Goal: Task Accomplishment & Management: Use online tool/utility

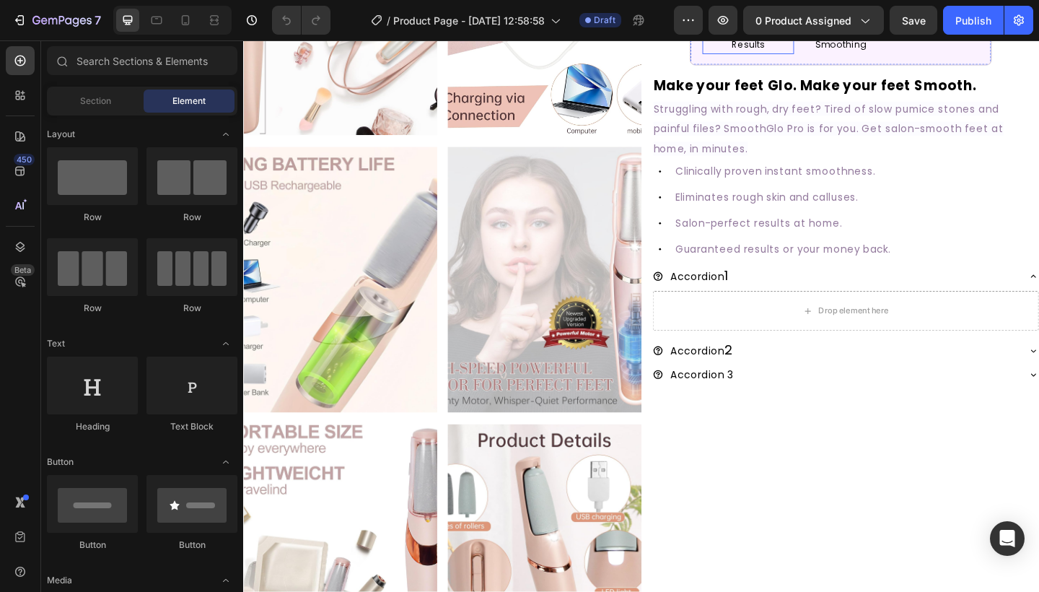
scroll to position [315, 0]
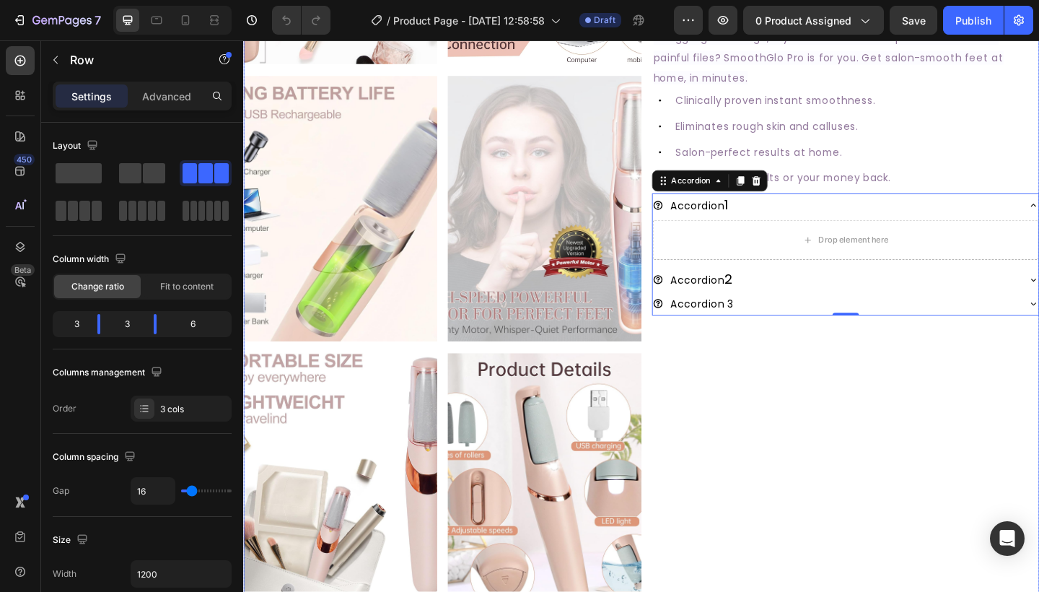
click at [981, 512] on div "#1 RATED CALLUS REMOVER Text Block SmoothGlo Pro1 Text Block SmoothGlo Pro1 Hea…" at bounding box center [897, 374] width 421 height 1193
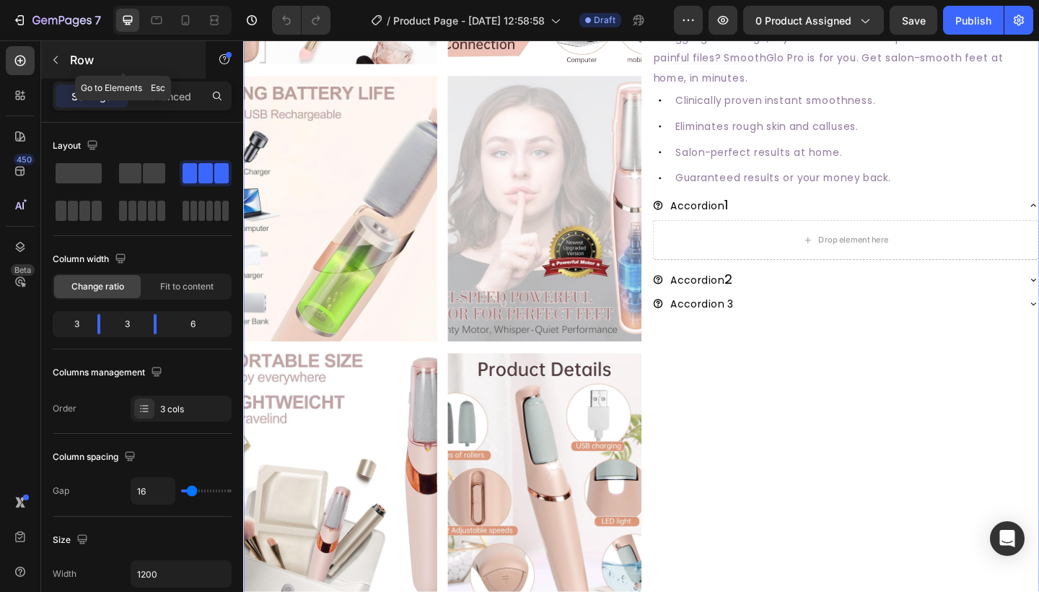
click at [61, 61] on button "button" at bounding box center [55, 59] width 23 height 23
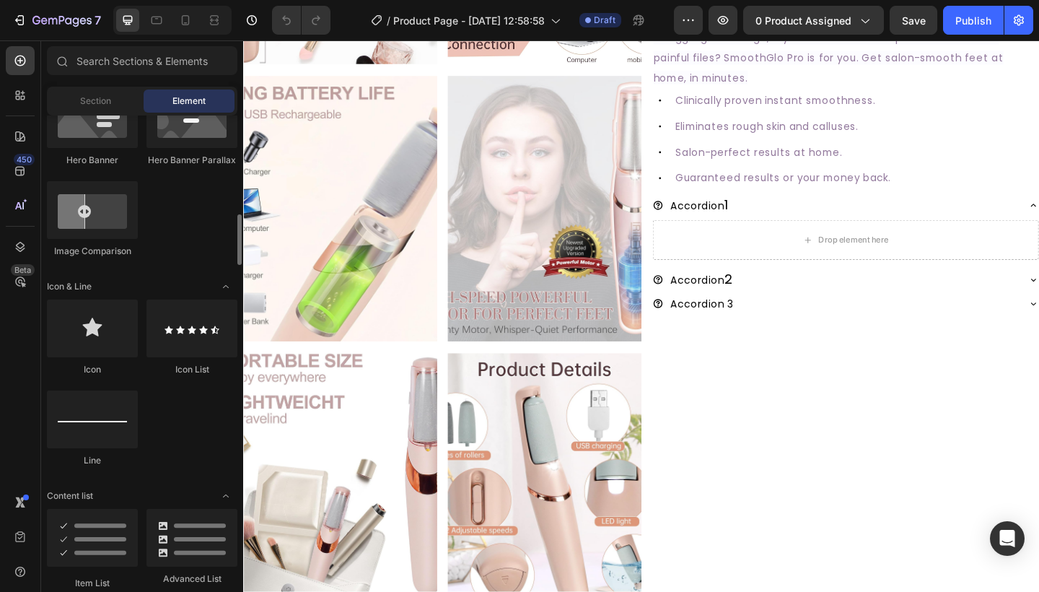
scroll to position [858, 0]
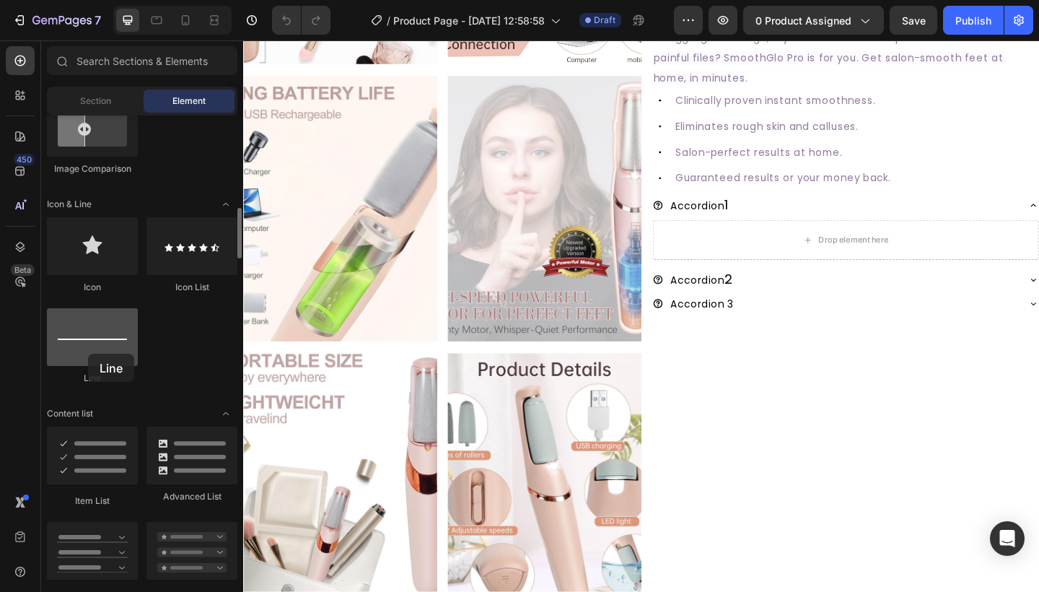
drag, startPoint x: 85, startPoint y: 332, endPoint x: 89, endPoint y: 354, distance: 22.7
click at [87, 353] on div at bounding box center [92, 337] width 91 height 58
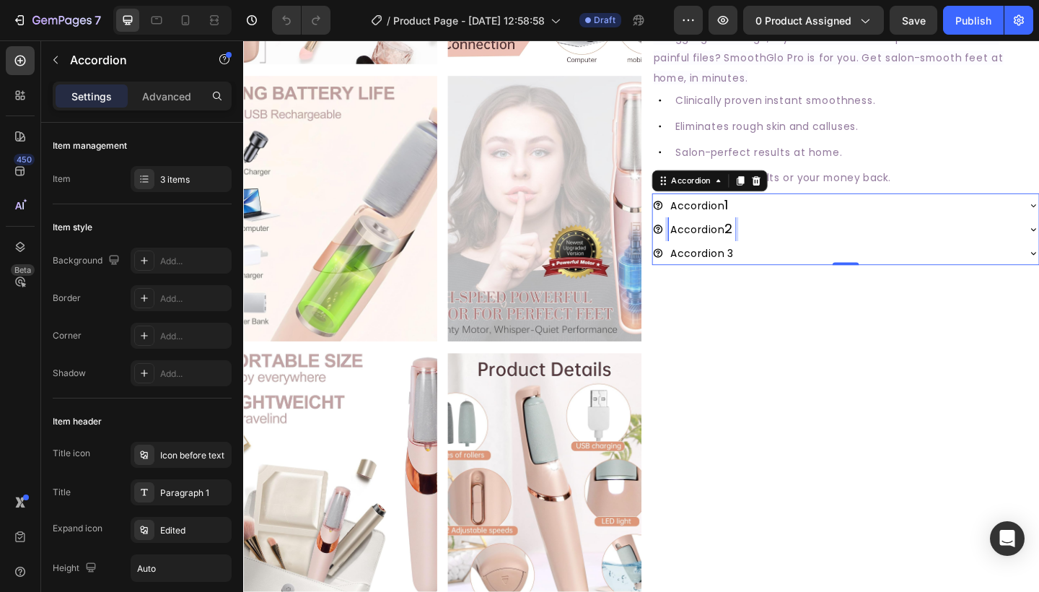
click at [775, 246] on p "Accordion 2" at bounding box center [742, 246] width 68 height 22
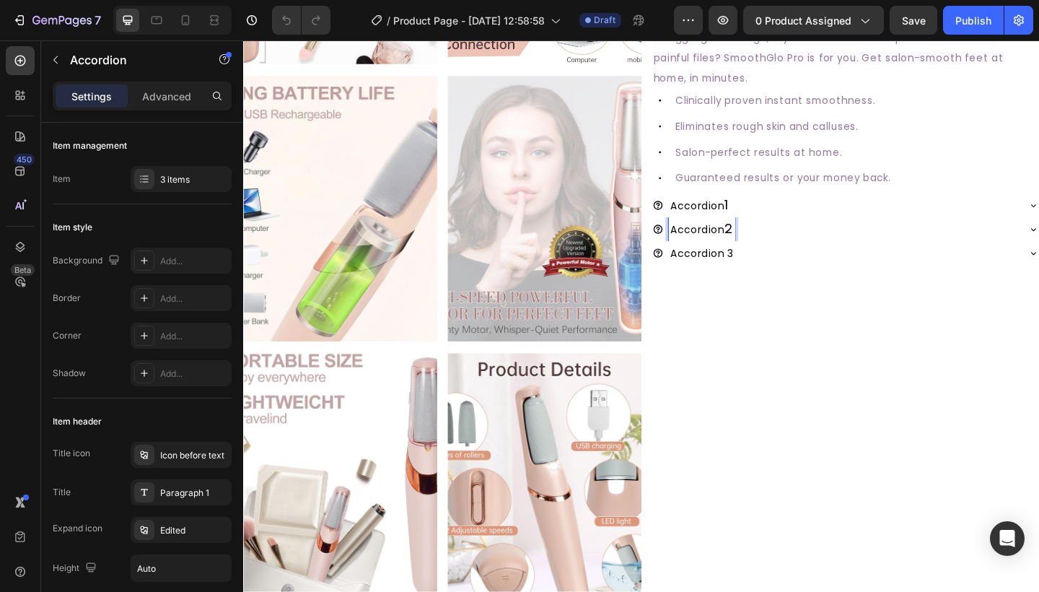
click at [775, 246] on p "Accordion 2" at bounding box center [742, 246] width 68 height 22
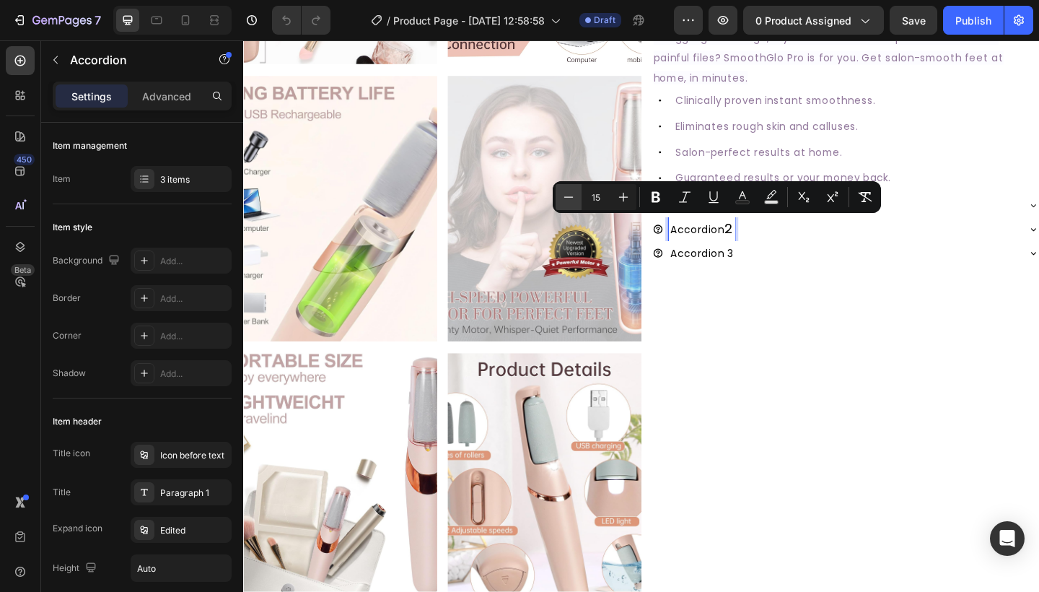
click at [574, 199] on icon "Editor contextual toolbar" at bounding box center [568, 197] width 14 height 14
click at [616, 195] on icon "Editor contextual toolbar" at bounding box center [623, 197] width 14 height 14
type input "15"
click at [814, 320] on div "#1 RATED CALLUS REMOVER Text Block SmoothGlo Pro1 Text Block SmoothGlo Pro1 Hea…" at bounding box center [897, 374] width 421 height 1193
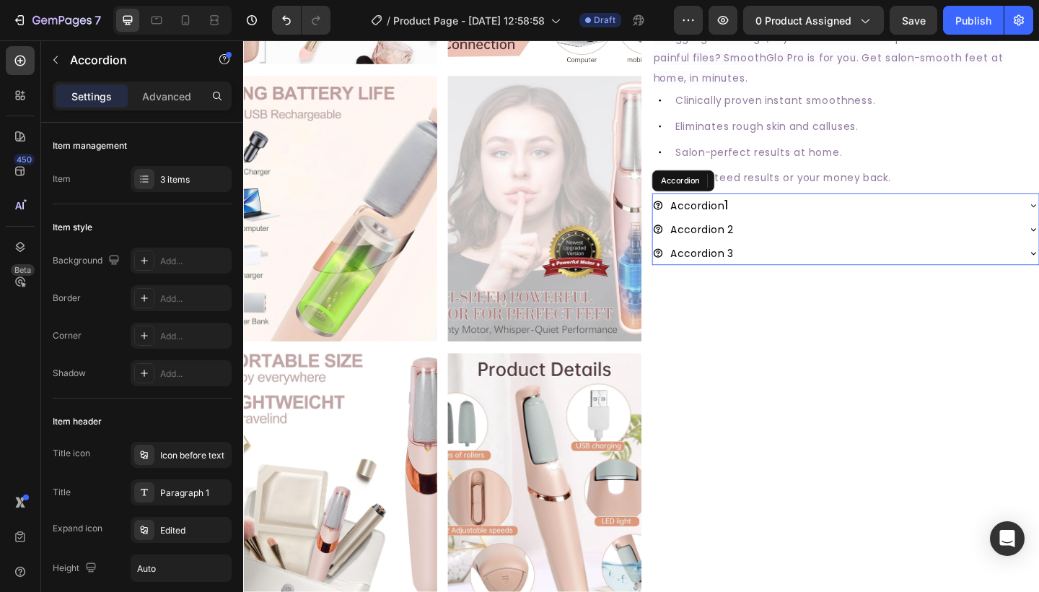
click at [760, 226] on span "Accordion" at bounding box center [737, 220] width 58 height 15
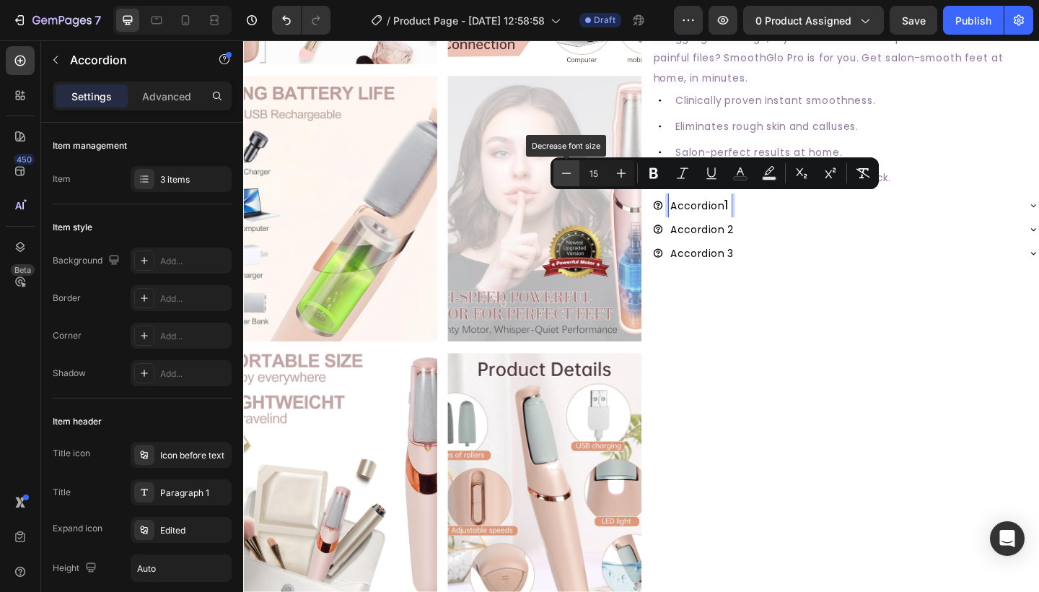
click at [573, 167] on button "Minus" at bounding box center [566, 173] width 26 height 26
click at [636, 178] on div "Minus 14 Plus Bold Italic Underline Text Color Text Background Color Subscript …" at bounding box center [714, 173] width 322 height 26
click at [629, 175] on button "Plus" at bounding box center [621, 173] width 26 height 26
type input "15"
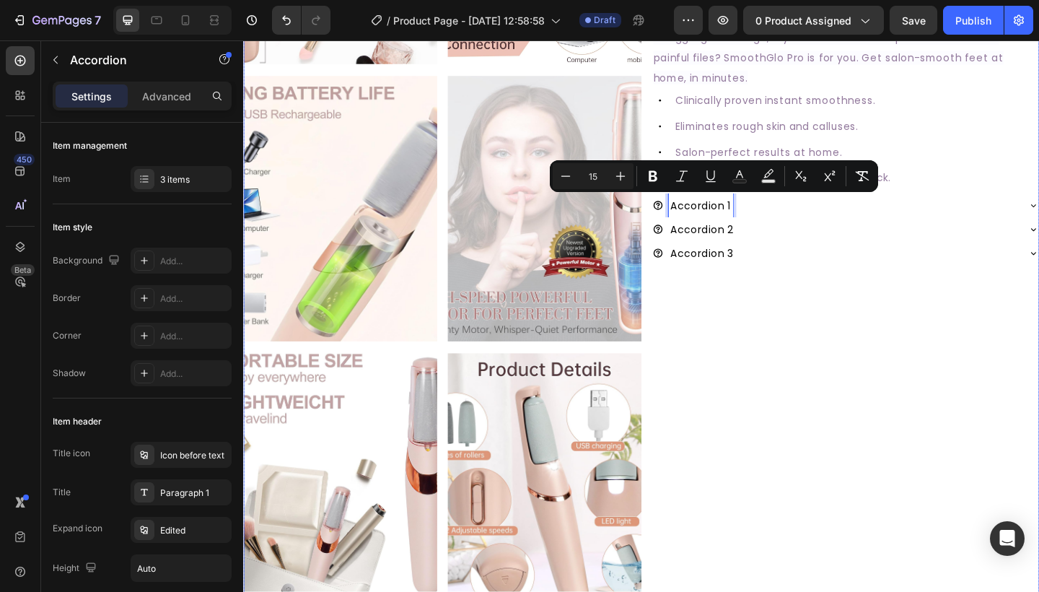
click at [871, 351] on div "#1 RATED CALLUS REMOVER Text Block SmoothGlo Pro1 Text Block SmoothGlo Pro1 Hea…" at bounding box center [897, 374] width 421 height 1193
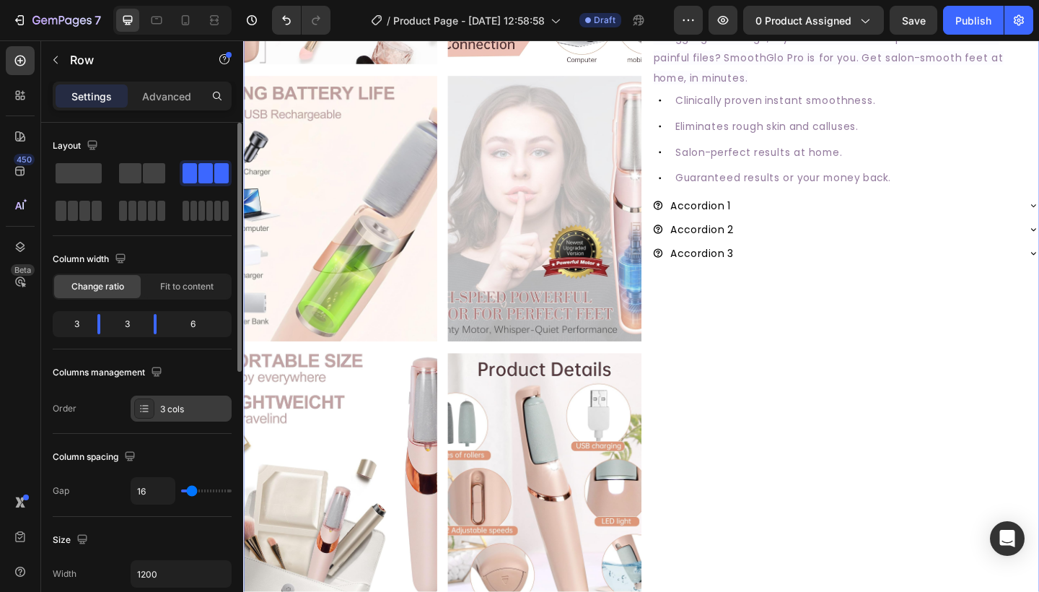
click at [185, 412] on div "3 cols" at bounding box center [194, 409] width 68 height 13
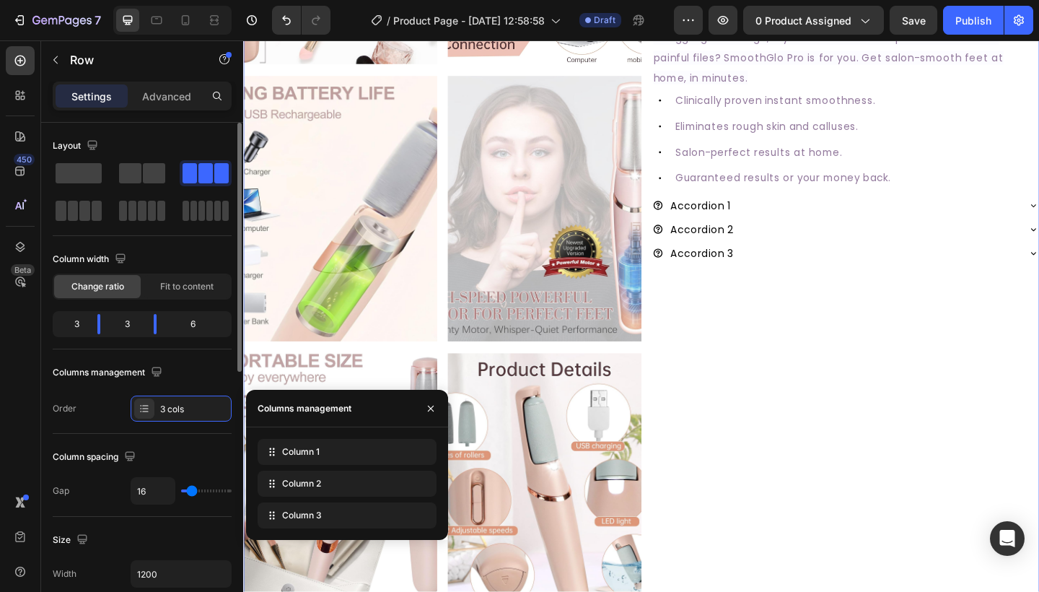
click at [105, 406] on div "Order 3 cols" at bounding box center [142, 408] width 179 height 26
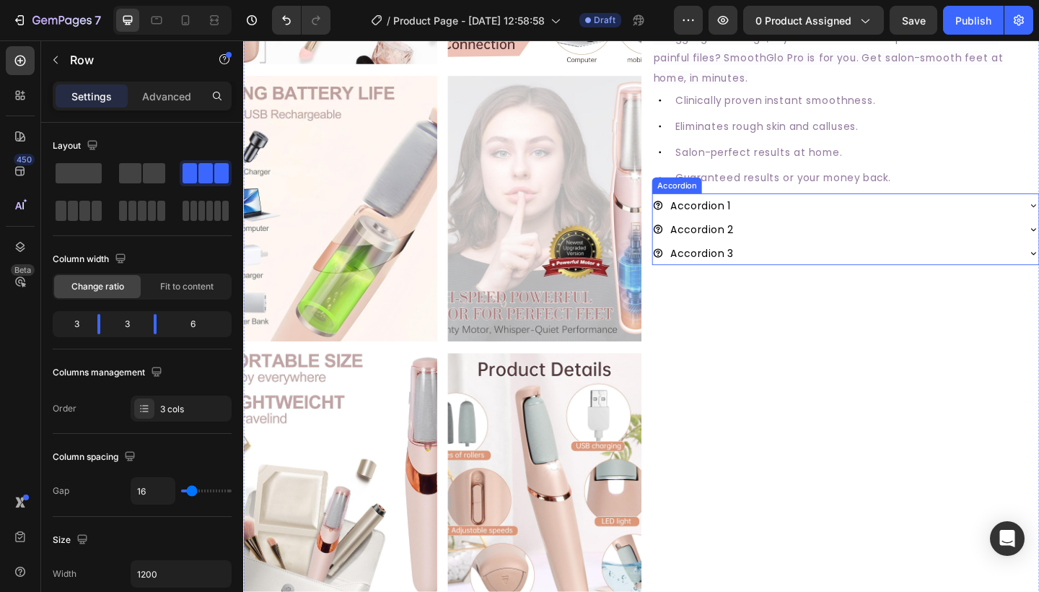
click at [915, 263] on div "Accordion 3" at bounding box center [886, 272] width 397 height 26
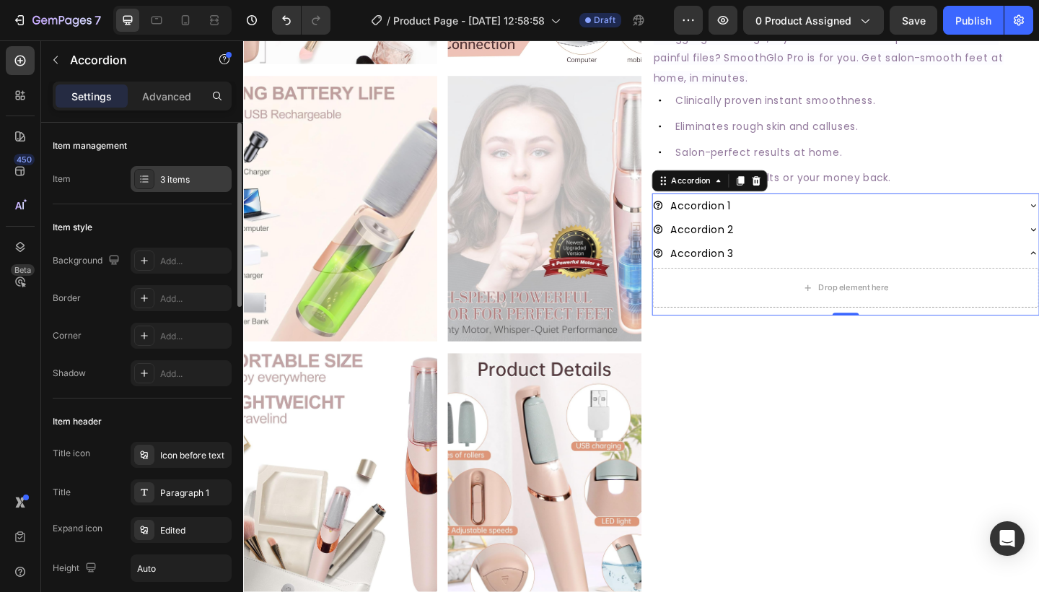
click at [176, 171] on div "3 items" at bounding box center [181, 179] width 101 height 26
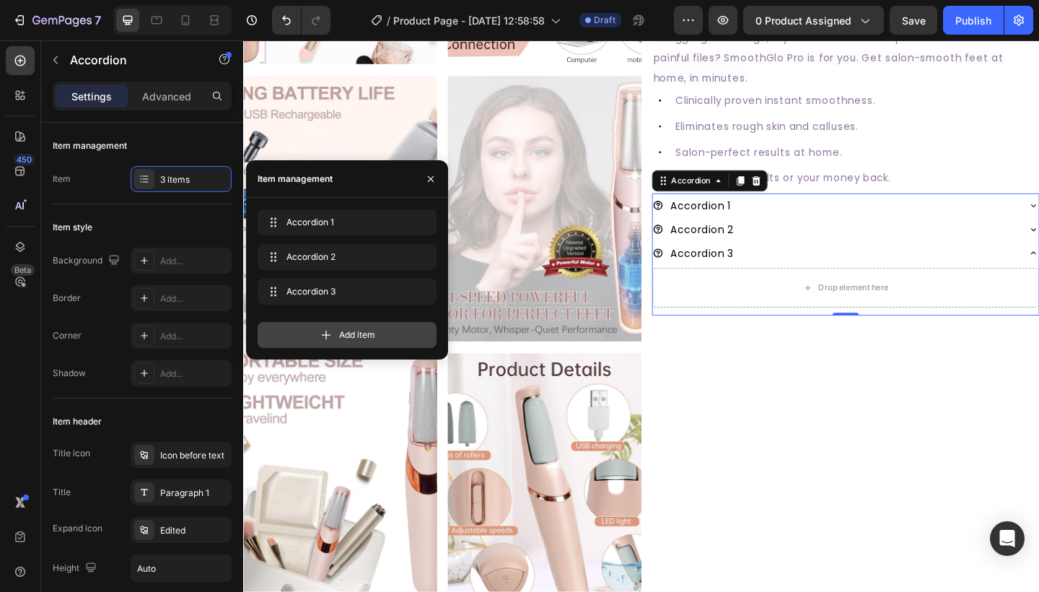
click at [291, 328] on div "Add item" at bounding box center [347, 335] width 179 height 26
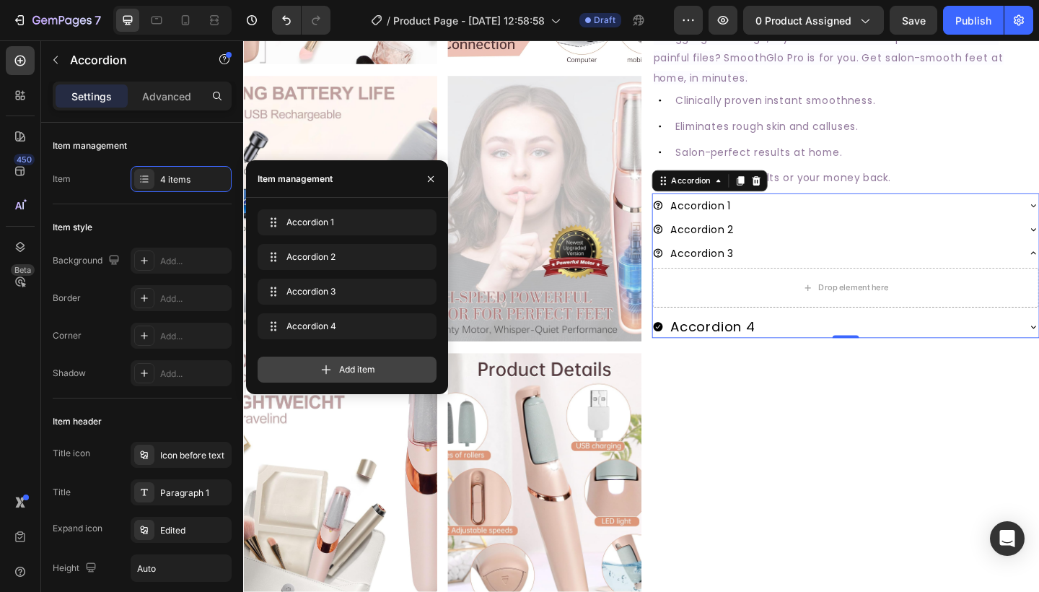
click at [314, 372] on div "Add item" at bounding box center [347, 369] width 179 height 26
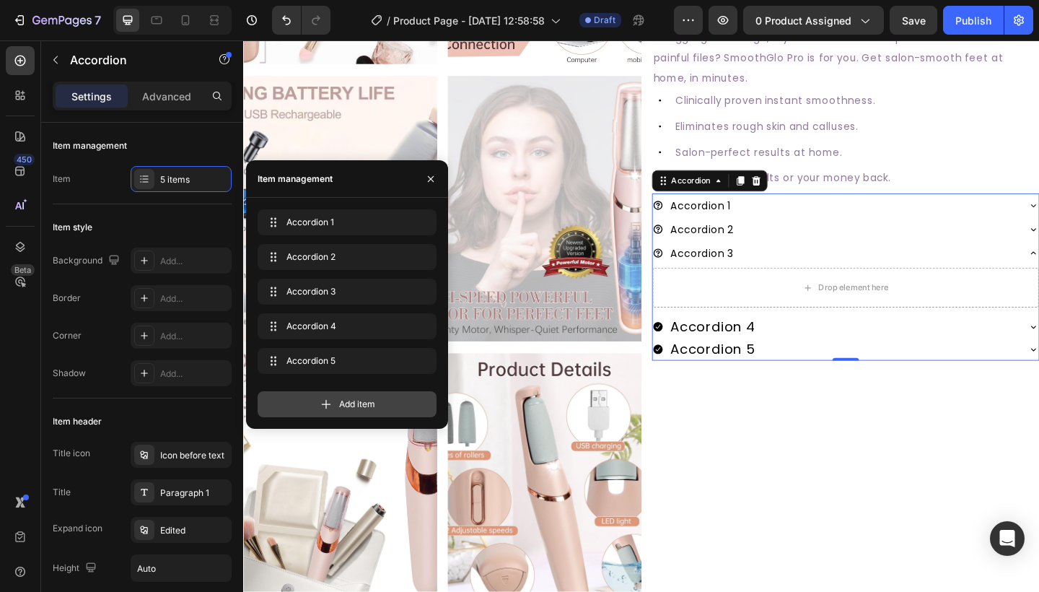
click at [314, 372] on div "Accordion 5 Accordion 5" at bounding box center [347, 361] width 179 height 26
click at [325, 395] on div "Add item" at bounding box center [347, 404] width 179 height 26
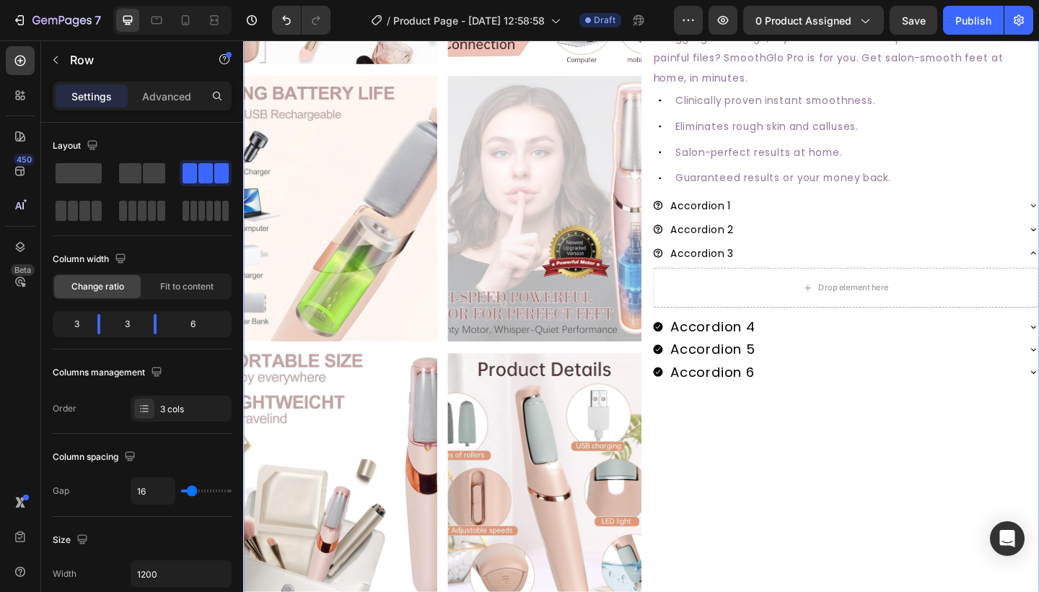
click at [951, 539] on div "#1 RATED CALLUS REMOVER Text Block SmoothGlo Pro1 Text Block SmoothGlo Pro1 Hea…" at bounding box center [897, 374] width 421 height 1193
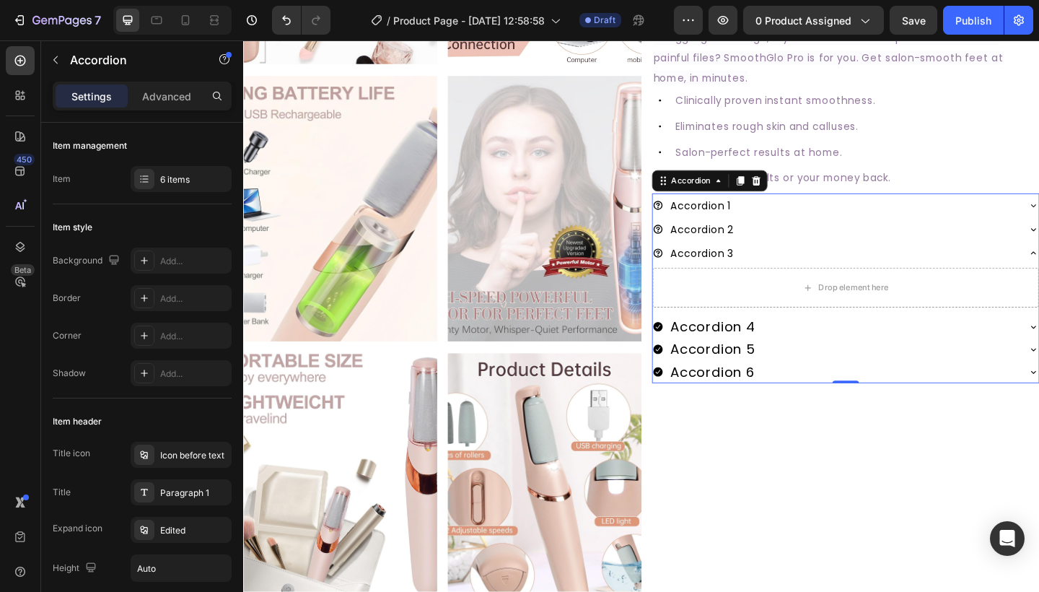
click at [769, 239] on span "Accordion 2" at bounding box center [742, 246] width 68 height 15
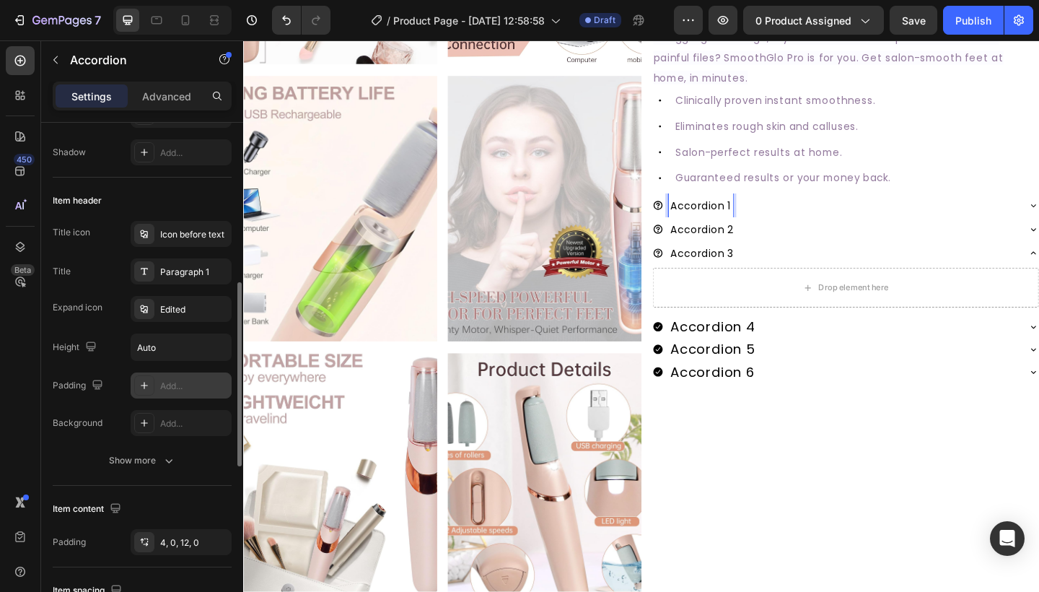
scroll to position [279, 0]
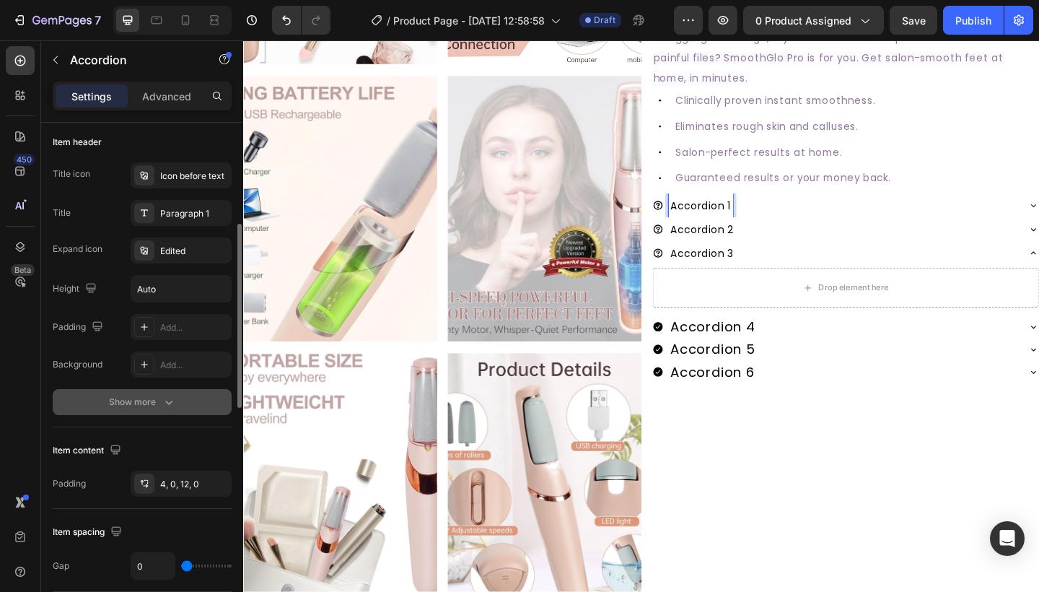
click at [162, 398] on icon "button" at bounding box center [169, 402] width 14 height 14
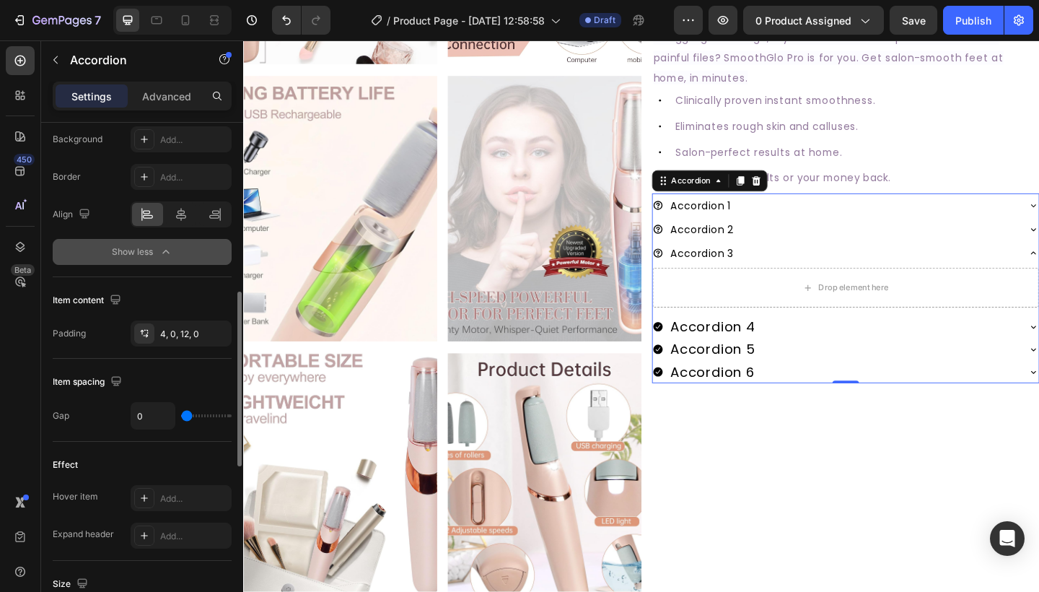
scroll to position [493, 0]
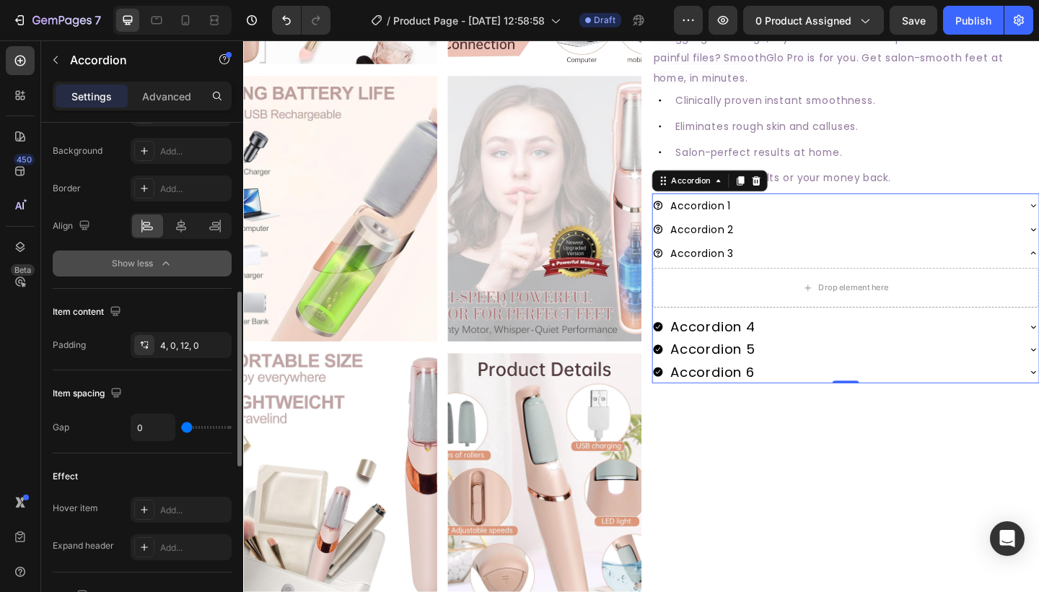
click at [730, 215] on span "Accordion 1" at bounding box center [741, 220] width 66 height 15
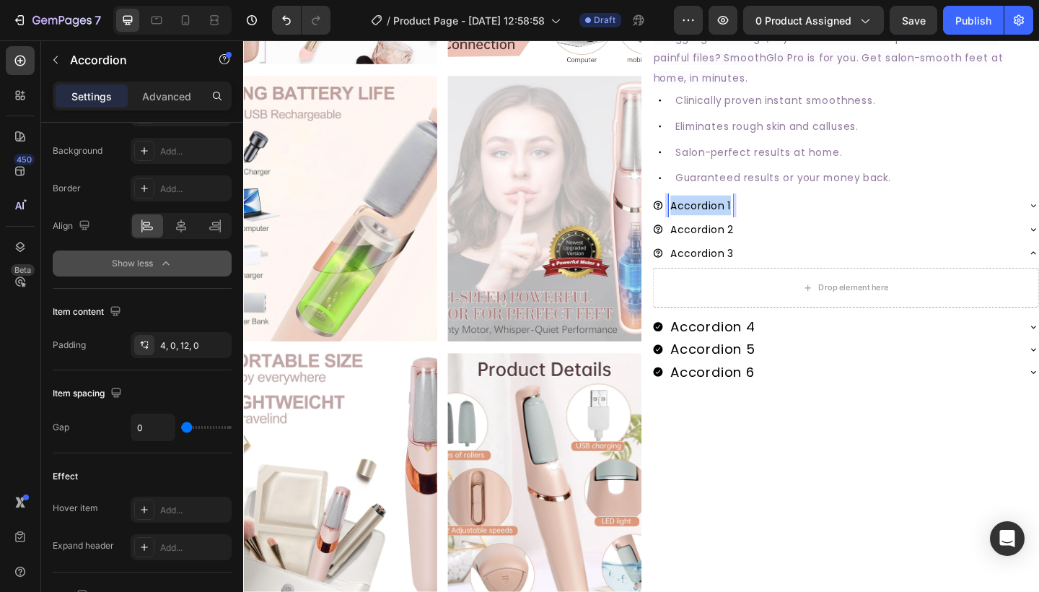
click at [730, 215] on span "Accordion 1" at bounding box center [741, 220] width 66 height 15
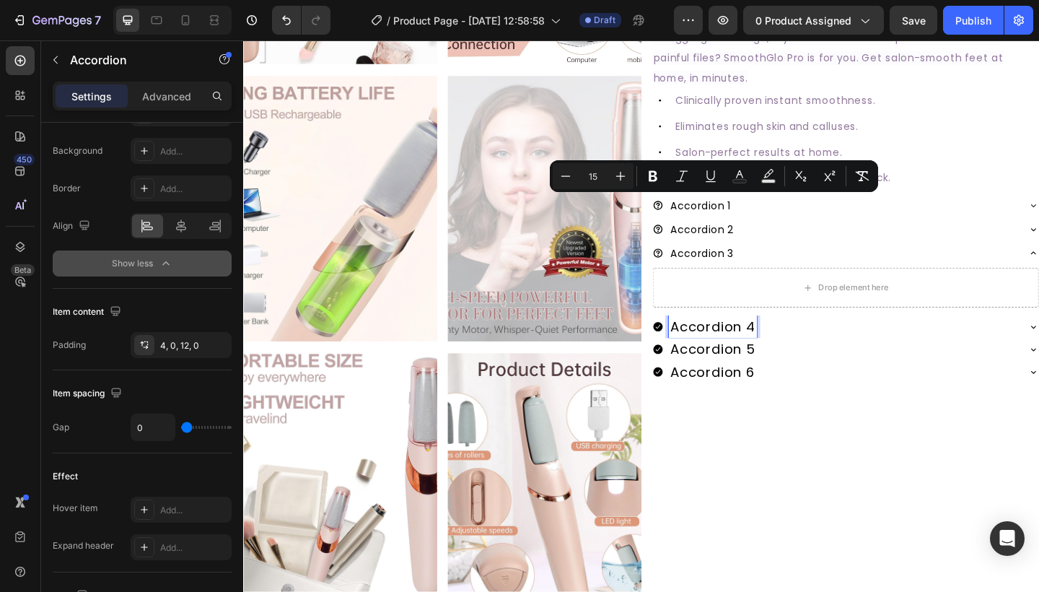
click at [744, 345] on p "Accordion 4" at bounding box center [754, 352] width 92 height 20
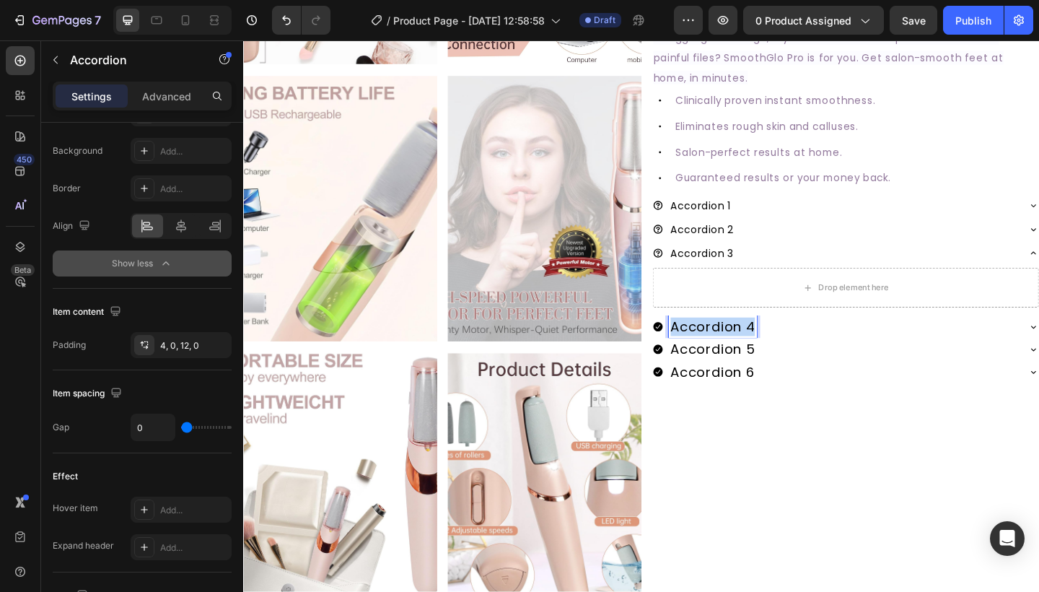
click at [744, 345] on p "Accordion 4" at bounding box center [754, 352] width 92 height 20
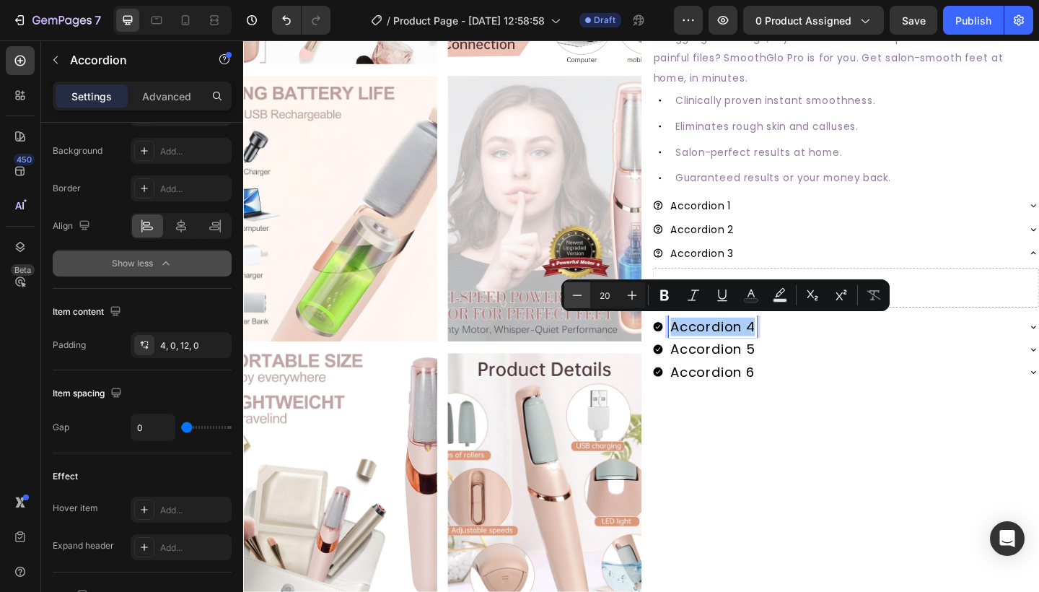
click at [575, 294] on icon "Editor contextual toolbar" at bounding box center [577, 295] width 14 height 14
drag, startPoint x: 575, startPoint y: 294, endPoint x: 508, endPoint y: 348, distance: 86.6
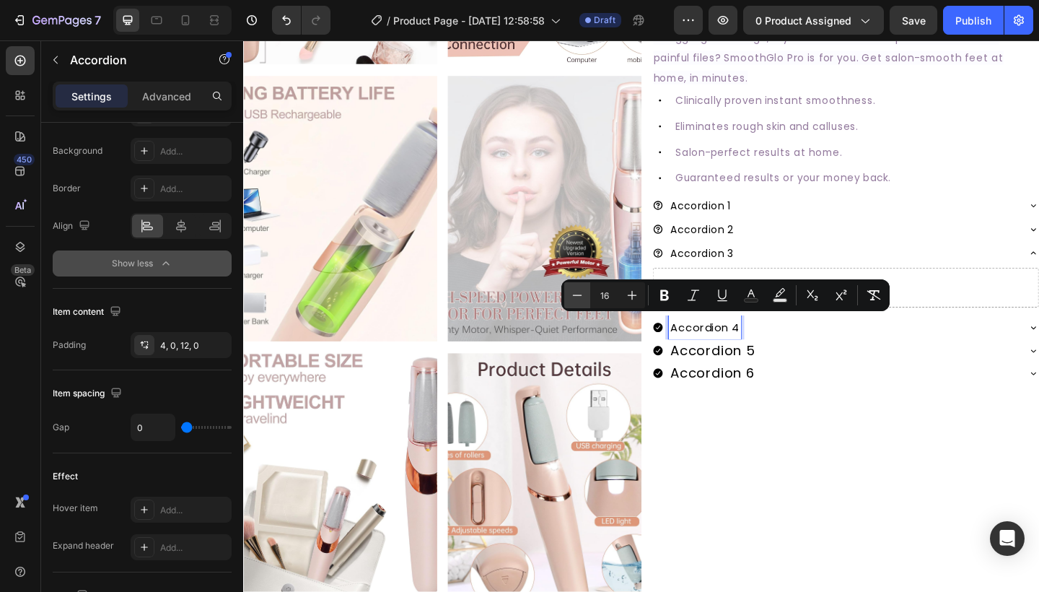
click at [575, 294] on icon "Editor contextual toolbar" at bounding box center [577, 295] width 14 height 14
type input "15"
click at [748, 379] on p "Accordion 5" at bounding box center [754, 378] width 92 height 20
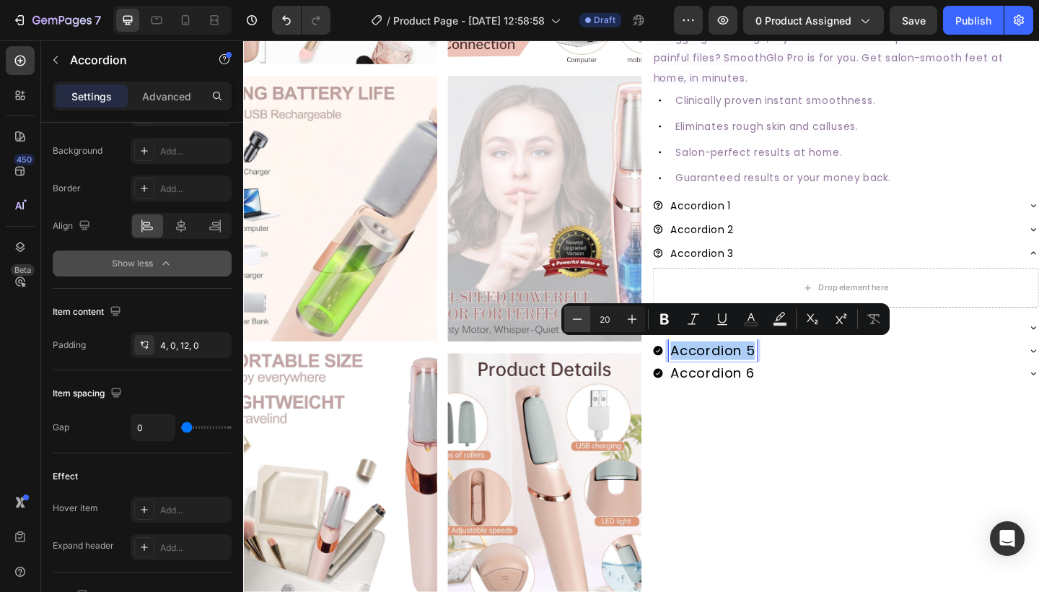
click at [571, 315] on icon "Editor contextual toolbar" at bounding box center [577, 319] width 14 height 14
click at [571, 314] on icon "Editor contextual toolbar" at bounding box center [577, 319] width 14 height 14
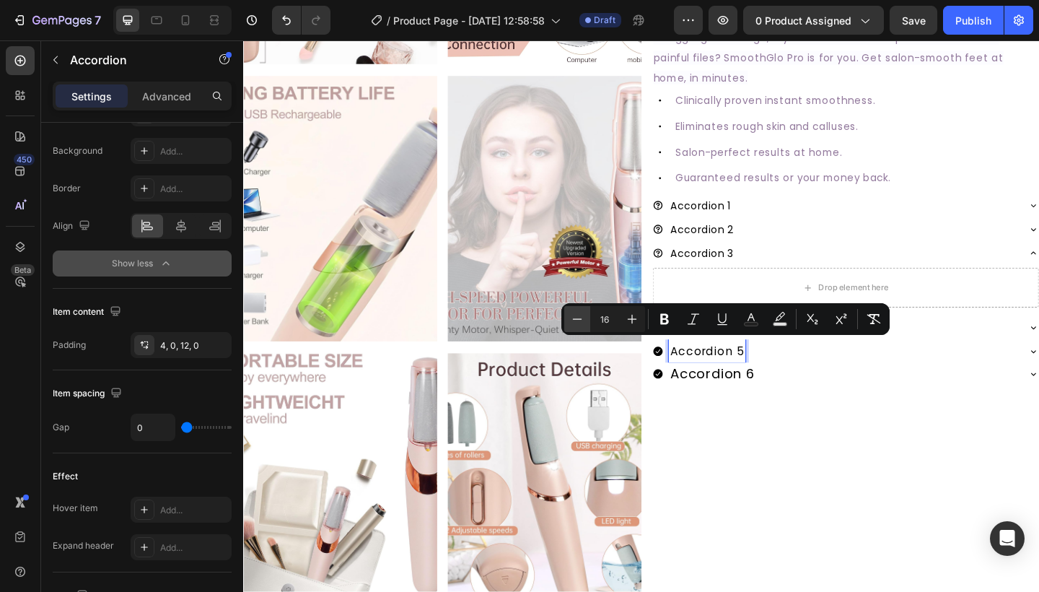
type input "15"
click at [739, 397] on p "Accordion 6" at bounding box center [753, 404] width 91 height 20
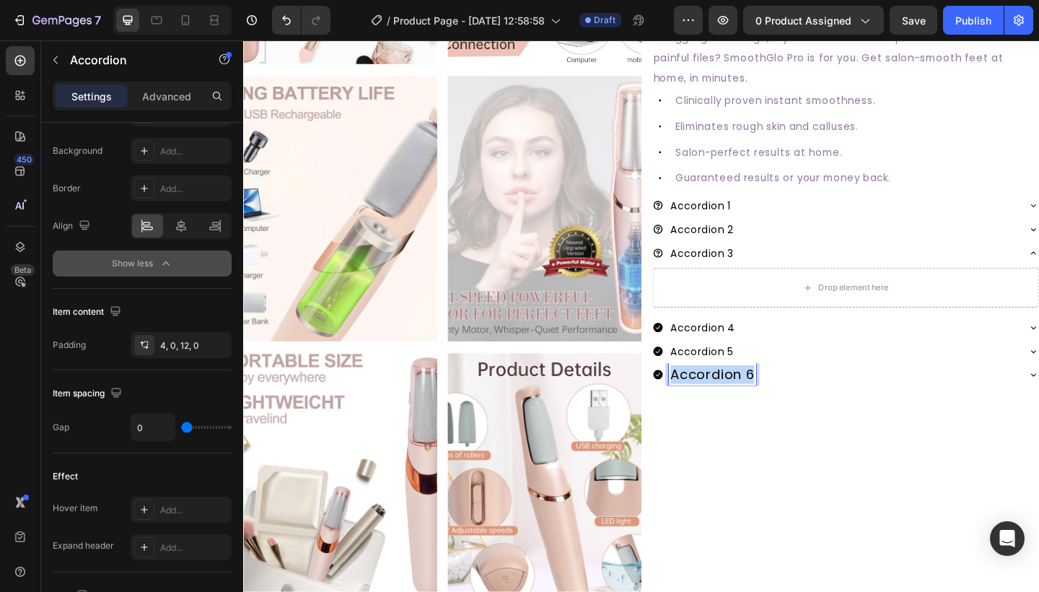
click at [739, 397] on p "Accordion 6" at bounding box center [753, 404] width 91 height 20
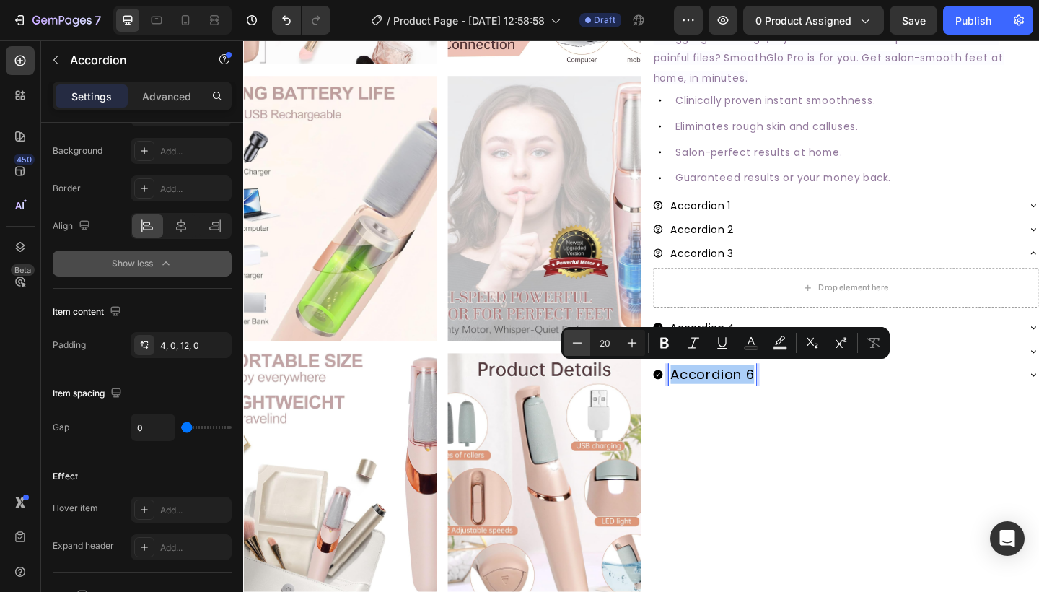
click at [586, 343] on button "Minus" at bounding box center [577, 343] width 26 height 26
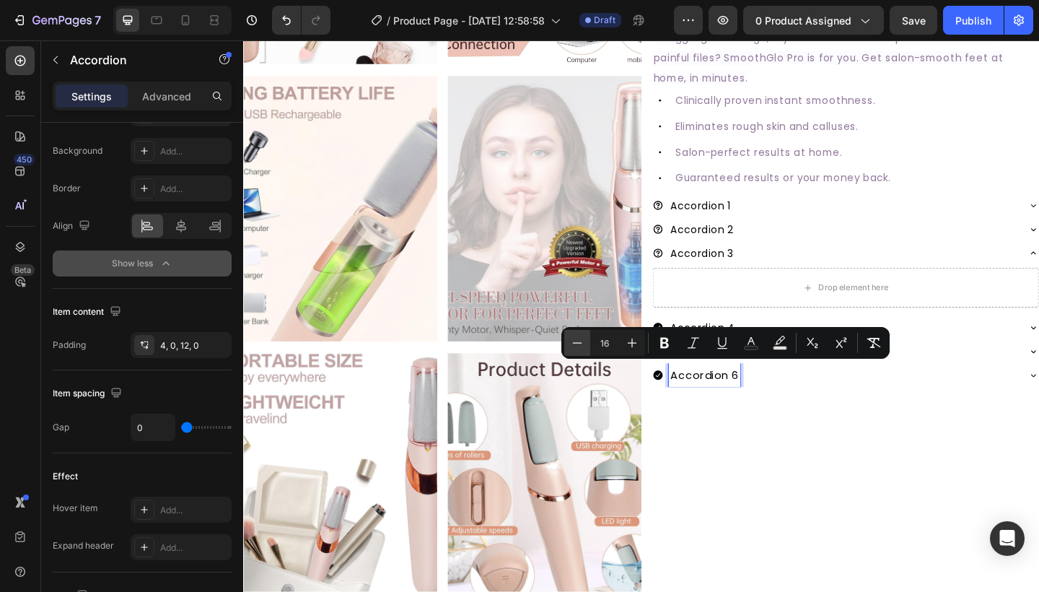
type input "15"
click at [860, 519] on div "#1 RATED CALLUS REMOVER Text Block SmoothGlo Pro1 Text Block SmoothGlo Pro1 Hea…" at bounding box center [897, 374] width 421 height 1193
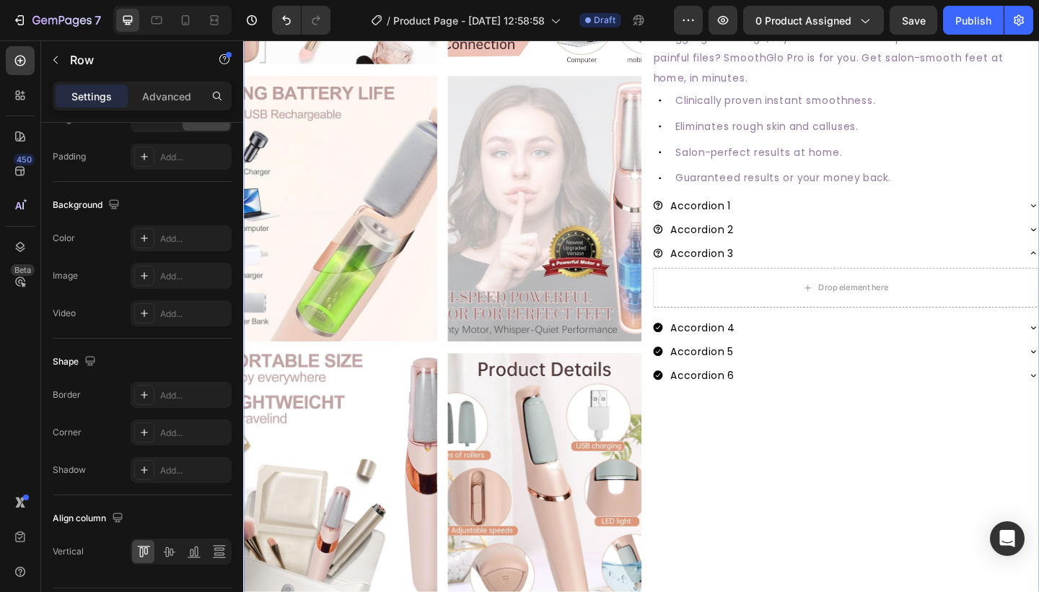
scroll to position [0, 0]
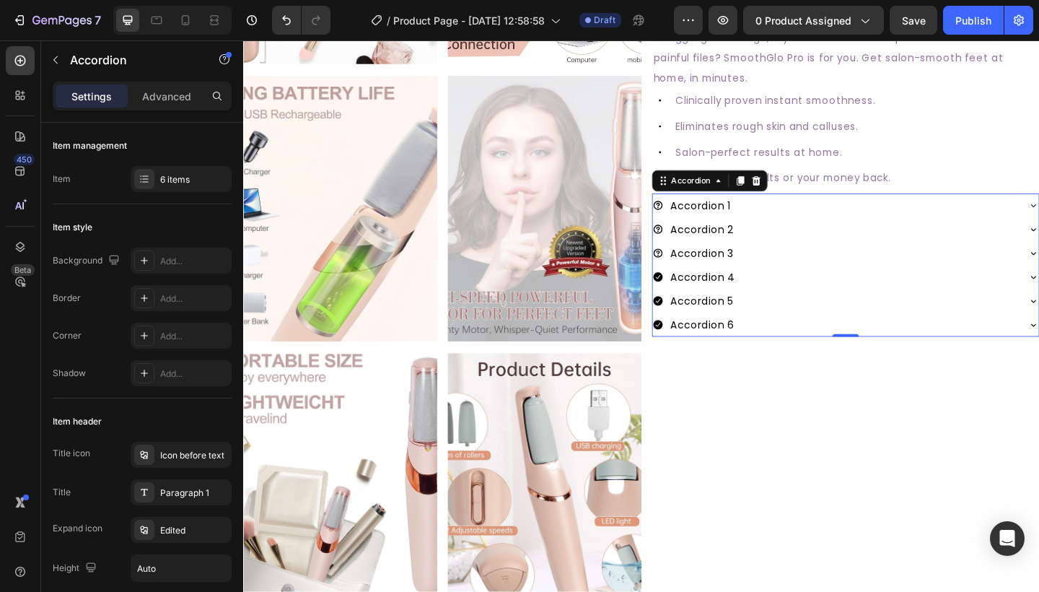
click at [690, 299] on icon at bounding box center [694, 298] width 12 height 12
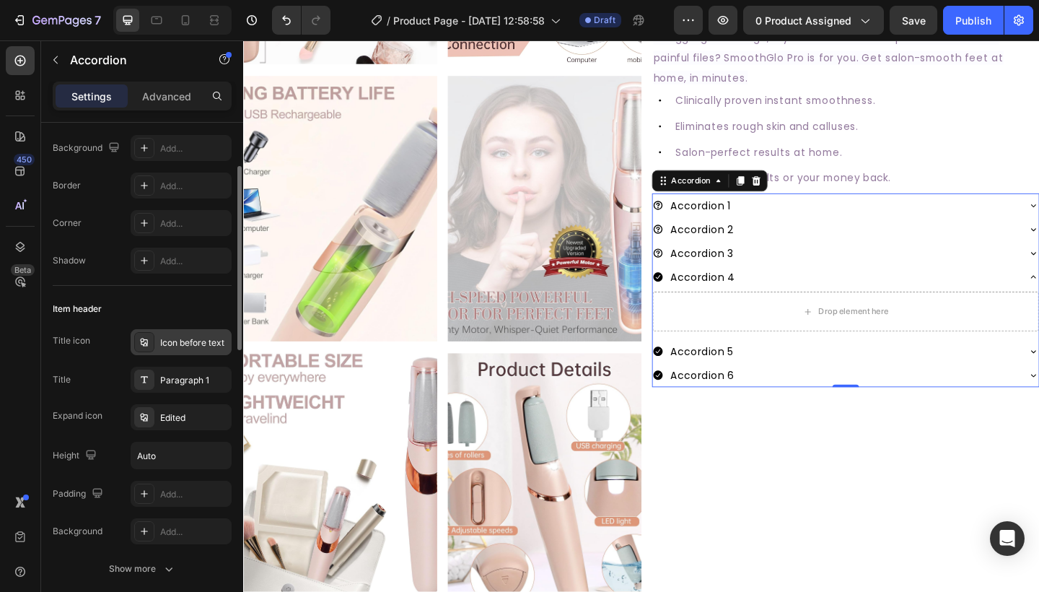
scroll to position [115, 0]
click at [170, 369] on div "Paragraph 1" at bounding box center [181, 377] width 101 height 26
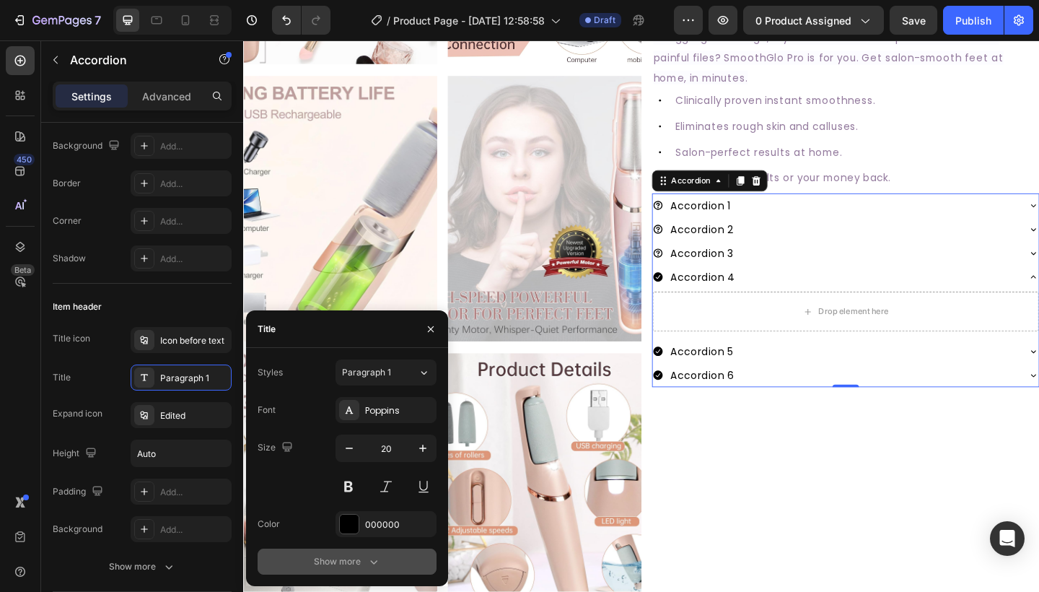
click at [356, 571] on button "Show more" at bounding box center [347, 561] width 179 height 26
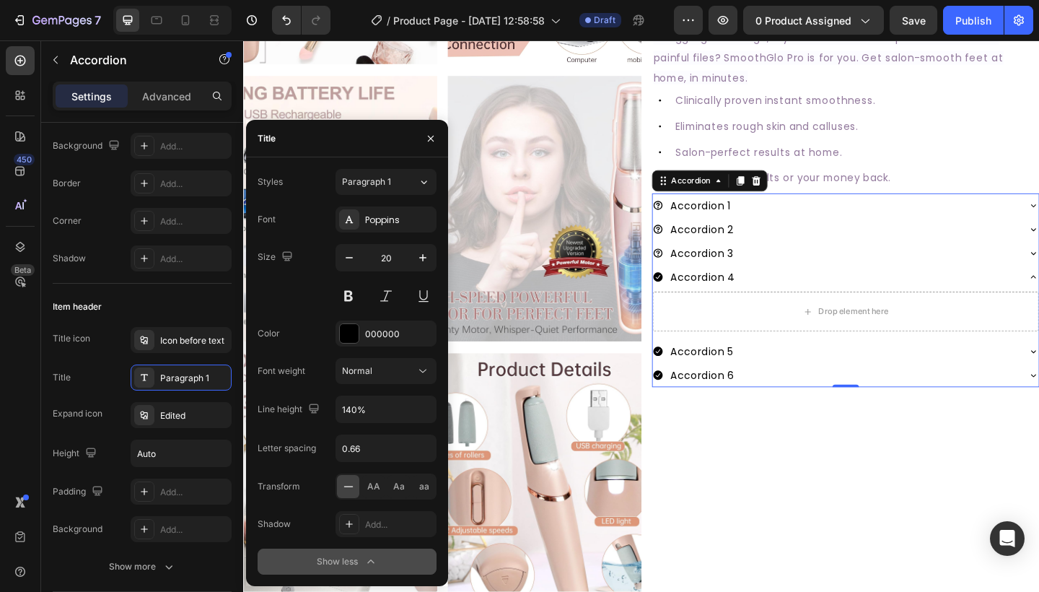
click at [356, 571] on button "Show less" at bounding box center [347, 561] width 179 height 26
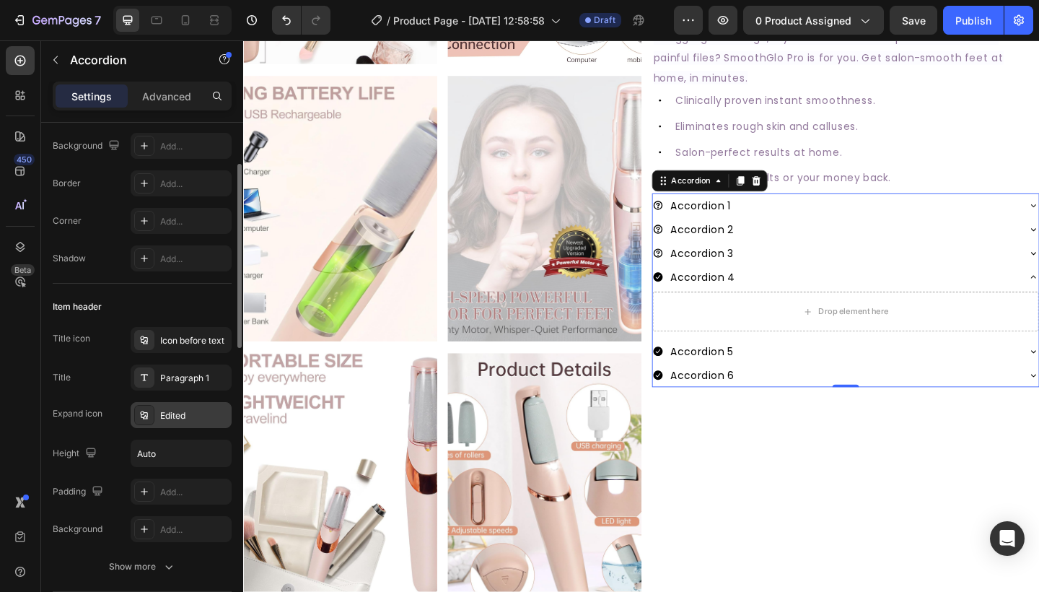
click at [170, 412] on div "Edited" at bounding box center [194, 415] width 68 height 13
click at [167, 335] on div "Icon before text" at bounding box center [194, 340] width 68 height 13
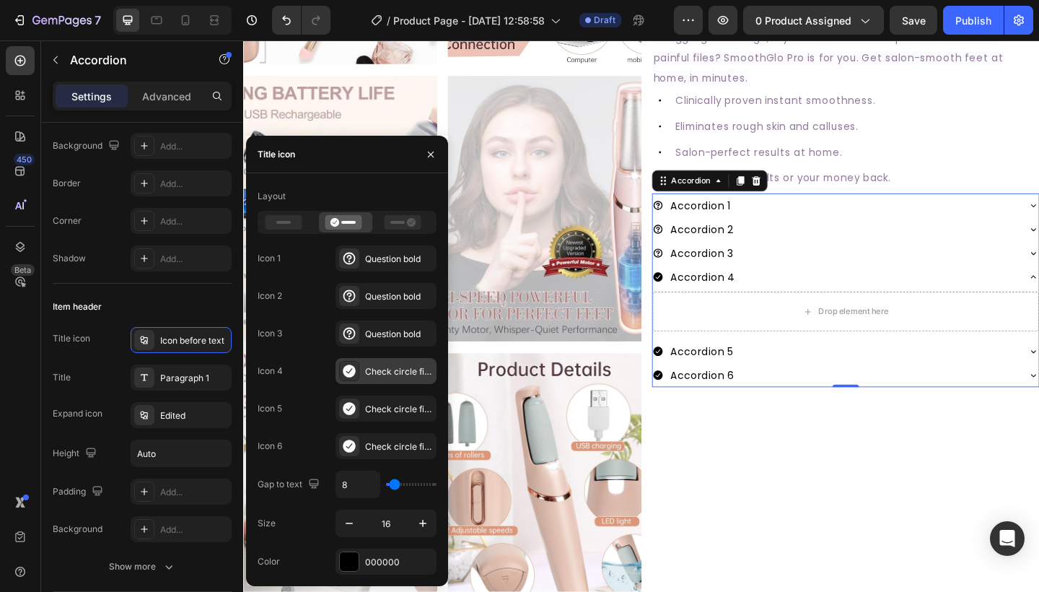
click at [384, 379] on div "Check circle filled" at bounding box center [385, 371] width 101 height 26
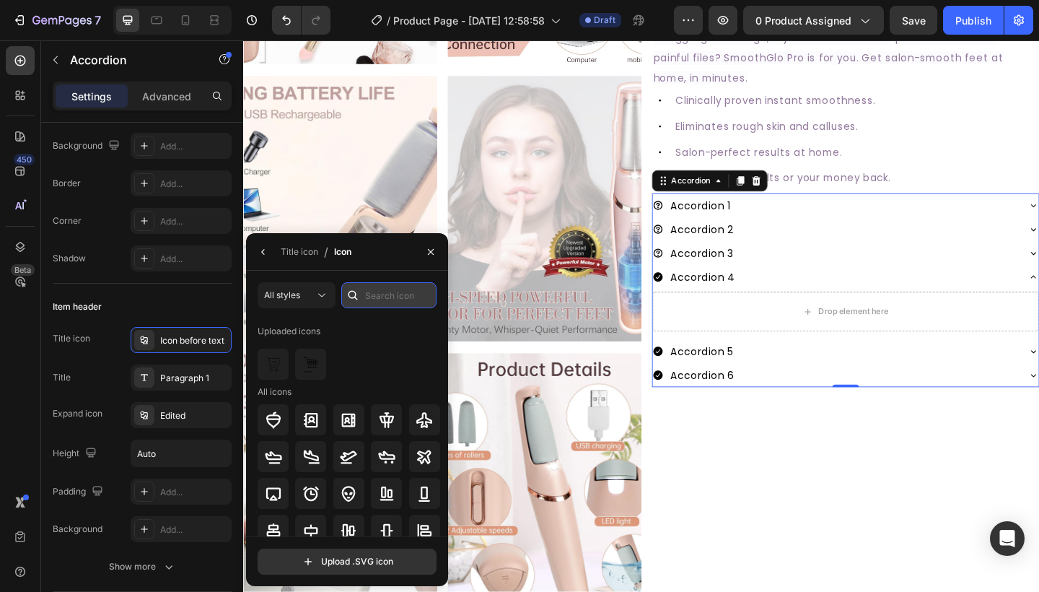
click at [367, 300] on input "text" at bounding box center [388, 295] width 95 height 26
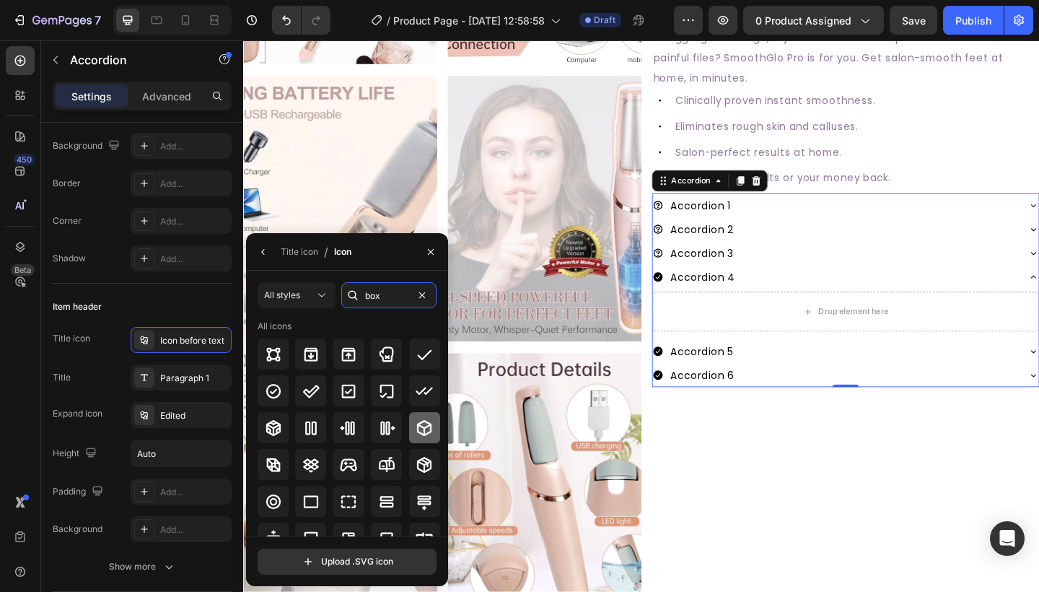
type input "box"
click at [421, 419] on icon at bounding box center [424, 427] width 17 height 17
click at [424, 247] on button "button" at bounding box center [430, 251] width 23 height 23
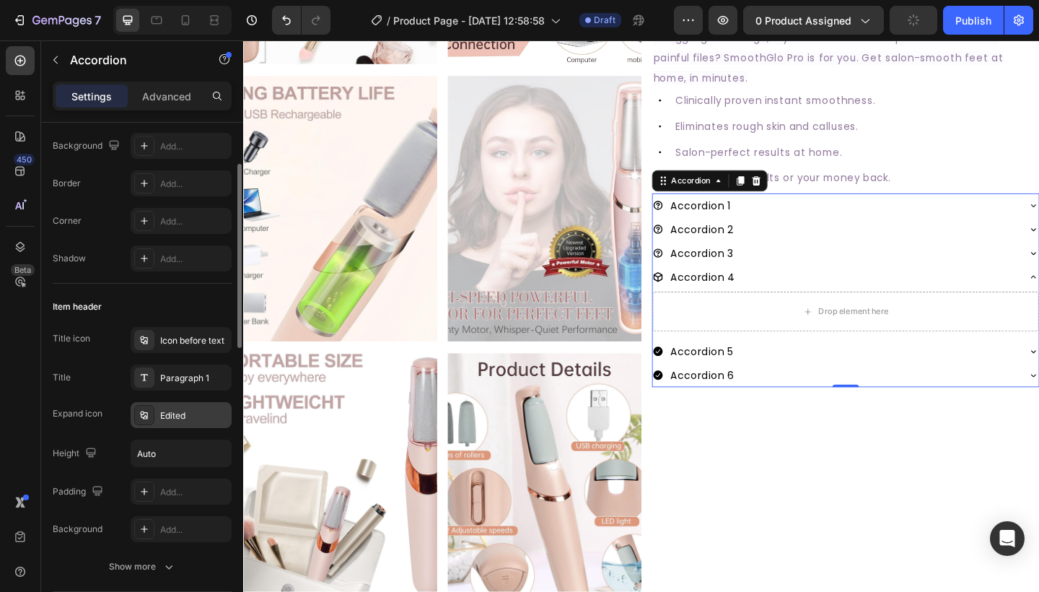
click at [173, 406] on div "Edited" at bounding box center [181, 415] width 101 height 26
click at [195, 335] on div "Icon before text" at bounding box center [194, 340] width 68 height 13
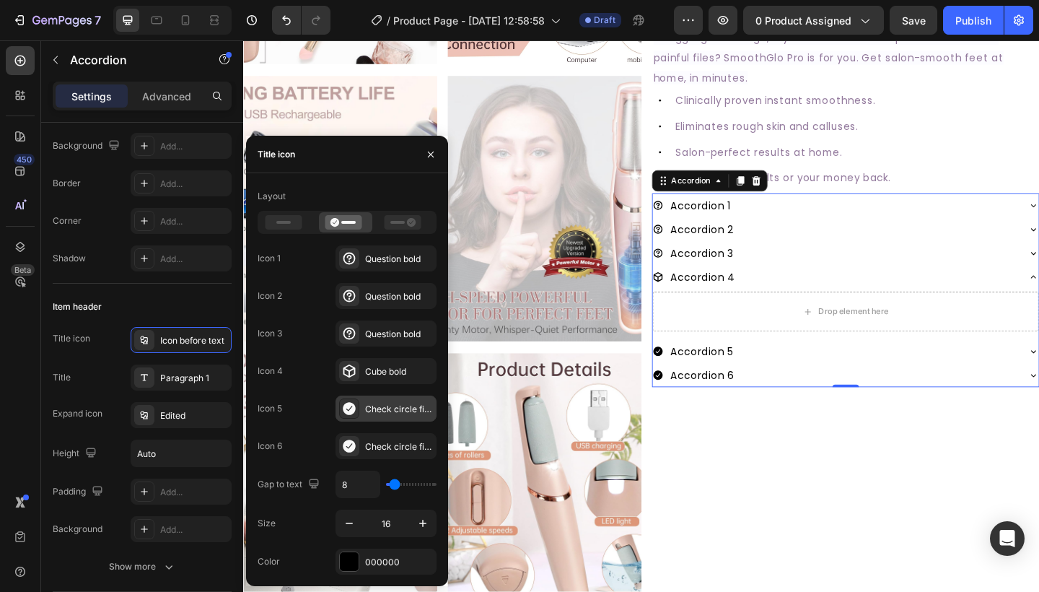
click at [377, 397] on div "Check circle filled" at bounding box center [385, 408] width 101 height 26
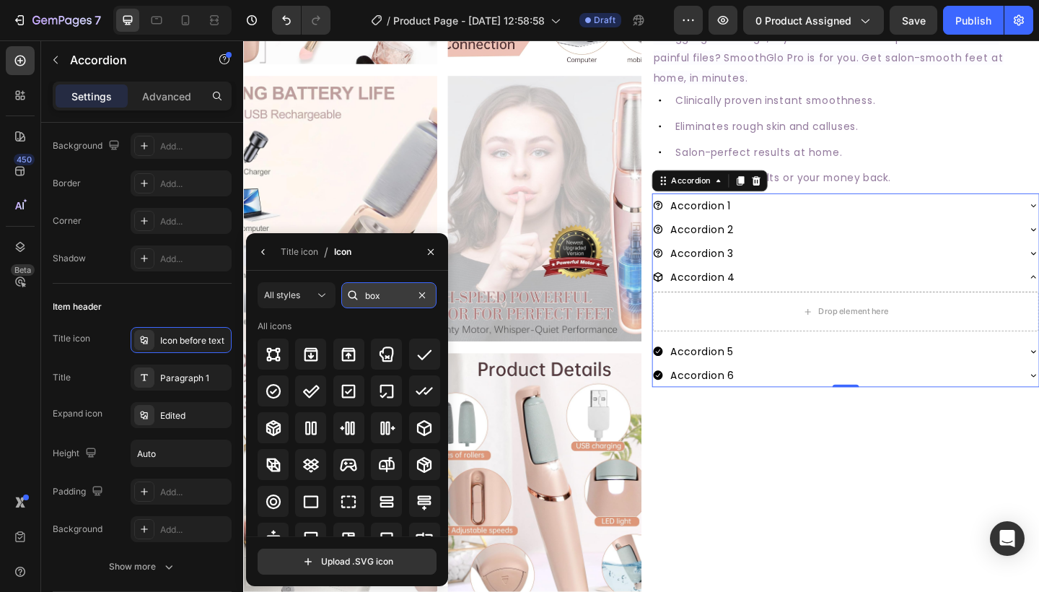
click at [377, 287] on input "box" at bounding box center [388, 295] width 95 height 26
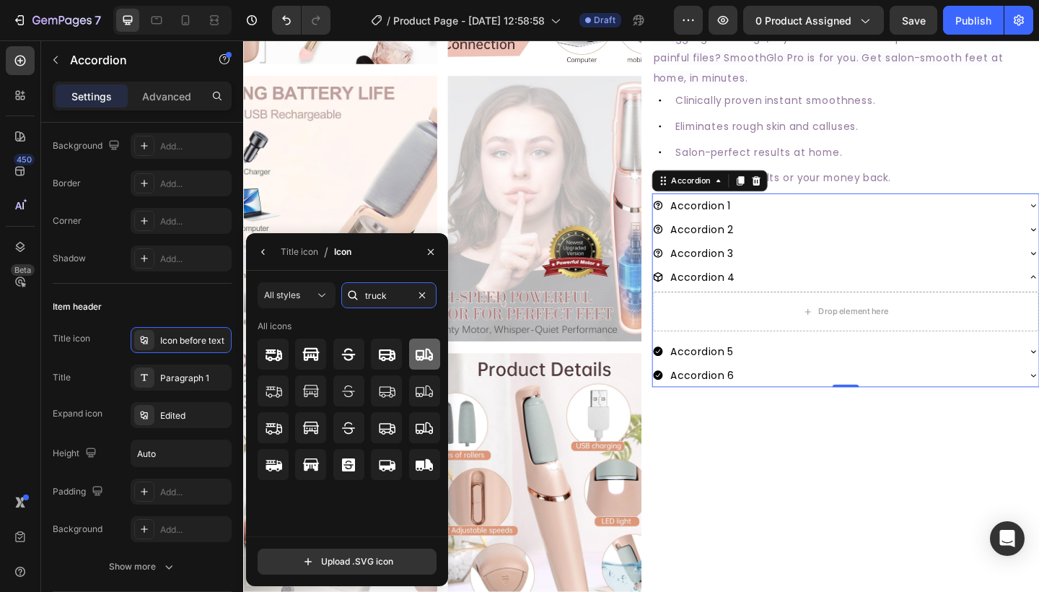
type input "truck"
click at [425, 348] on icon at bounding box center [424, 354] width 17 height 17
click at [431, 390] on icon at bounding box center [424, 390] width 17 height 12
click at [424, 346] on icon at bounding box center [424, 354] width 17 height 17
click at [391, 356] on icon at bounding box center [387, 354] width 17 height 12
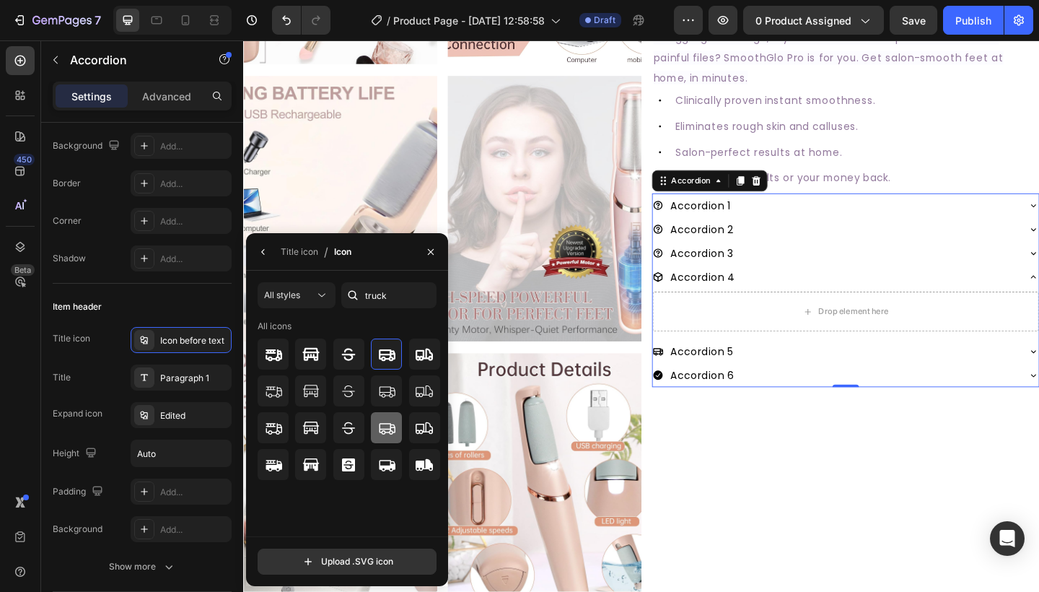
click at [392, 426] on icon at bounding box center [386, 427] width 17 height 17
click at [380, 392] on icon at bounding box center [387, 391] width 16 height 11
click at [388, 431] on icon at bounding box center [386, 427] width 17 height 17
click at [436, 250] on icon "button" at bounding box center [431, 252] width 12 height 12
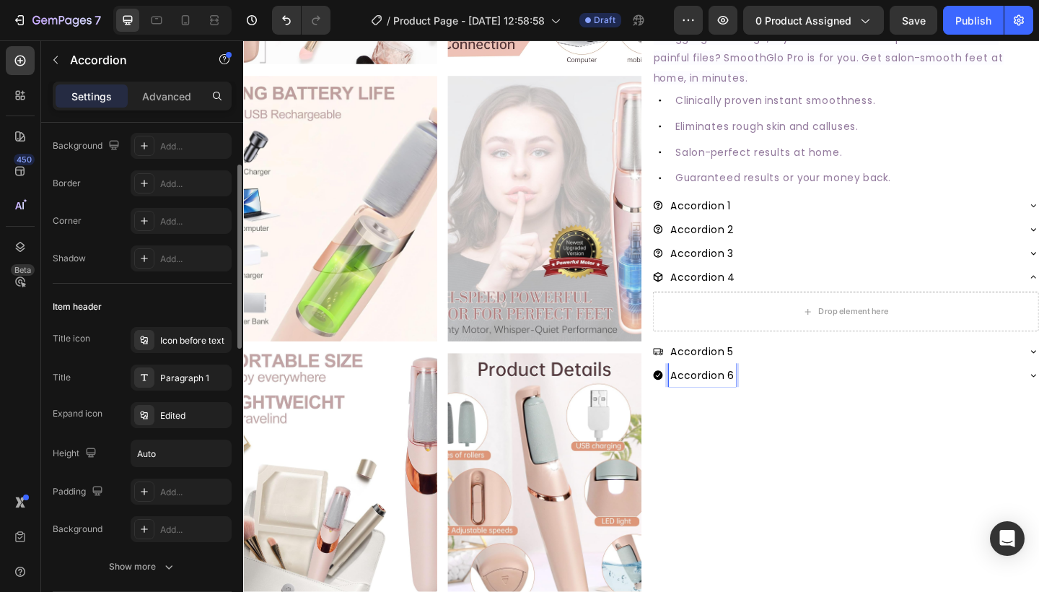
scroll to position [115, 0]
click at [188, 390] on div "Title icon Icon before text Title Paragraph 1 Expand icon Edited Height Auto Pa…" at bounding box center [142, 433] width 179 height 215
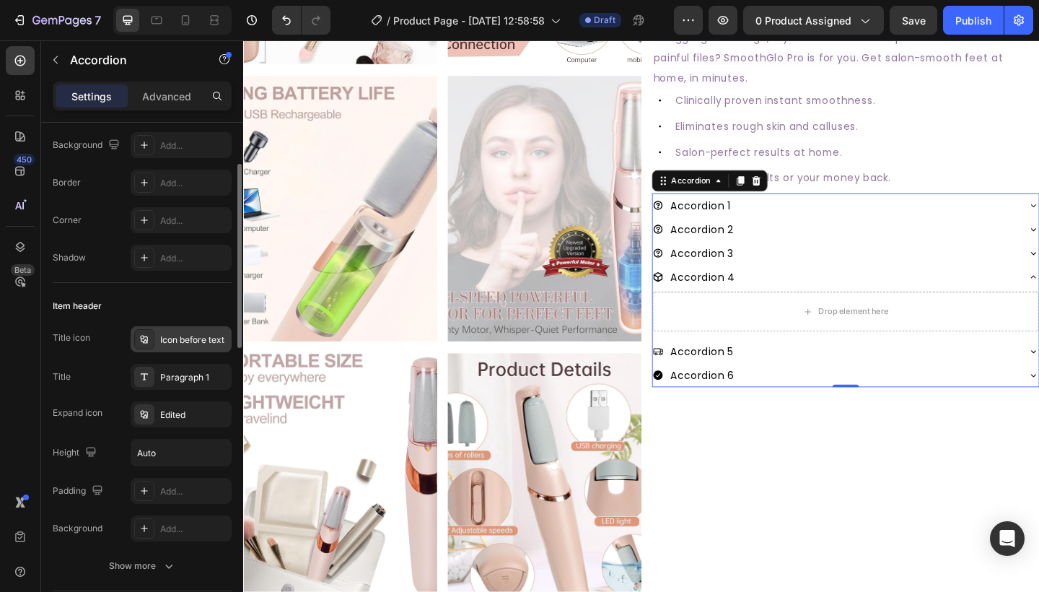
click at [185, 332] on div "Icon before text" at bounding box center [181, 339] width 101 height 26
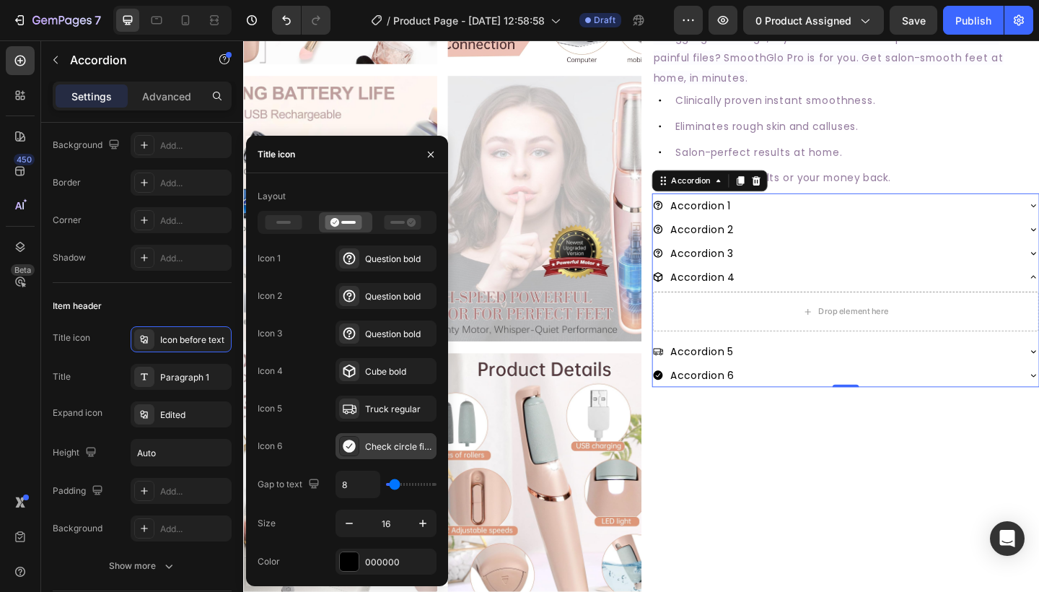
click at [378, 449] on div "Check circle filled" at bounding box center [399, 446] width 68 height 13
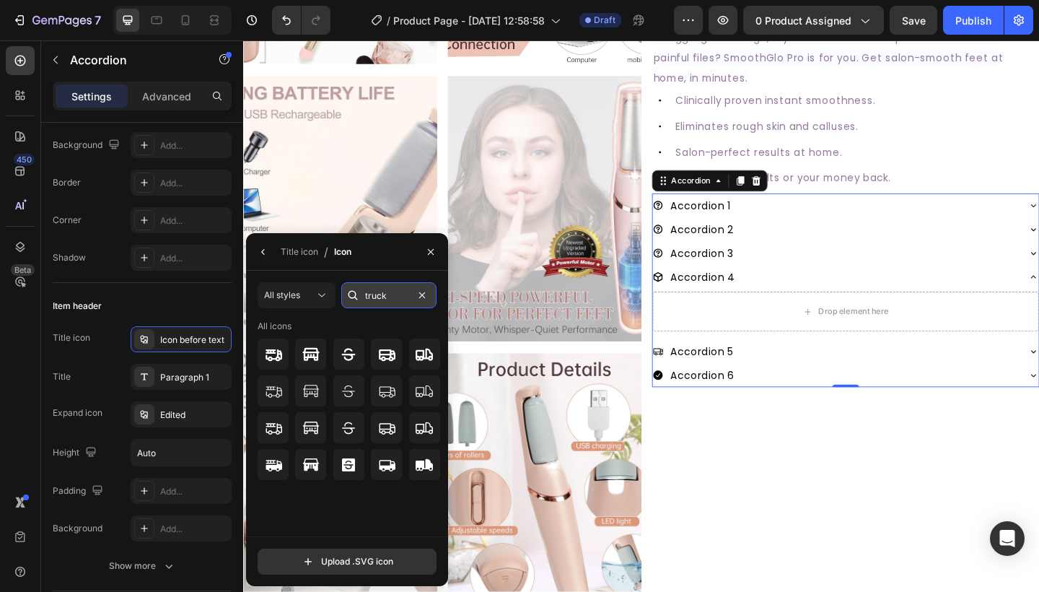
click at [387, 302] on input "truck" at bounding box center [388, 295] width 95 height 26
click at [431, 299] on input "truck" at bounding box center [388, 295] width 95 height 26
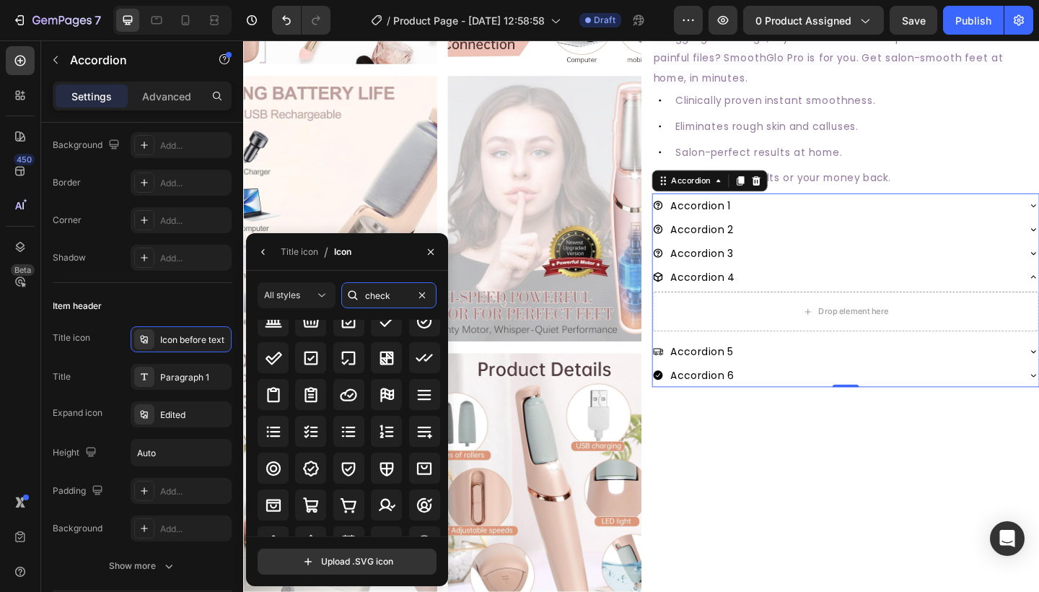
scroll to position [31, 0]
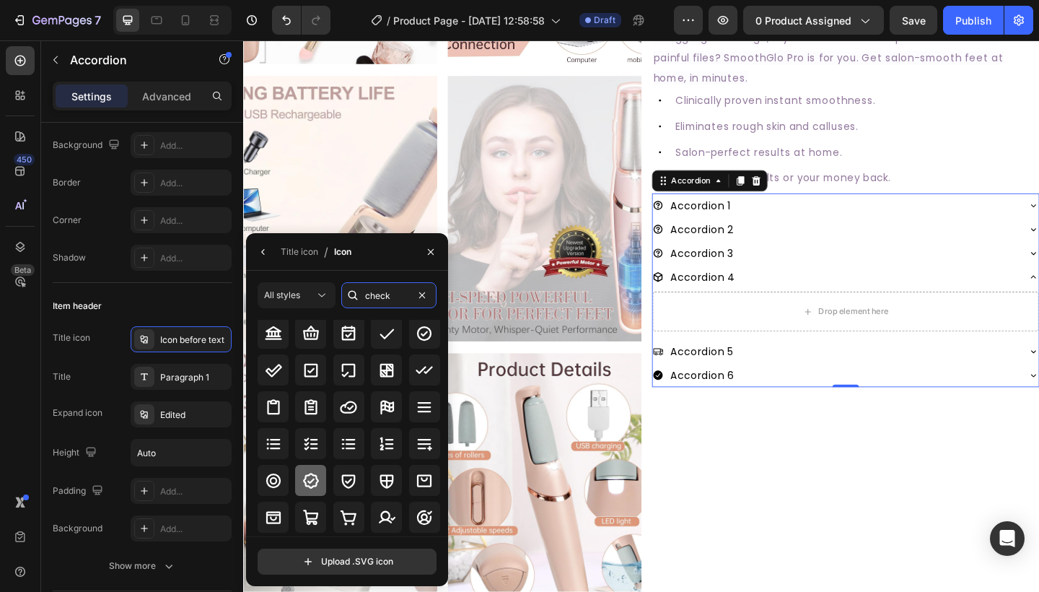
type input "check"
click at [298, 486] on div at bounding box center [310, 480] width 31 height 31
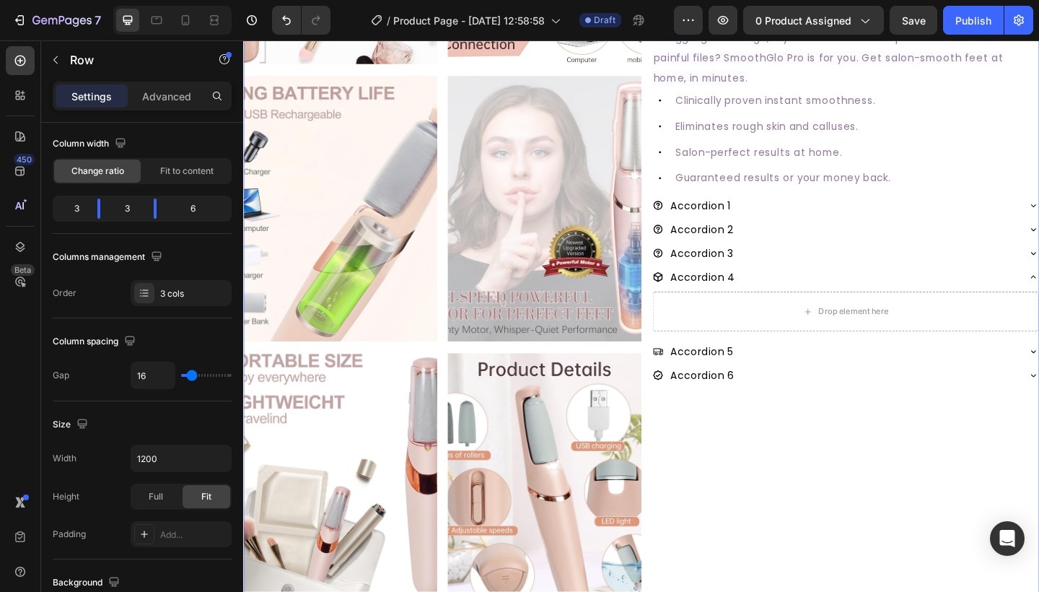
click at [841, 454] on div "#1 RATED CALLUS REMOVER Text Block SmoothGlo Pro1 Text Block SmoothGlo Pro1 Hea…" at bounding box center [897, 374] width 421 height 1193
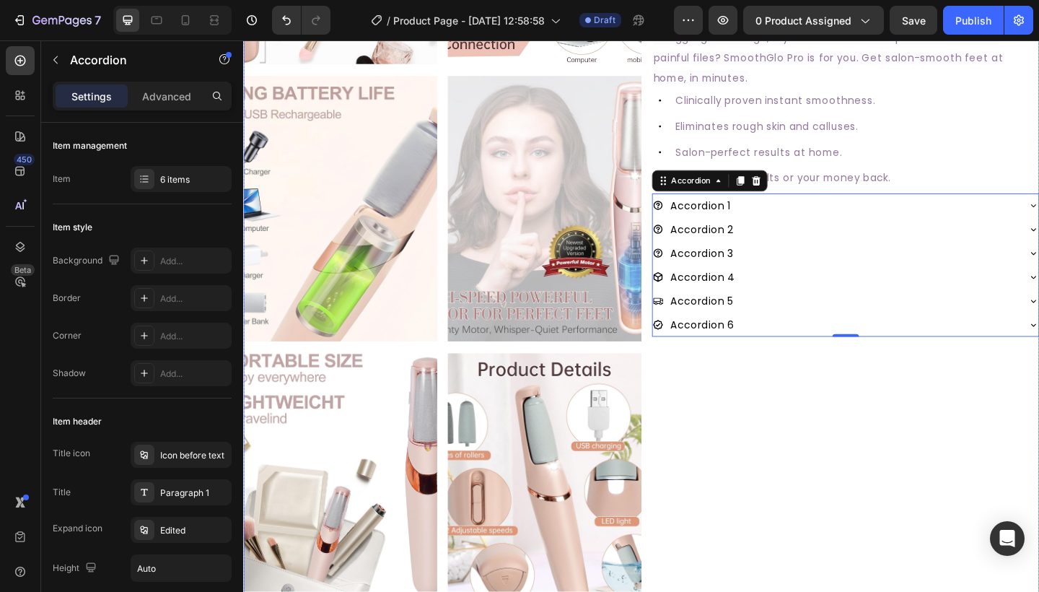
click at [904, 487] on div "#1 RATED CALLUS REMOVER Text Block SmoothGlo Pro1 Text Block SmoothGlo Pro1 Hea…" at bounding box center [897, 374] width 421 height 1193
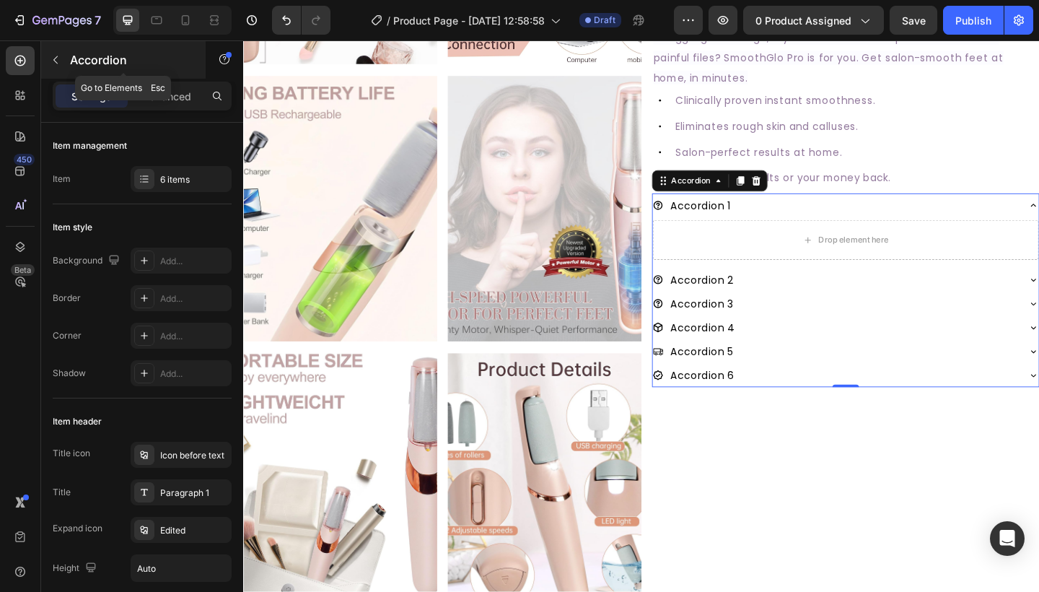
click at [61, 59] on button "button" at bounding box center [55, 59] width 23 height 23
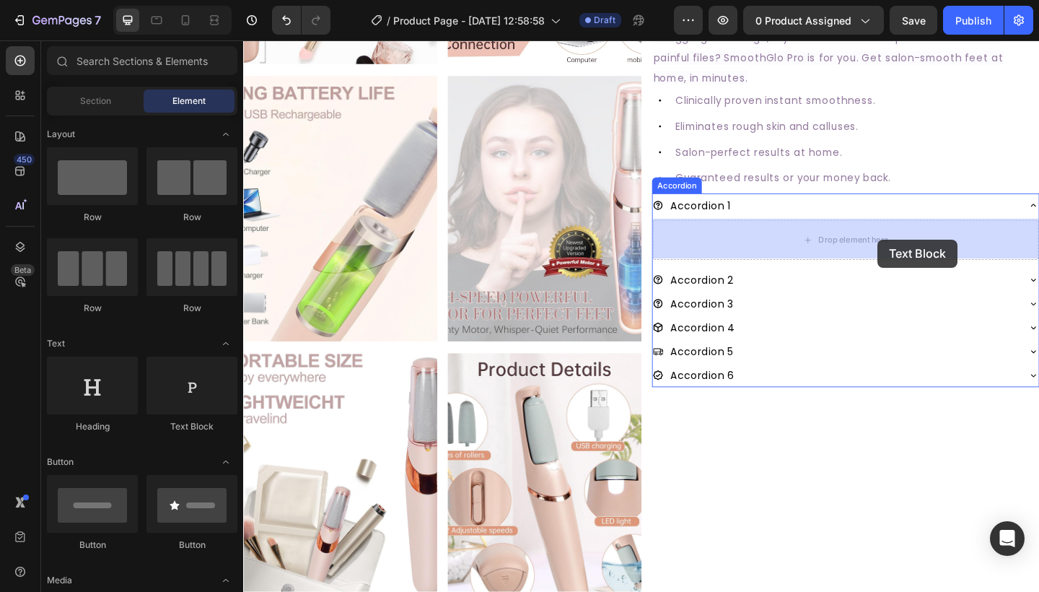
drag, startPoint x: 421, startPoint y: 428, endPoint x: 931, endPoint y: 256, distance: 538.4
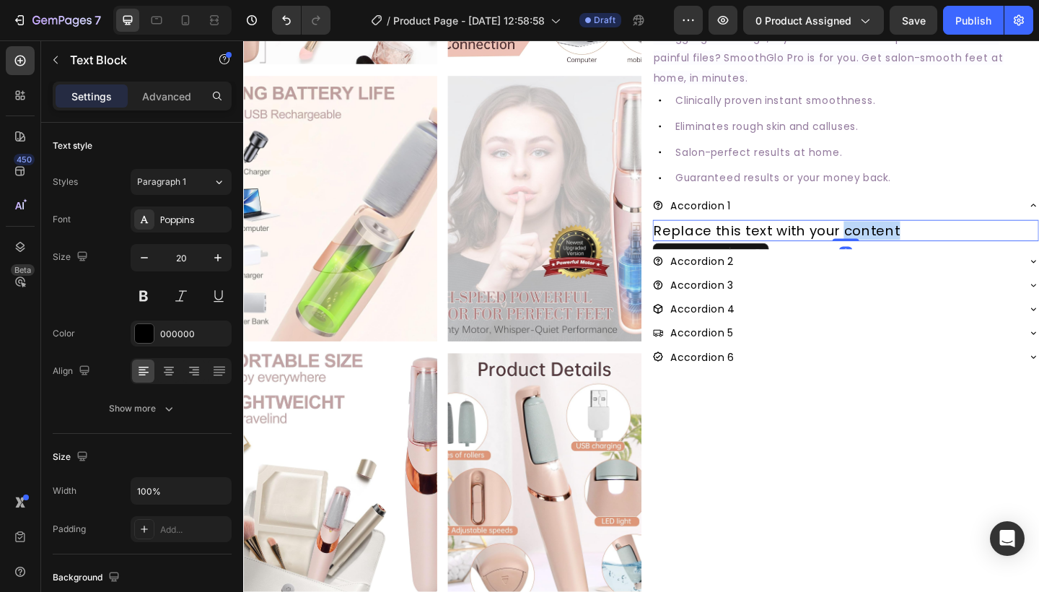
click at [893, 250] on p "Replace this text with your content" at bounding box center [898, 247] width 417 height 20
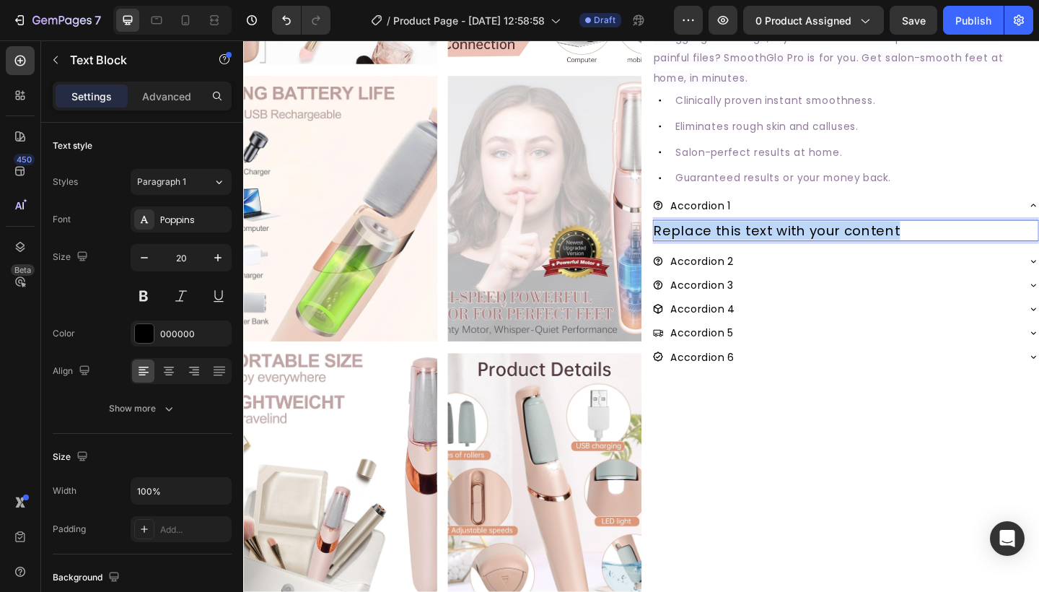
click at [893, 250] on p "Replace this text with your content" at bounding box center [898, 247] width 417 height 20
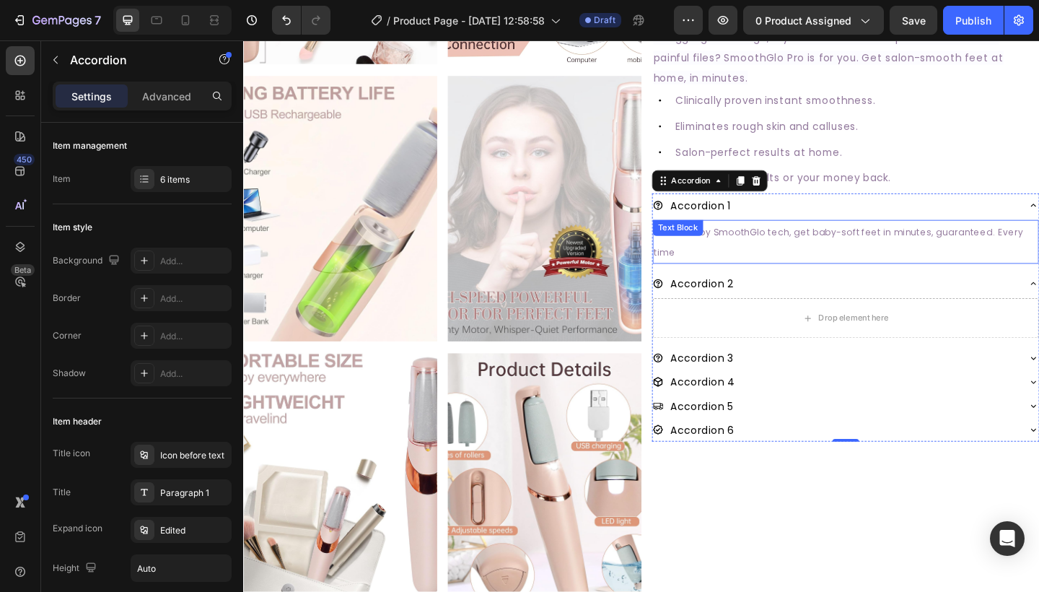
click at [757, 280] on div "Powered by SmoothGlo tech, get baby-soft feet in minutes, guaranteed. Every time" at bounding box center [898, 260] width 420 height 48
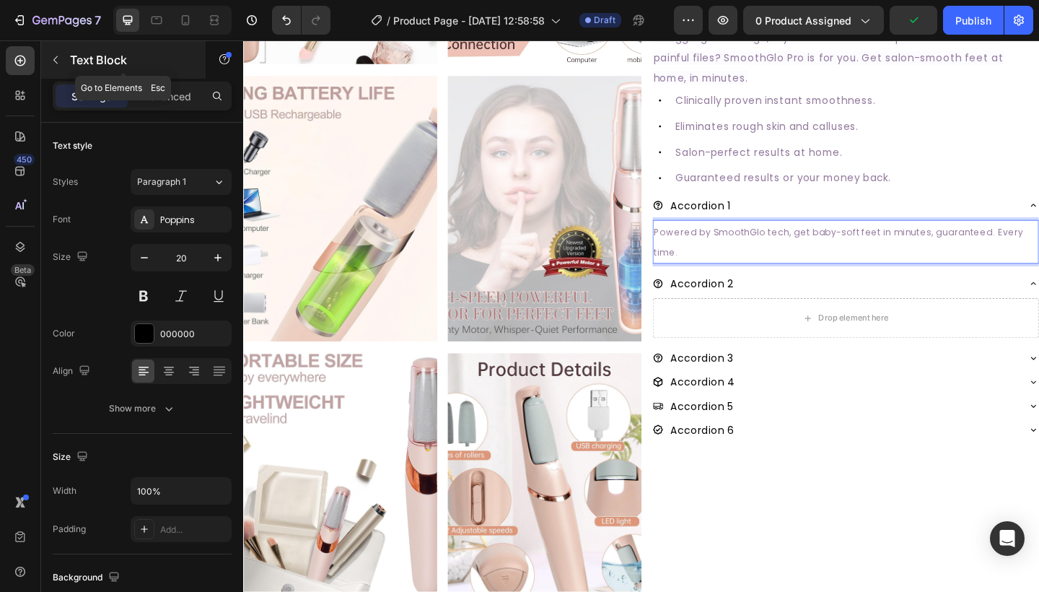
click at [58, 53] on button "button" at bounding box center [55, 59] width 23 height 23
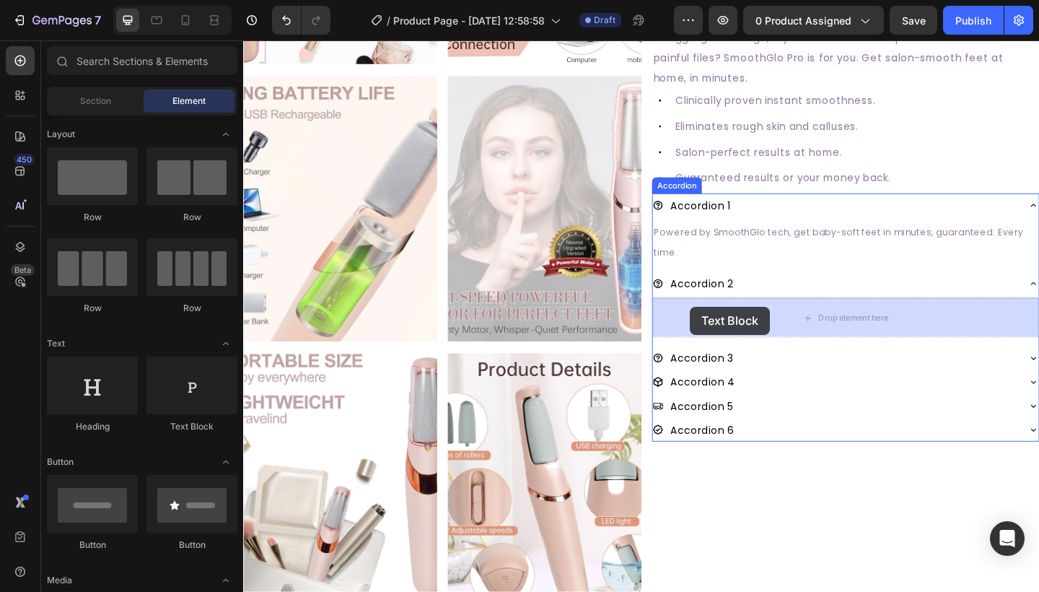
drag, startPoint x: 418, startPoint y: 421, endPoint x: 730, endPoint y: 330, distance: 324.8
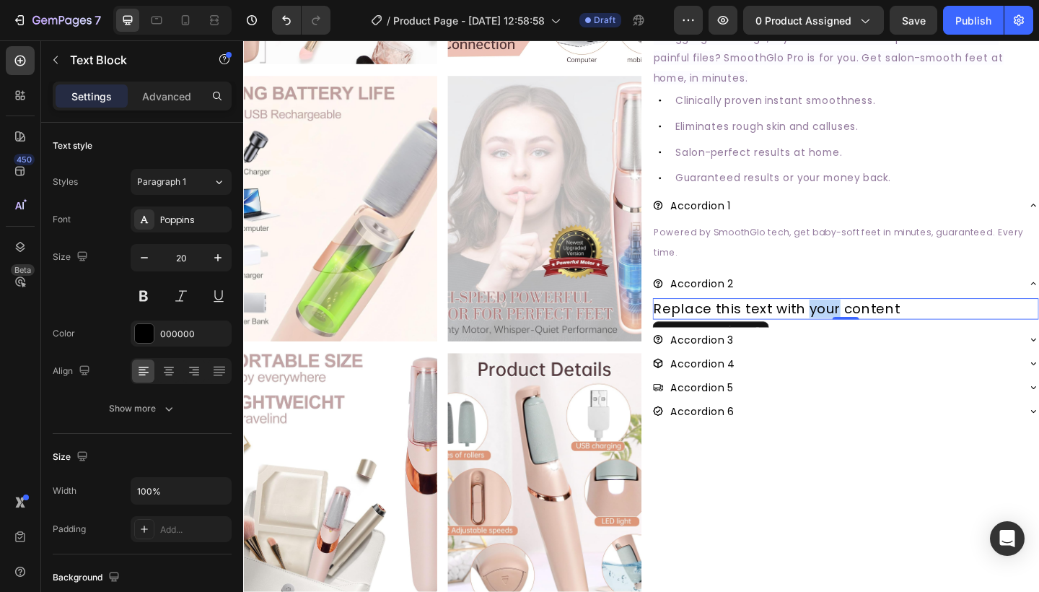
click at [862, 327] on p "Replace this text with your content" at bounding box center [898, 332] width 417 height 20
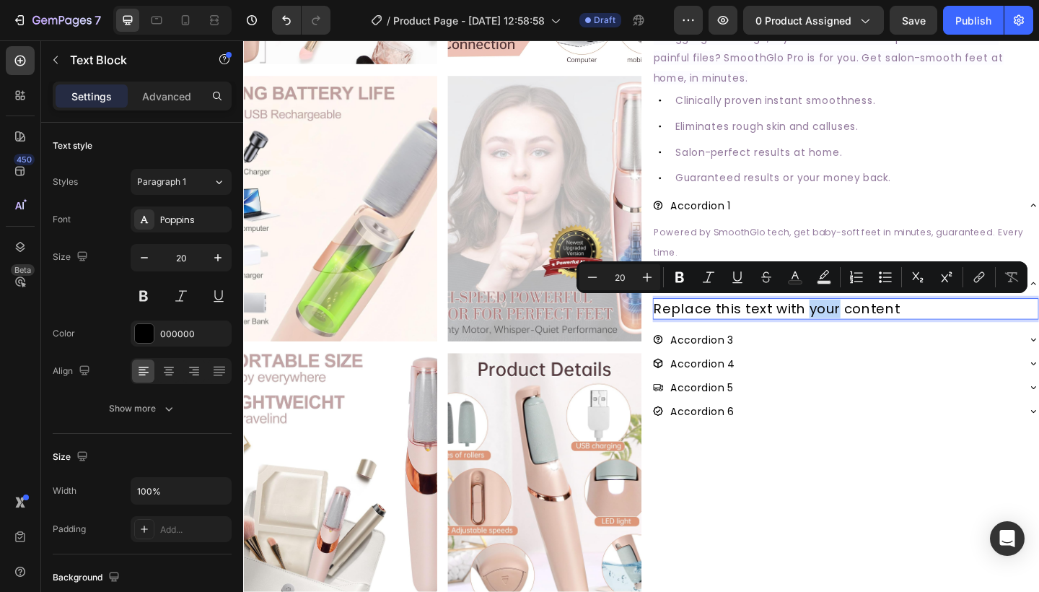
click at [862, 327] on p "Replace this text with your content" at bounding box center [898, 332] width 417 height 20
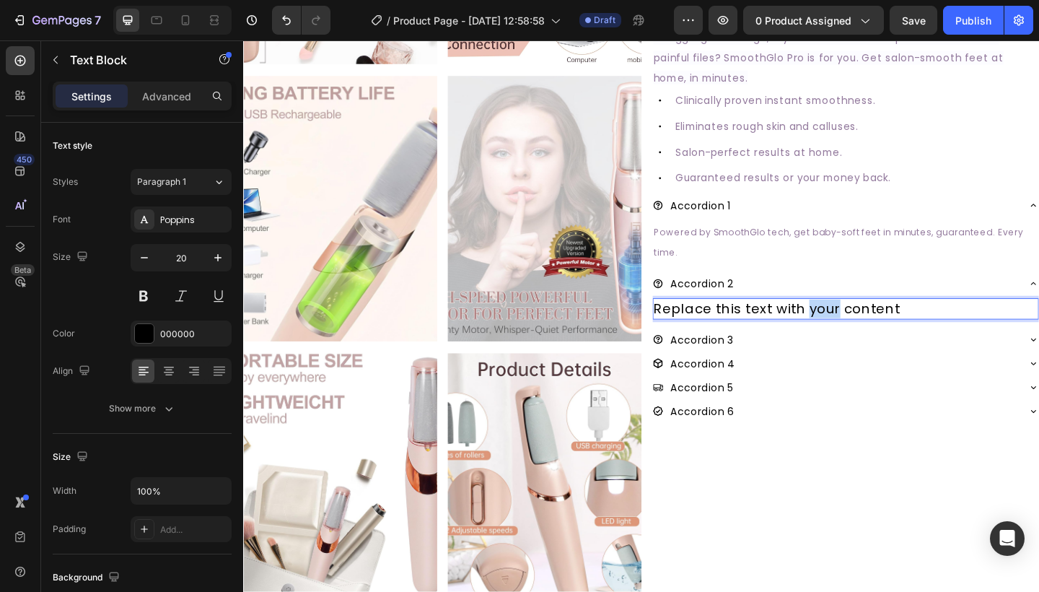
click at [862, 327] on p "Replace this text with your content" at bounding box center [898, 332] width 417 height 20
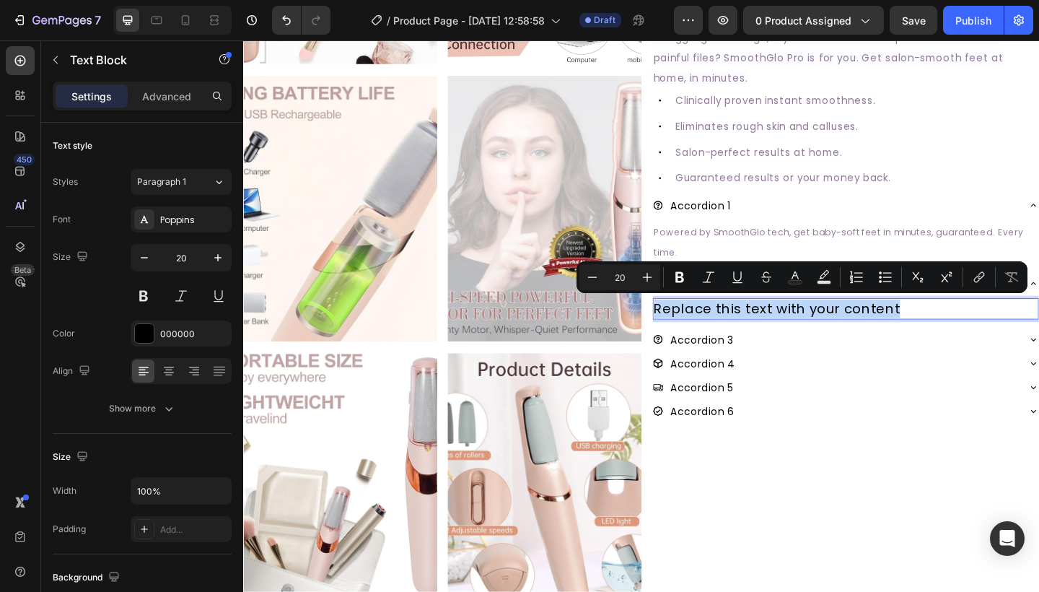
click at [862, 327] on p "Replace this text with your content" at bounding box center [898, 332] width 417 height 20
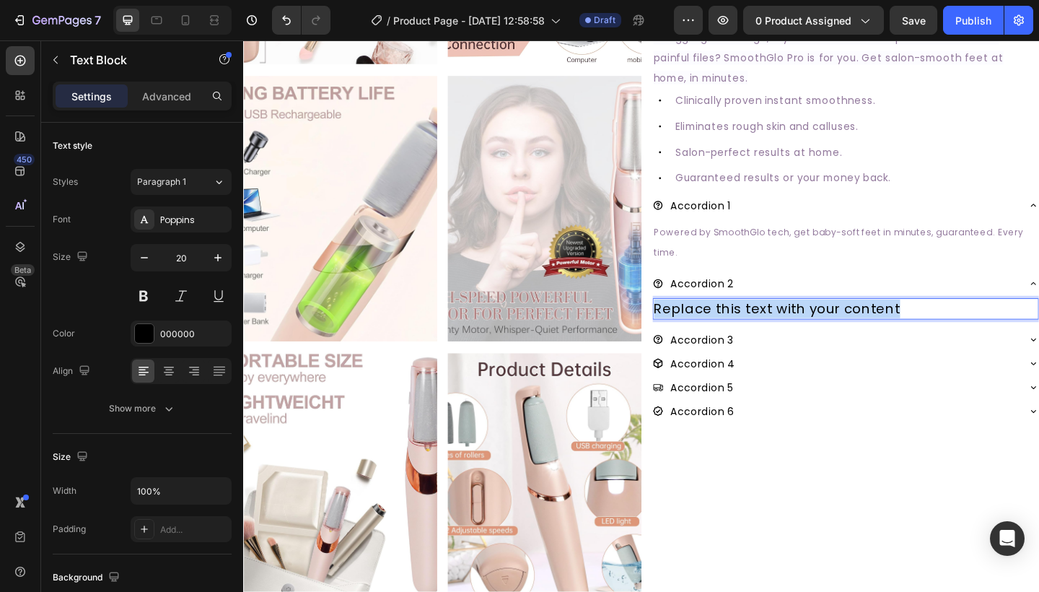
click at [862, 327] on p "Replace this text with your content" at bounding box center [898, 332] width 417 height 20
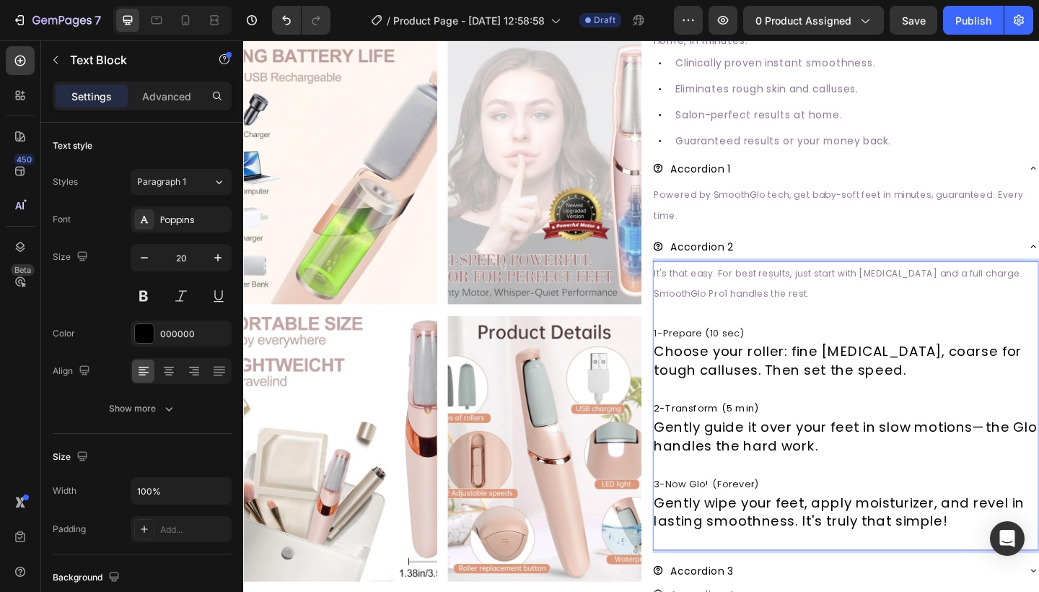
scroll to position [377, 0]
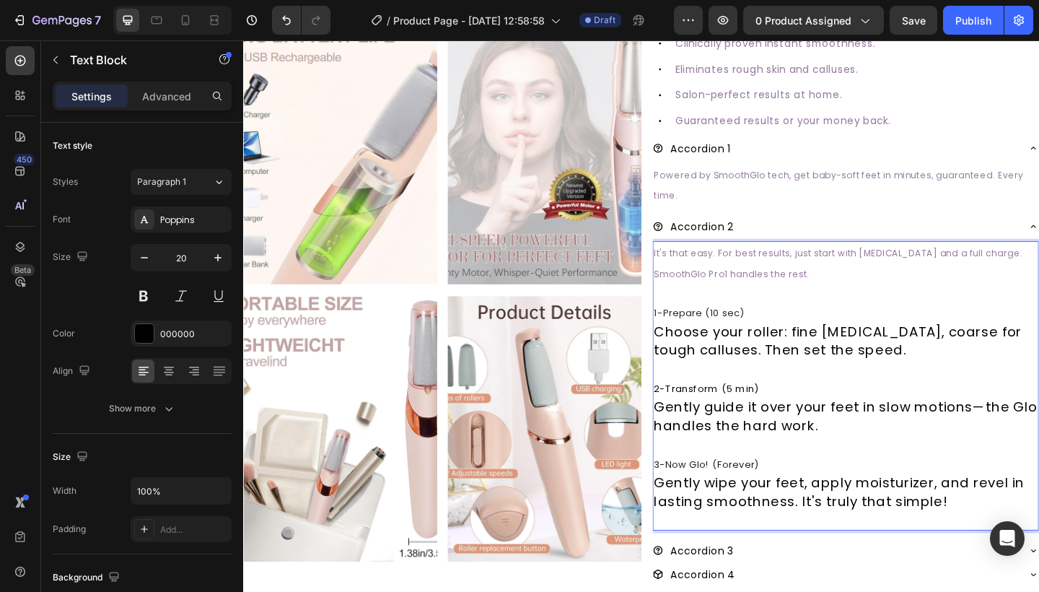
click at [812, 272] on span "It's that easy. For best results, just start with dry skin and a full charge. S…" at bounding box center [890, 283] width 401 height 36
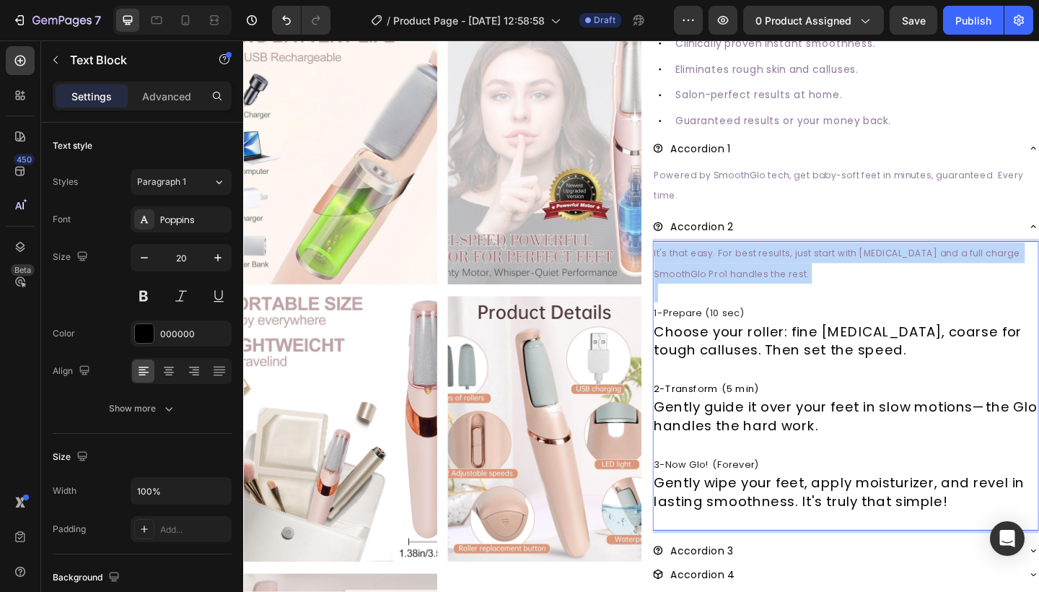
click at [812, 272] on span "It's that easy. For best results, just start with dry skin and a full charge. S…" at bounding box center [890, 283] width 401 height 36
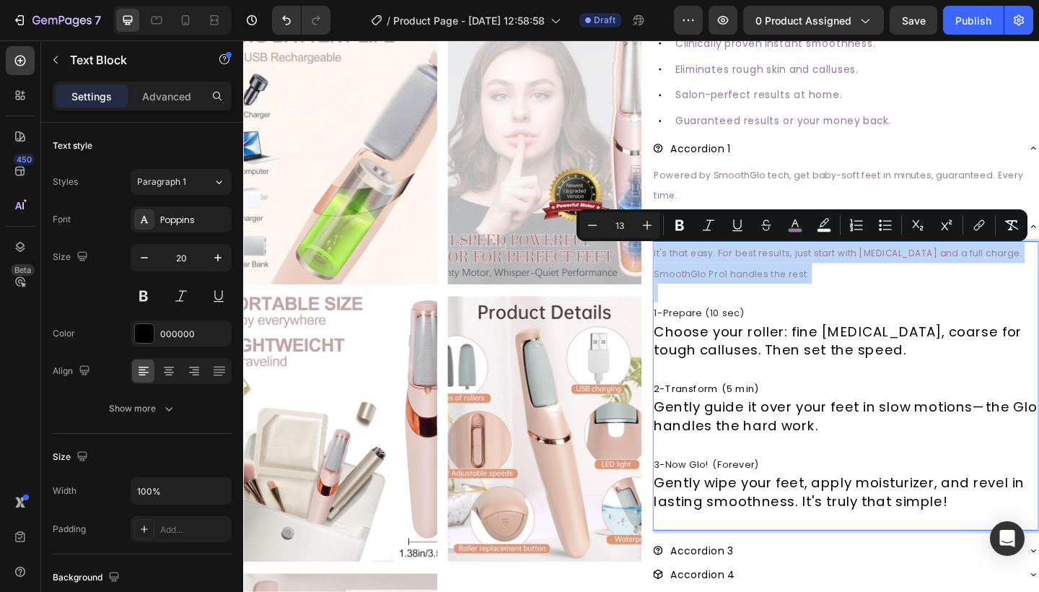
type input "20"
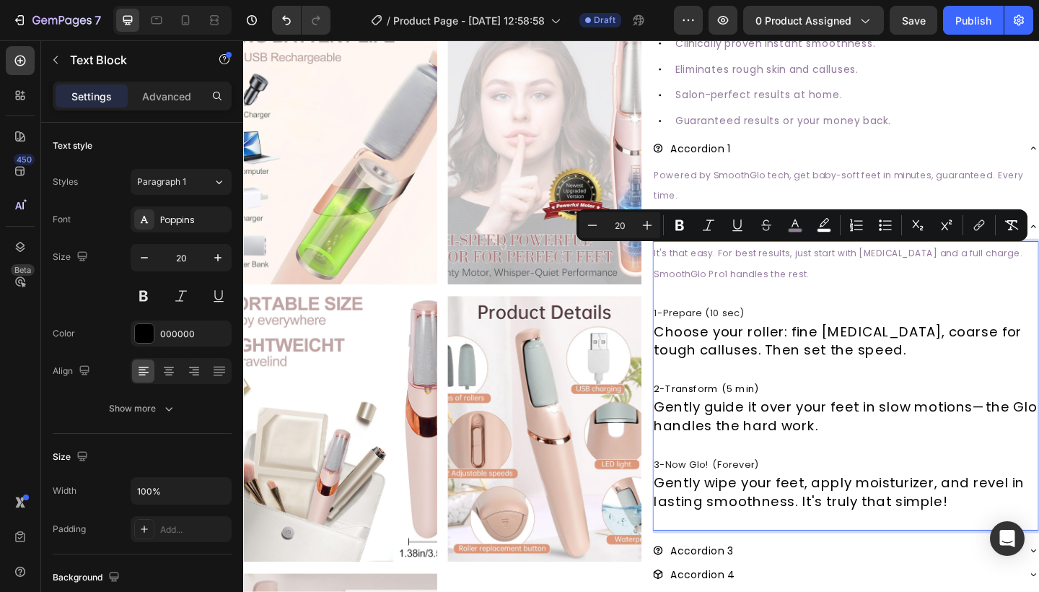
click at [804, 365] on p "Choose your roller: fine for dry skin, coarse for tough calluses. Then set the …" at bounding box center [898, 367] width 417 height 40
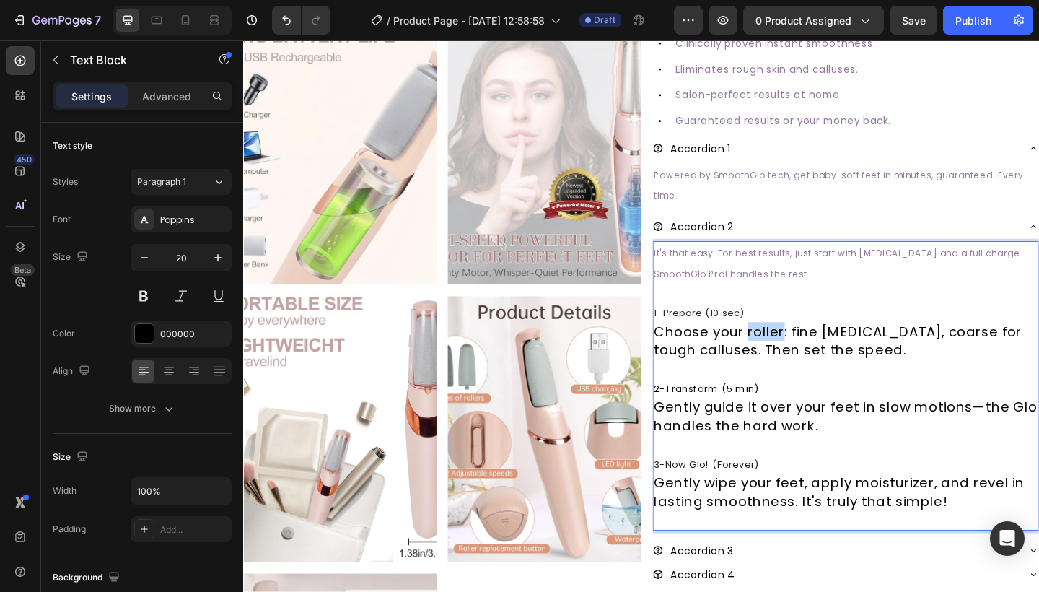
click at [804, 365] on p "Choose your roller: fine for dry skin, coarse for tough calluses. Then set the …" at bounding box center [898, 367] width 417 height 40
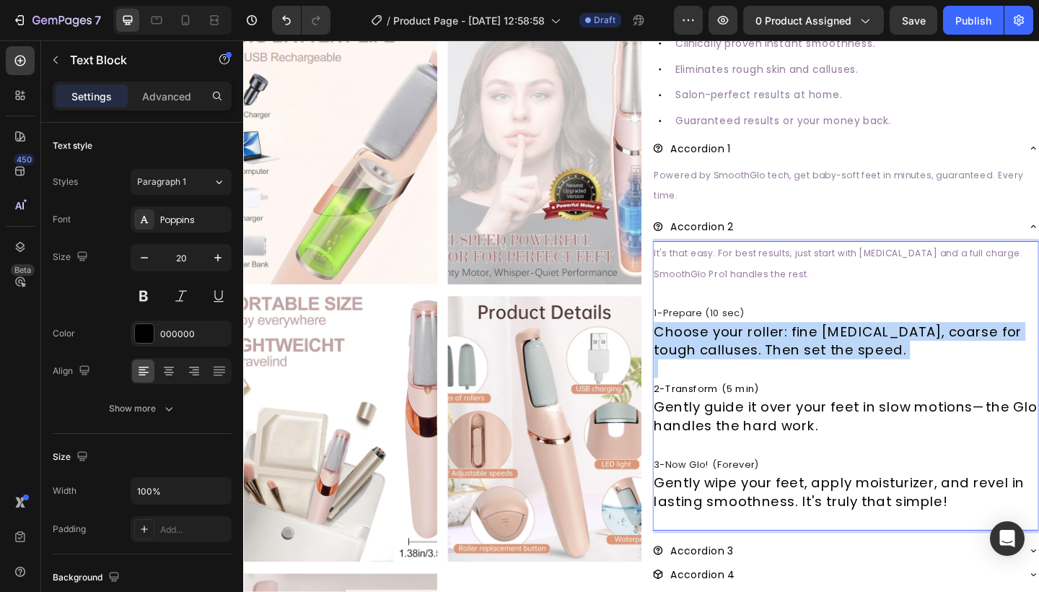
click at [804, 365] on p "Choose your roller: fine for dry skin, coarse for tough calluses. Then set the …" at bounding box center [898, 367] width 417 height 40
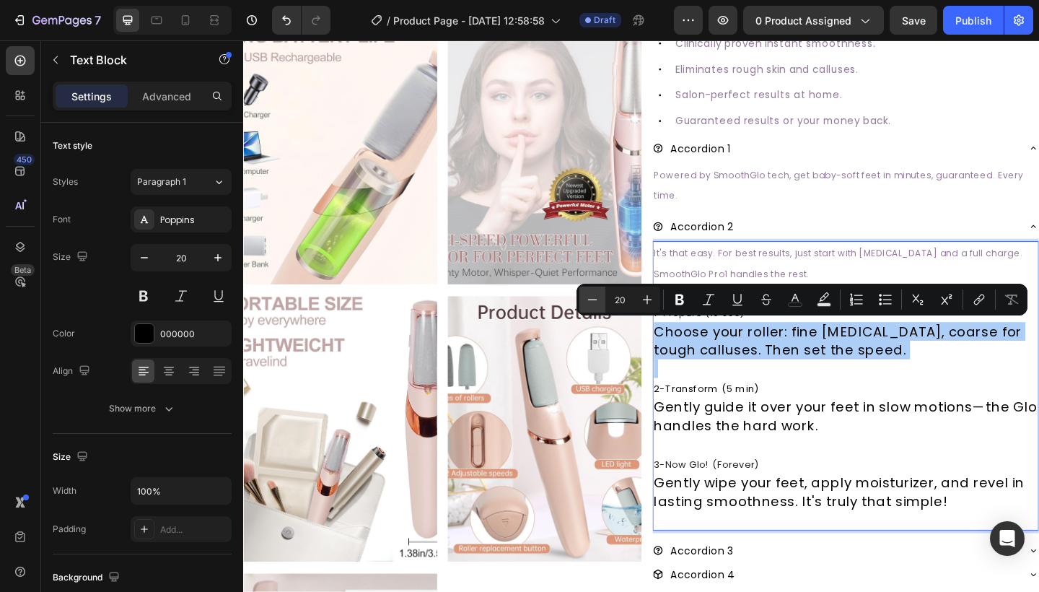
click at [591, 296] on icon "Editor contextual toolbar" at bounding box center [592, 299] width 14 height 14
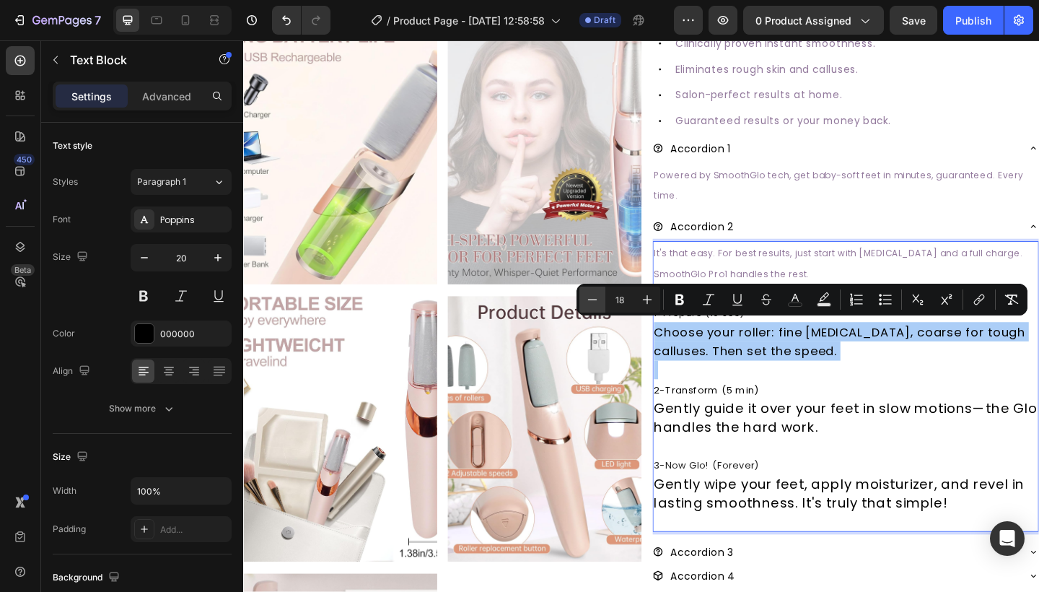
click at [591, 296] on icon "Editor contextual toolbar" at bounding box center [592, 299] width 14 height 14
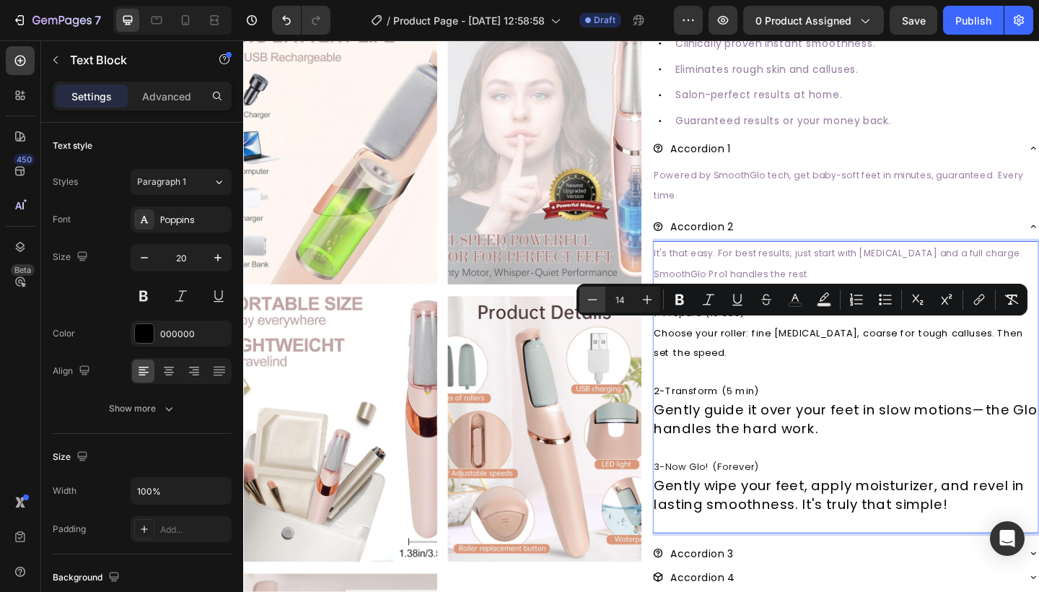
click at [591, 296] on icon "Editor contextual toolbar" at bounding box center [592, 299] width 14 height 14
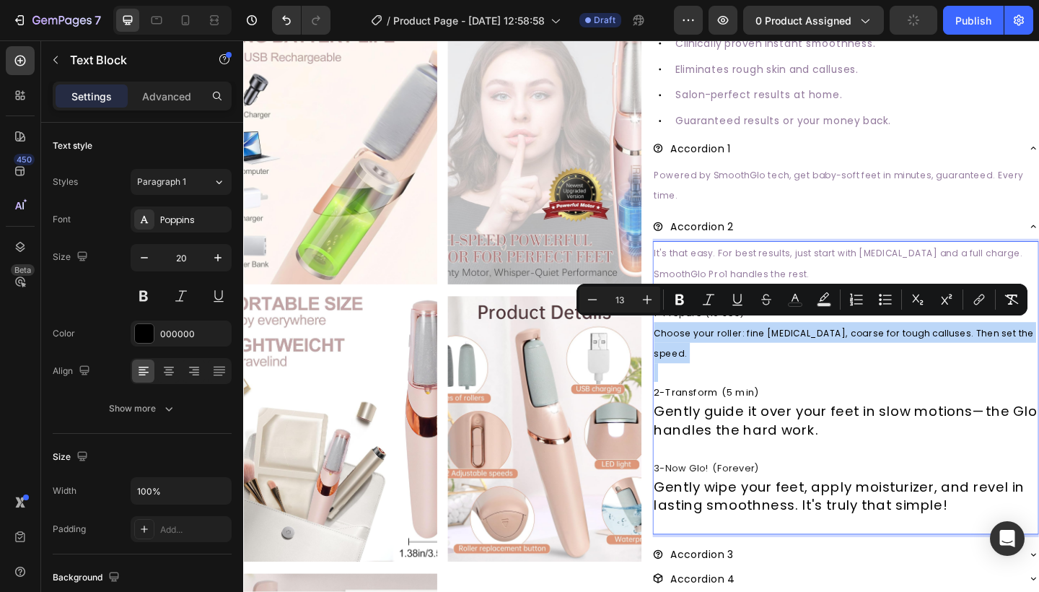
click at [751, 394] on p "Rich Text Editor. Editing area: main" at bounding box center [898, 402] width 417 height 20
type input "20"
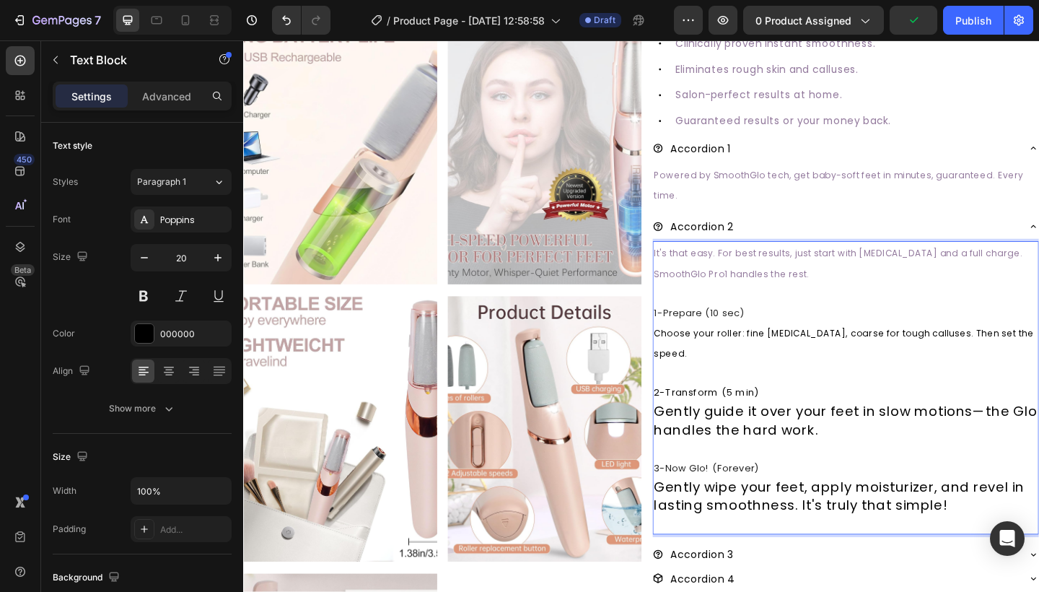
click at [757, 445] on p "Gently guide it over your feet in slow motions—the Glo handles the hard work." at bounding box center [898, 454] width 417 height 40
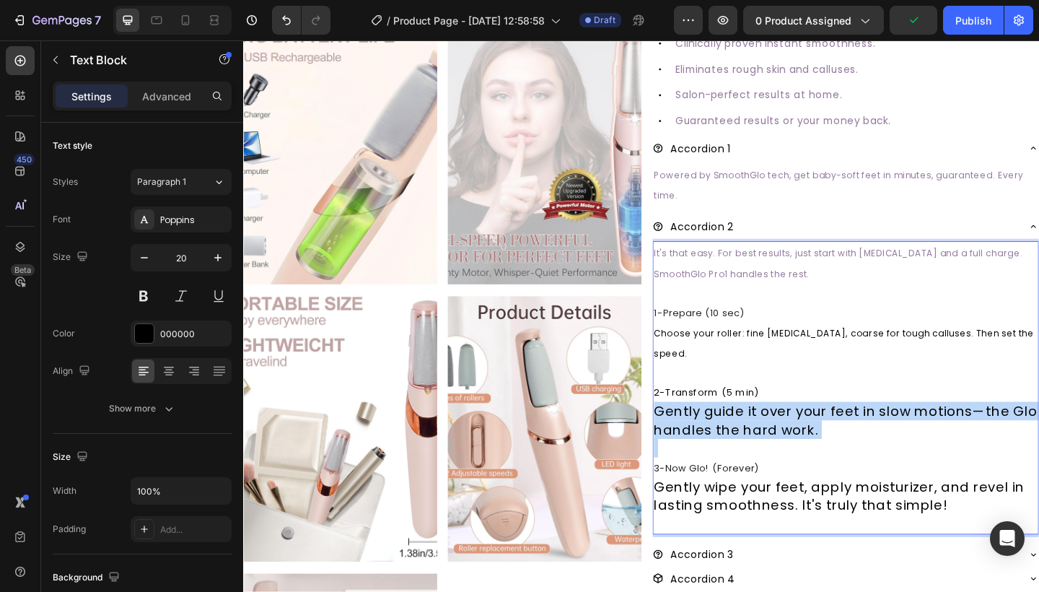
click at [757, 445] on p "Gently guide it over your feet in slow motions—the Glo handles the hard work." at bounding box center [898, 454] width 417 height 40
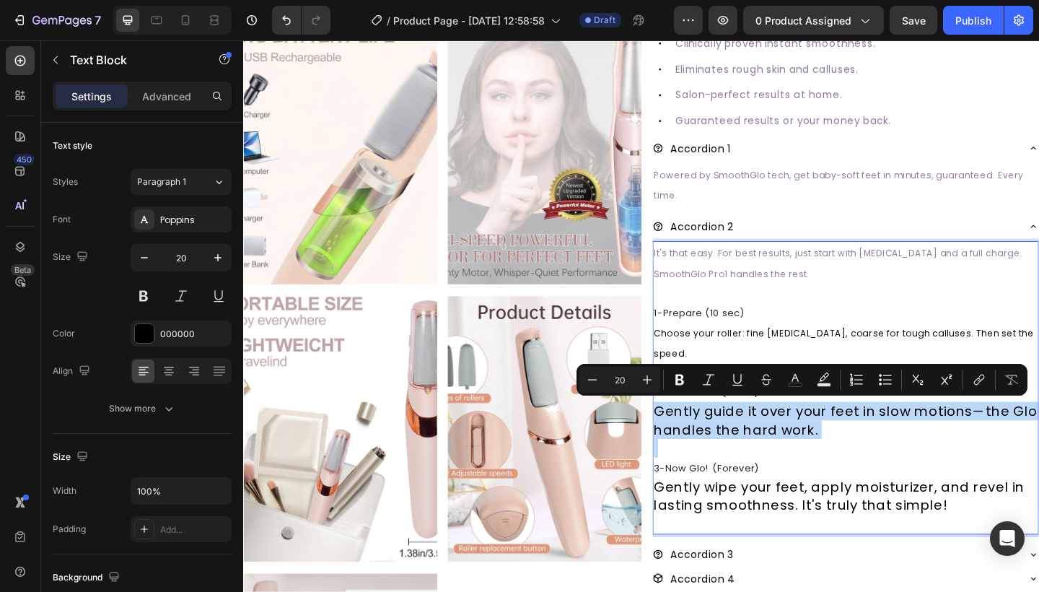
click at [757, 445] on p "Gently guide it over your feet in slow motions—the Glo handles the hard work." at bounding box center [898, 454] width 417 height 40
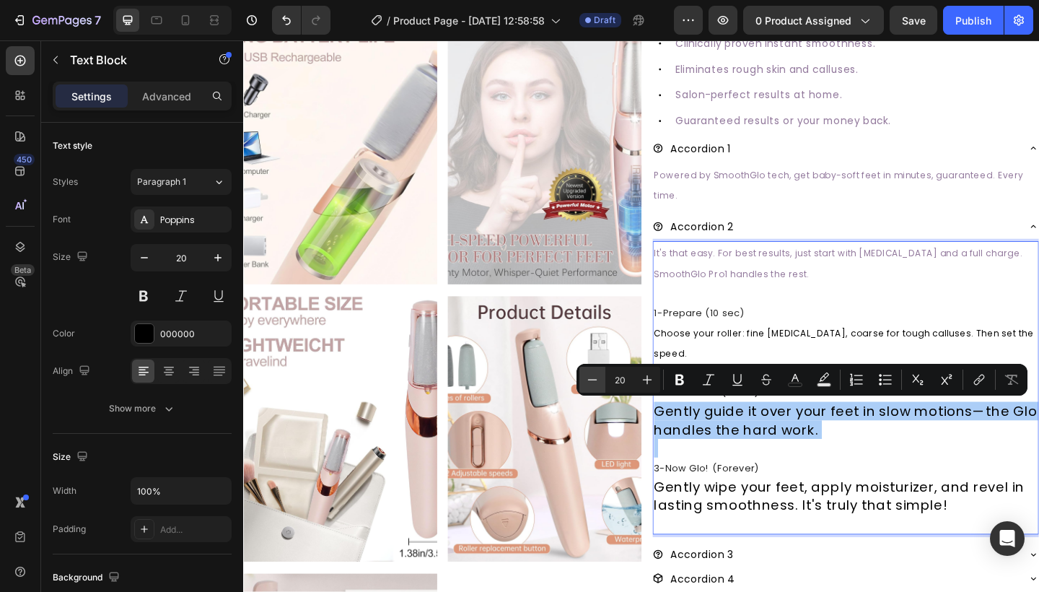
click at [595, 380] on icon "Editor contextual toolbar" at bounding box center [592, 379] width 14 height 14
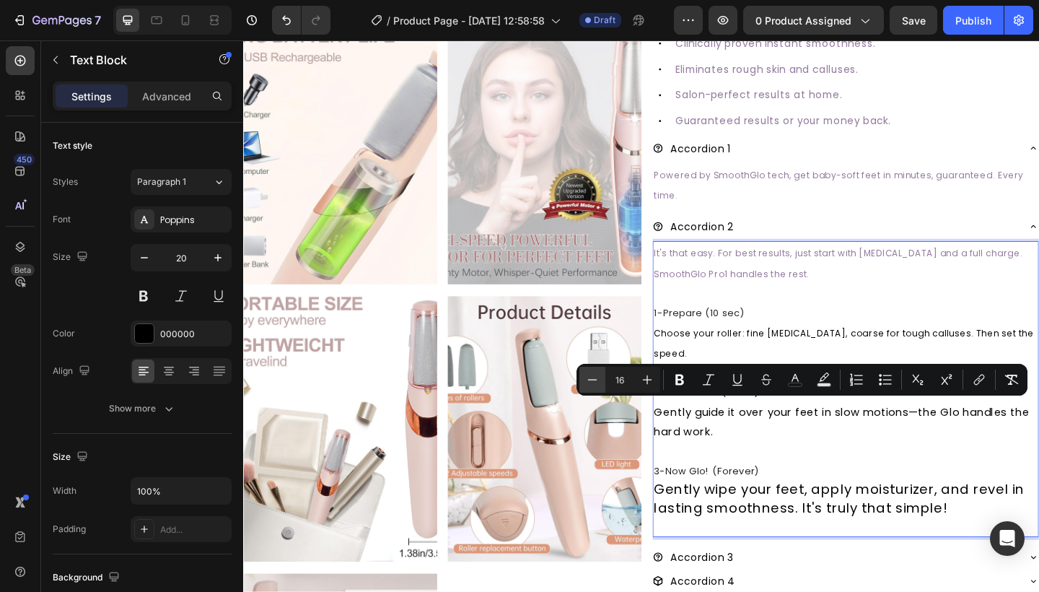
click at [595, 380] on icon "Editor contextual toolbar" at bounding box center [592, 379] width 14 height 14
click at [597, 381] on icon "Editor contextual toolbar" at bounding box center [592, 379] width 14 height 14
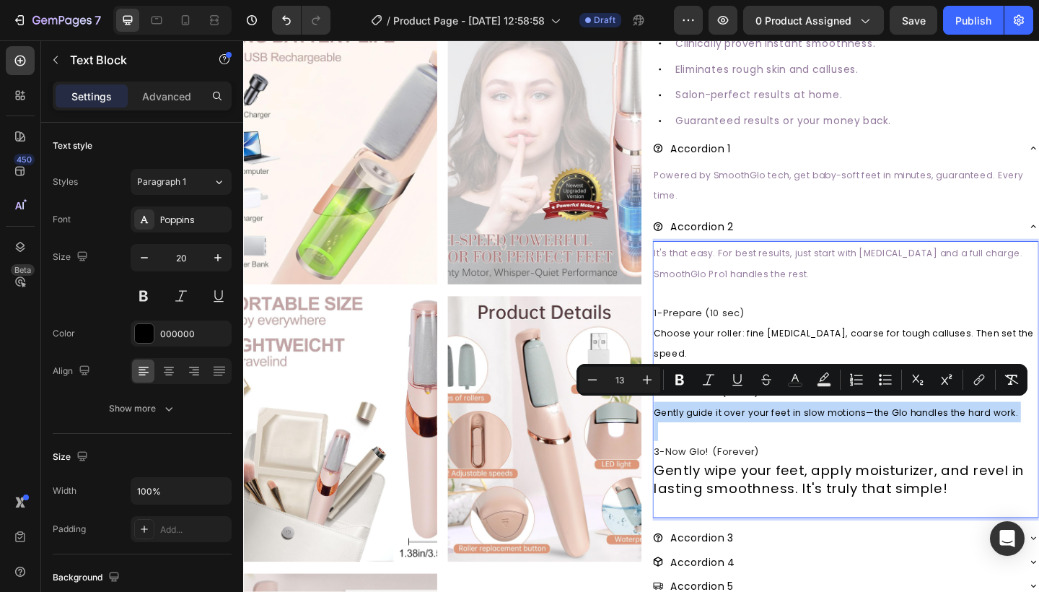
type input "20"
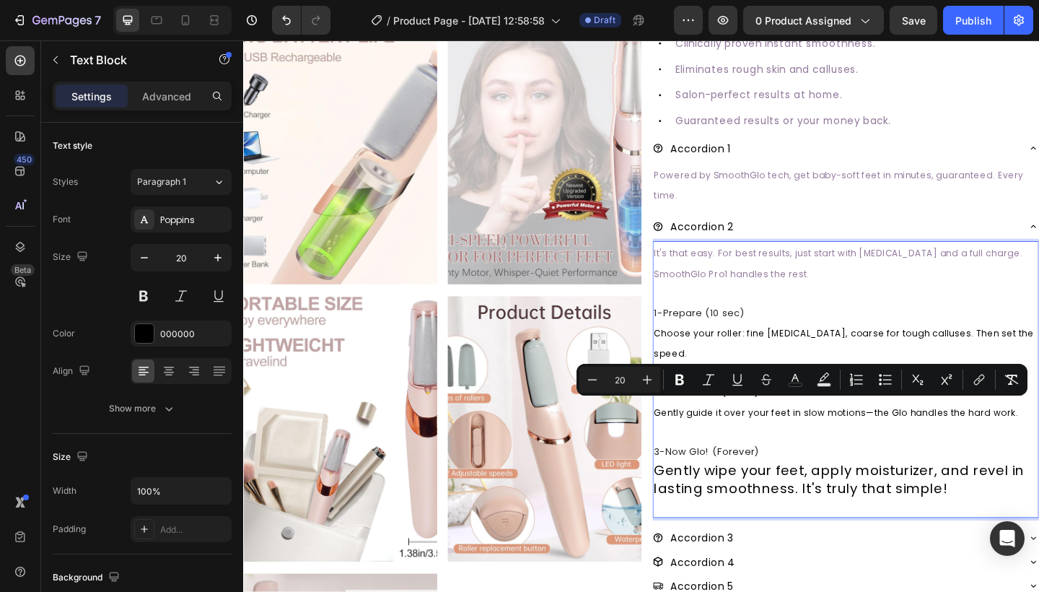
click at [771, 513] on p "Gently wipe your feet, apply moisturizer, and revel in lasting smoothness. It's…" at bounding box center [898, 518] width 417 height 40
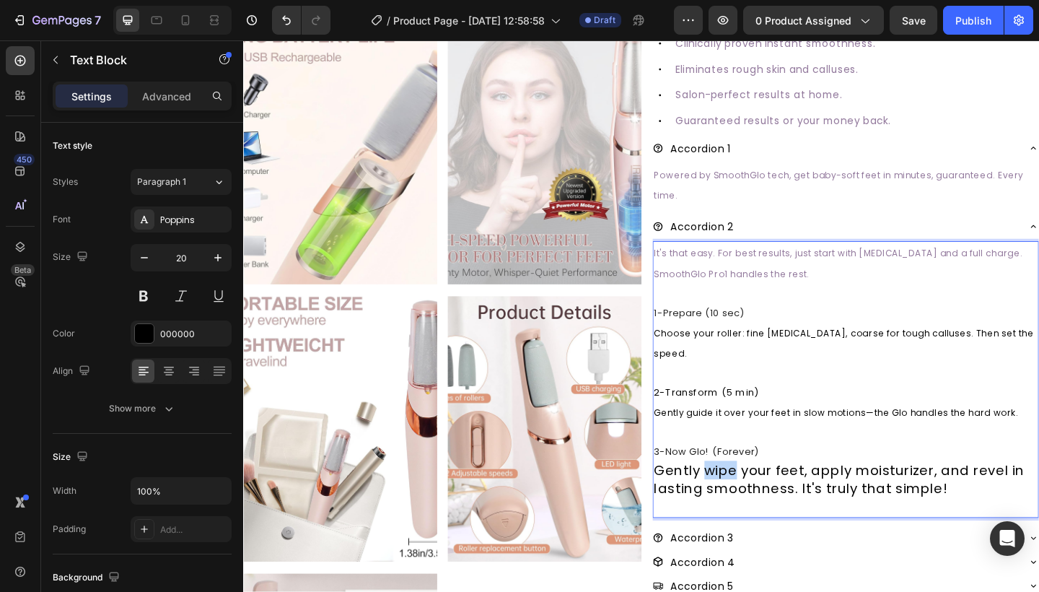
click at [771, 513] on p "Gently wipe your feet, apply moisturizer, and revel in lasting smoothness. It's…" at bounding box center [898, 518] width 417 height 40
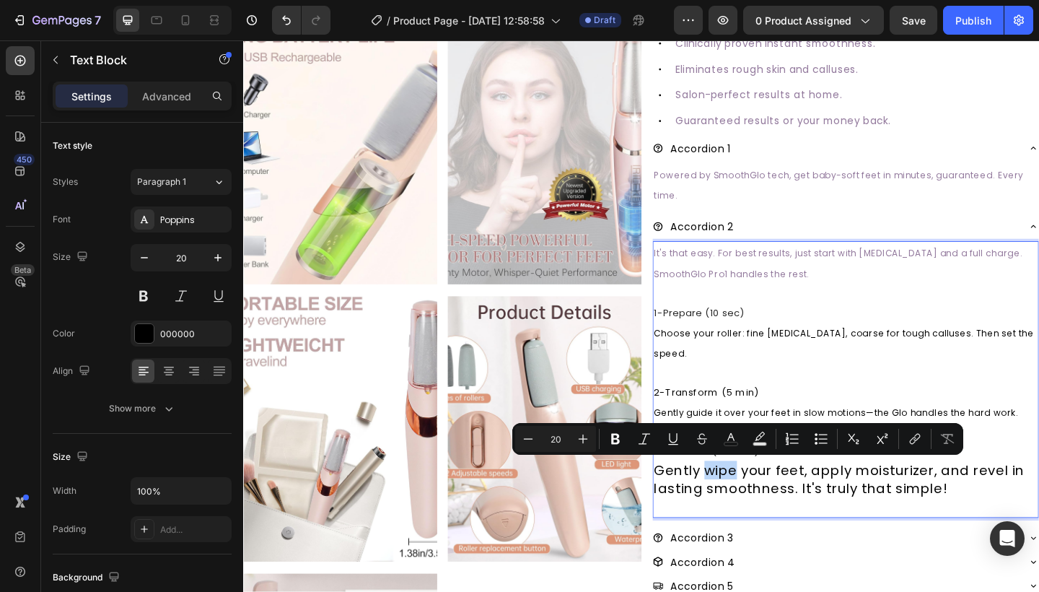
click at [771, 509] on p "Gently wipe your feet, apply moisturizer, and revel in lasting smoothness. It's…" at bounding box center [898, 518] width 417 height 40
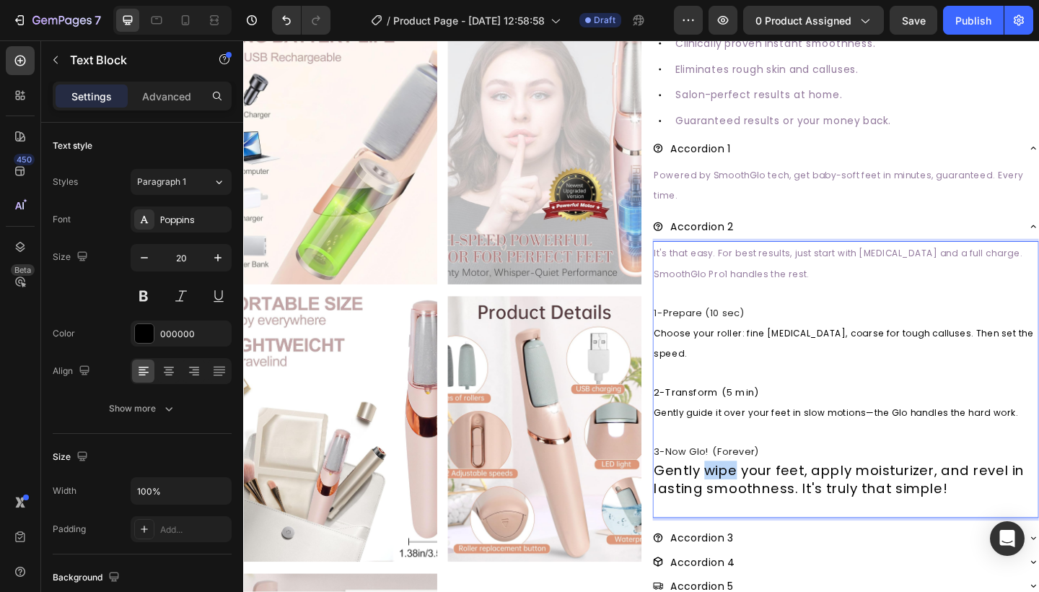
click at [771, 509] on p "Gently wipe your feet, apply moisturizer, and revel in lasting smoothness. It's…" at bounding box center [898, 518] width 417 height 40
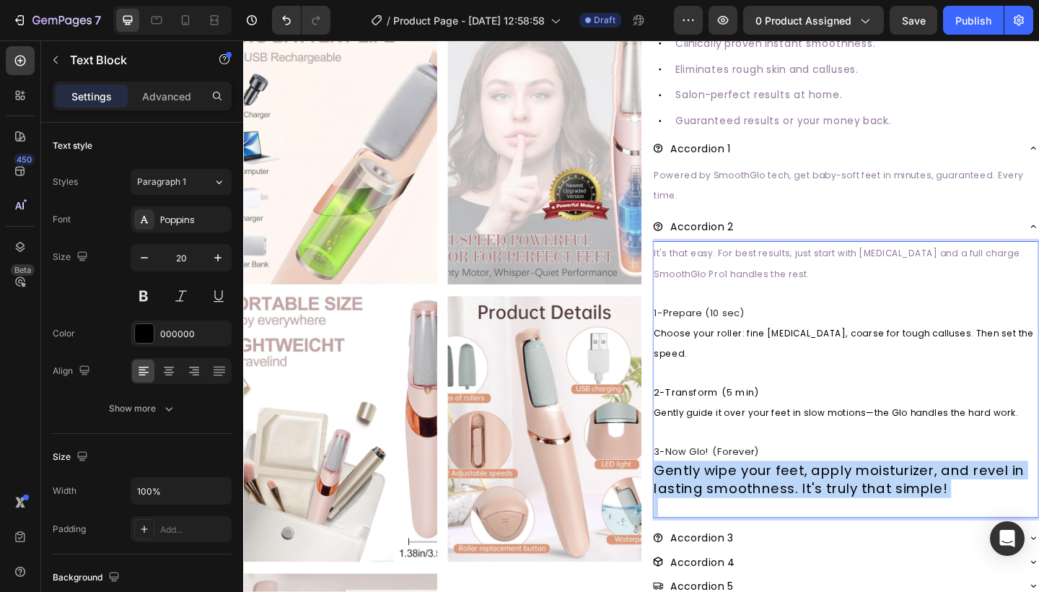
click at [771, 509] on p "Gently wipe your feet, apply moisturizer, and revel in lasting smoothness. It's…" at bounding box center [898, 518] width 417 height 40
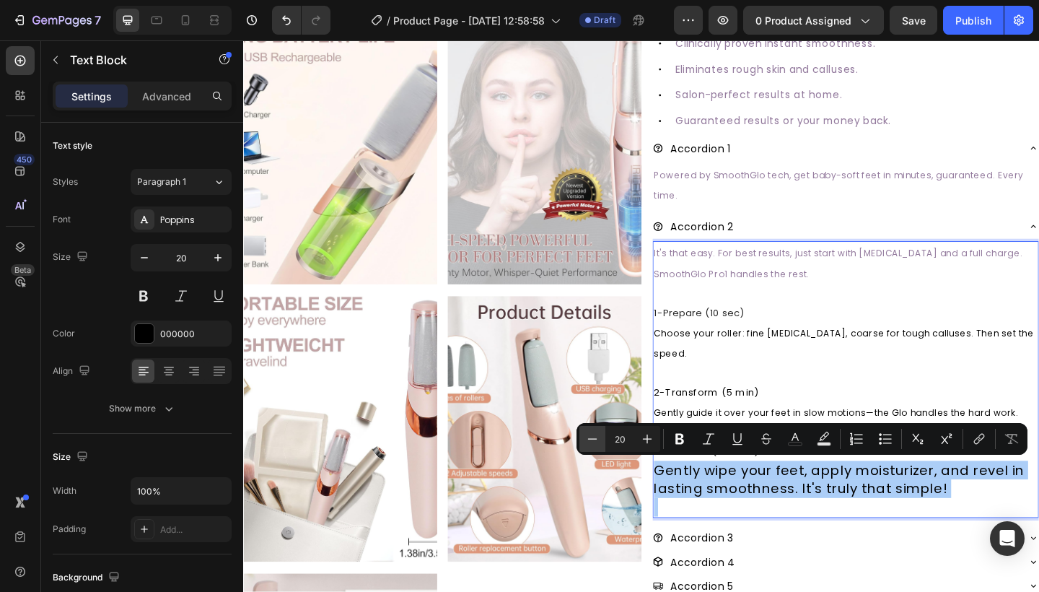
click at [591, 443] on icon "Editor contextual toolbar" at bounding box center [592, 438] width 14 height 14
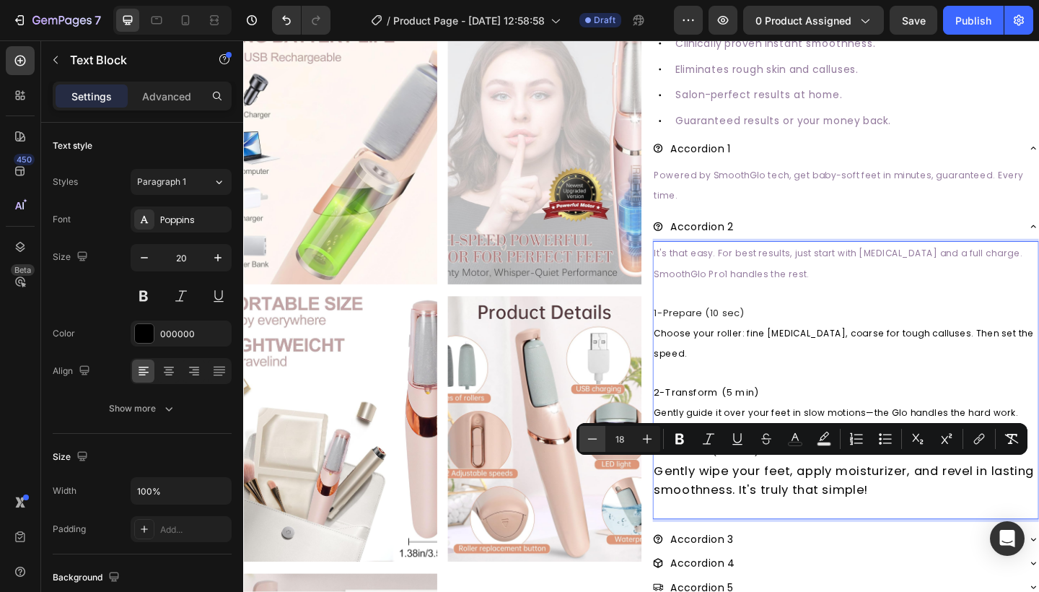
click at [591, 443] on icon "Editor contextual toolbar" at bounding box center [592, 438] width 14 height 14
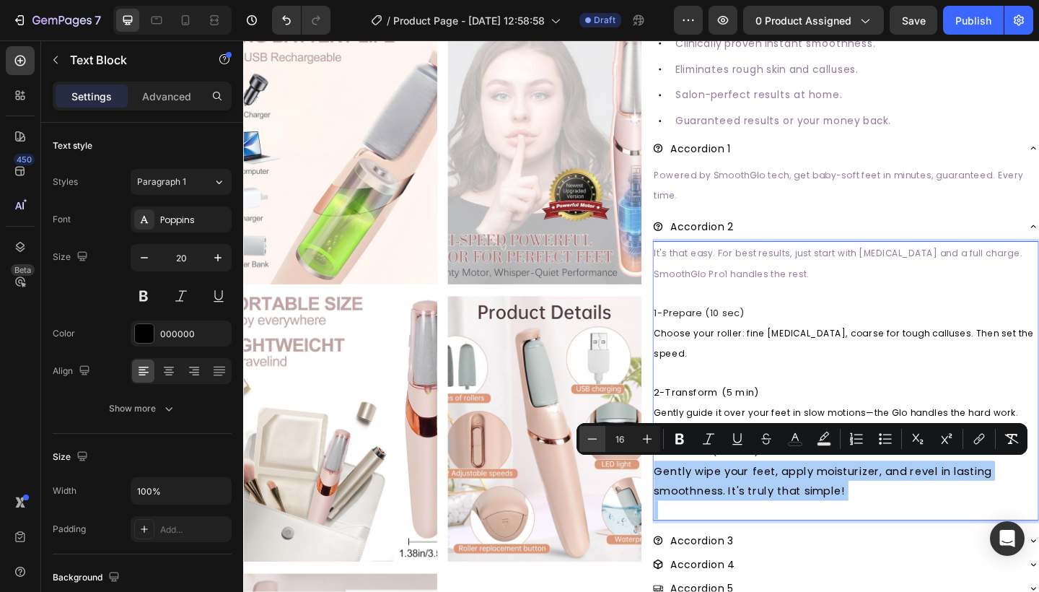
click at [591, 443] on icon "Editor contextual toolbar" at bounding box center [592, 438] width 14 height 14
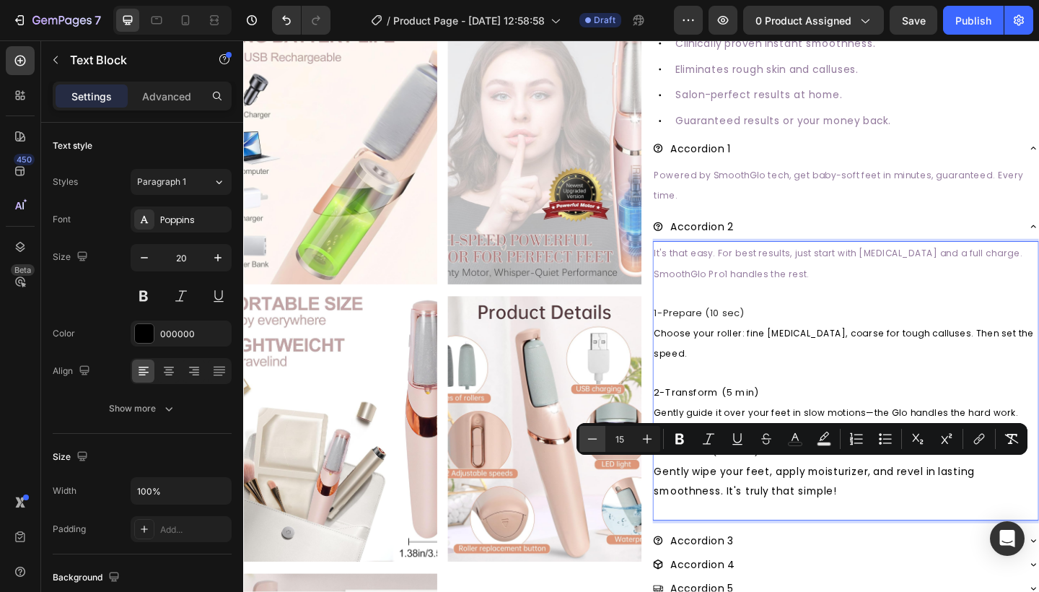
click at [591, 443] on icon "Editor contextual toolbar" at bounding box center [592, 438] width 14 height 14
click at [591, 444] on icon "Editor contextual toolbar" at bounding box center [592, 438] width 14 height 14
type input "13"
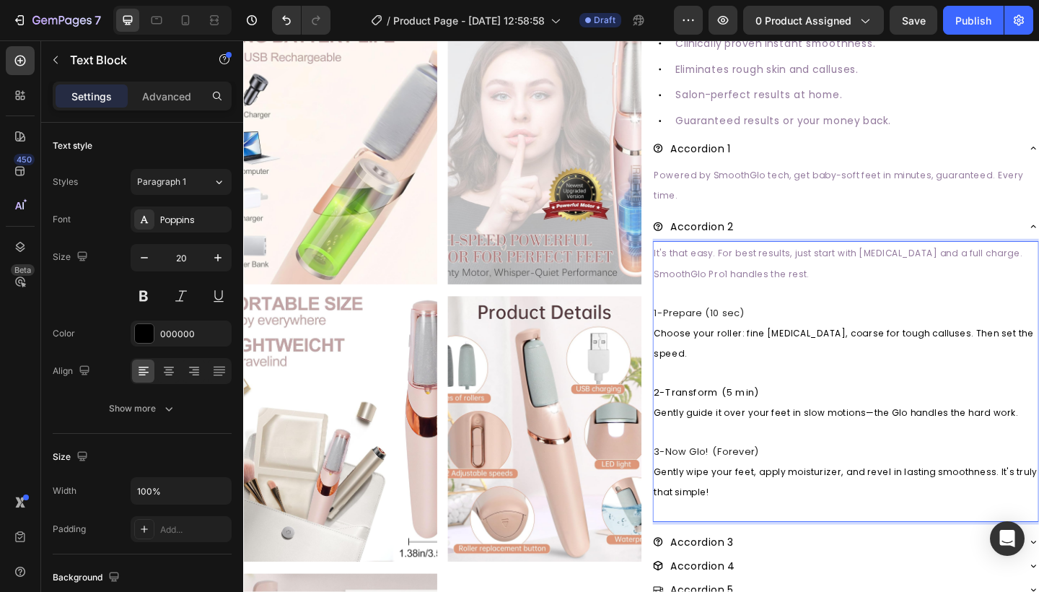
click at [817, 404] on p "Rich Text Editor. Editing area: main" at bounding box center [898, 402] width 417 height 20
click at [788, 361] on span "Choose your roller: fine for dry skin, coarse for tough calluses. Then set the …" at bounding box center [896, 370] width 413 height 36
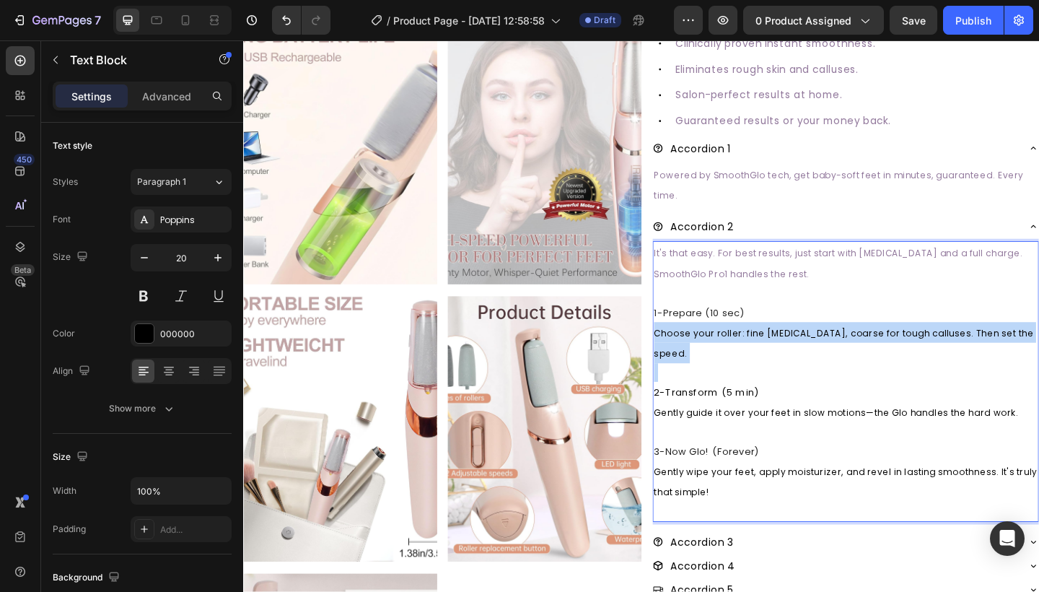
click at [788, 361] on span "Choose your roller: fine for dry skin, coarse for tough calluses. Then set the …" at bounding box center [896, 370] width 413 height 36
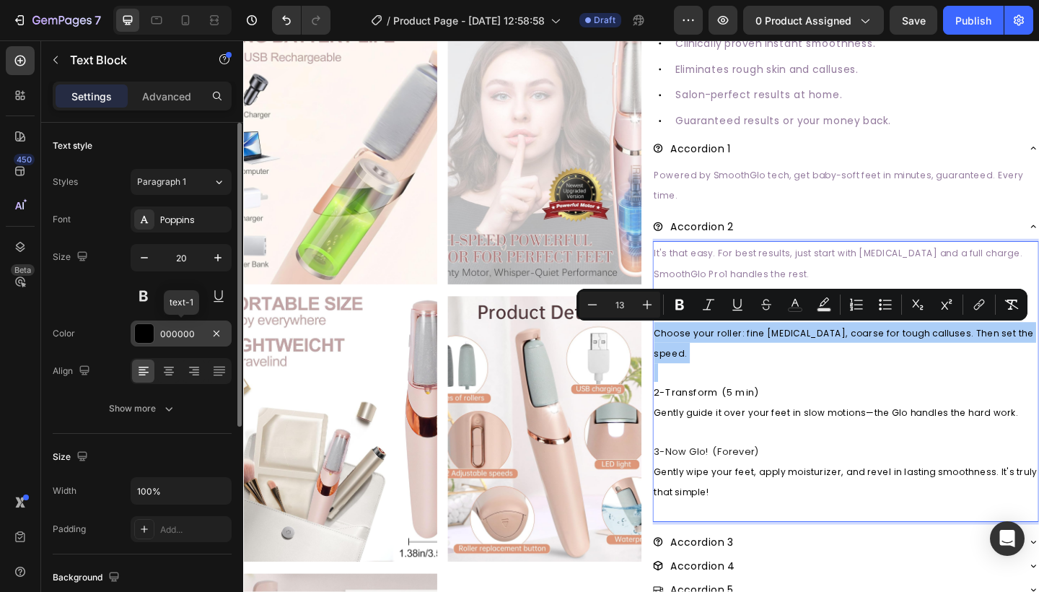
click at [167, 333] on div "000000" at bounding box center [181, 334] width 42 height 13
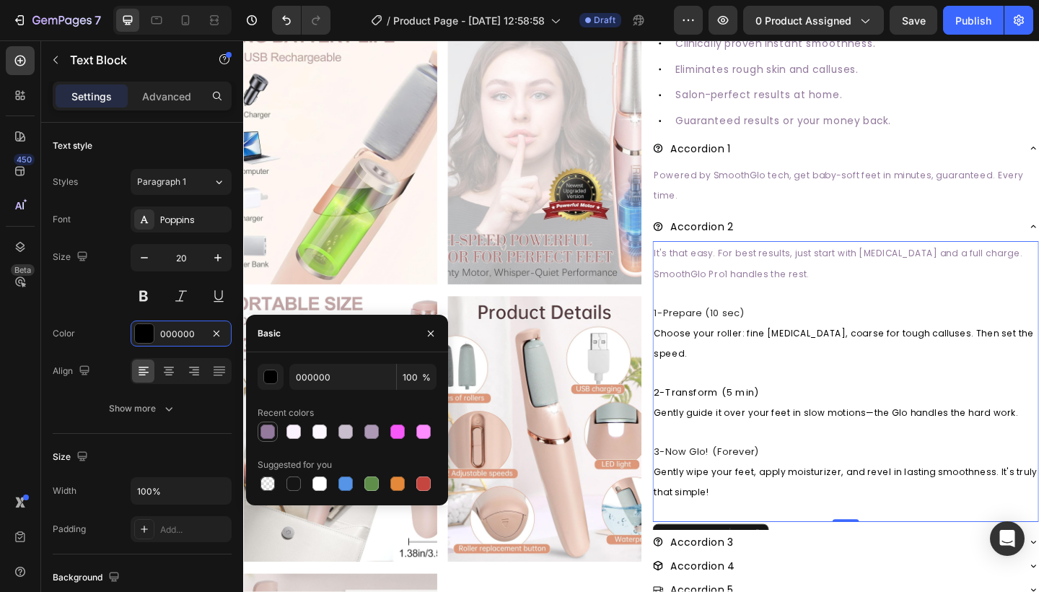
click at [268, 430] on div at bounding box center [267, 431] width 14 height 14
type input "947B9E"
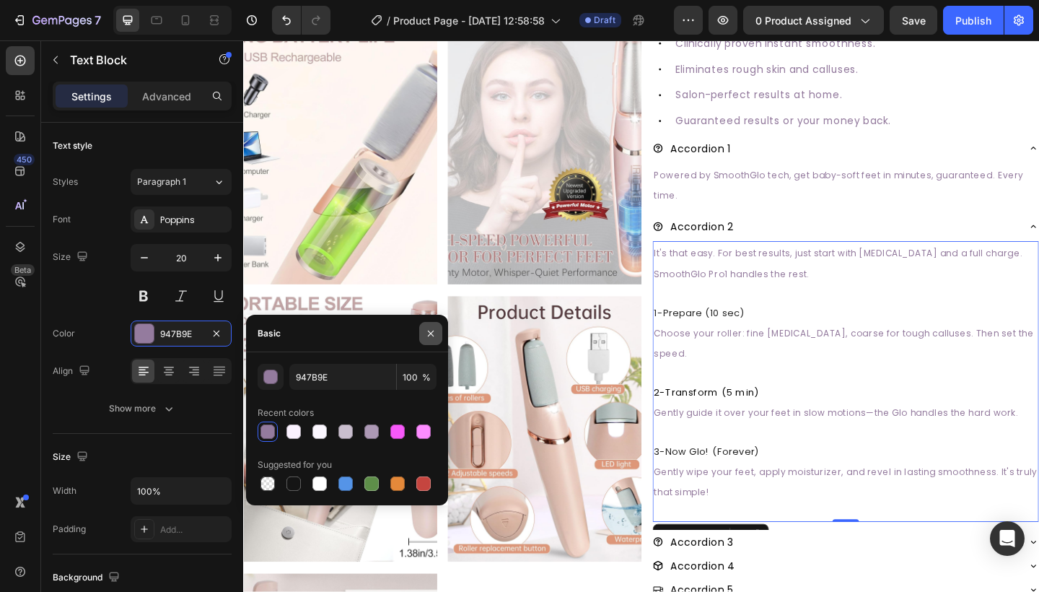
click at [432, 329] on icon "button" at bounding box center [431, 334] width 12 height 12
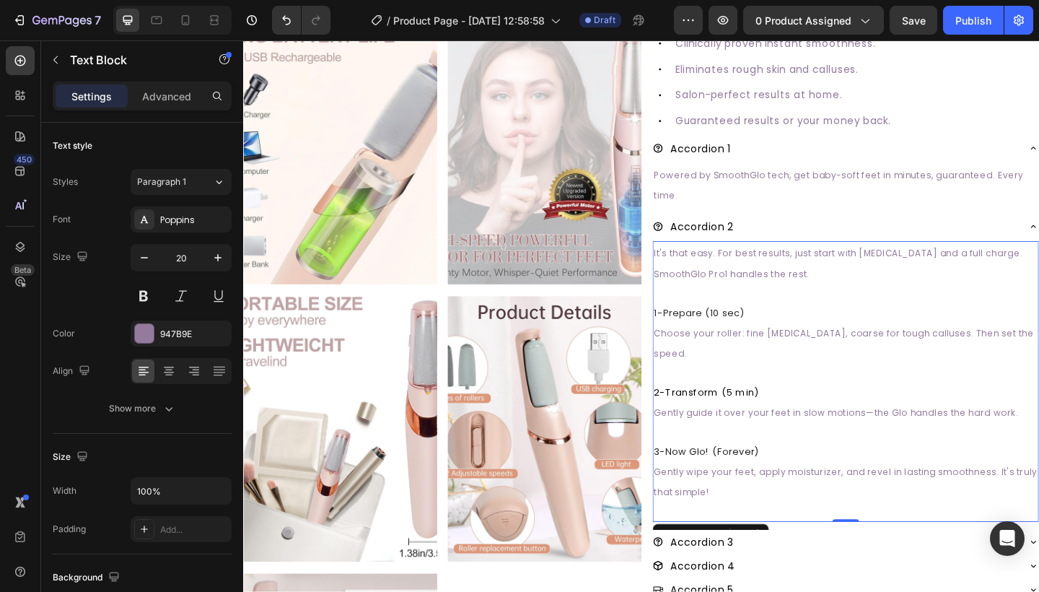
scroll to position [482, 0]
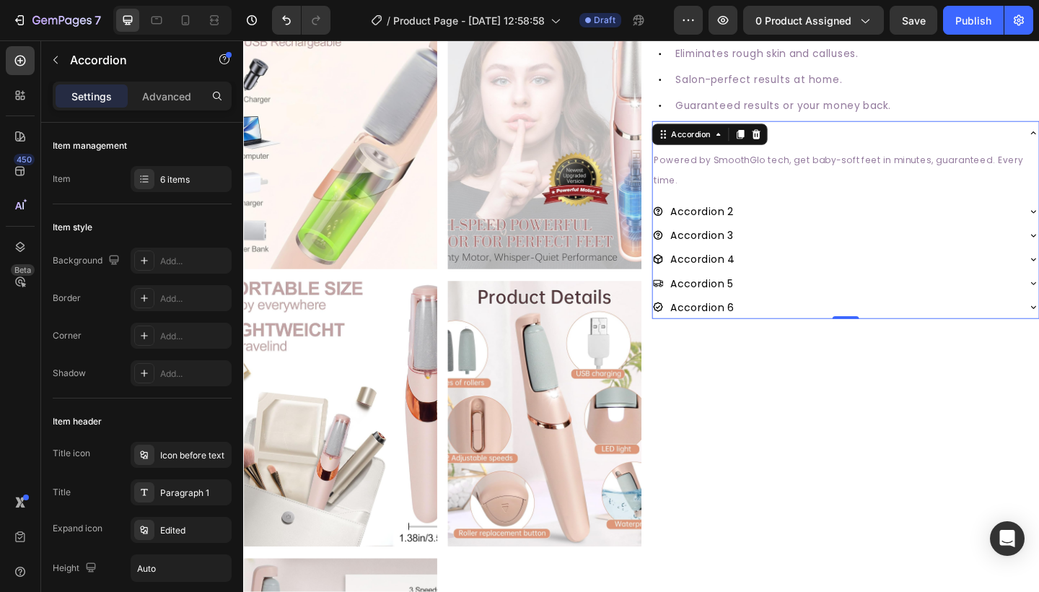
scroll to position [392, 0]
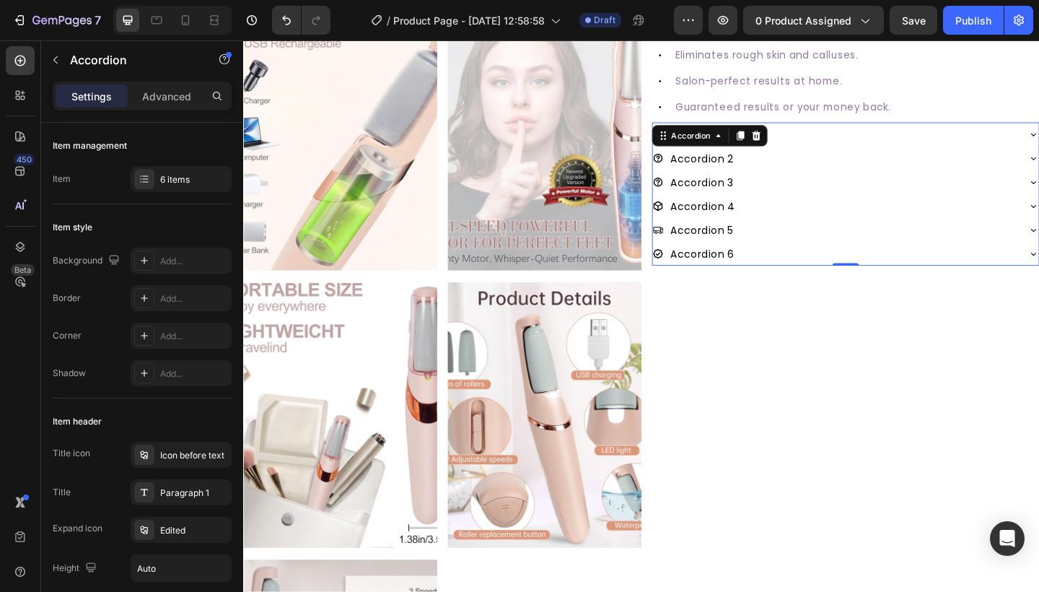
click at [1038, 187] on div "Accordion 3" at bounding box center [886, 195] width 397 height 26
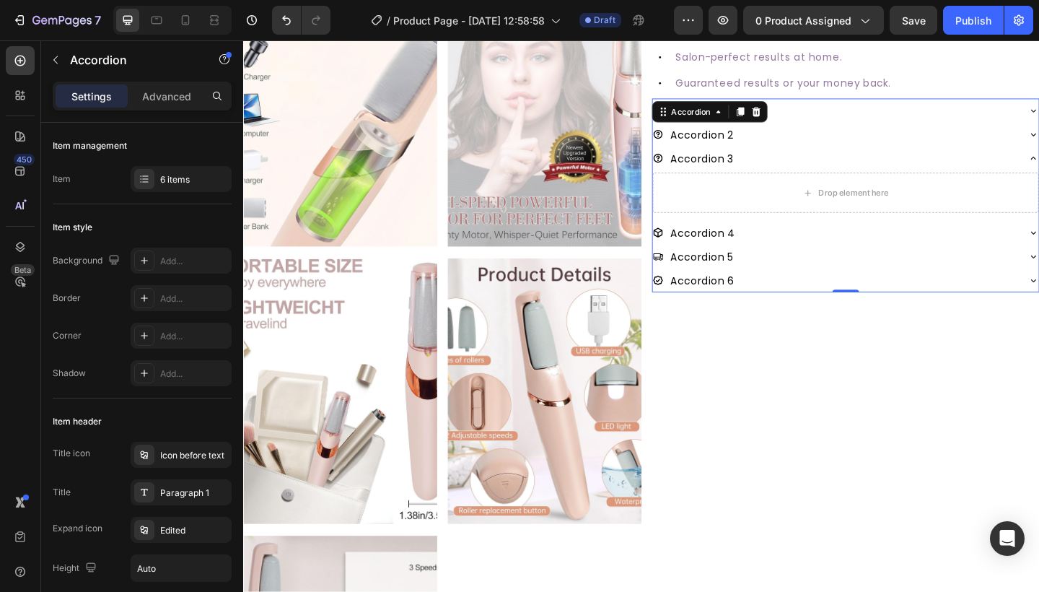
scroll to position [436, 0]
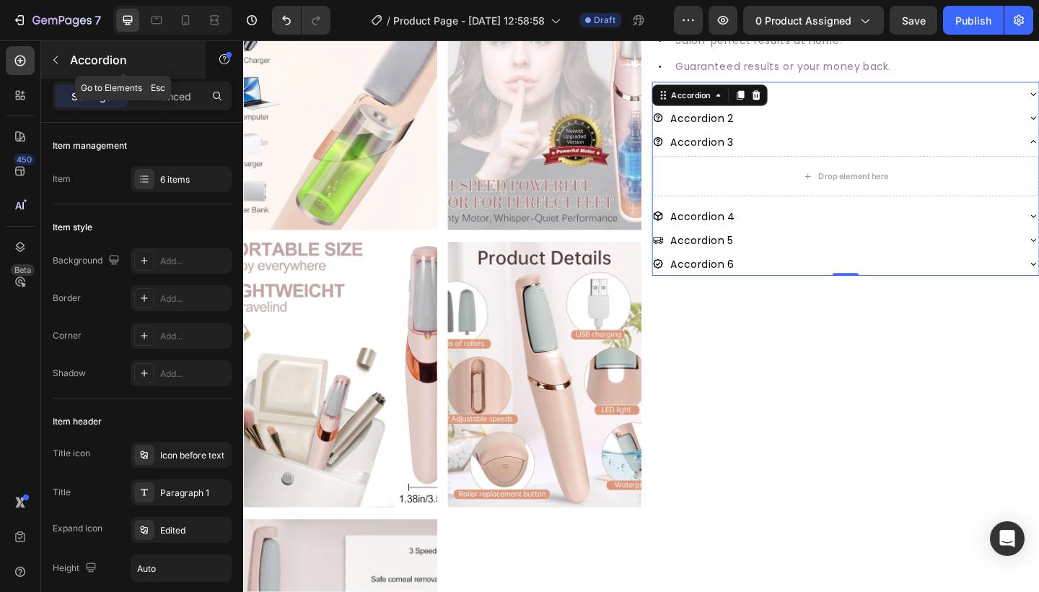
click at [65, 54] on button "button" at bounding box center [55, 59] width 23 height 23
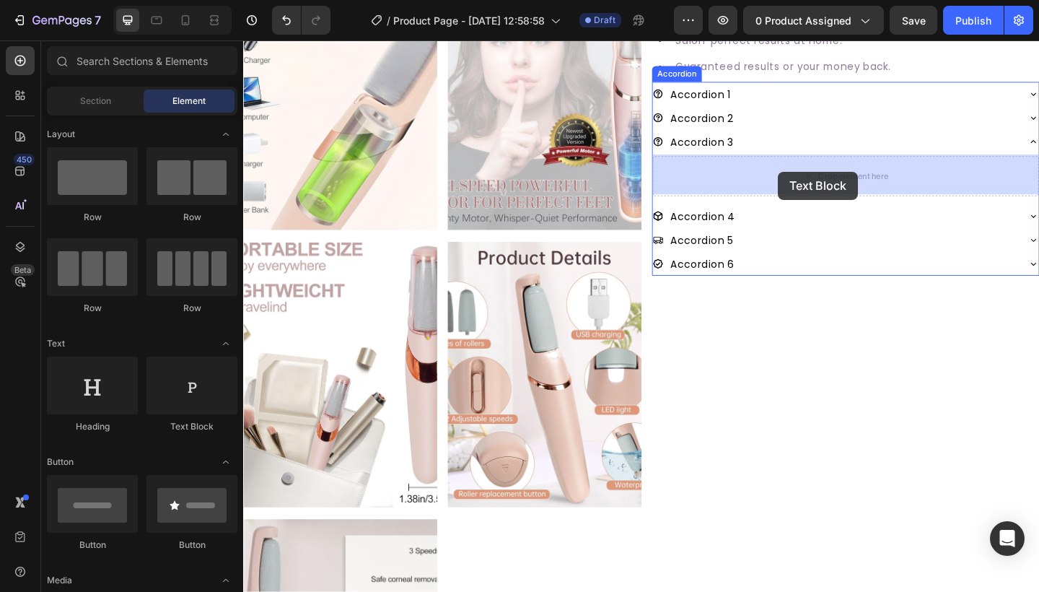
drag, startPoint x: 427, startPoint y: 434, endPoint x: 825, endPoint y: 183, distance: 470.1
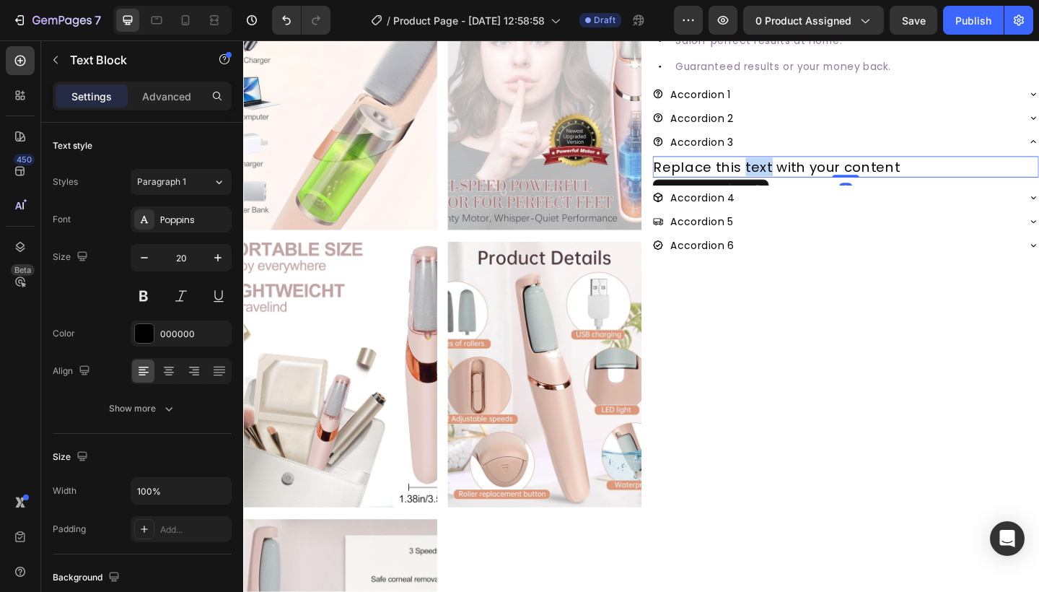
click at [803, 175] on p "Replace this text with your content" at bounding box center [898, 178] width 417 height 20
click at [755, 169] on p "Replace this text with your content" at bounding box center [898, 178] width 417 height 20
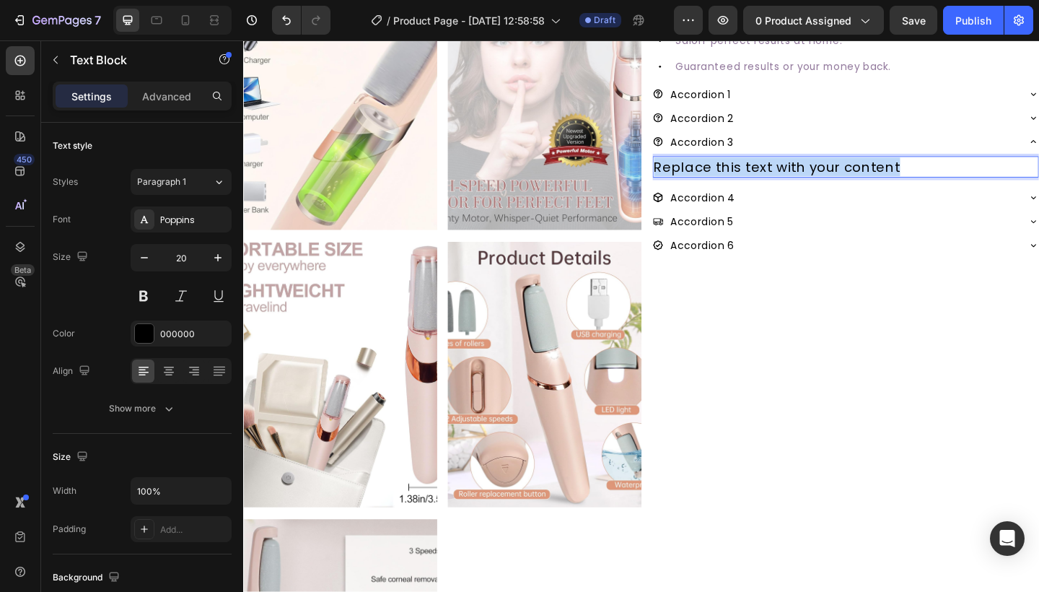
click at [755, 169] on p "Replace this text with your content" at bounding box center [898, 178] width 417 height 20
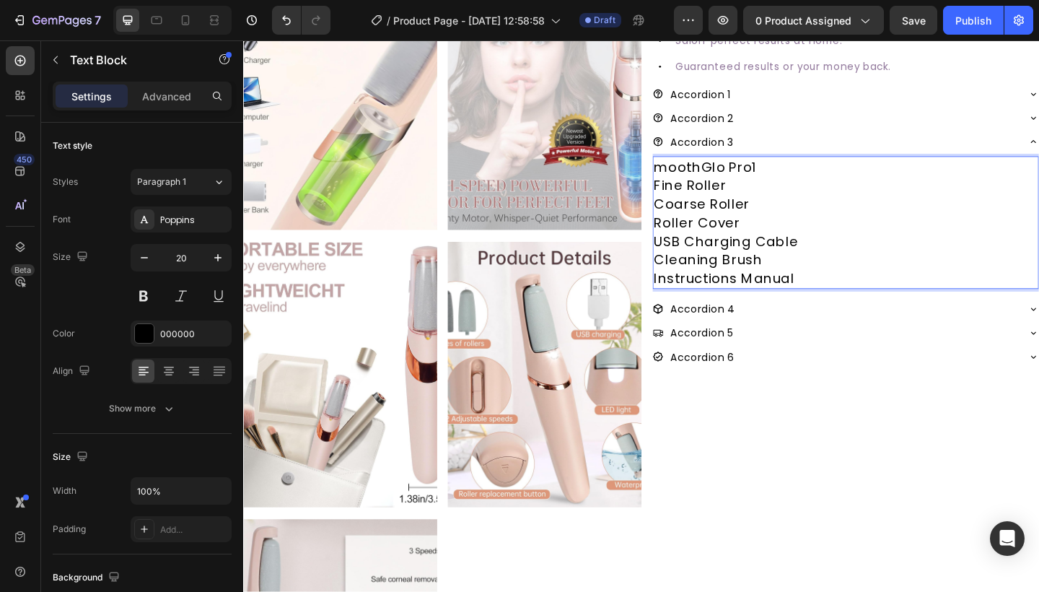
click at [693, 175] on p "moothGlo Pro1" at bounding box center [898, 178] width 417 height 20
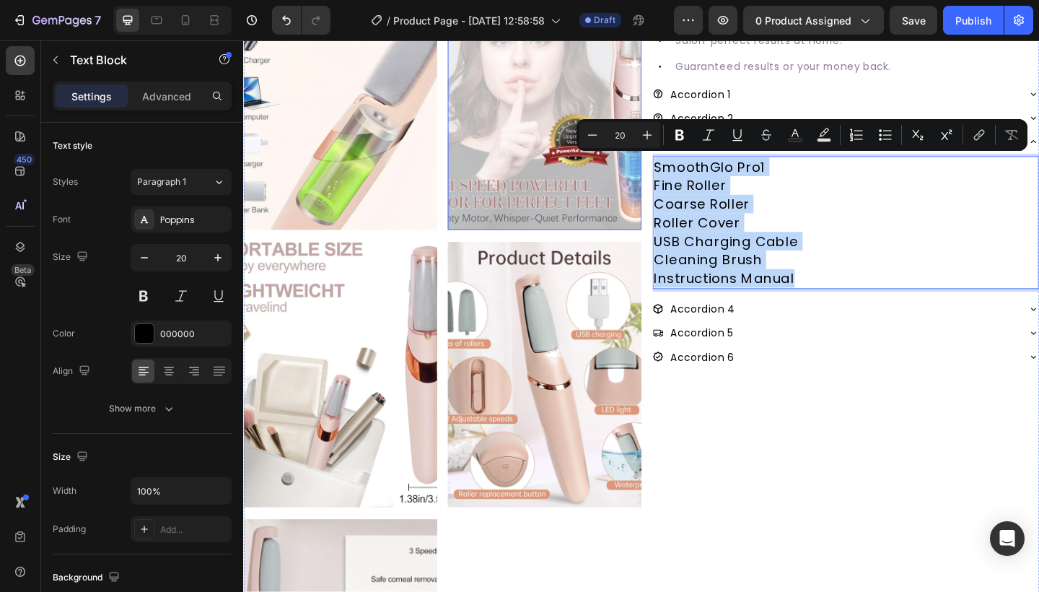
drag, startPoint x: 848, startPoint y: 299, endPoint x: 654, endPoint y: 158, distance: 239.7
click at [654, 158] on div "Image Image Image Image Image Image Image #1 RATED CALLUS REMOVER Text Block Sm…" at bounding box center [676, 253] width 866 height 1193
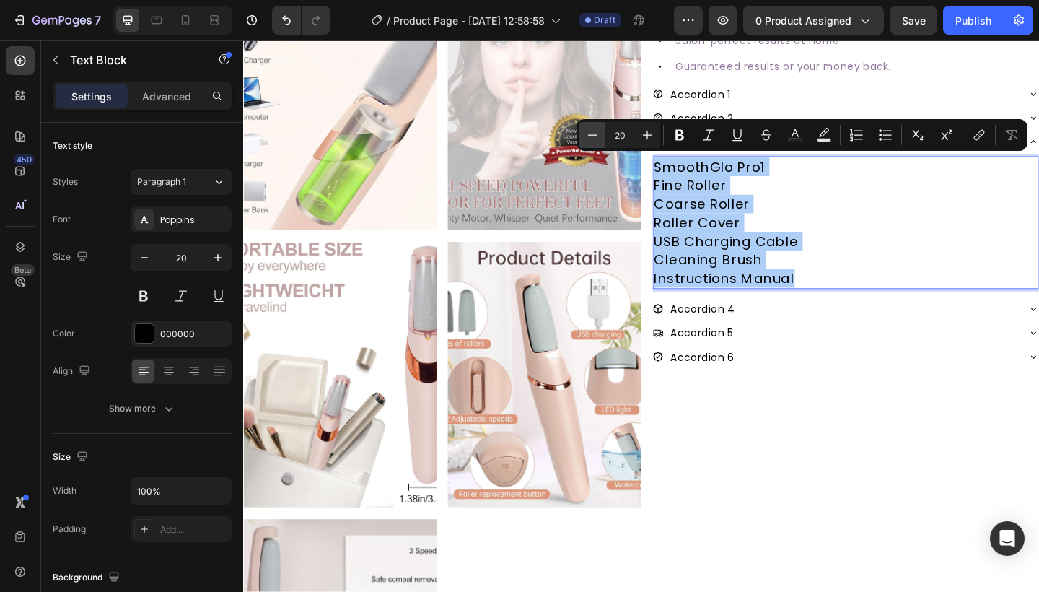
click at [594, 134] on icon "Editor contextual toolbar" at bounding box center [592, 135] width 14 height 14
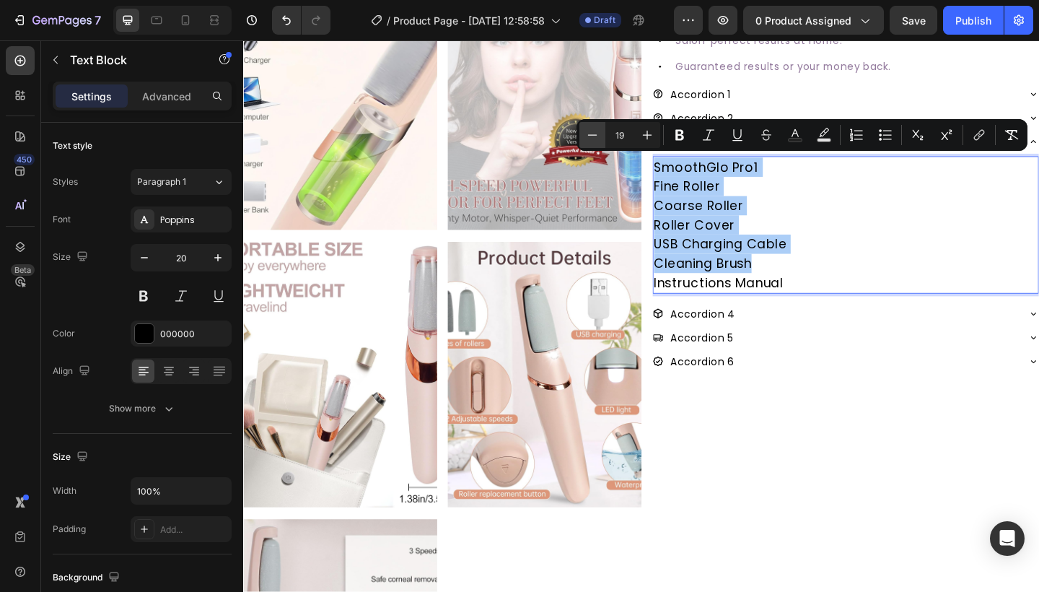
click at [594, 134] on icon "Editor contextual toolbar" at bounding box center [592, 135] width 14 height 14
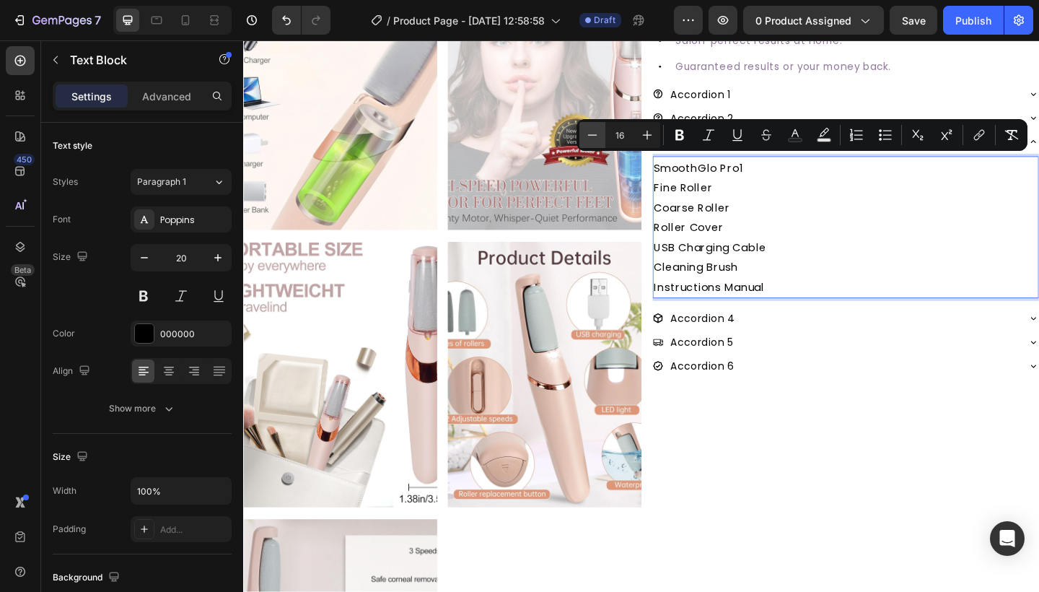
click at [594, 134] on icon "Editor contextual toolbar" at bounding box center [592, 135] width 14 height 14
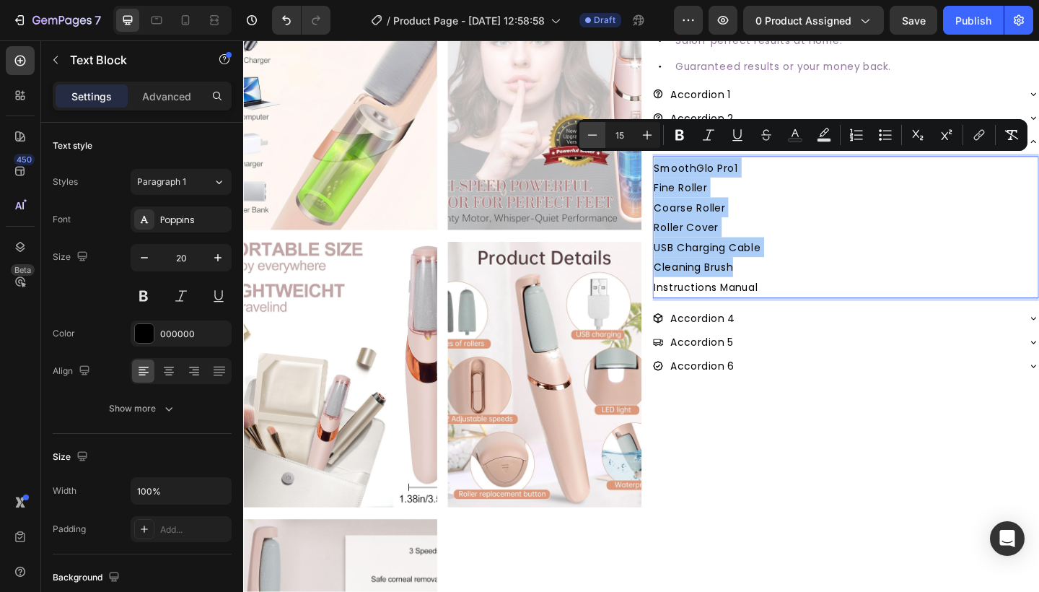
click at [594, 134] on icon "Editor contextual toolbar" at bounding box center [592, 135] width 14 height 14
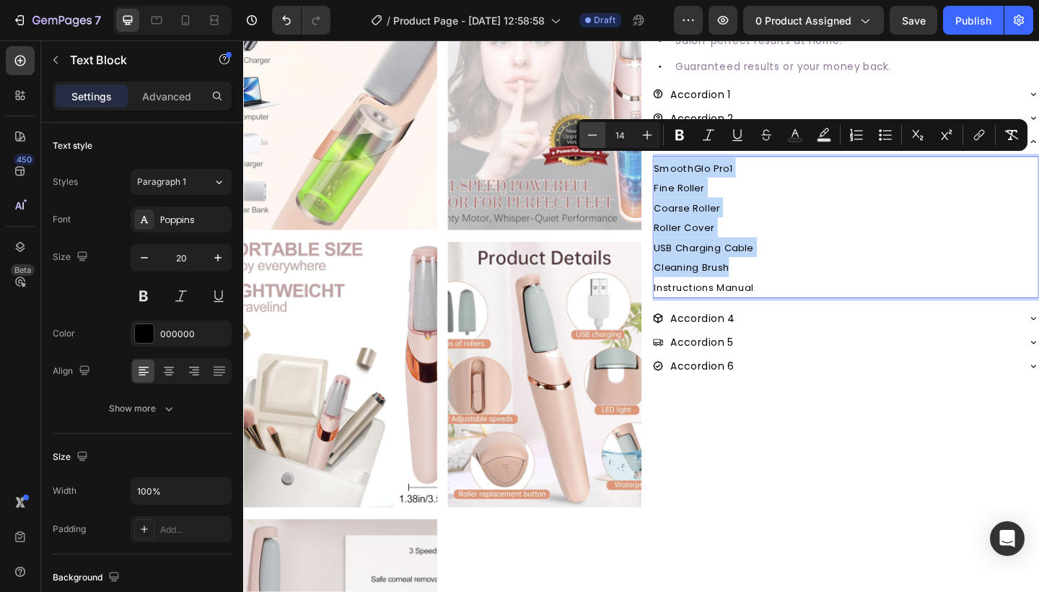
type input "13"
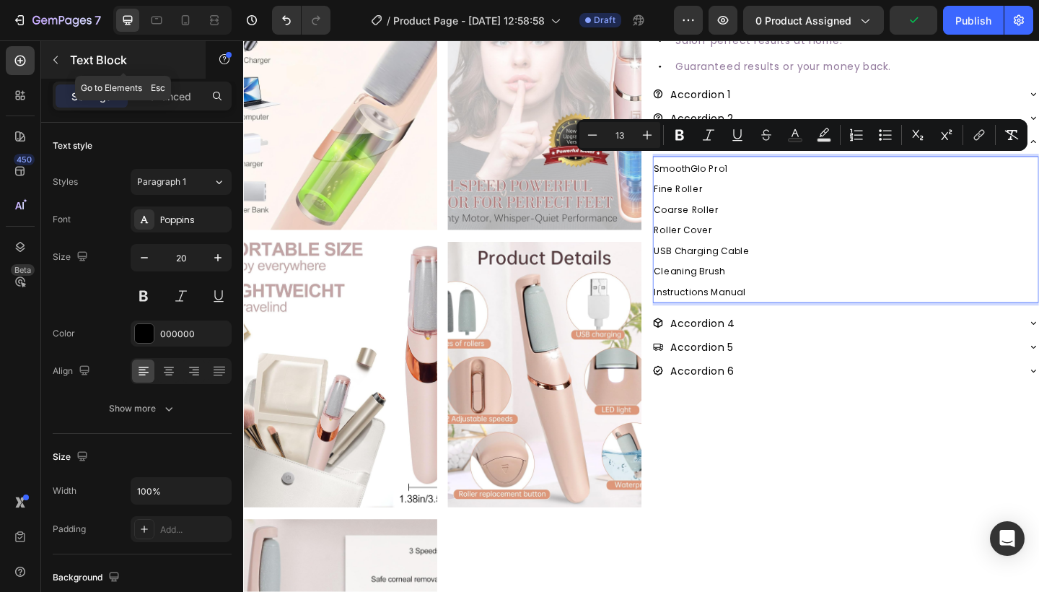
click at [71, 65] on p "Text Block" at bounding box center [131, 59] width 123 height 17
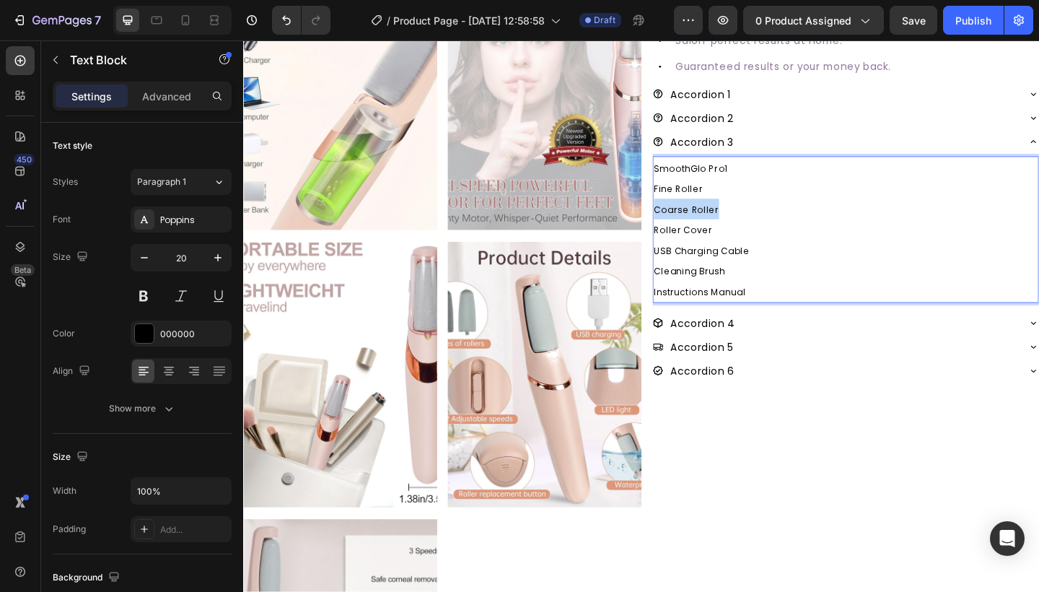
click at [730, 213] on p "Coarse Roller" at bounding box center [898, 224] width 417 height 22
click at [793, 309] on p "Instructions Manual" at bounding box center [898, 313] width 417 height 22
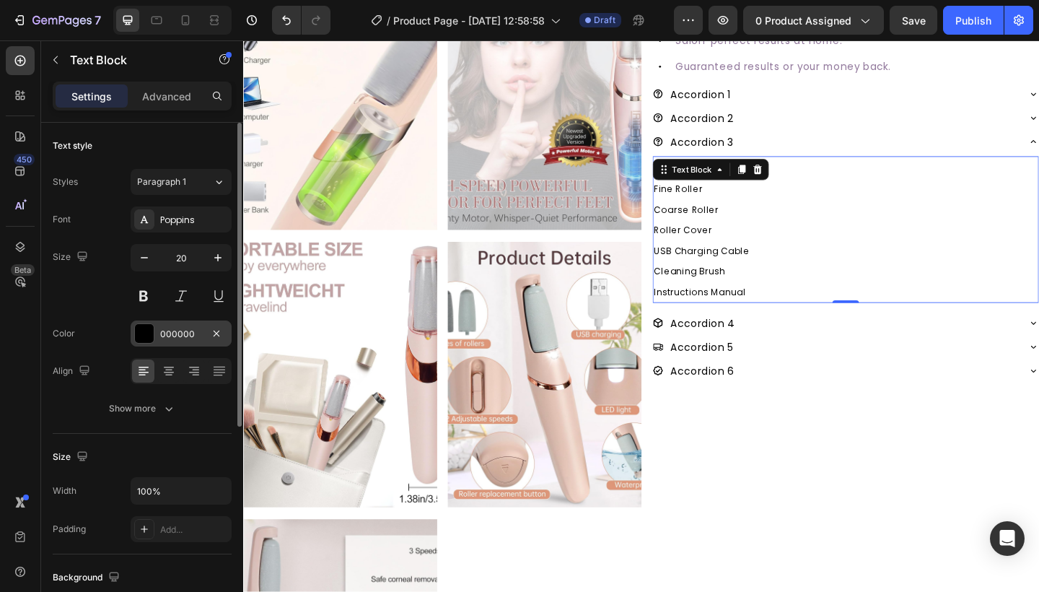
click at [150, 332] on div at bounding box center [144, 333] width 19 height 19
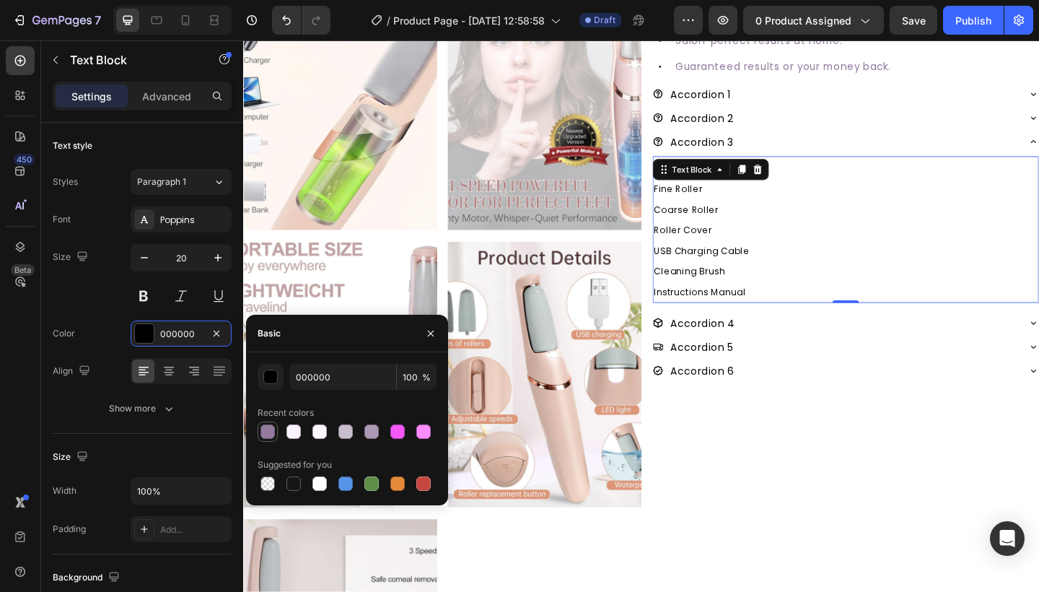
click at [267, 437] on div at bounding box center [267, 431] width 14 height 14
type input "947B9E"
click at [428, 334] on icon "button" at bounding box center [431, 334] width 12 height 12
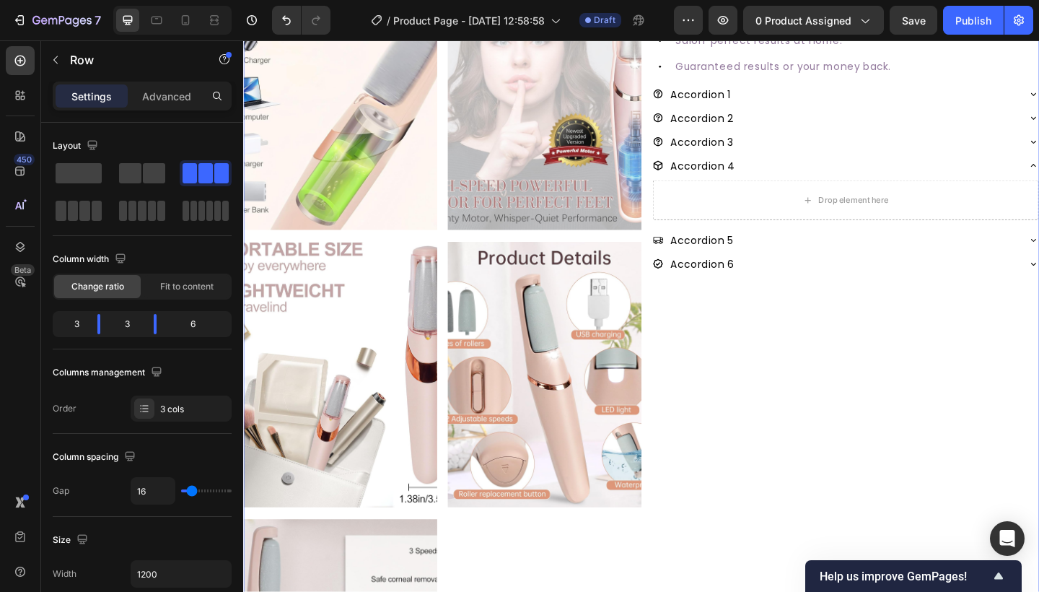
click at [779, 346] on div "#1 RATED CALLUS REMOVER Text Block SmoothGlo Pro1 Text Block SmoothGlo Pro1 Hea…" at bounding box center [897, 253] width 421 height 1193
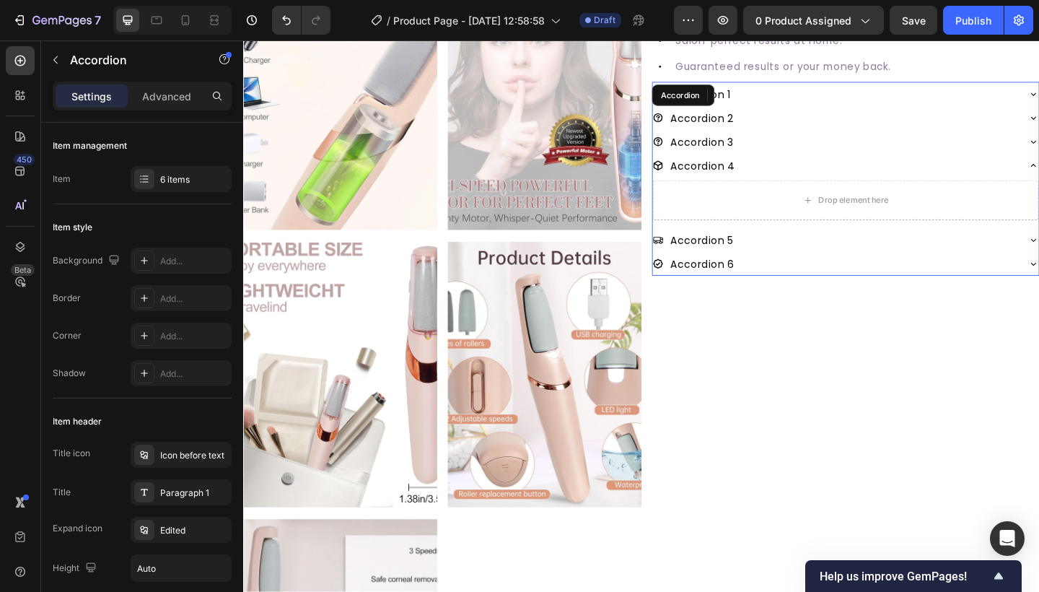
click at [724, 151] on span "Accordion 3" at bounding box center [742, 151] width 69 height 15
click at [799, 103] on icon at bounding box center [800, 100] width 9 height 10
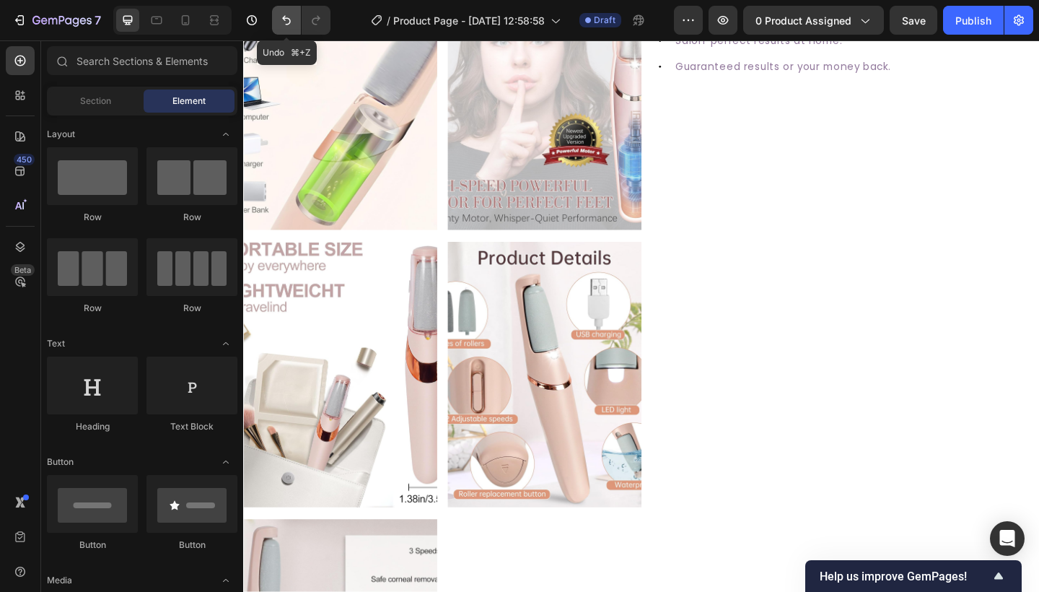
click at [277, 14] on button "Undo/Redo" at bounding box center [286, 20] width 29 height 29
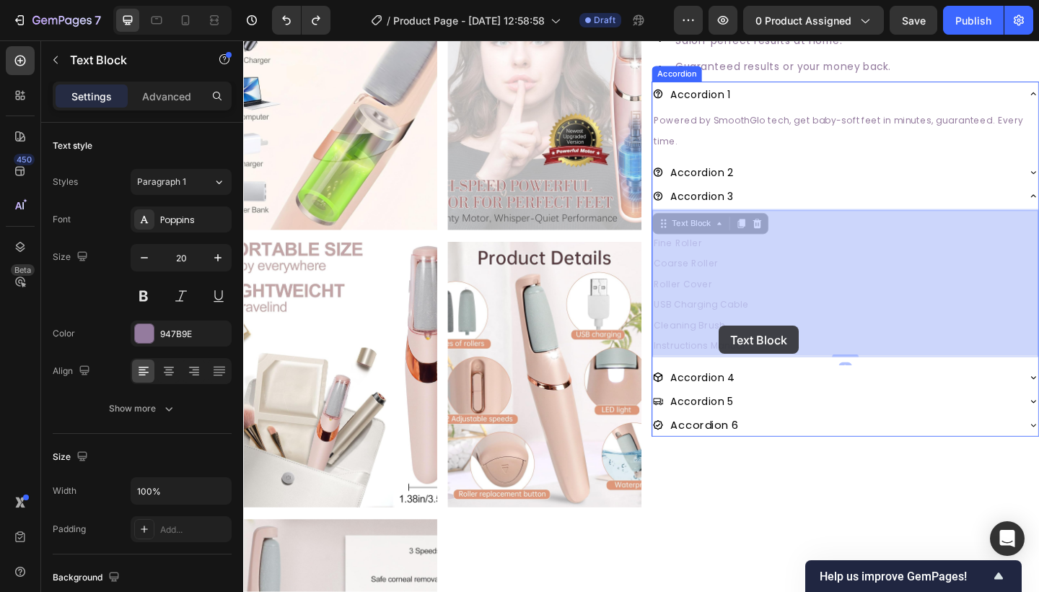
drag, startPoint x: 793, startPoint y: 369, endPoint x: 769, endPoint y: 347, distance: 32.2
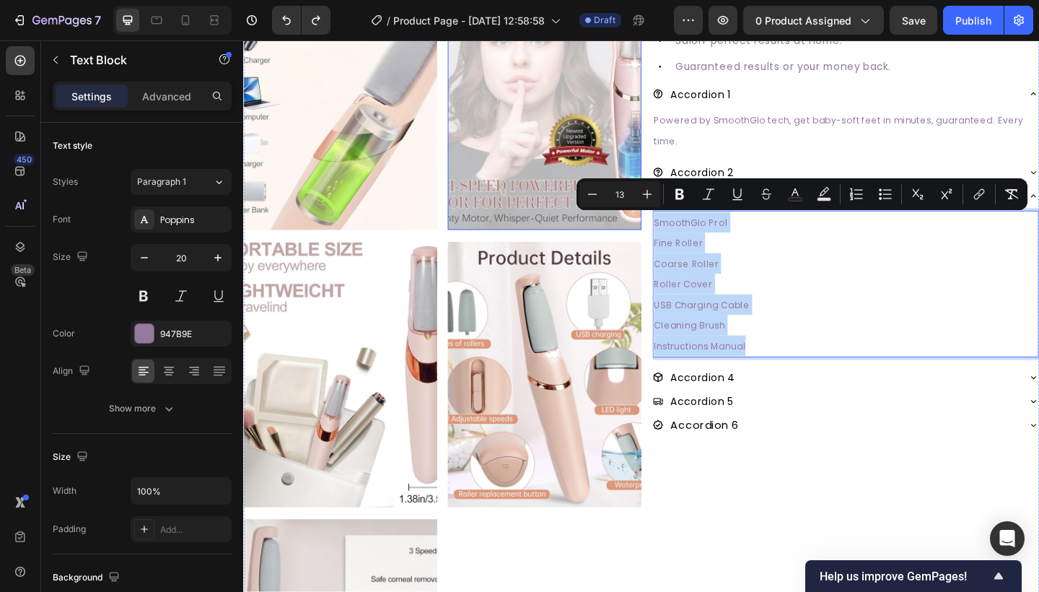
drag, startPoint x: 791, startPoint y: 372, endPoint x: 672, endPoint y: 219, distance: 193.8
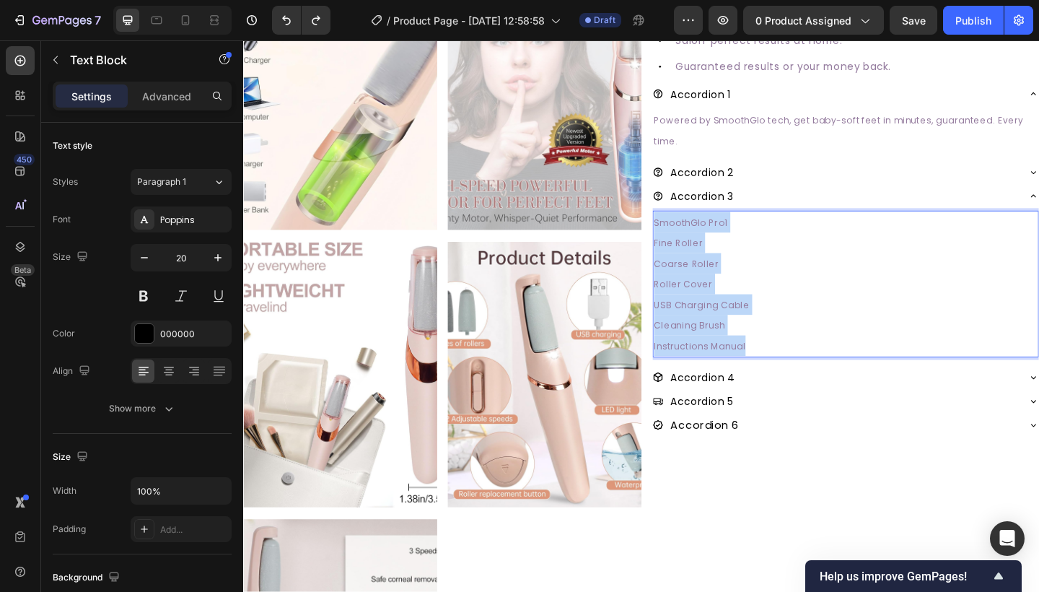
click at [832, 159] on p "Powered by SmoothGlo tech, get baby-soft feet in minutes, guaranteed. Every tim…" at bounding box center [898, 138] width 417 height 45
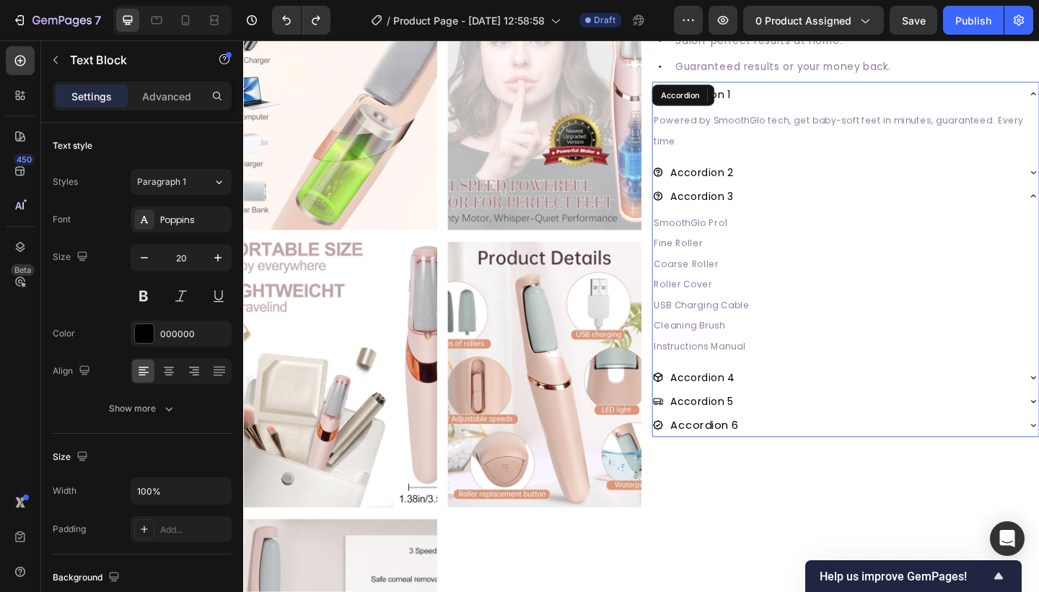
click at [757, 201] on p "Accordion 3" at bounding box center [742, 210] width 69 height 22
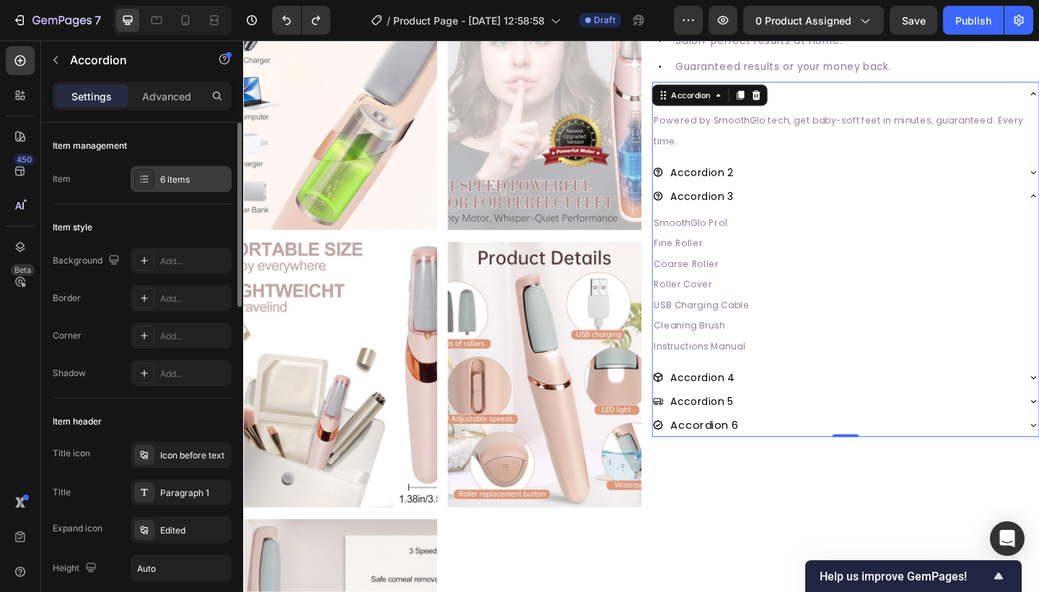
click at [175, 175] on div "6 items" at bounding box center [194, 179] width 68 height 13
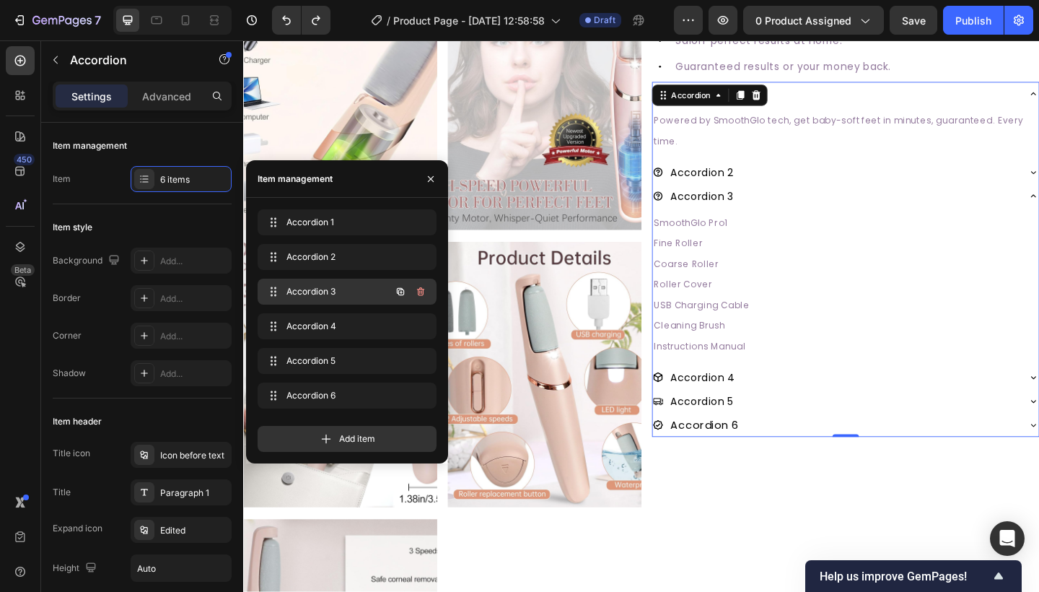
click at [426, 293] on icon "button" at bounding box center [421, 292] width 12 height 12
click at [412, 291] on div "Delete" at bounding box center [410, 291] width 27 height 13
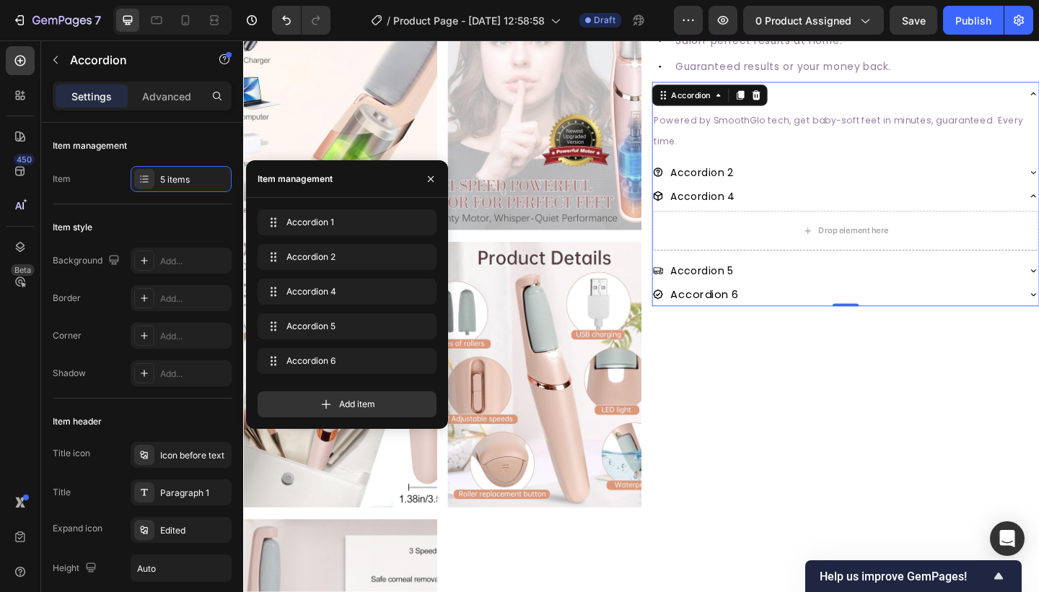
click at [757, 215] on span "Accordion 4" at bounding box center [742, 210] width 69 height 15
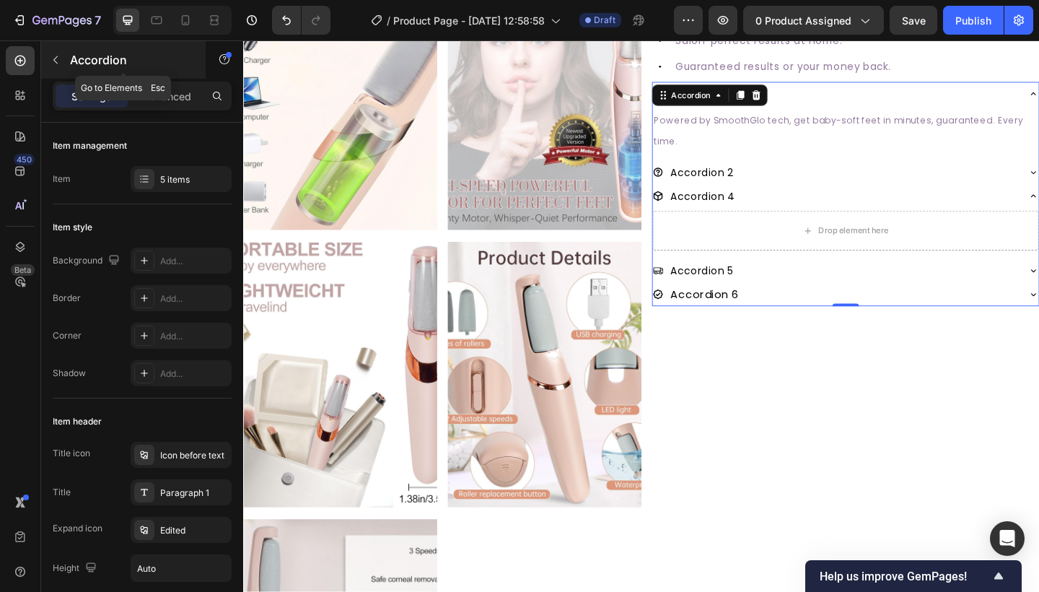
click at [55, 57] on icon "button" at bounding box center [56, 60] width 12 height 12
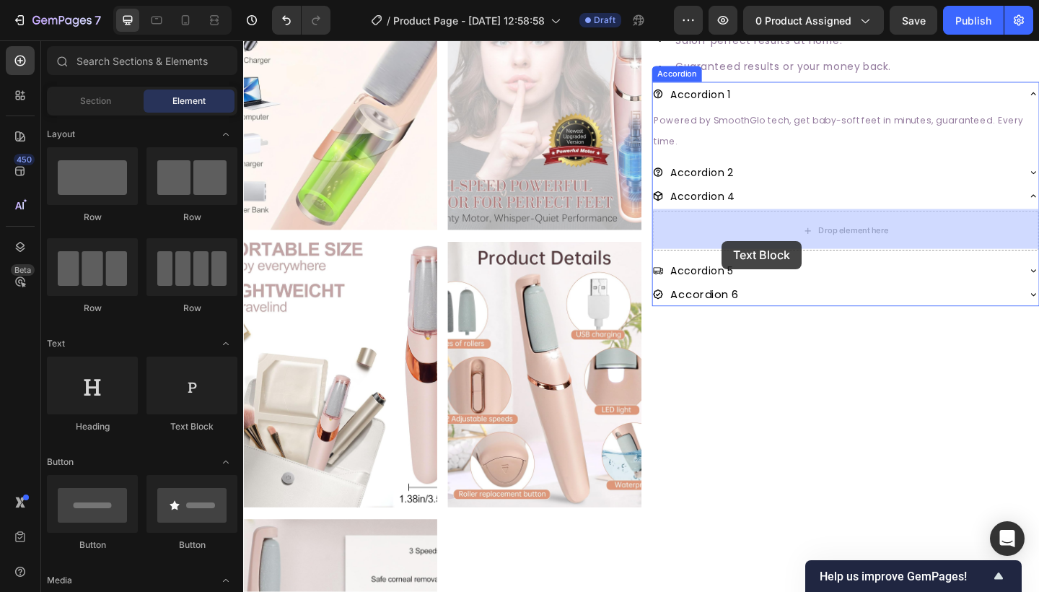
drag, startPoint x: 432, startPoint y: 441, endPoint x: 763, endPoint y: 258, distance: 378.4
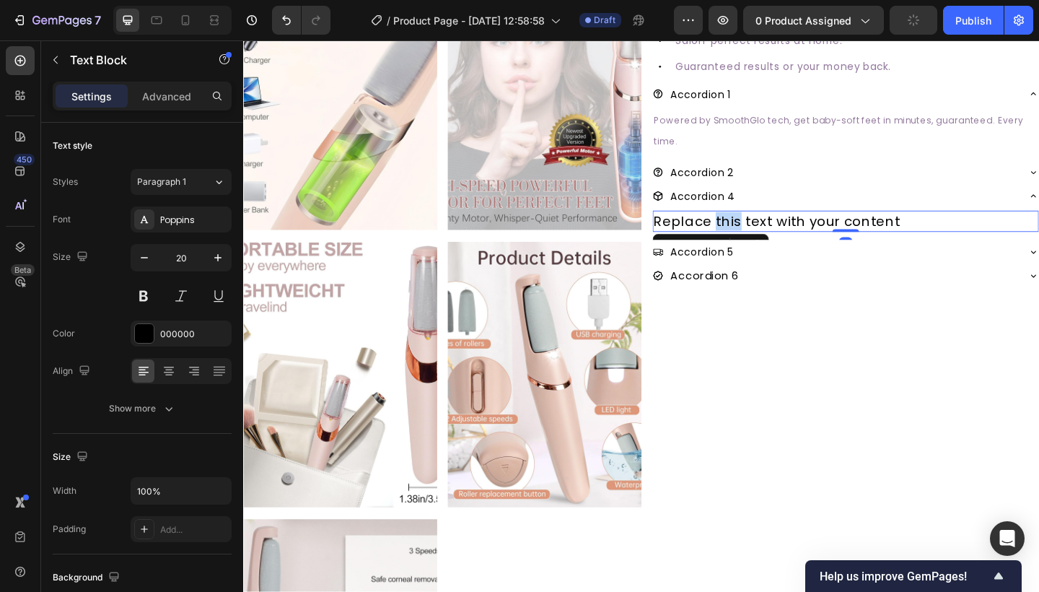
click at [763, 233] on p "Replace this text with your content" at bounding box center [898, 237] width 417 height 20
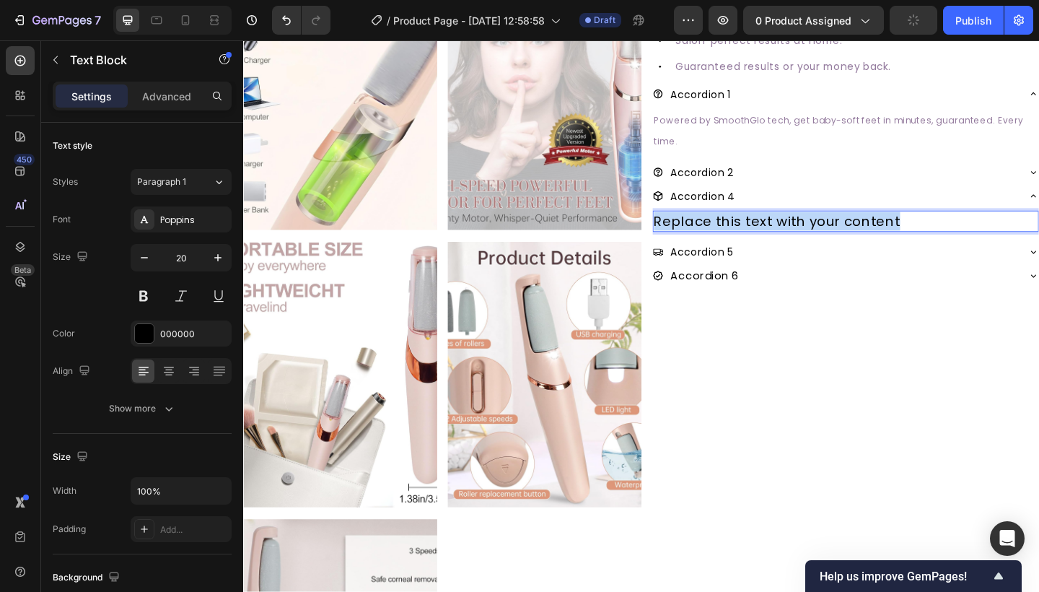
click at [763, 233] on p "Replace this text with your content" at bounding box center [898, 237] width 417 height 20
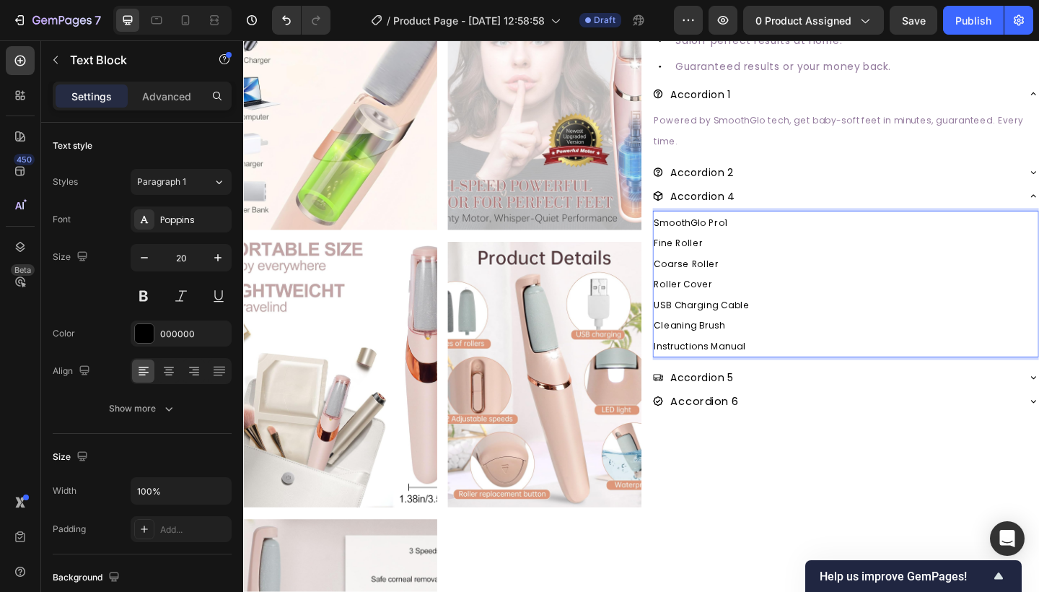
scroll to position [431, 0]
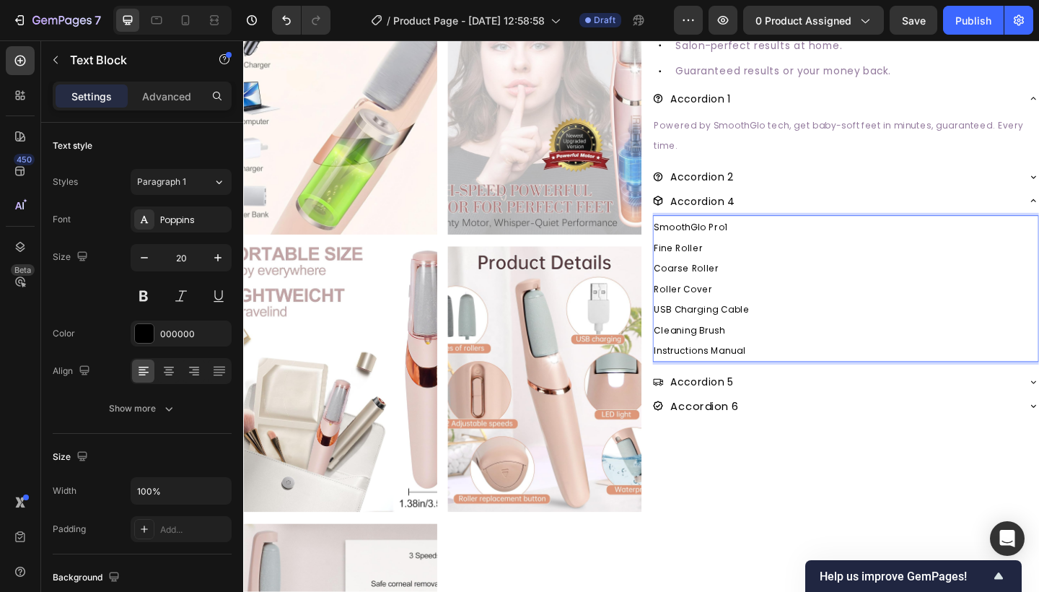
click at [758, 240] on span "SmoothGlo Pro1" at bounding box center [730, 244] width 80 height 14
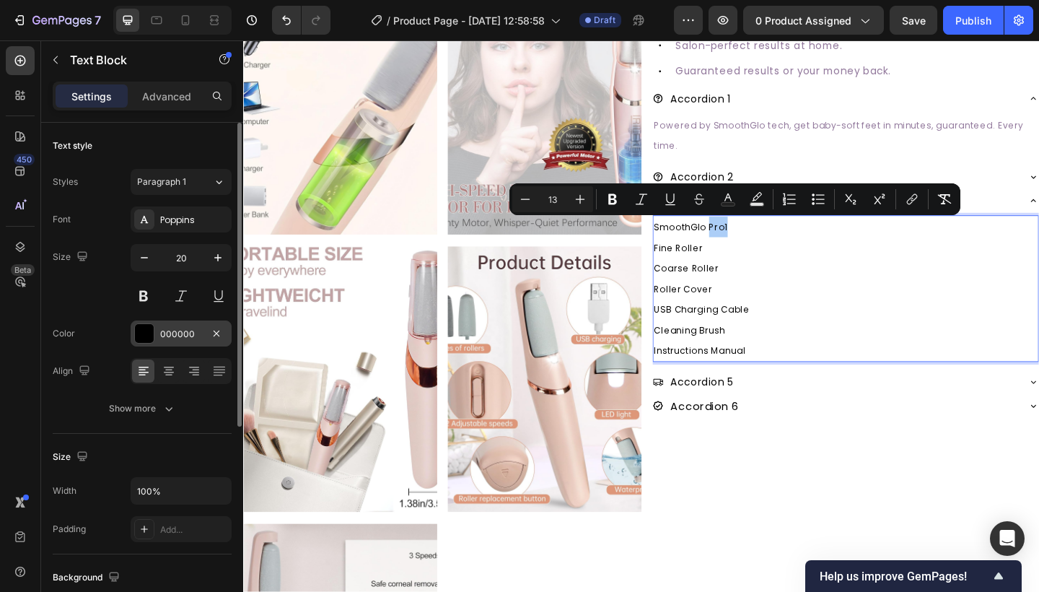
click at [185, 343] on div "000000" at bounding box center [181, 333] width 101 height 26
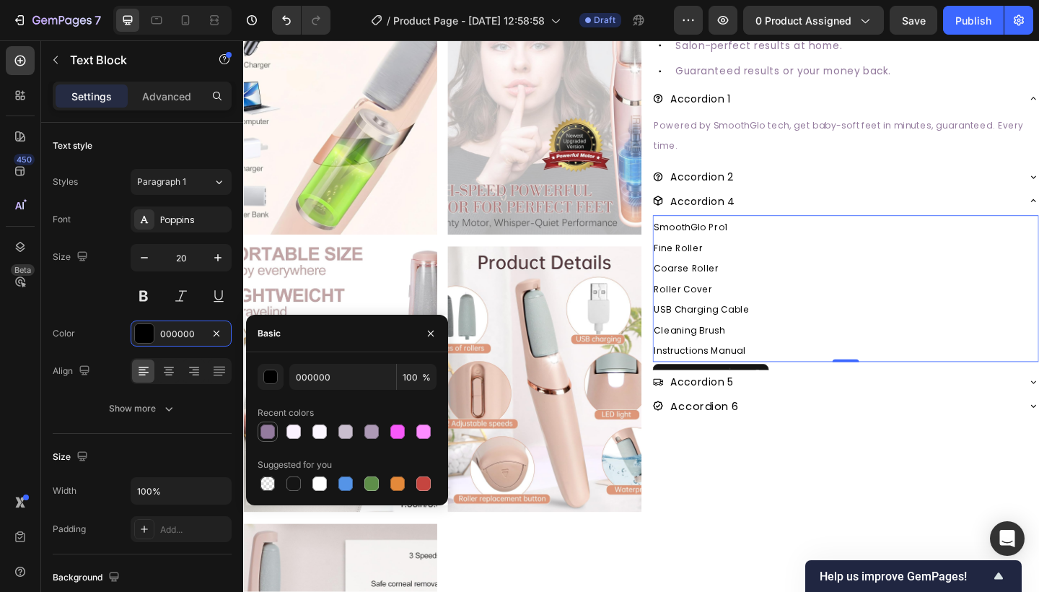
click at [264, 428] on div at bounding box center [267, 431] width 14 height 14
type input "947B9E"
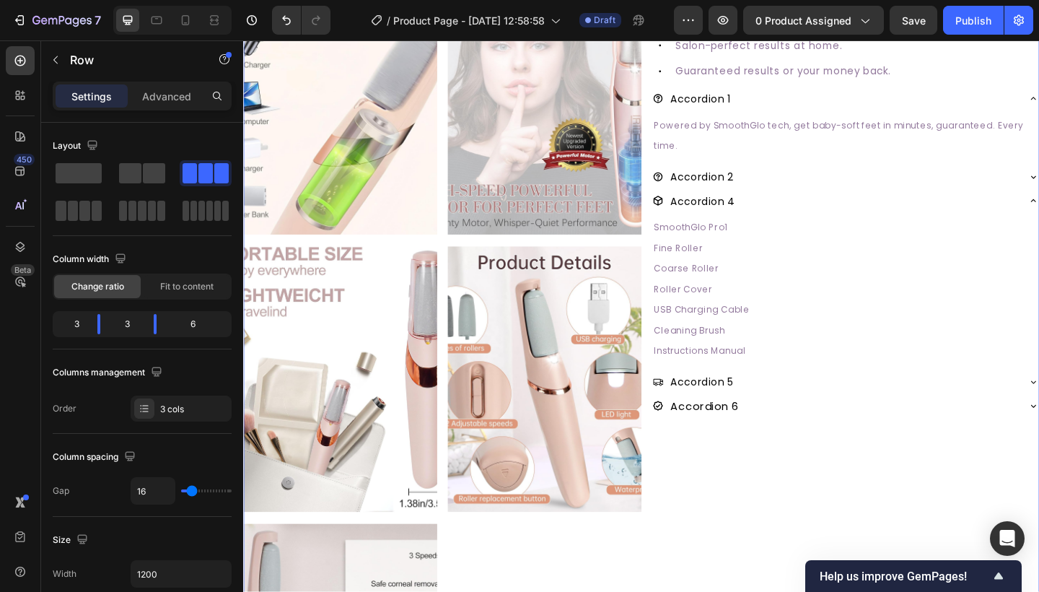
click at [939, 478] on div "#1 RATED CALLUS REMOVER Text Block SmoothGlo Pro1 Text Block SmoothGlo Pro1 Hea…" at bounding box center [897, 258] width 421 height 1193
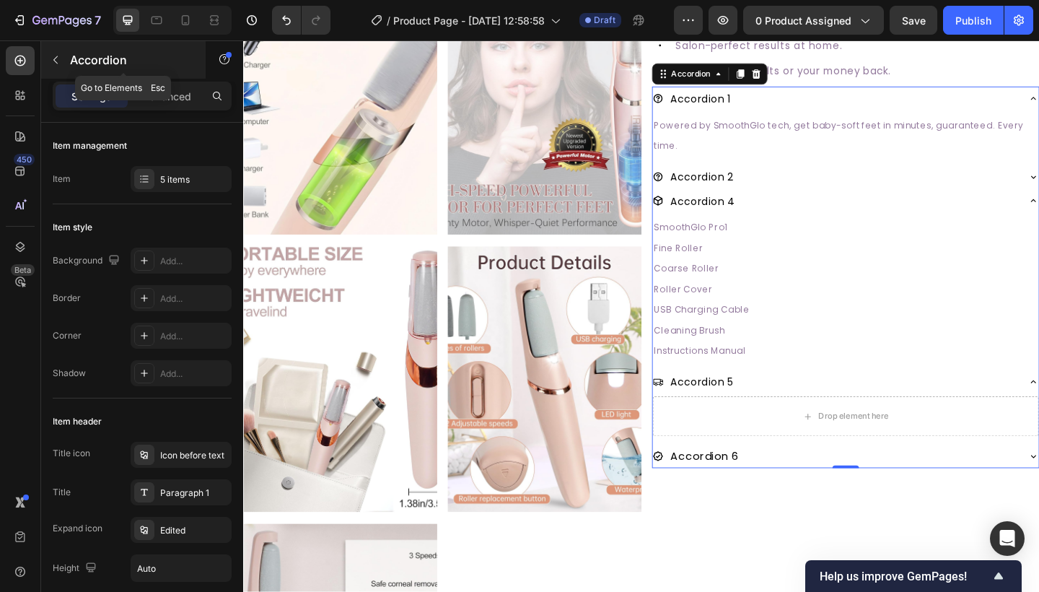
click at [53, 60] on icon "button" at bounding box center [56, 60] width 12 height 12
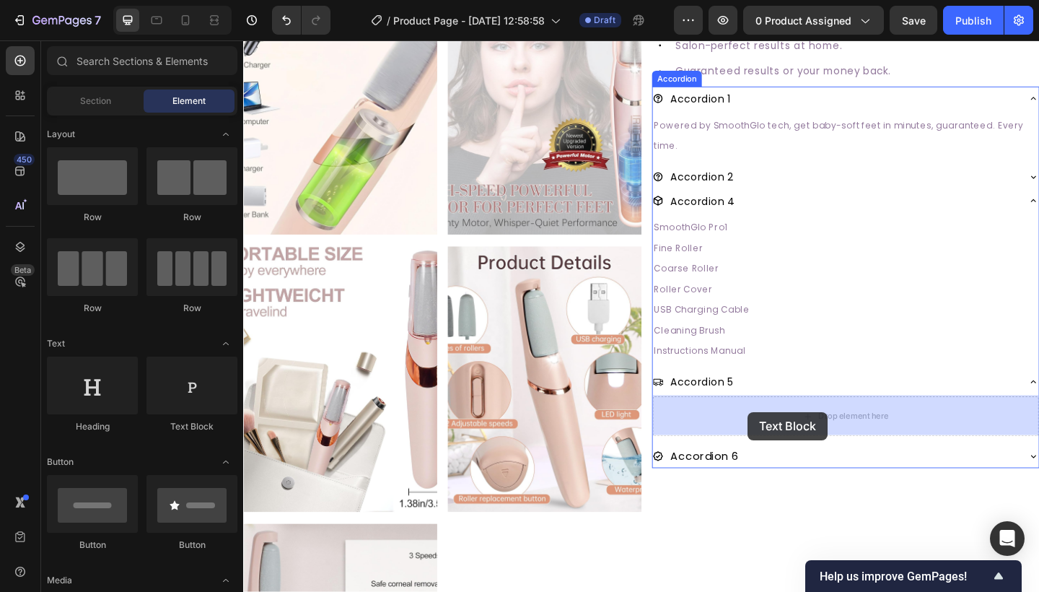
drag, startPoint x: 415, startPoint y: 439, endPoint x: 791, endPoint y: 444, distance: 376.6
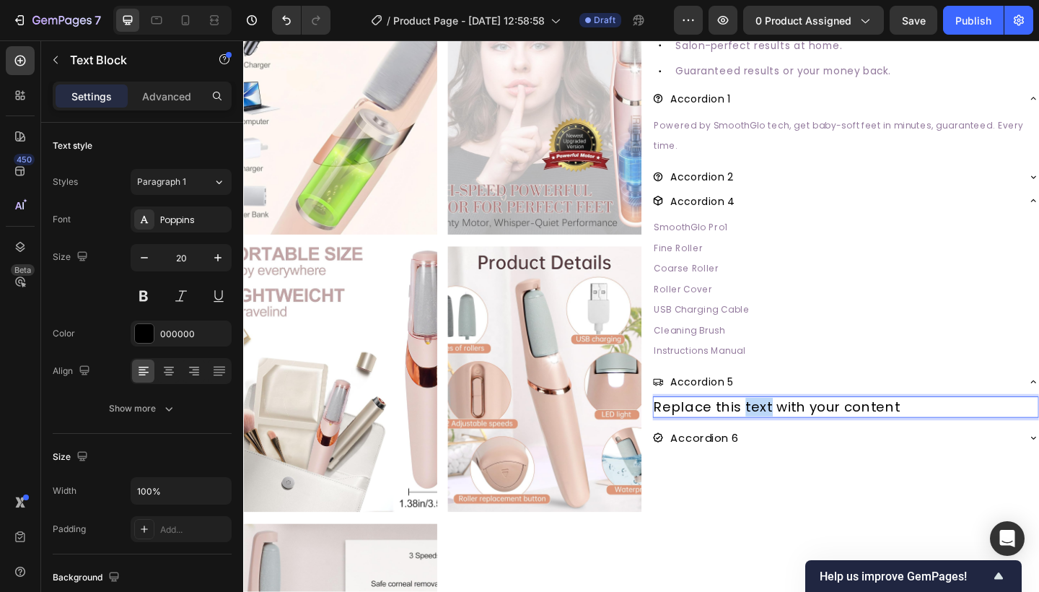
click at [788, 434] on p "Replace this text with your content" at bounding box center [898, 439] width 417 height 20
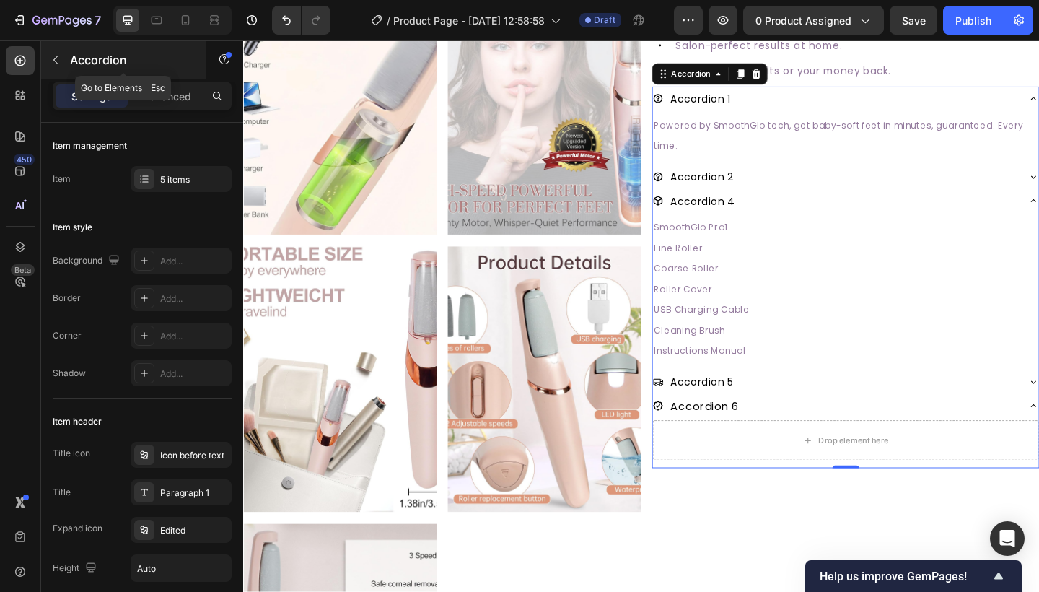
click at [56, 64] on icon "button" at bounding box center [56, 60] width 12 height 12
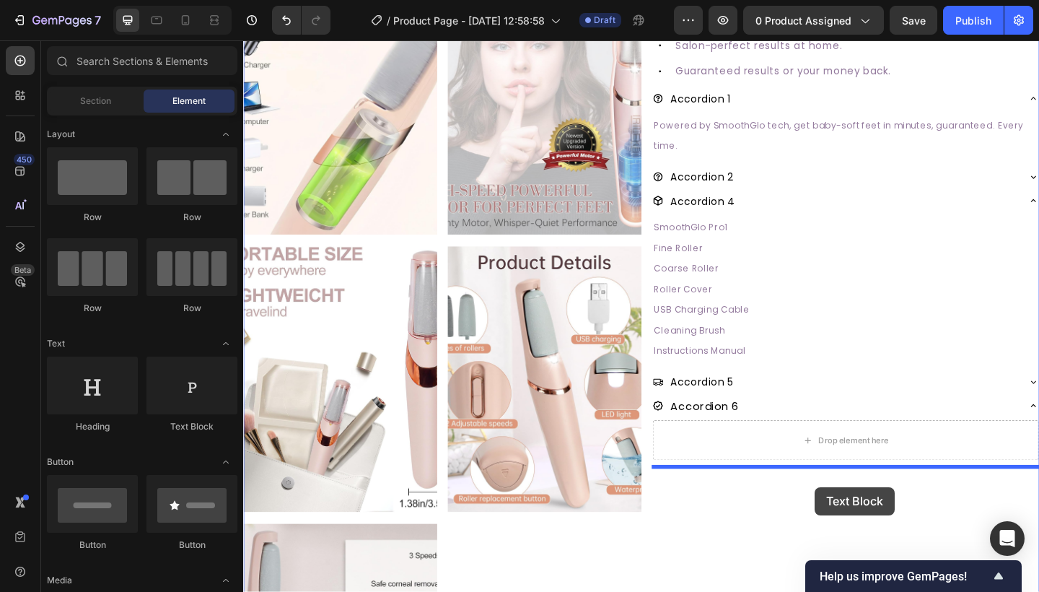
scroll to position [435, 0]
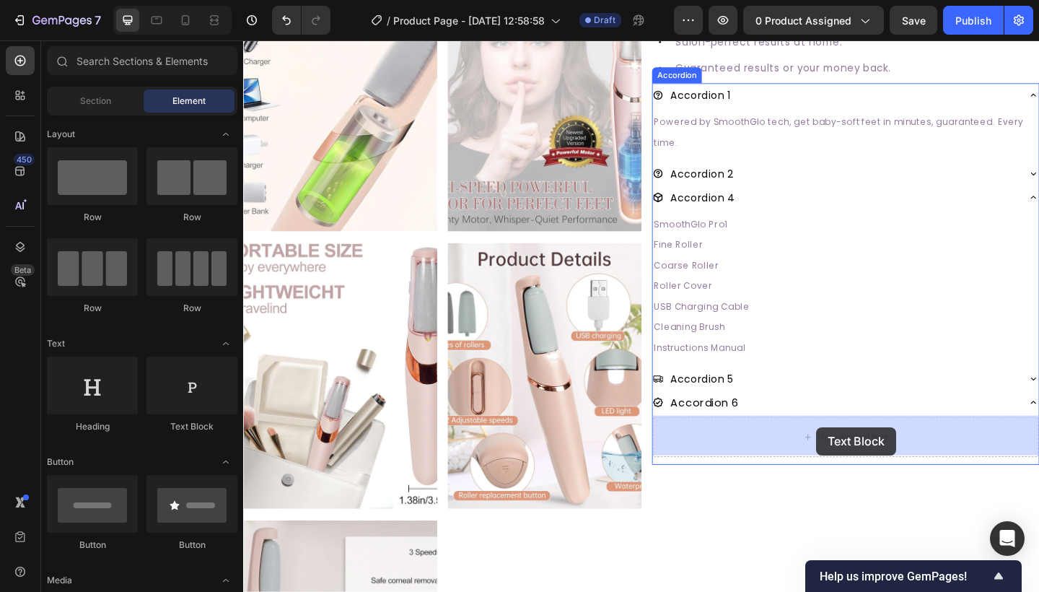
drag, startPoint x: 404, startPoint y: 439, endPoint x: 866, endPoint y: 462, distance: 463.0
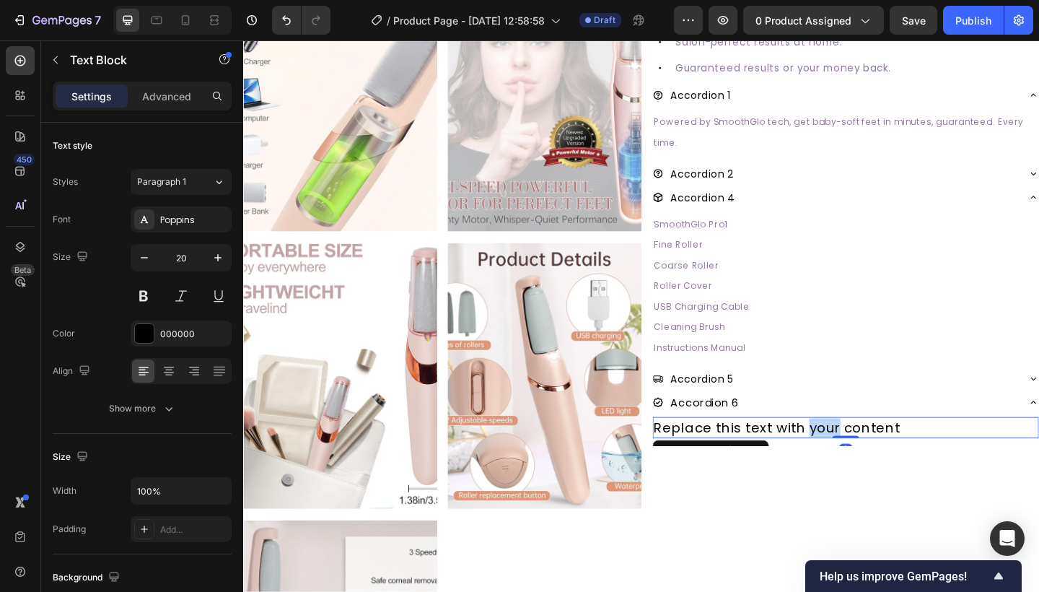
click at [866, 457] on p "Replace this text with your content" at bounding box center [898, 462] width 417 height 20
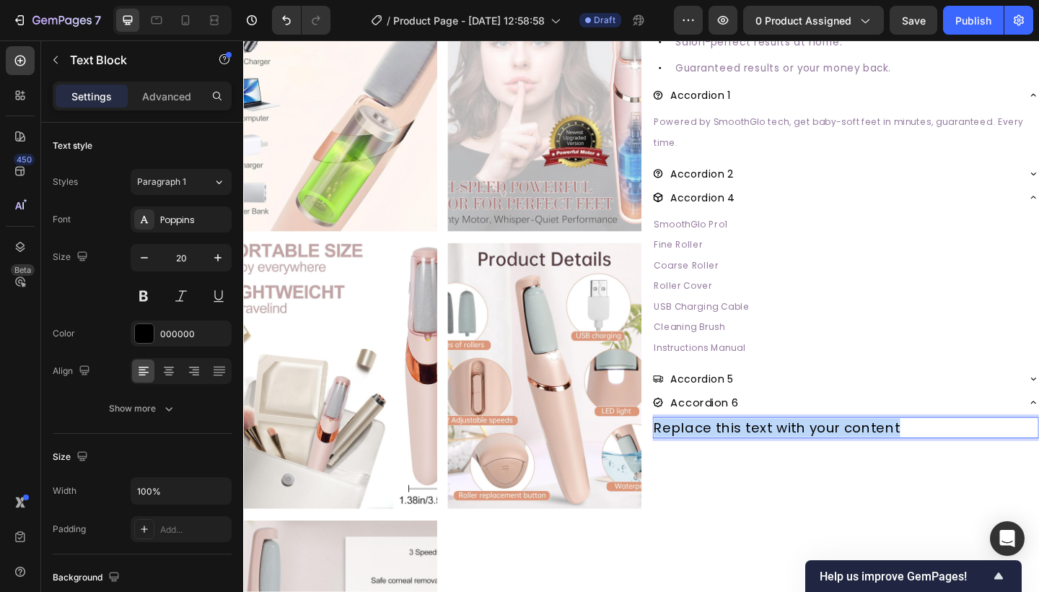
click at [866, 457] on p "Replace this text with your content" at bounding box center [898, 462] width 417 height 20
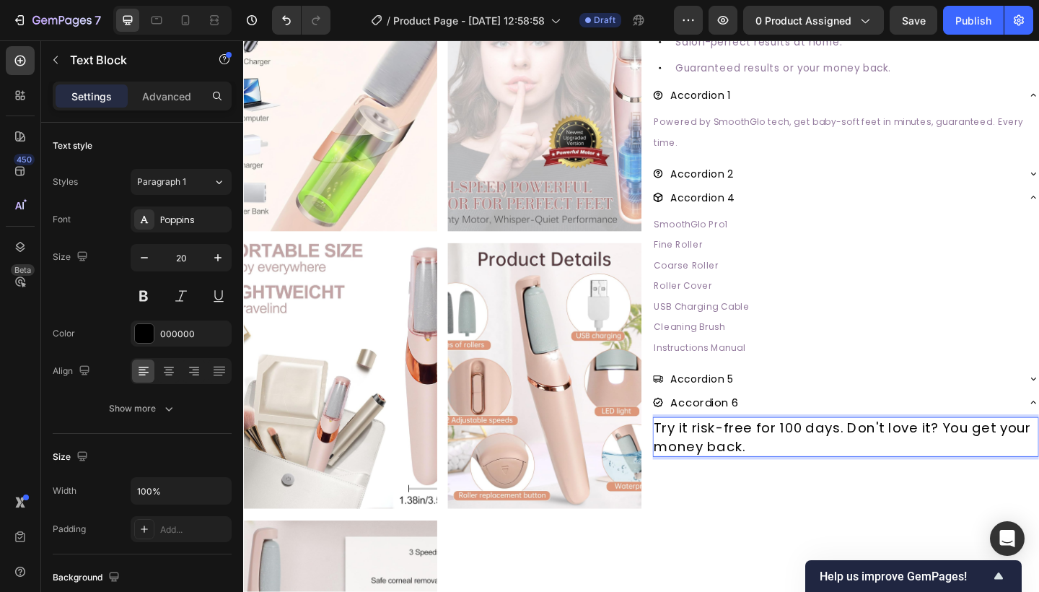
click at [791, 452] on p "Try it risk-free for 100 days. Don't love it? You get your money back." at bounding box center [898, 472] width 417 height 40
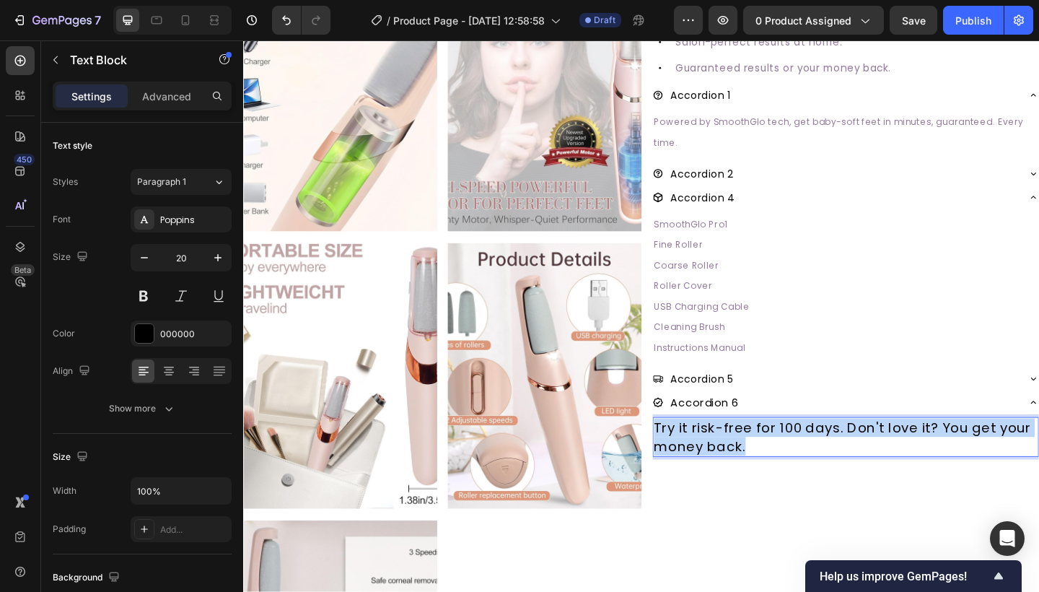
click at [791, 452] on p "Try it risk-free for 100 days. Don't love it? You get your money back." at bounding box center [898, 472] width 417 height 40
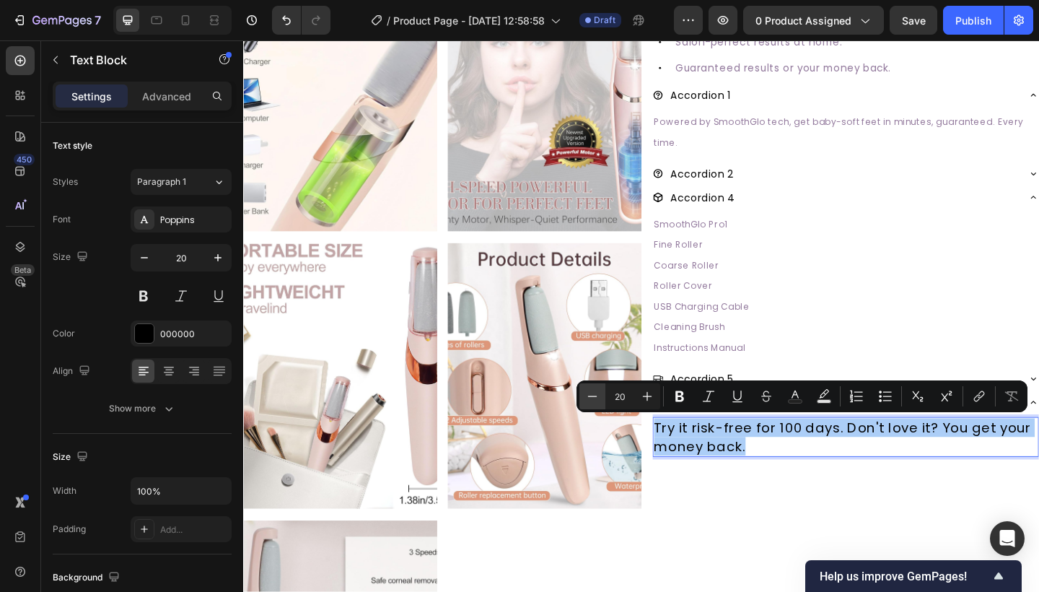
click at [597, 398] on icon "Editor contextual toolbar" at bounding box center [592, 396] width 14 height 14
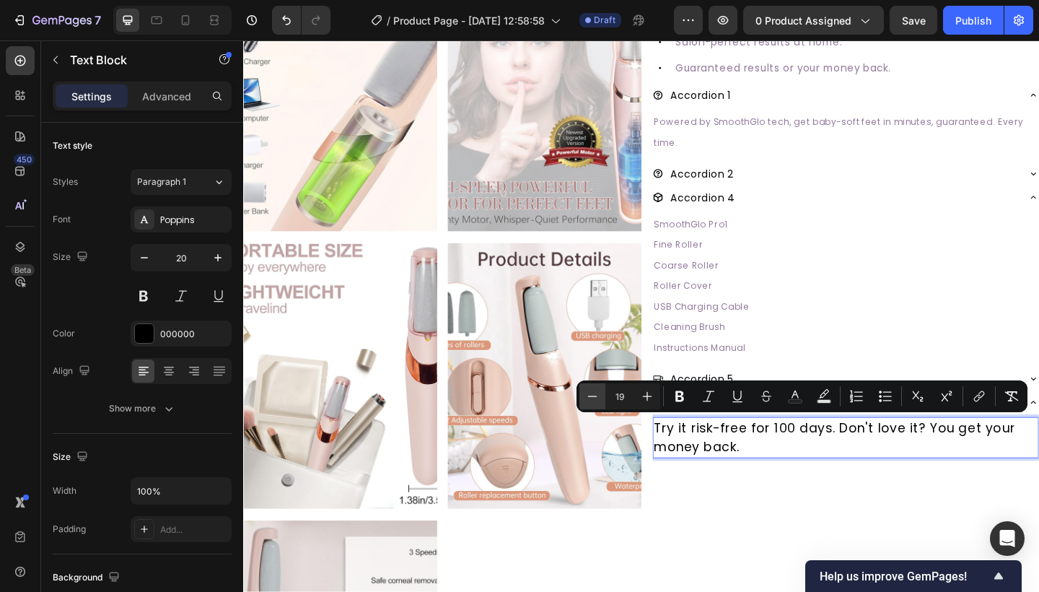
click at [597, 398] on icon "Editor contextual toolbar" at bounding box center [592, 396] width 14 height 14
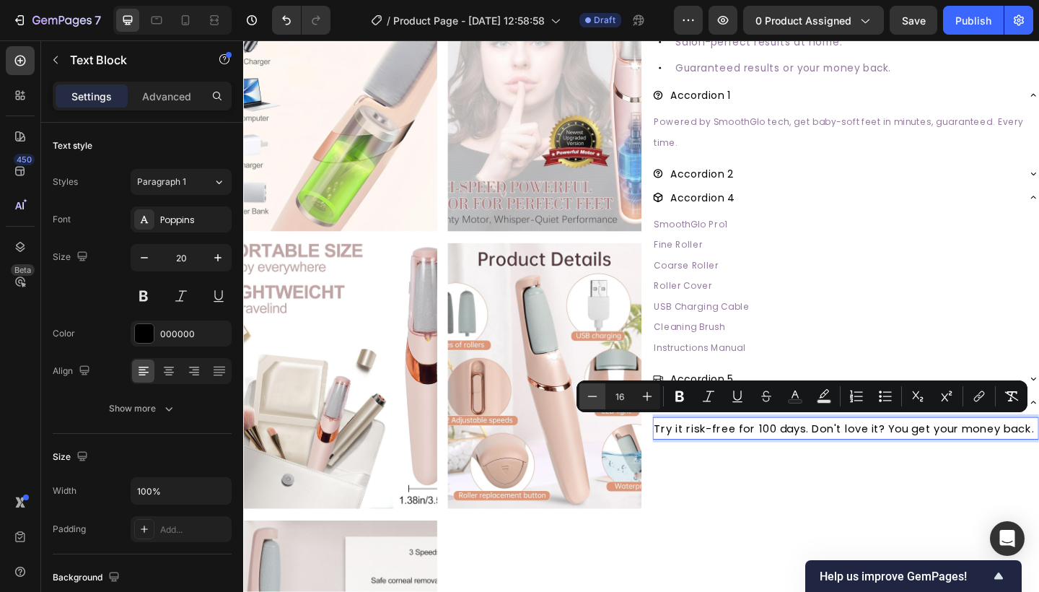
click at [597, 398] on icon "Editor contextual toolbar" at bounding box center [592, 396] width 14 height 14
type input "13"
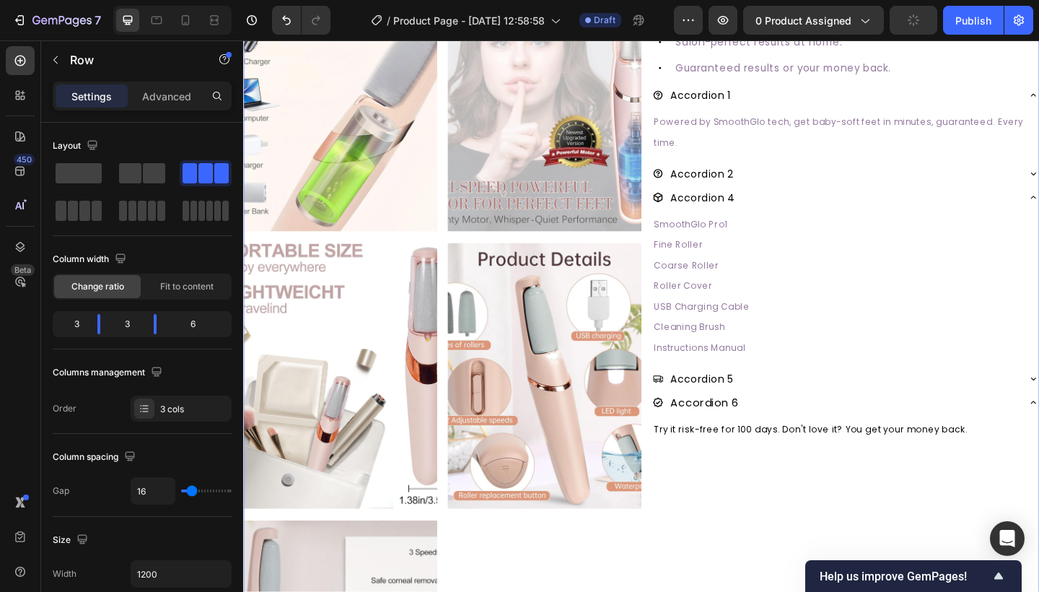
click at [741, 510] on div "#1 RATED CALLUS REMOVER Text Block SmoothGlo Pro1 Text Block SmoothGlo Pro1 Hea…" at bounding box center [897, 254] width 421 height 1193
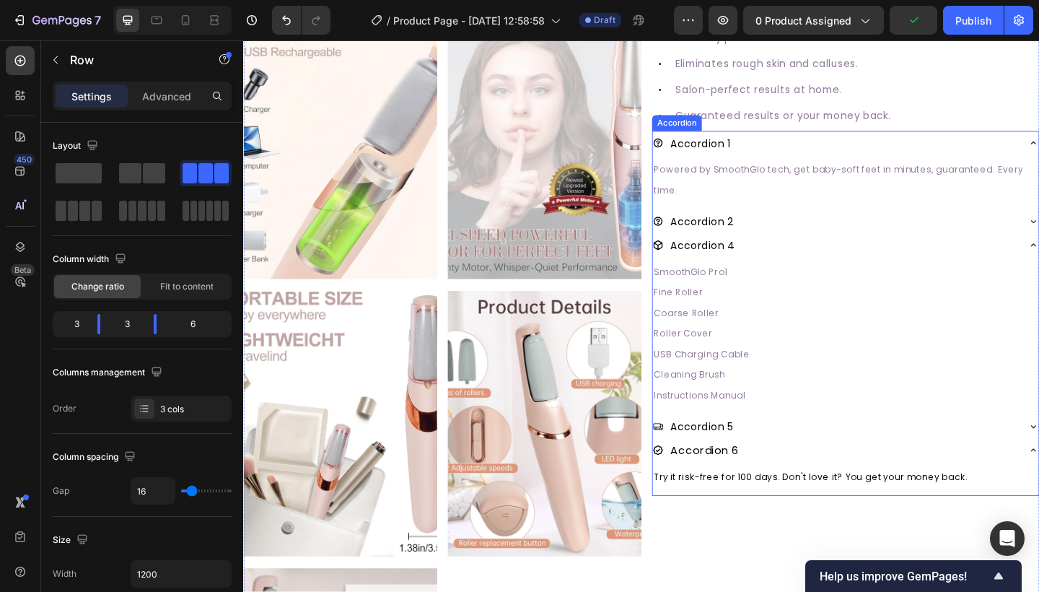
scroll to position [325, 0]
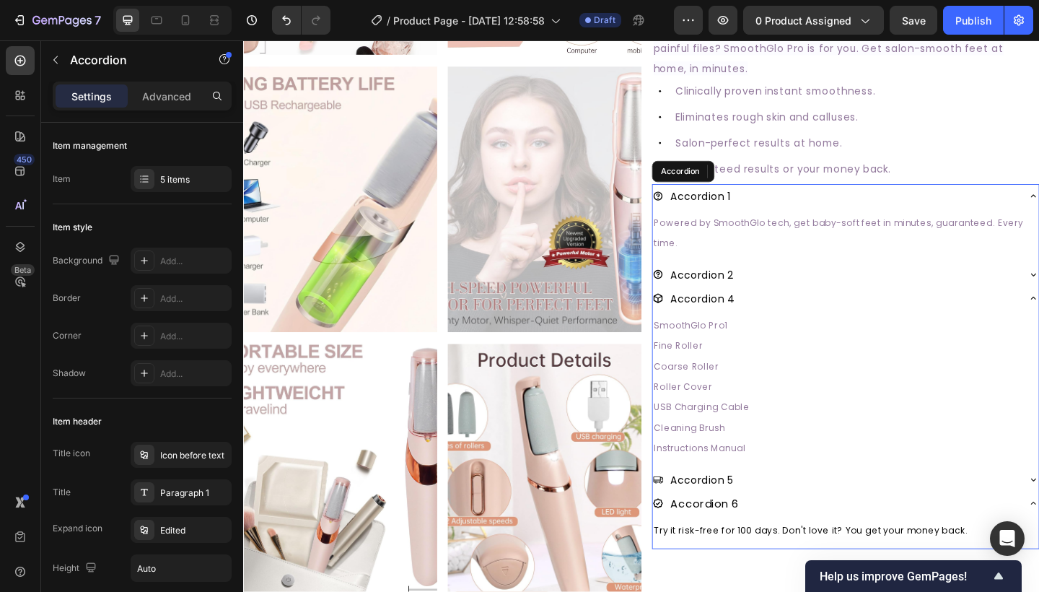
click at [1038, 201] on div "Accordion 1" at bounding box center [898, 210] width 420 height 26
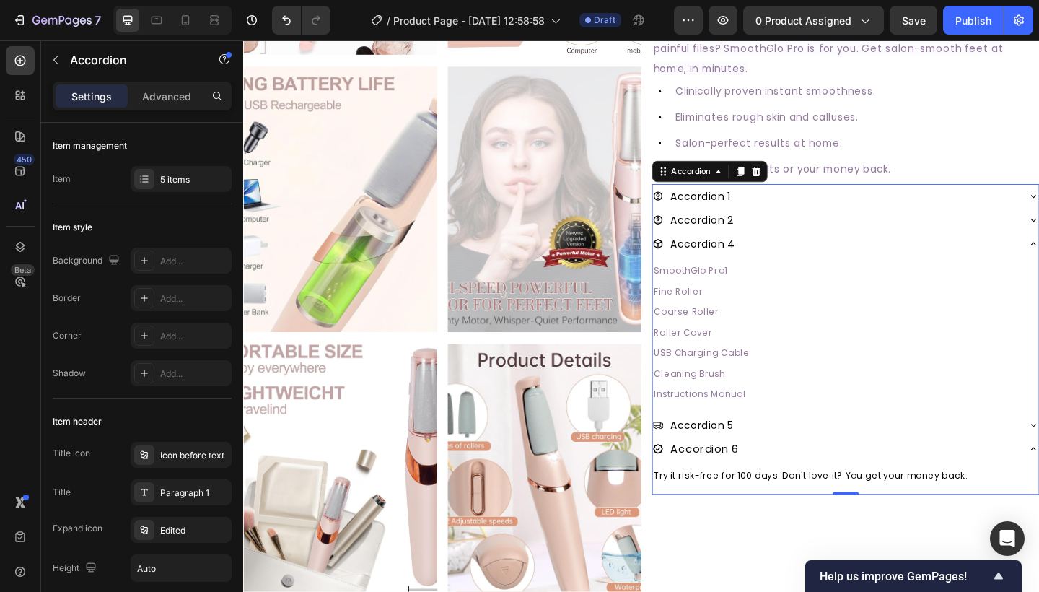
click at [1038, 254] on div "Accordion 4" at bounding box center [898, 262] width 420 height 26
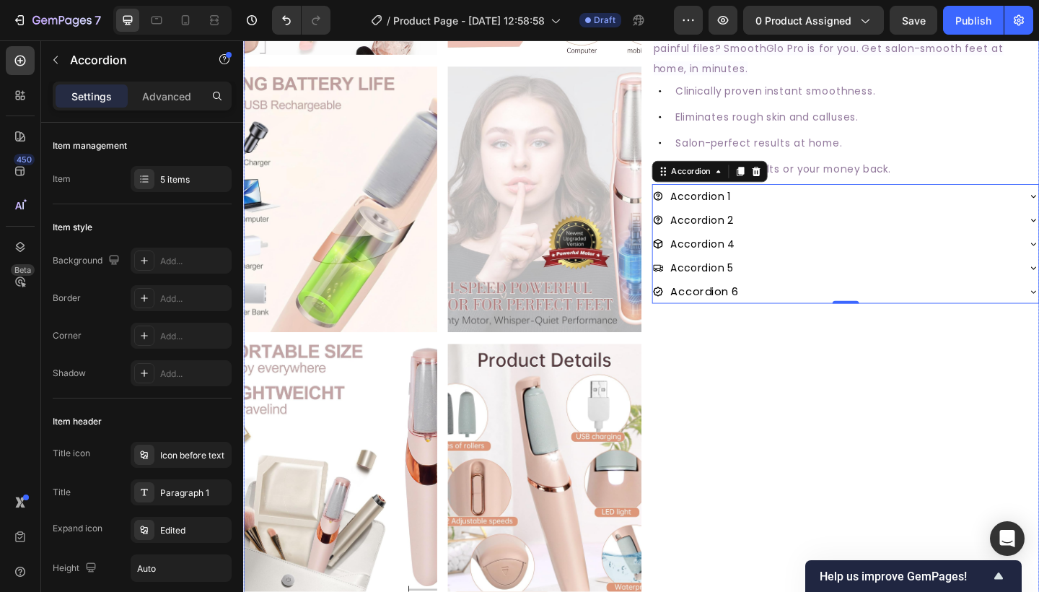
click at [940, 457] on div "#1 RATED CALLUS REMOVER Text Block SmoothGlo Pro1 Text Block SmoothGlo Pro1 Hea…" at bounding box center [897, 364] width 421 height 1193
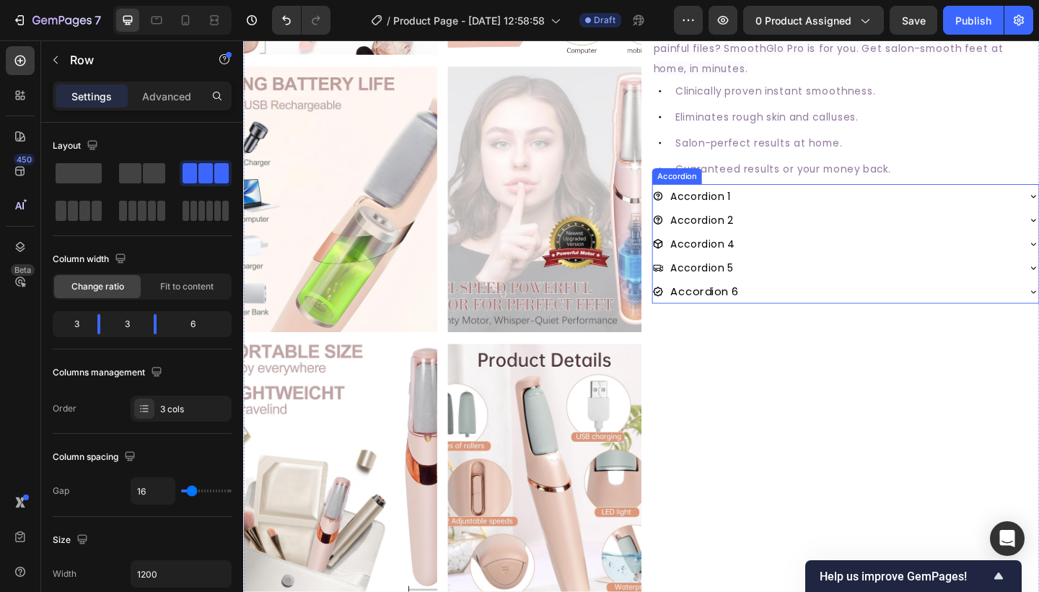
click at [752, 209] on span "Accordion 1" at bounding box center [741, 210] width 66 height 15
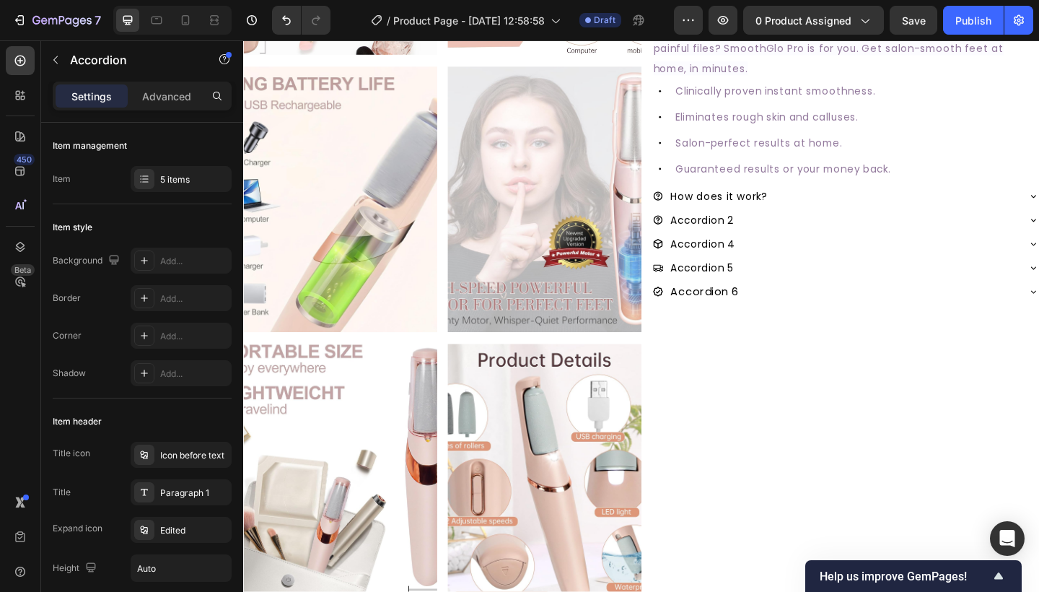
click at [1038, 199] on div "How does it work?" at bounding box center [898, 210] width 420 height 26
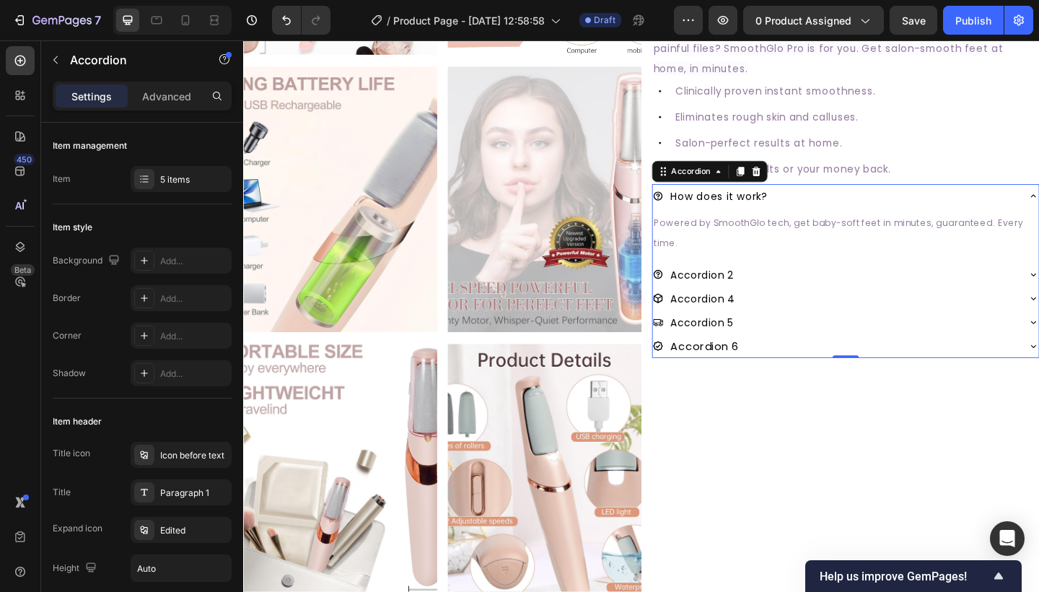
click at [1038, 199] on div "How does it work?" at bounding box center [898, 210] width 420 height 26
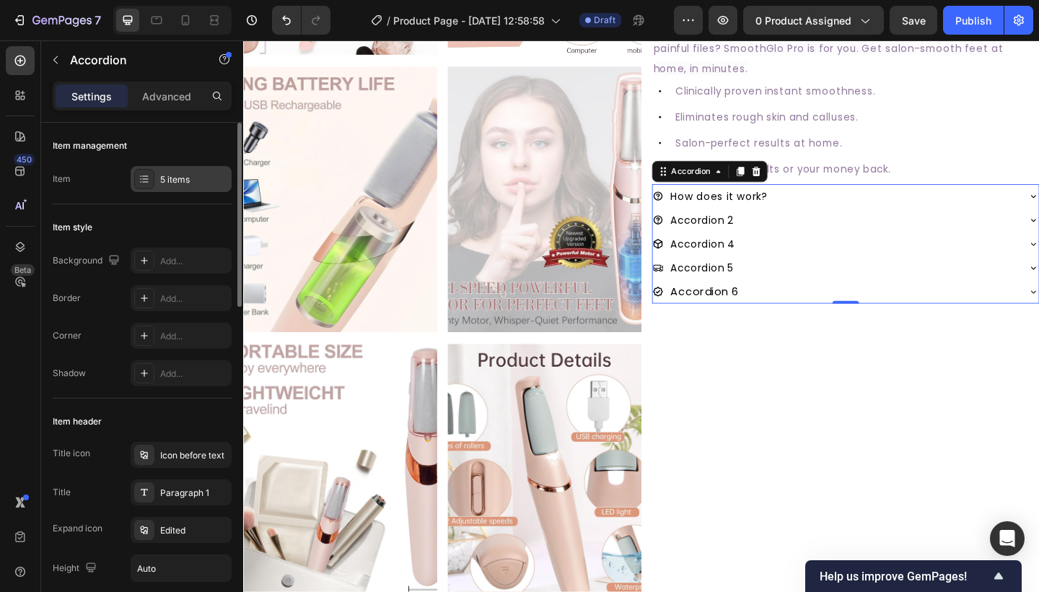
click at [197, 170] on div "5 items" at bounding box center [181, 179] width 101 height 26
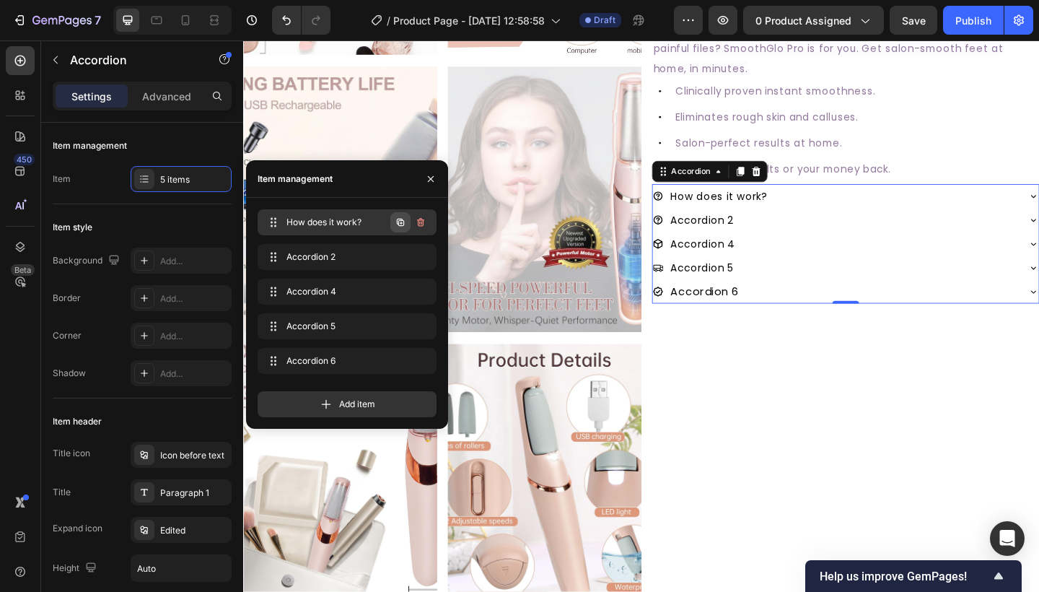
click at [400, 223] on icon "button" at bounding box center [401, 222] width 3 height 3
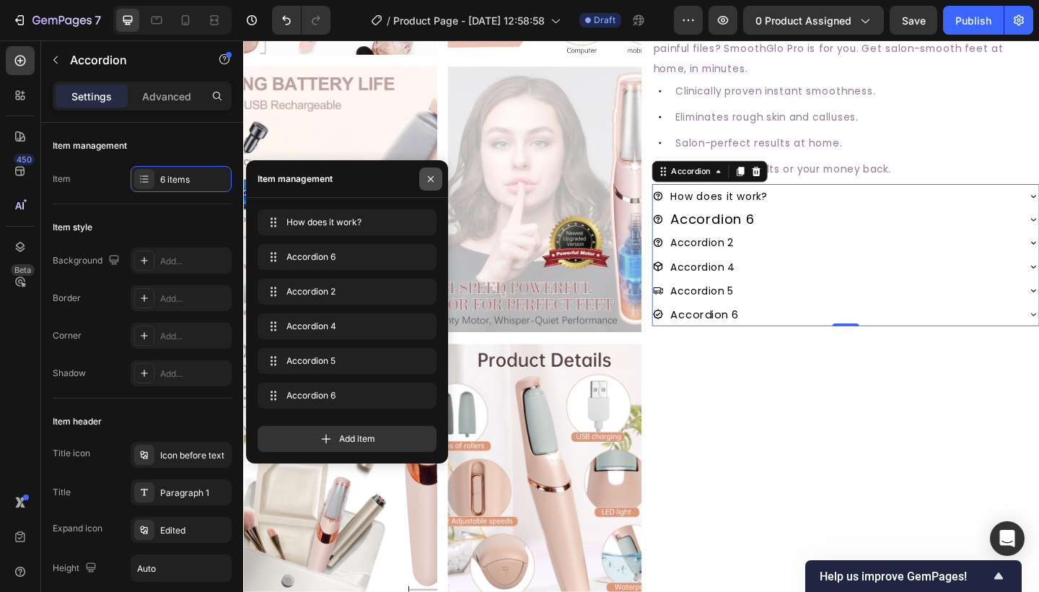
click at [429, 178] on icon "button" at bounding box center [431, 179] width 12 height 12
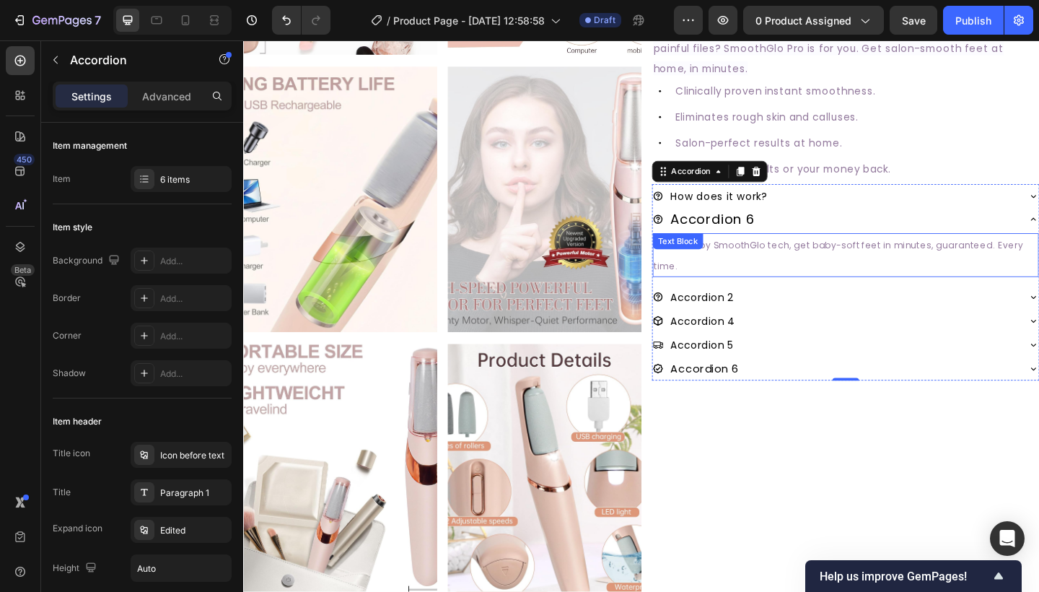
click at [805, 265] on div "Powered by SmoothGlo tech, get baby-soft feet in minutes, guaranteed. Every tim…" at bounding box center [898, 274] width 420 height 48
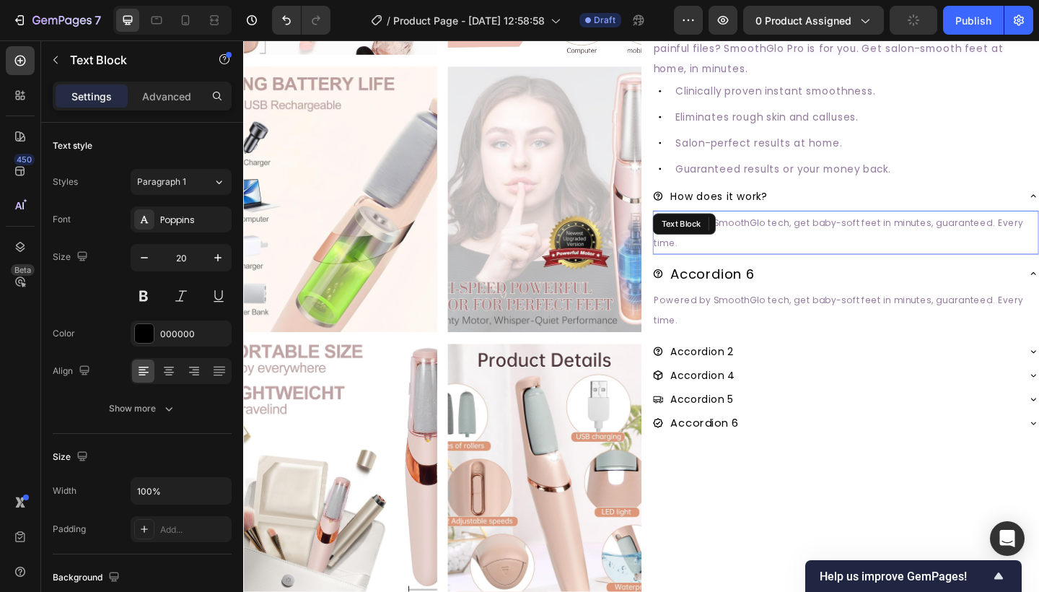
click at [813, 249] on p "Powered by SmoothGlo tech, get baby-soft feet in minutes, guaranteed. Every tim…" at bounding box center [898, 249] width 417 height 45
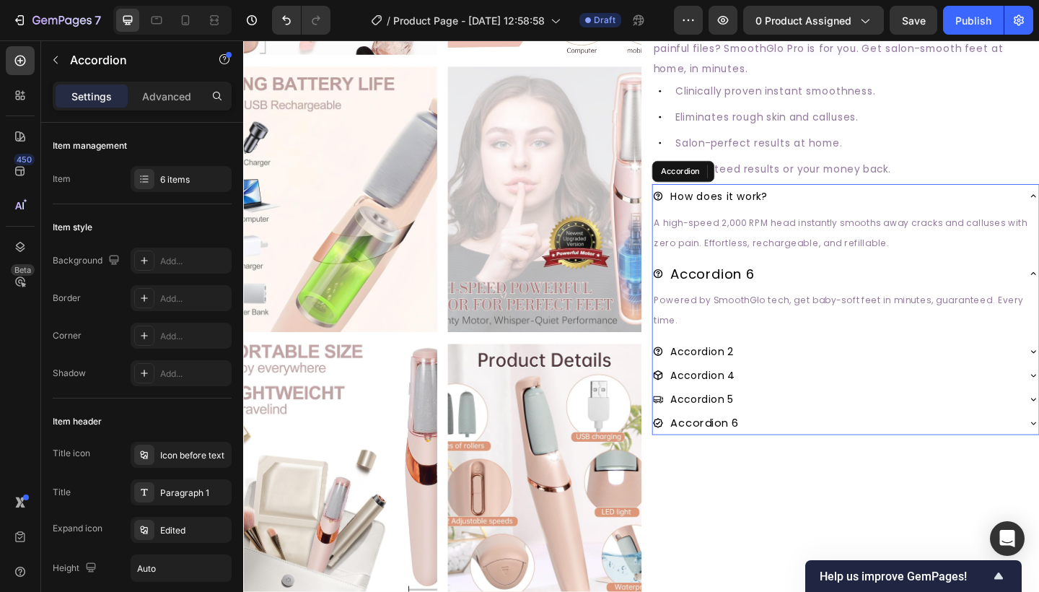
click at [767, 297] on div "Accordion 6" at bounding box center [753, 294] width 95 height 25
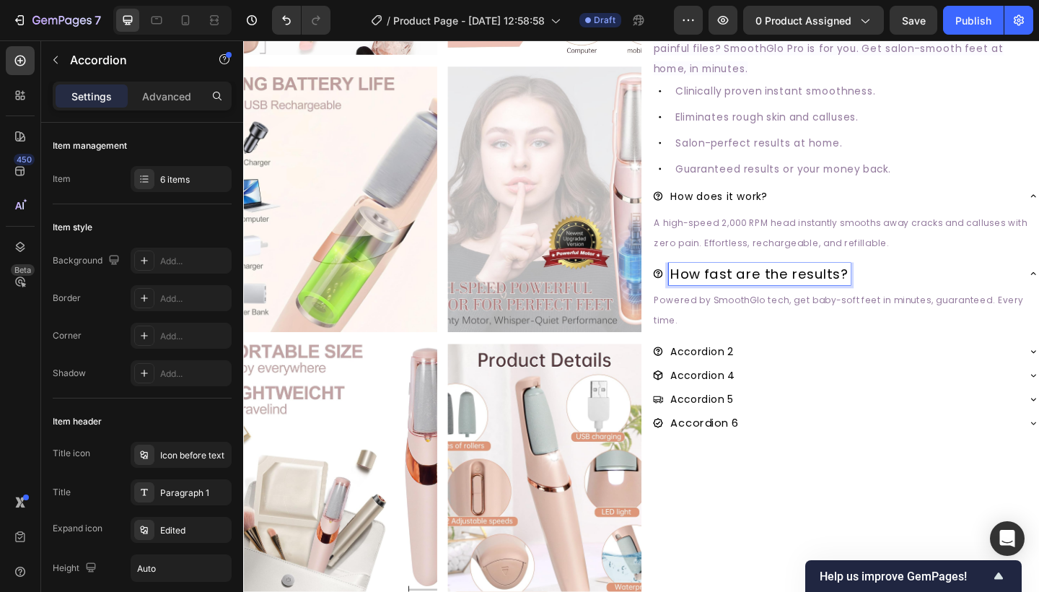
click at [790, 289] on p "How fast are the results?" at bounding box center [804, 294] width 193 height 20
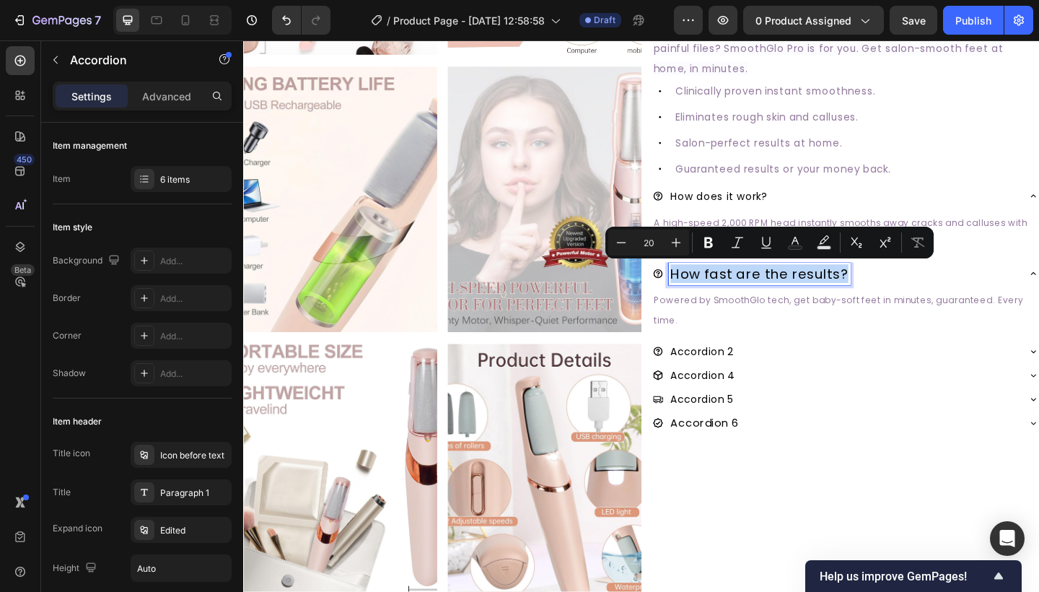
type input "15"
click at [799, 206] on span "How does it work?" at bounding box center [760, 210] width 105 height 15
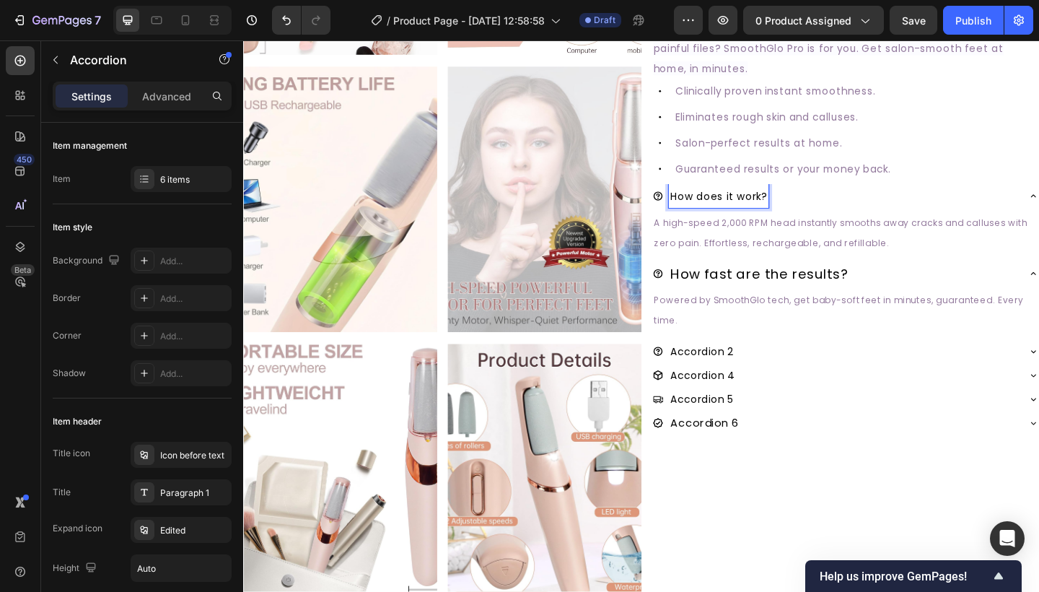
click at [778, 294] on p "How fast are the results?" at bounding box center [804, 294] width 193 height 20
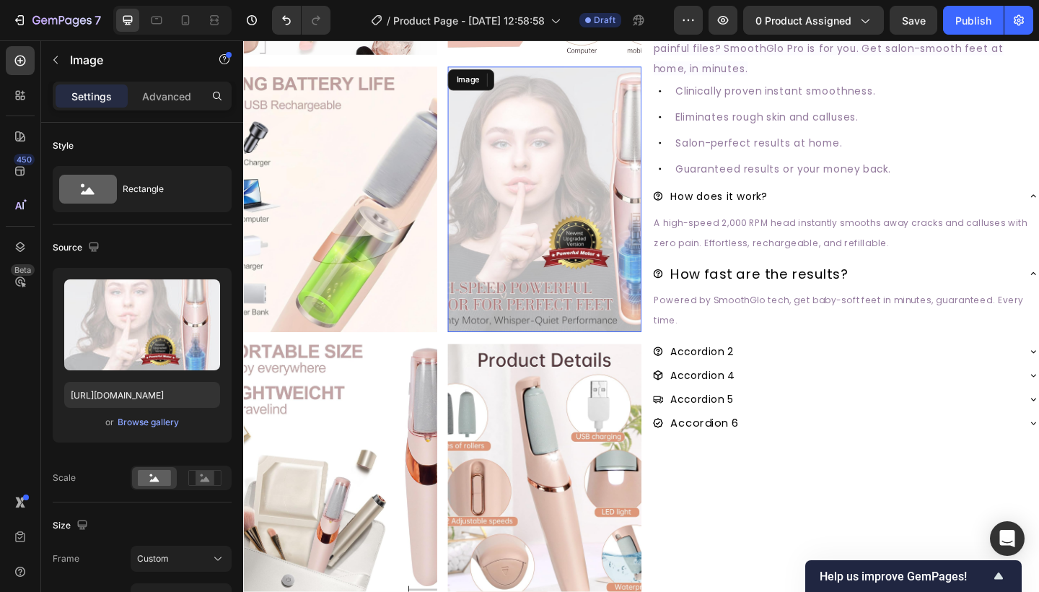
drag, startPoint x: 636, startPoint y: 256, endPoint x: 652, endPoint y: 257, distance: 15.9
click at [636, 256] on img at bounding box center [570, 213] width 211 height 289
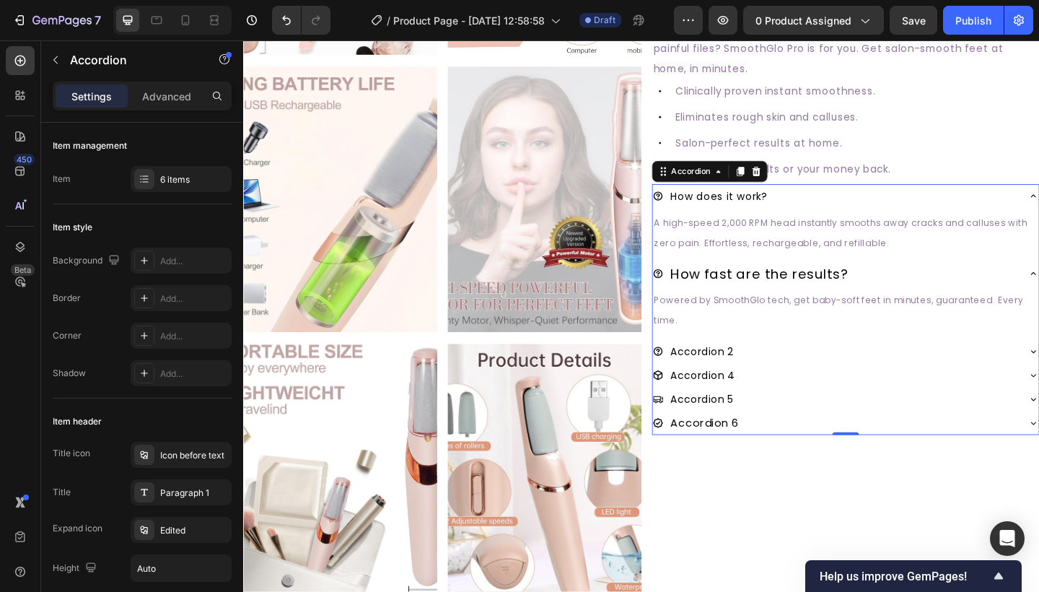
click at [801, 302] on p "How fast are the results?" at bounding box center [804, 294] width 193 height 20
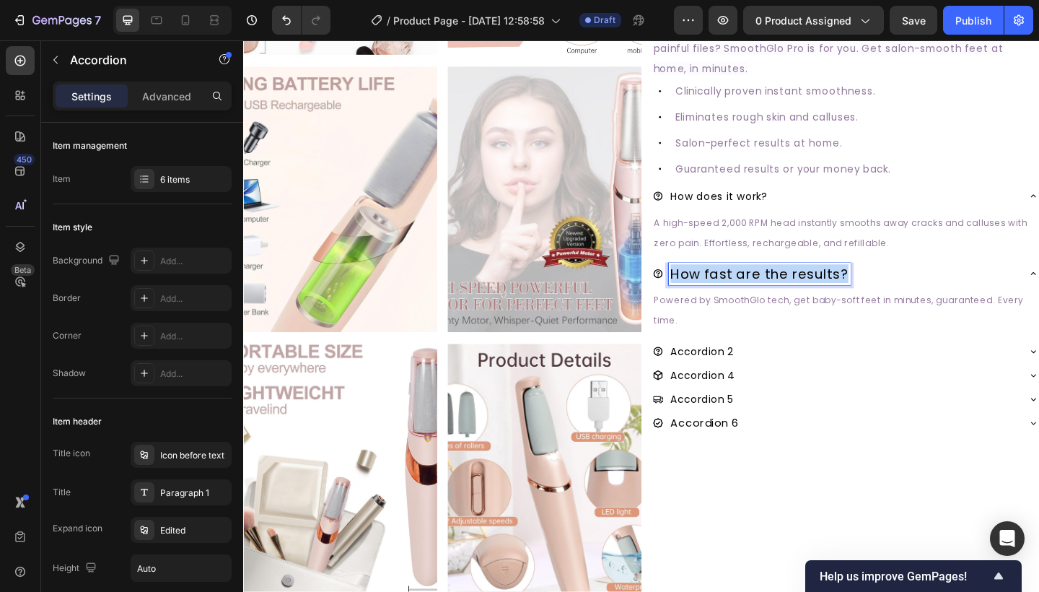
click at [801, 302] on p "How fast are the results?" at bounding box center [804, 294] width 193 height 20
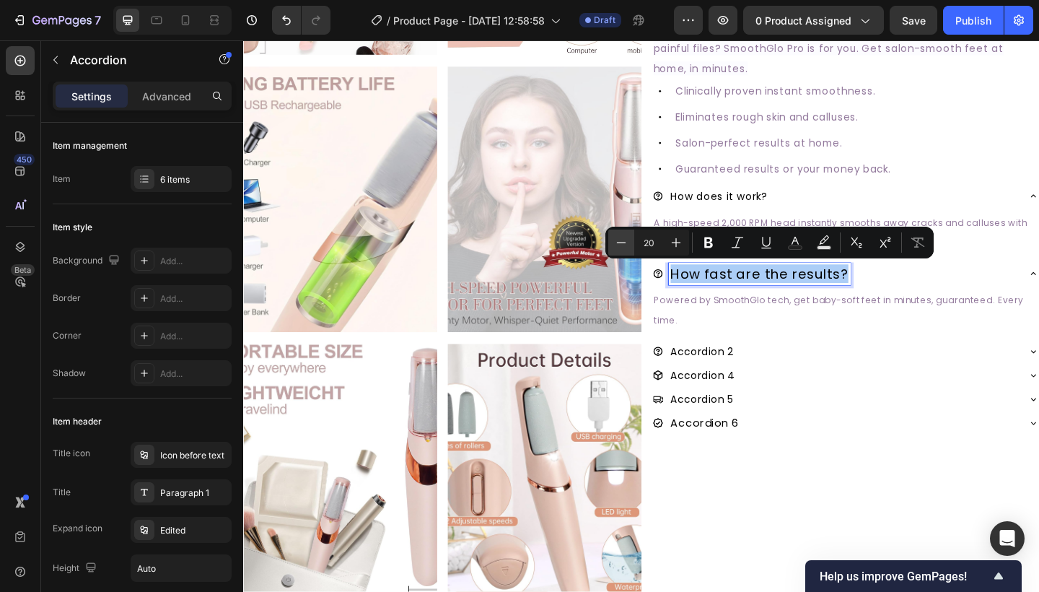
click at [624, 247] on icon "Editor contextual toolbar" at bounding box center [621, 242] width 14 height 14
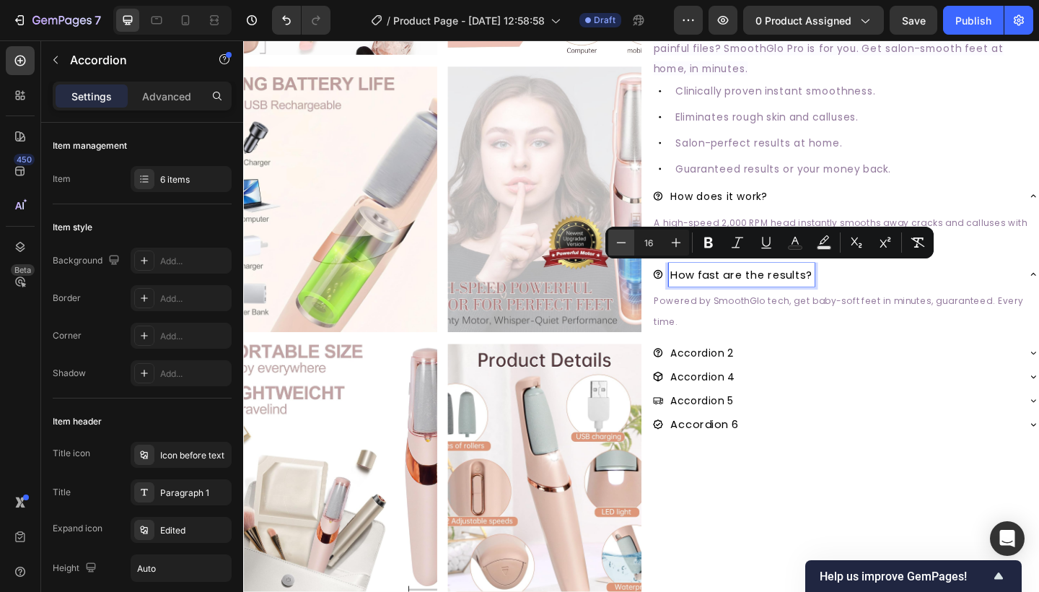
type input "15"
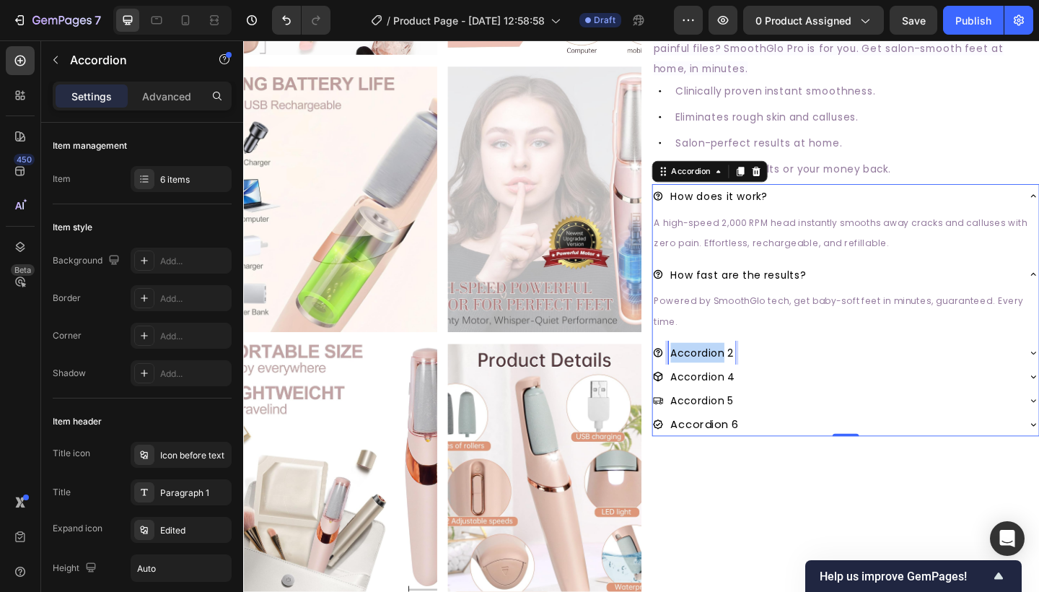
click at [742, 373] on span "Accordion 2" at bounding box center [742, 380] width 68 height 15
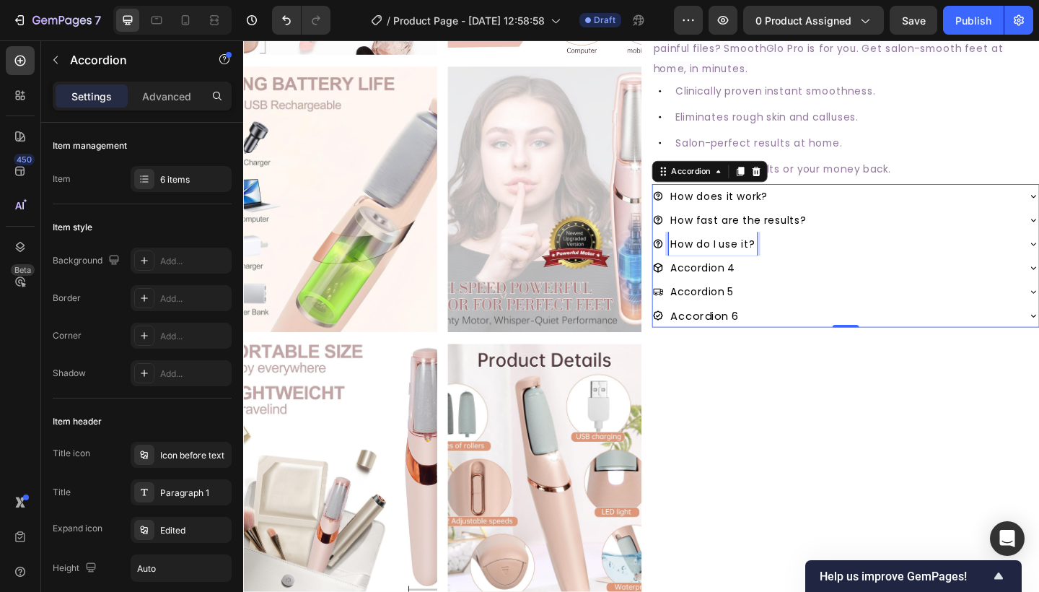
click at [765, 252] on p "How do I use it?" at bounding box center [754, 262] width 92 height 22
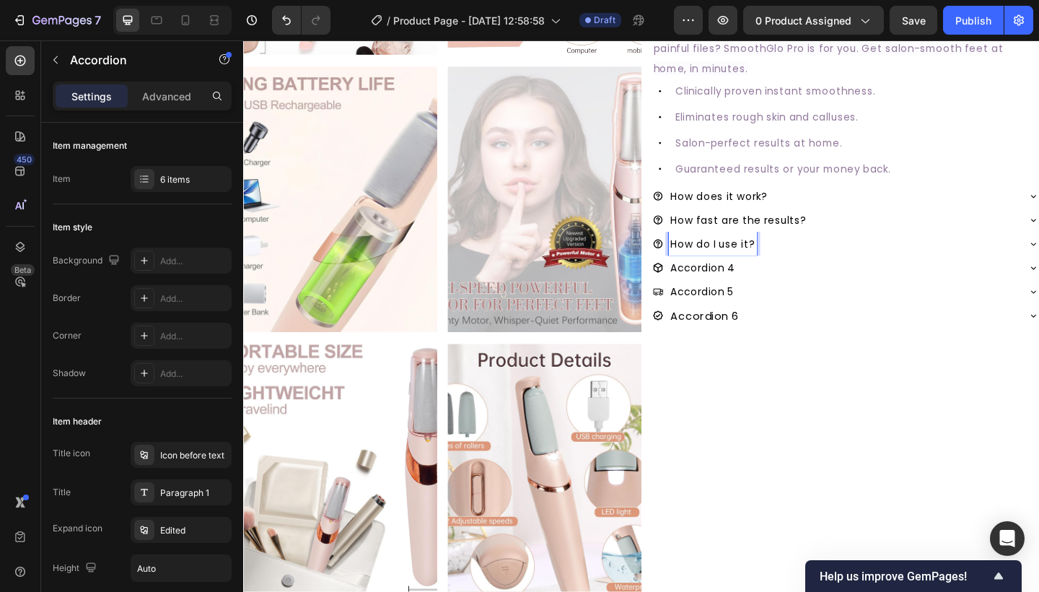
click at [738, 287] on span "Accordion 4" at bounding box center [742, 288] width 69 height 15
click at [740, 316] on span "Accordion 5" at bounding box center [742, 314] width 69 height 15
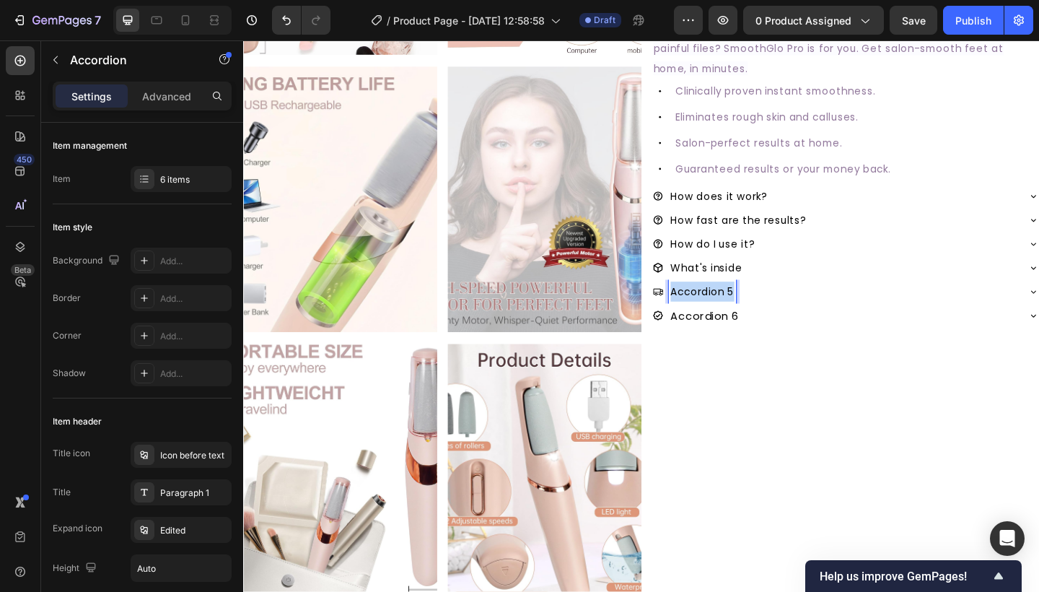
click at [740, 316] on span "Accordion 5" at bounding box center [742, 314] width 69 height 15
click at [735, 338] on span "Accordion 6" at bounding box center [745, 340] width 74 height 17
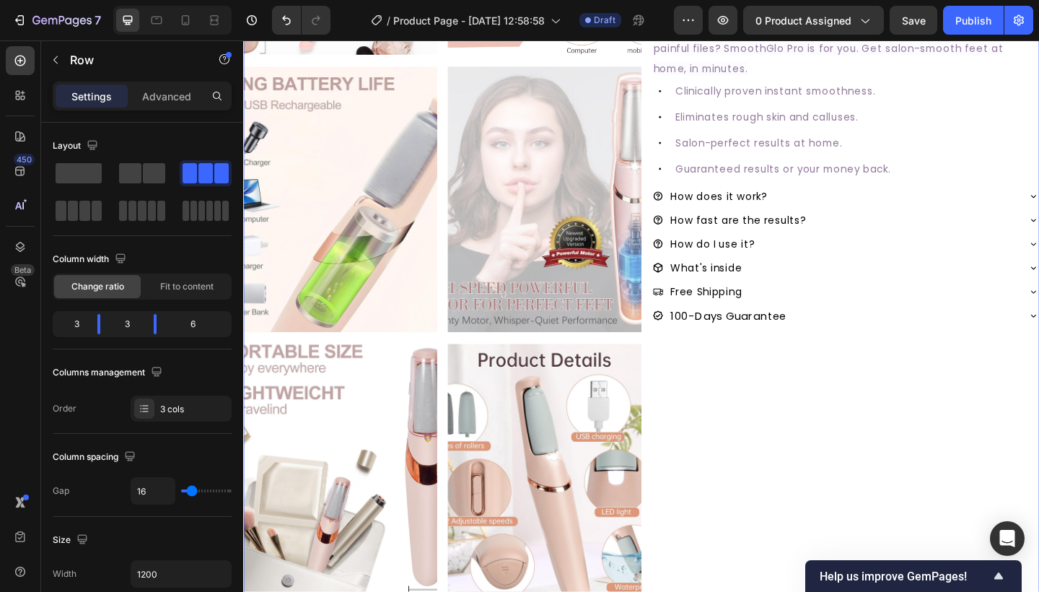
click at [882, 431] on div "#1 RATED [MEDICAL_DATA] REMOVER Text Block SmoothGlo Pro1 Text Block SmoothGlo …" at bounding box center [897, 364] width 421 height 1193
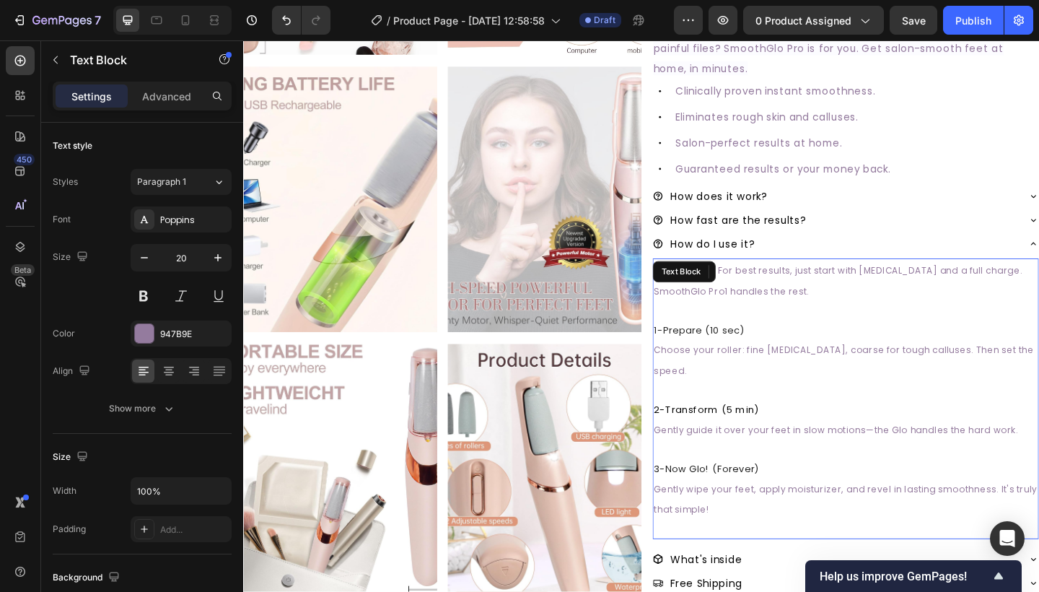
click at [898, 303] on p "It's that easy. For best results, just start with dry skin and a full charge. S…" at bounding box center [898, 301] width 417 height 45
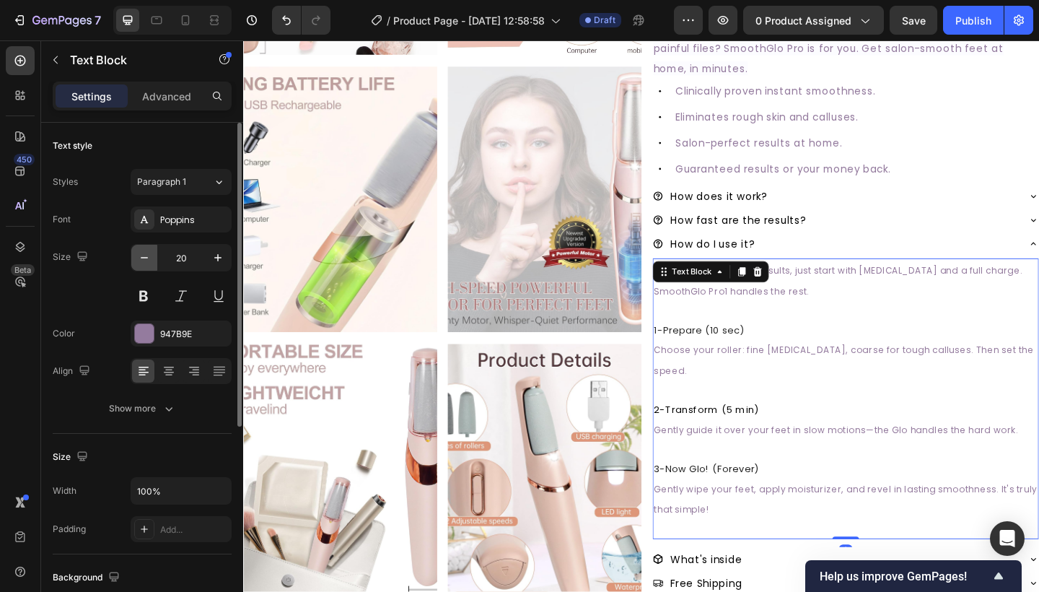
click at [136, 259] on button "button" at bounding box center [144, 258] width 26 height 26
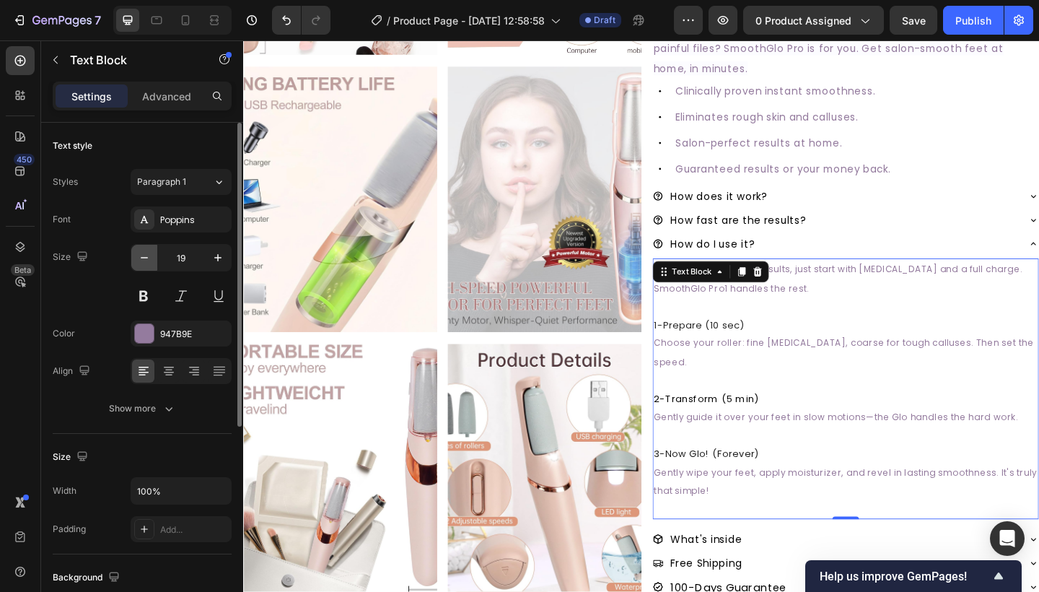
click at [142, 260] on icon "button" at bounding box center [144, 257] width 14 height 14
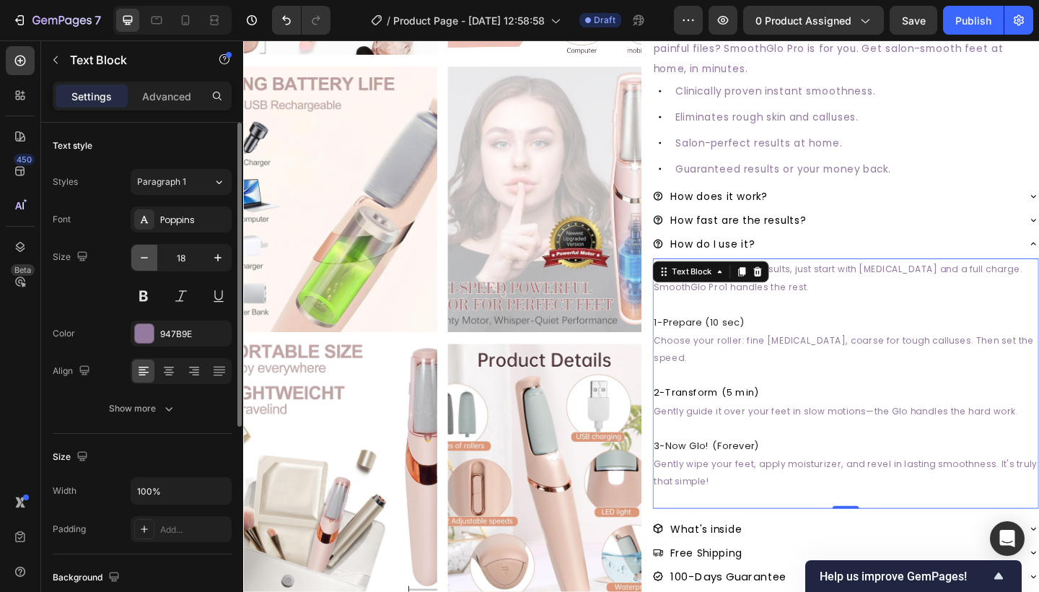
click at [142, 260] on icon "button" at bounding box center [144, 257] width 14 height 14
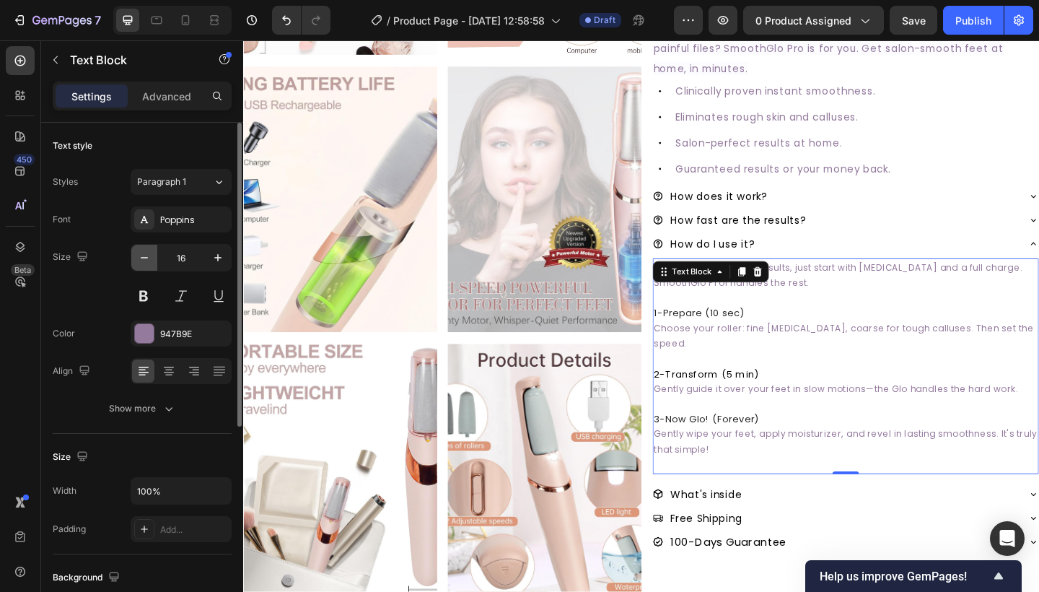
click at [142, 260] on icon "button" at bounding box center [144, 257] width 14 height 14
type input "15"
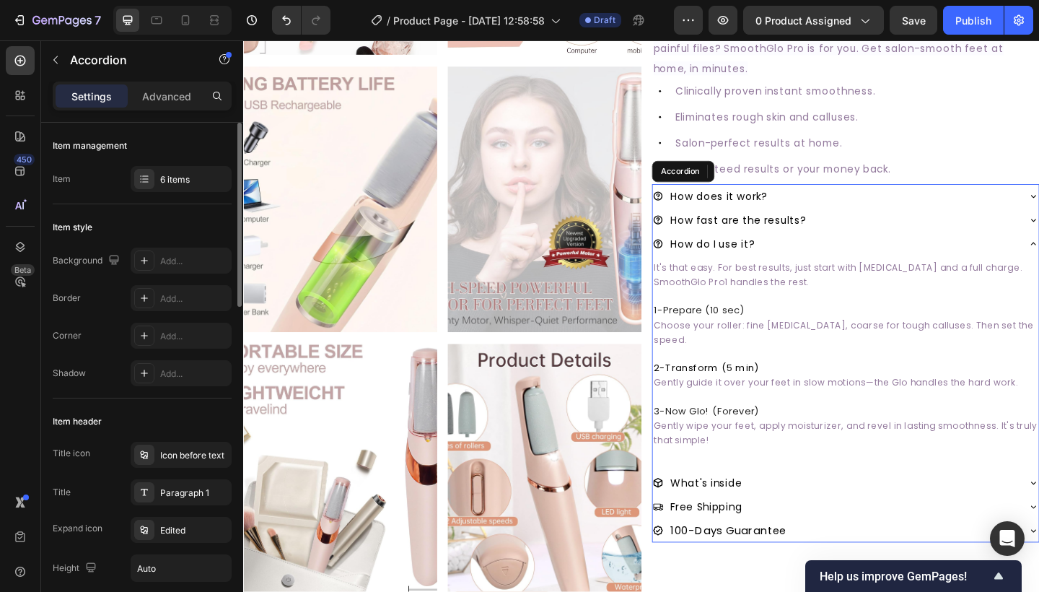
click at [934, 226] on div "How fast are the results?" at bounding box center [886, 236] width 397 height 26
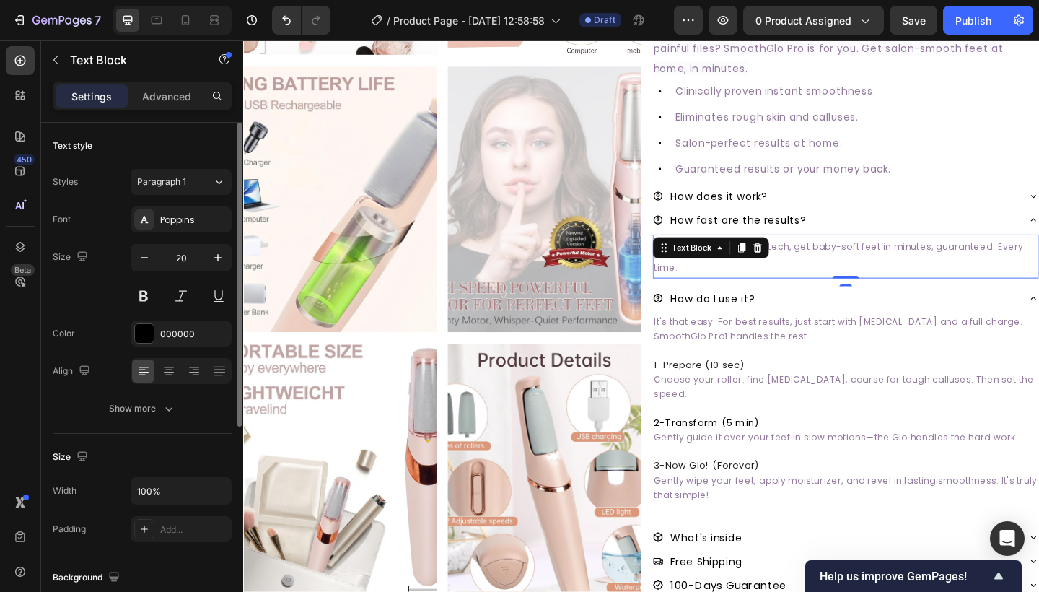
click at [127, 258] on div "Size 20" at bounding box center [142, 276] width 179 height 65
click at [139, 258] on icon "button" at bounding box center [144, 257] width 14 height 14
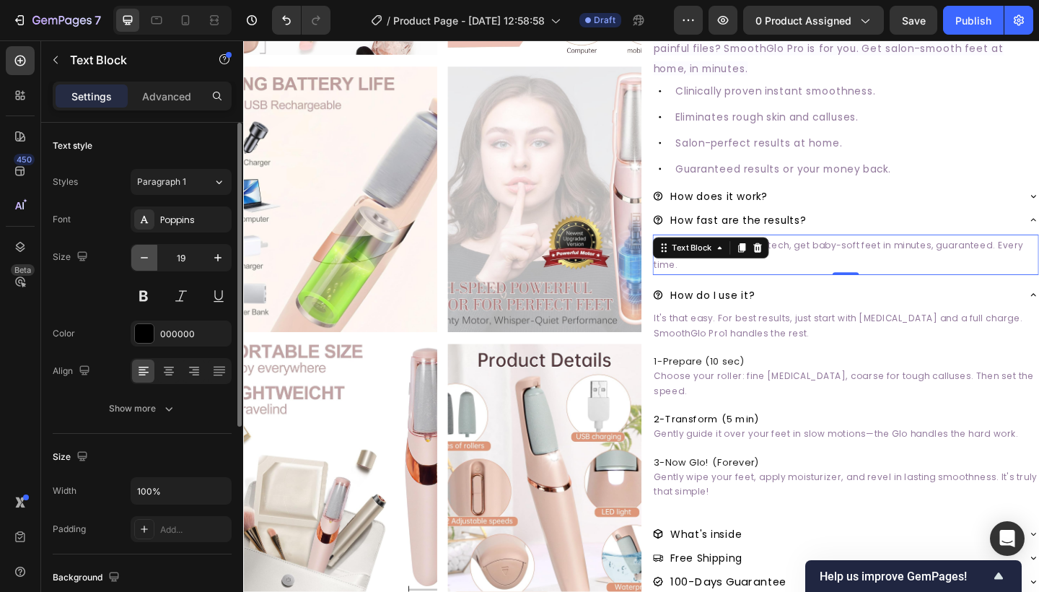
click at [139, 258] on icon "button" at bounding box center [144, 257] width 14 height 14
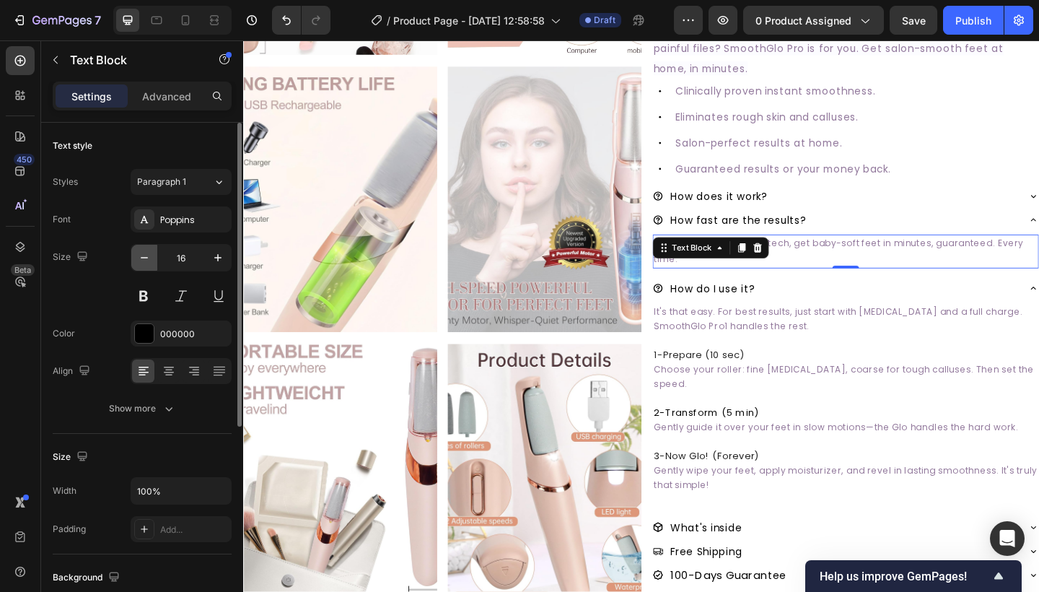
click at [139, 258] on icon "button" at bounding box center [144, 257] width 14 height 14
type input "15"
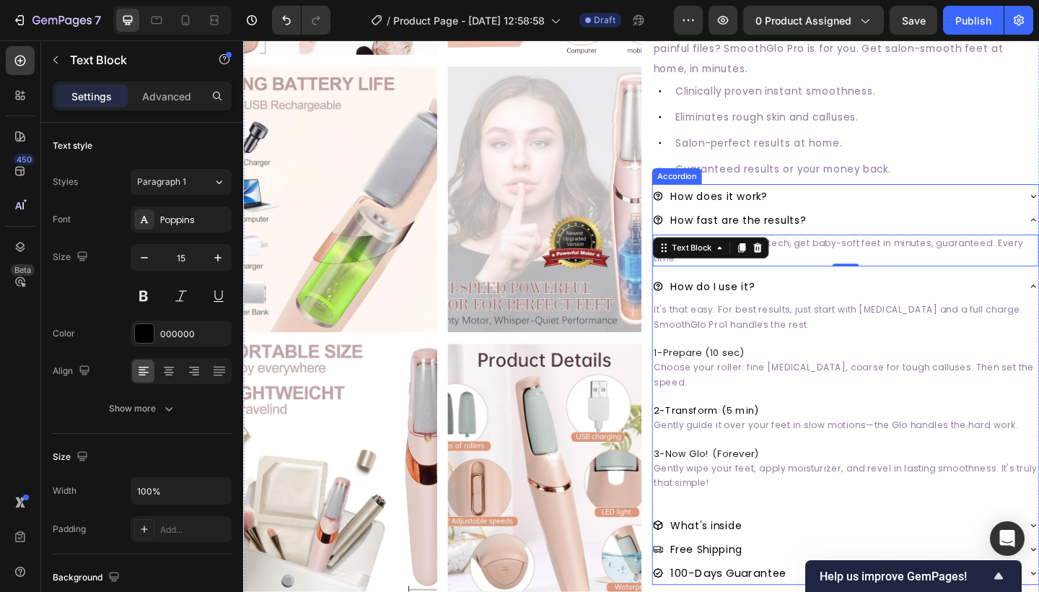
click at [975, 212] on div "How does it work?" at bounding box center [886, 210] width 397 height 26
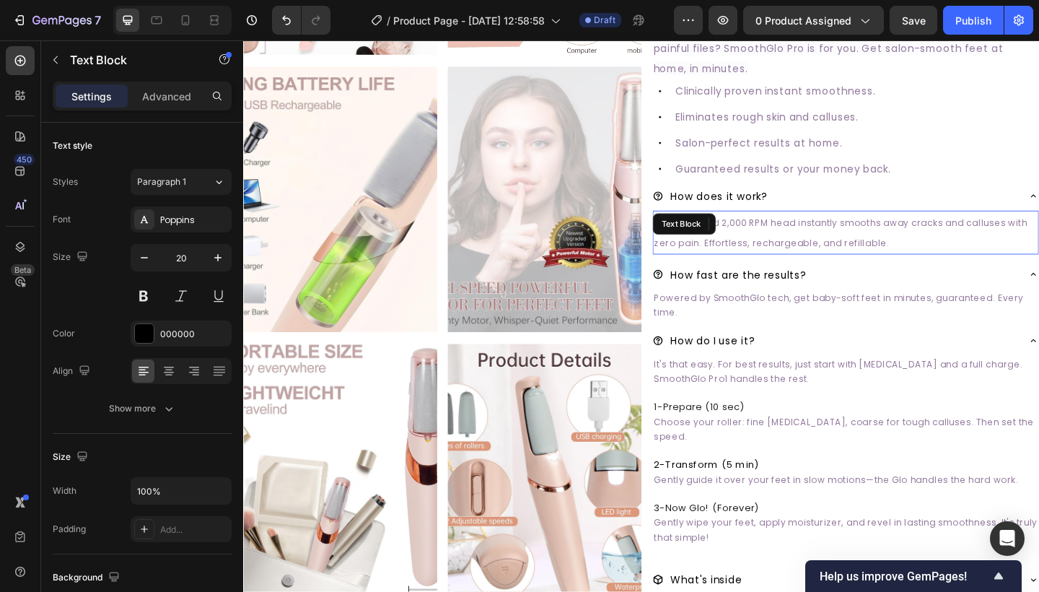
click at [794, 237] on span "A high-speed 2,000 RPM head instantly smooths away cracks and calluses with zer…" at bounding box center [893, 250] width 406 height 36
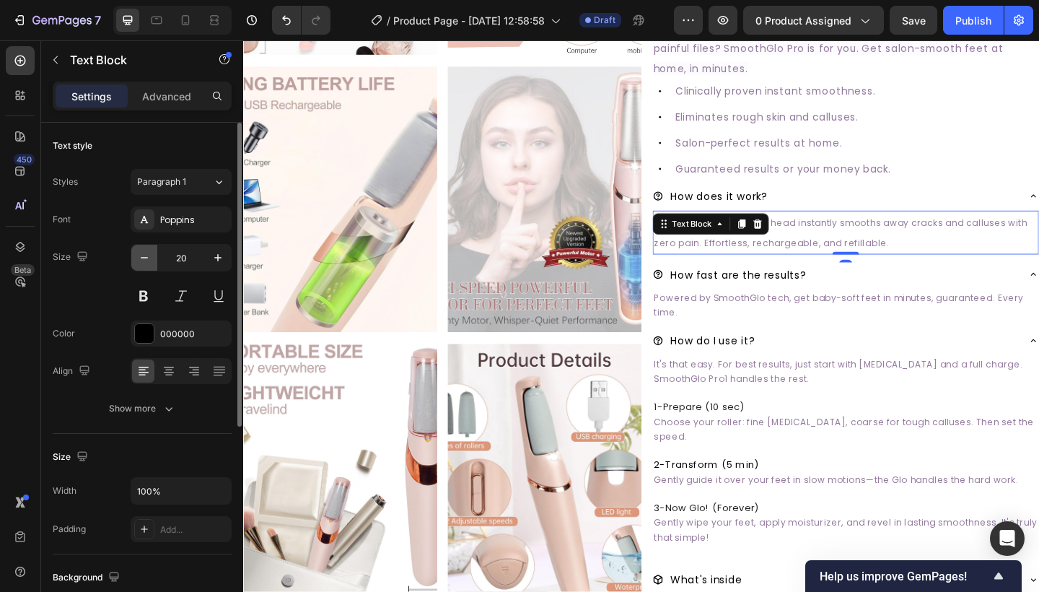
click at [151, 251] on icon "button" at bounding box center [144, 257] width 14 height 14
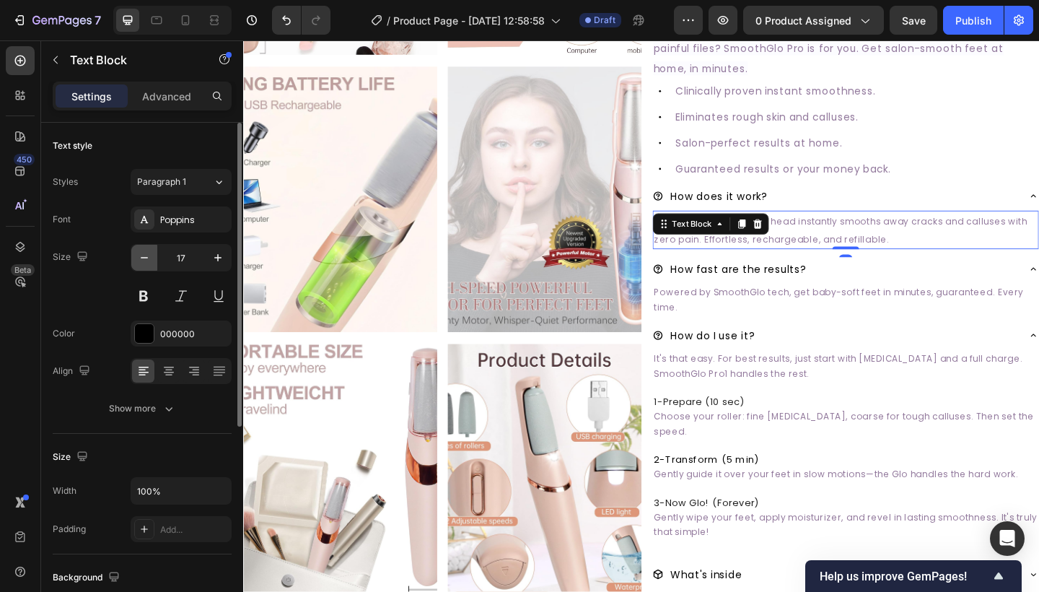
click at [151, 251] on icon "button" at bounding box center [144, 257] width 14 height 14
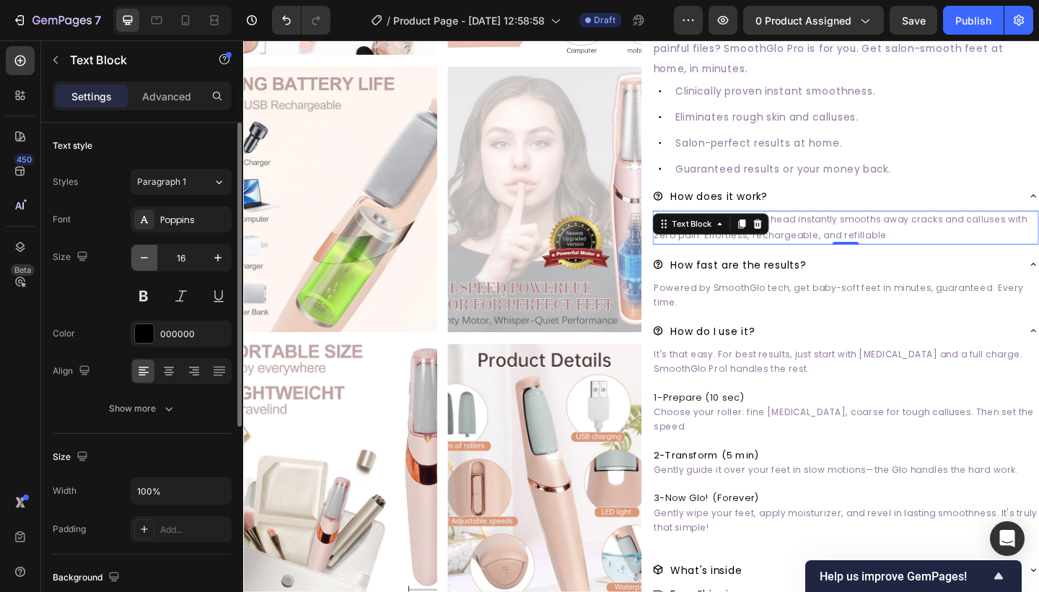
click at [151, 251] on icon "button" at bounding box center [144, 257] width 14 height 14
type input "15"
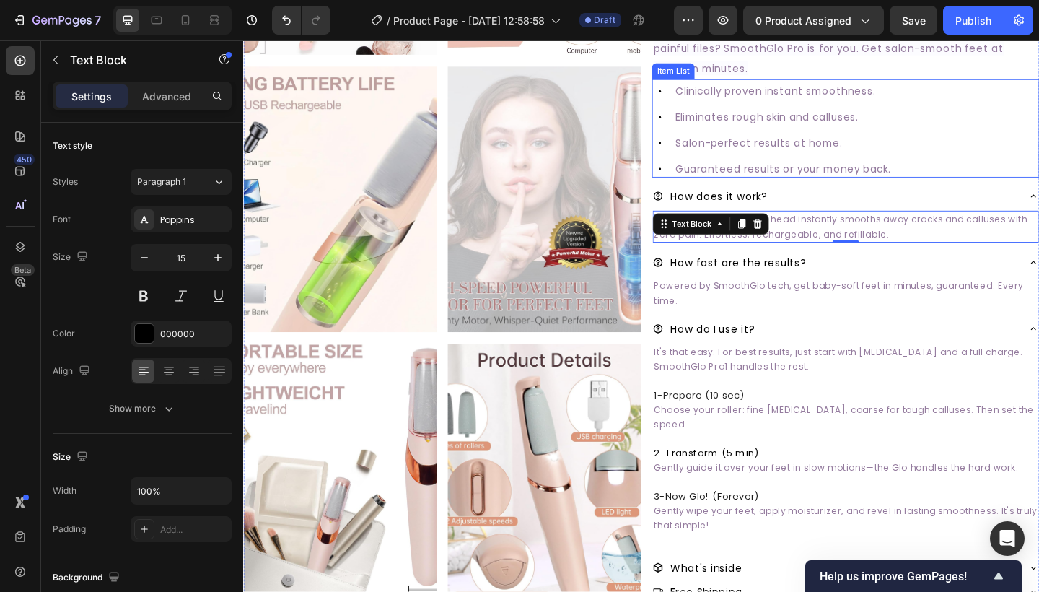
click at [1034, 177] on div "Clinically proven instant smoothness. Eliminates rough skin and calluses. Salon…" at bounding box center [897, 138] width 421 height 104
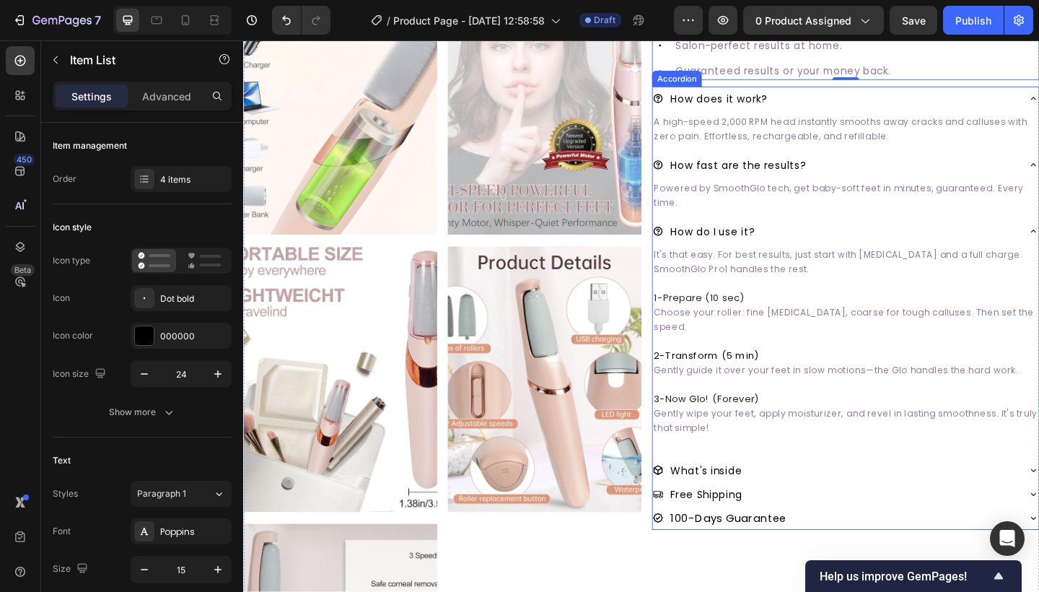
scroll to position [467, 0]
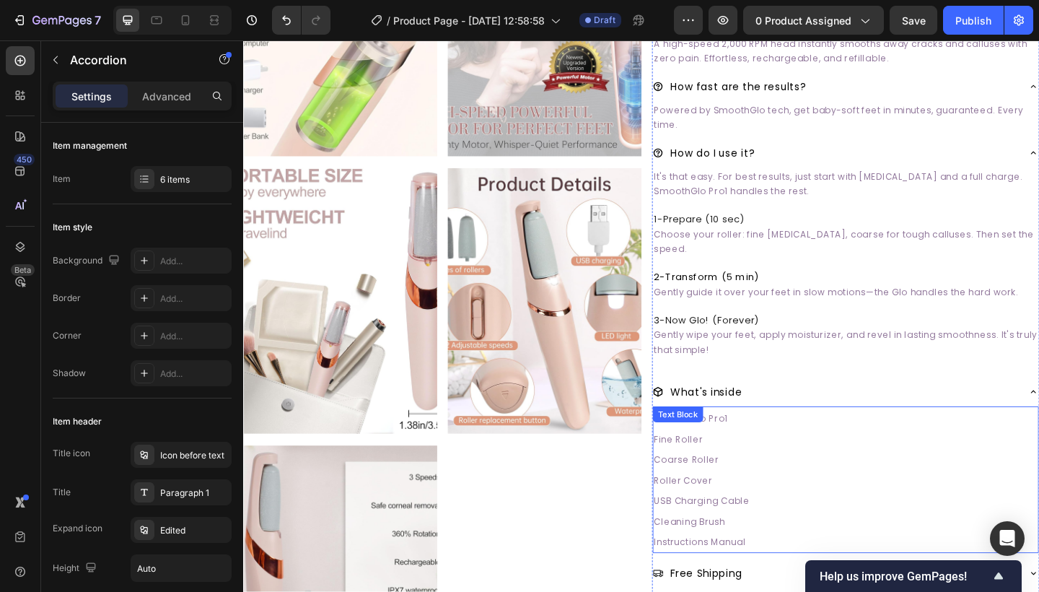
scroll to position [557, 0]
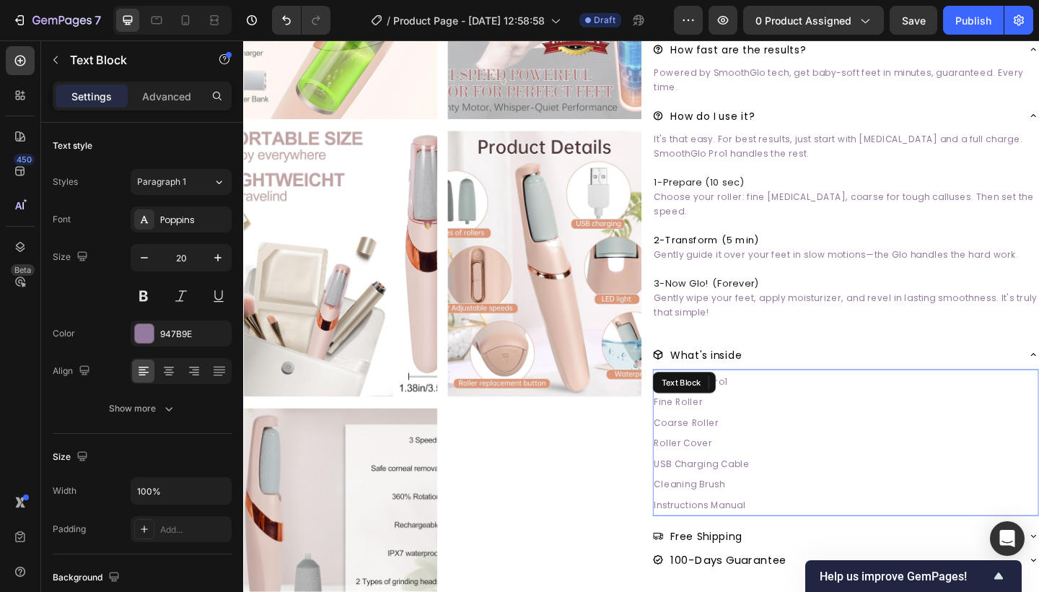
click at [860, 531] on p "Cleaning Brush" at bounding box center [898, 522] width 417 height 22
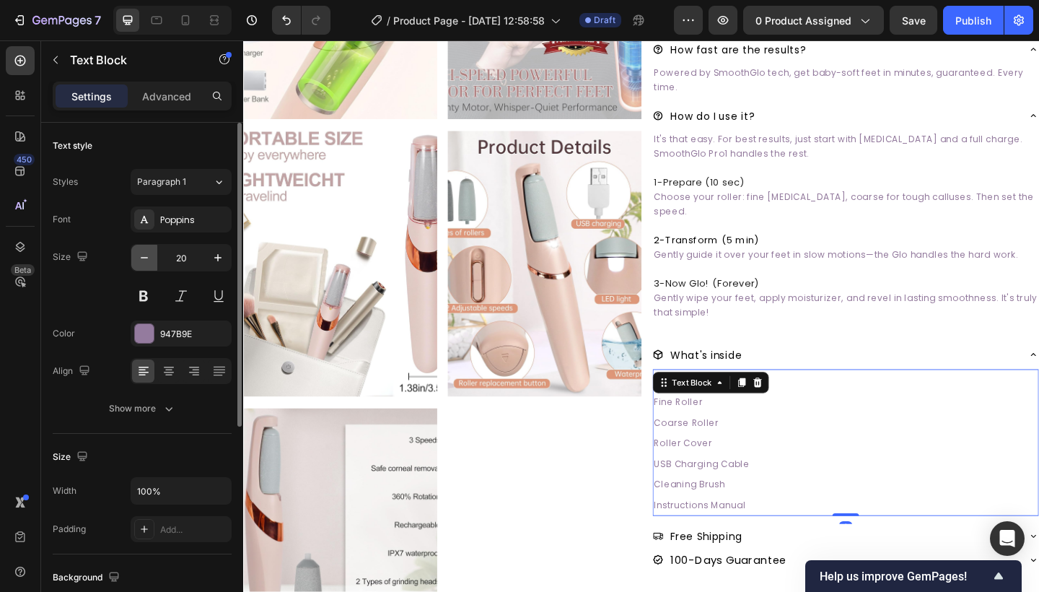
click at [142, 255] on icon "button" at bounding box center [144, 257] width 14 height 14
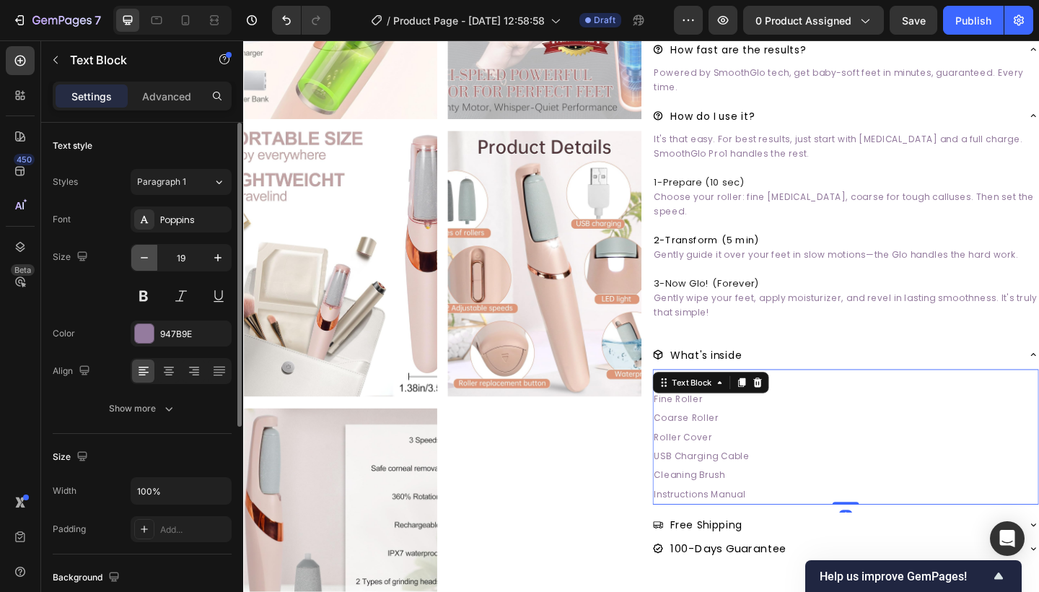
click at [142, 255] on icon "button" at bounding box center [144, 257] width 14 height 14
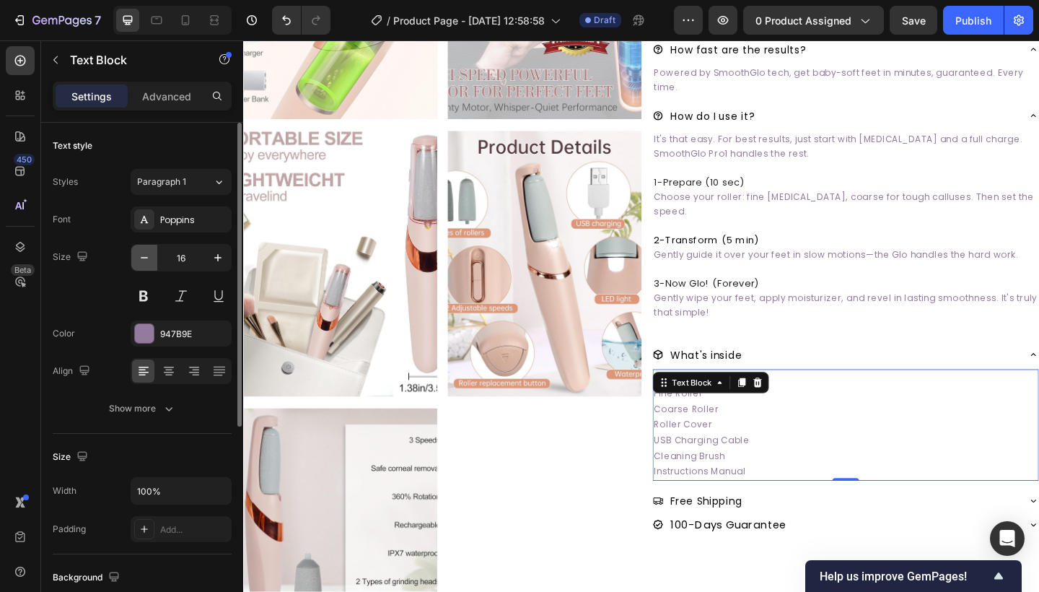
type input "15"
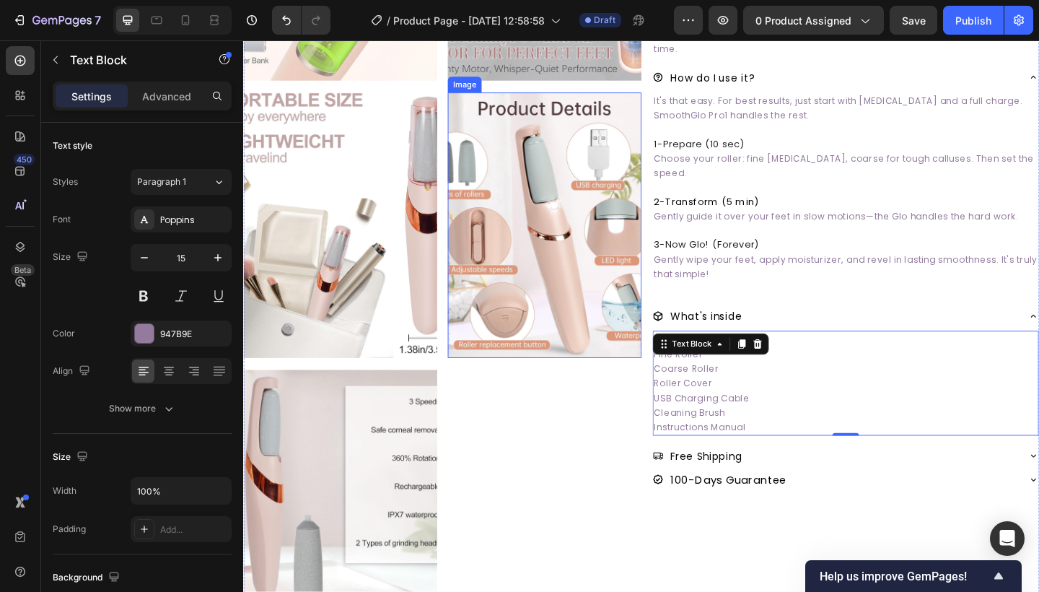
scroll to position [620, 0]
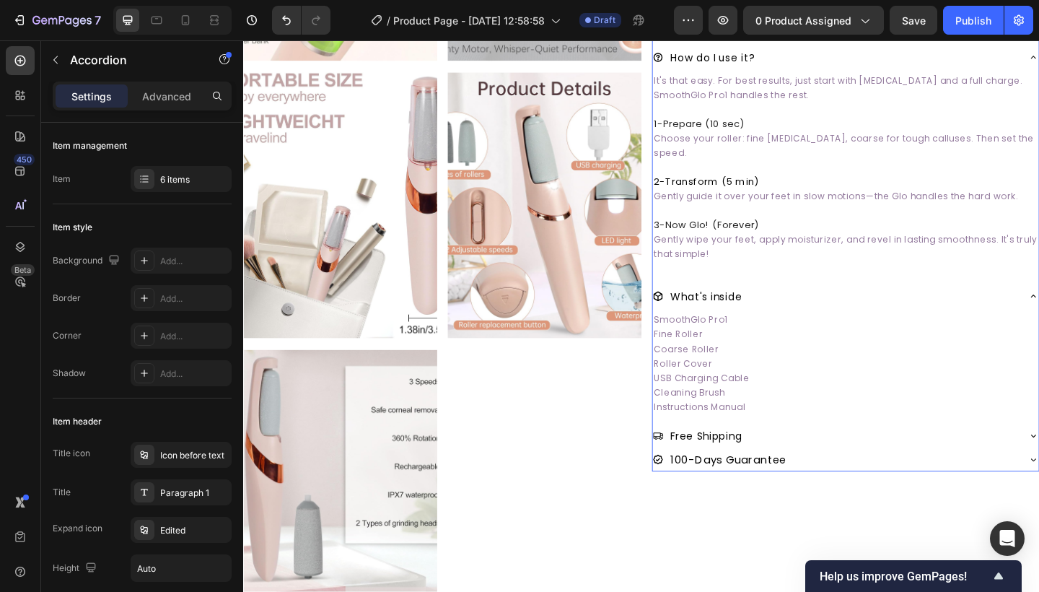
click at [814, 474] on div "Free Shipping" at bounding box center [886, 470] width 397 height 26
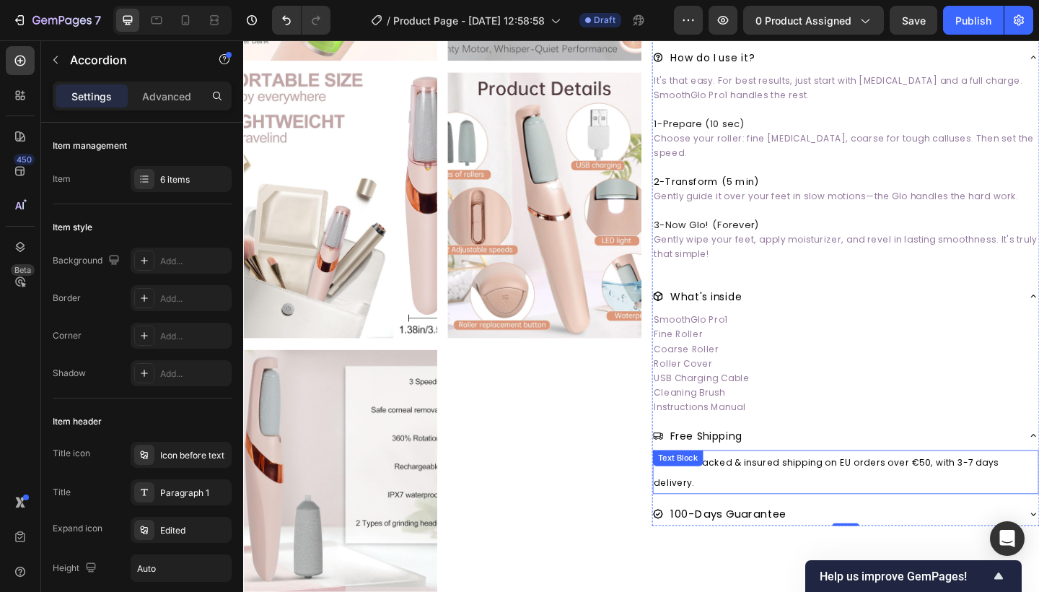
click at [761, 501] on div "Get free tracked & insured shipping on EU orders over €50, with 3-7 days delive…" at bounding box center [898, 510] width 420 height 48
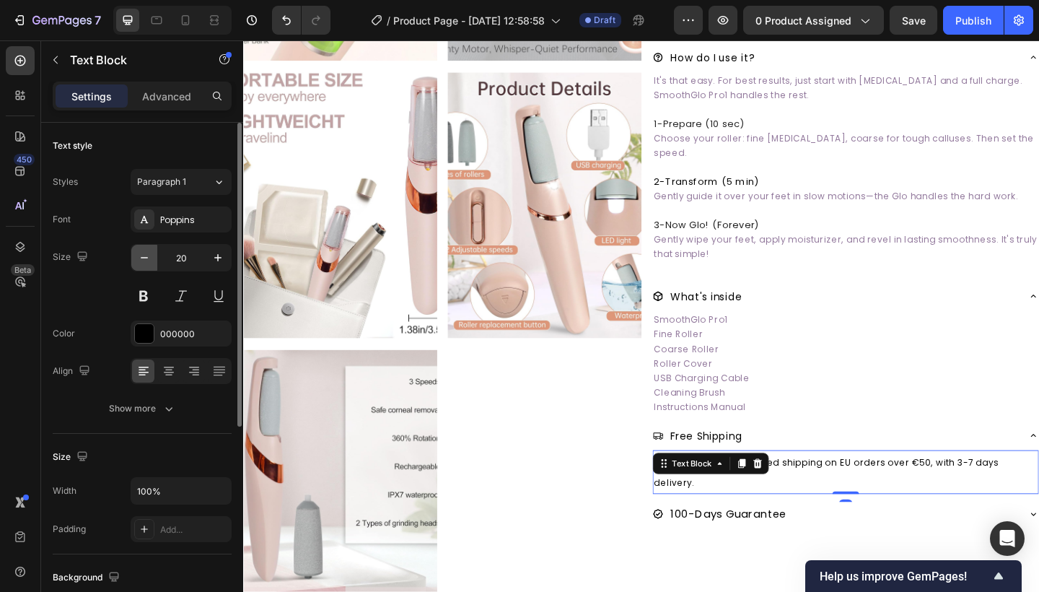
click at [152, 258] on button "button" at bounding box center [144, 258] width 26 height 26
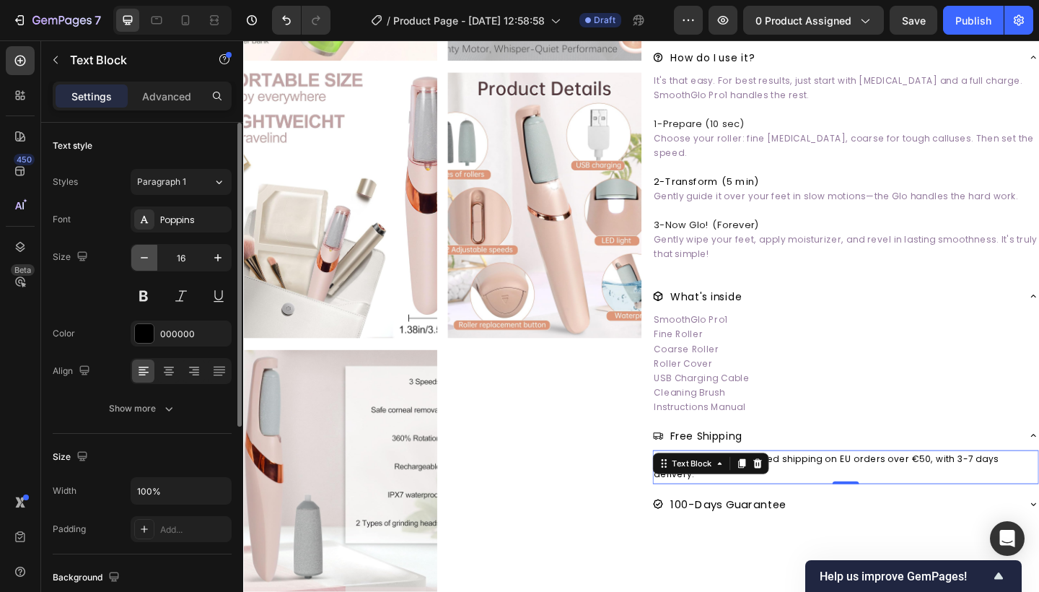
click at [152, 258] on button "button" at bounding box center [144, 258] width 26 height 26
type input "15"
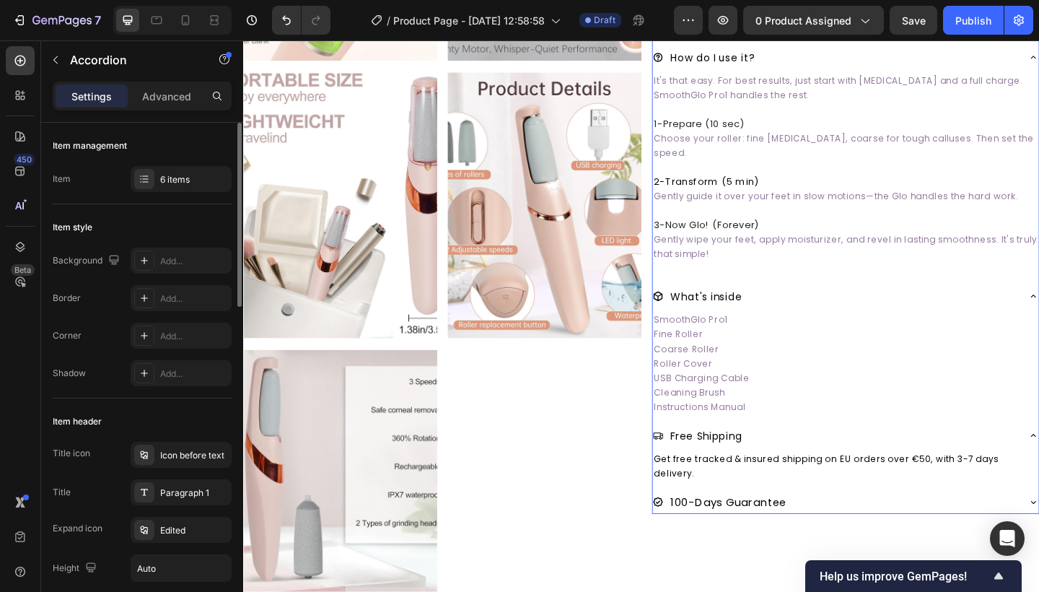
click at [761, 540] on span "100-Days Guarantee" at bounding box center [771, 543] width 126 height 17
click at [1032, 537] on div "100-Days Guarantee" at bounding box center [886, 542] width 397 height 26
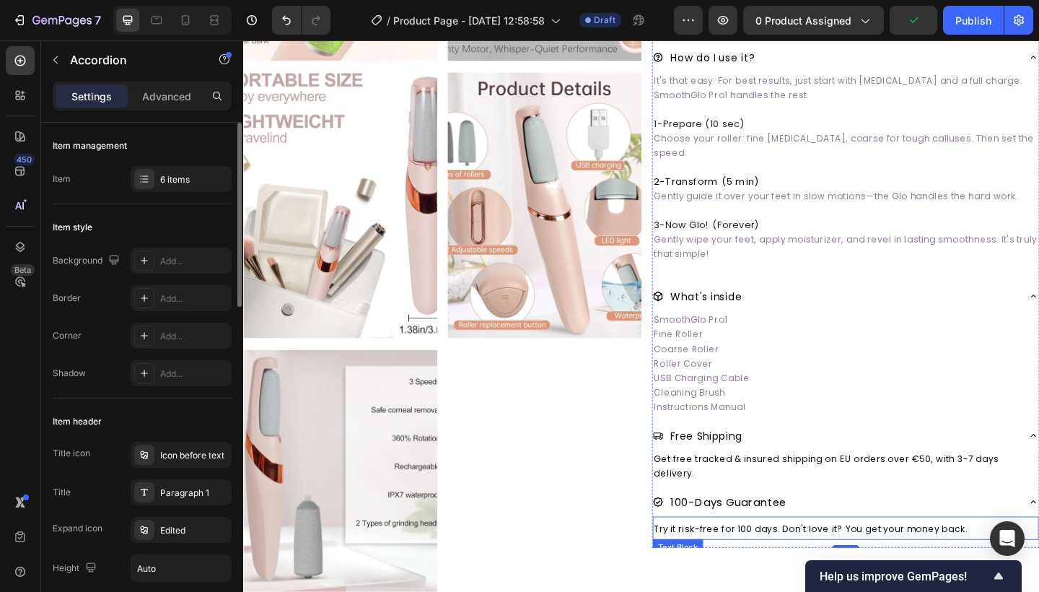
click at [819, 571] on span "Try it risk-free for 100 days. Don't love it? You get your money back." at bounding box center [860, 572] width 341 height 14
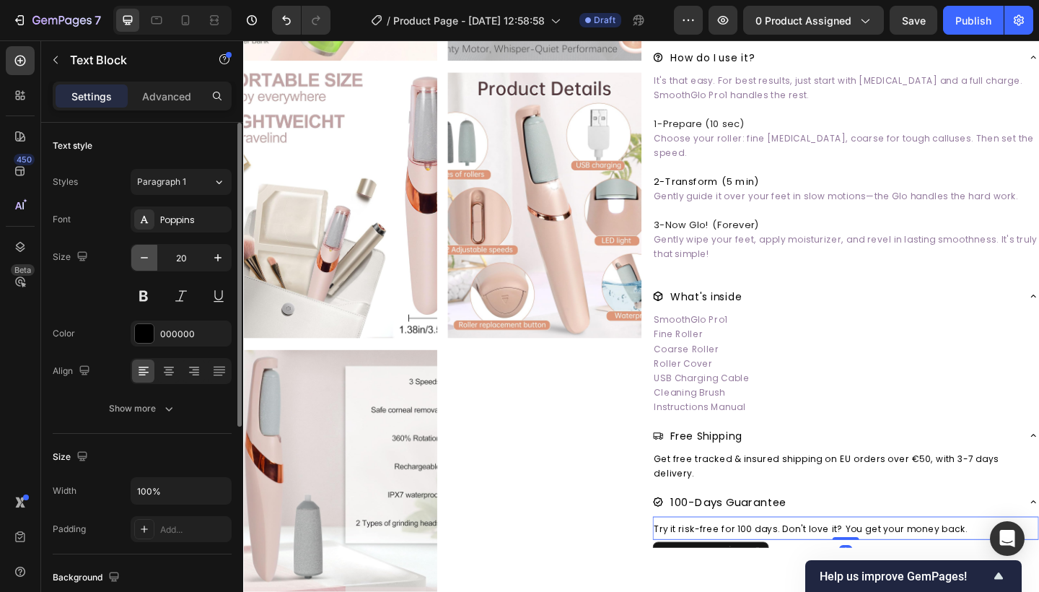
click at [147, 256] on icon "button" at bounding box center [144, 257] width 14 height 14
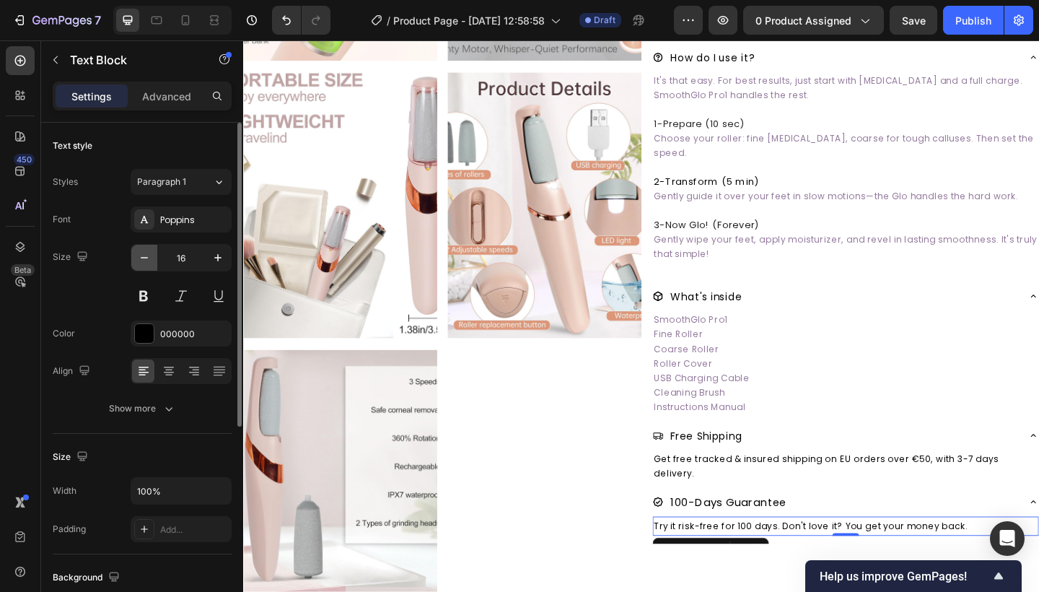
click at [147, 256] on icon "button" at bounding box center [144, 257] width 14 height 14
click at [227, 252] on button "button" at bounding box center [218, 258] width 26 height 26
type input "15"
click at [795, 499] on span "Get free tracked & insured shipping on EU orders over €50, with 3-7 days delive…" at bounding box center [877, 504] width 375 height 30
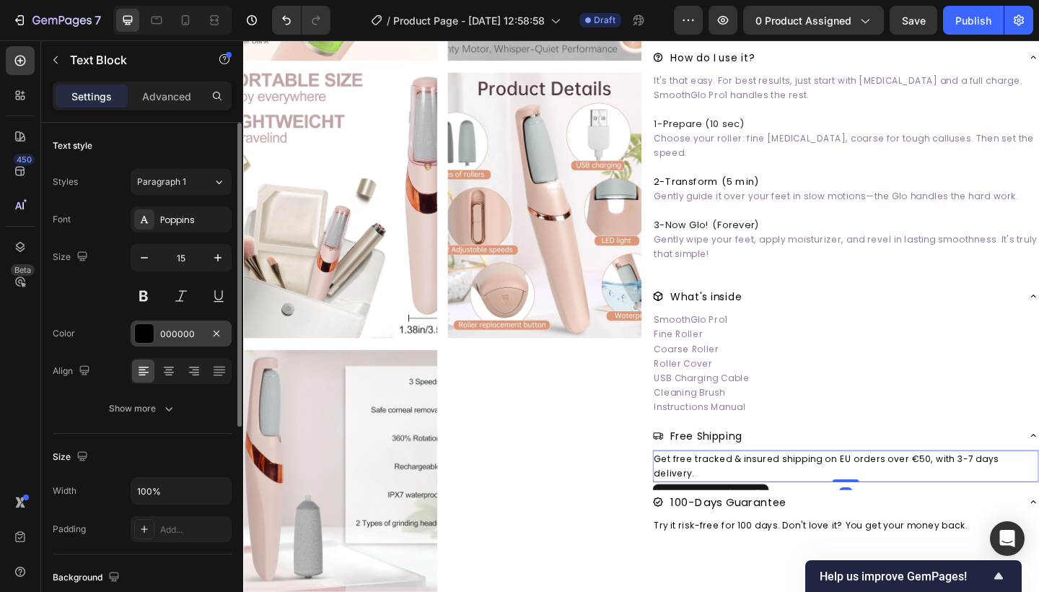
click at [154, 328] on div "000000" at bounding box center [181, 333] width 101 height 26
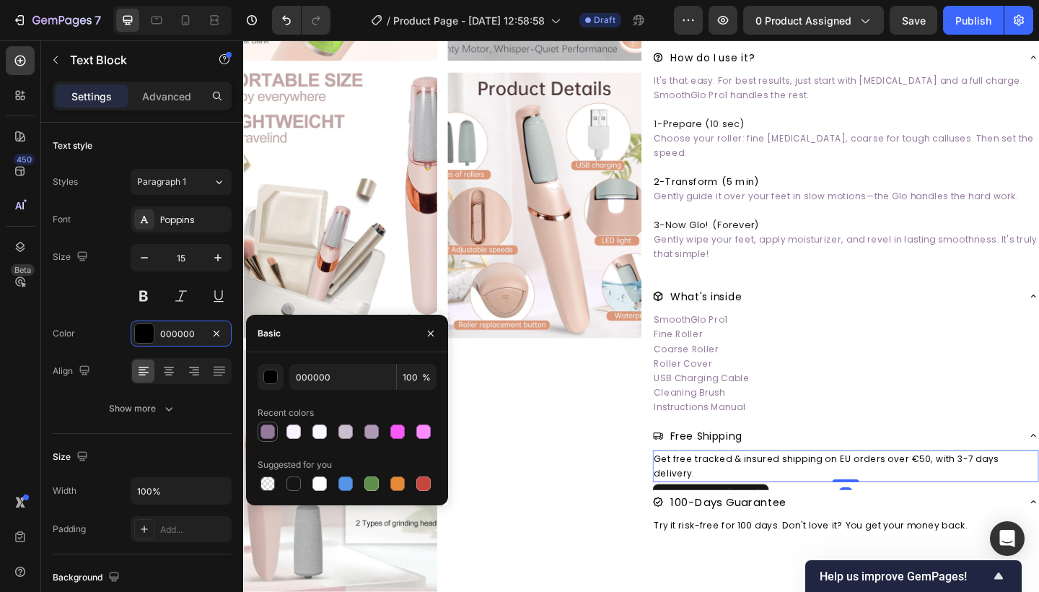
click at [261, 428] on div at bounding box center [267, 431] width 14 height 14
type input "947B9E"
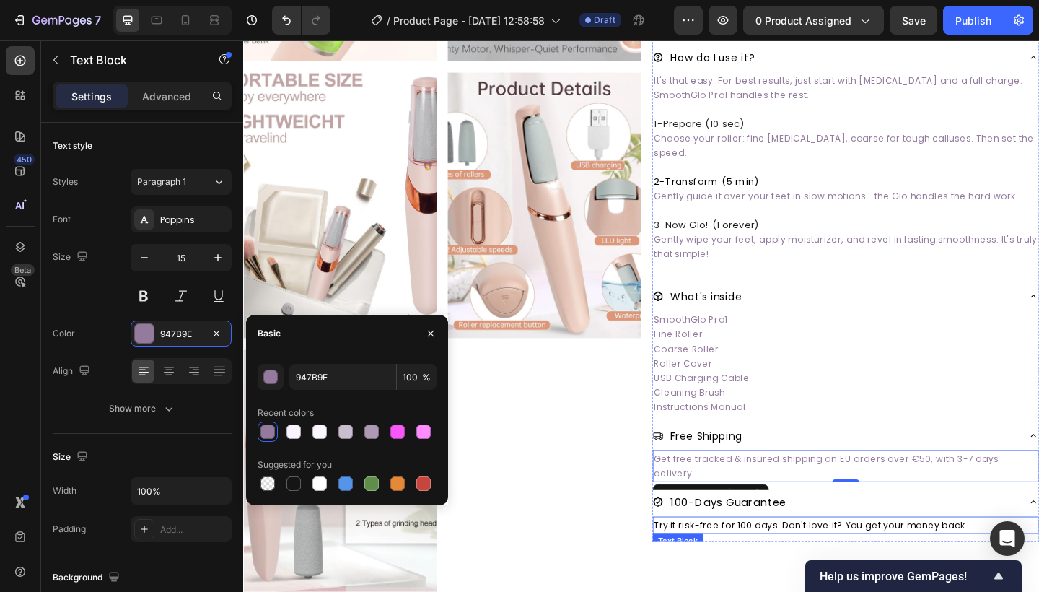
click at [787, 560] on p "Try it risk-free for 100 days. Don't love it? You get your money back." at bounding box center [898, 568] width 417 height 16
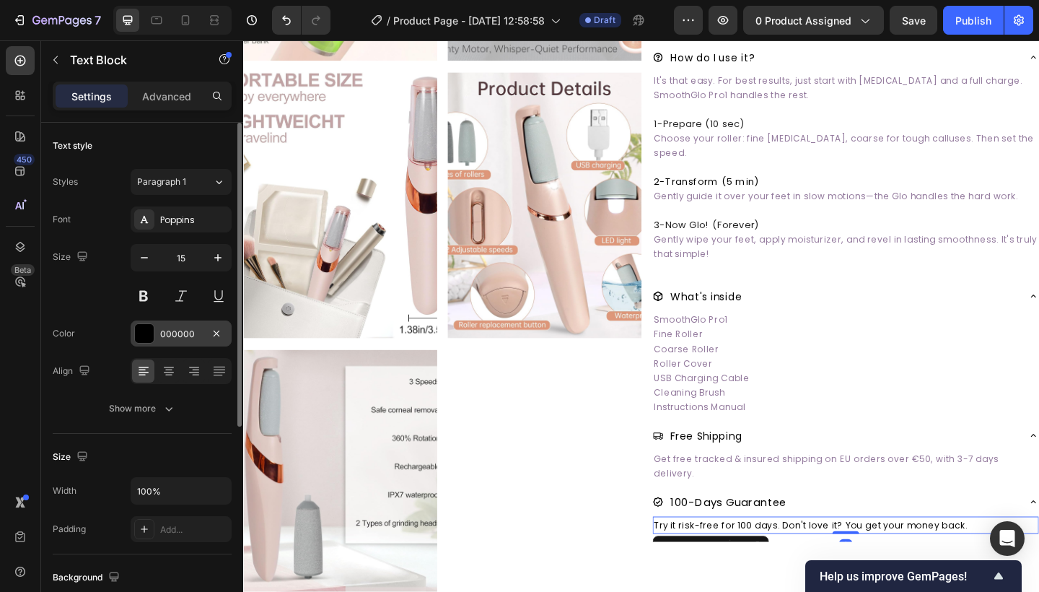
click at [154, 325] on div at bounding box center [144, 333] width 20 height 20
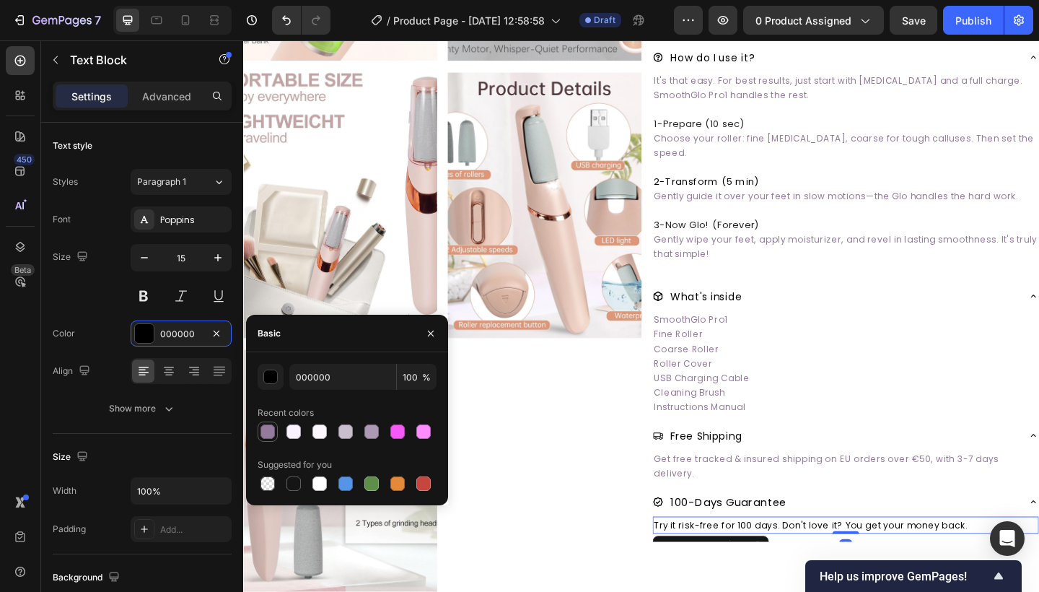
click at [267, 429] on div at bounding box center [267, 431] width 14 height 14
type input "947B9E"
click at [430, 329] on icon "button" at bounding box center [431, 334] width 12 height 12
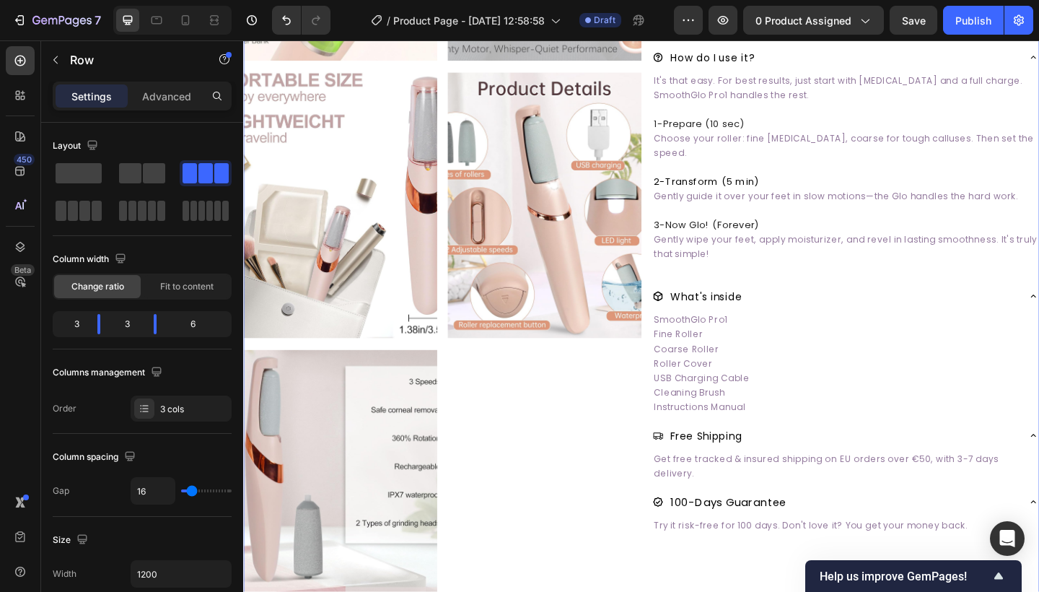
click at [641, 566] on div "Image Image Image" at bounding box center [570, 69] width 211 height 1193
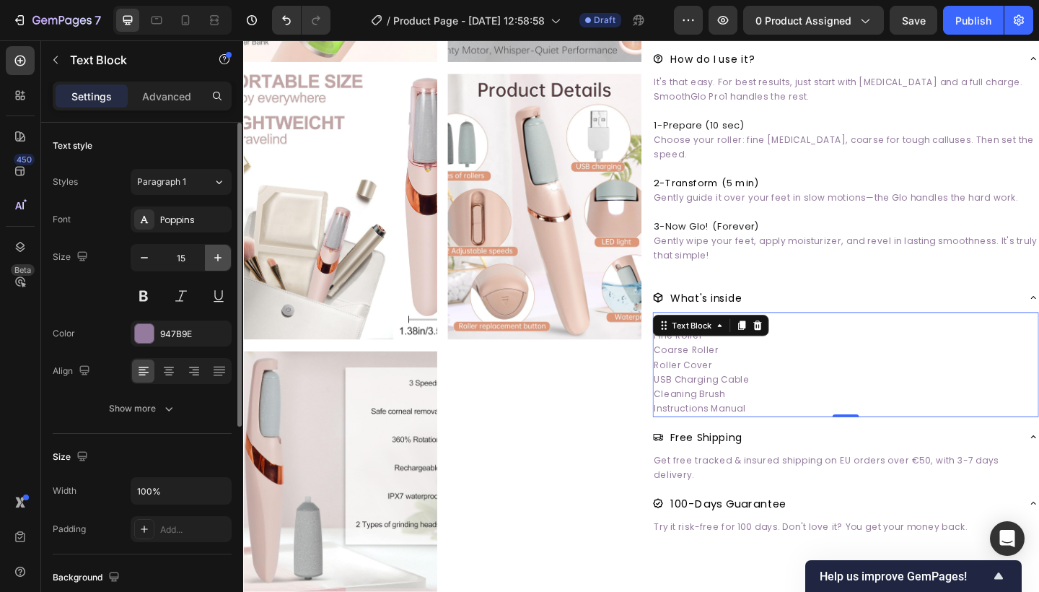
click at [220, 250] on button "button" at bounding box center [218, 258] width 26 height 26
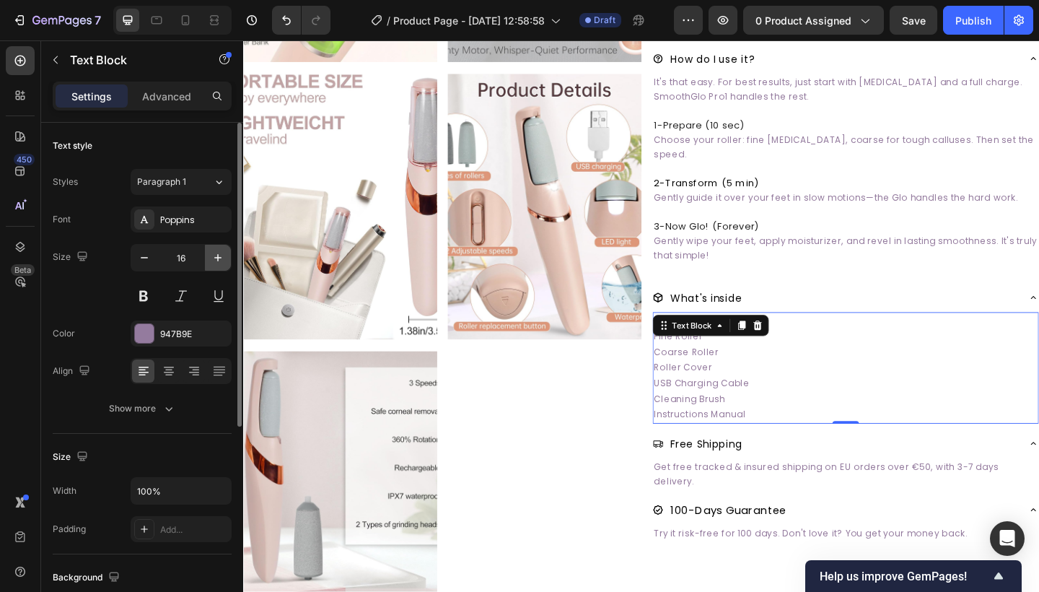
click at [220, 250] on button "button" at bounding box center [218, 258] width 26 height 26
type input "17"
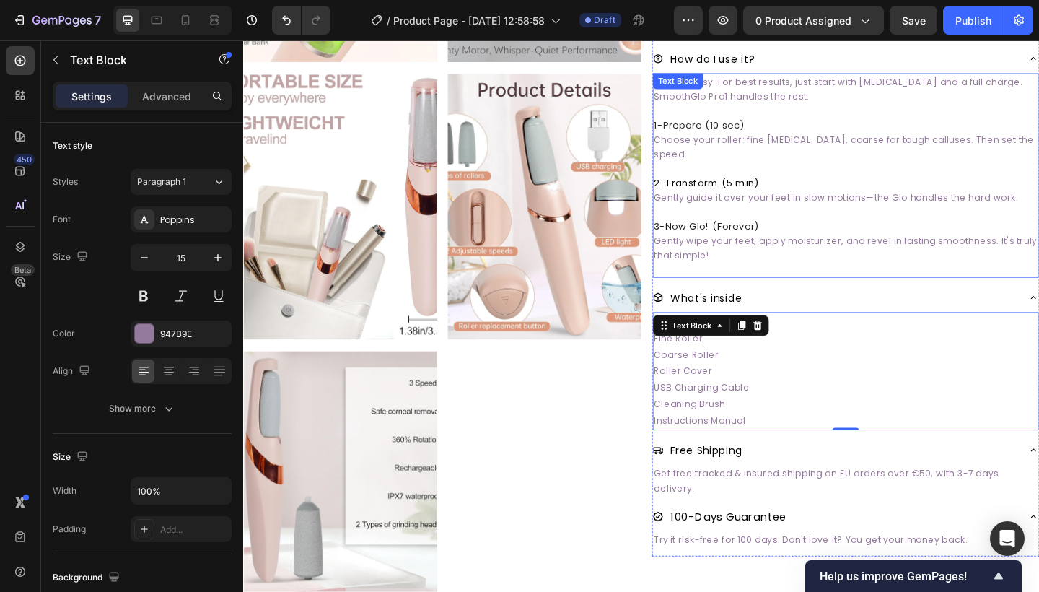
click at [971, 275] on p "Gently wipe your feet, apply moisturizer, and revel in lasting smoothness. It's…" at bounding box center [898, 266] width 417 height 32
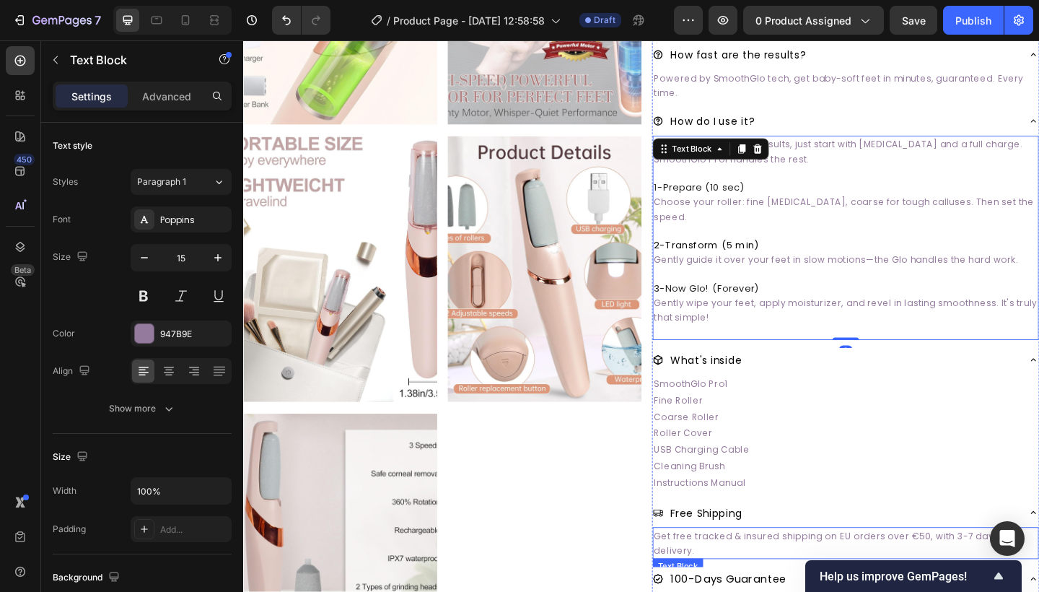
scroll to position [419, 0]
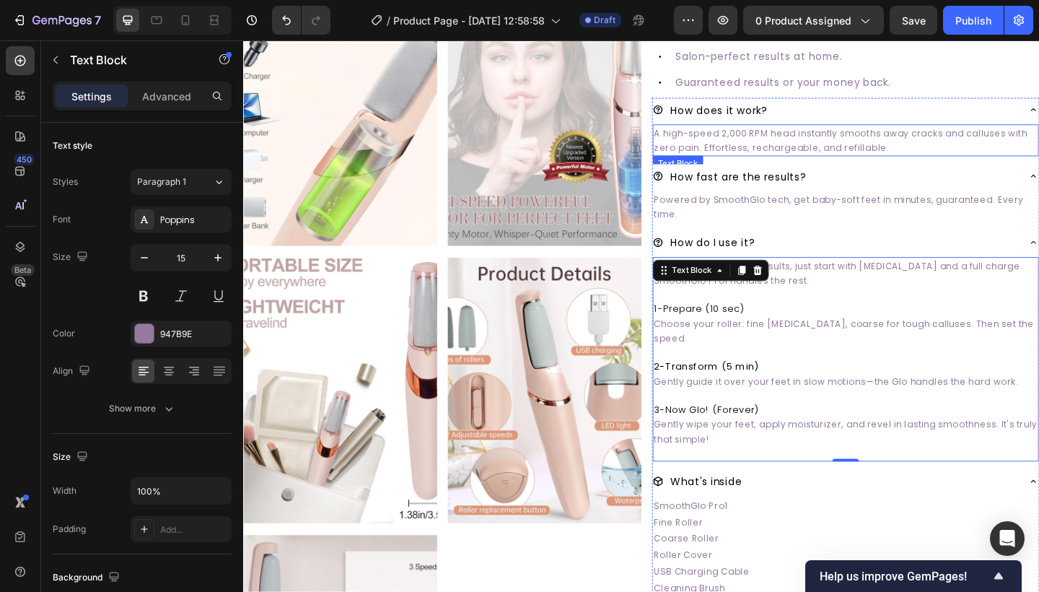
click at [846, 159] on span "A high-speed 2,000 RPM head instantly smooths away cracks and calluses with zer…" at bounding box center [893, 150] width 406 height 30
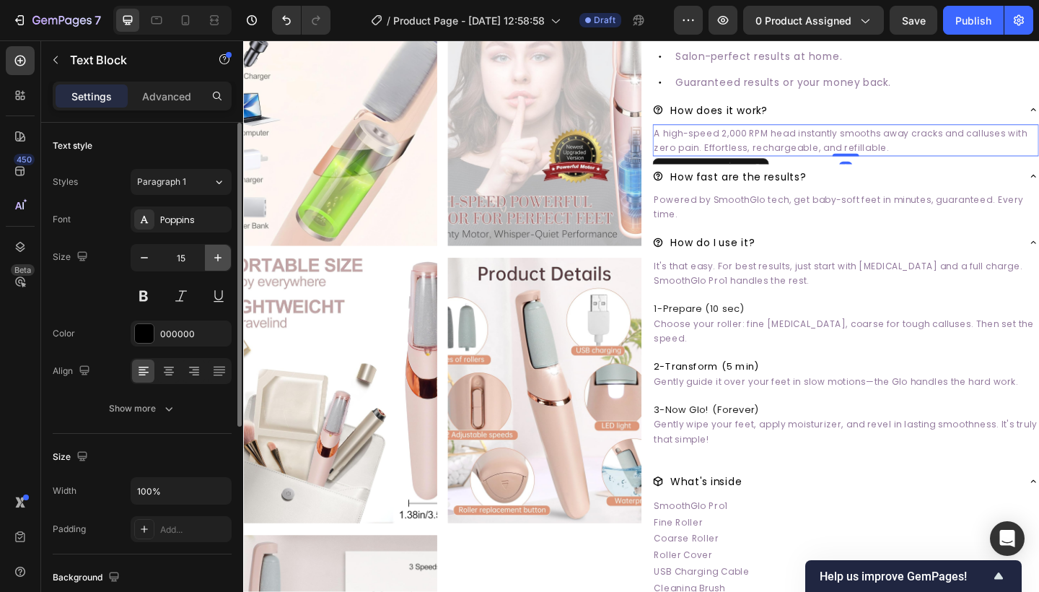
click at [221, 258] on icon "button" at bounding box center [217, 257] width 7 height 7
type input "17"
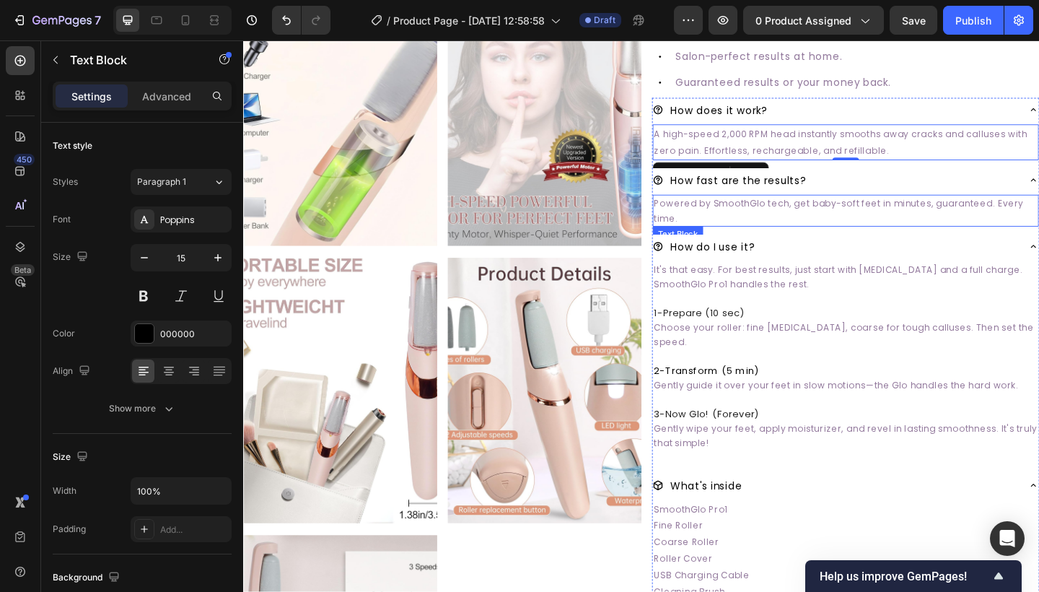
click at [826, 216] on span "Powered by SmoothGlo tech, get baby-soft feet in minutes, guaranteed. Every tim…" at bounding box center [891, 226] width 402 height 30
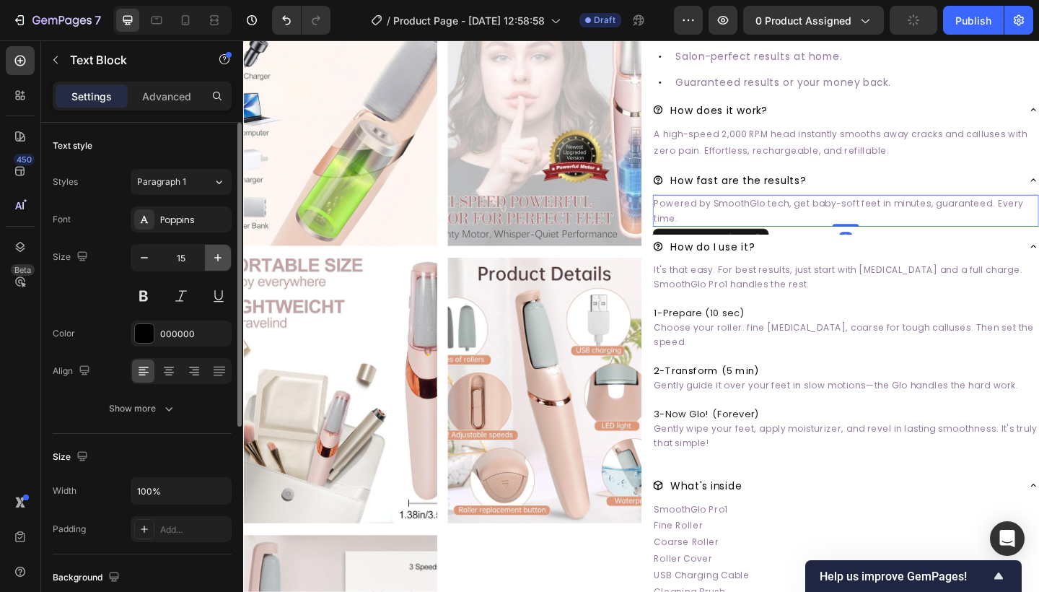
click at [213, 255] on icon "button" at bounding box center [218, 257] width 14 height 14
click at [223, 248] on button "button" at bounding box center [218, 258] width 26 height 26
type input "17"
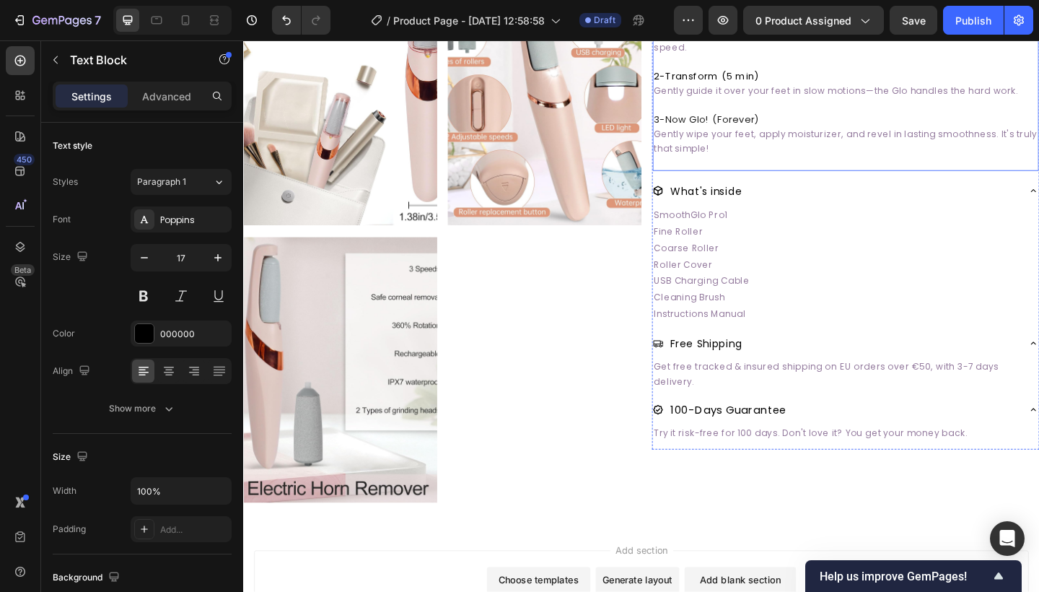
scroll to position [742, 0]
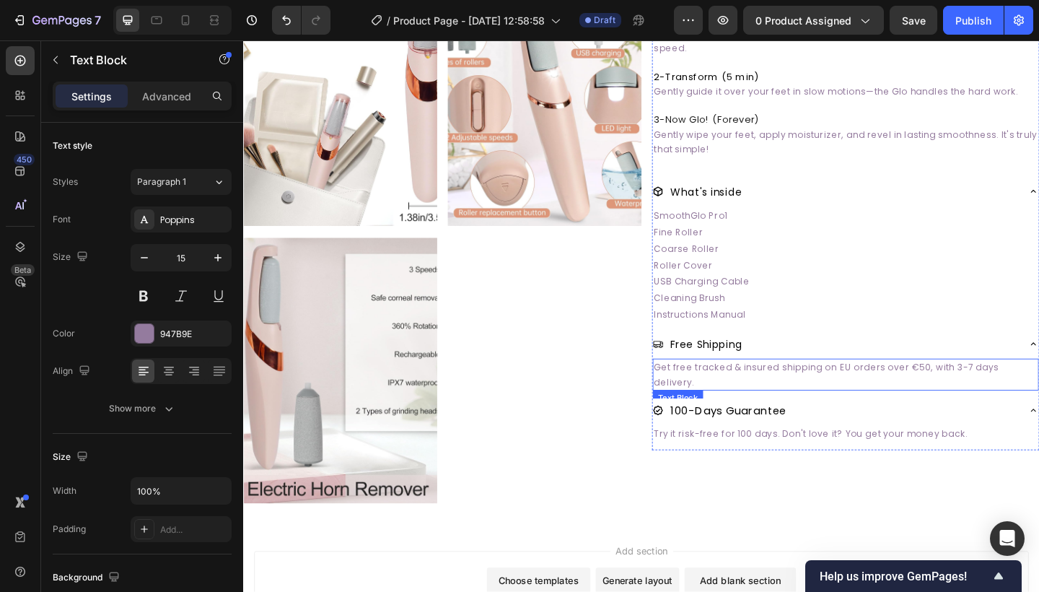
click at [744, 391] on span "Get free tracked & insured shipping on EU orders over €50, with 3-7 days delive…" at bounding box center [877, 405] width 375 height 30
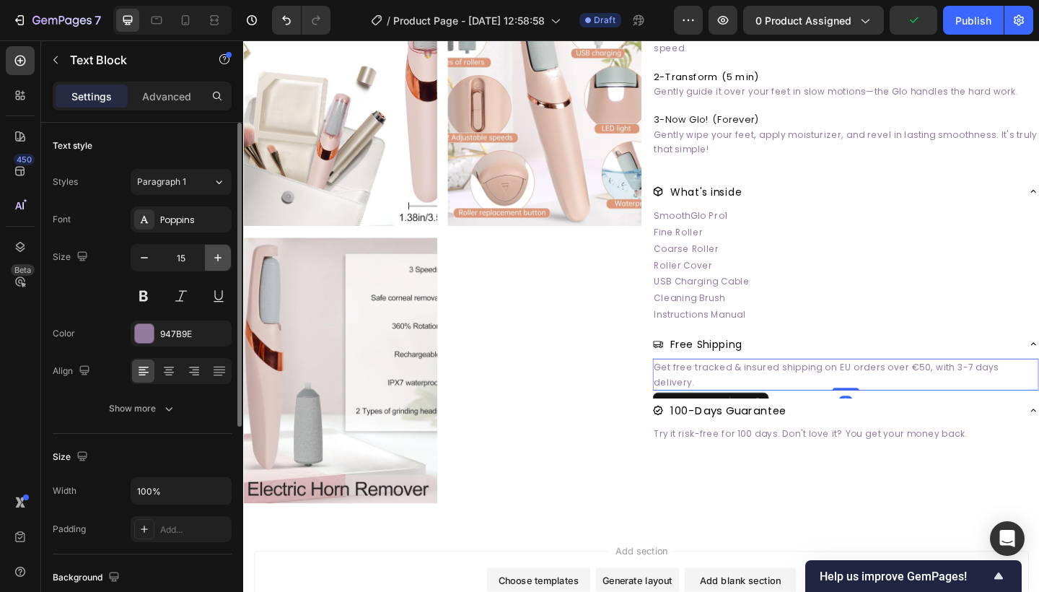
click at [219, 260] on icon "button" at bounding box center [218, 257] width 14 height 14
type input "17"
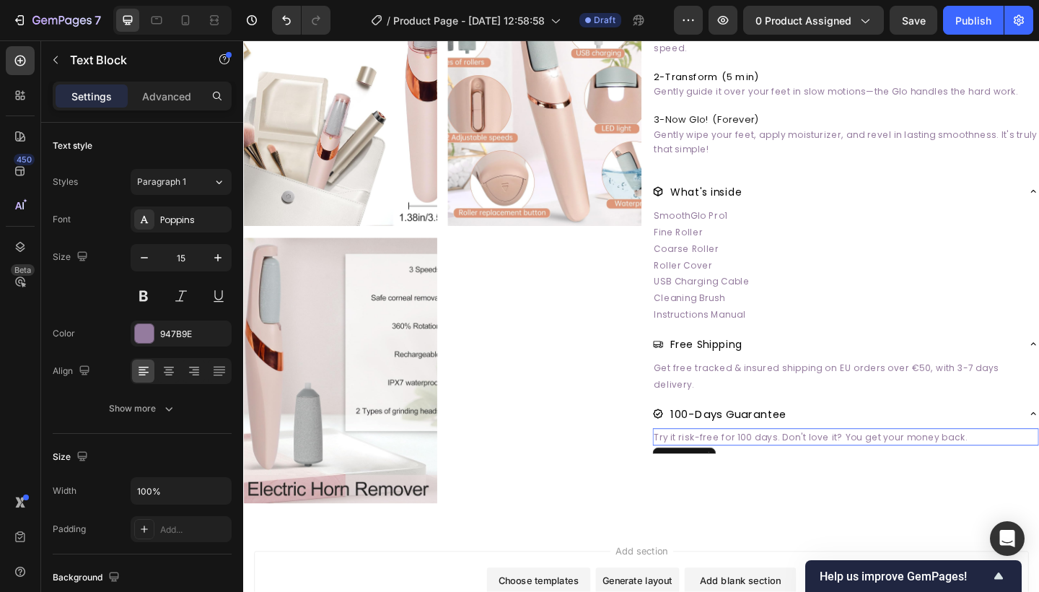
click at [698, 465] on span "Try it risk-free for 100 days. Don't love it? You get your money back." at bounding box center [860, 472] width 341 height 14
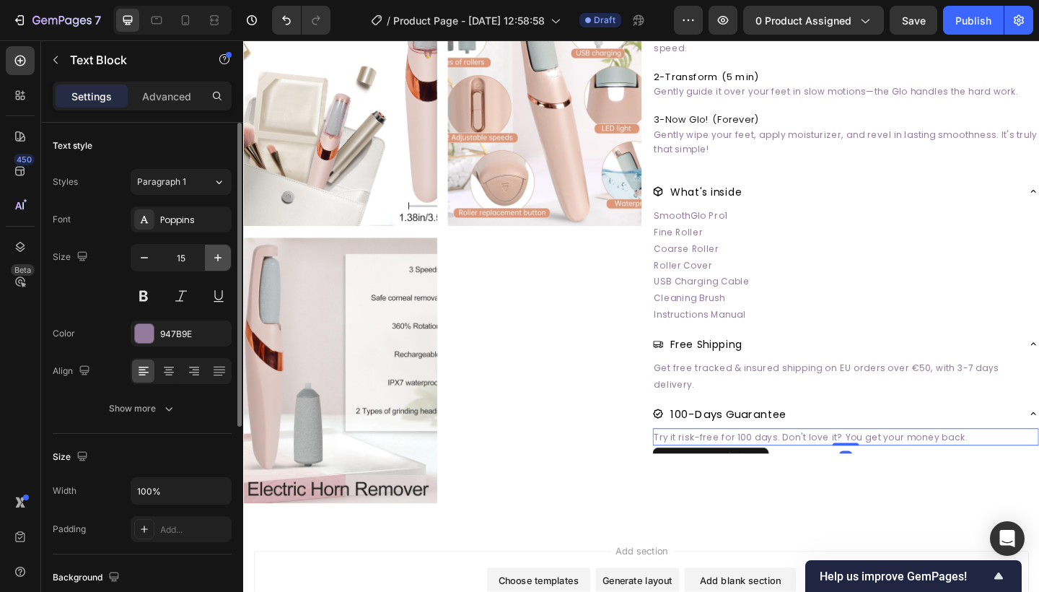
click at [218, 258] on icon "button" at bounding box center [217, 257] width 7 height 7
click at [157, 260] on button "button" at bounding box center [144, 258] width 26 height 26
type input "17"
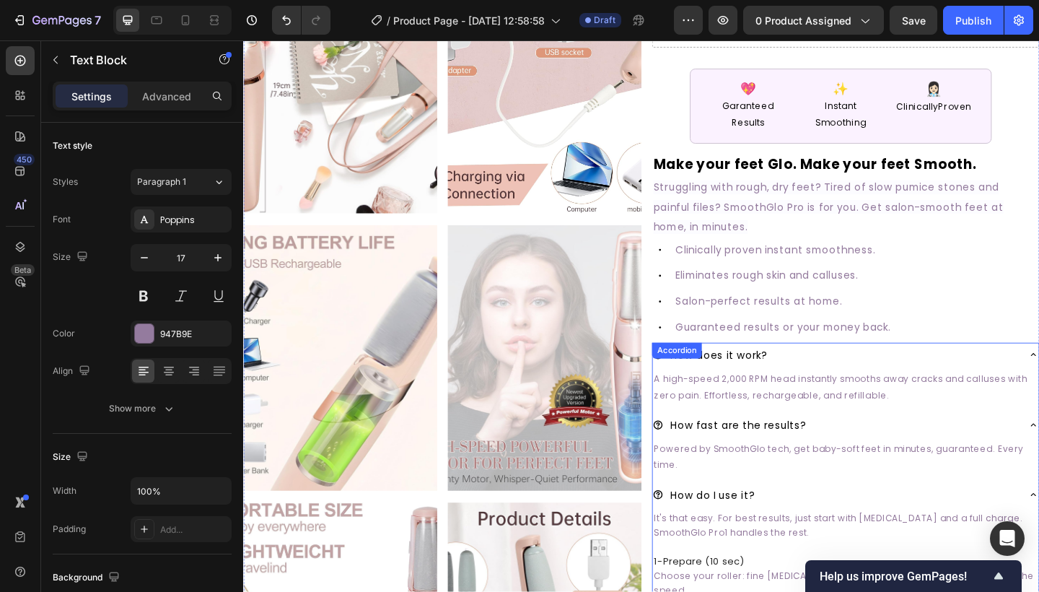
scroll to position [160, 0]
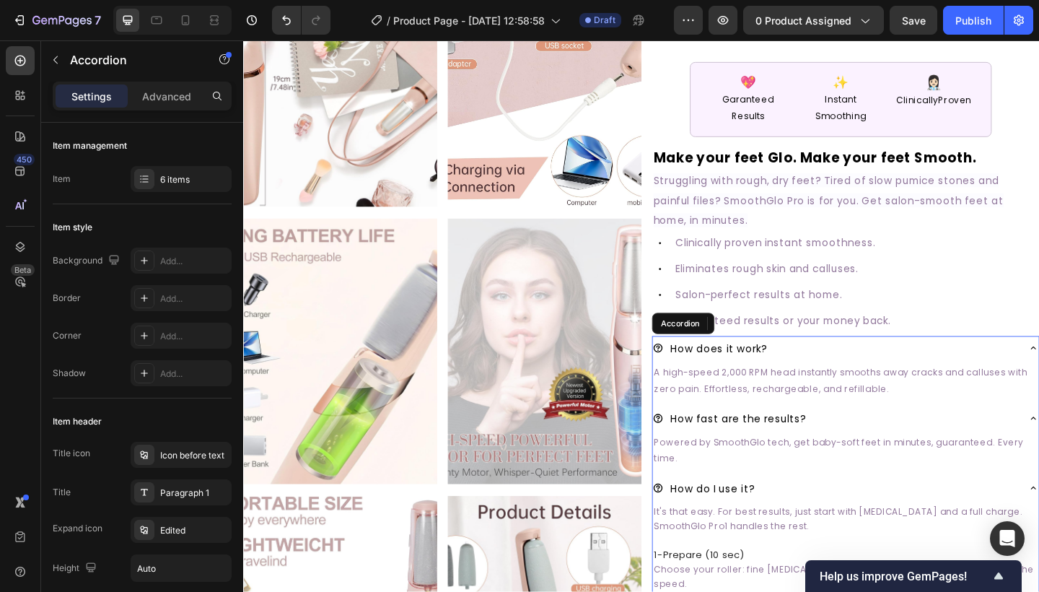
click at [987, 367] on div "How does it work?" at bounding box center [886, 375] width 397 height 26
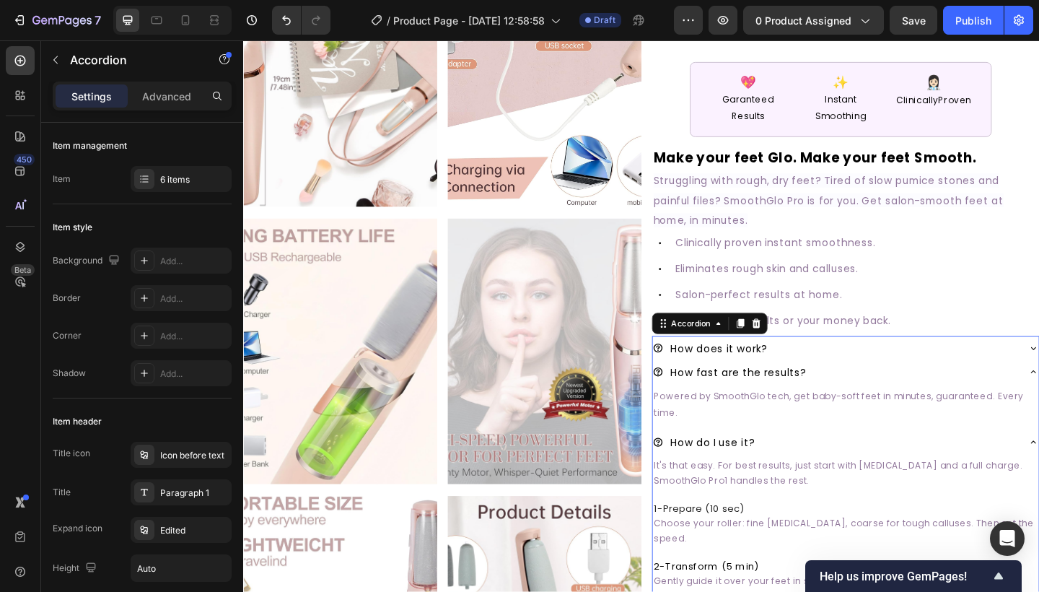
click at [964, 409] on div "How fast are the results?" at bounding box center [886, 401] width 397 height 26
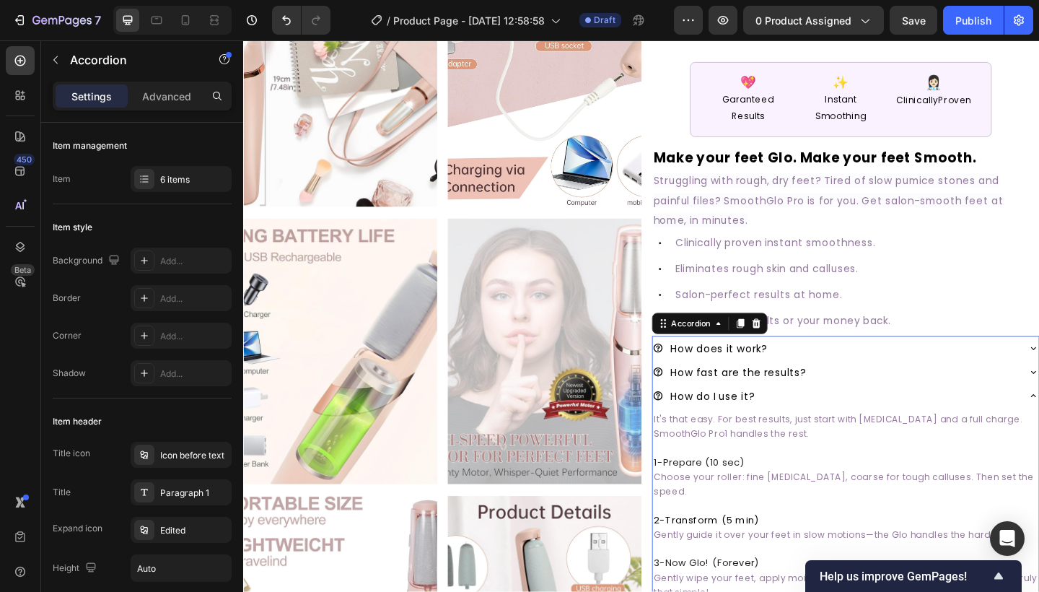
click at [964, 418] on div "How do I use it?" at bounding box center [886, 427] width 397 height 26
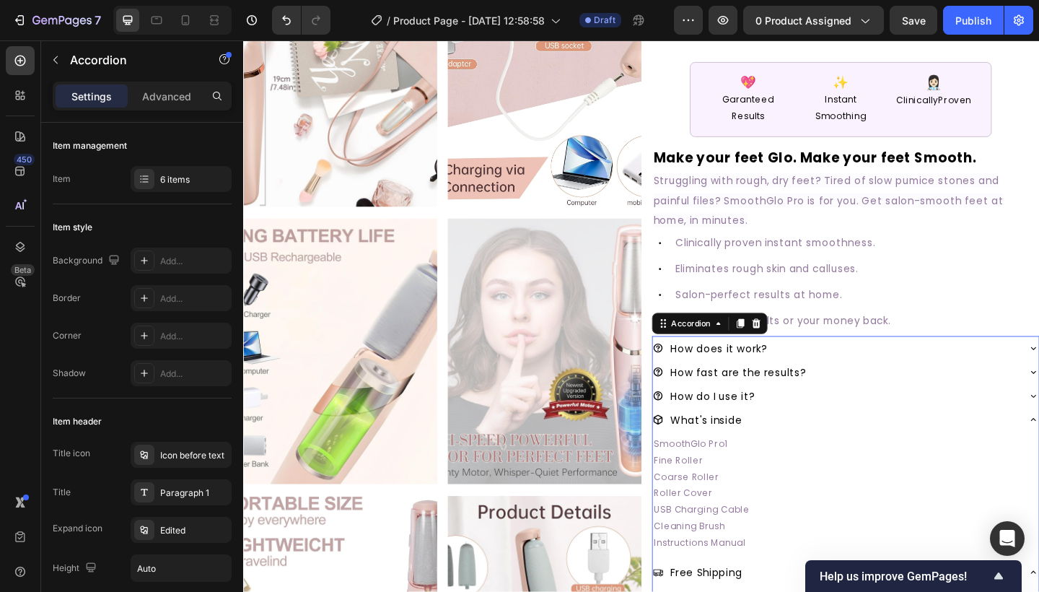
click at [946, 452] on div "What's inside" at bounding box center [886, 453] width 397 height 26
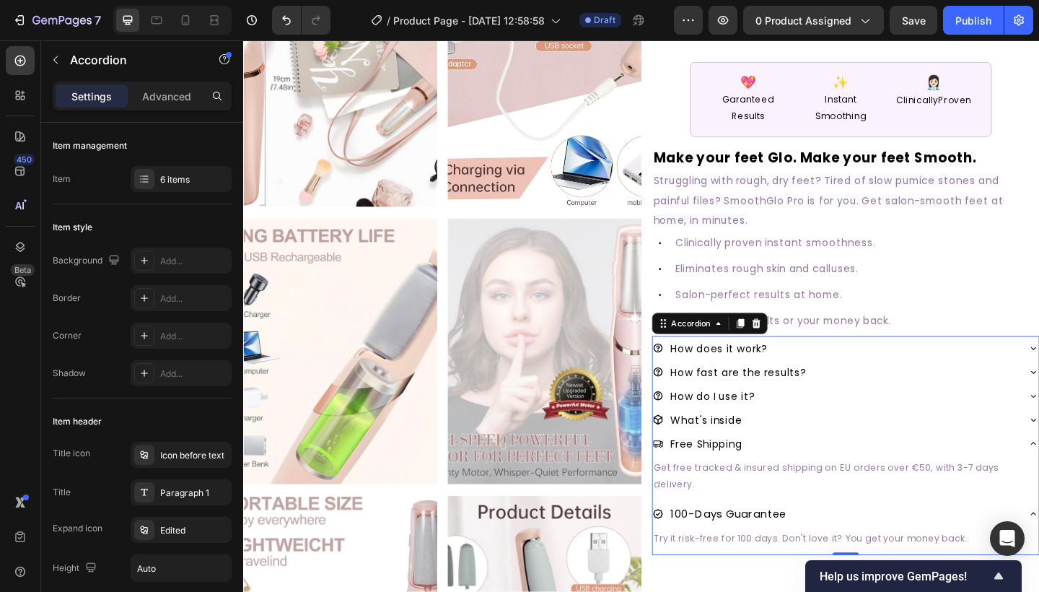
click at [936, 479] on div "Free Shipping" at bounding box center [886, 479] width 397 height 26
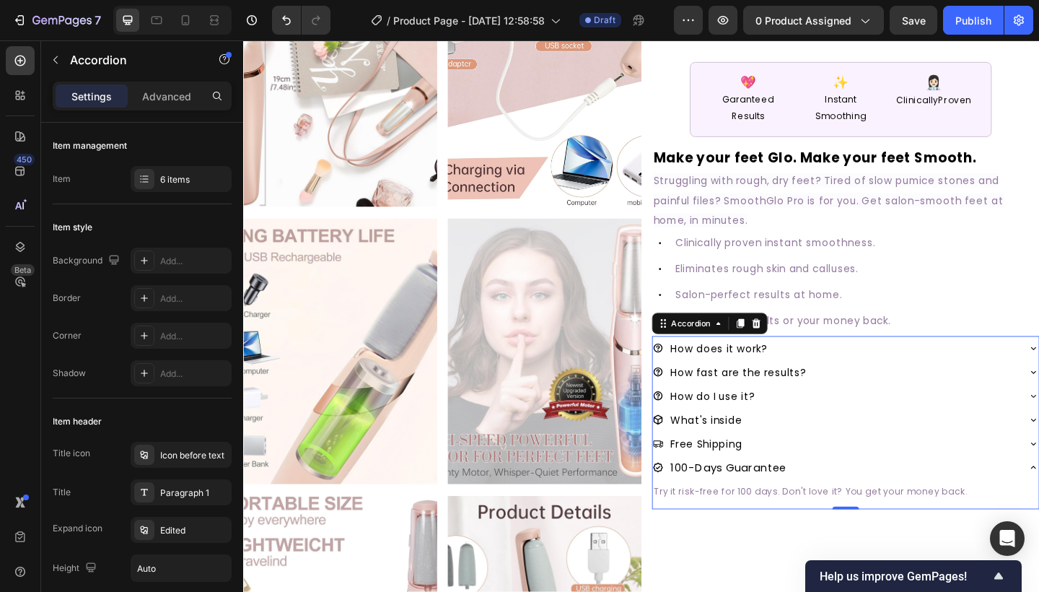
click at [933, 504] on div "100-Days Guarantee" at bounding box center [886, 505] width 397 height 26
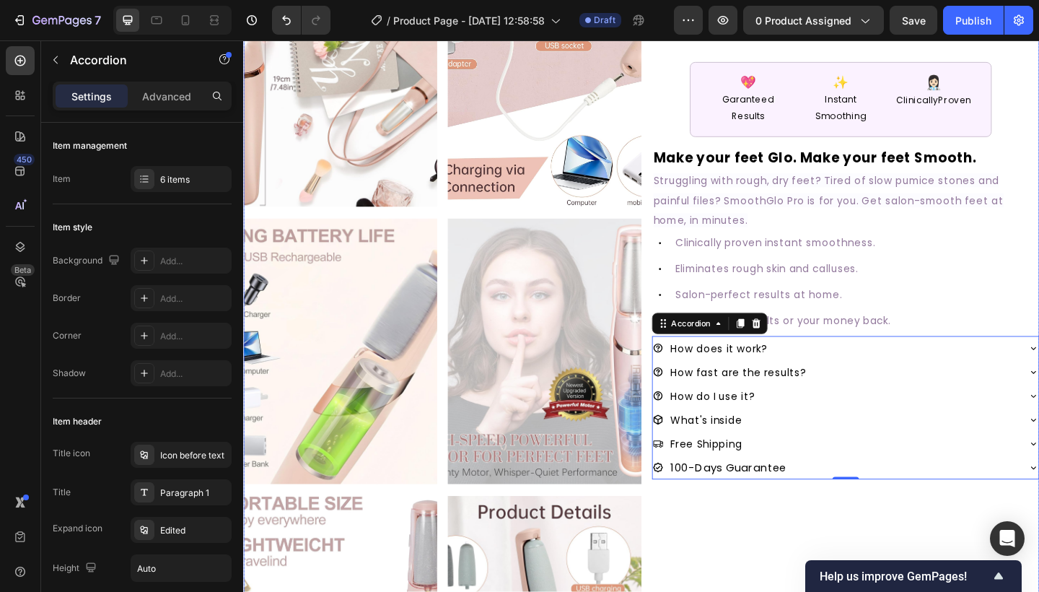
click at [842, 591] on div "#1 RATED [MEDICAL_DATA] REMOVER Text Block SmoothGlo Pro1 Text Block SmoothGlo …" at bounding box center [897, 529] width 421 height 1193
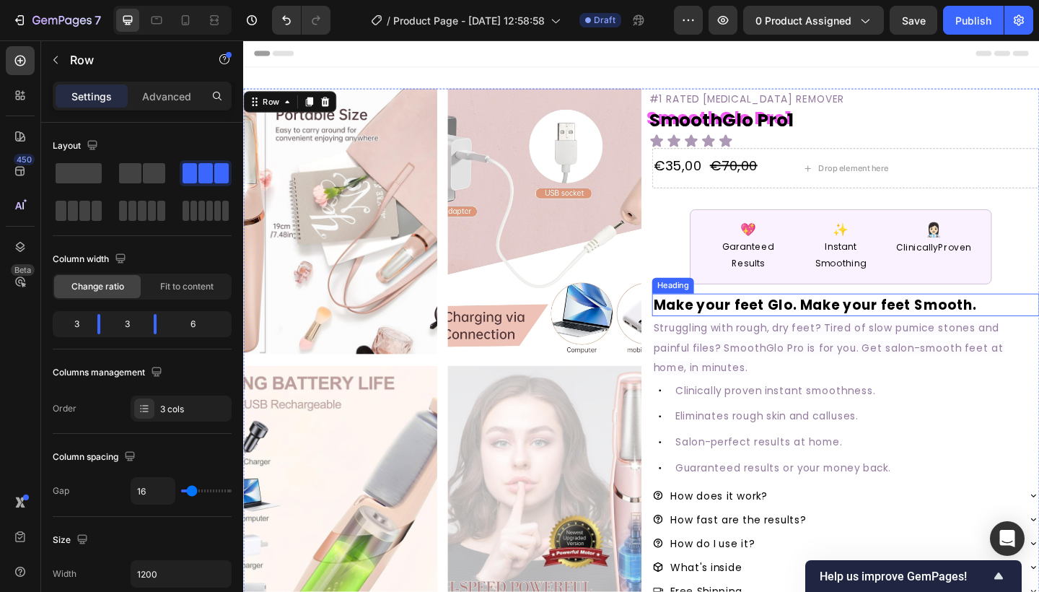
scroll to position [0, 0]
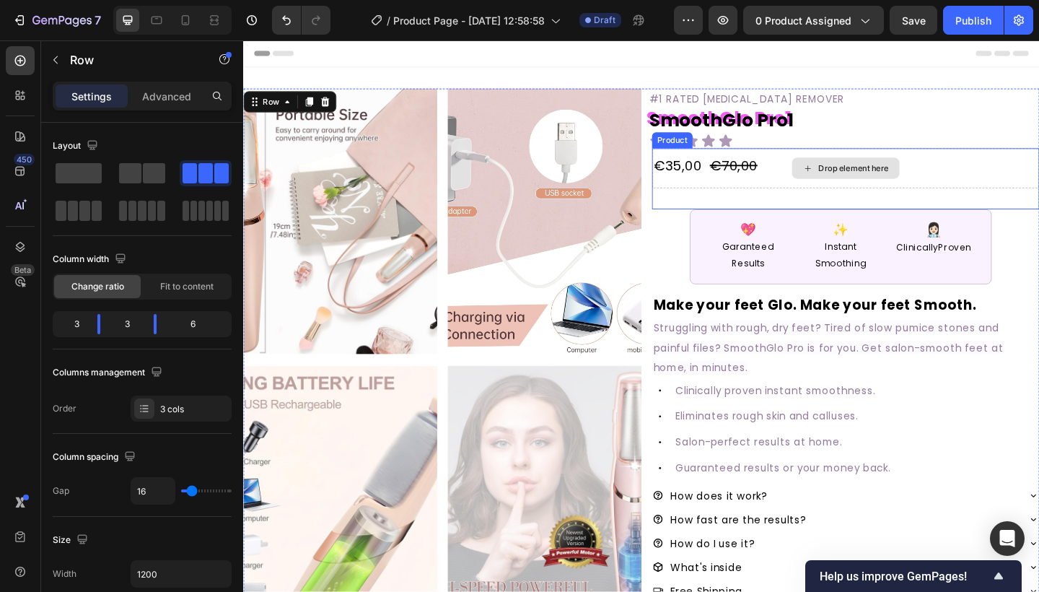
click at [832, 200] on div "Drop element here" at bounding box center [897, 179] width 421 height 43
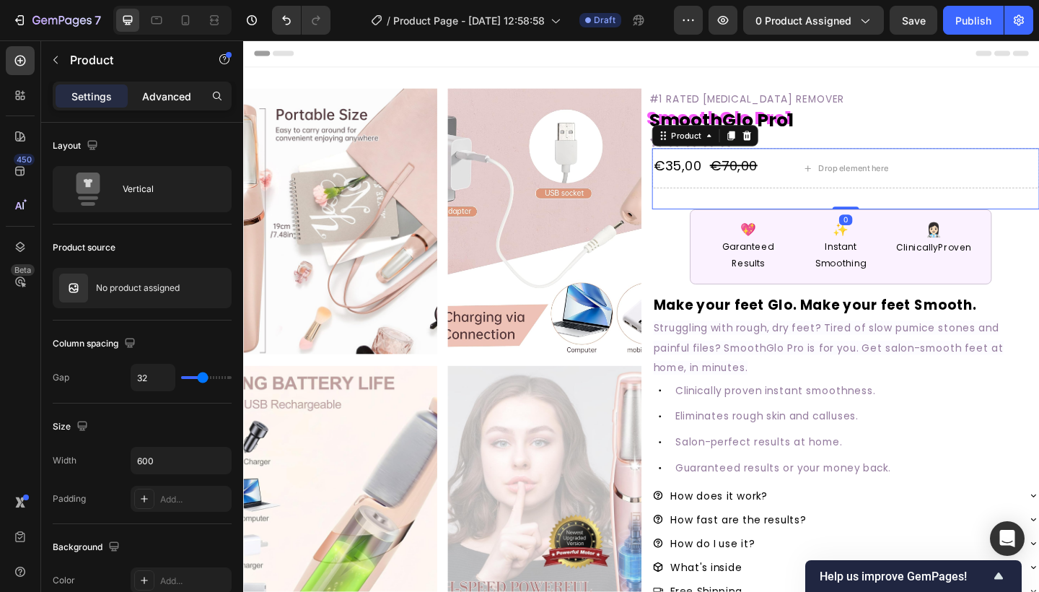
click at [164, 91] on p "Advanced" at bounding box center [166, 96] width 49 height 15
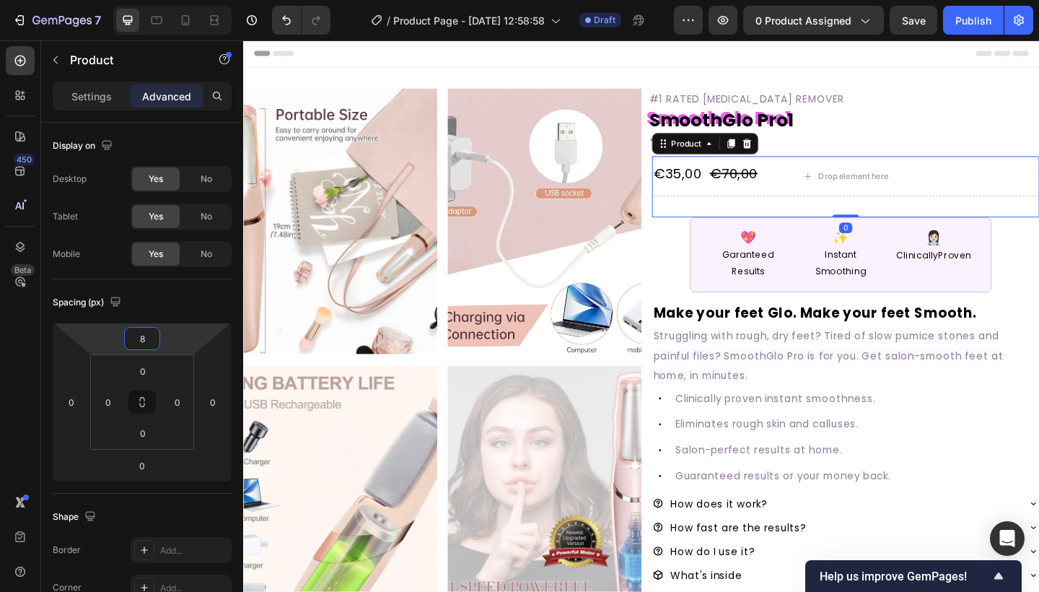
type input "6"
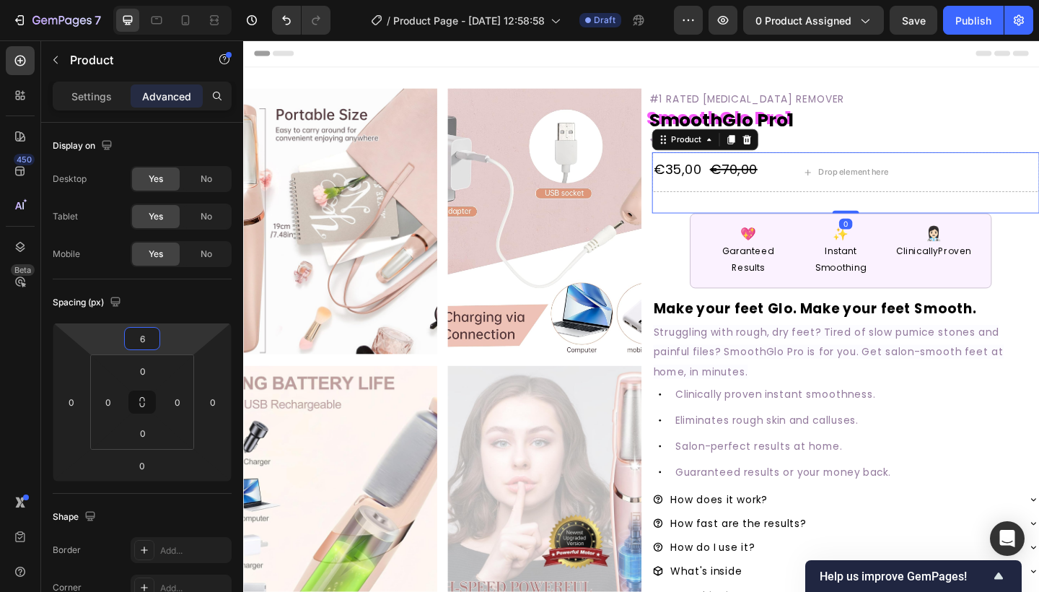
drag, startPoint x: 177, startPoint y: 338, endPoint x: 180, endPoint y: 315, distance: 22.5
click at [180, 0] on html "7 Version history / Product Page - [DATE] 12:58:58 Draft Preview 0 product assi…" at bounding box center [519, 0] width 1039 height 0
click at [781, 175] on div "€70,00" at bounding box center [776, 181] width 55 height 23
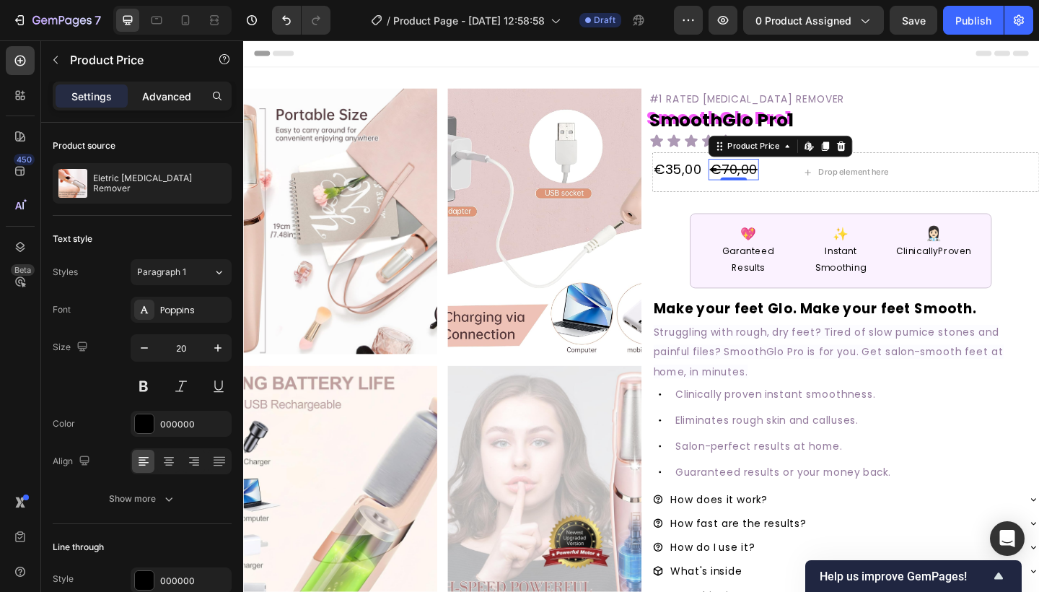
click at [179, 99] on p "Advanced" at bounding box center [166, 96] width 49 height 15
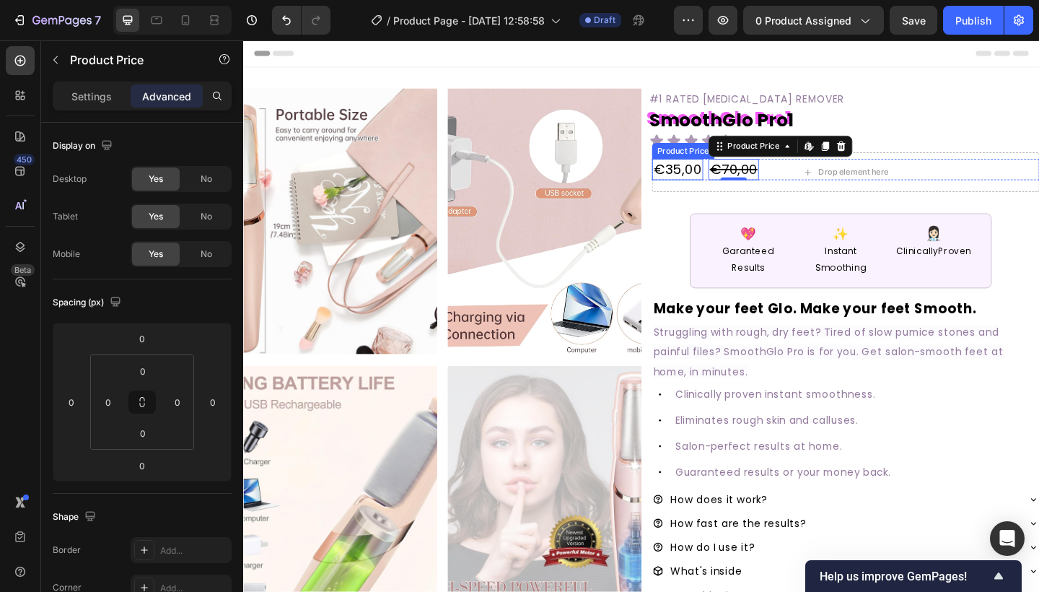
click at [706, 172] on div "€35,00" at bounding box center [715, 181] width 56 height 23
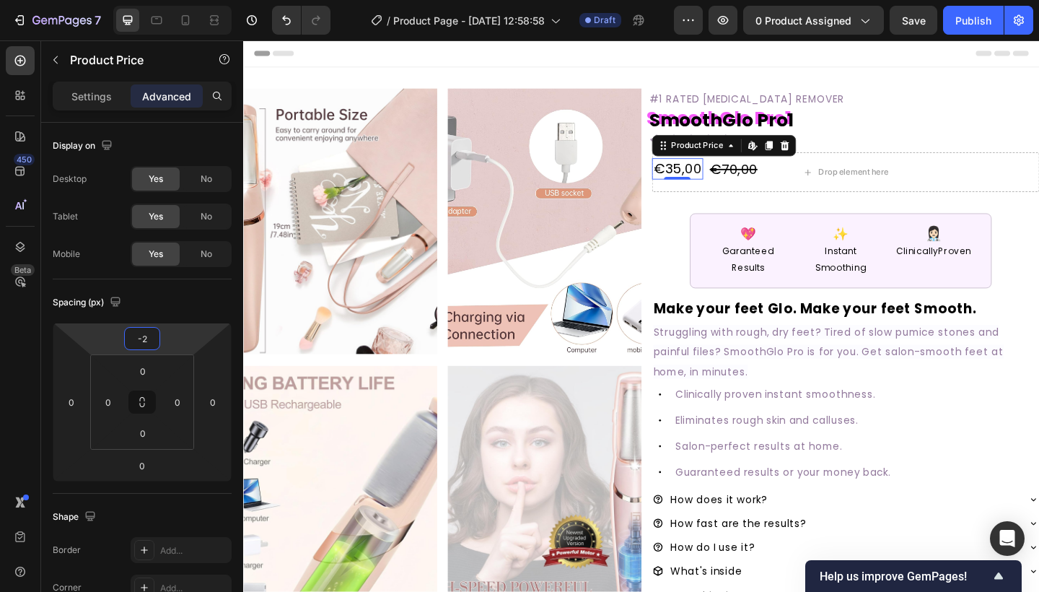
type input "0"
drag, startPoint x: 195, startPoint y: 339, endPoint x: 221, endPoint y: 336, distance: 26.8
click at [221, 0] on html "7 Version history / Product Page - [DATE] 12:58:58 Draft Preview 0 product assi…" at bounding box center [519, 0] width 1039 height 0
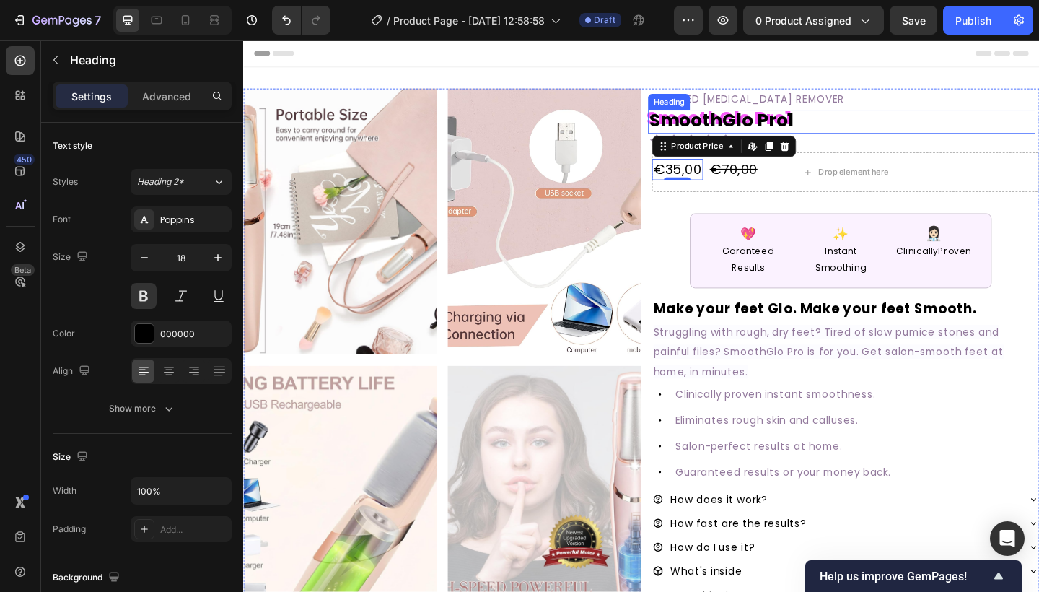
click at [906, 141] on h2 "SmoothGlo Pro1" at bounding box center [893, 129] width 421 height 26
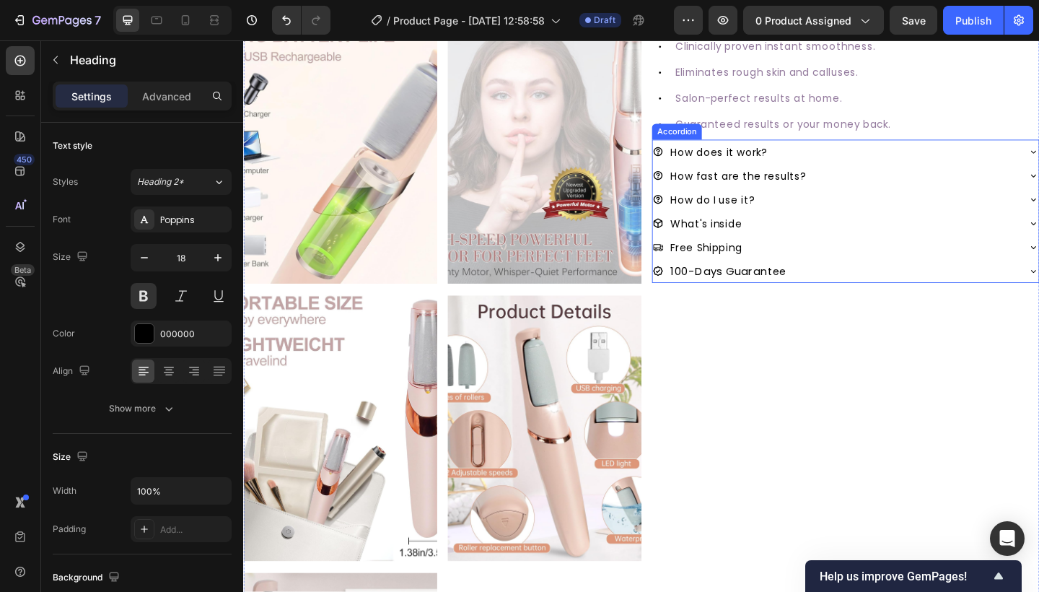
scroll to position [379, 0]
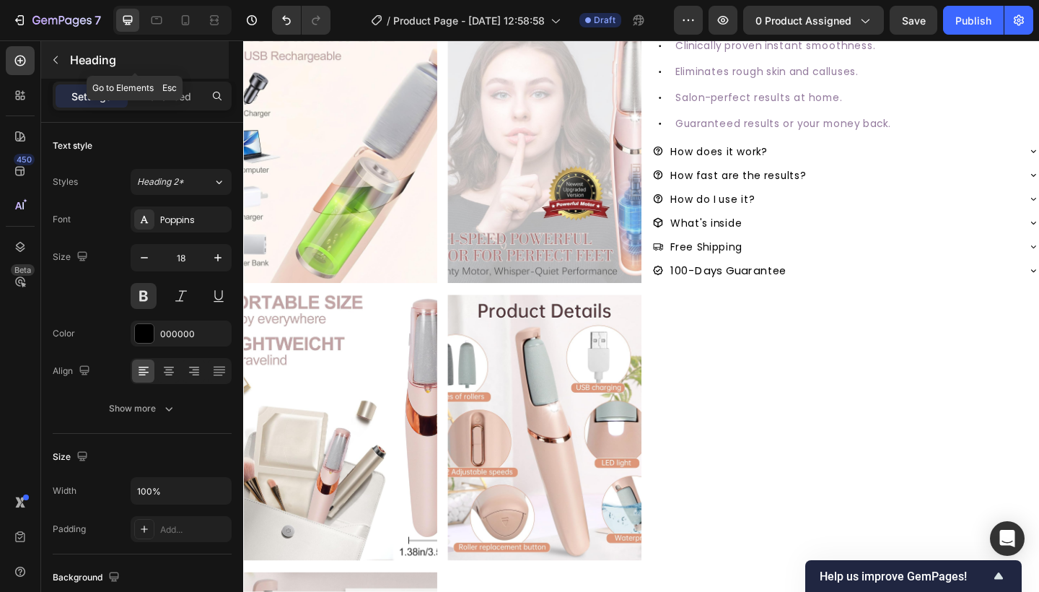
click at [64, 58] on button "button" at bounding box center [55, 59] width 23 height 23
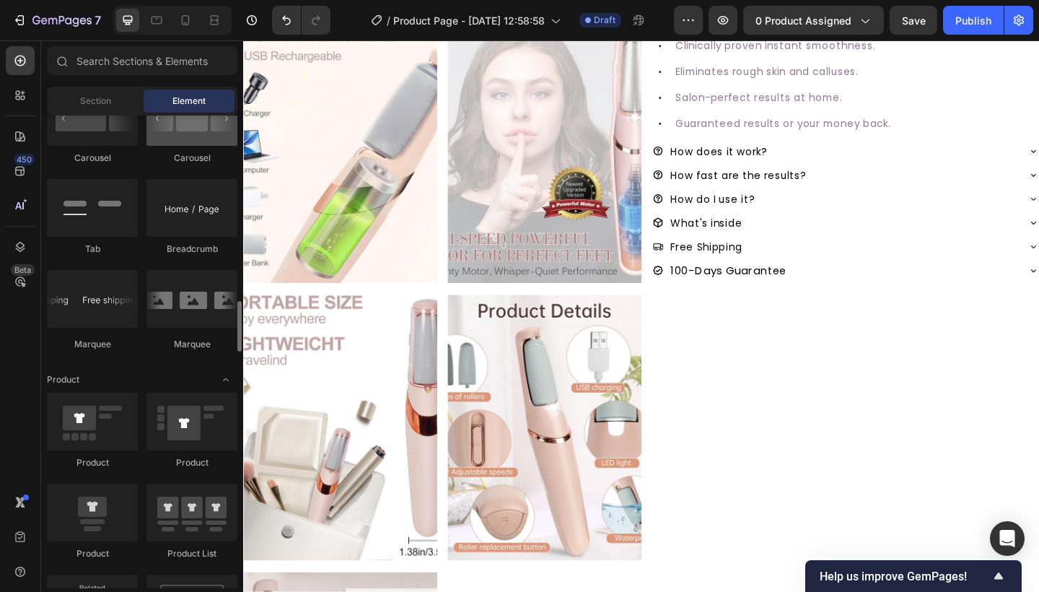
scroll to position [1603, 0]
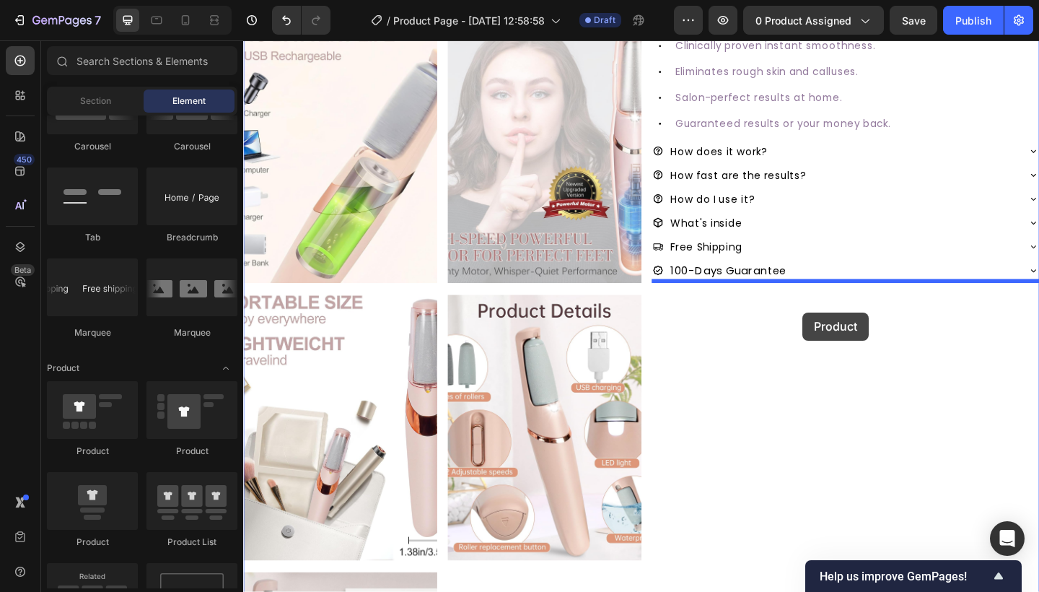
drag, startPoint x: 328, startPoint y: 462, endPoint x: 851, endPoint y: 336, distance: 538.0
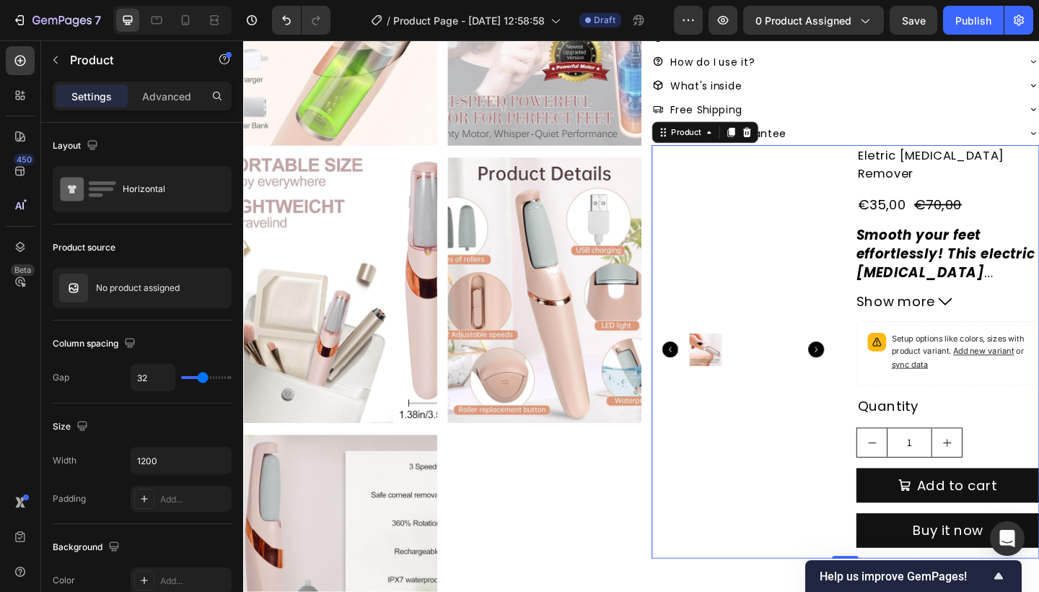
scroll to position [527, 0]
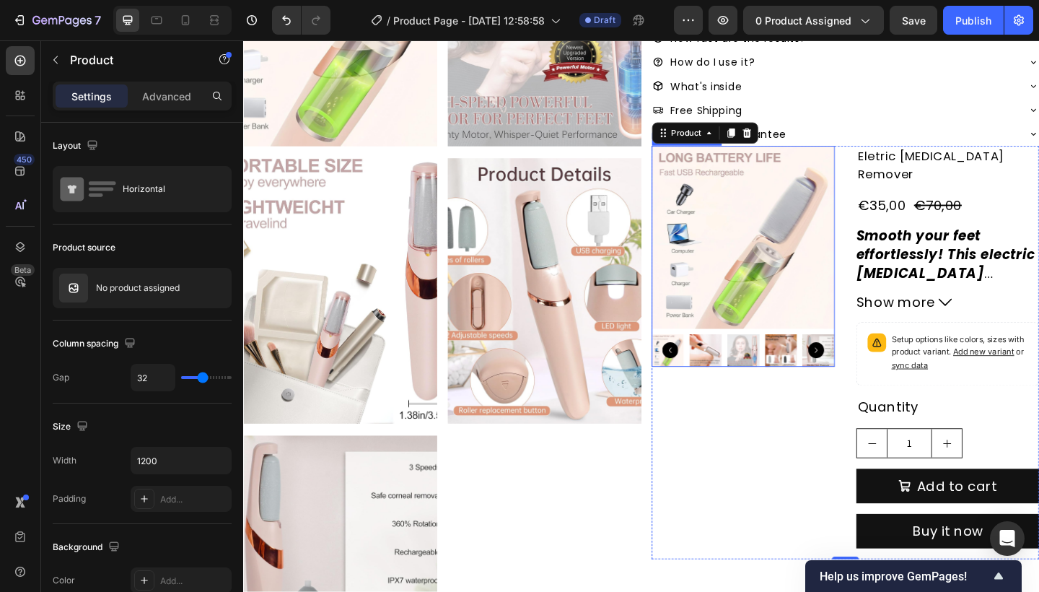
click at [788, 306] on img at bounding box center [786, 254] width 199 height 199
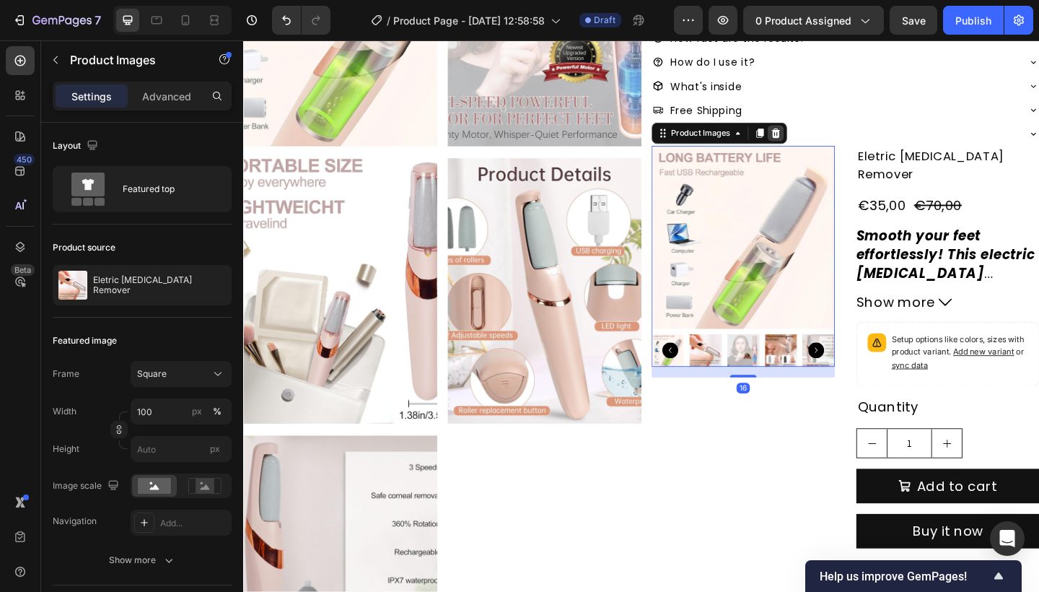
click at [830, 140] on div at bounding box center [822, 141] width 17 height 17
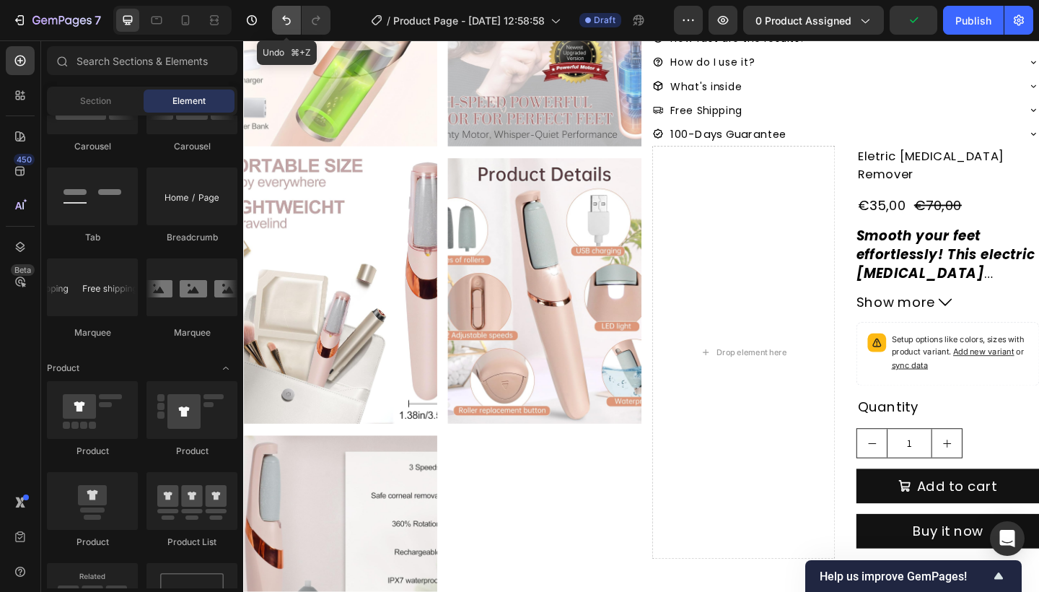
click at [289, 19] on icon "Undo/Redo" at bounding box center [286, 20] width 14 height 14
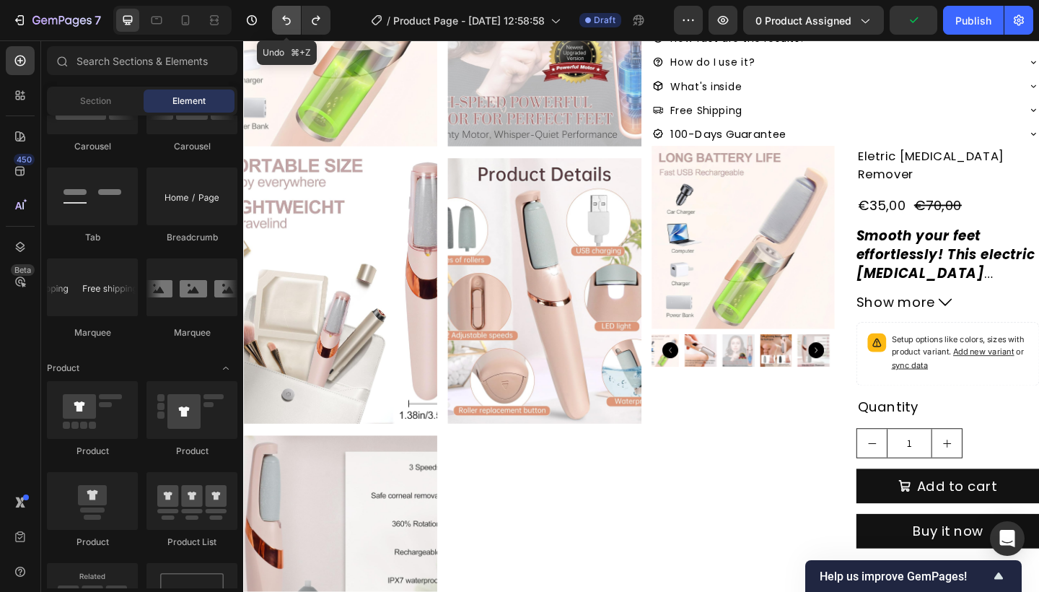
click at [289, 19] on icon "Undo/Redo" at bounding box center [286, 20] width 9 height 9
click at [289, 20] on icon "Undo/Redo" at bounding box center [286, 20] width 14 height 14
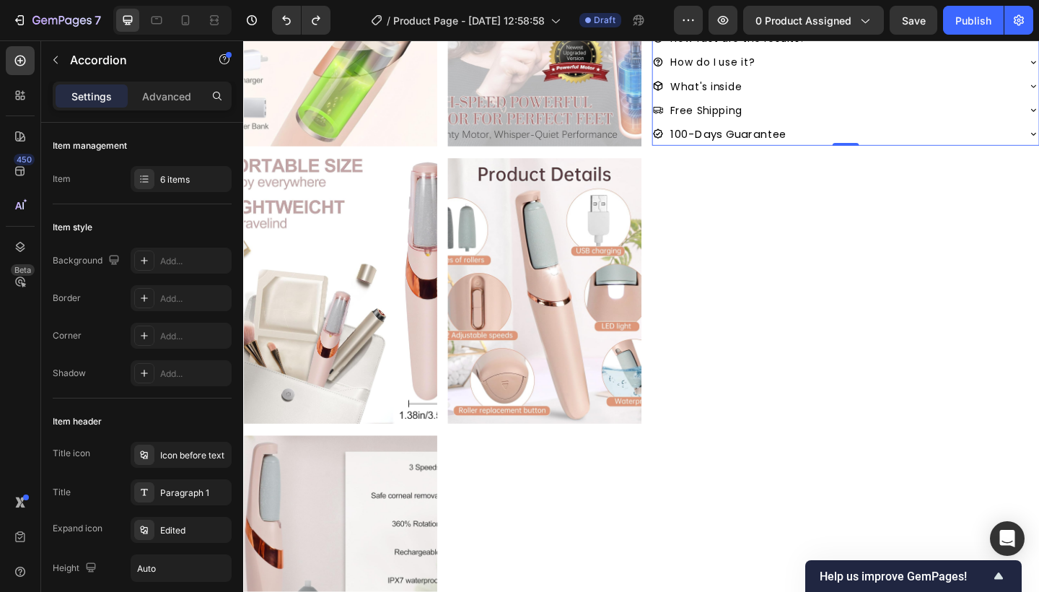
click at [858, 135] on div "100-Days Guarantee" at bounding box center [886, 142] width 397 height 26
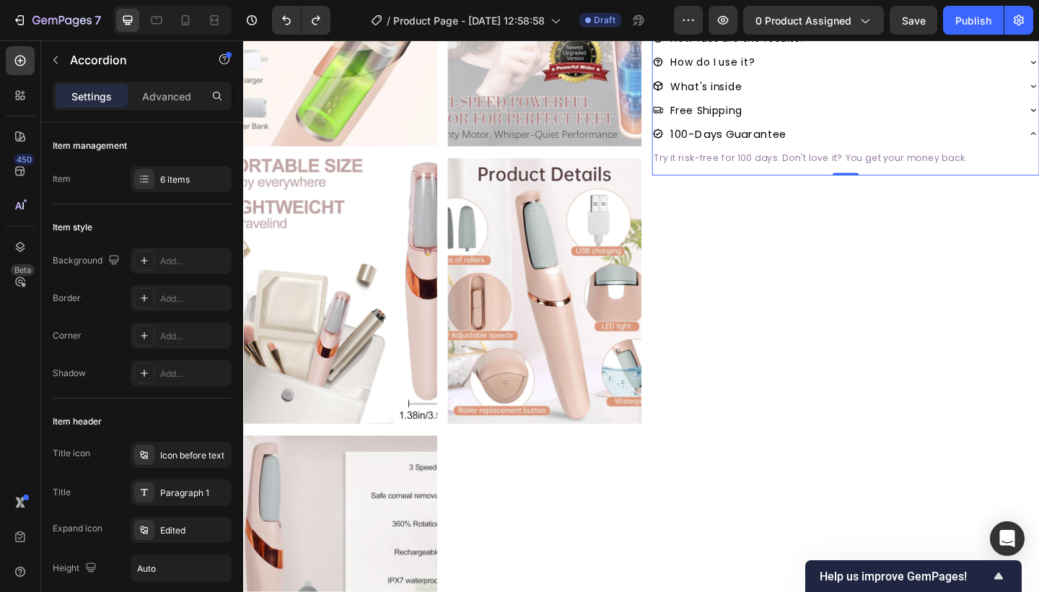
click at [858, 135] on div "100-Days Guarantee" at bounding box center [886, 142] width 397 height 26
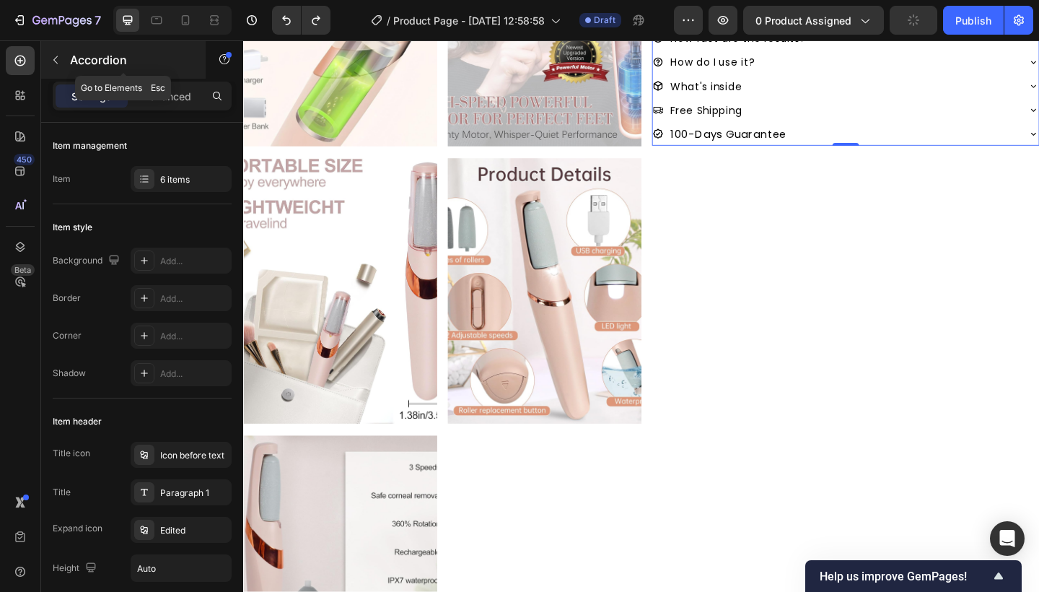
click at [65, 59] on button "button" at bounding box center [55, 59] width 23 height 23
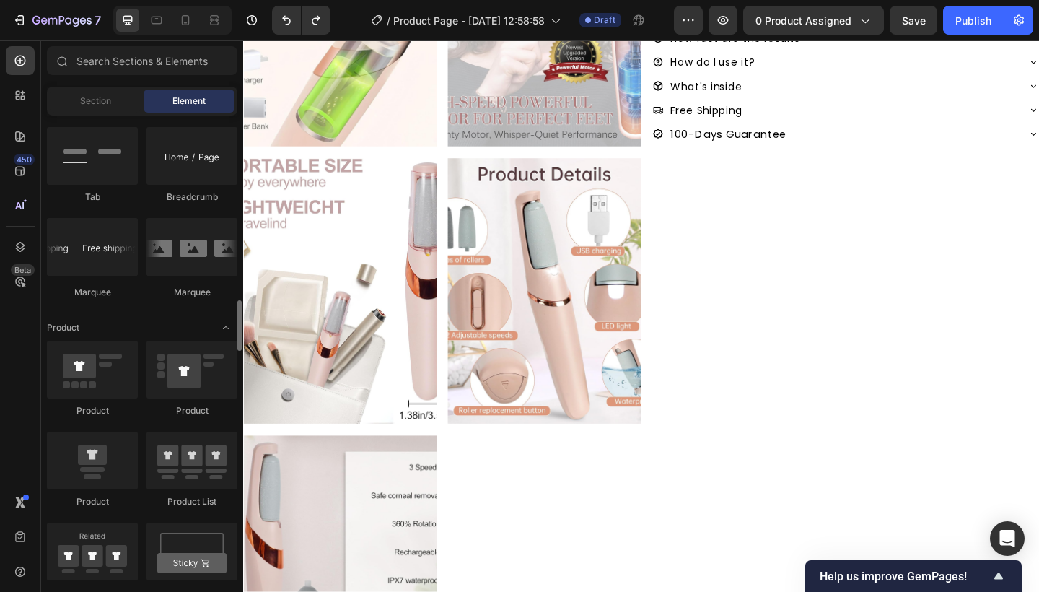
scroll to position [1655, 0]
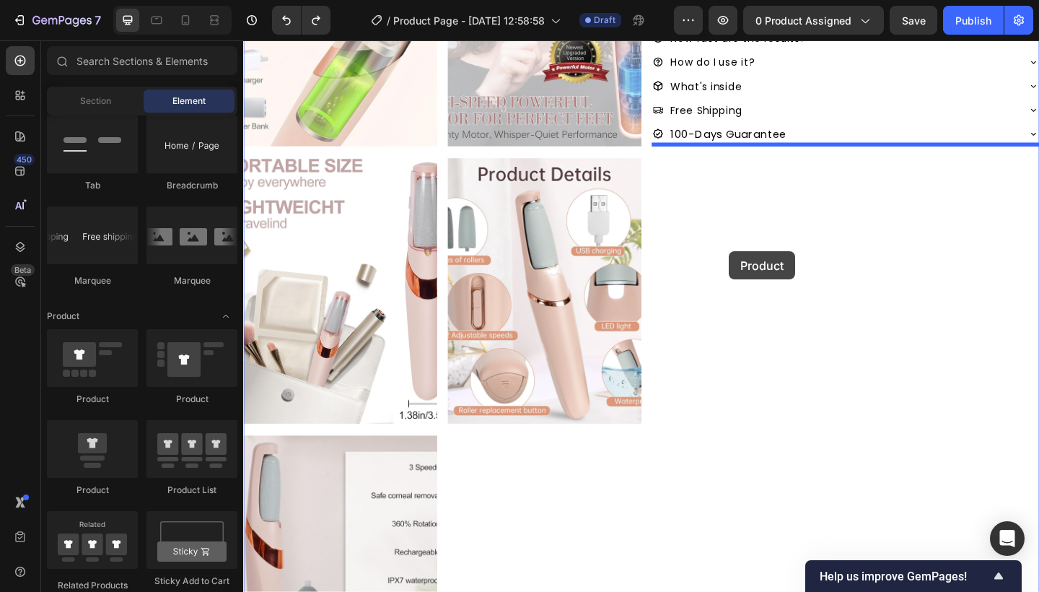
drag, startPoint x: 335, startPoint y: 483, endPoint x: 755, endPoint y: 243, distance: 483.7
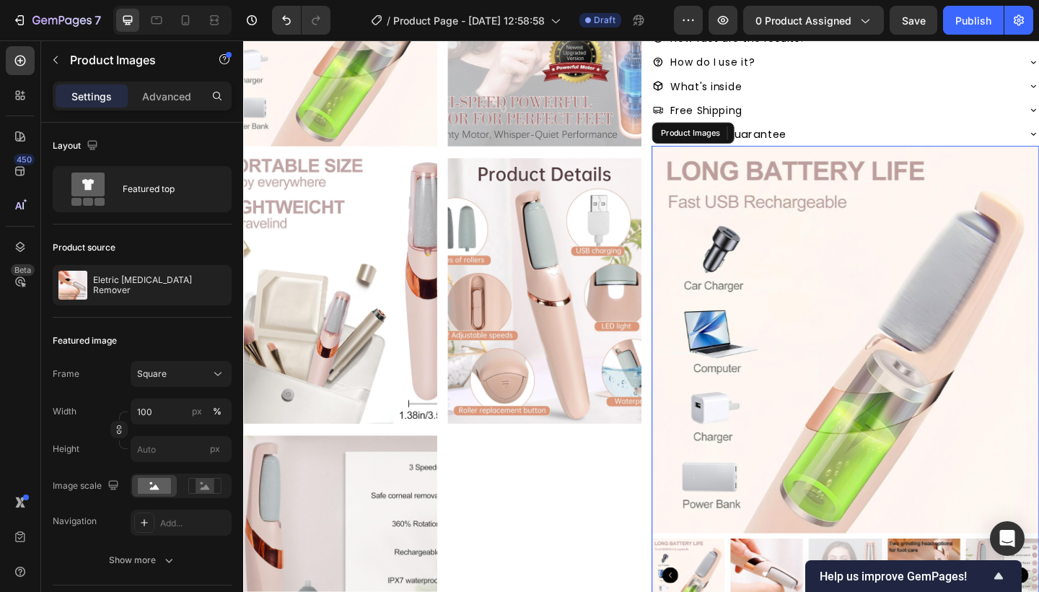
click at [831, 262] on img at bounding box center [897, 365] width 421 height 421
click at [822, 133] on div at bounding box center [822, 141] width 17 height 17
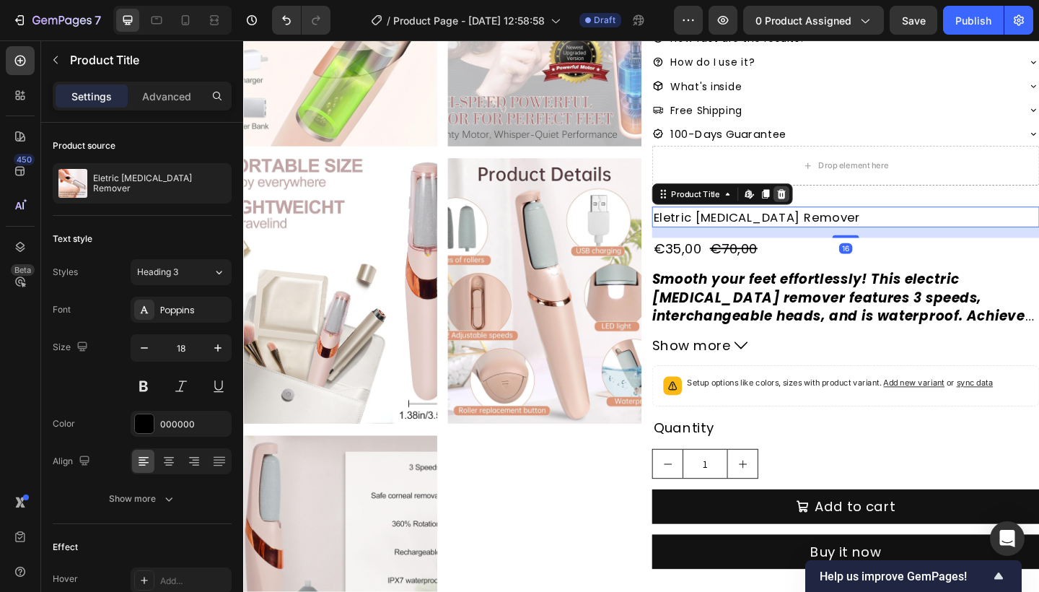
click at [830, 202] on icon at bounding box center [828, 208] width 12 height 12
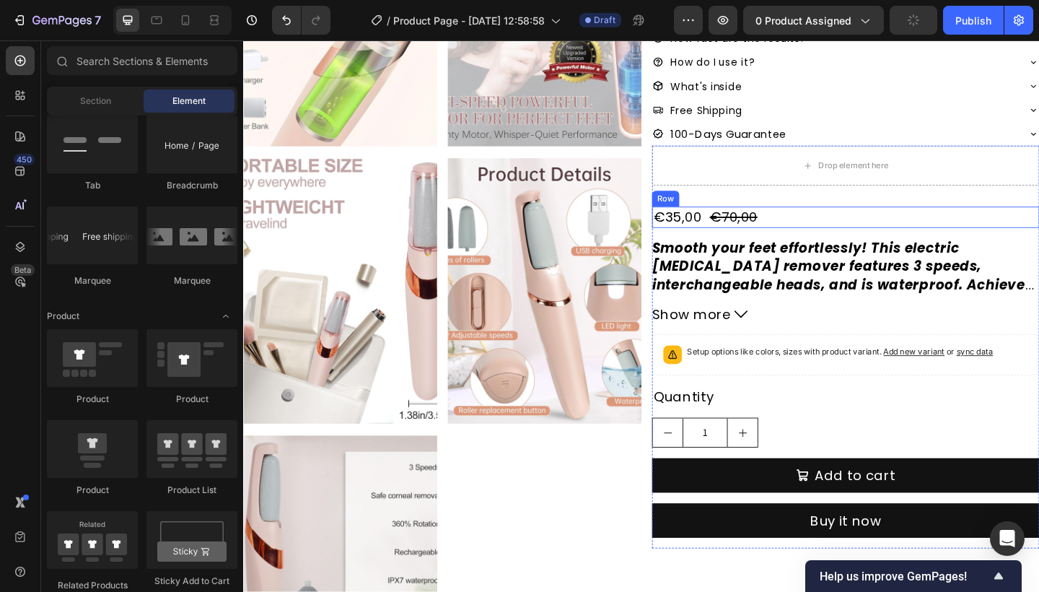
click at [840, 221] on div "€35,00 Product Price Product Price €70,00 Product Price Product Price Row" at bounding box center [897, 232] width 421 height 23
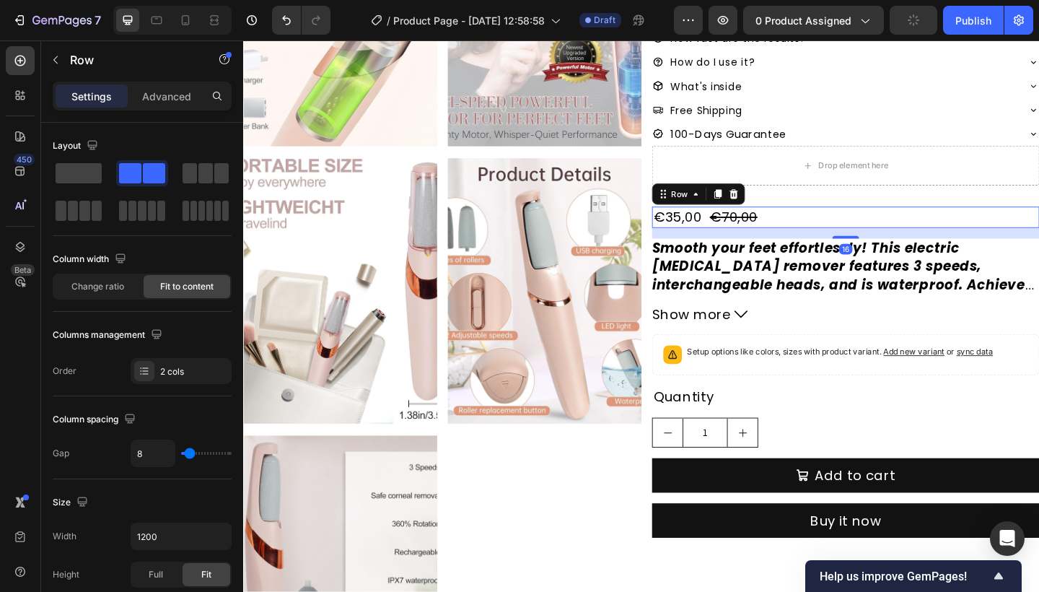
click at [784, 199] on div "Row" at bounding box center [737, 207] width 101 height 23
click at [780, 200] on div at bounding box center [776, 207] width 17 height 17
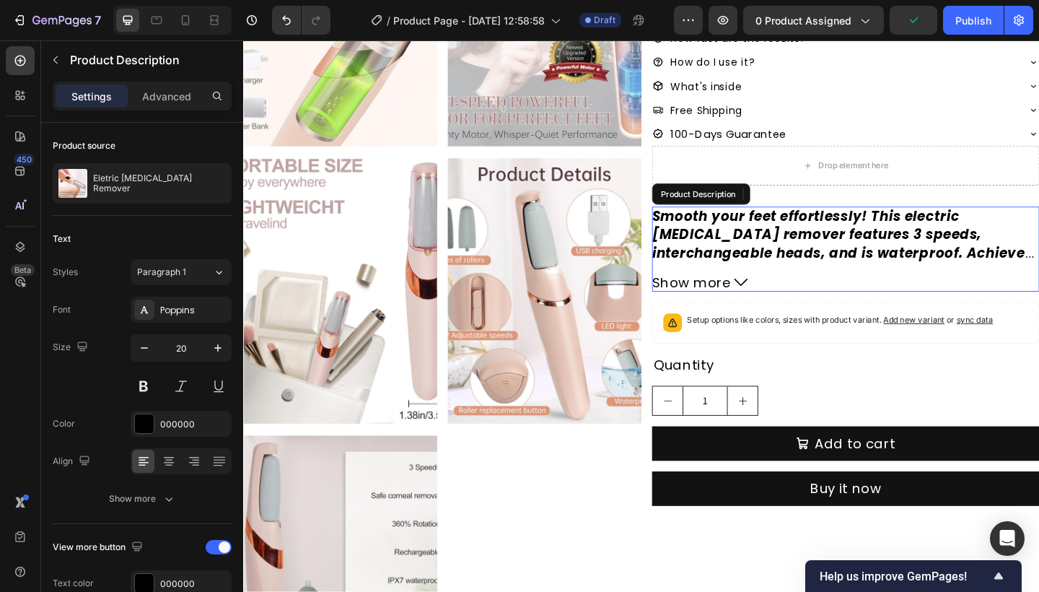
click at [833, 228] on em "Smooth your feet effortlessly! This electric callus remover features 3 speeds, …" at bounding box center [895, 271] width 416 height 101
click at [856, 203] on icon at bounding box center [857, 208] width 9 height 10
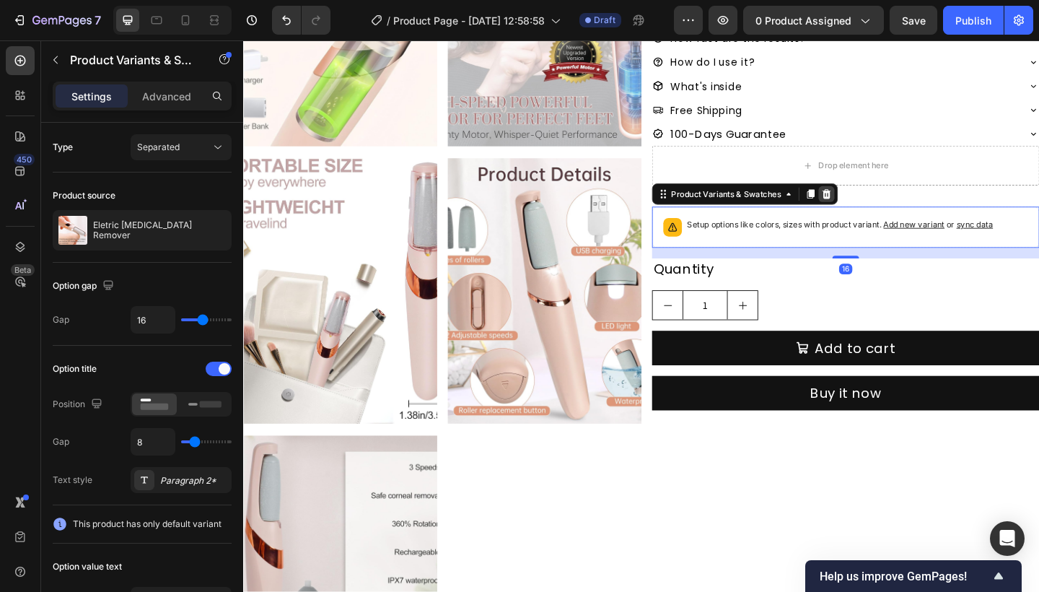
click at [877, 202] on icon at bounding box center [877, 208] width 12 height 12
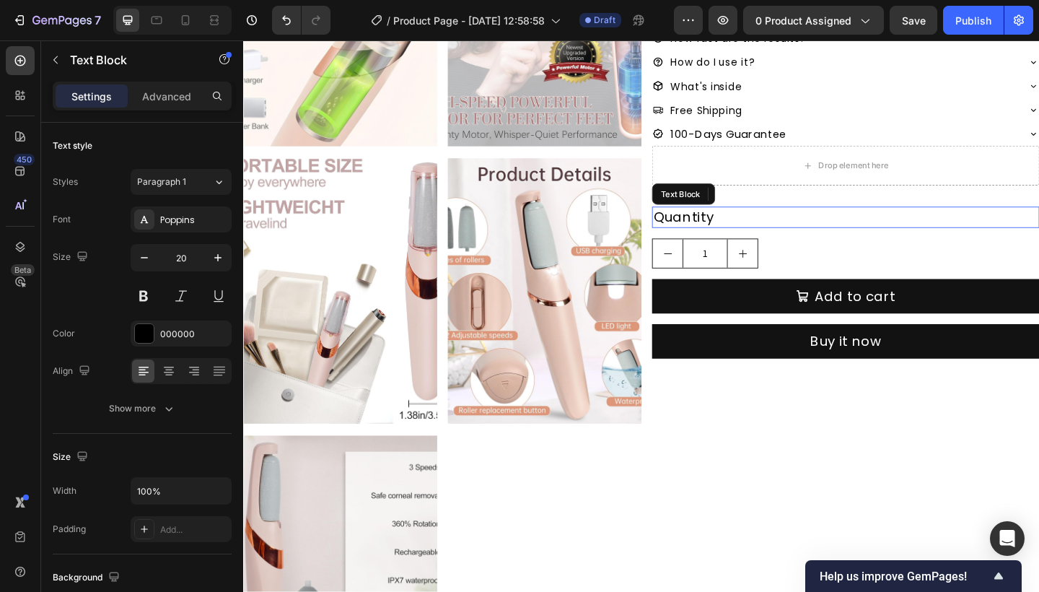
click at [819, 235] on div "Quantity" at bounding box center [897, 232] width 421 height 23
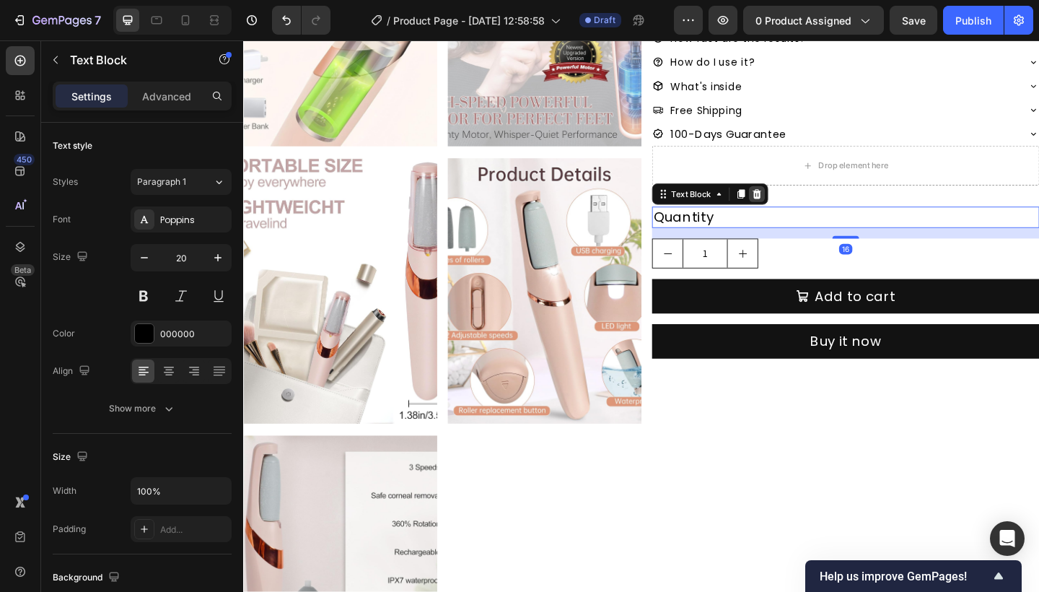
click at [806, 209] on icon at bounding box center [802, 208] width 12 height 12
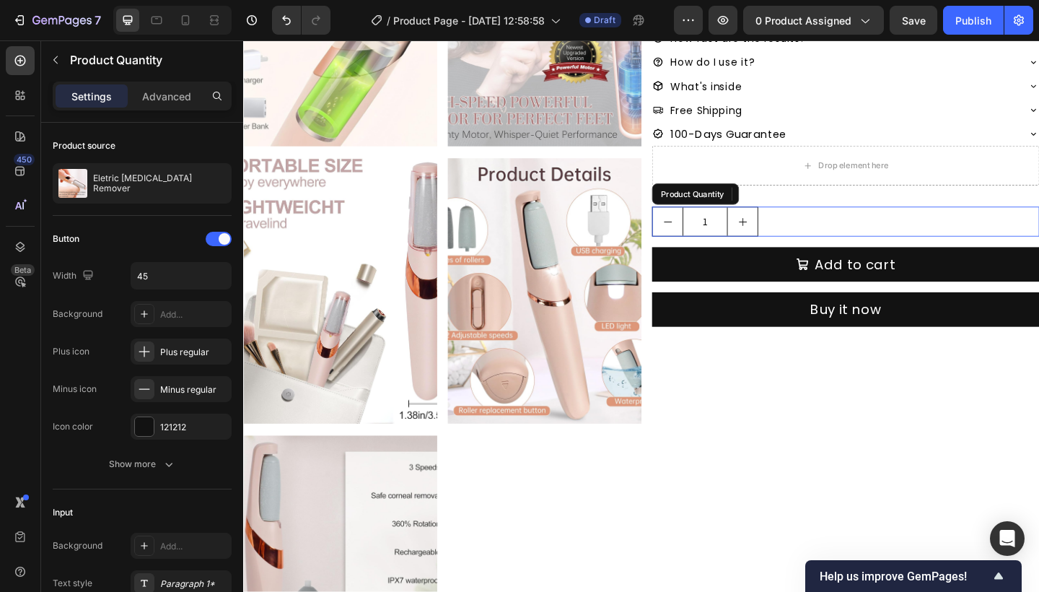
click at [825, 230] on div "1" at bounding box center [897, 237] width 421 height 32
click at [829, 209] on icon at bounding box center [827, 208] width 9 height 10
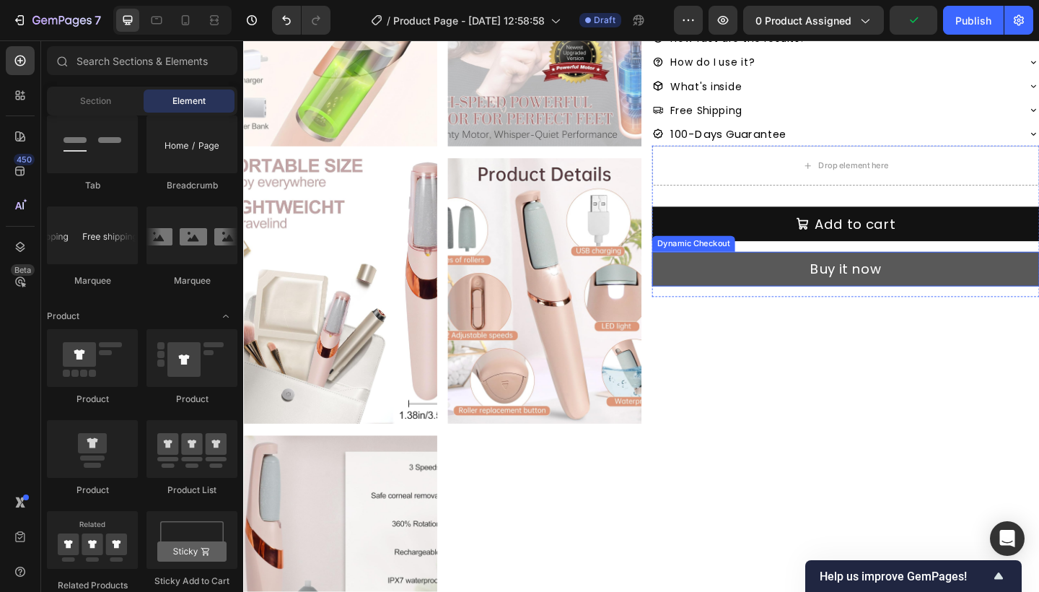
click at [830, 282] on button "Buy it now" at bounding box center [897, 290] width 421 height 38
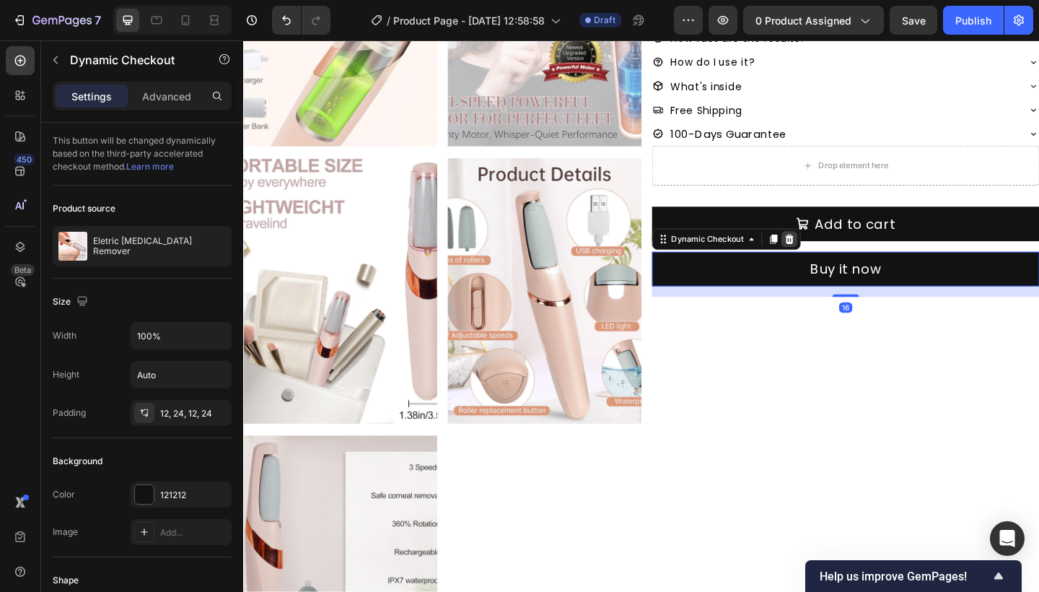
click at [832, 249] on div at bounding box center [836, 256] width 17 height 17
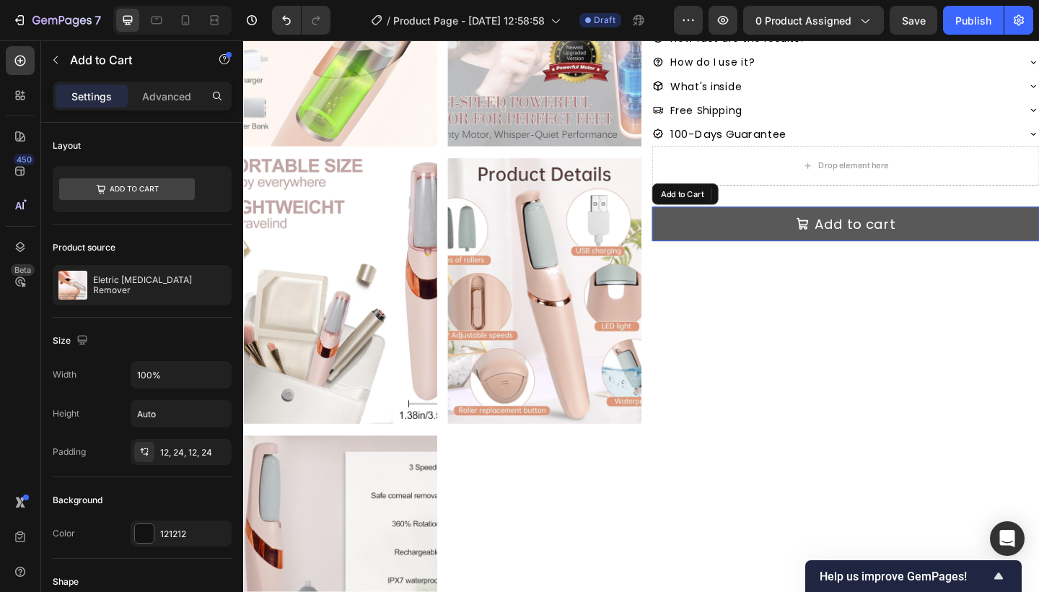
click at [783, 231] on button "Add to cart" at bounding box center [897, 240] width 421 height 38
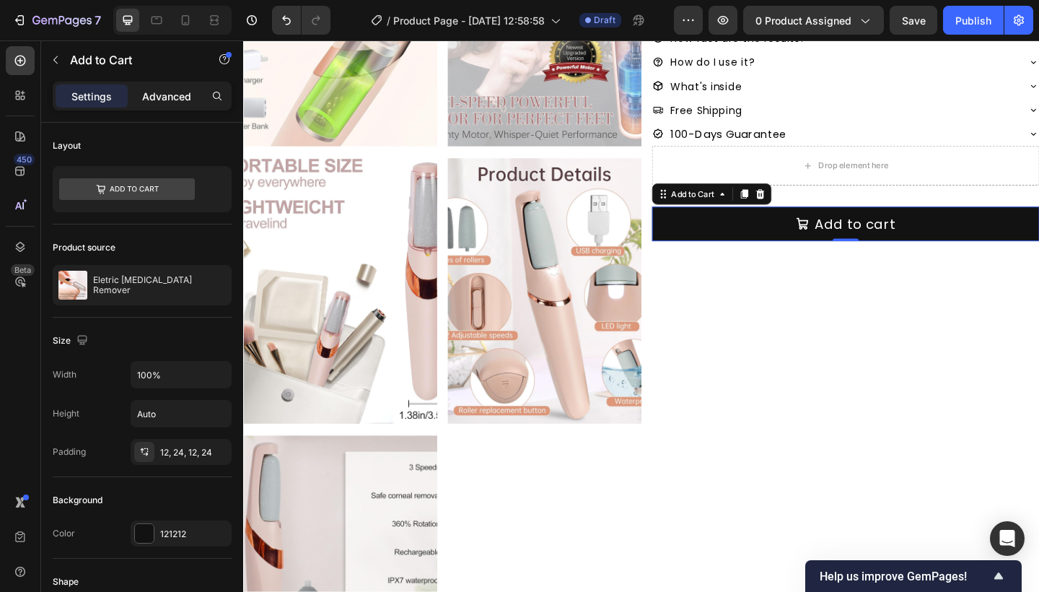
click at [164, 87] on div "Advanced" at bounding box center [167, 95] width 72 height 23
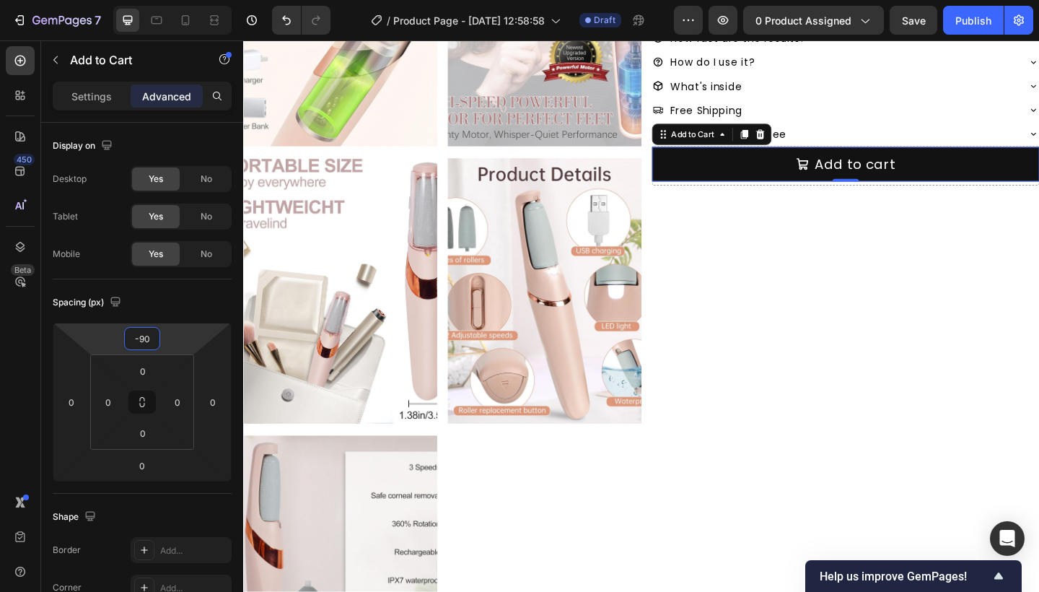
type input "-88"
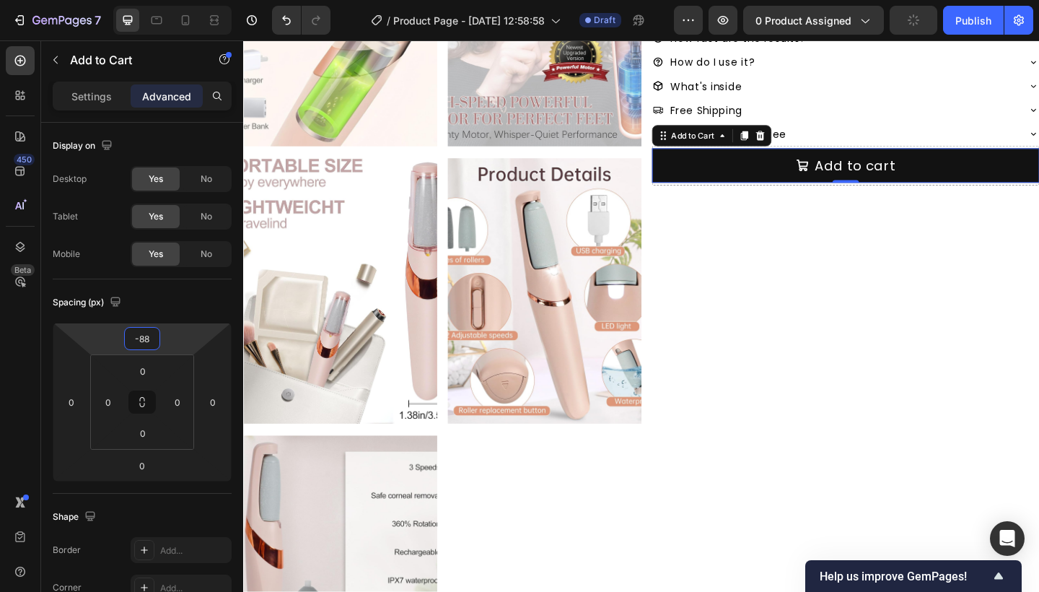
drag, startPoint x: 193, startPoint y: 325, endPoint x: 195, endPoint y: 357, distance: 31.9
click at [195, 0] on html "7 Version history / Product Page - [DATE] 12:58:58 Draft Preview 0 product assi…" at bounding box center [519, 0] width 1039 height 0
click at [984, 372] on div "#1 RATED [MEDICAL_DATA] REMOVER Text Block SmoothGlo Pro1 Text Block SmoothGlo …" at bounding box center [897, 162] width 421 height 1193
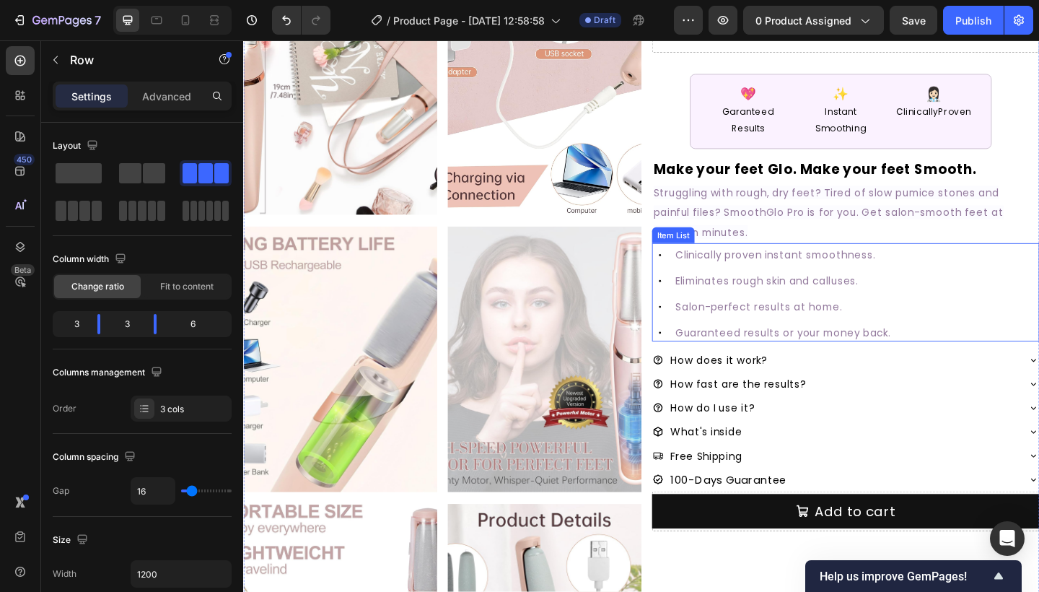
scroll to position [151, 0]
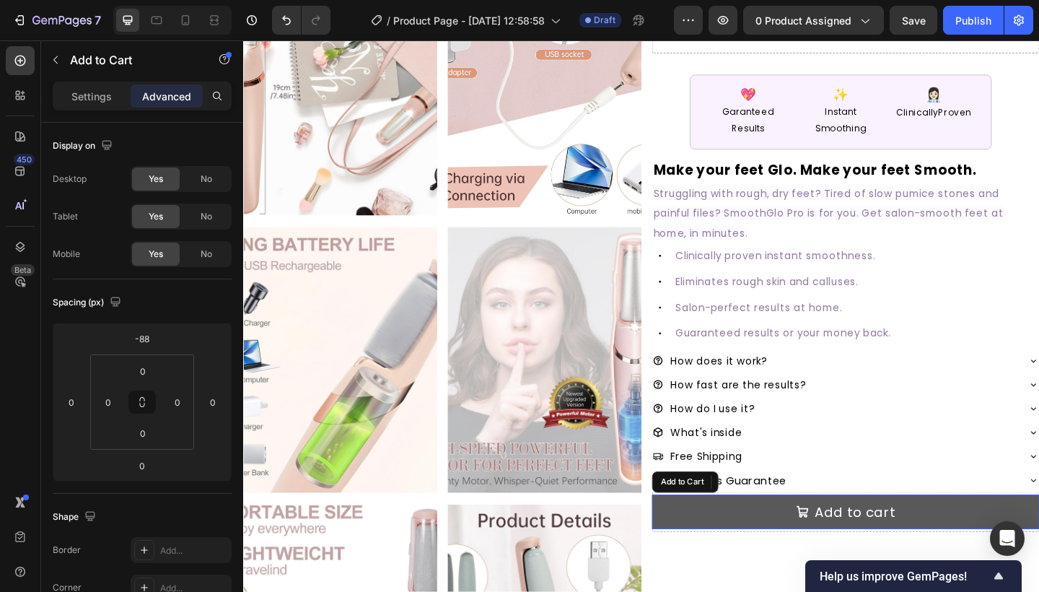
click at [757, 544] on button "Add to cart" at bounding box center [897, 554] width 421 height 38
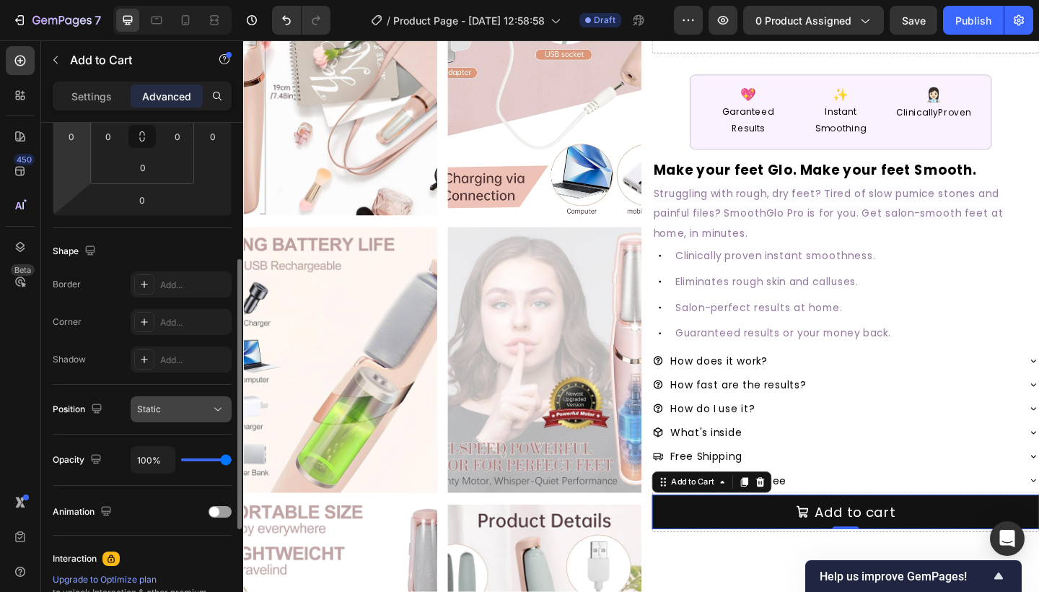
scroll to position [263, 0]
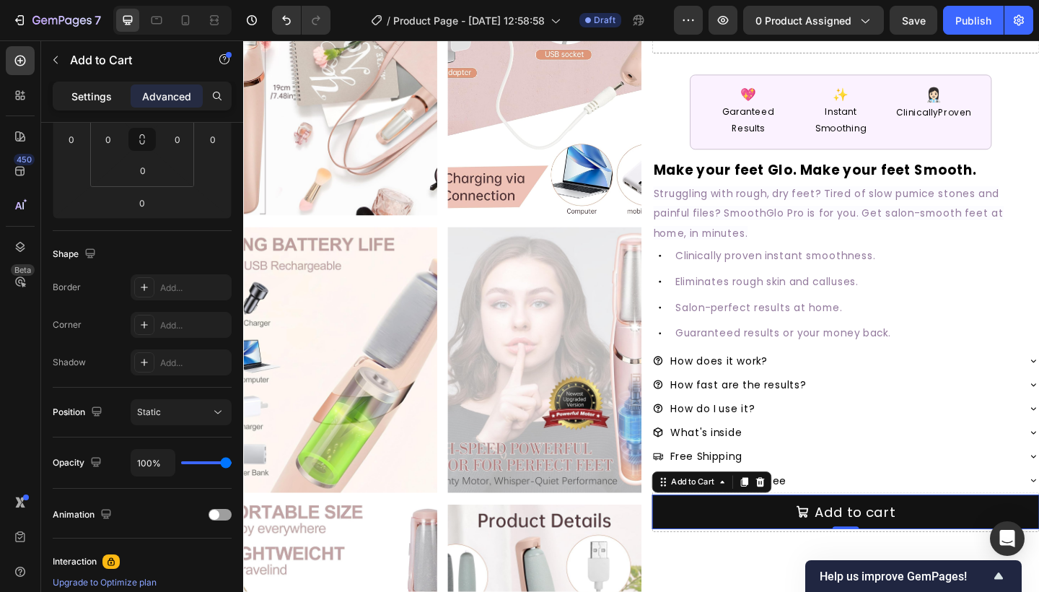
click at [100, 102] on p "Settings" at bounding box center [91, 96] width 40 height 15
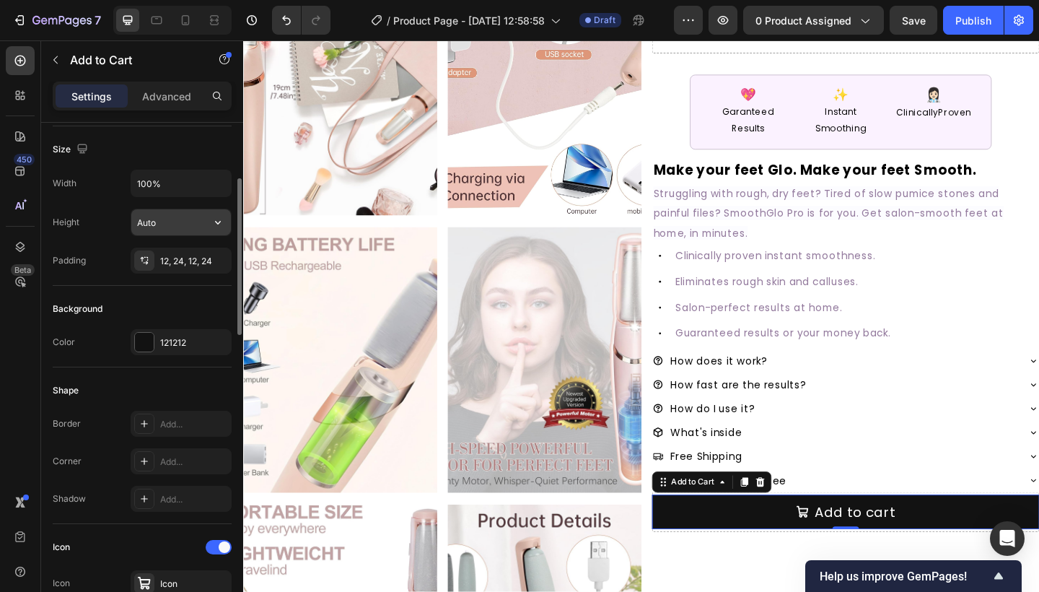
scroll to position [190, 0]
click at [178, 198] on div "100%" at bounding box center [181, 184] width 101 height 27
click at [178, 185] on input "100%" at bounding box center [181, 185] width 100 height 26
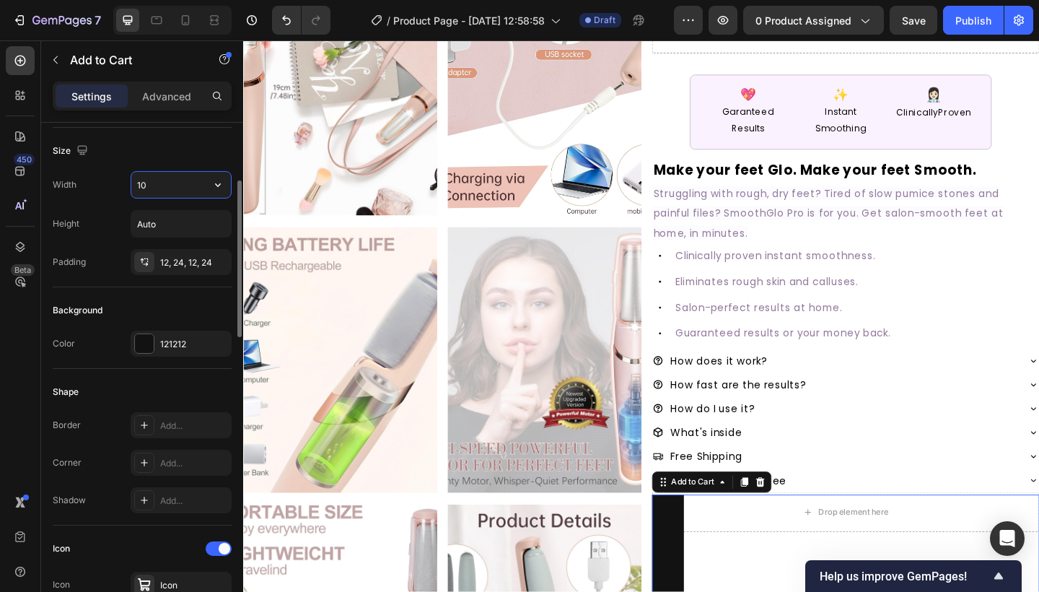
type input "1"
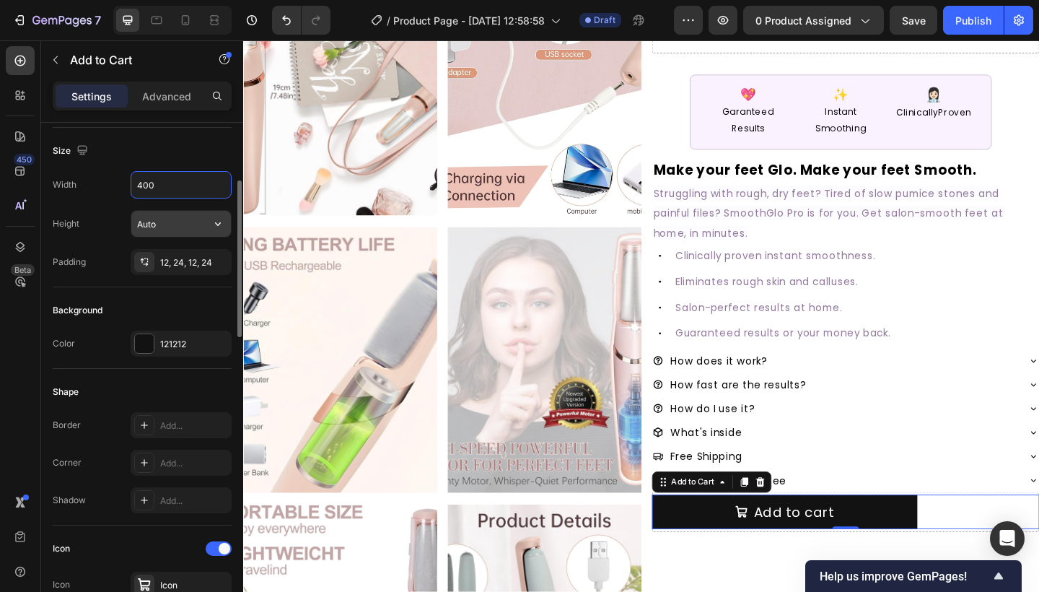
type input "400"
click at [184, 224] on input "Auto" at bounding box center [181, 224] width 100 height 26
type input "A"
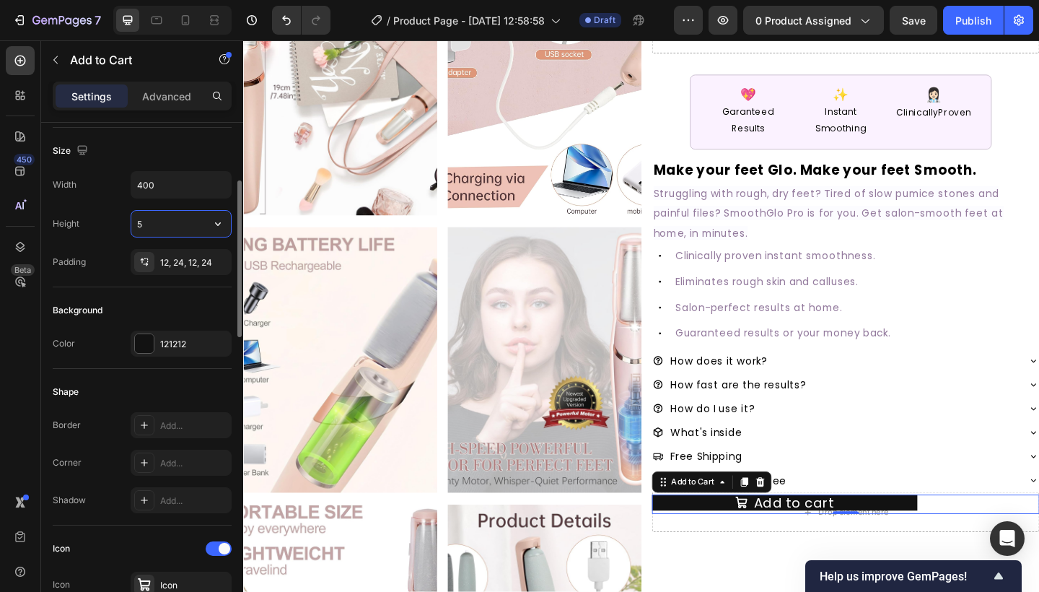
type input "52"
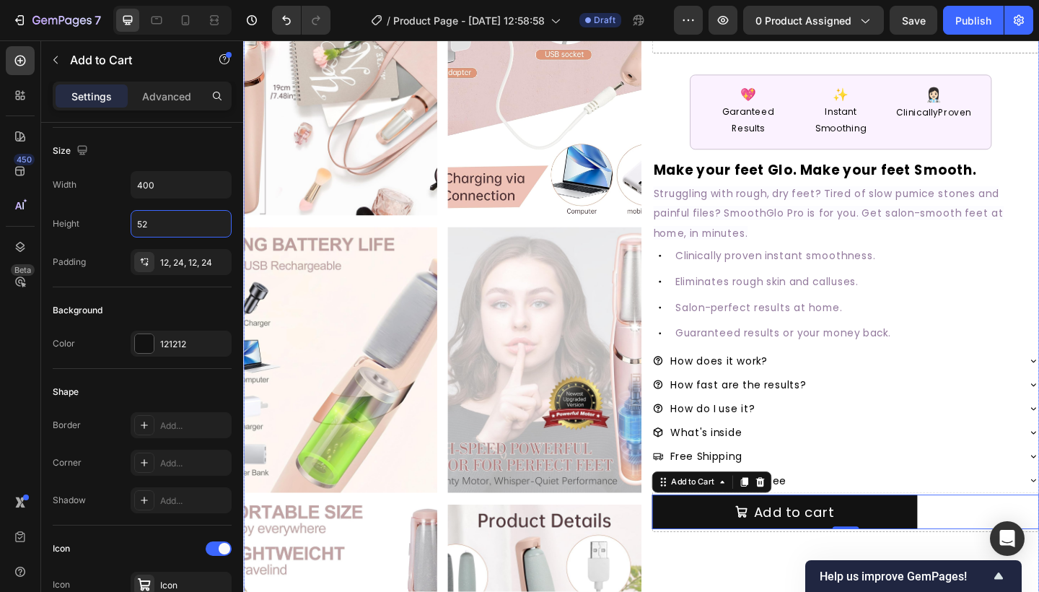
click at [751, 591] on div "#1 RATED [MEDICAL_DATA] REMOVER Text Block SmoothGlo Pro1 Text Block SmoothGlo …" at bounding box center [897, 538] width 421 height 1193
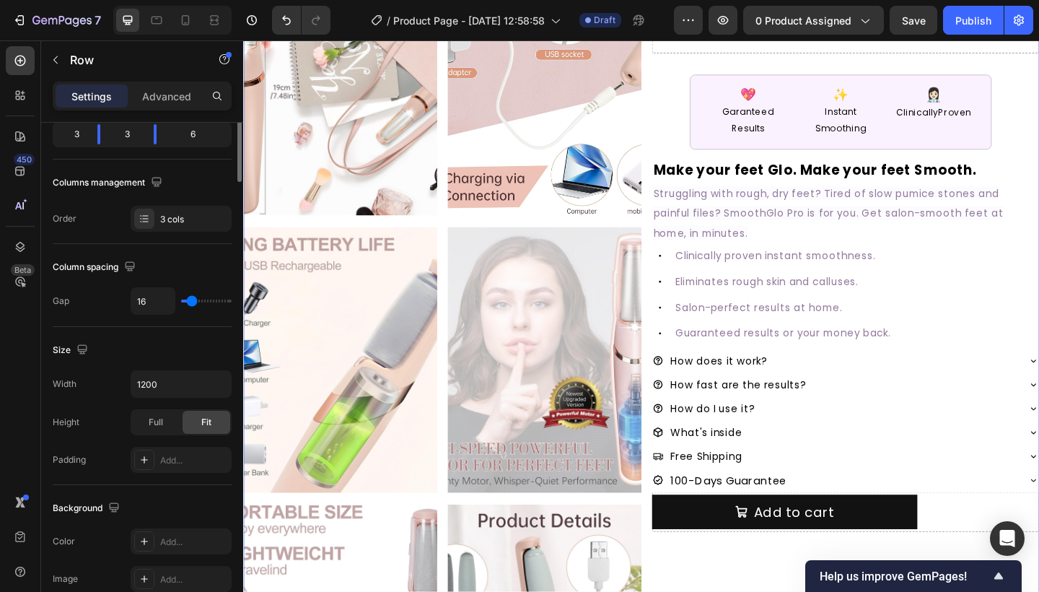
scroll to position [0, 0]
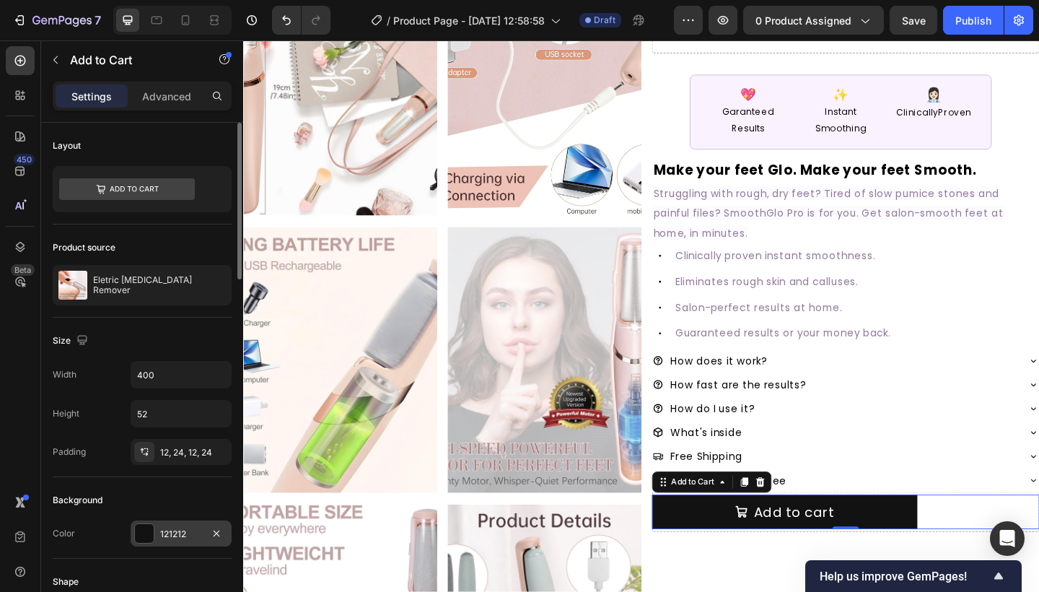
click at [188, 535] on div "121212" at bounding box center [181, 533] width 42 height 13
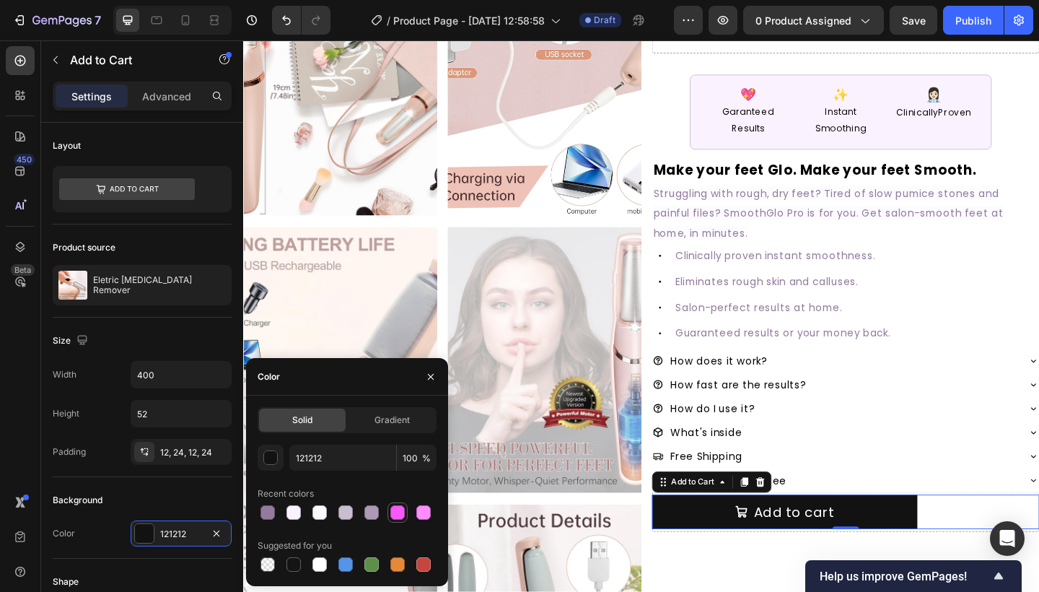
click at [396, 506] on div at bounding box center [397, 512] width 14 height 14
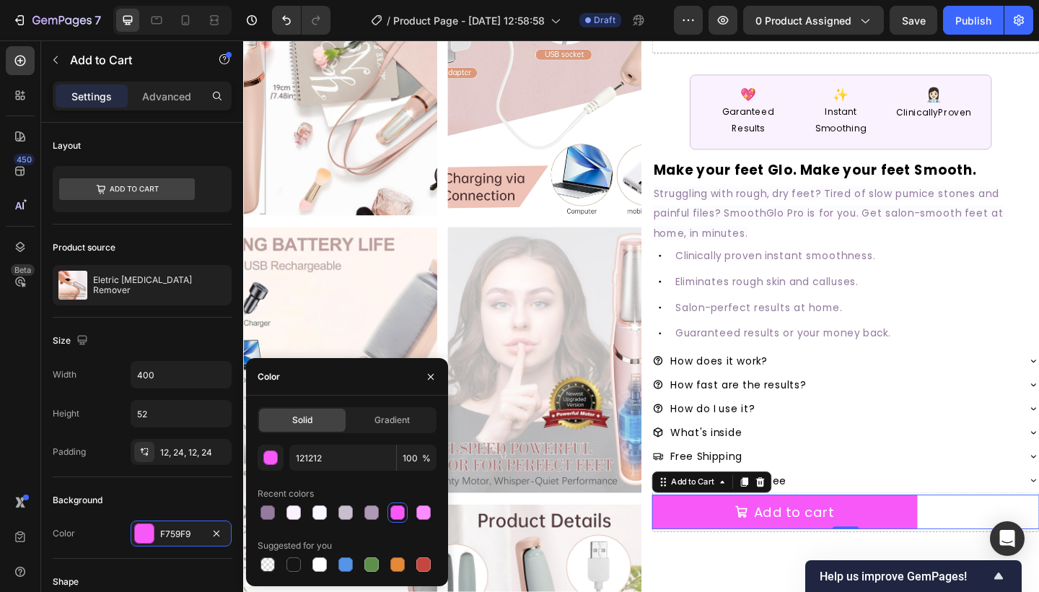
type input "F759F9"
click at [431, 368] on button "button" at bounding box center [430, 376] width 23 height 23
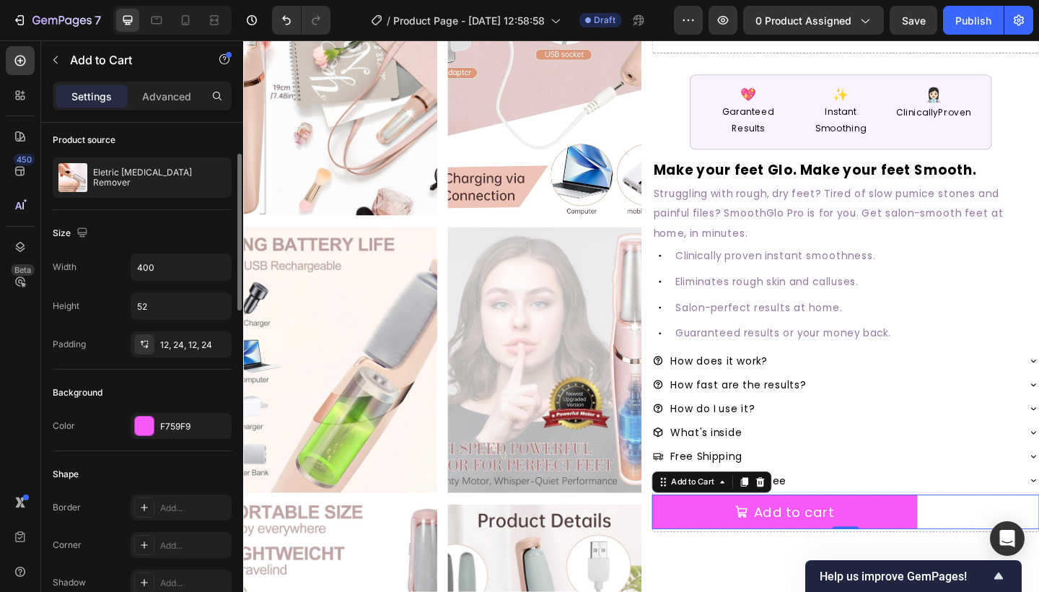
scroll to position [107, 0]
click at [174, 504] on div "Add..." at bounding box center [194, 508] width 68 height 13
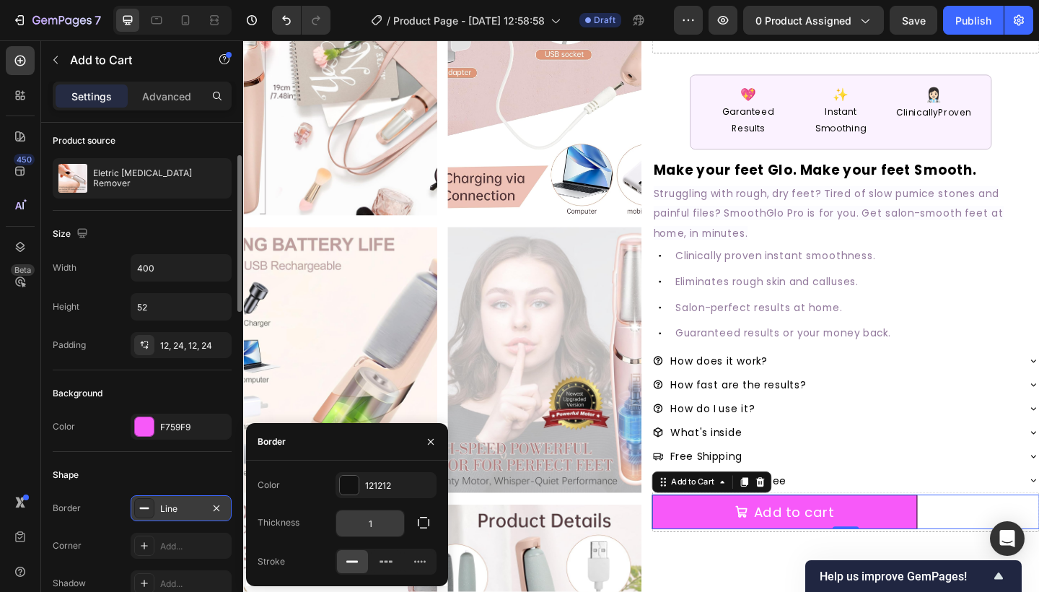
click at [377, 524] on input "1" at bounding box center [370, 523] width 68 height 26
type input "0"
type input "1"
click at [400, 479] on div "121212" at bounding box center [386, 485] width 42 height 13
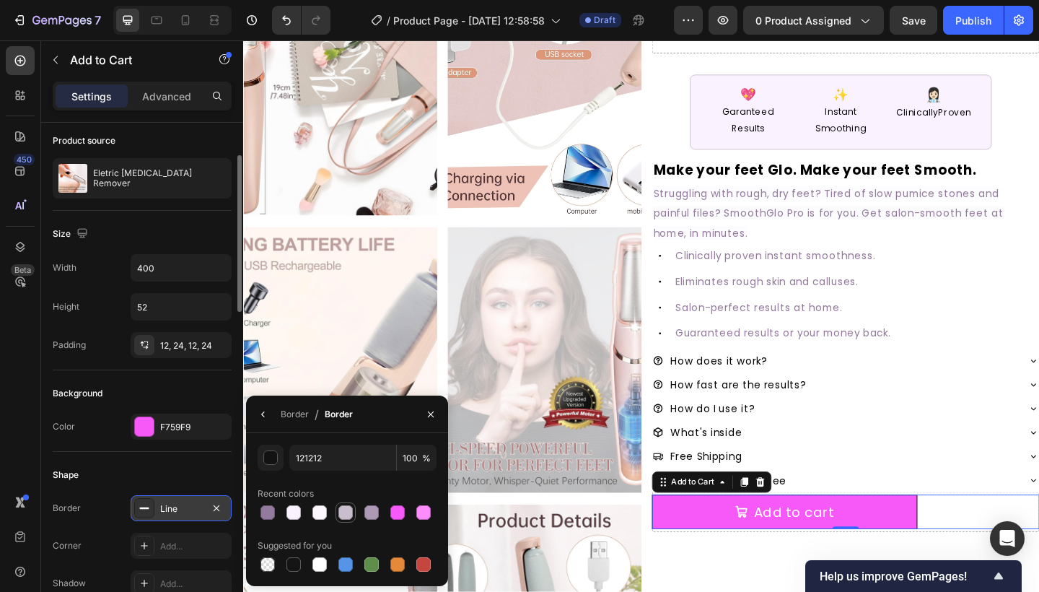
click at [343, 516] on div at bounding box center [345, 512] width 14 height 14
type input "C9BECE"
click at [183, 536] on div "Add..." at bounding box center [181, 545] width 101 height 26
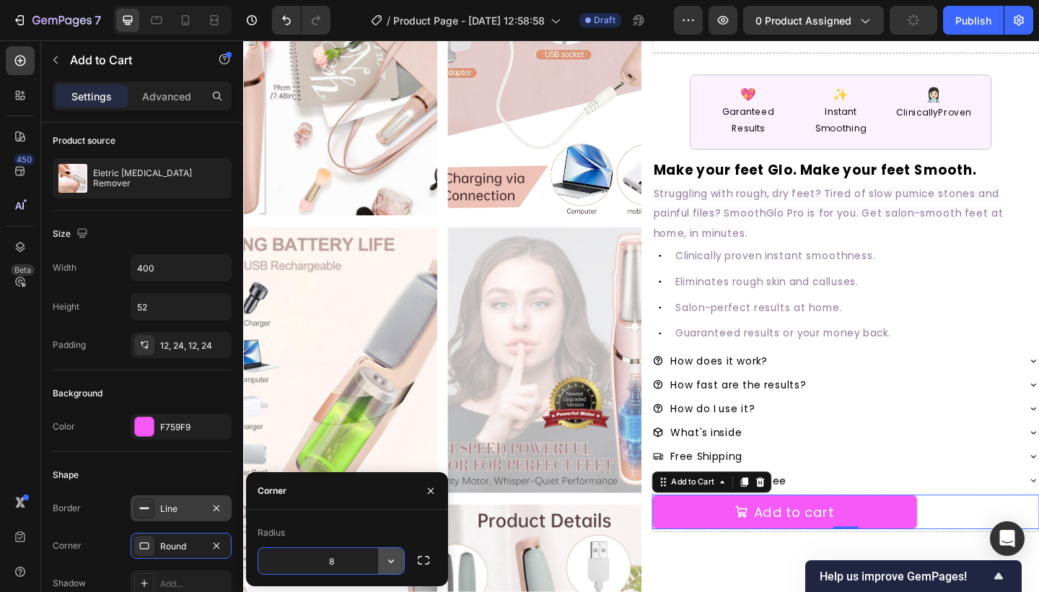
click at [392, 562] on icon "button" at bounding box center [391, 560] width 14 height 14
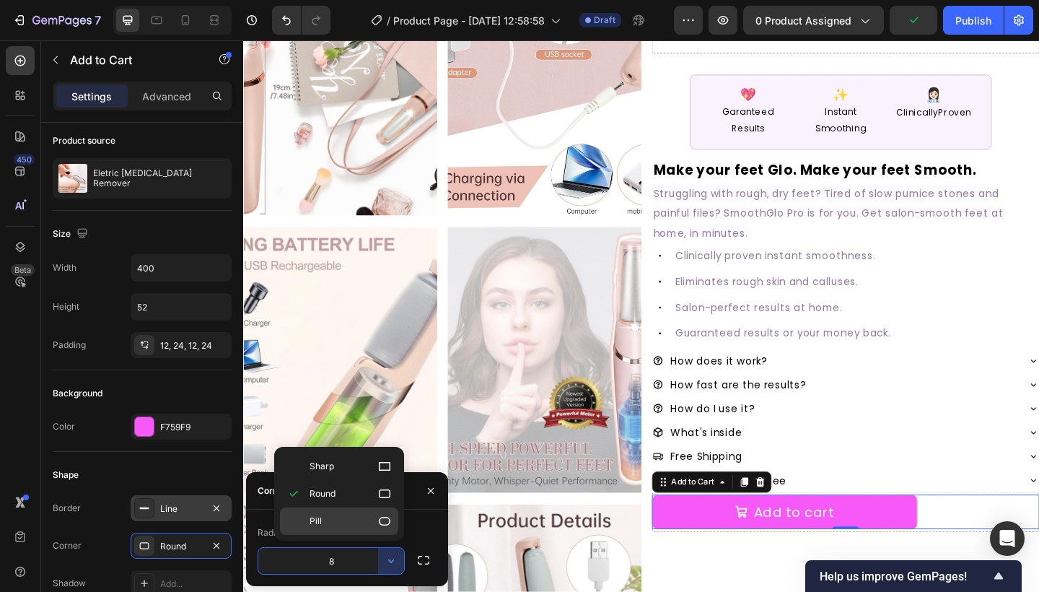
click at [335, 519] on p "Pill" at bounding box center [350, 521] width 82 height 14
type input "9999"
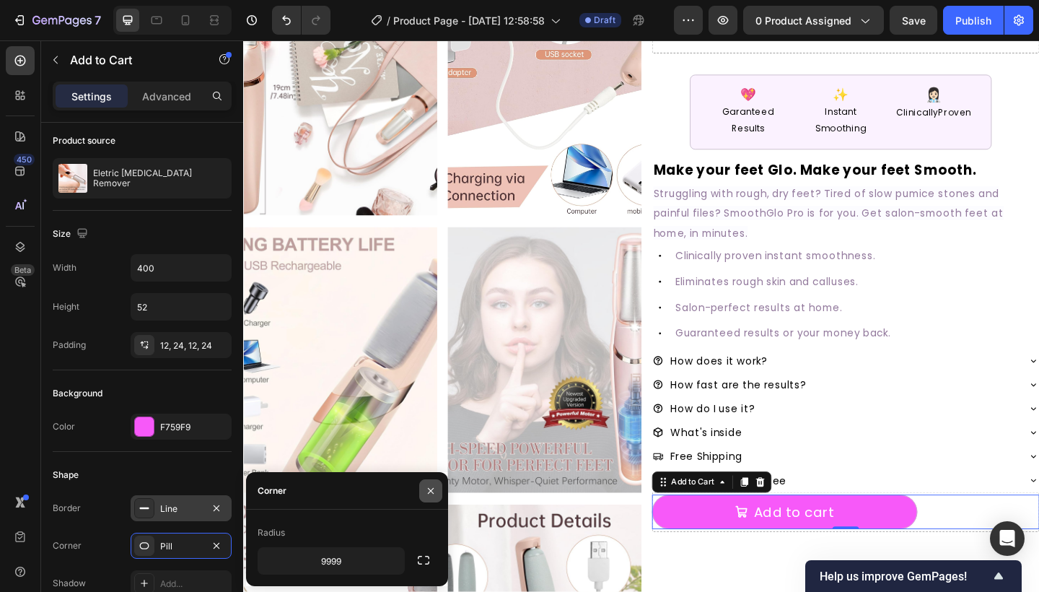
click at [427, 483] on button "button" at bounding box center [430, 490] width 23 height 23
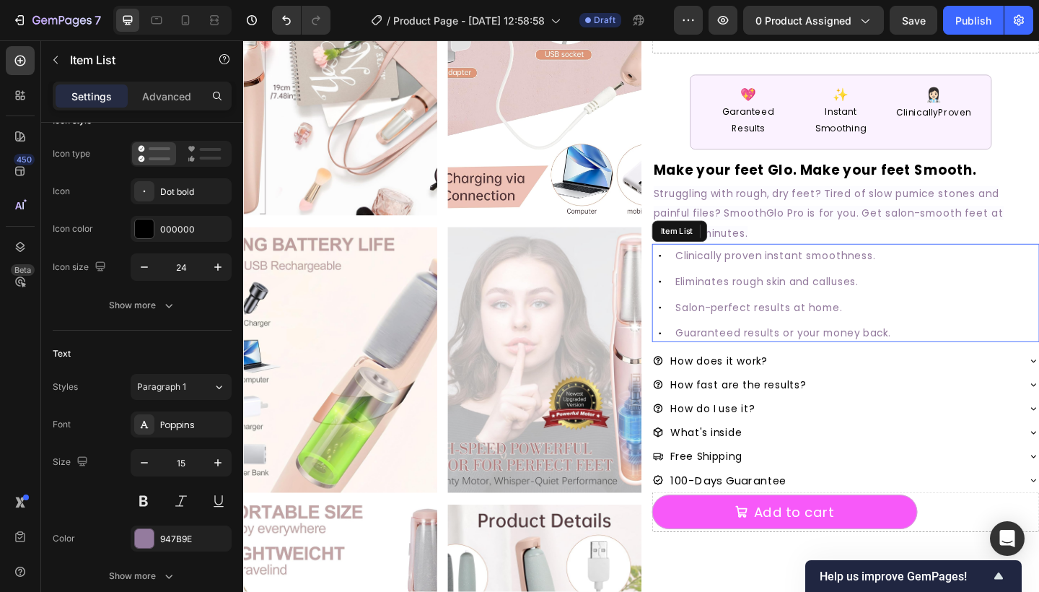
click at [994, 308] on div "Clinically proven instant smoothness. Eliminates rough skin and calluses. Salon…" at bounding box center [897, 317] width 421 height 104
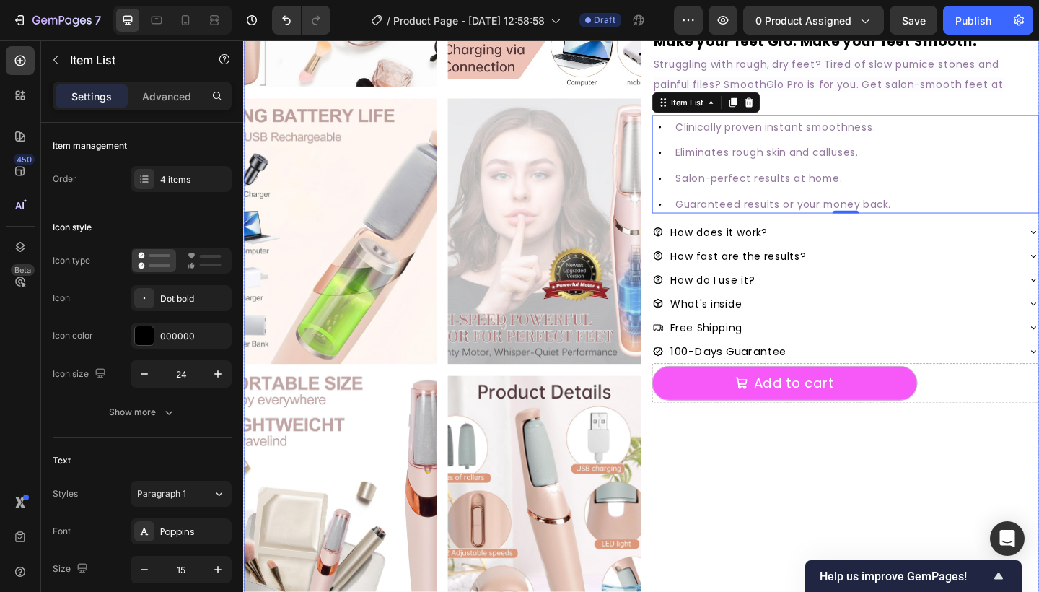
scroll to position [290, 0]
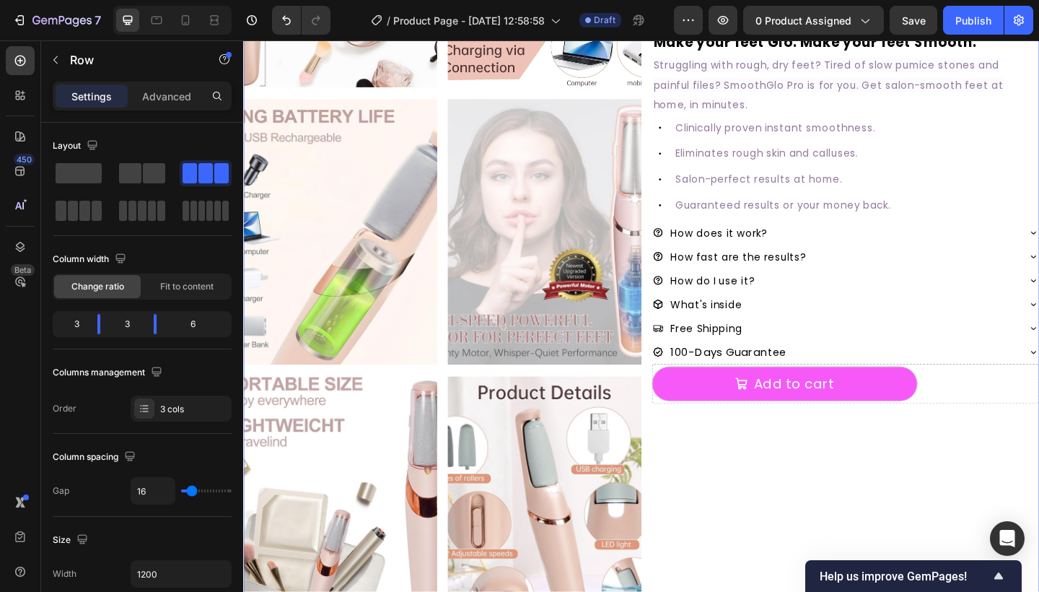
click at [839, 491] on div "#1 RATED CALLUS REMOVER Text Block SmoothGlo Pro1 Text Block SmoothGlo Pro1 Hea…" at bounding box center [897, 399] width 421 height 1193
click at [73, 48] on div "Row" at bounding box center [123, 60] width 164 height 38
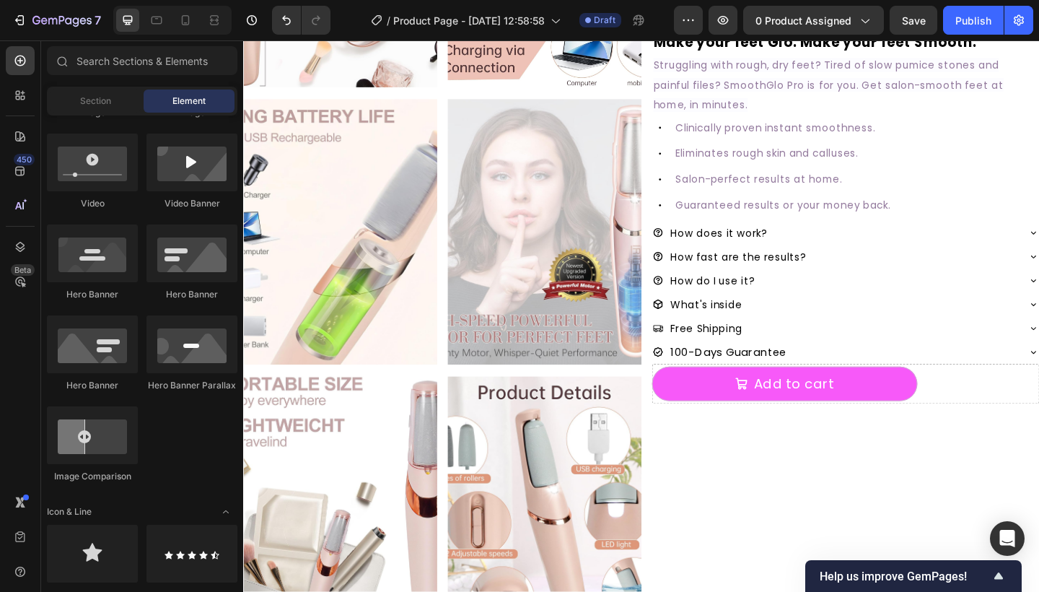
scroll to position [0, 0]
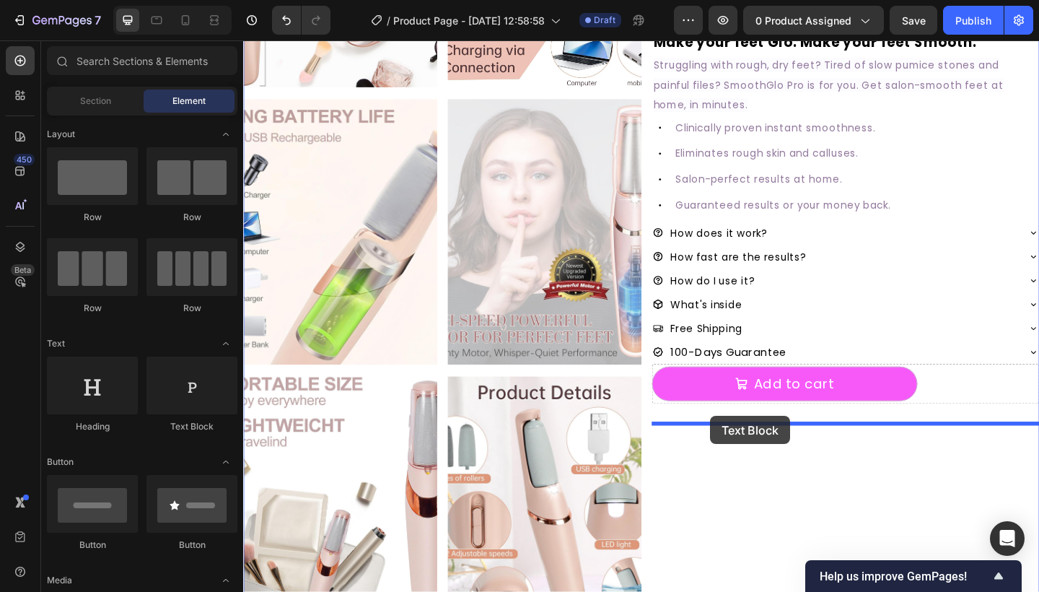
drag, startPoint x: 418, startPoint y: 428, endPoint x: 750, endPoint y: 448, distance: 332.4
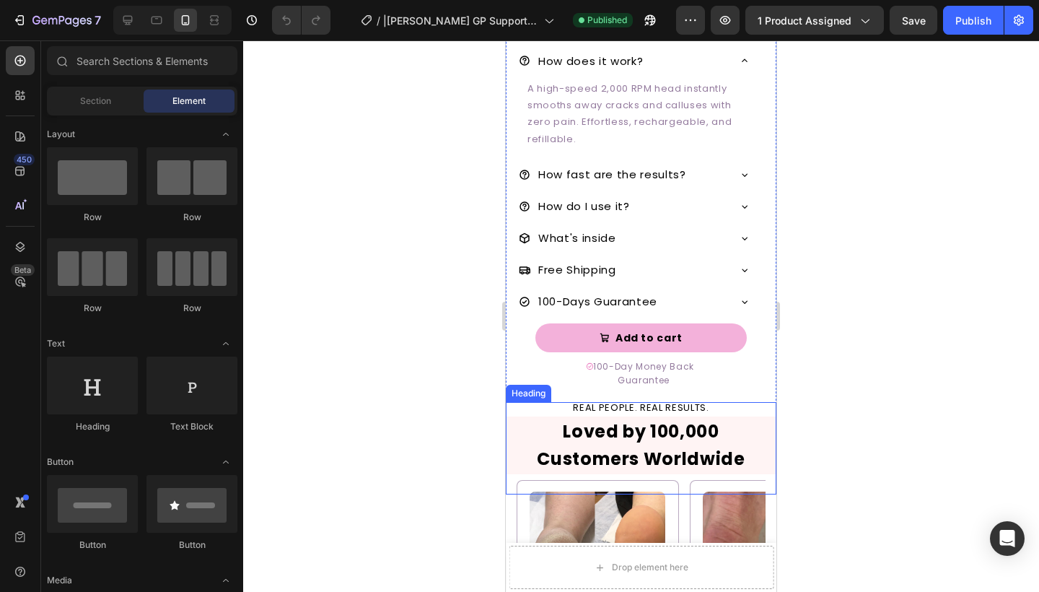
scroll to position [762, 0]
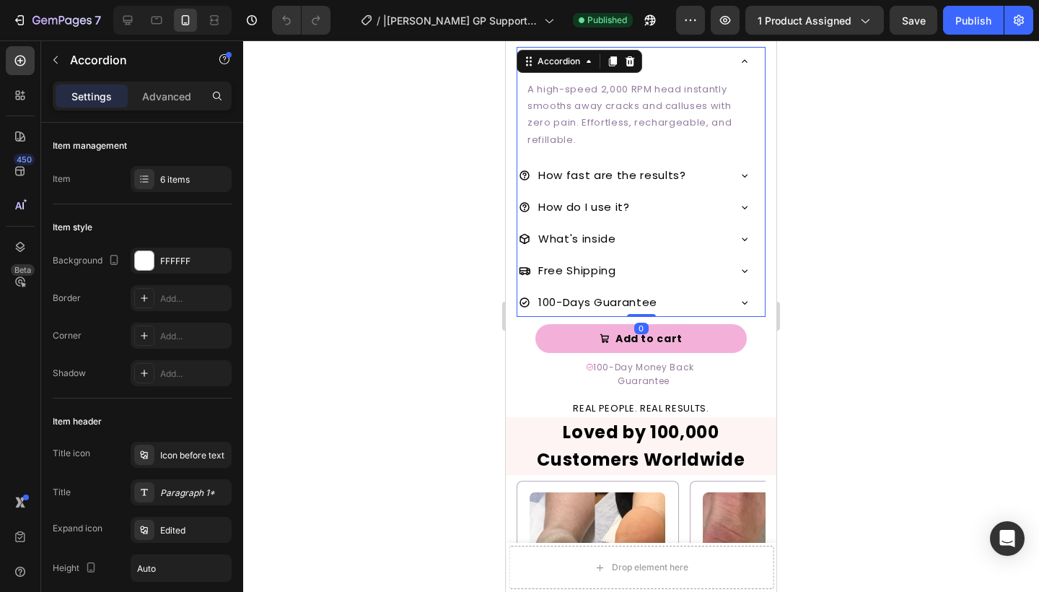
click at [747, 172] on icon at bounding box center [745, 176] width 12 height 12
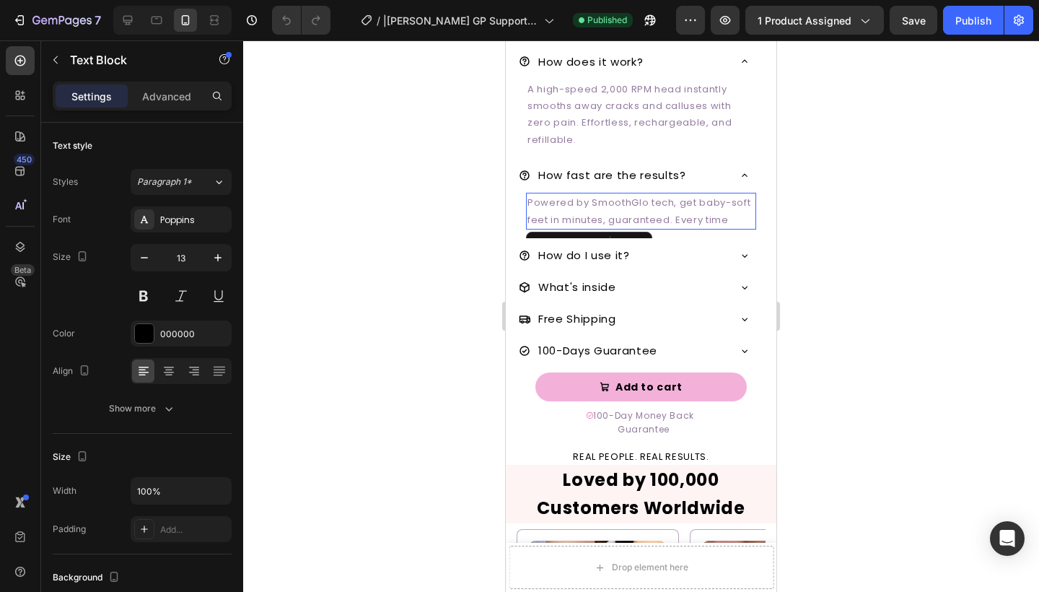
click at [656, 203] on span "Powered by SmoothGlo tech, get baby-soft feet in minutes, guaranteed. Every time" at bounding box center [638, 210] width 223 height 30
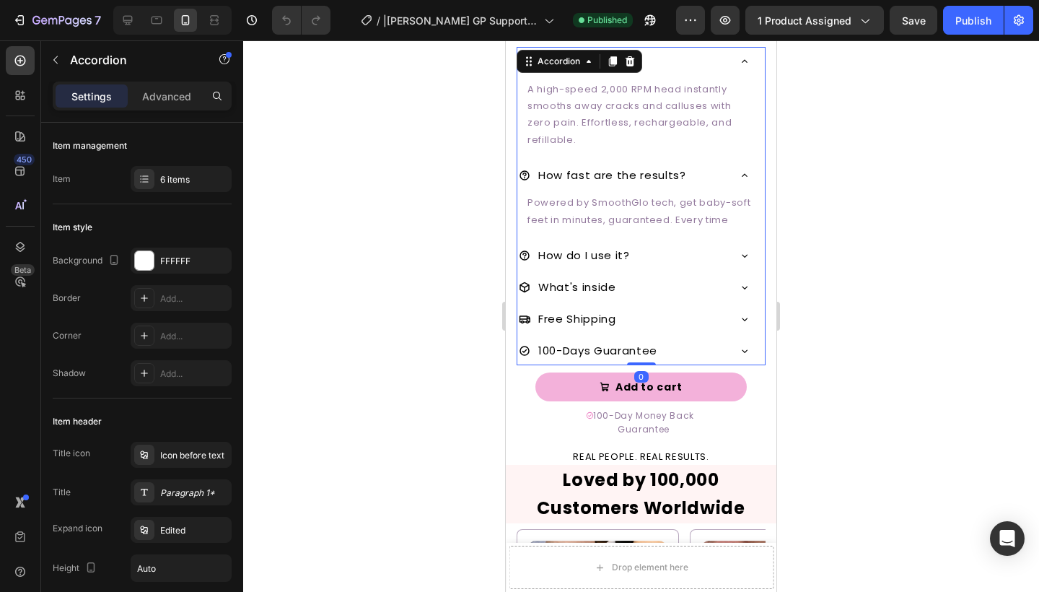
click at [740, 250] on icon at bounding box center [745, 256] width 12 height 12
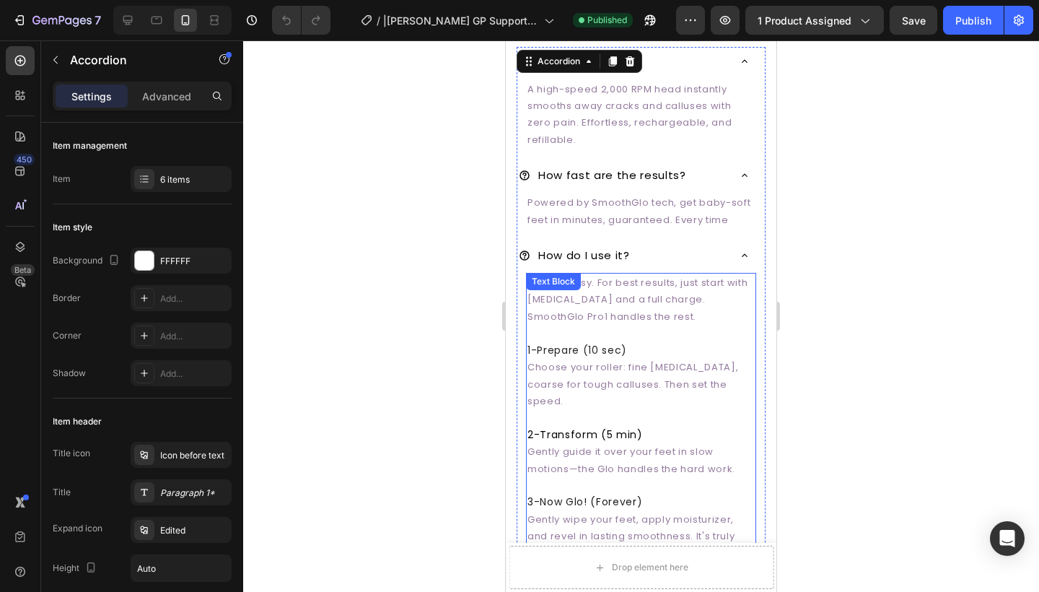
scroll to position [816, 0]
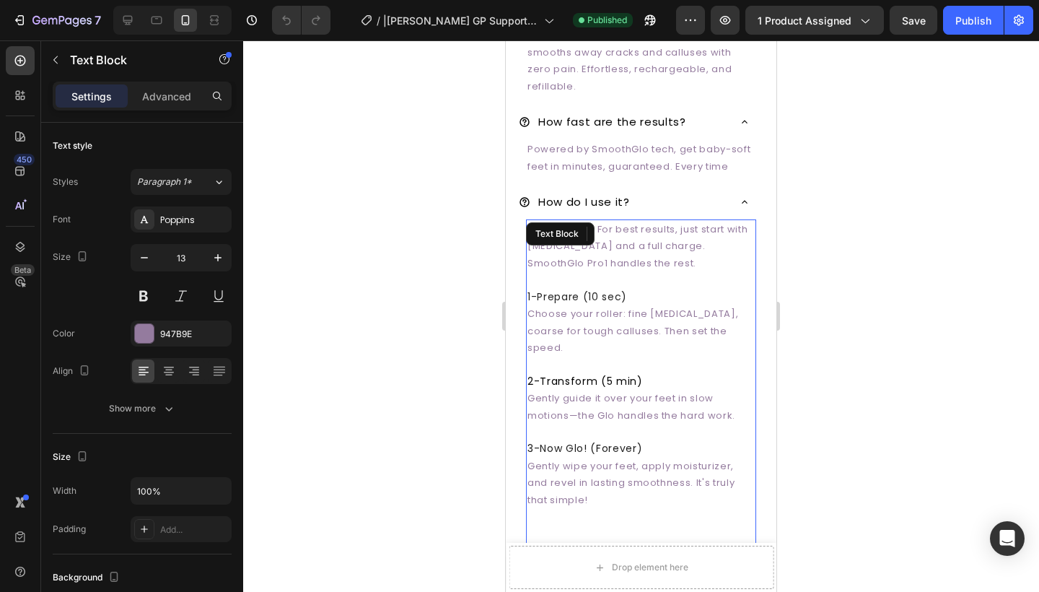
click at [648, 237] on div "It's that easy. For best results, just start with dry skin and a full charge. S…" at bounding box center [641, 381] width 230 height 324
click at [594, 237] on div "Text Block" at bounding box center [560, 233] width 69 height 23
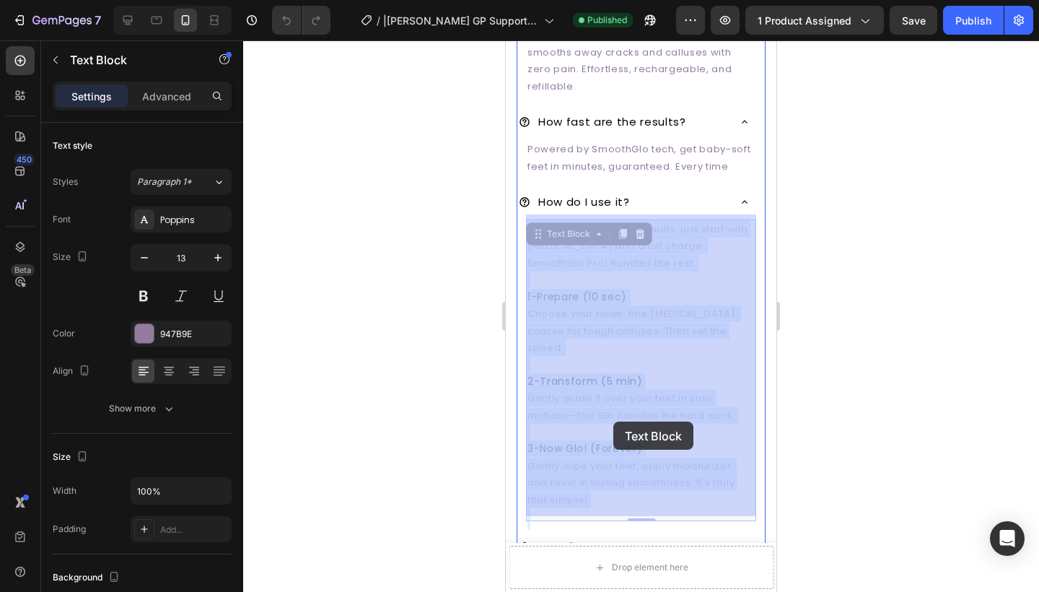
drag, startPoint x: 588, startPoint y: 475, endPoint x: 613, endPoint y: 421, distance: 59.7
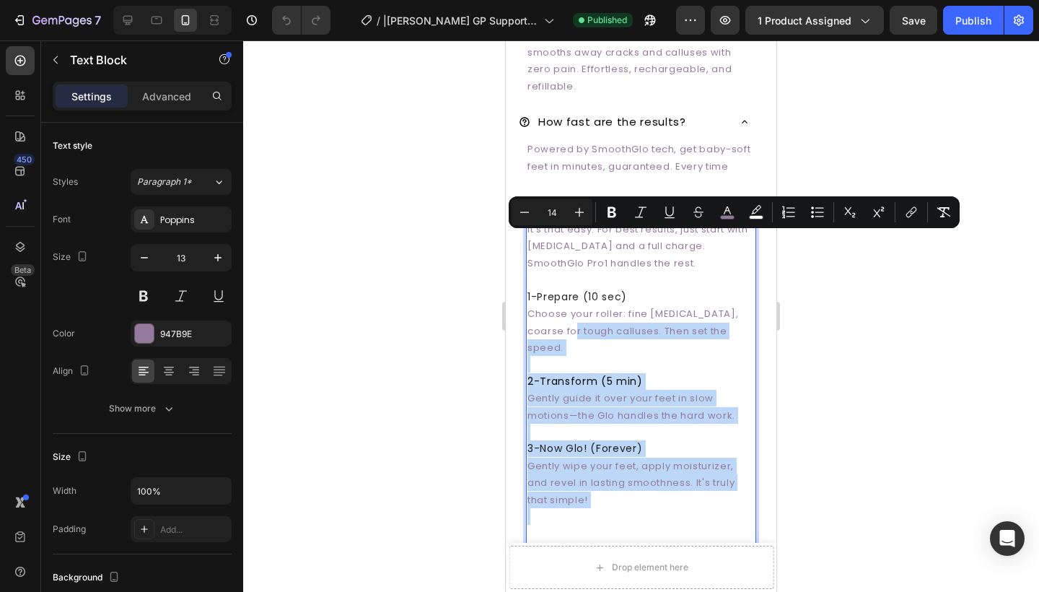
type input "13"
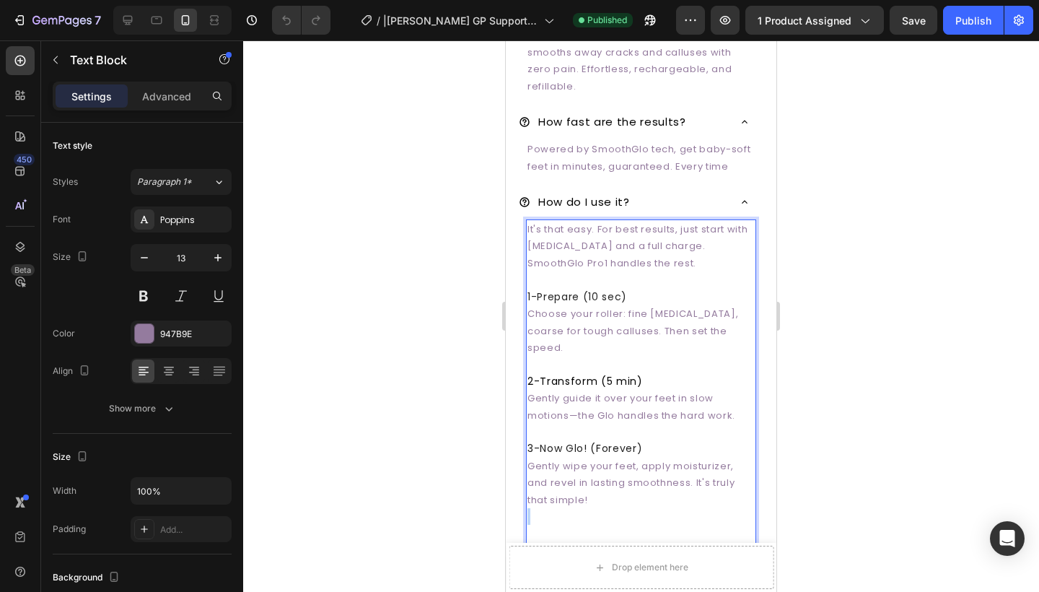
drag, startPoint x: 589, startPoint y: 475, endPoint x: 605, endPoint y: 477, distance: 16.7
click at [605, 477] on p "Gently wipe your feet, apply moisturizer, and revel in lasting smoothness. It's…" at bounding box center [640, 482] width 227 height 50
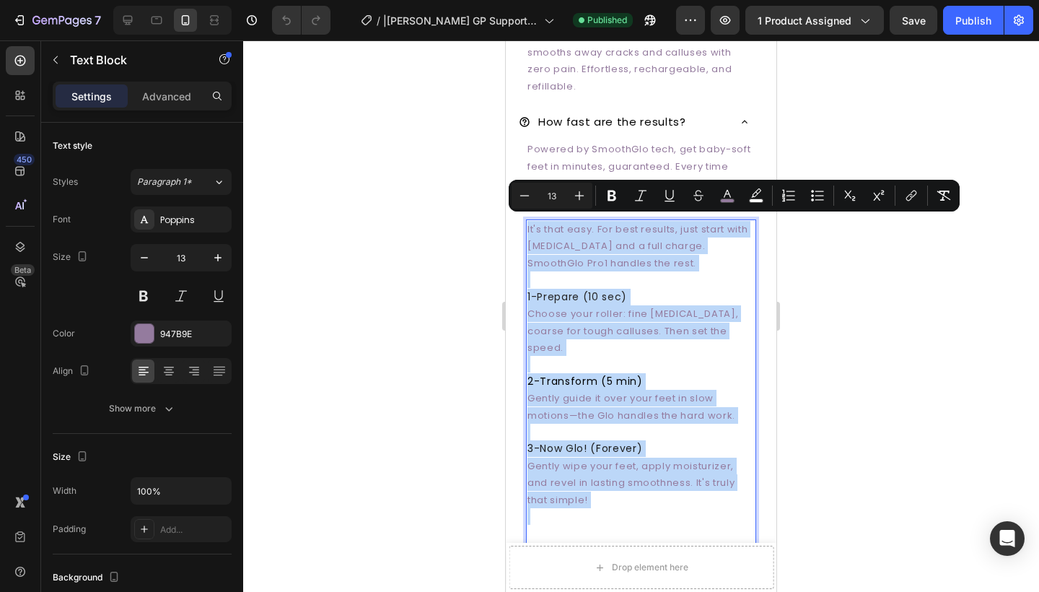
drag, startPoint x: 594, startPoint y: 474, endPoint x: 555, endPoint y: 214, distance: 262.6
click at [555, 219] on div "It's that easy. For best results, just start with dry skin and a full charge. S…" at bounding box center [641, 381] width 230 height 324
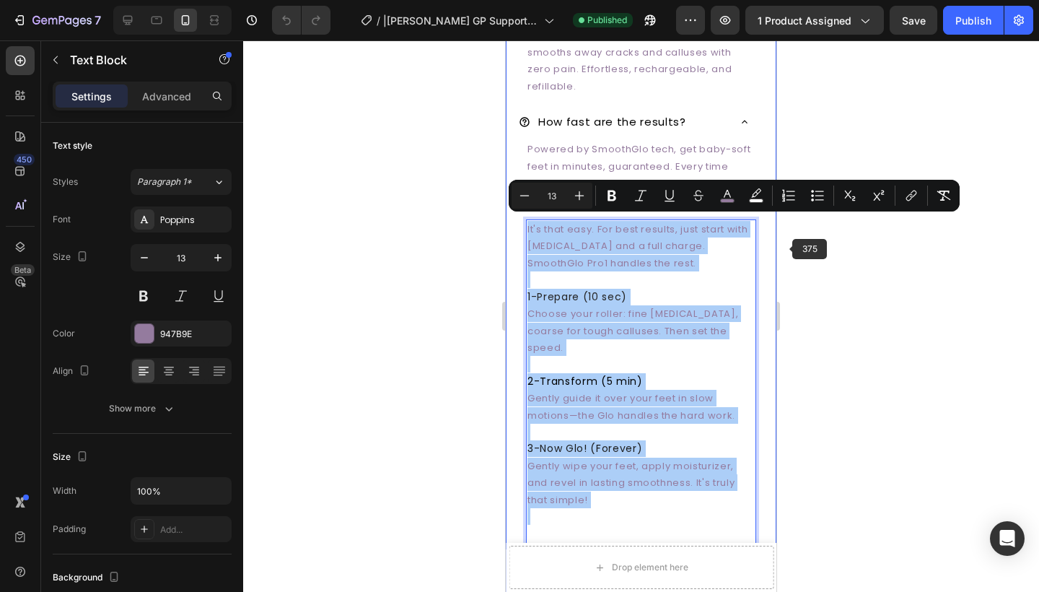
click at [838, 286] on div at bounding box center [641, 315] width 796 height 551
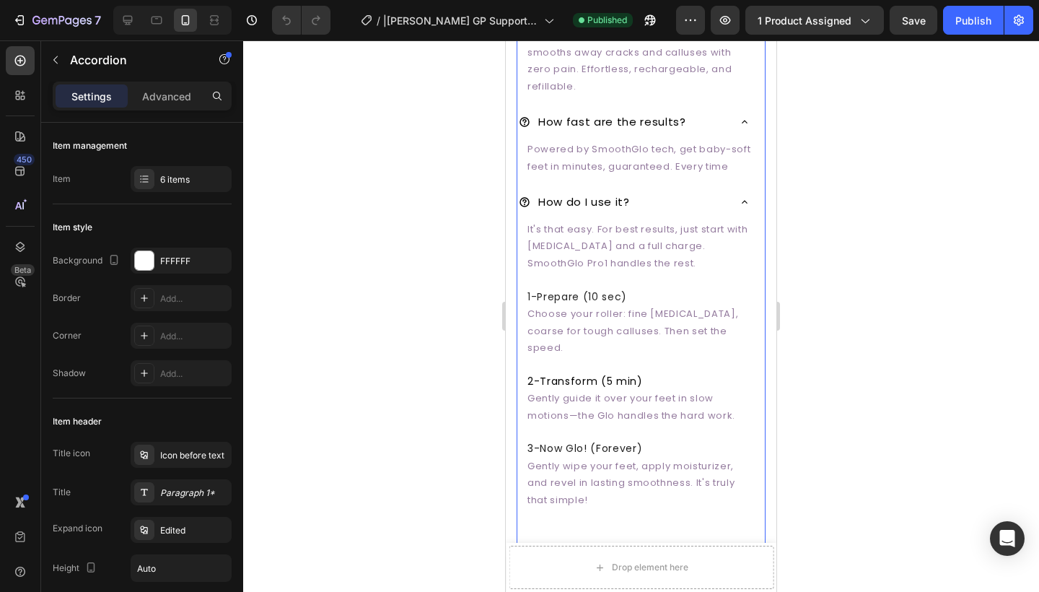
click at [744, 196] on icon at bounding box center [745, 202] width 12 height 12
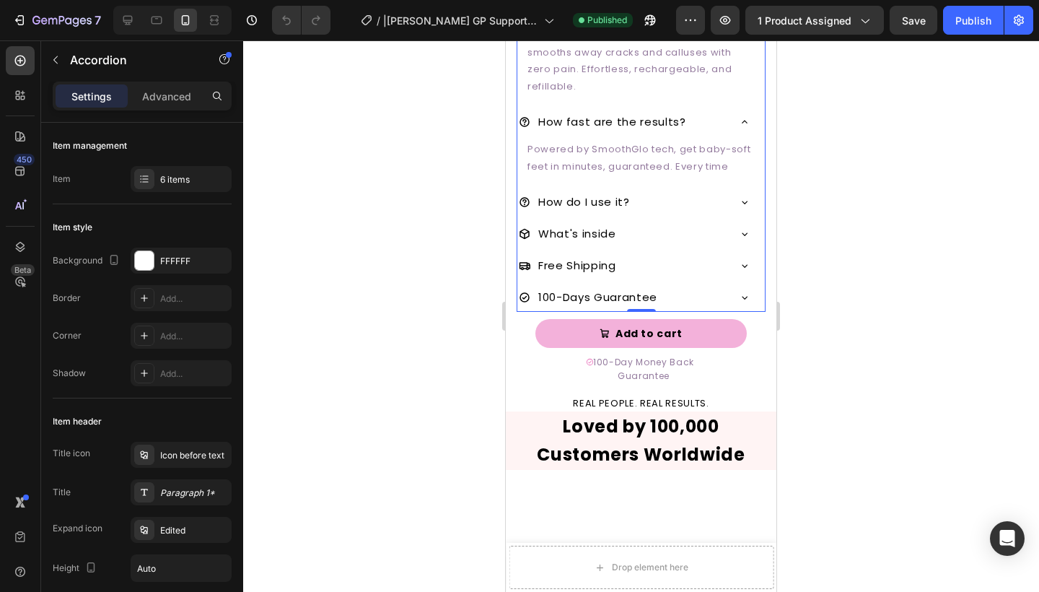
click at [747, 120] on icon at bounding box center [745, 121] width 6 height 3
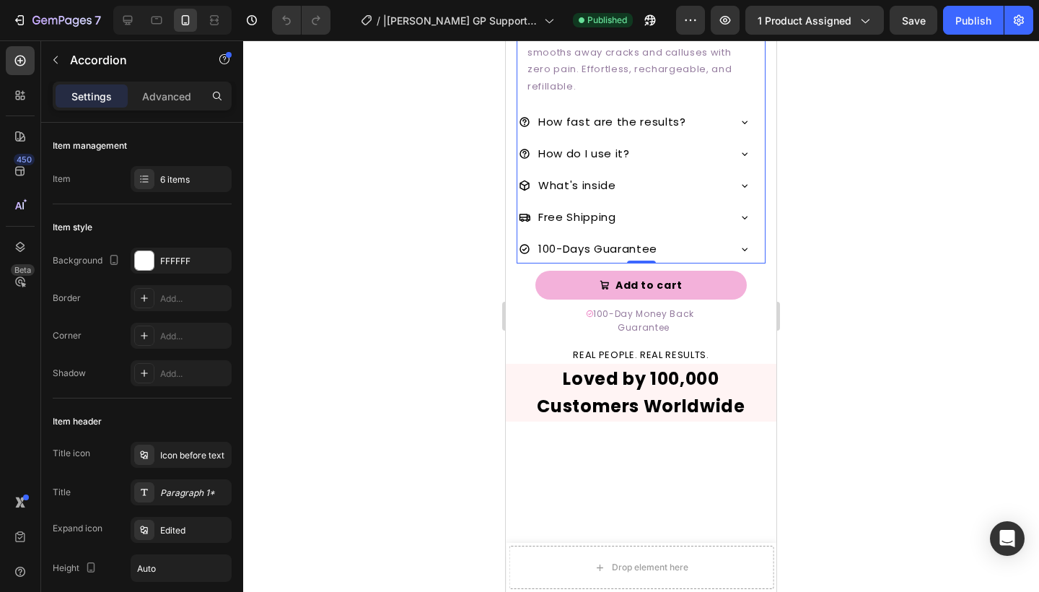
click at [747, 180] on icon at bounding box center [745, 186] width 12 height 12
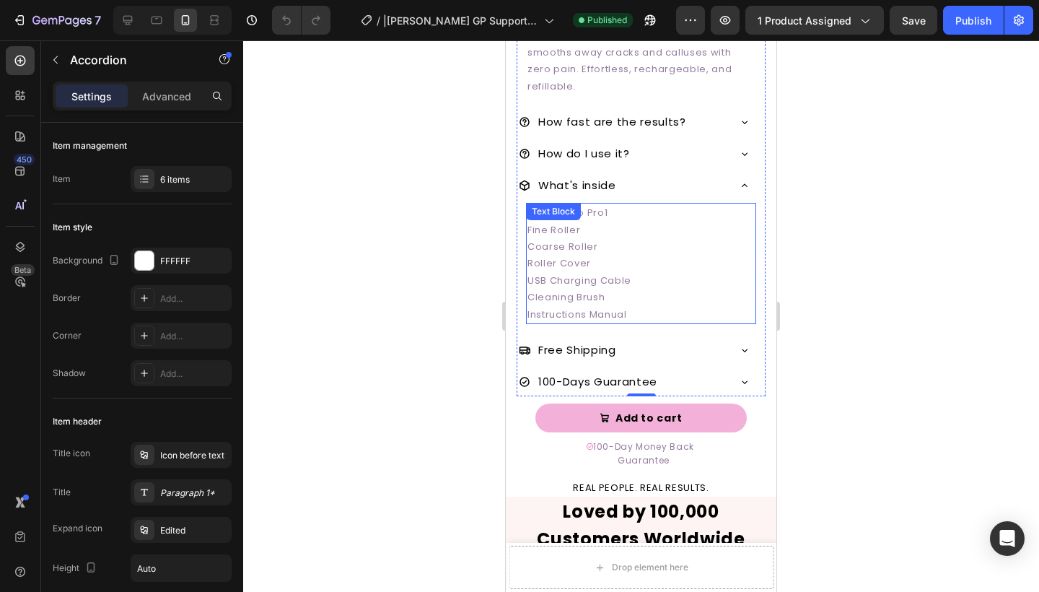
click at [579, 220] on div "SmoothGlo Pro1 Fine Roller Coarse Roller Roller Cover USB Charging Cable Cleani…" at bounding box center [641, 263] width 230 height 121
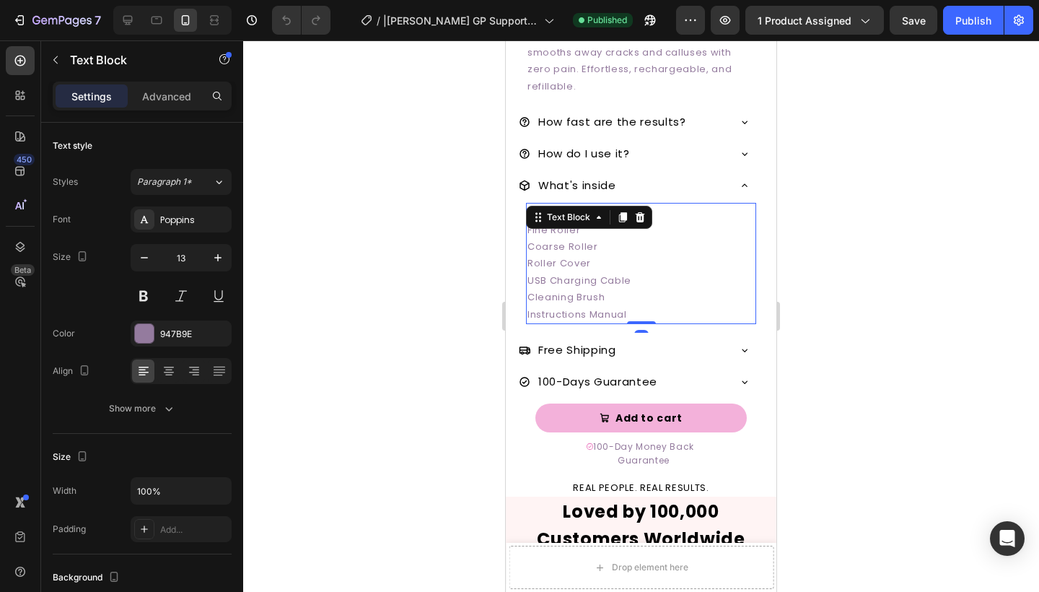
click at [579, 220] on div "Text Block" at bounding box center [568, 216] width 78 height 17
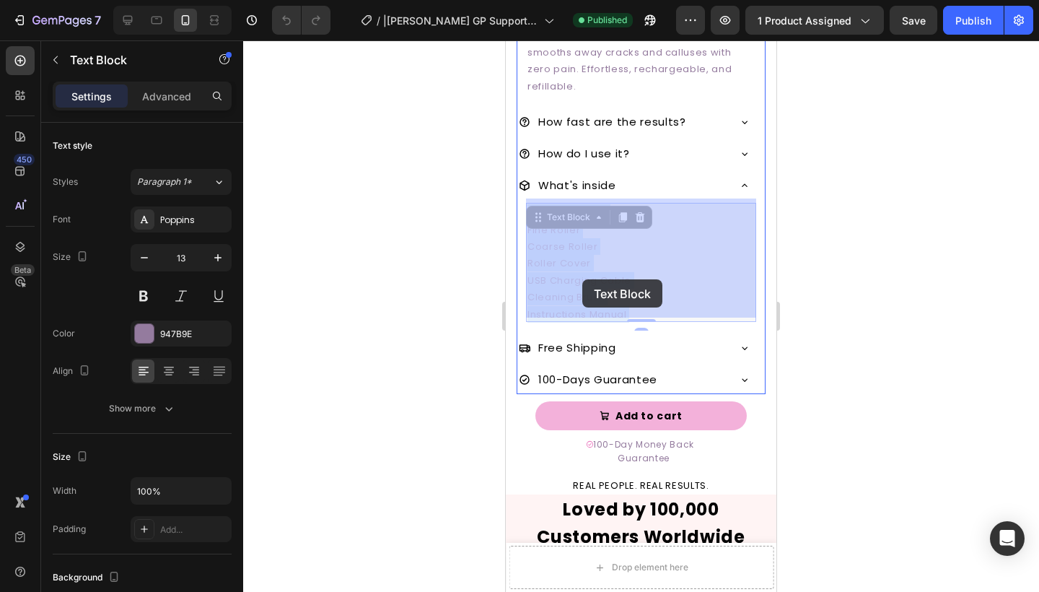
drag, startPoint x: 634, startPoint y: 302, endPoint x: 582, endPoint y: 279, distance: 56.5
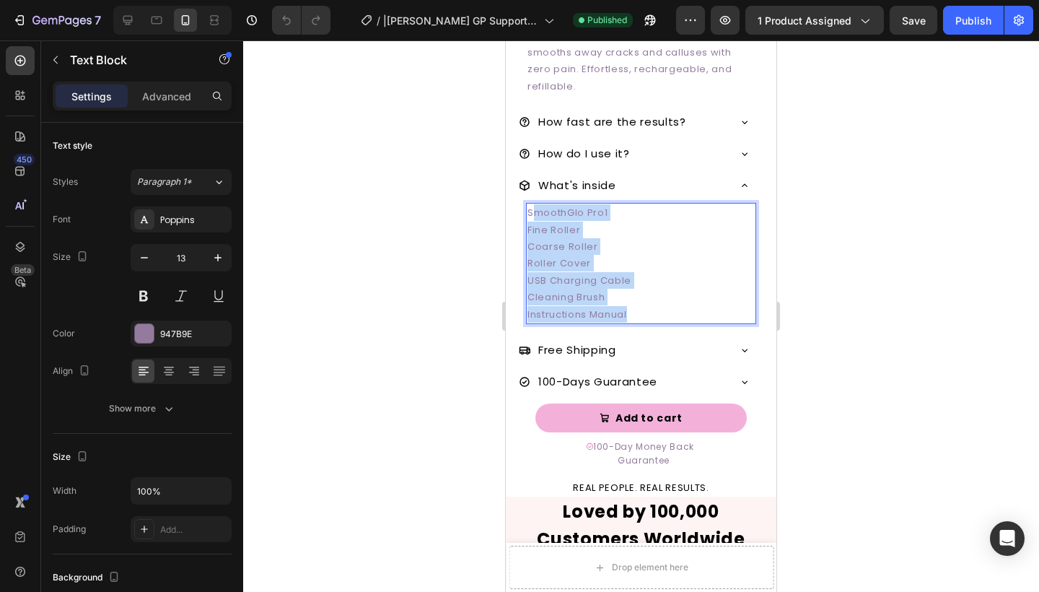
drag, startPoint x: 628, startPoint y: 309, endPoint x: 531, endPoint y: 203, distance: 143.5
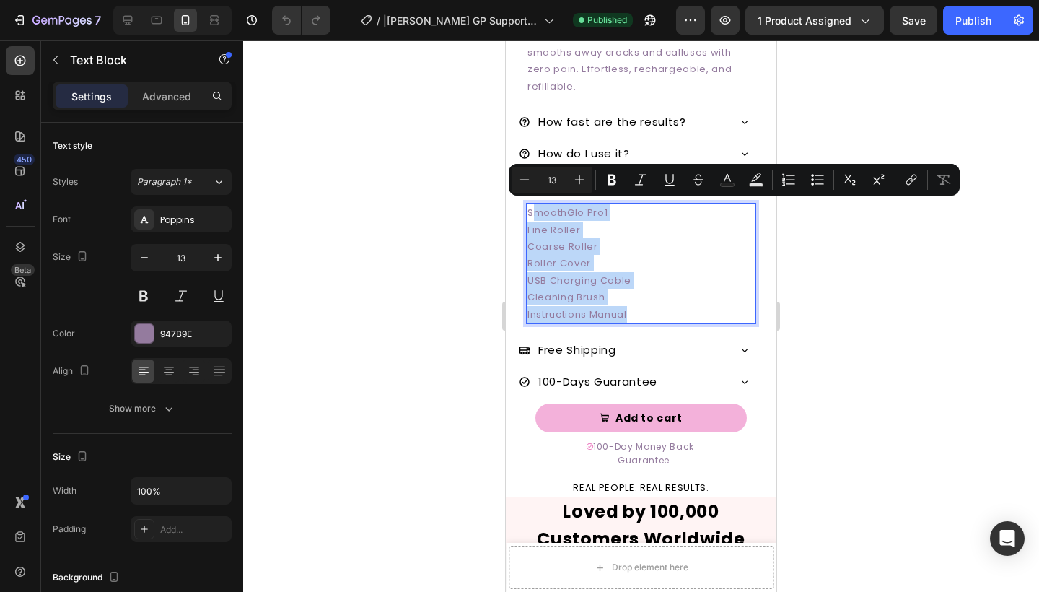
copy div "moothGlo Pro1 Fine Roller Coarse Roller Roller Cover USB Charging Cable Cleanin…"
click at [435, 258] on div at bounding box center [641, 315] width 796 height 551
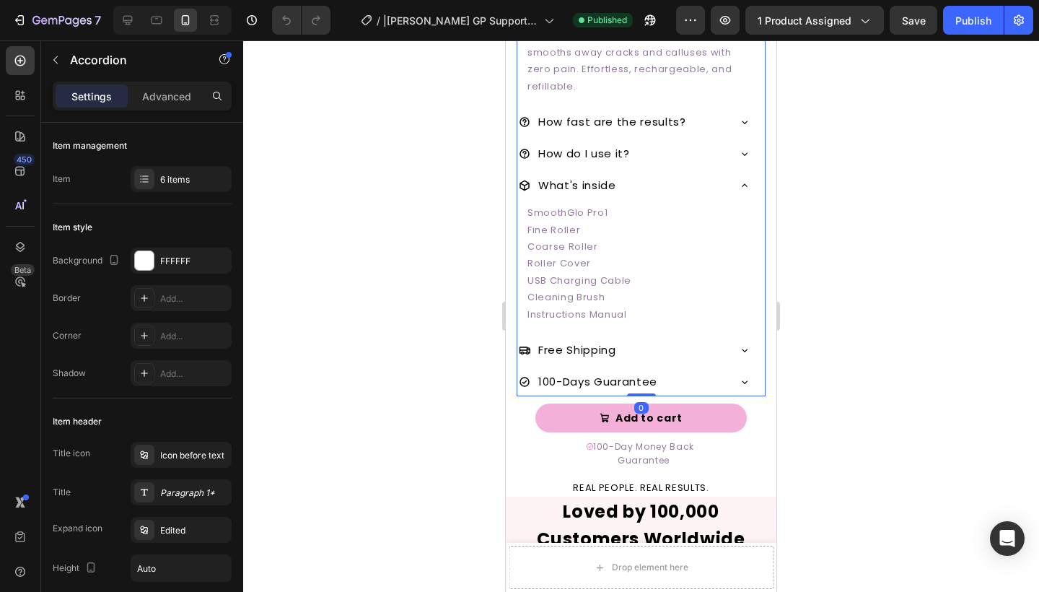
click at [760, 107] on div "How fast are the results?" at bounding box center [640, 122] width 247 height 30
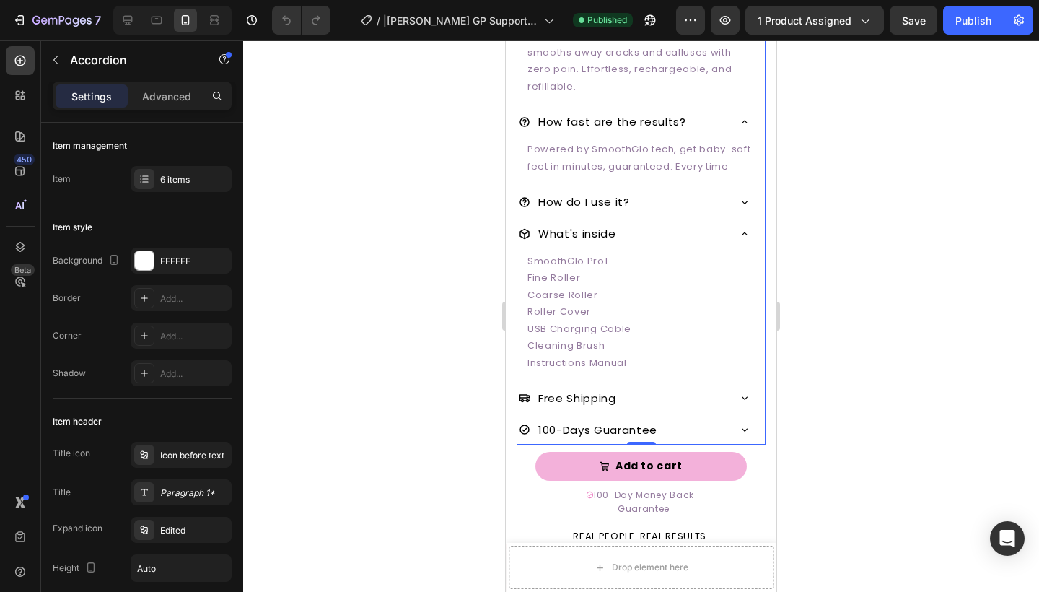
click at [750, 196] on icon at bounding box center [745, 202] width 12 height 12
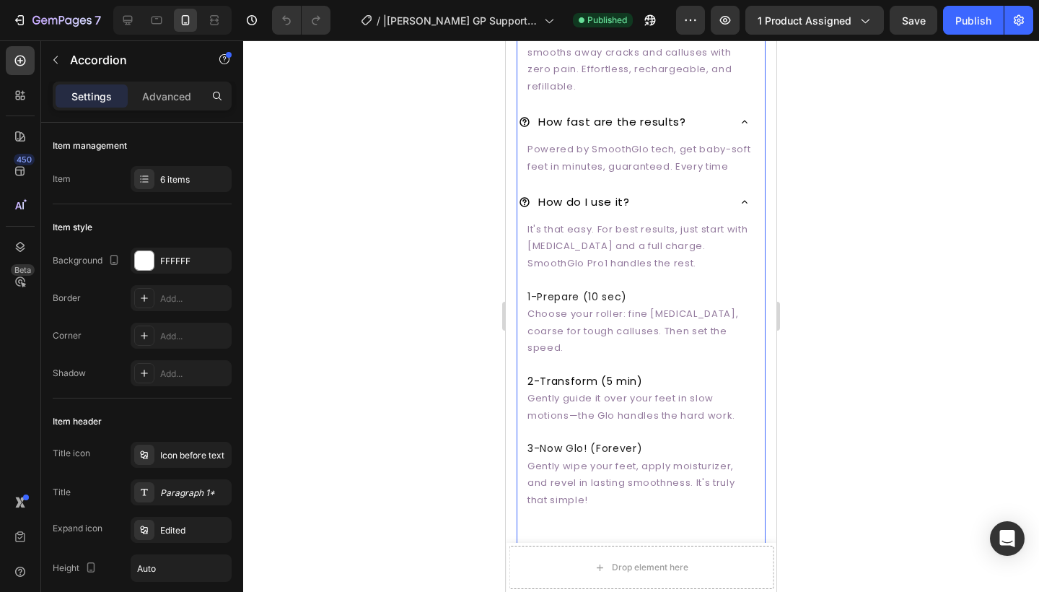
click at [750, 196] on icon at bounding box center [745, 202] width 12 height 12
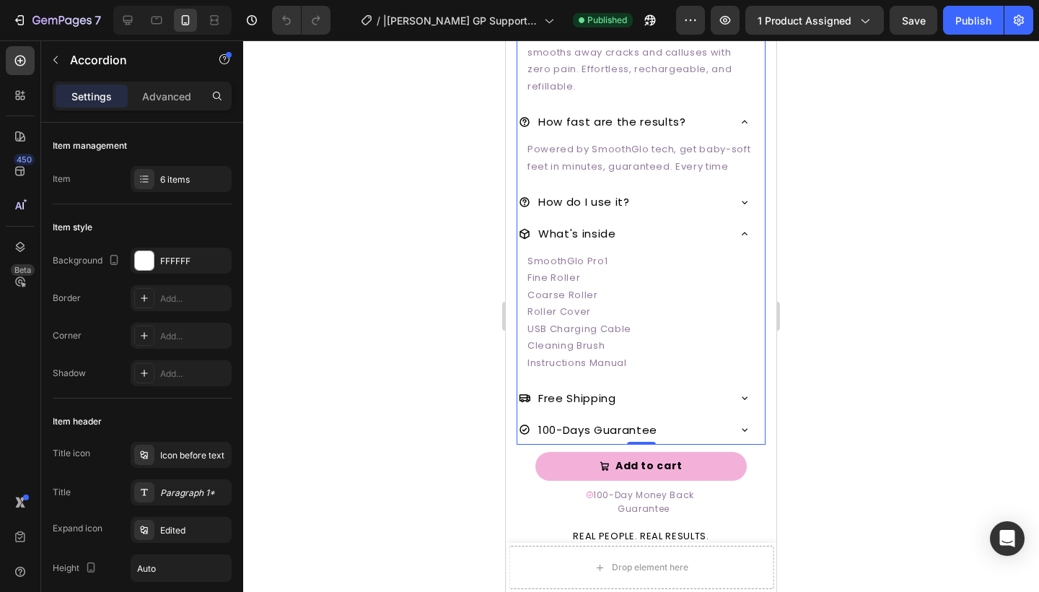
click at [744, 396] on icon at bounding box center [745, 398] width 12 height 12
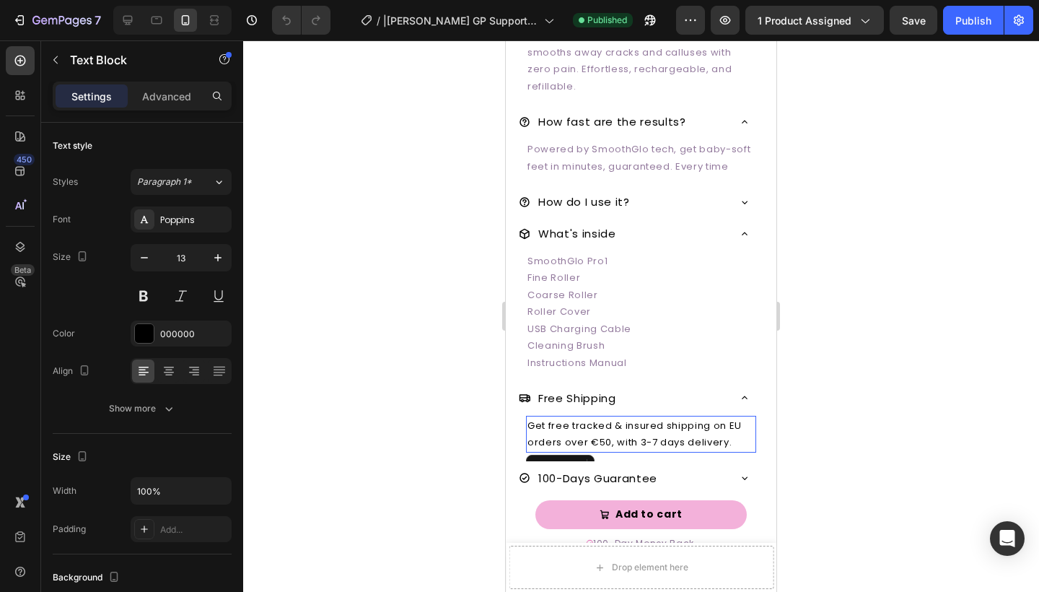
click at [636, 430] on span "Get free tracked & insured shipping on EU orders over €50, with 3-7 days delive…" at bounding box center [634, 433] width 214 height 30
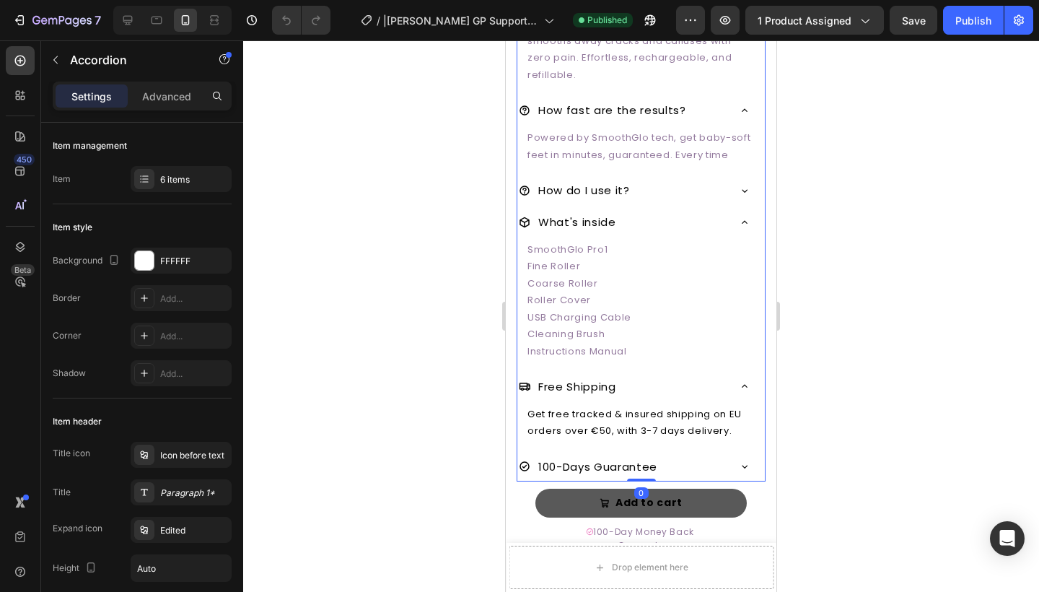
scroll to position [962, 0]
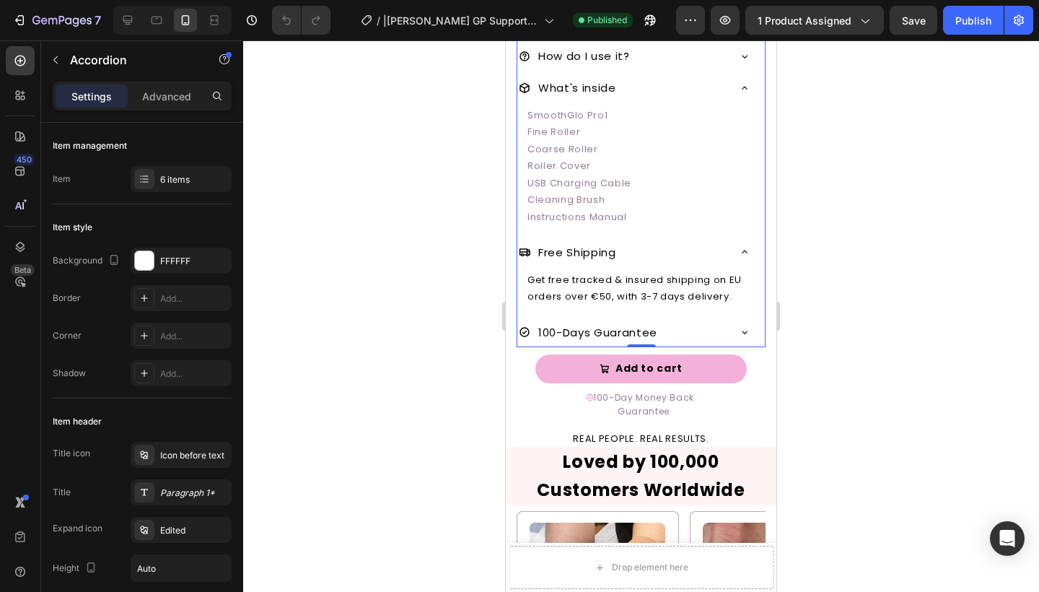
click at [747, 328] on icon at bounding box center [745, 332] width 12 height 12
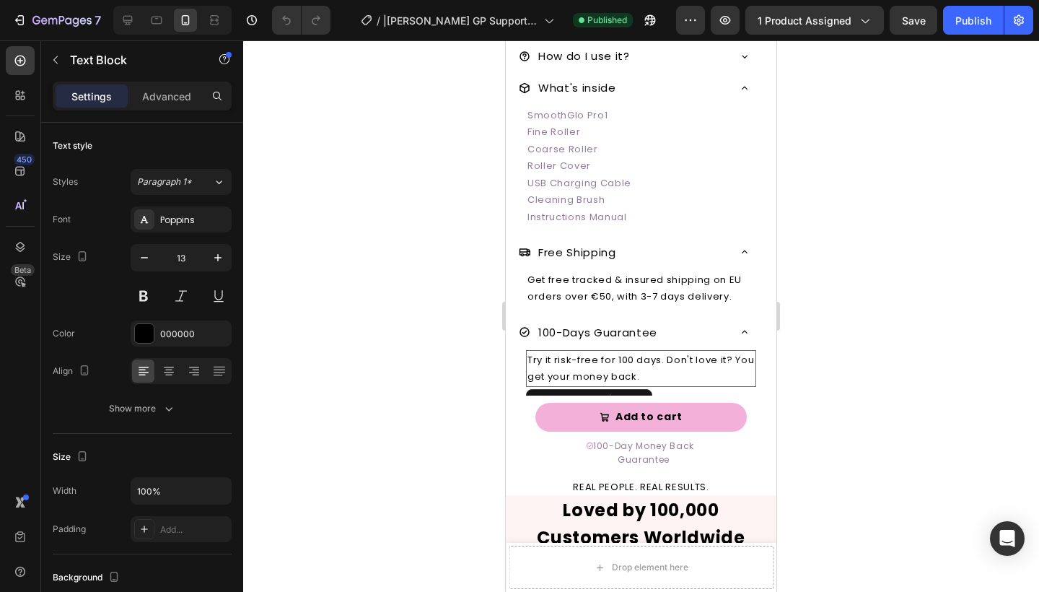
click at [687, 353] on p "Try it risk-free for 100 days. Don't love it? You get your money back." at bounding box center [640, 368] width 227 height 34
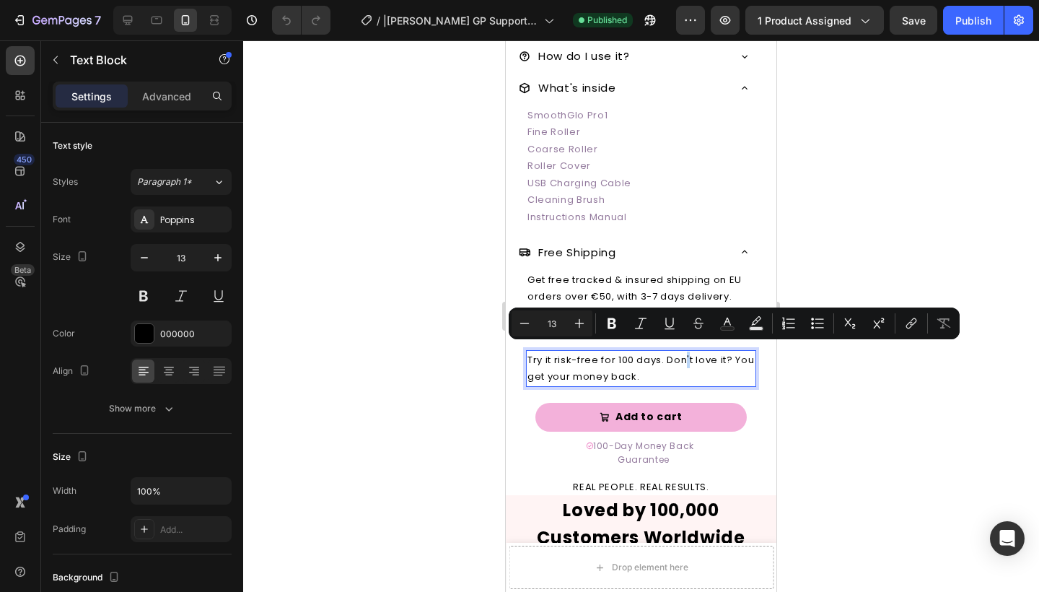
click at [687, 352] on p "Try it risk-free for 100 days. Don't love it? You get your money back." at bounding box center [640, 368] width 227 height 34
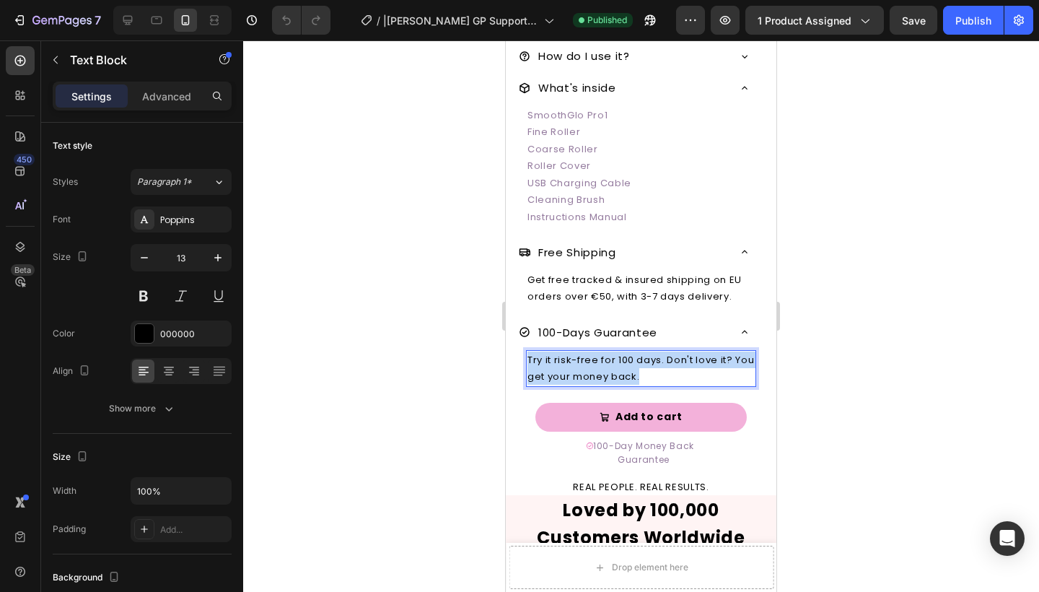
click at [687, 352] on p "Try it risk-free for 100 days. Don't love it? You get your money back." at bounding box center [640, 368] width 227 height 34
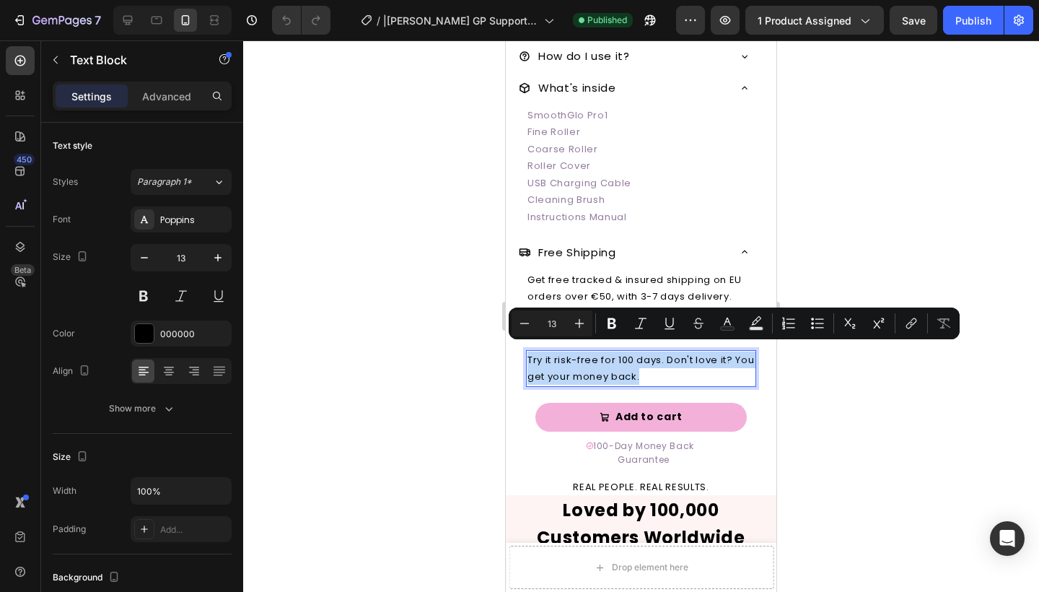
copy p "Try it risk-free for 100 days. Don't love it? You get your money back."
click at [872, 133] on div at bounding box center [641, 315] width 796 height 551
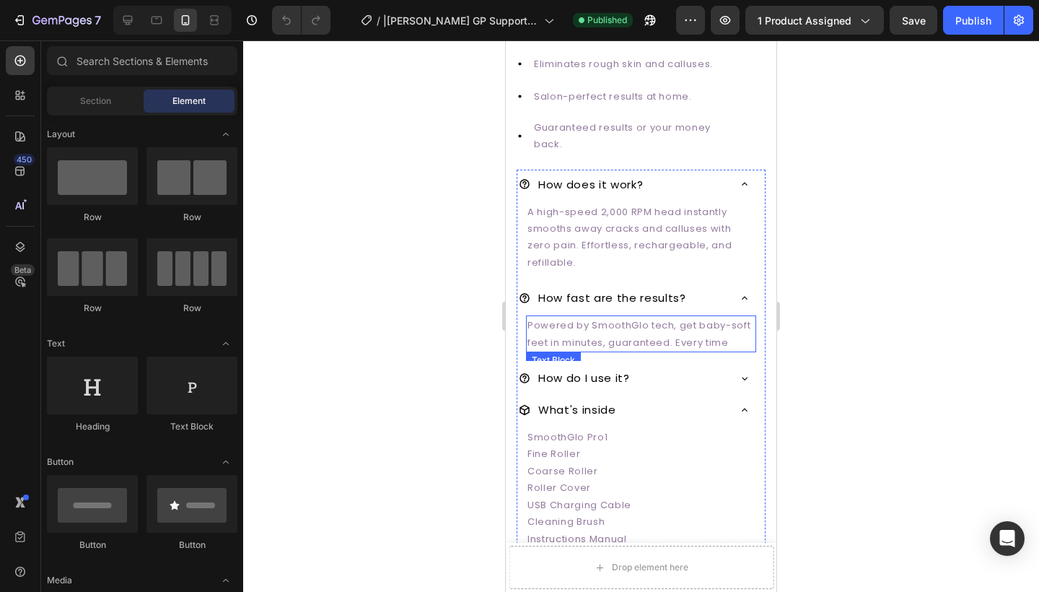
scroll to position [633, 0]
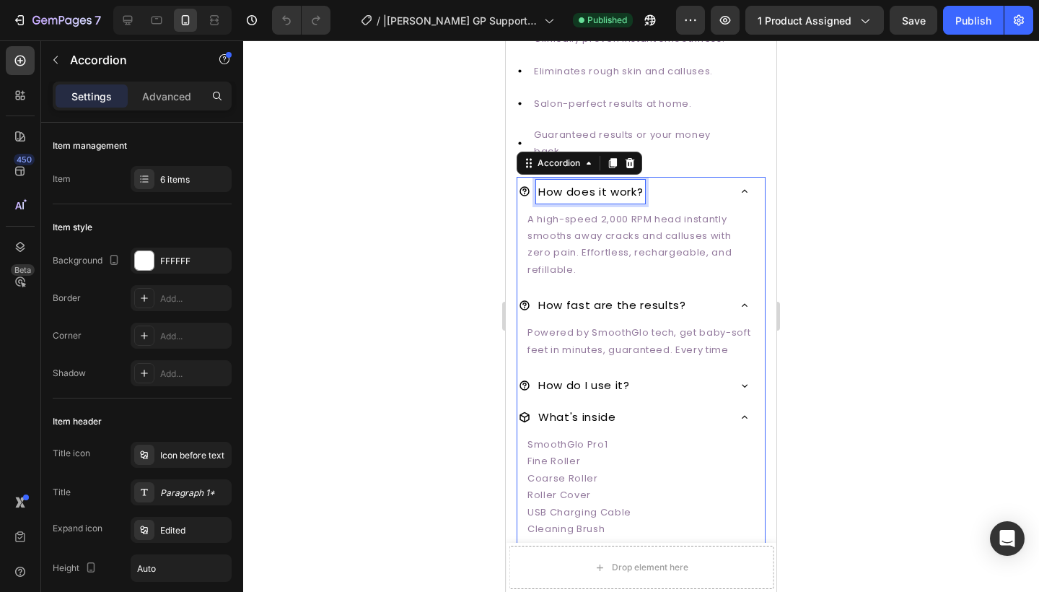
click at [610, 188] on p "How does it work?" at bounding box center [590, 191] width 105 height 19
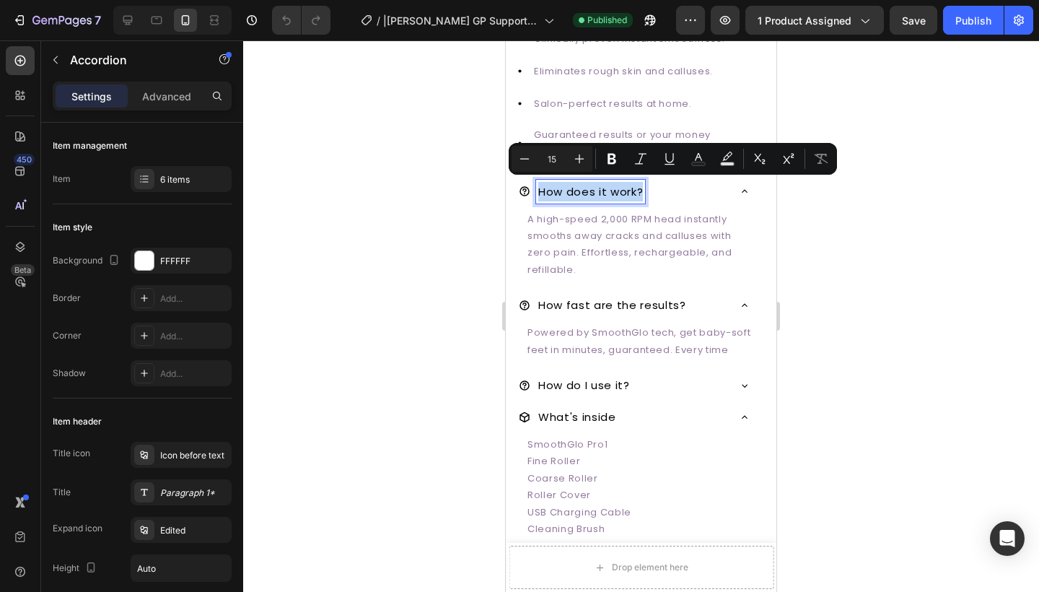
copy p "How does it work?"
click at [966, 172] on div at bounding box center [641, 315] width 796 height 551
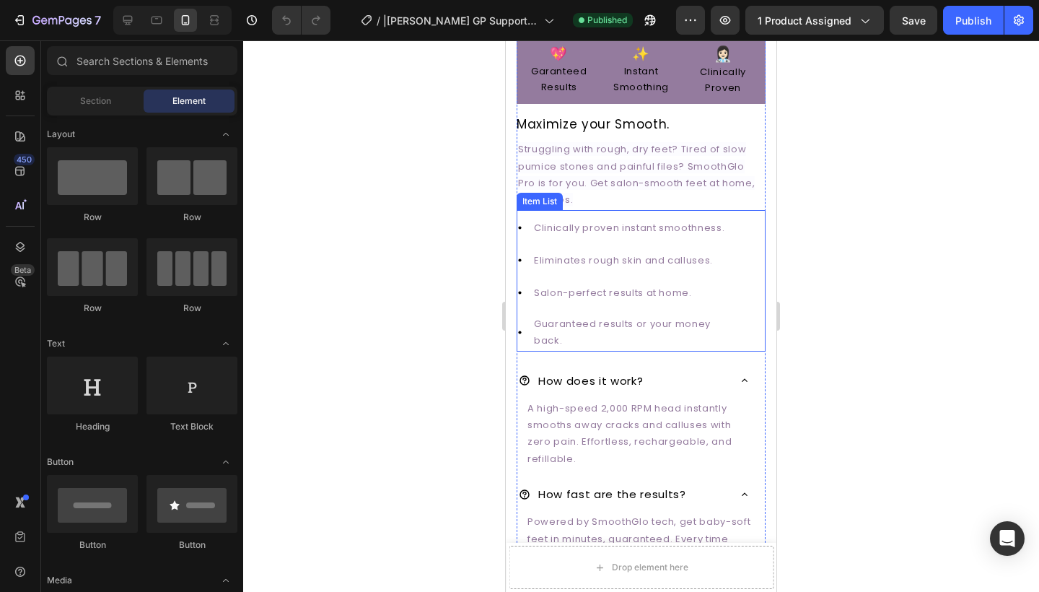
scroll to position [483, 0]
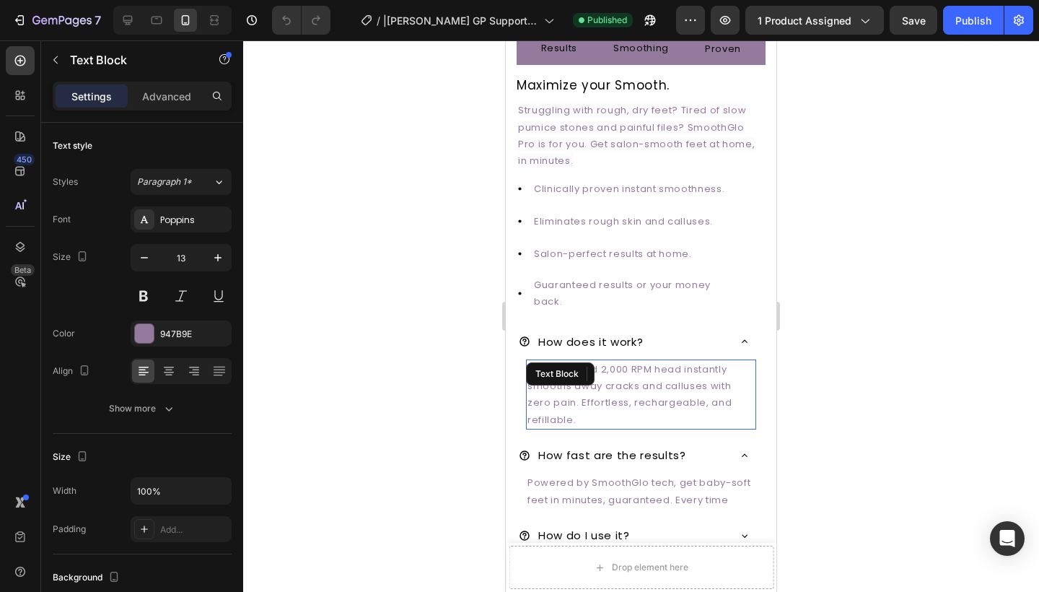
click at [680, 395] on span "A high-speed 2,000 RPM head instantly smooths away cracks and calluses with zer…" at bounding box center [629, 394] width 204 height 64
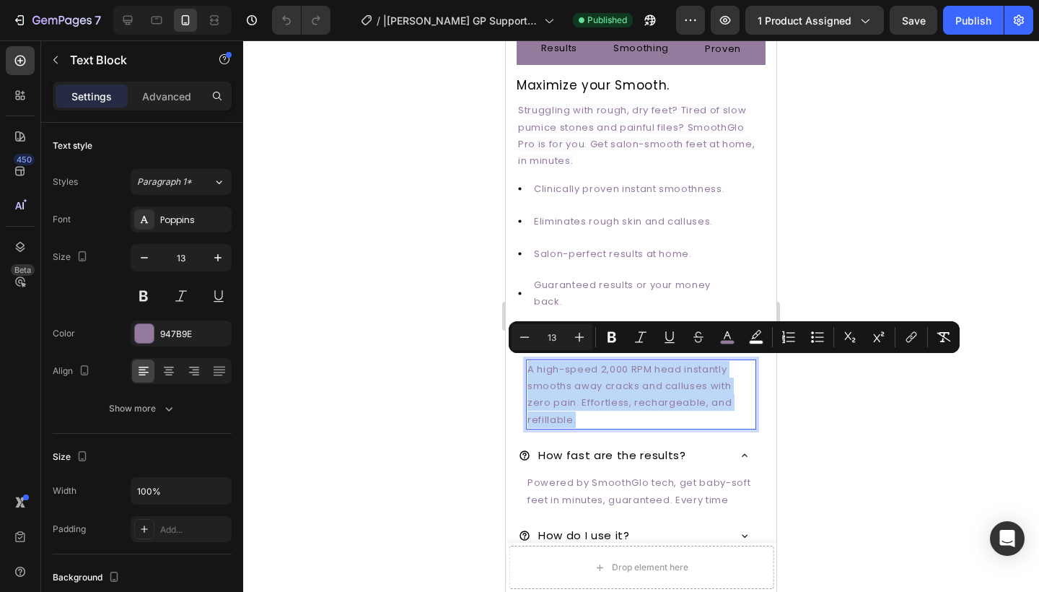
copy span "A high-speed 2,000 RPM head instantly smooths away cracks and calluses with zer…"
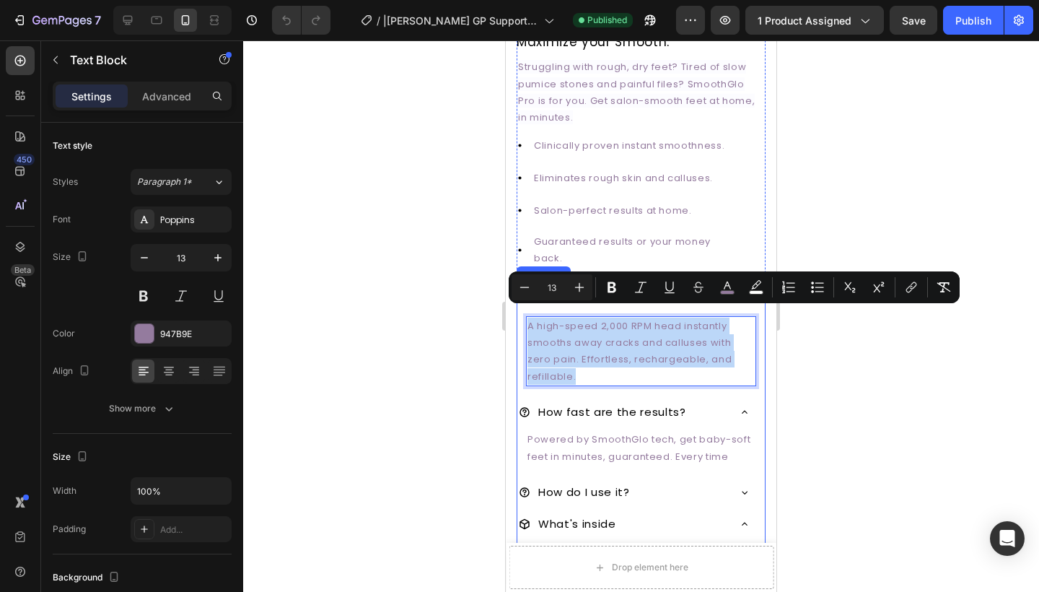
scroll to position [532, 0]
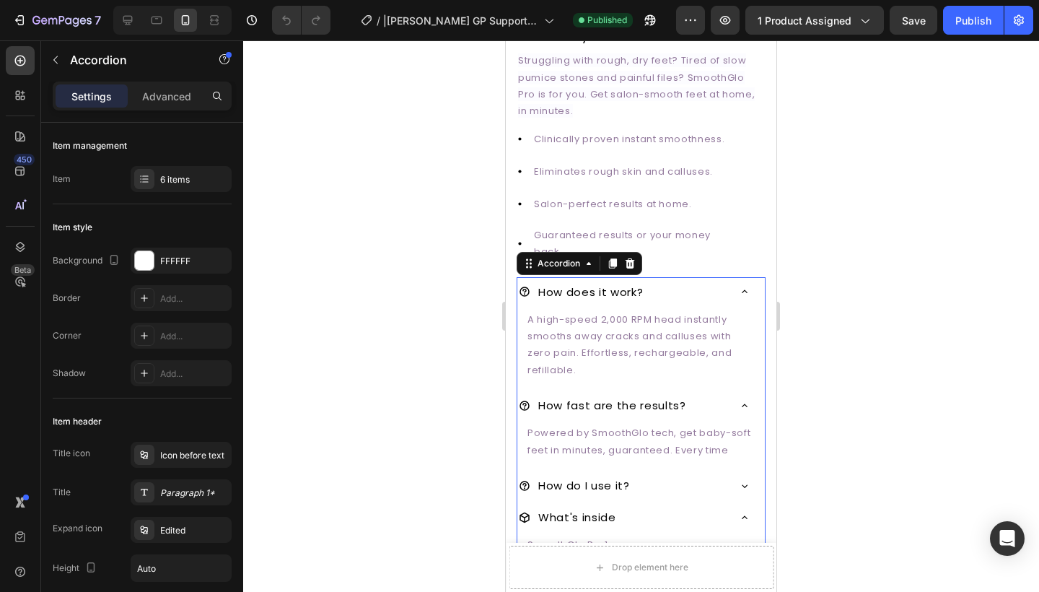
click at [630, 403] on p "How fast are the results?" at bounding box center [612, 404] width 148 height 19
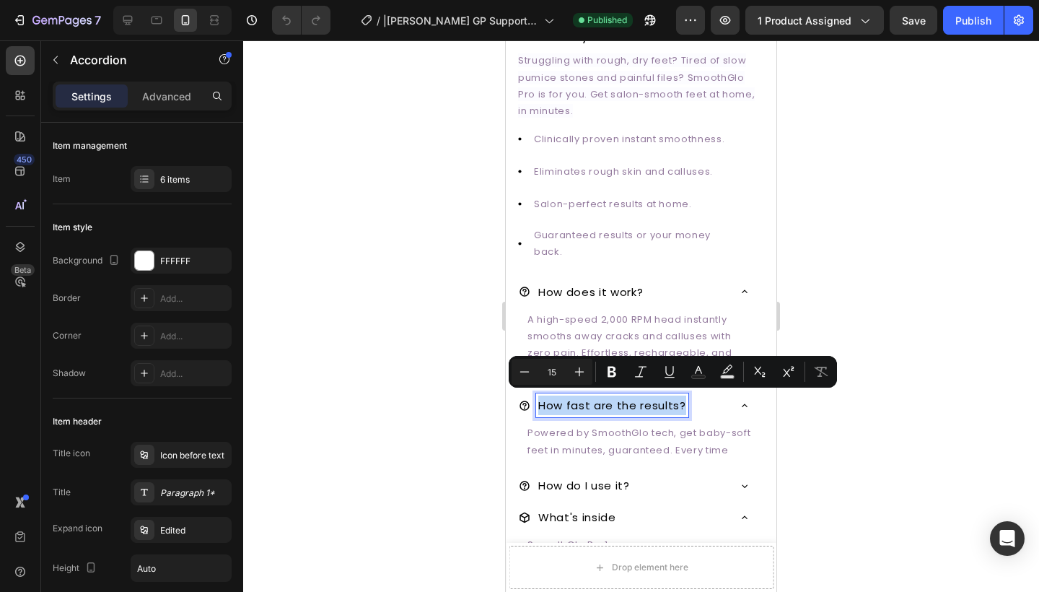
copy p "How fast are the results?"
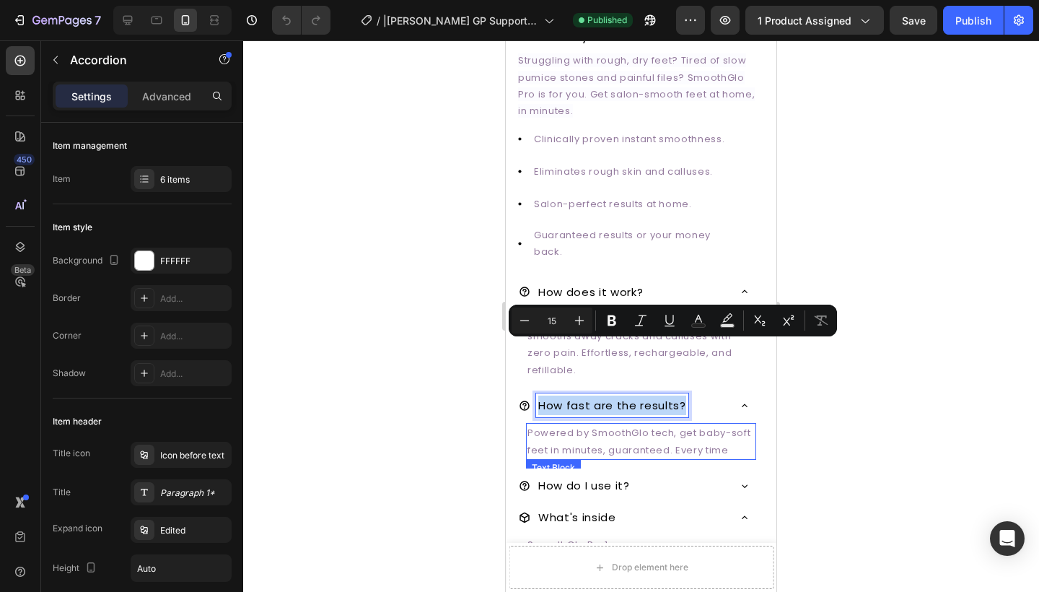
scroll to position [612, 0]
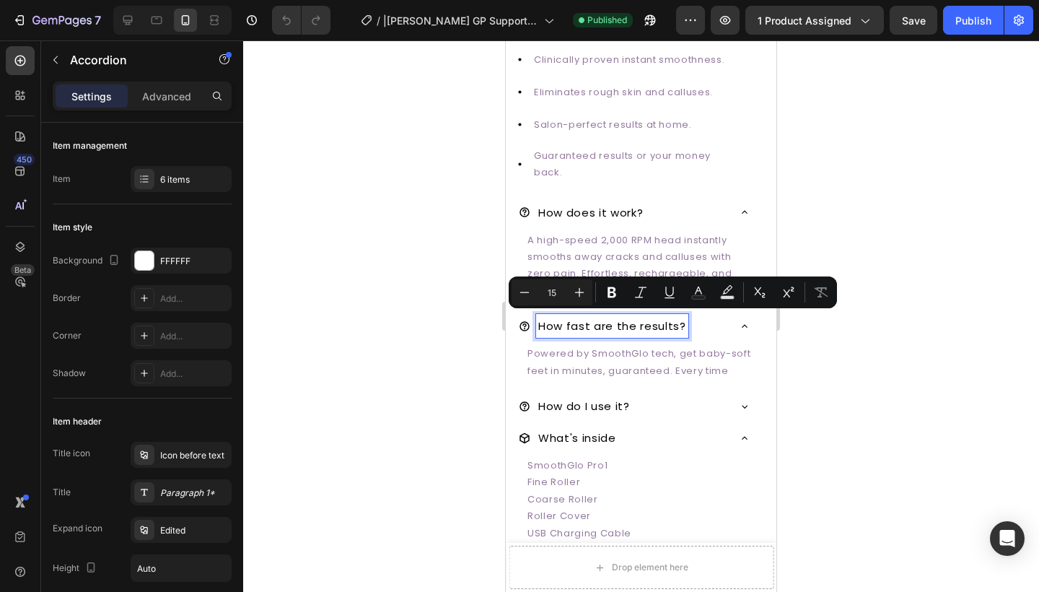
click at [560, 398] on p "How do I use it?" at bounding box center [584, 405] width 92 height 19
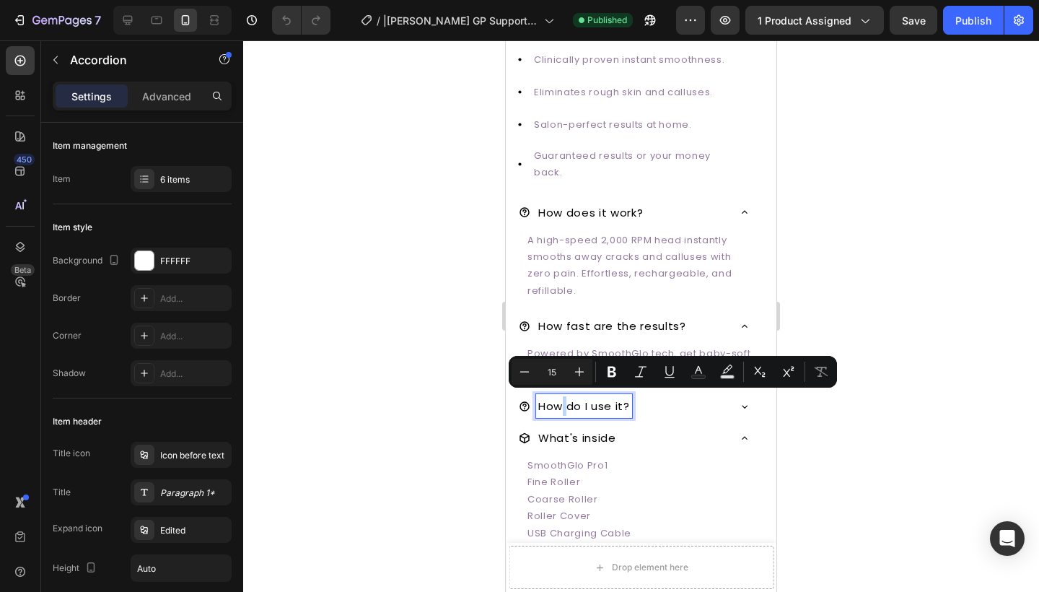
click at [560, 398] on p "How do I use it?" at bounding box center [584, 405] width 92 height 19
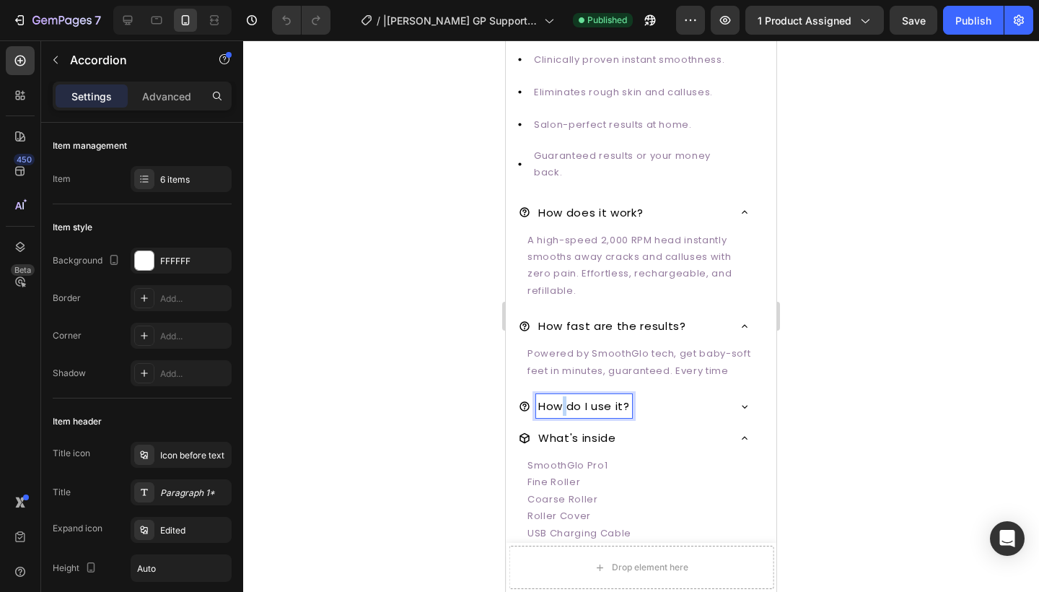
click at [560, 398] on p "How do I use it?" at bounding box center [584, 405] width 92 height 19
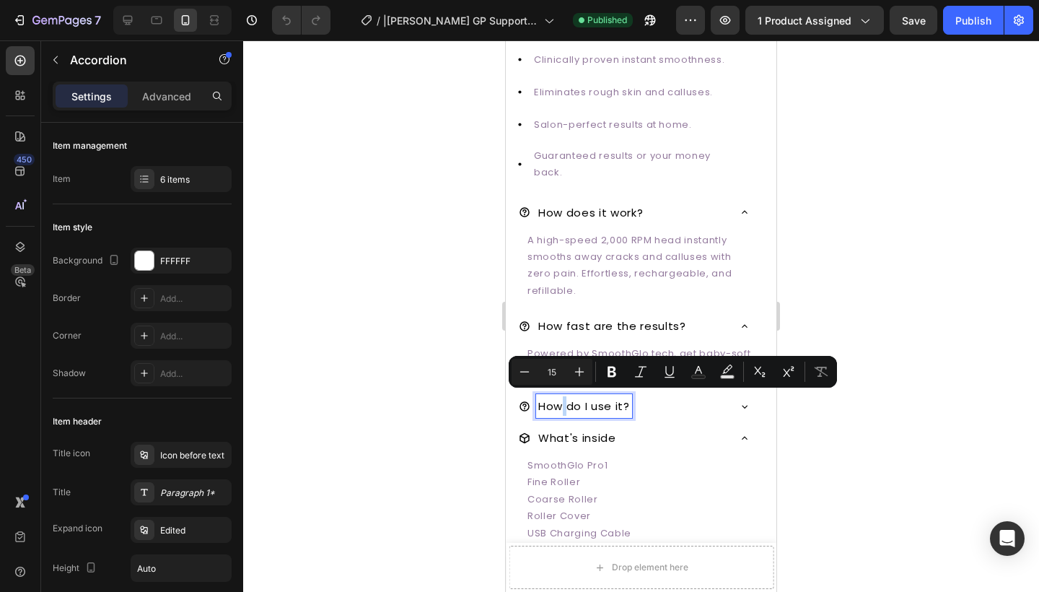
click at [560, 398] on p "How do I use it?" at bounding box center [584, 405] width 92 height 19
copy p "How do I use it?"
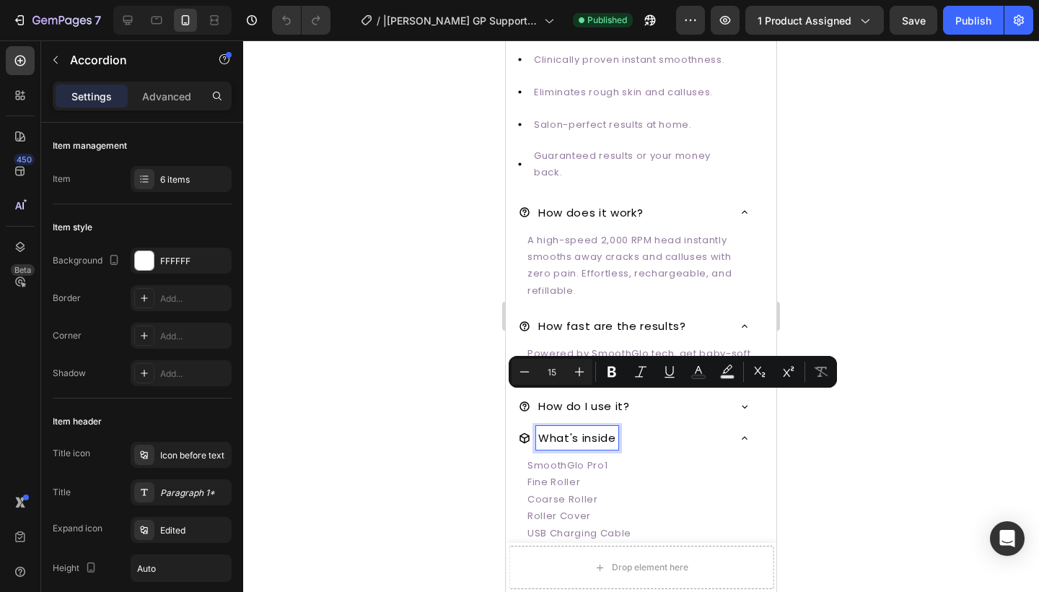
click at [588, 428] on p "What's inside" at bounding box center [577, 437] width 78 height 19
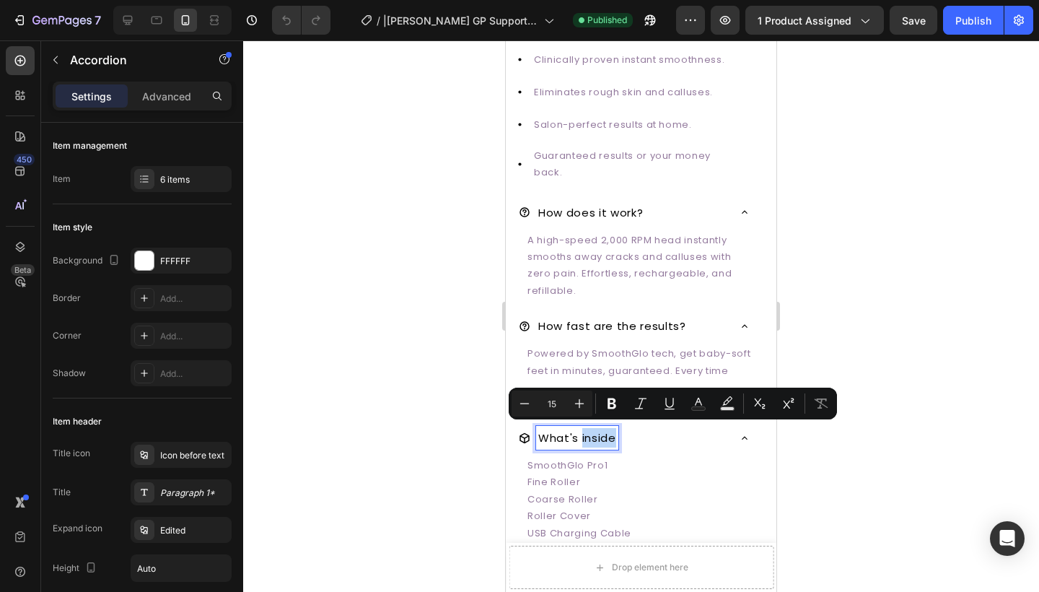
click at [588, 428] on p "What's inside" at bounding box center [577, 437] width 78 height 19
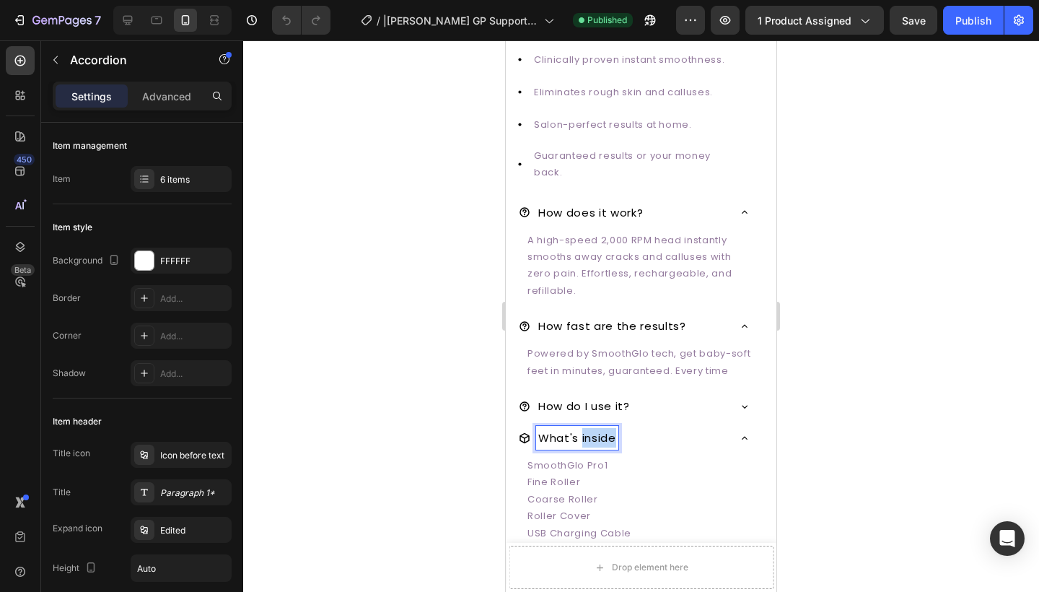
click at [588, 428] on p "What's inside" at bounding box center [577, 437] width 78 height 19
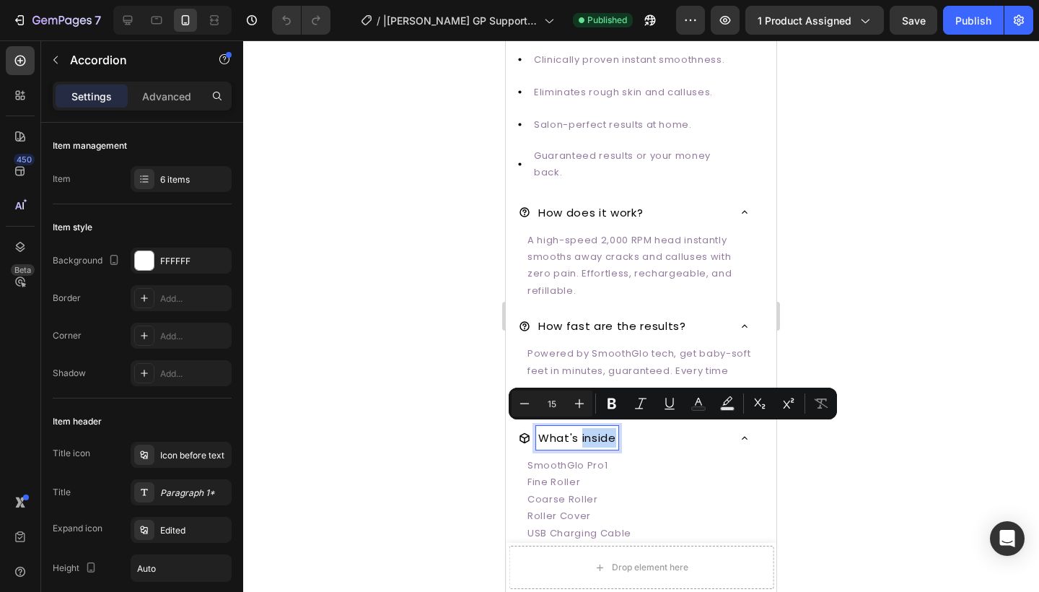
click at [588, 428] on p "What's inside" at bounding box center [577, 437] width 78 height 19
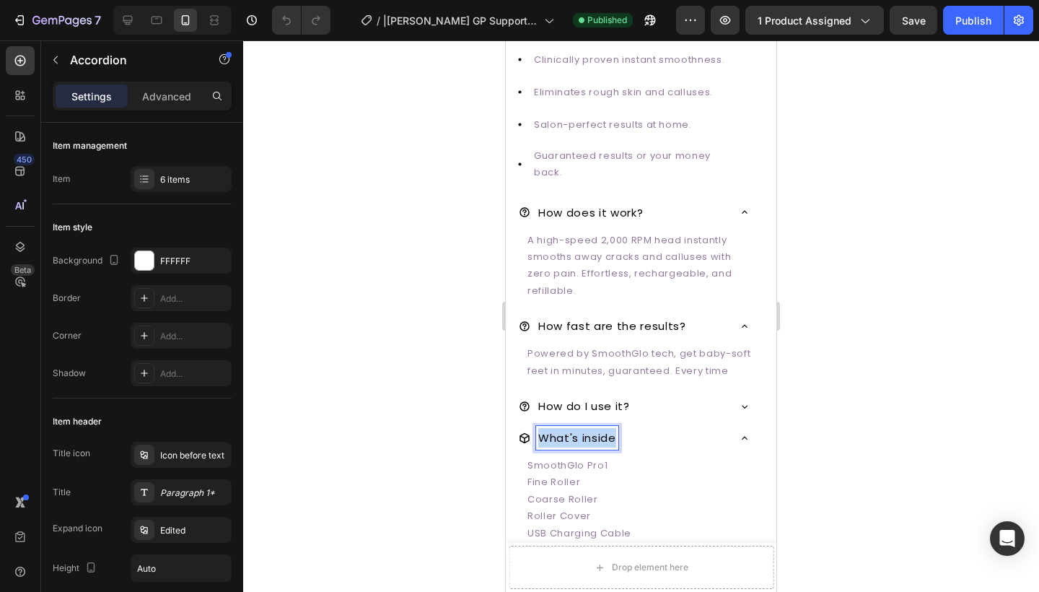
click at [588, 428] on p "What's inside" at bounding box center [577, 437] width 78 height 19
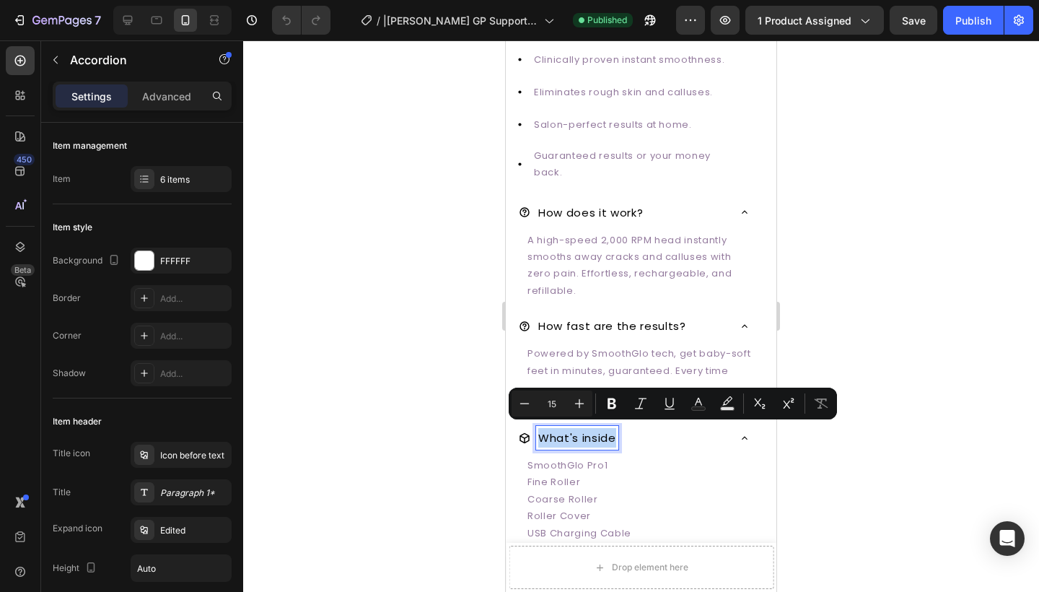
copy p "What's inside"
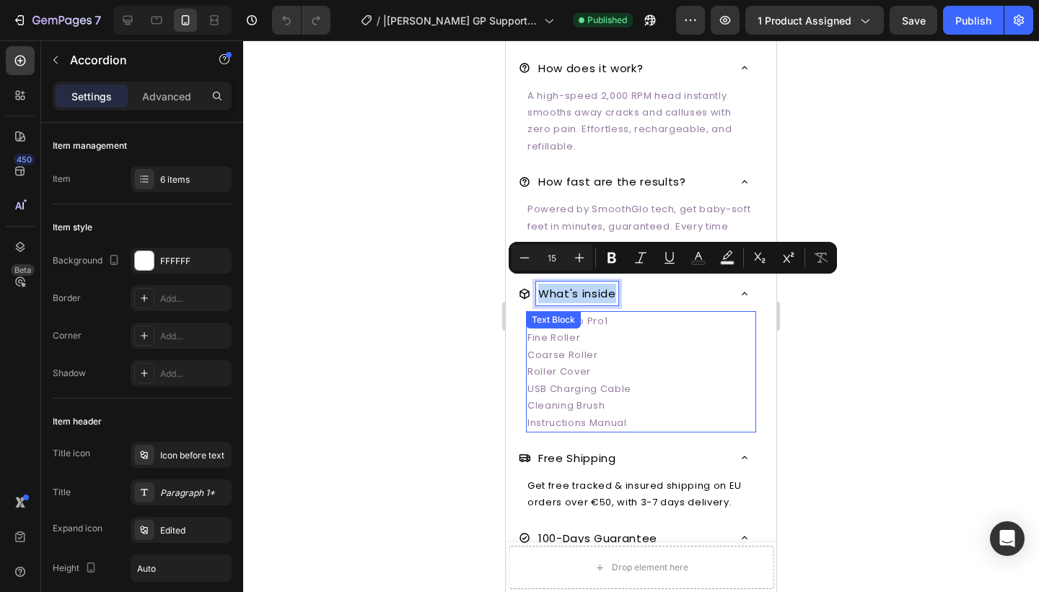
scroll to position [791, 0]
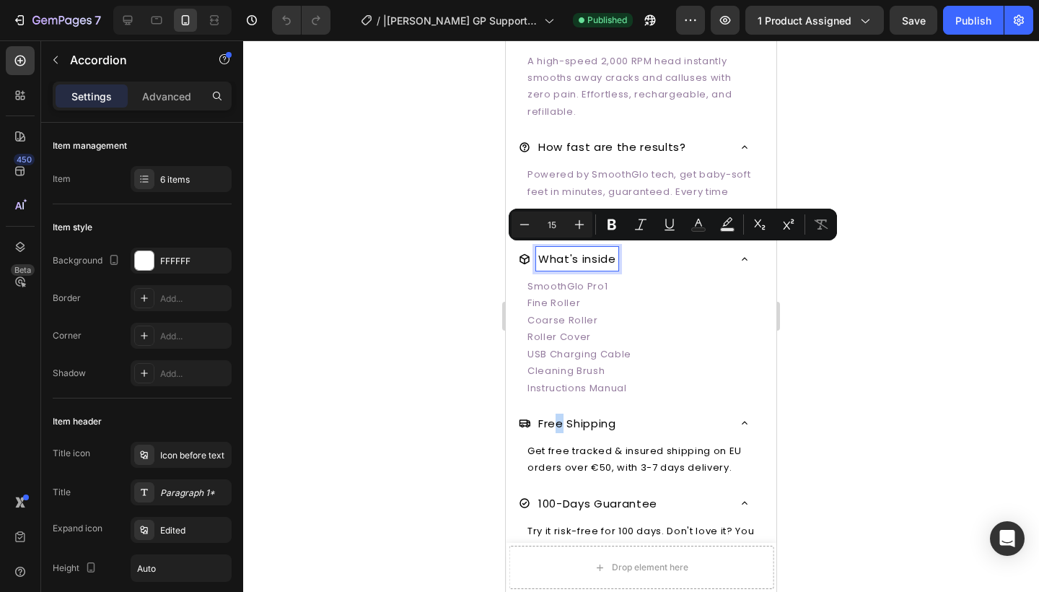
click at [560, 421] on p "Free Shipping" at bounding box center [577, 422] width 78 height 19
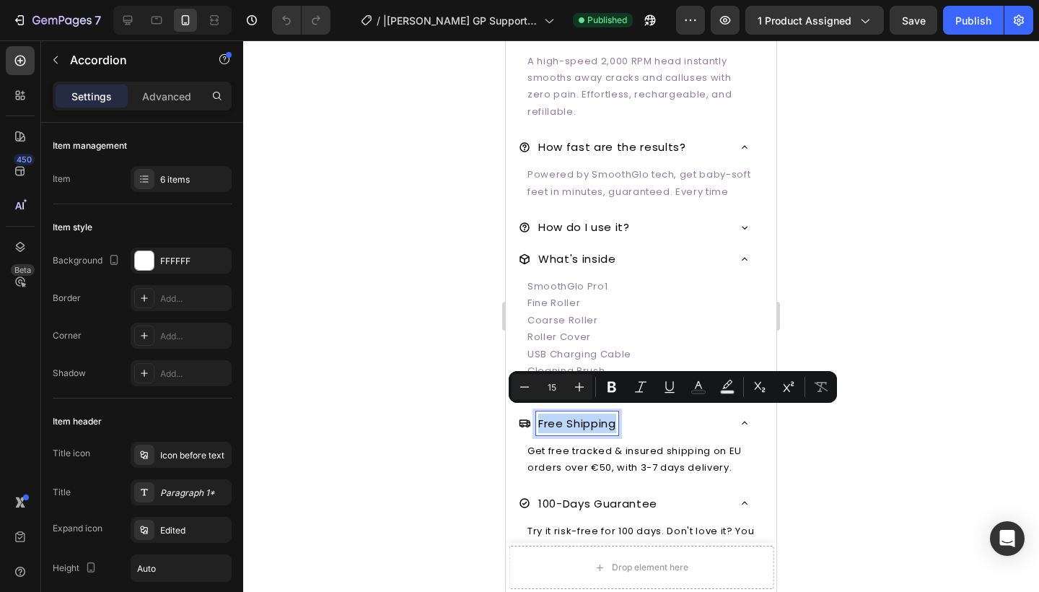
copy p "Free Shipping"
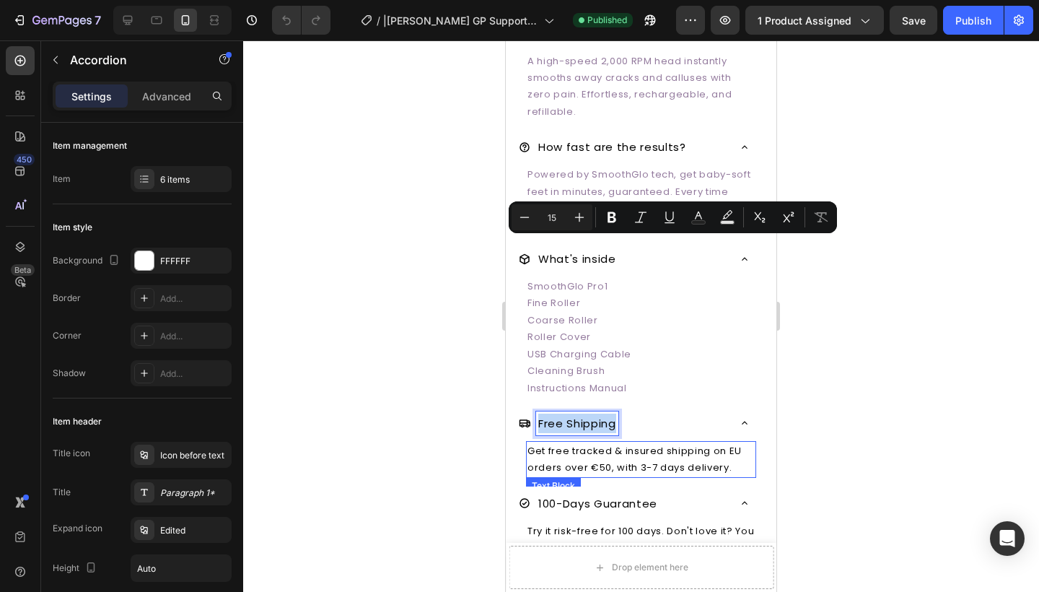
scroll to position [960, 0]
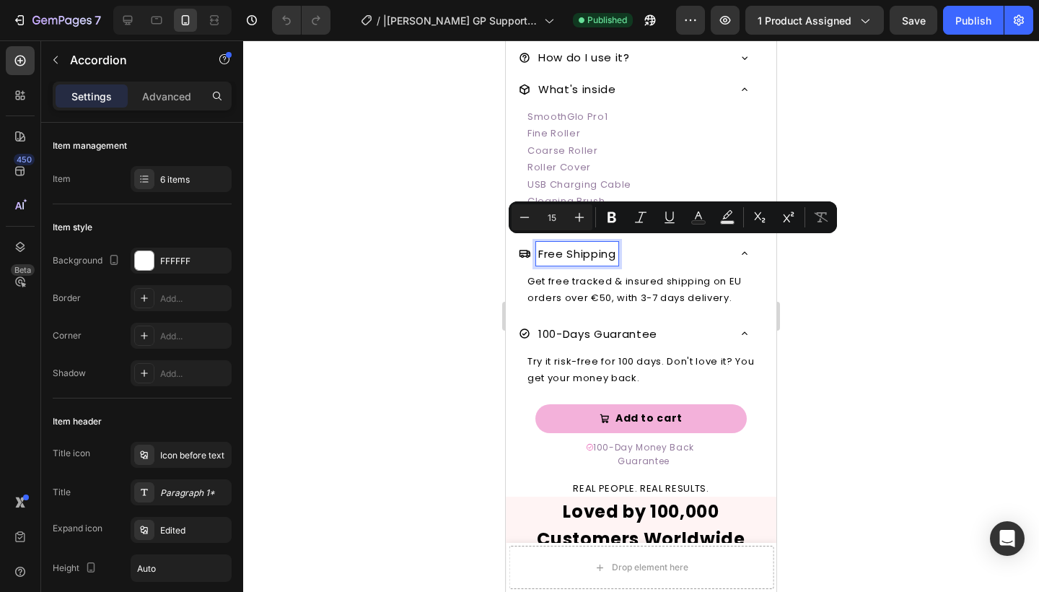
click at [591, 329] on p "100-Days Guarantee" at bounding box center [597, 333] width 119 height 19
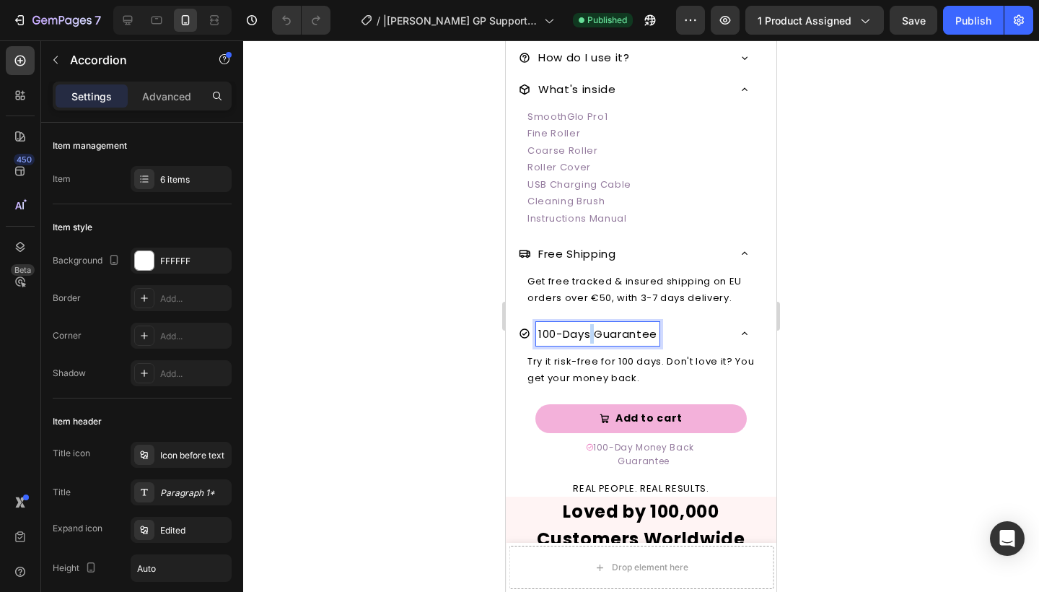
click at [591, 329] on p "100-Days Guarantee" at bounding box center [597, 333] width 119 height 19
click at [591, 328] on p "100-Days Guarantee" at bounding box center [597, 333] width 119 height 19
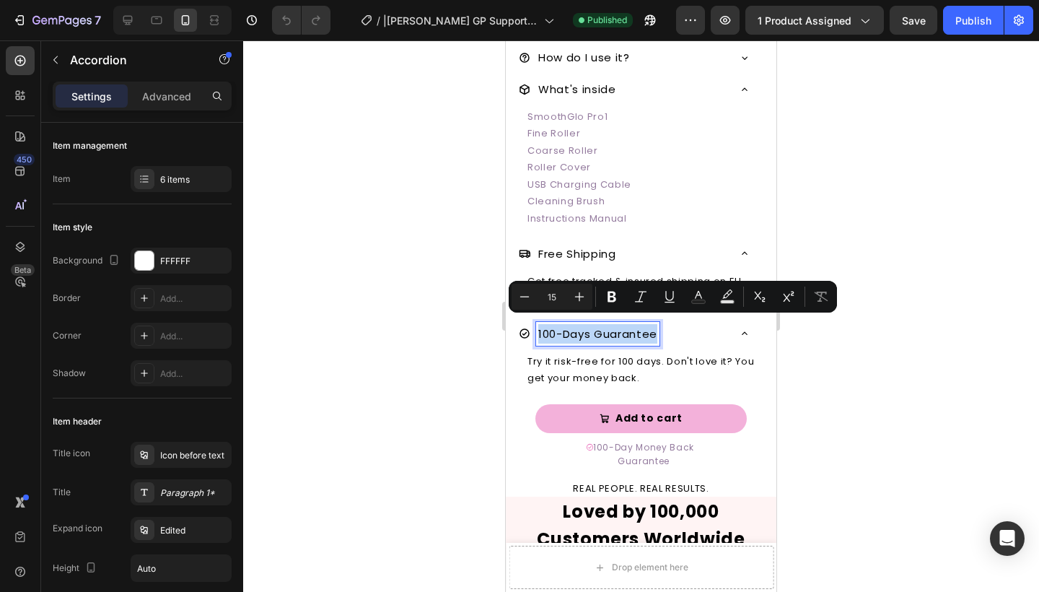
copy p "100-Days Guarantee"
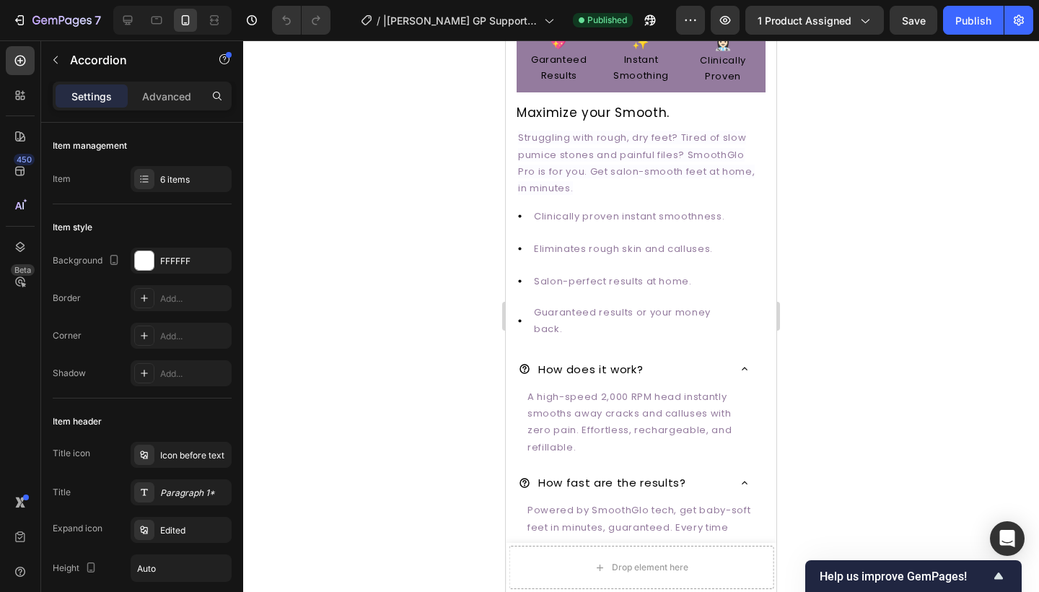
scroll to position [447, 0]
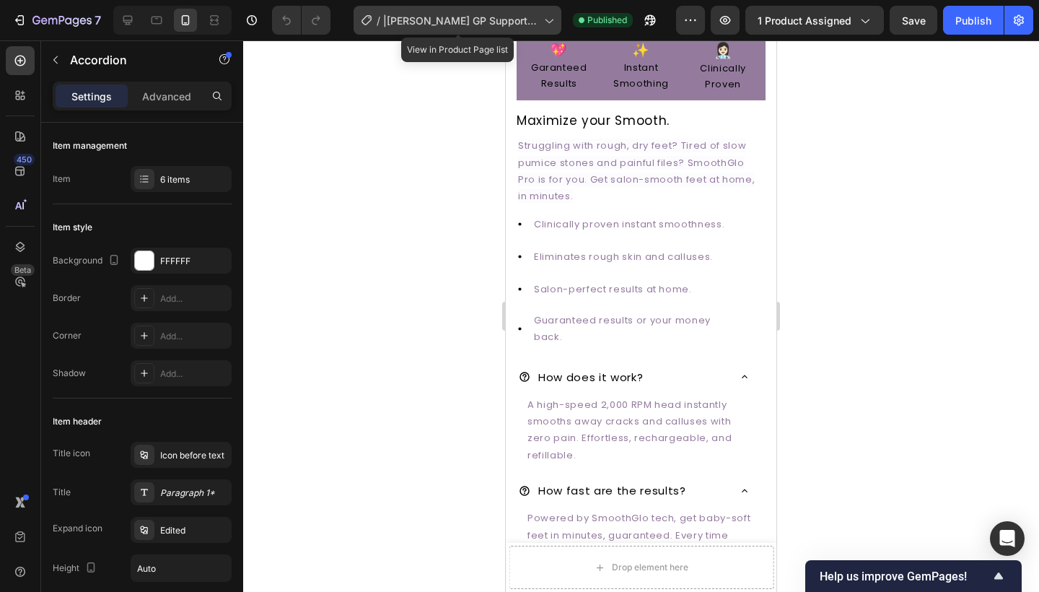
click at [447, 17] on span "|[PERSON_NAME] GP Support|Copy of OFFICIAL SMOOTHGLO PRO 1 (ROBBETTO ELETTRONIC…" at bounding box center [460, 20] width 155 height 15
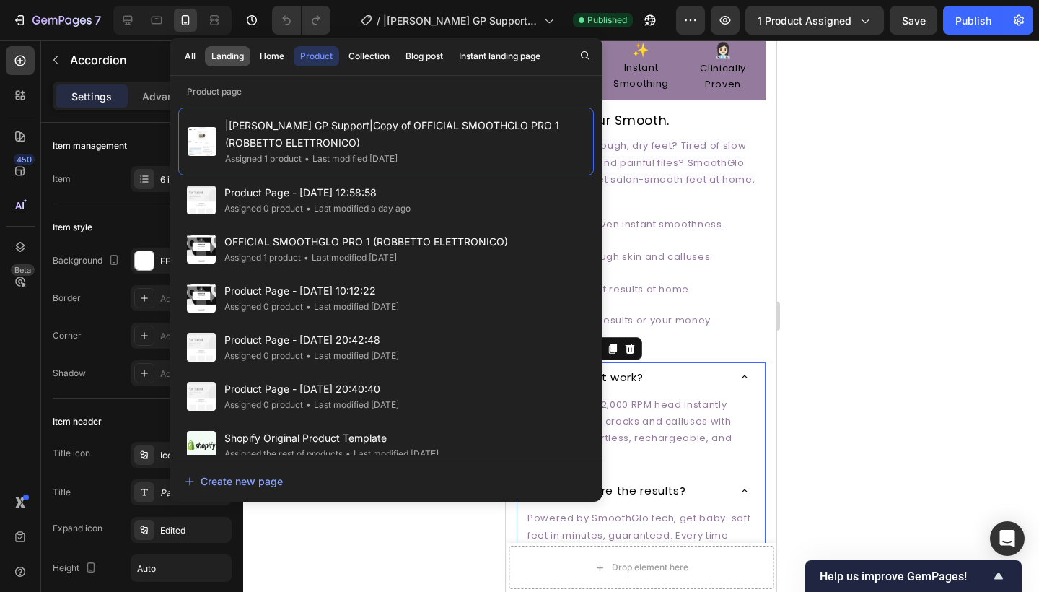
click at [239, 61] on div "Landing" at bounding box center [227, 56] width 32 height 13
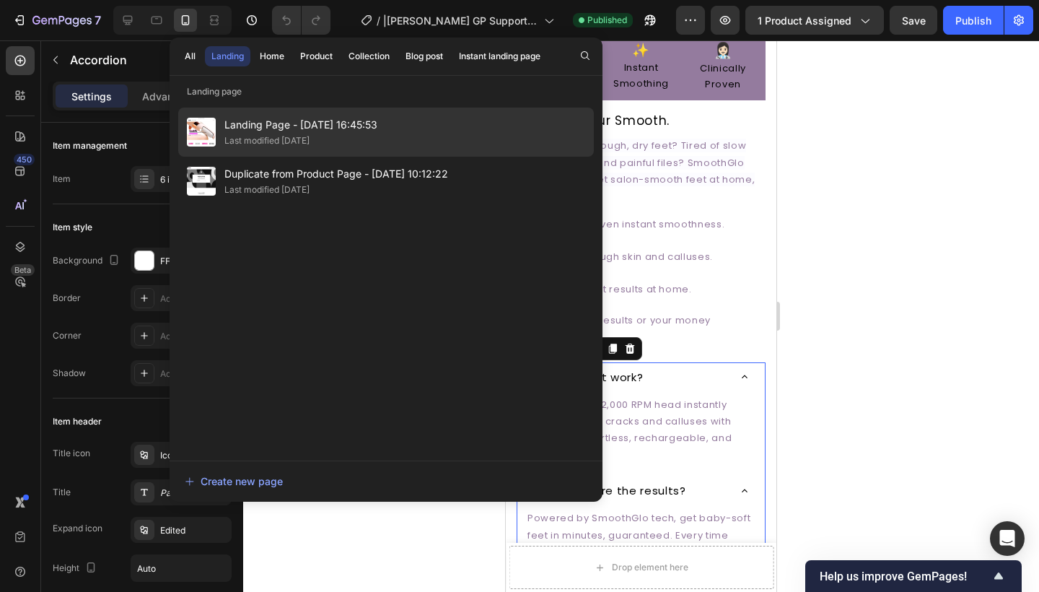
click at [283, 111] on div "Landing Page - Sep 24, 16:45:53 Last modified 2 days ago" at bounding box center [386, 131] width 416 height 49
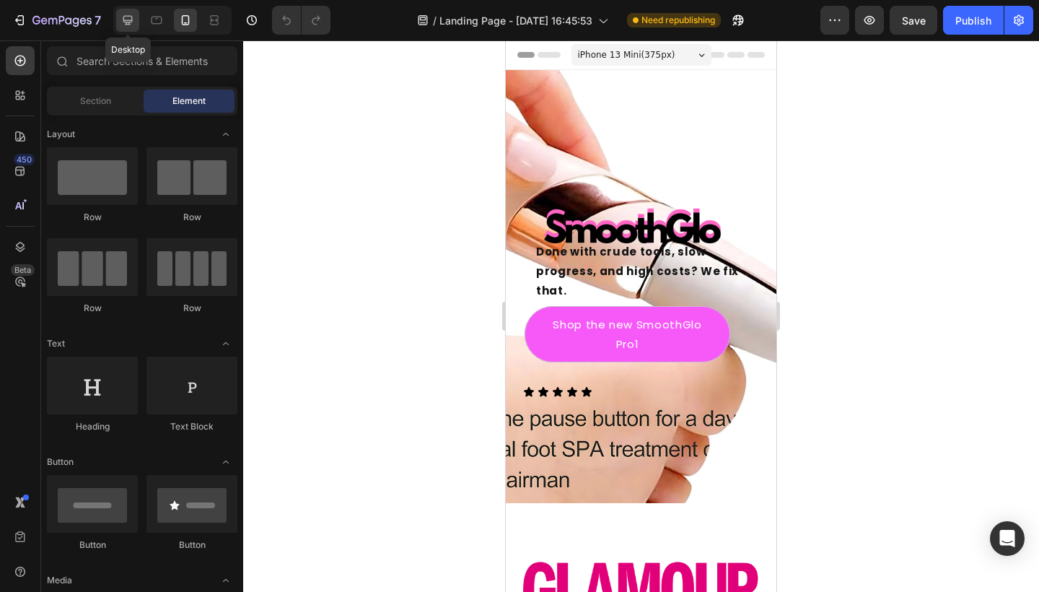
click at [131, 9] on div at bounding box center [127, 20] width 23 height 23
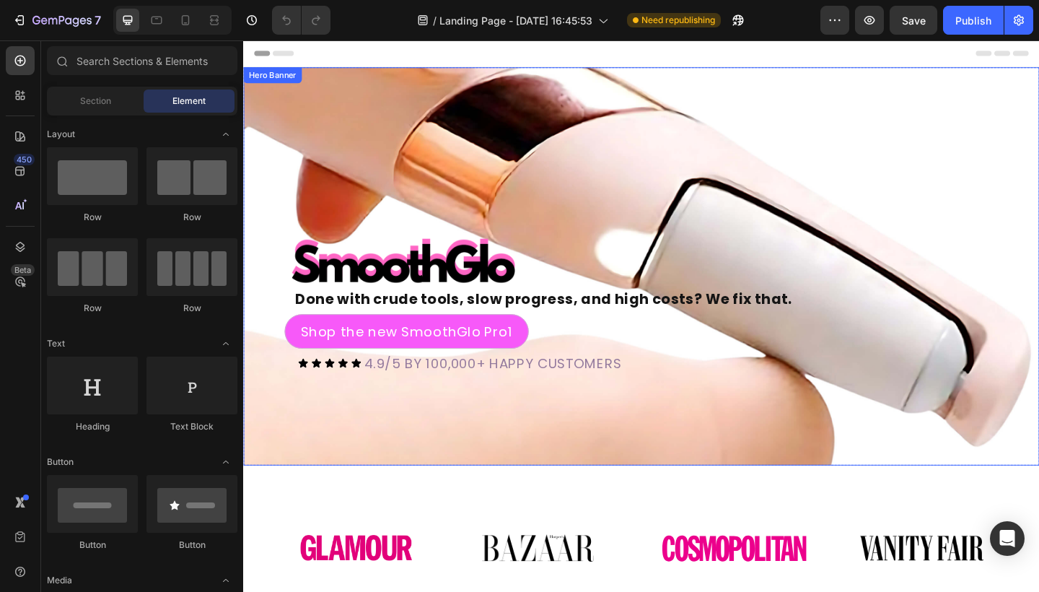
scroll to position [214, 0]
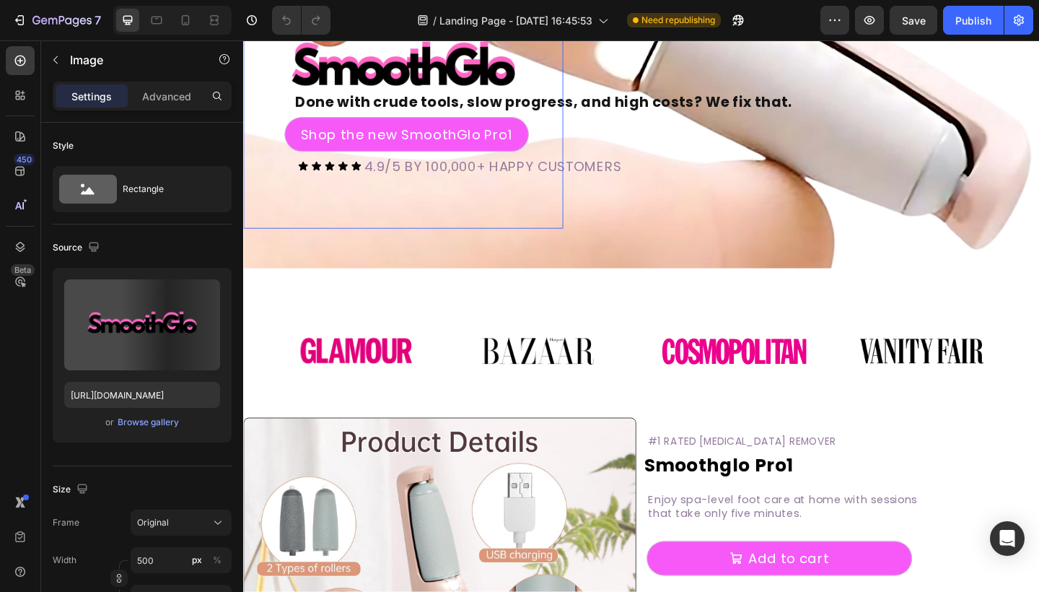
click at [467, 136] on img at bounding box center [417, 72] width 348 height 348
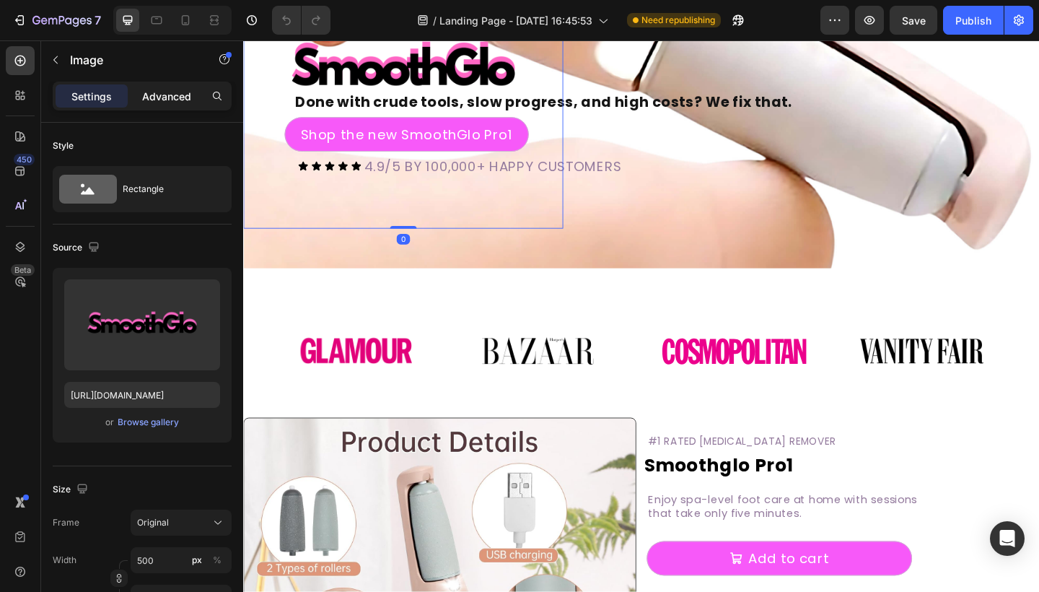
click at [175, 100] on p "Advanced" at bounding box center [166, 96] width 49 height 15
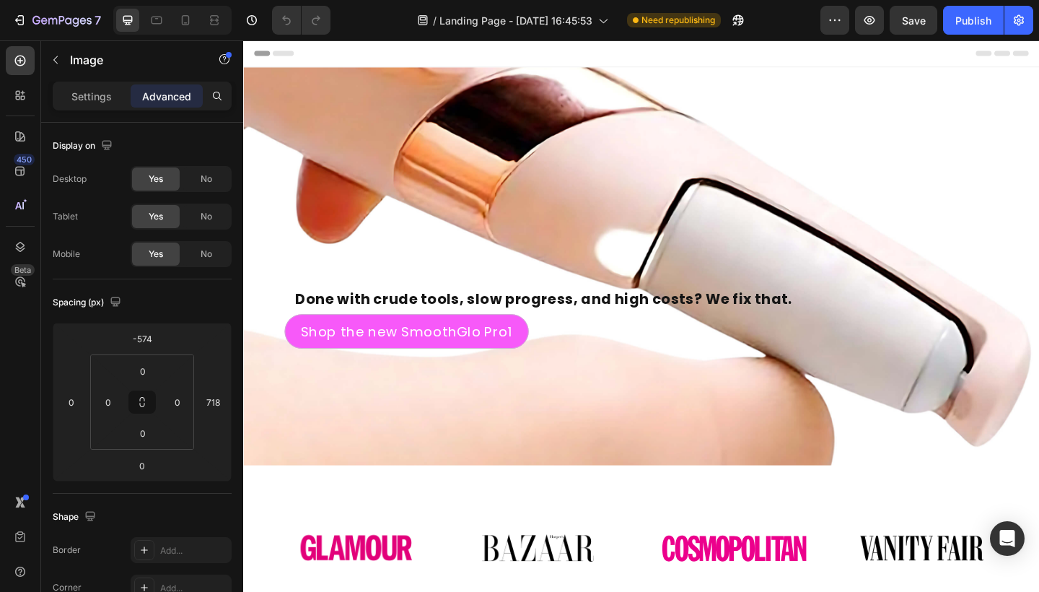
scroll to position [0, 0]
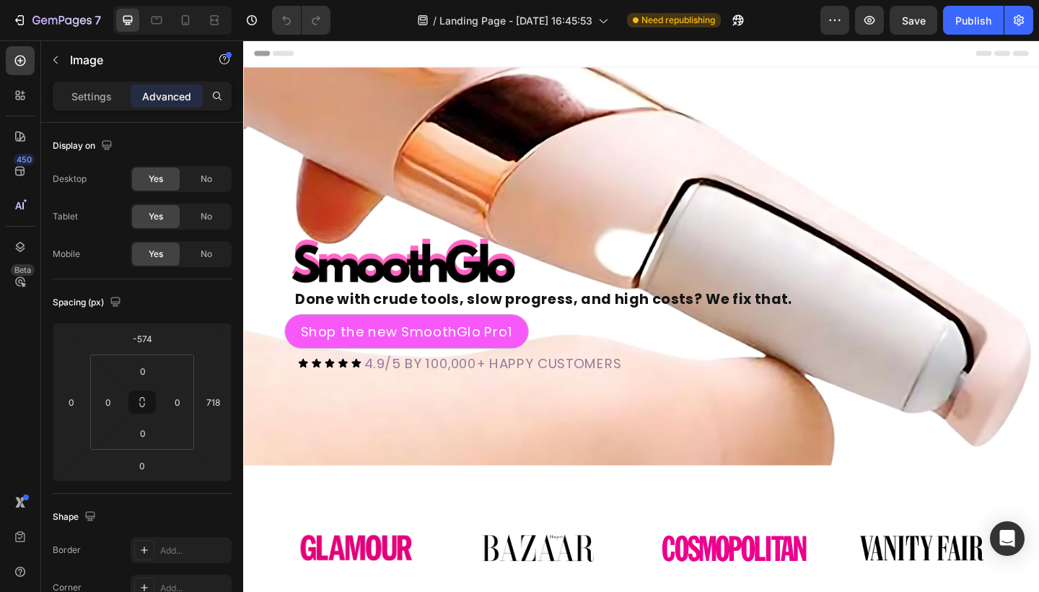
click at [395, 350] on img at bounding box center [417, 286] width 348 height 348
click at [317, 352] on img at bounding box center [417, 286] width 348 height 348
click at [654, 368] on div "Shop the new SmoothGlo Pro1 Button" at bounding box center [639, 357] width 755 height 38
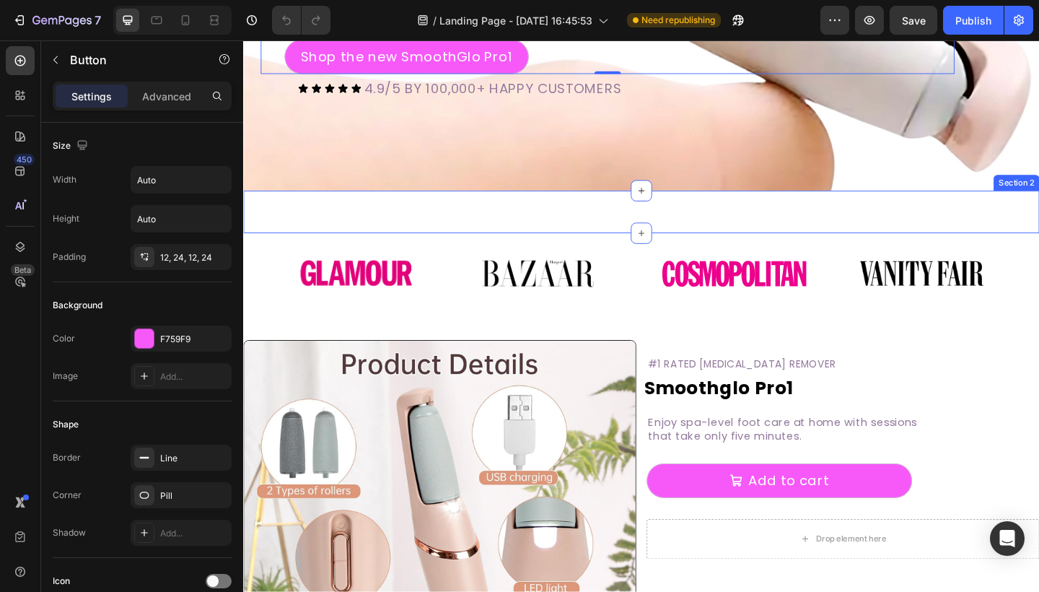
scroll to position [298, 0]
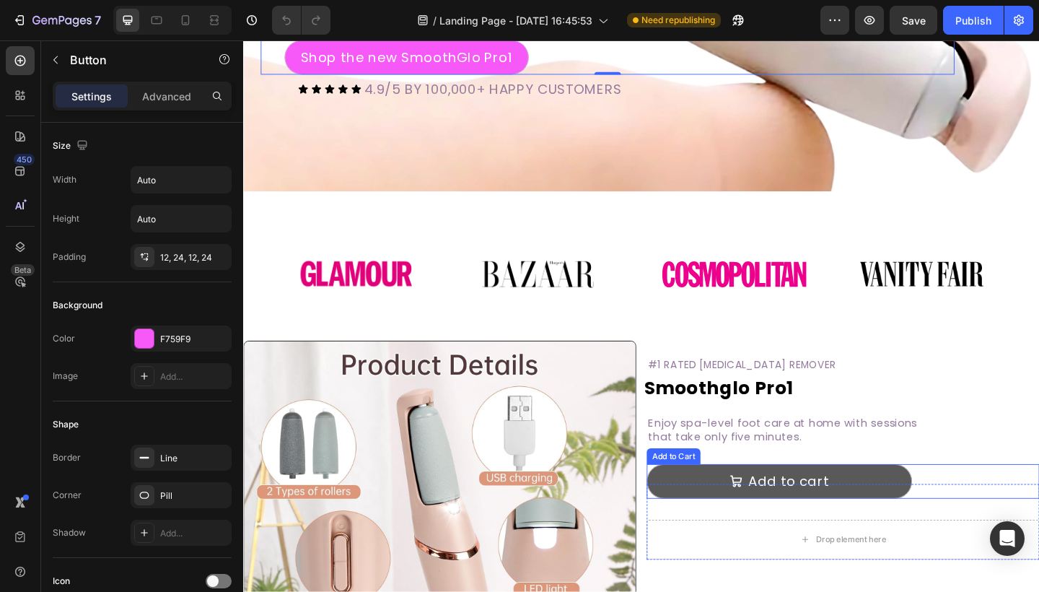
click at [957, 514] on button "Add to cart" at bounding box center [826, 520] width 289 height 38
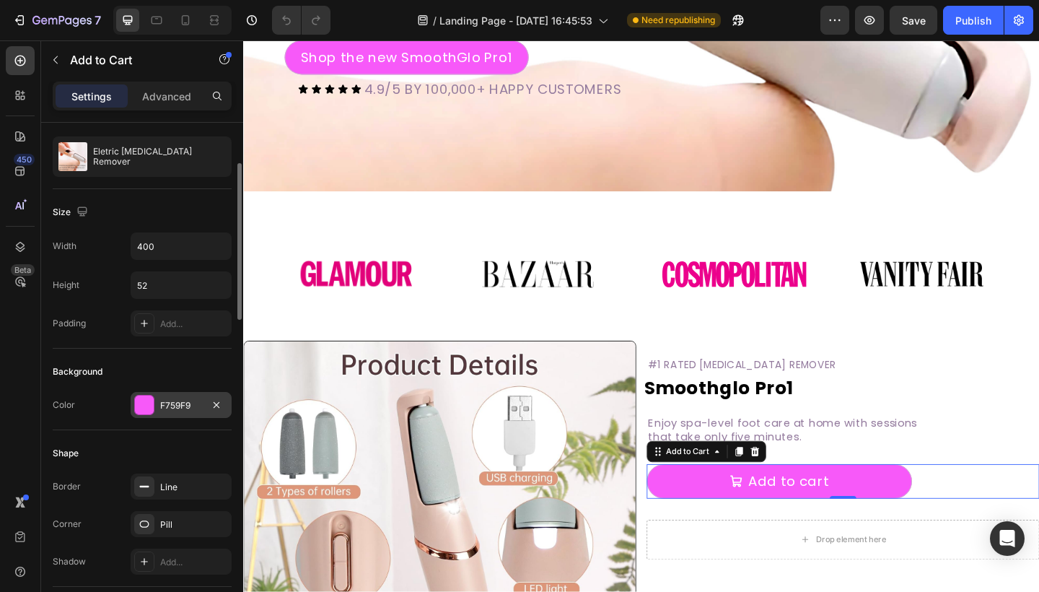
scroll to position [229, 0]
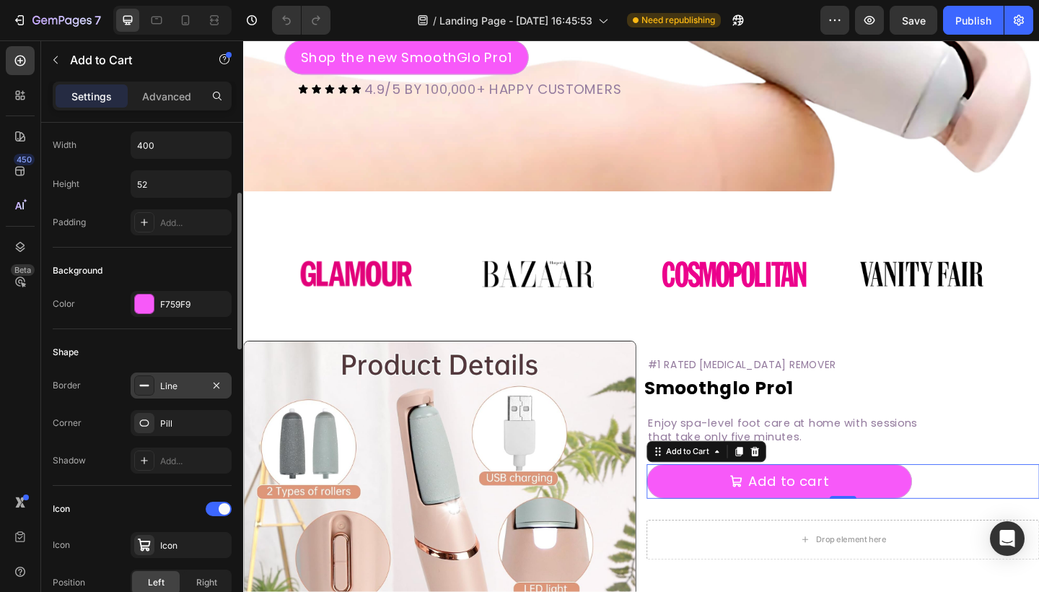
click at [206, 391] on div "Line" at bounding box center [181, 385] width 101 height 26
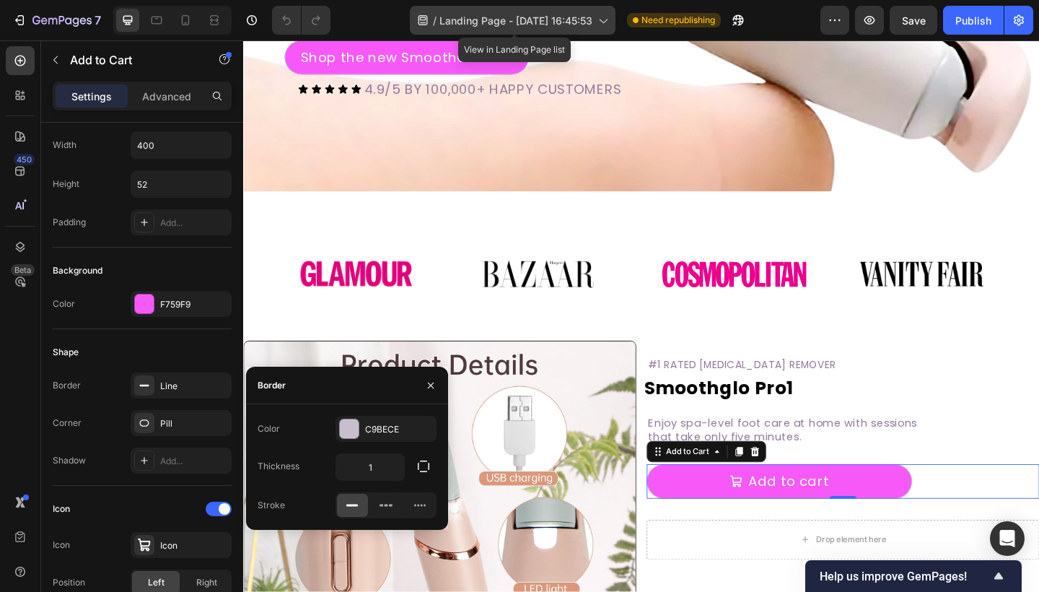
click at [542, 22] on span "Landing Page - Sep 24, 16:45:53" at bounding box center [515, 20] width 153 height 15
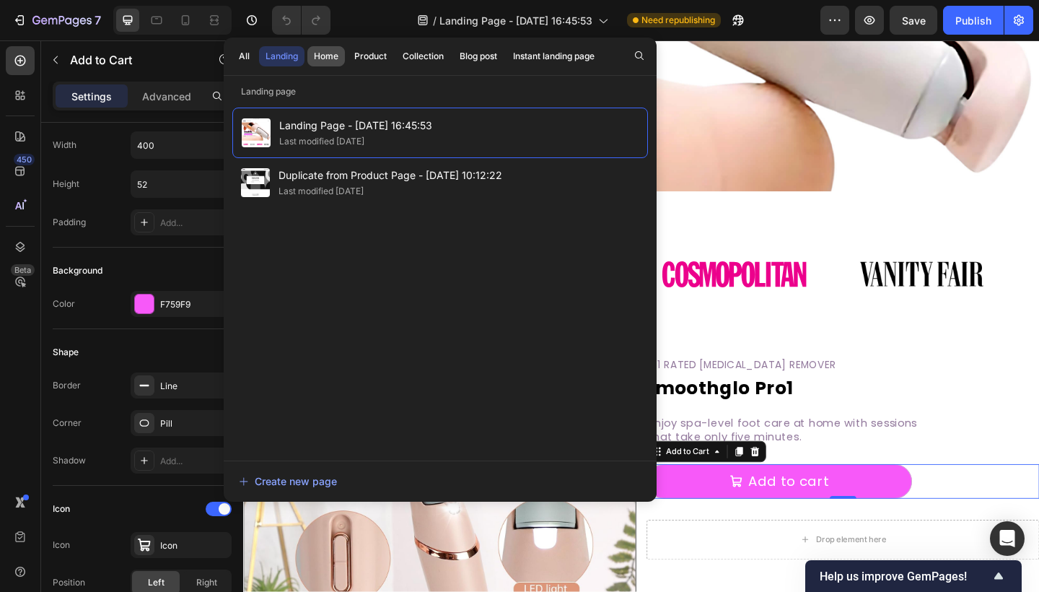
click at [328, 53] on div "Home" at bounding box center [326, 56] width 25 height 13
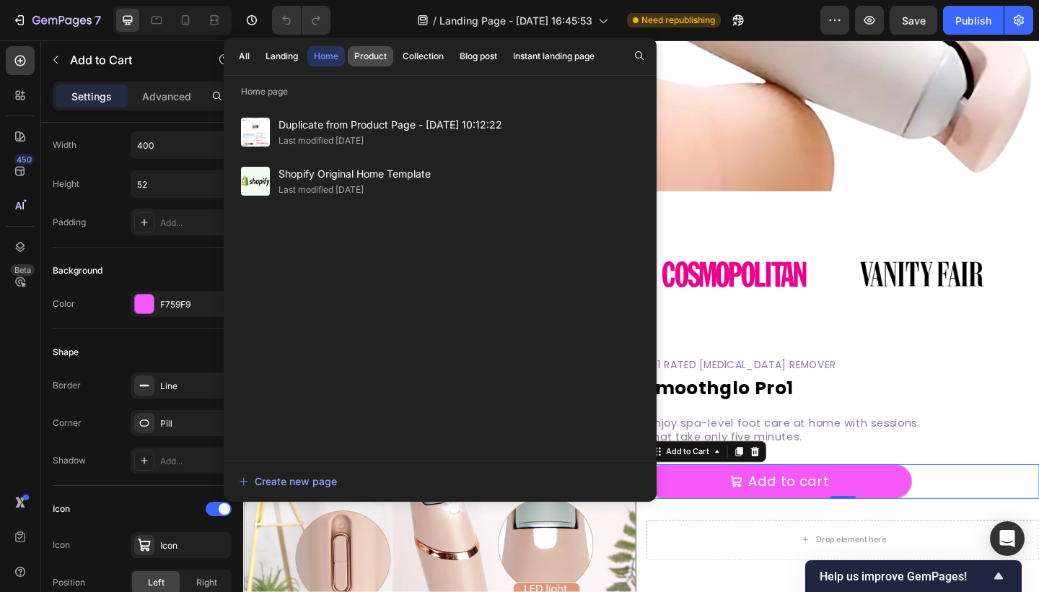
click at [378, 53] on div "Product" at bounding box center [370, 56] width 32 height 13
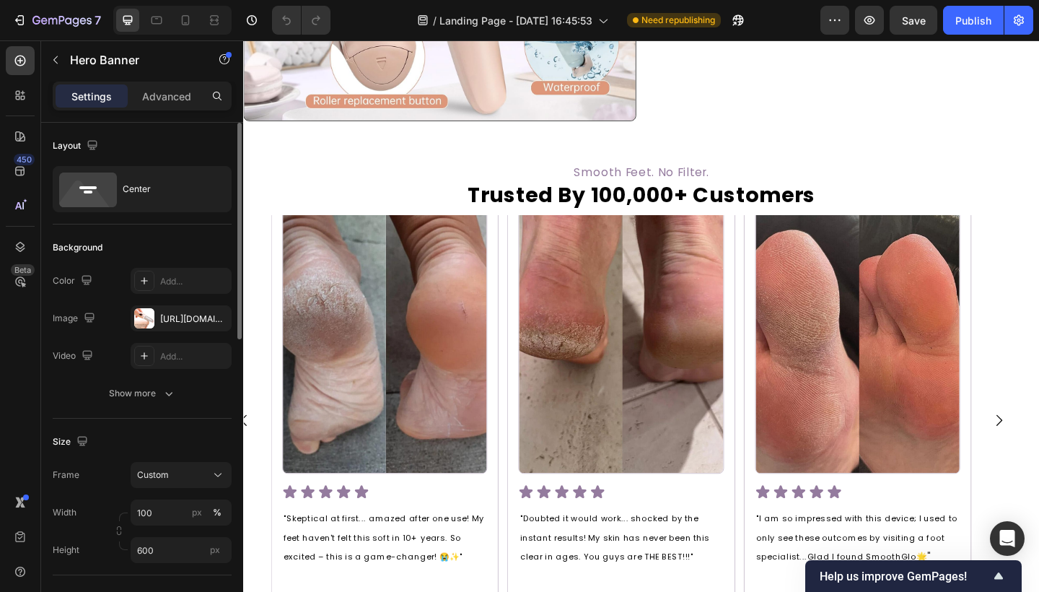
scroll to position [1069, 0]
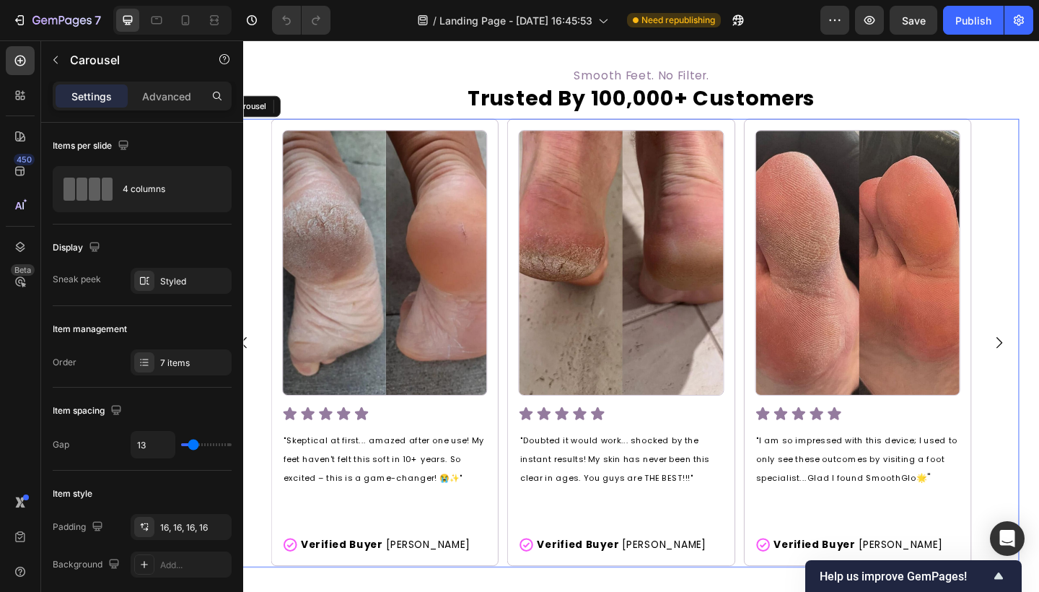
click at [255, 198] on div "Image Icon Icon Icon Icon Icon Icon List "Skeptical at first... amazed after on…" at bounding box center [654, 369] width 866 height 487
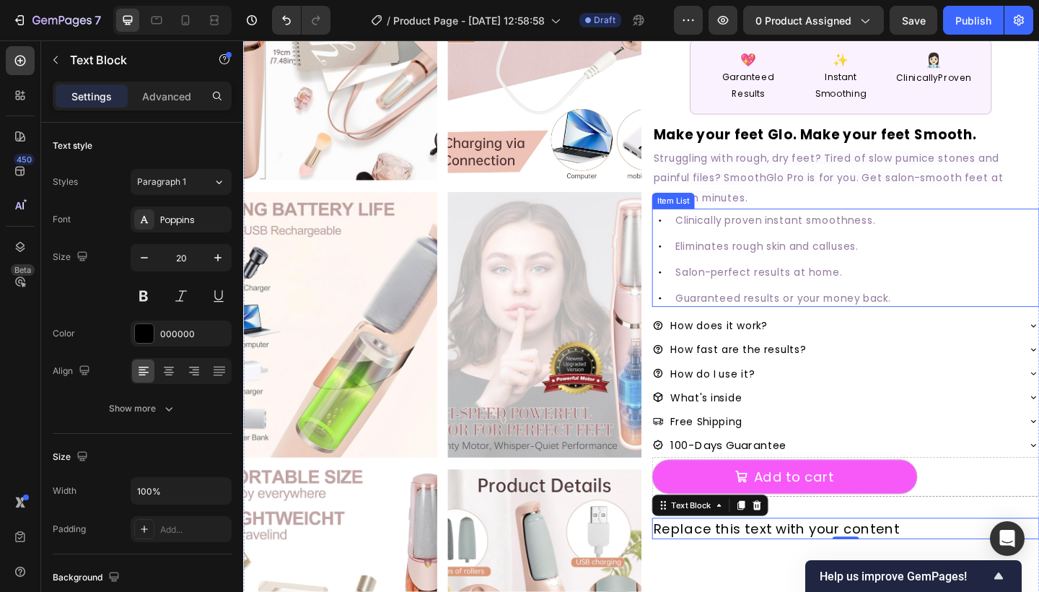
scroll to position [299, 0]
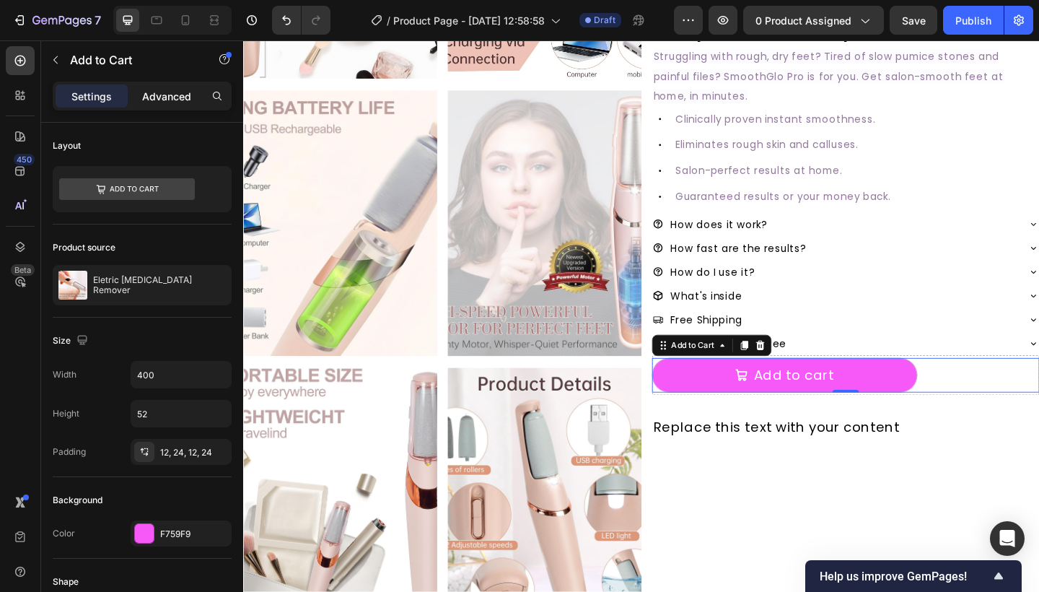
click at [154, 96] on p "Advanced" at bounding box center [166, 96] width 49 height 15
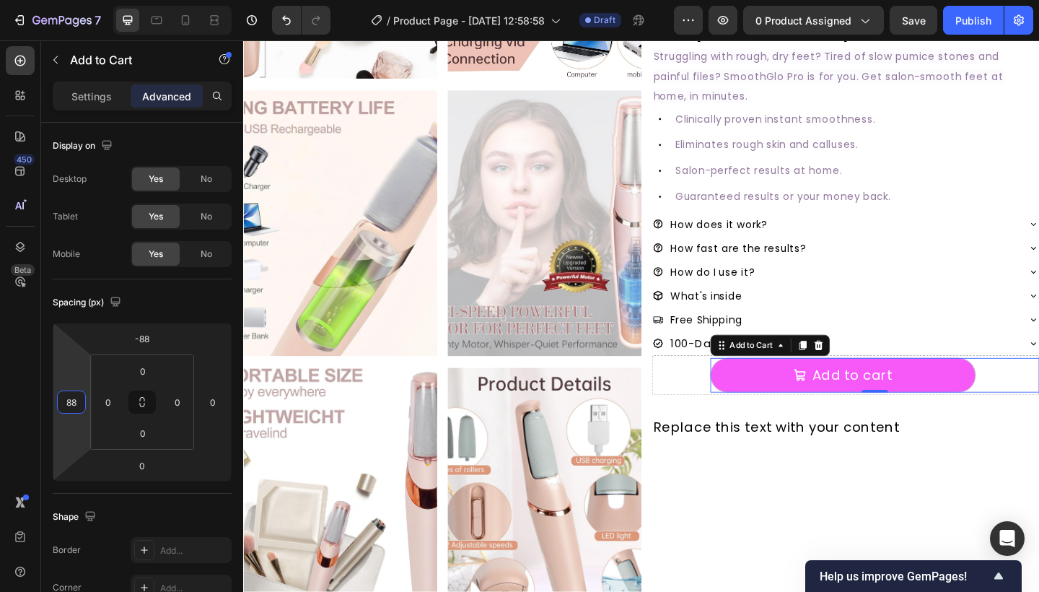
type input "90"
drag, startPoint x: 74, startPoint y: 377, endPoint x: 82, endPoint y: 344, distance: 34.1
click at [82, 0] on html "7 Version history / Product Page - [DATE] 12:58:58 Draft Preview 0 product assi…" at bounding box center [519, 0] width 1039 height 0
click at [730, 576] on div "#1 RATED [MEDICAL_DATA] REMOVER Text Block SmoothGlo Pro1 Text Block SmoothGlo …" at bounding box center [897, 390] width 421 height 1193
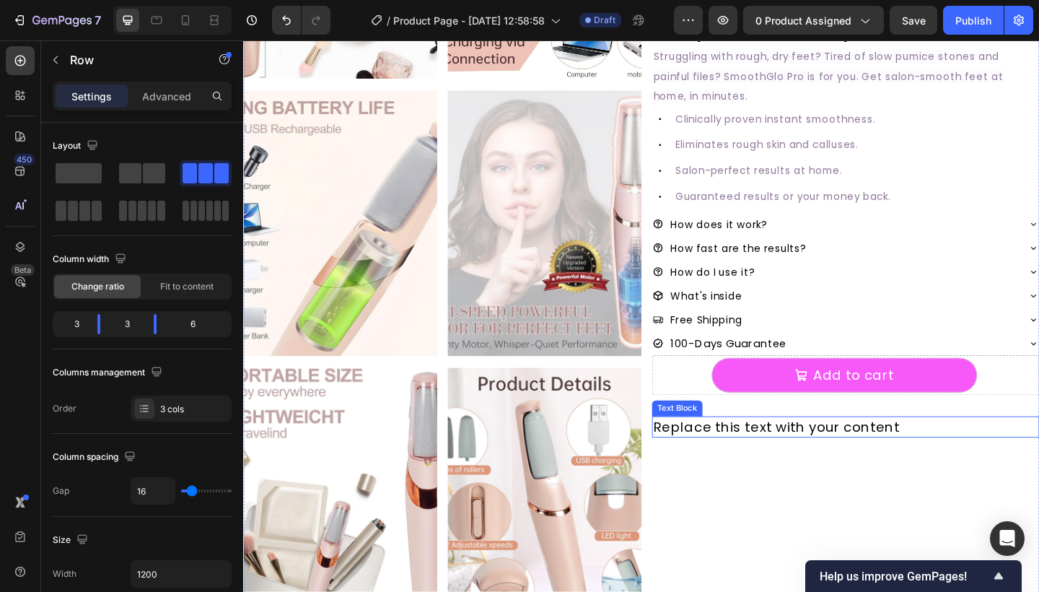
click at [842, 457] on div "Replace this text with your content" at bounding box center [897, 460] width 421 height 23
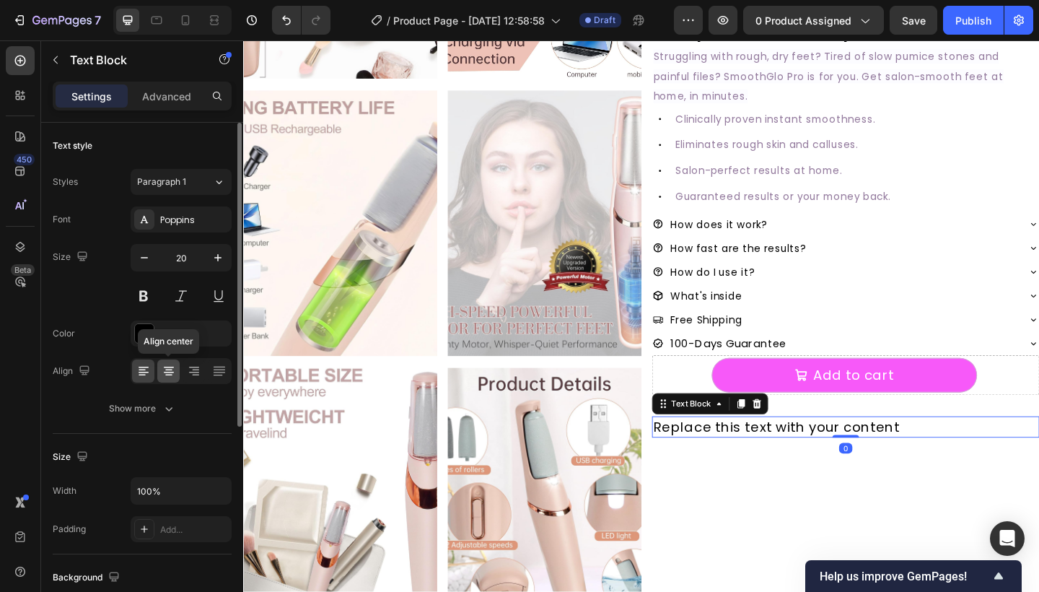
click at [175, 364] on icon at bounding box center [169, 371] width 14 height 14
click at [139, 258] on icon "button" at bounding box center [144, 257] width 14 height 14
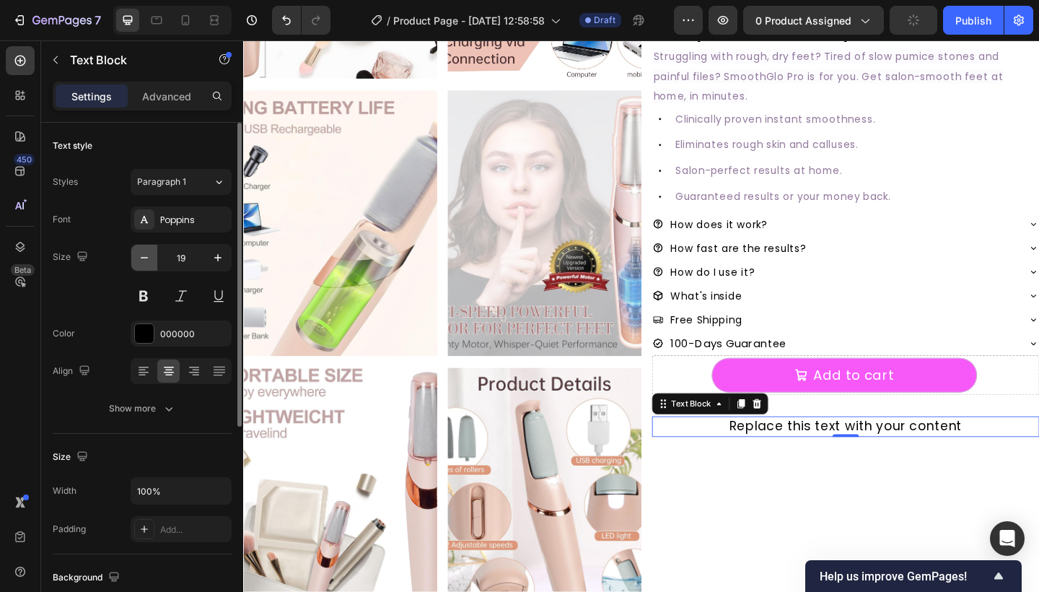
click at [139, 258] on icon "button" at bounding box center [144, 257] width 14 height 14
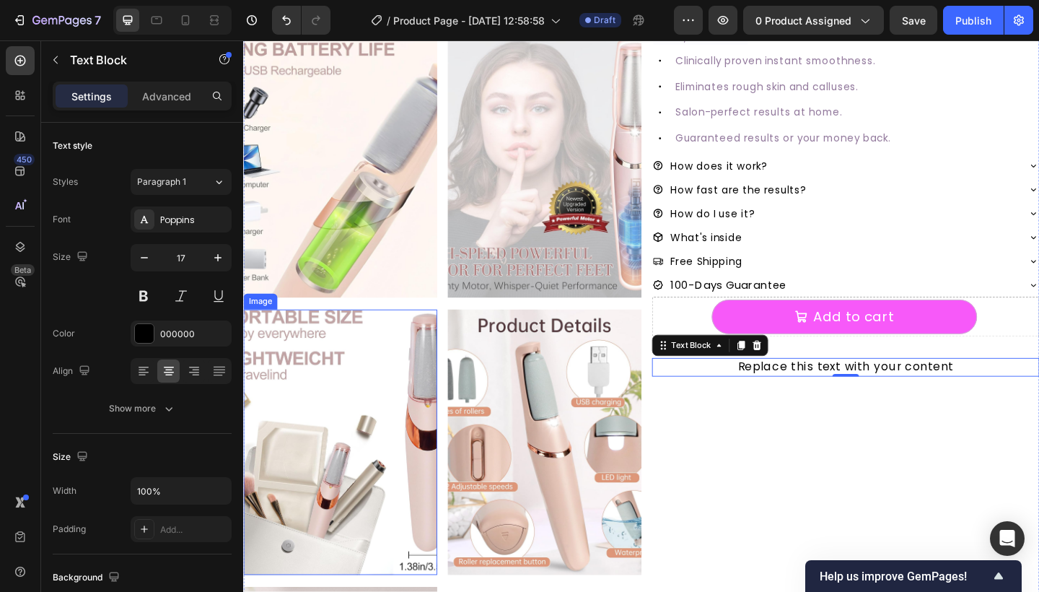
scroll to position [379, 0]
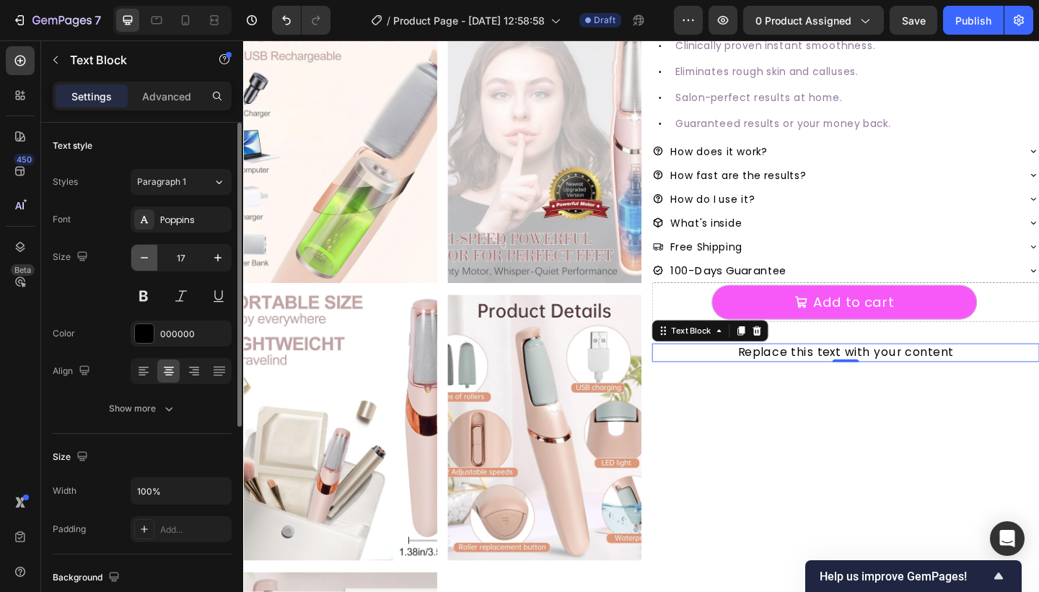
click at [136, 260] on button "button" at bounding box center [144, 258] width 26 height 26
click at [151, 252] on icon "button" at bounding box center [144, 257] width 14 height 14
type input "13"
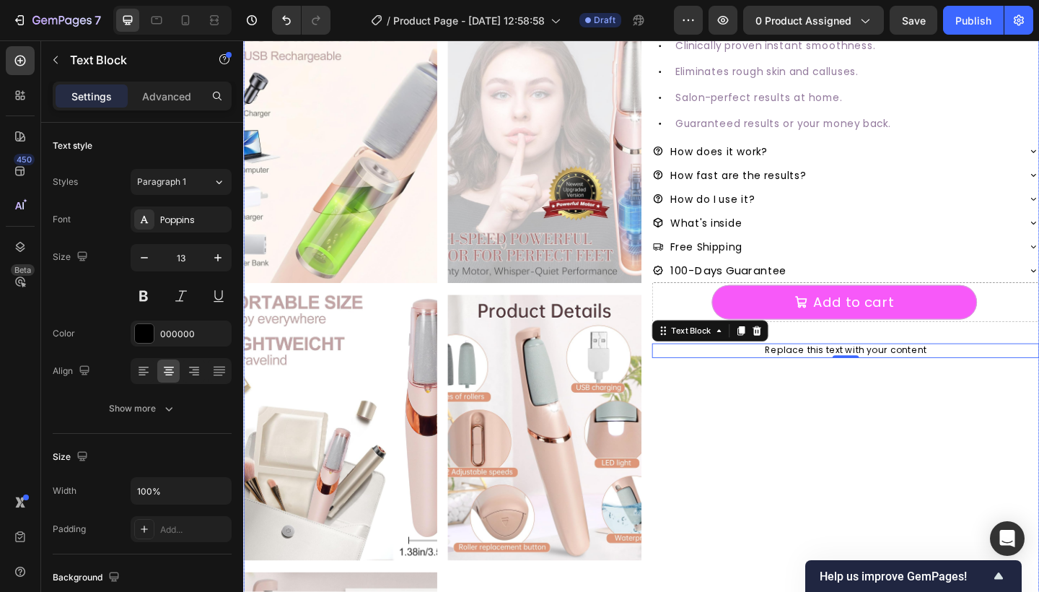
click at [737, 471] on div "#1 RATED [MEDICAL_DATA] REMOVER Text Block SmoothGlo Pro1 Text Block SmoothGlo …" at bounding box center [897, 310] width 421 height 1193
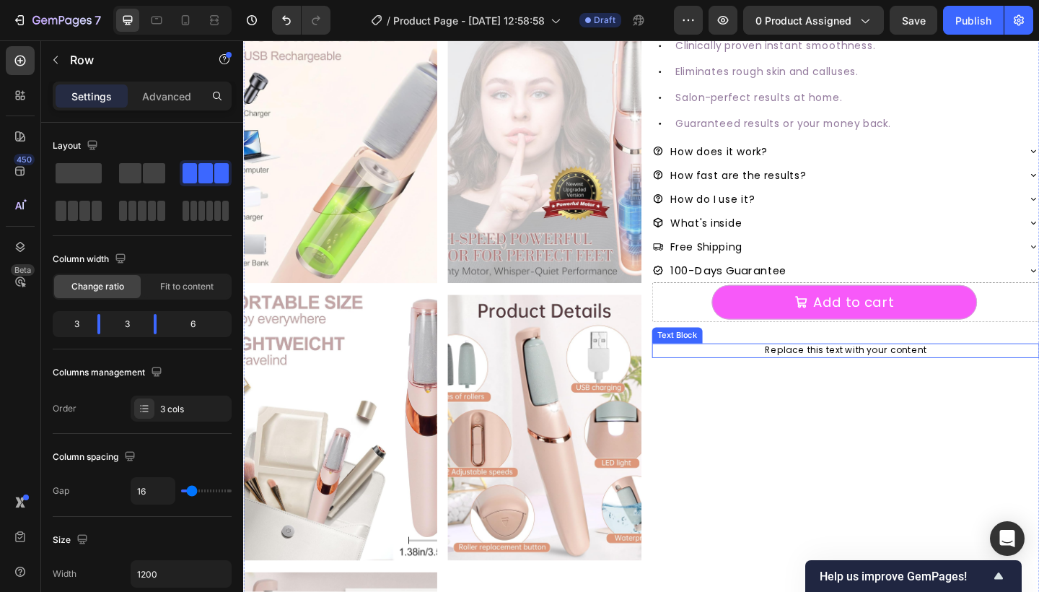
click at [884, 380] on div "Replace this text with your content" at bounding box center [897, 378] width 421 height 16
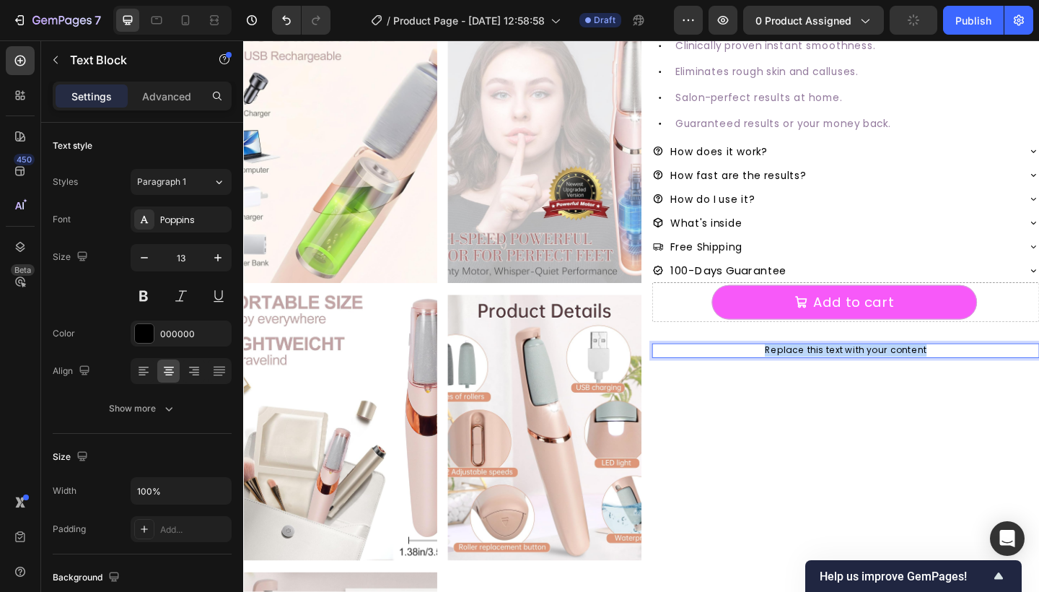
click at [884, 380] on p "Replace this text with your content" at bounding box center [898, 378] width 418 height 13
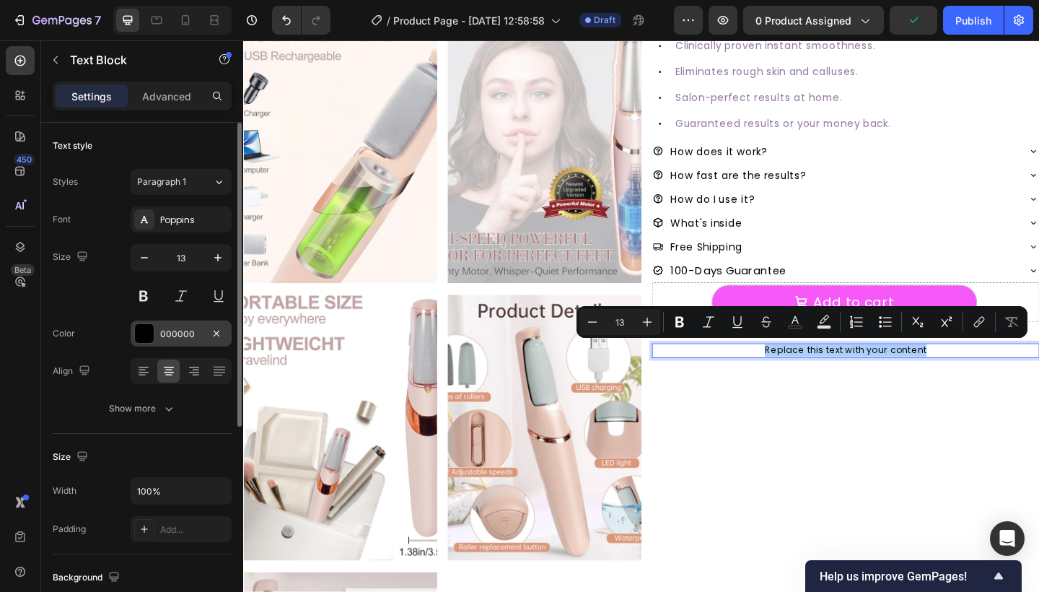
click at [145, 333] on div at bounding box center [144, 333] width 19 height 19
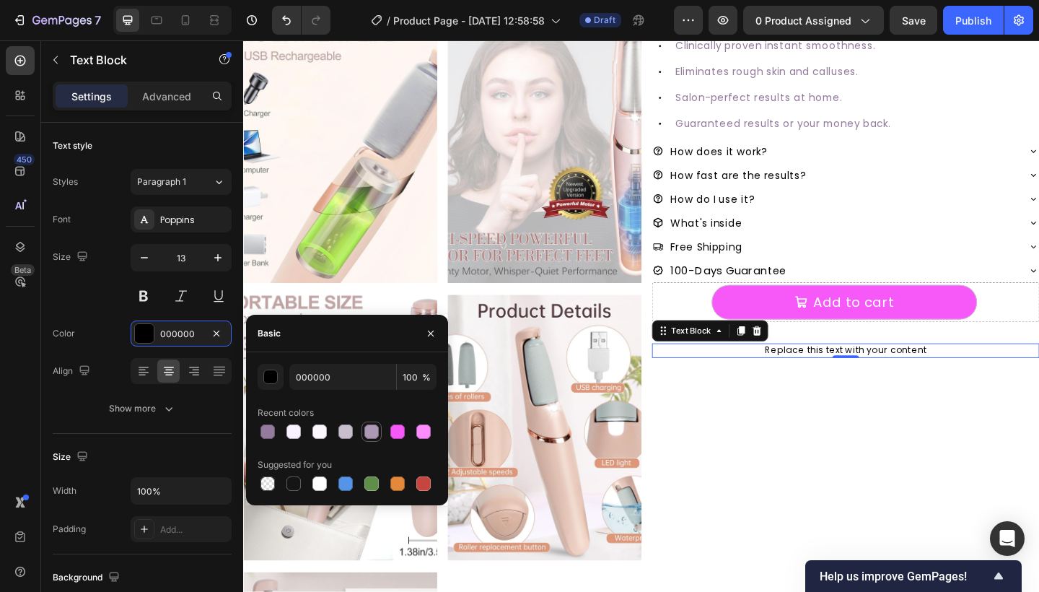
click at [369, 434] on div at bounding box center [371, 431] width 14 height 14
type input "AD99B5"
click at [866, 503] on div "#1 RATED [MEDICAL_DATA] REMOVER Text Block SmoothGlo Pro1 Text Block SmoothGlo …" at bounding box center [897, 310] width 421 height 1193
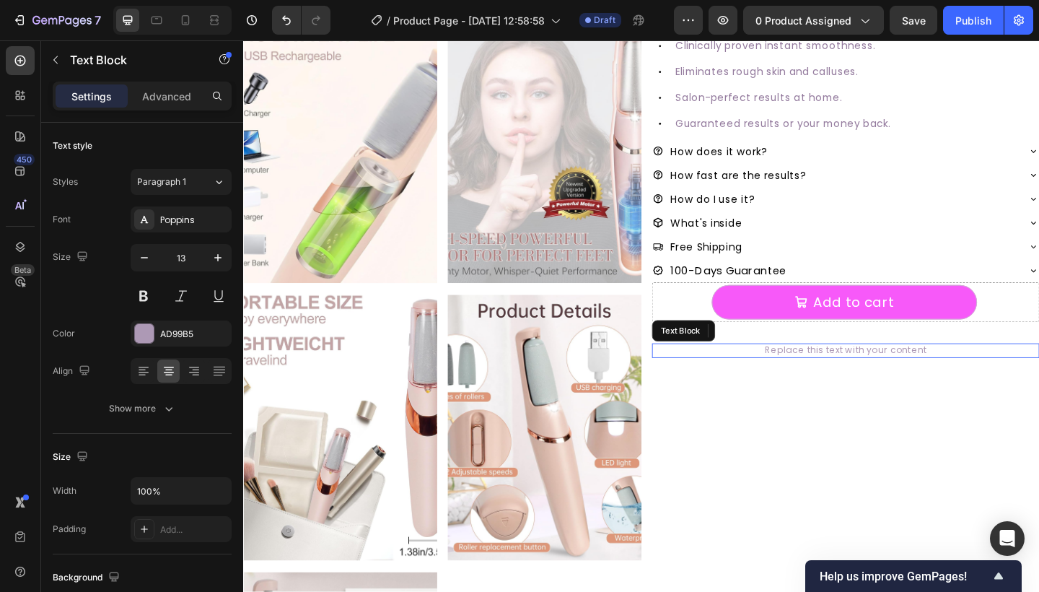
click at [840, 378] on p "Replace this text with your content" at bounding box center [898, 378] width 418 height 13
click at [959, 372] on p "100-Day" at bounding box center [898, 378] width 418 height 13
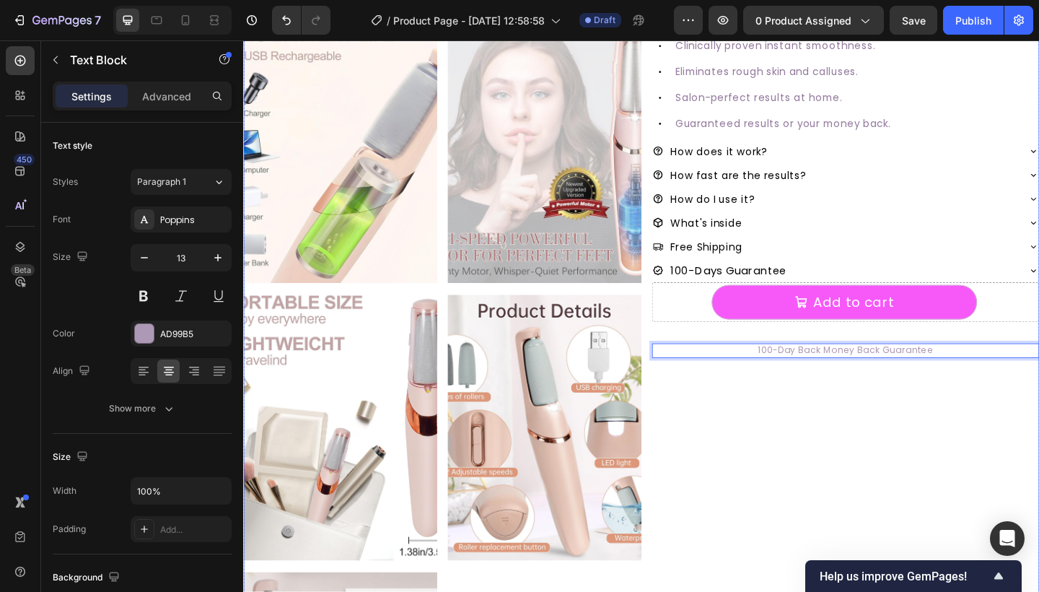
click at [818, 401] on div "#1 RATED [MEDICAL_DATA] REMOVER Text Block SmoothGlo Pro1 Text Block SmoothGlo …" at bounding box center [897, 310] width 421 height 1193
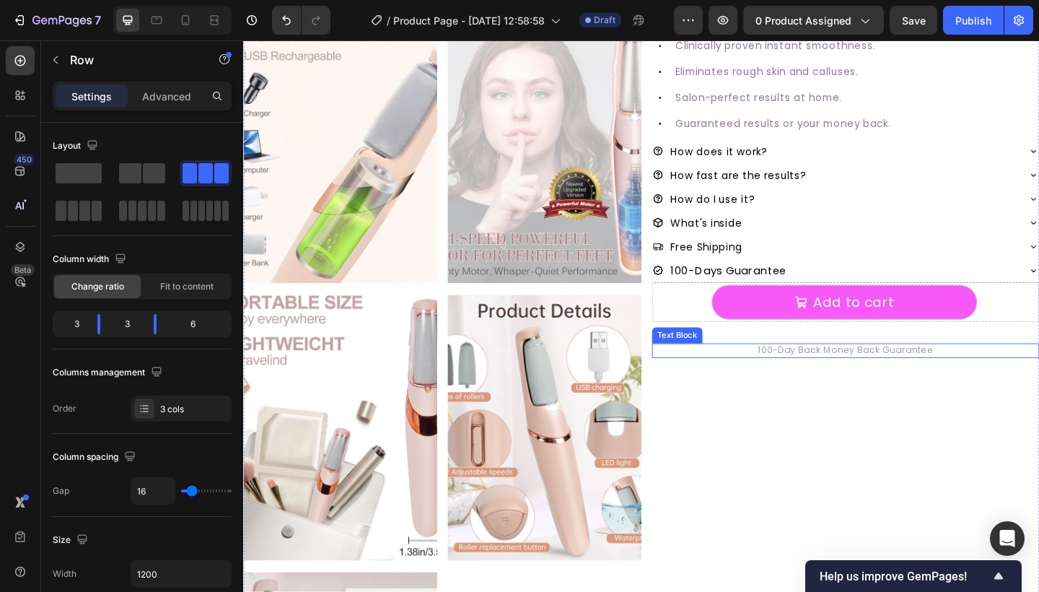
click at [850, 377] on p "100-Day Back Money Back Guarantee" at bounding box center [898, 378] width 418 height 13
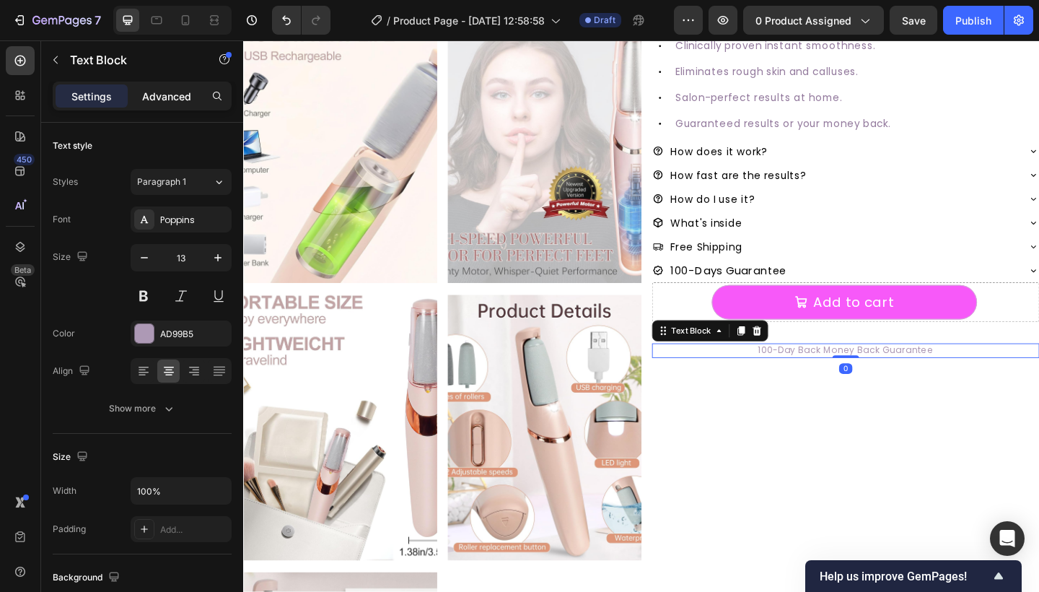
click at [154, 87] on div "Advanced" at bounding box center [167, 95] width 72 height 23
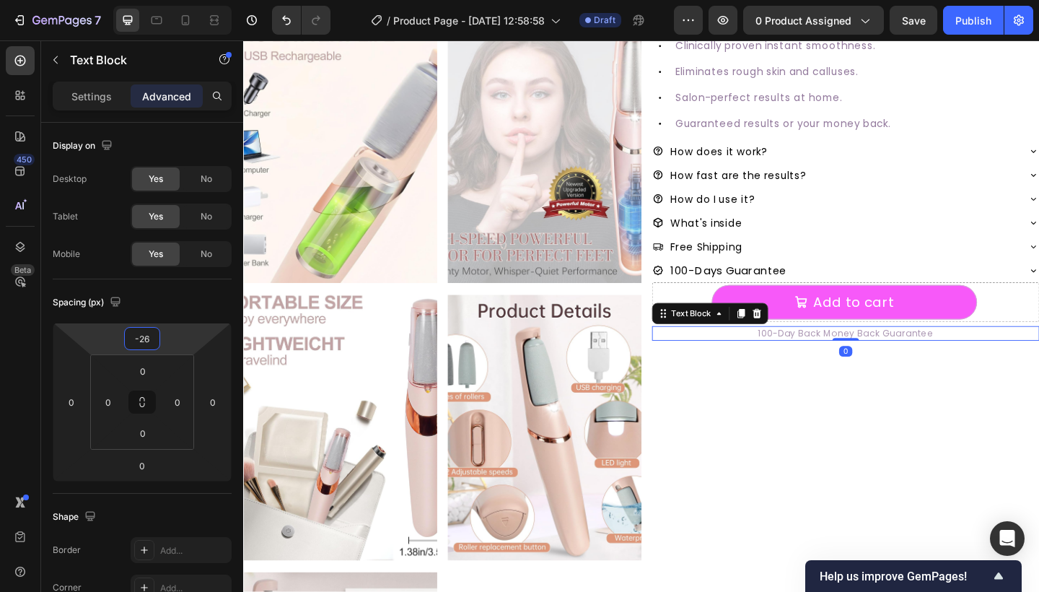
type input "-28"
drag, startPoint x: 184, startPoint y: 337, endPoint x: 184, endPoint y: 351, distance: 13.7
click at [184, 0] on html "7 Version history / Product Page - [DATE] 12:58:58 Draft Preview 0 product assi…" at bounding box center [519, 0] width 1039 height 0
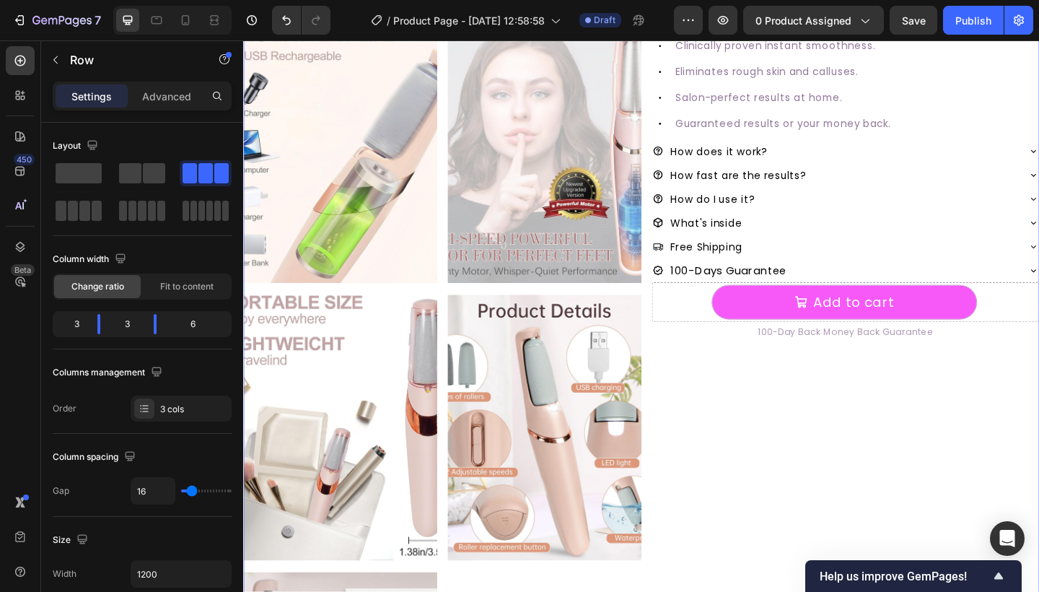
click at [888, 452] on div "#1 RATED [MEDICAL_DATA] REMOVER Text Block SmoothGlo Pro1 Text Block SmoothGlo …" at bounding box center [897, 310] width 421 height 1193
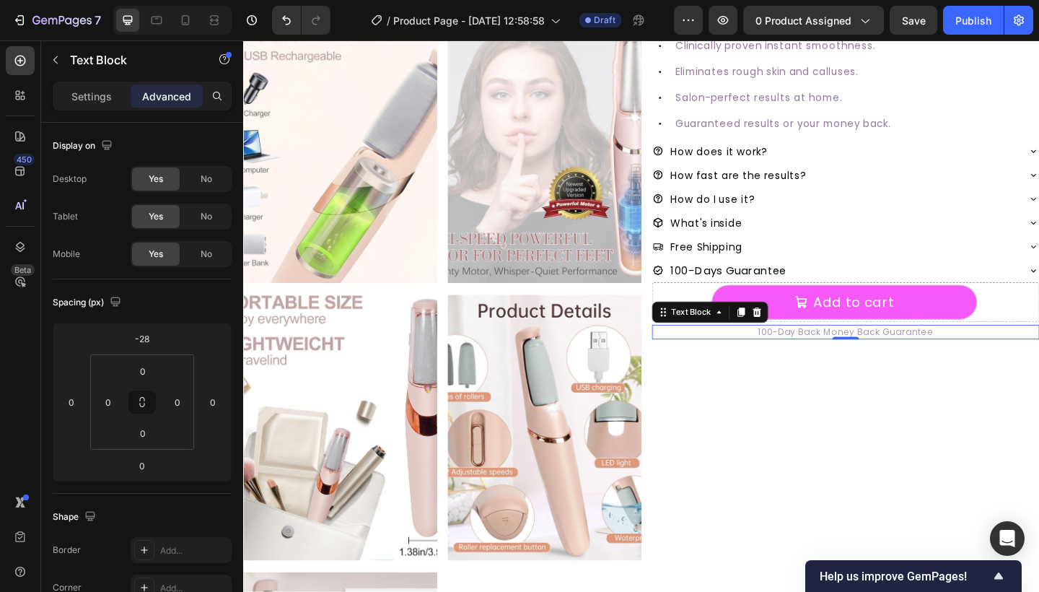
click at [859, 359] on p "100-Day Back Money Back Guarantee" at bounding box center [898, 357] width 418 height 13
type input "12"
click at [86, 0] on html "7 Version history / Product Page - [DATE] 12:58:58 Draft Preview 0 product assi…" at bounding box center [519, 0] width 1039 height 0
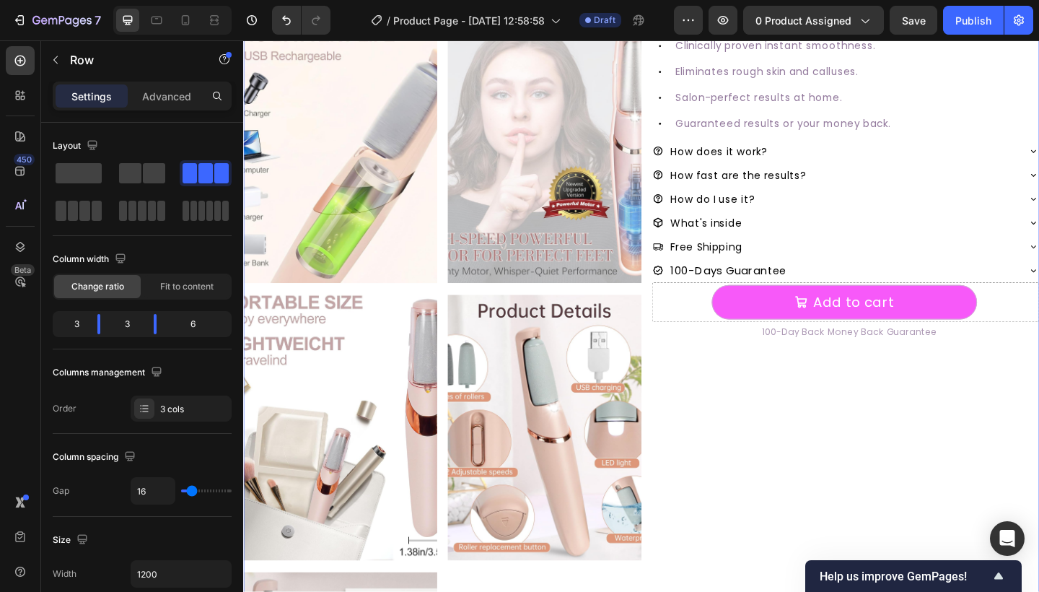
click at [811, 463] on div "#1 RATED [MEDICAL_DATA] REMOVER Text Block SmoothGlo Pro1 Text Block SmoothGlo …" at bounding box center [897, 310] width 421 height 1193
click at [56, 61] on icon "button" at bounding box center [55, 60] width 4 height 8
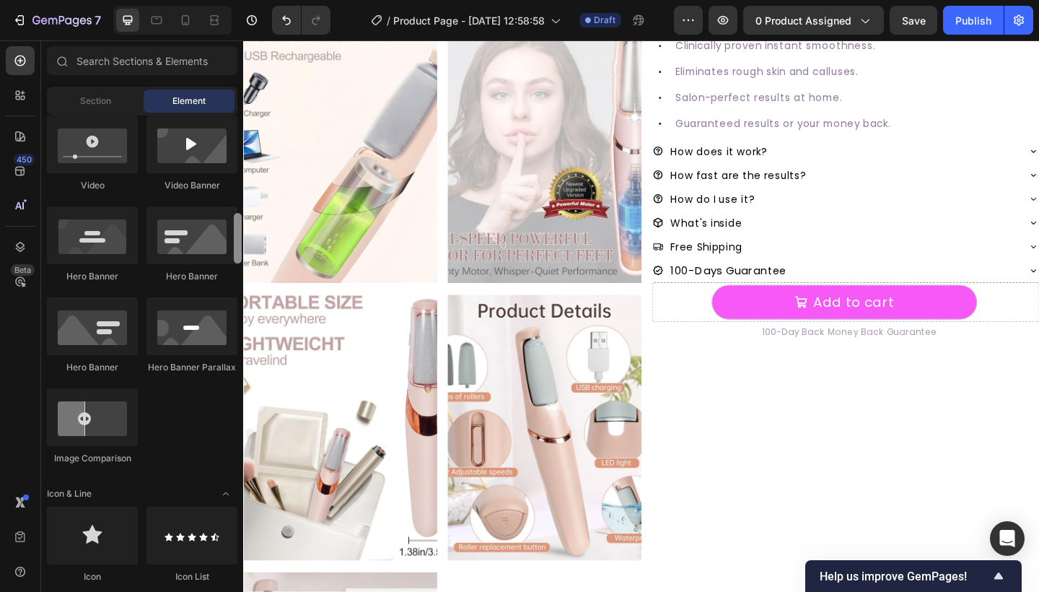
scroll to position [602, 0]
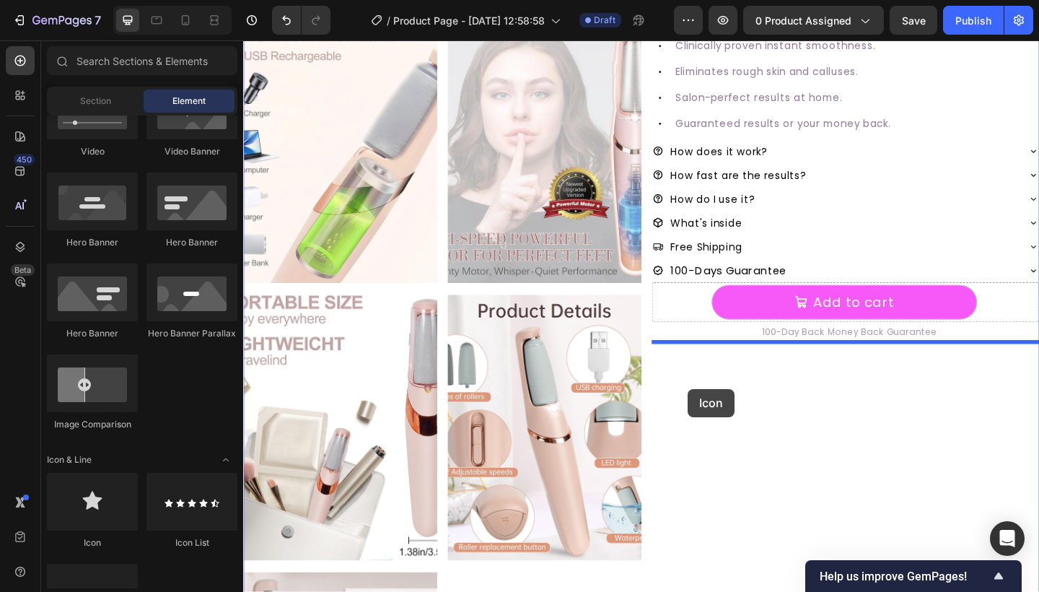
drag, startPoint x: 357, startPoint y: 558, endPoint x: 724, endPoint y: 421, distance: 391.9
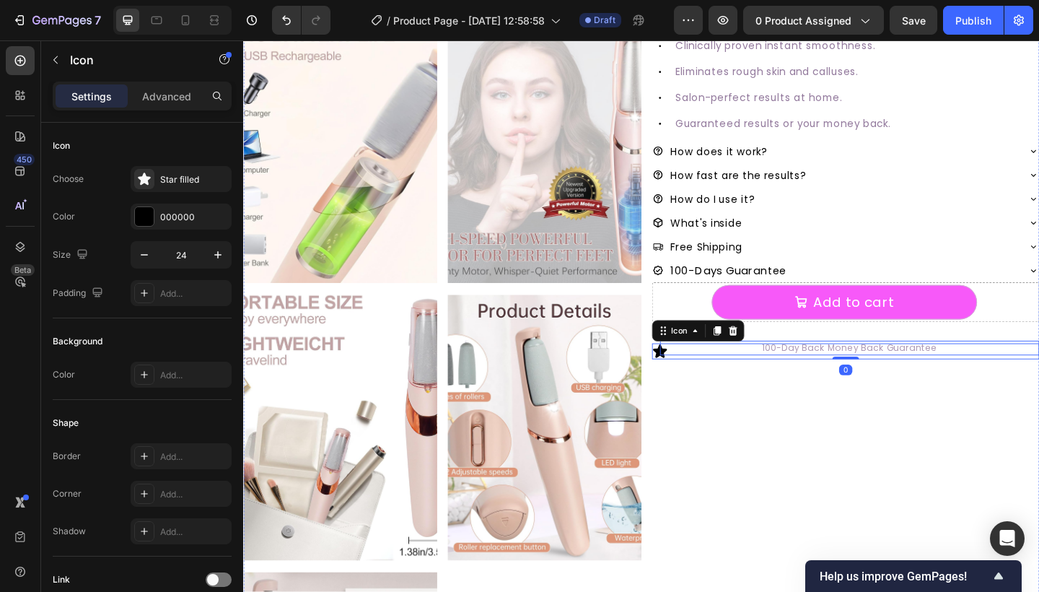
click at [700, 379] on p "100-Day Back Money Back Guarantee" at bounding box center [903, 375] width 410 height 13
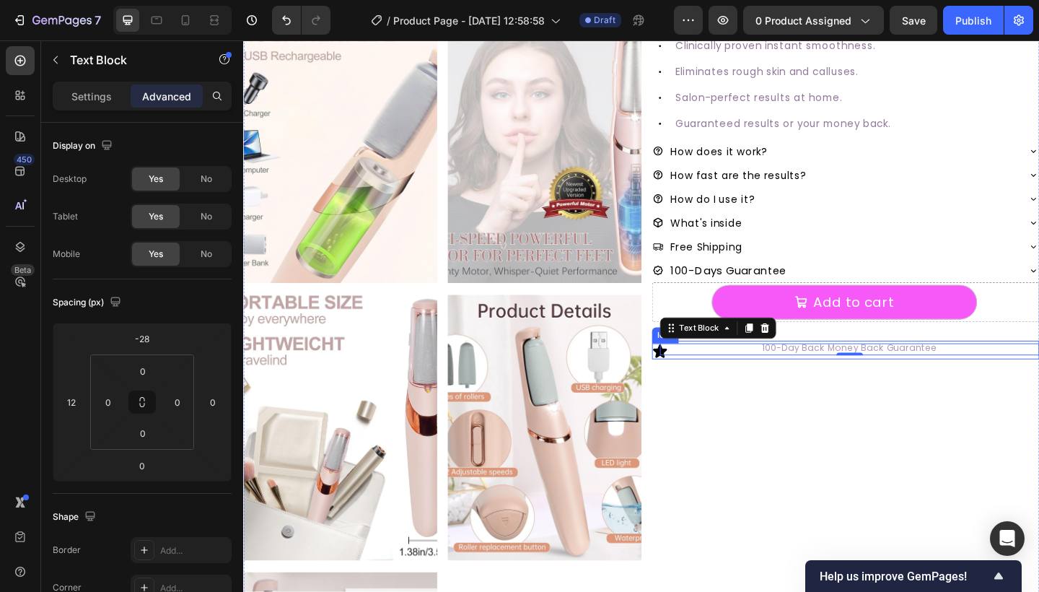
click at [691, 376] on icon at bounding box center [696, 379] width 15 height 14
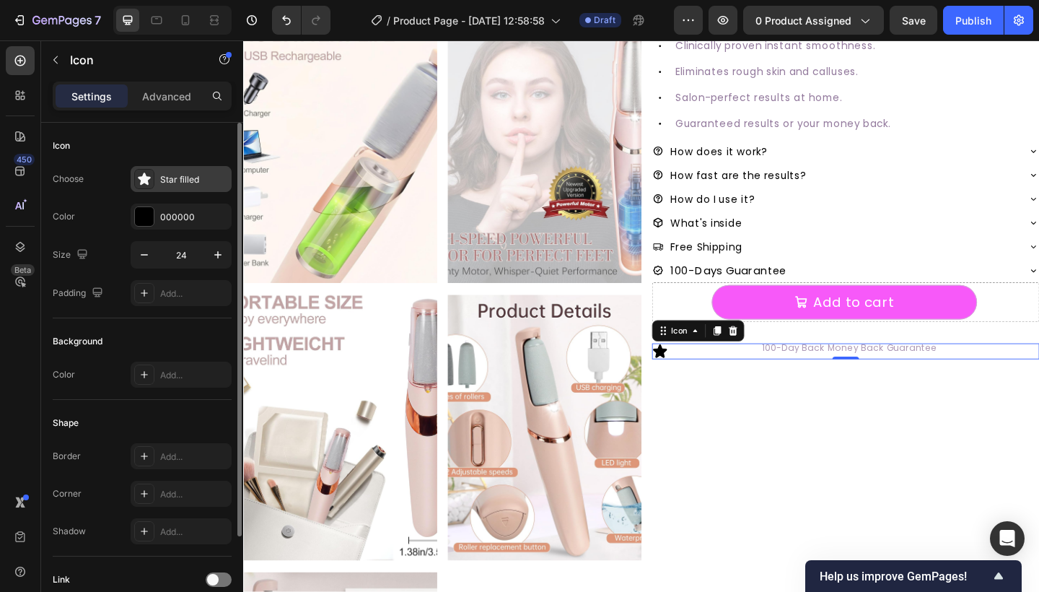
click at [151, 171] on div at bounding box center [144, 179] width 20 height 20
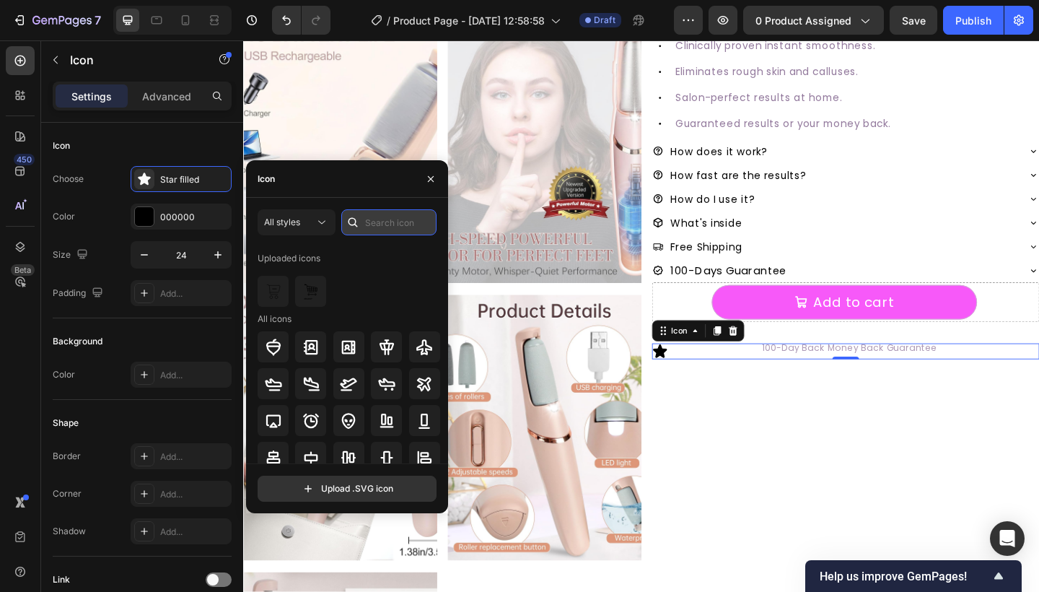
click at [381, 211] on input "text" at bounding box center [388, 222] width 95 height 26
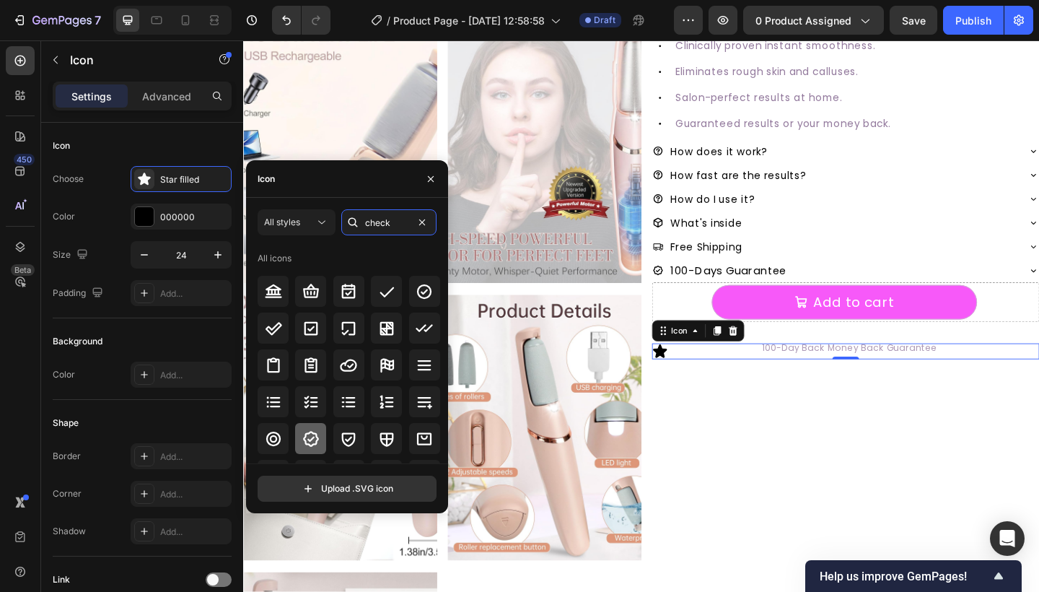
type input "check"
click at [315, 430] on icon at bounding box center [310, 438] width 17 height 17
click at [729, 397] on div "#1 RATED [MEDICAL_DATA] REMOVER Text Block SmoothGlo Pro1 Text Block SmoothGlo …" at bounding box center [897, 310] width 421 height 1193
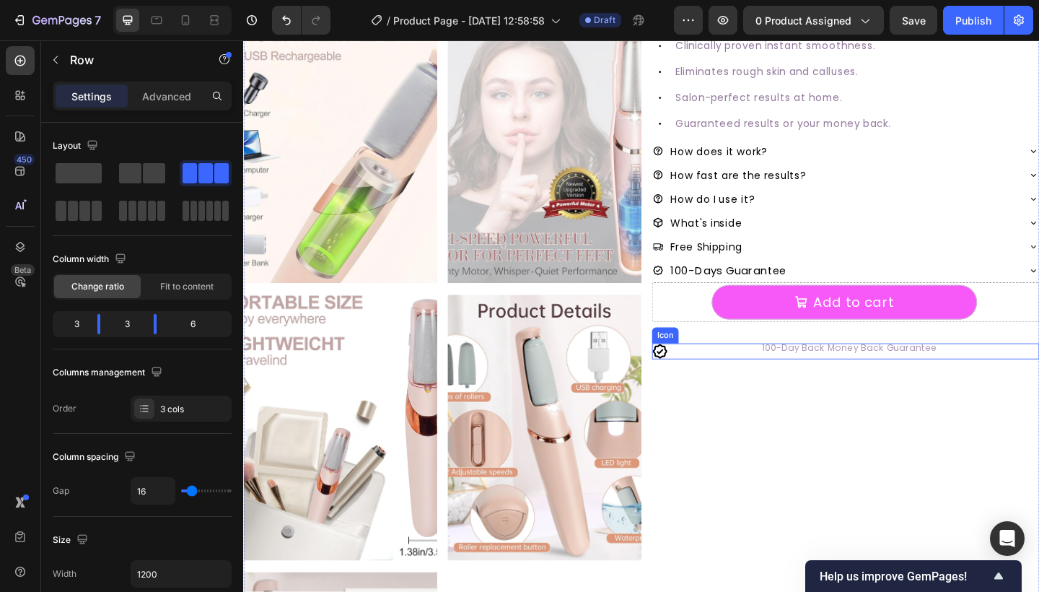
click at [693, 378] on icon at bounding box center [696, 379] width 16 height 16
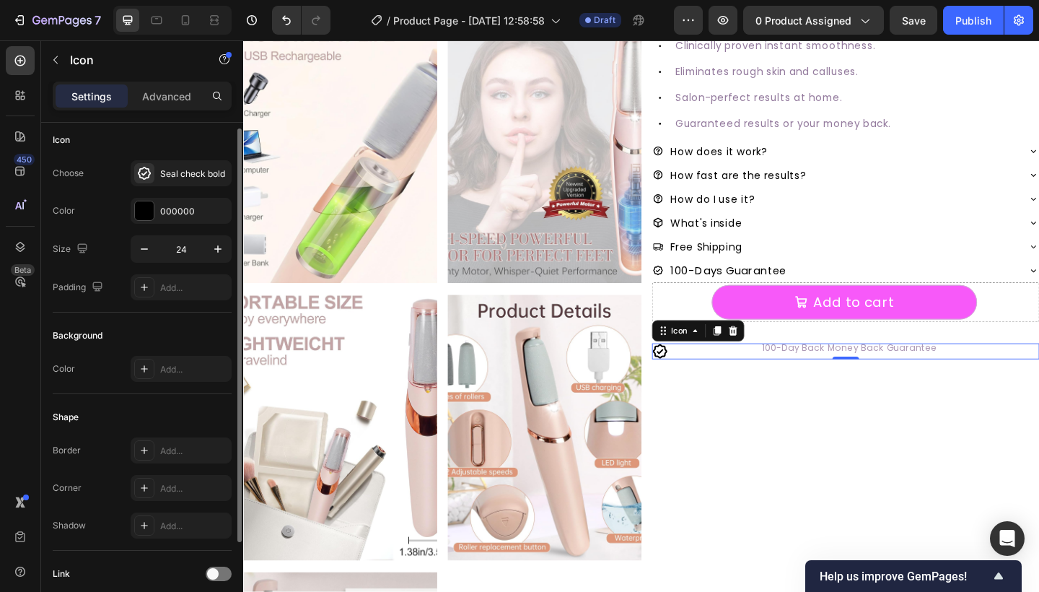
scroll to position [6, 0]
click at [150, 243] on icon "button" at bounding box center [144, 248] width 14 height 14
type input "23"
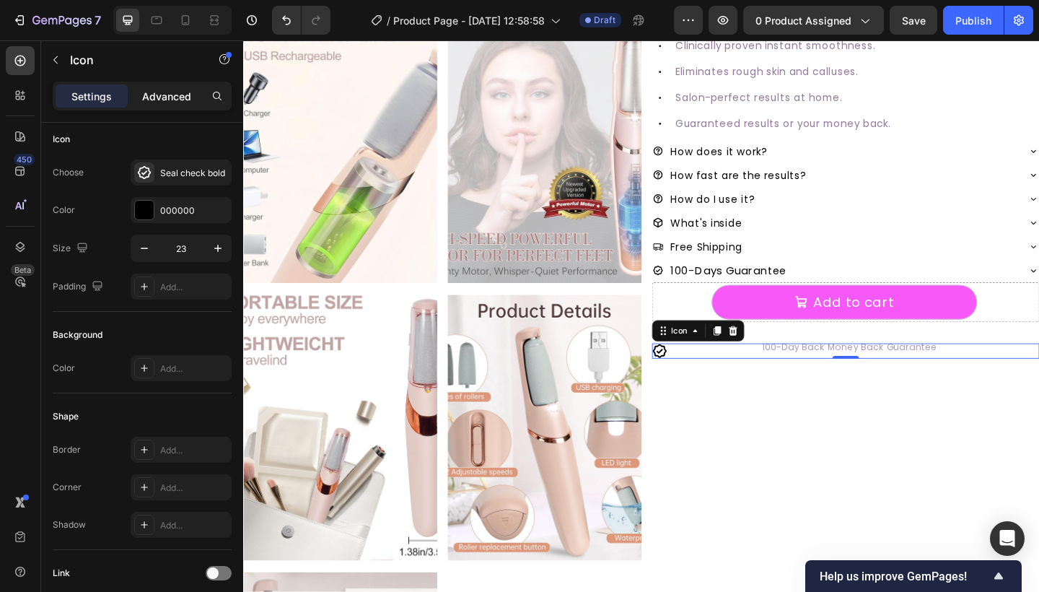
click at [155, 97] on p "Advanced" at bounding box center [166, 96] width 49 height 15
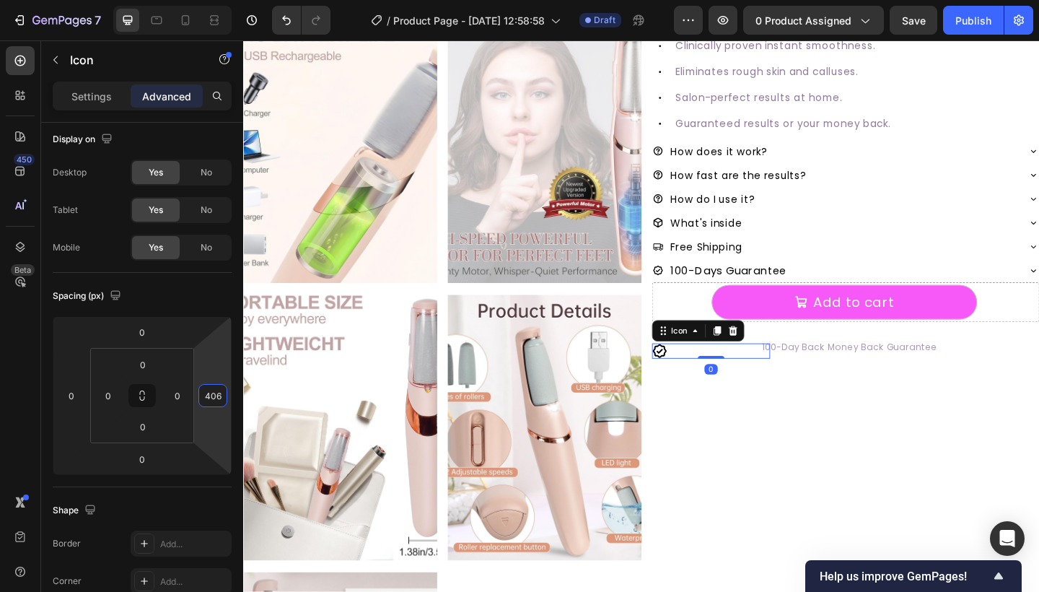
drag, startPoint x: 205, startPoint y: 337, endPoint x: 202, endPoint y: 194, distance: 142.9
click at [202, 0] on html "7 Version history / Product Page - [DATE] 12:58:58 Draft Preview 0 product assi…" at bounding box center [519, 0] width 1039 height 0
type input "562"
drag, startPoint x: 206, startPoint y: 353, endPoint x: 206, endPoint y: 276, distance: 76.5
click at [206, 0] on html "7 Version history / Product Page - [DATE] 12:58:58 Draft Preview 0 product assi…" at bounding box center [519, 0] width 1039 height 0
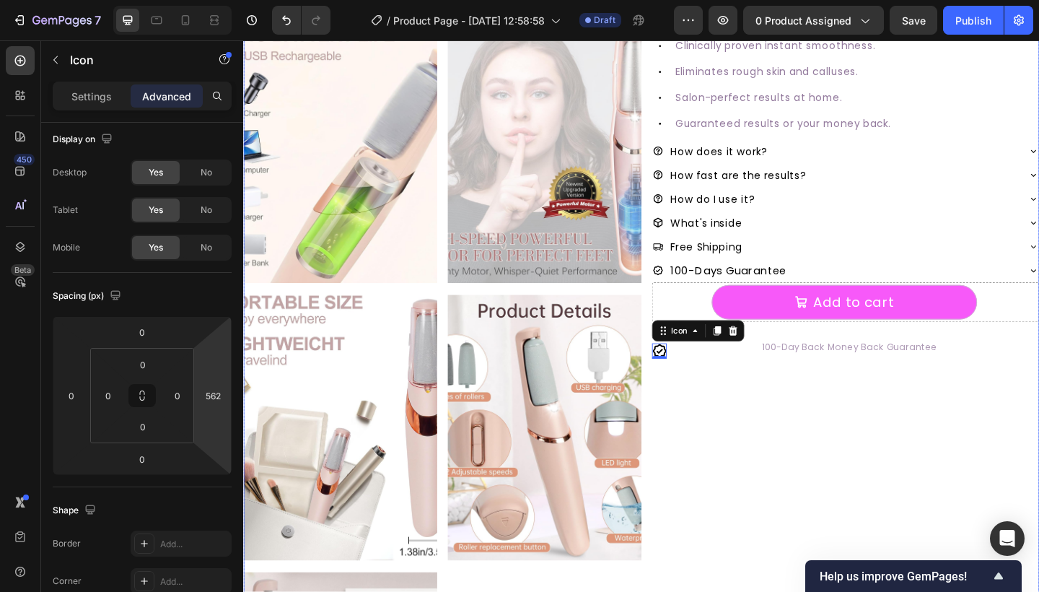
click at [783, 459] on div "#1 RATED [MEDICAL_DATA] REMOVER Text Block SmoothGlo Pro1 Text Block SmoothGlo …" at bounding box center [897, 310] width 421 height 1193
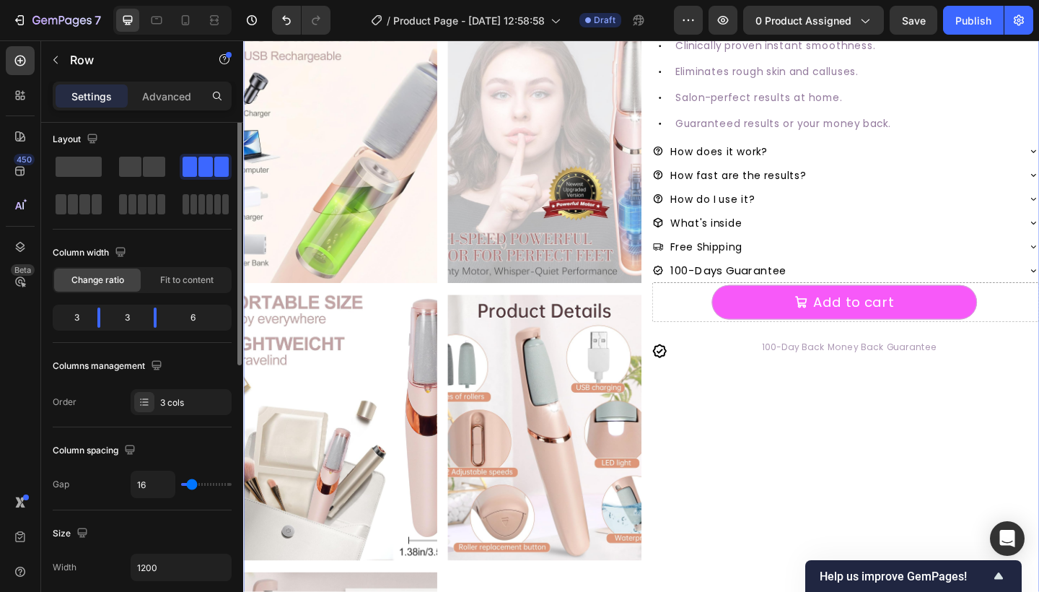
scroll to position [0, 0]
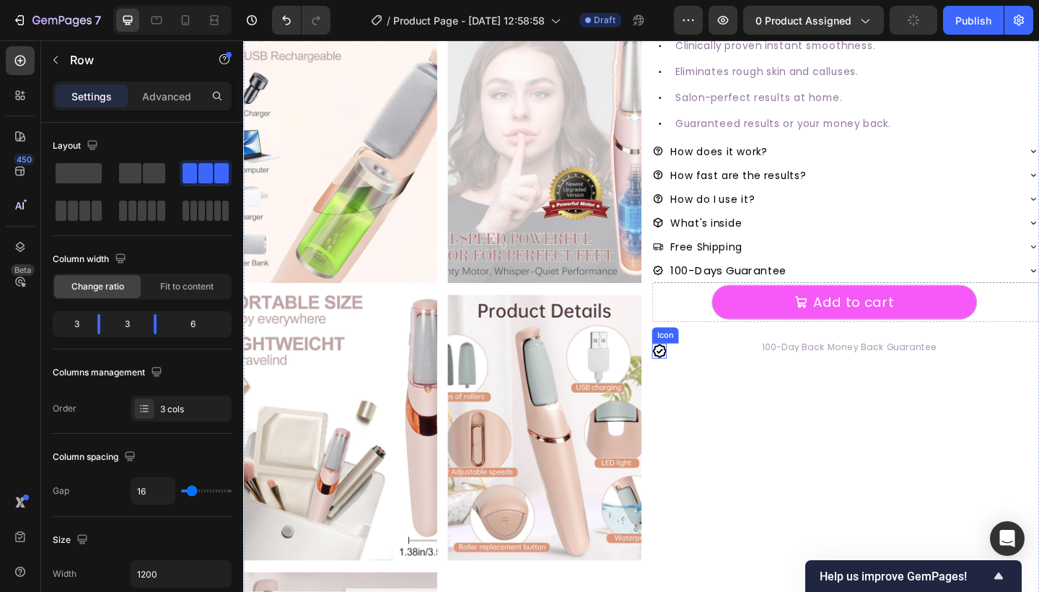
click at [697, 379] on div "100-Day Back Money Back Guarantee" at bounding box center [902, 374] width 413 height 16
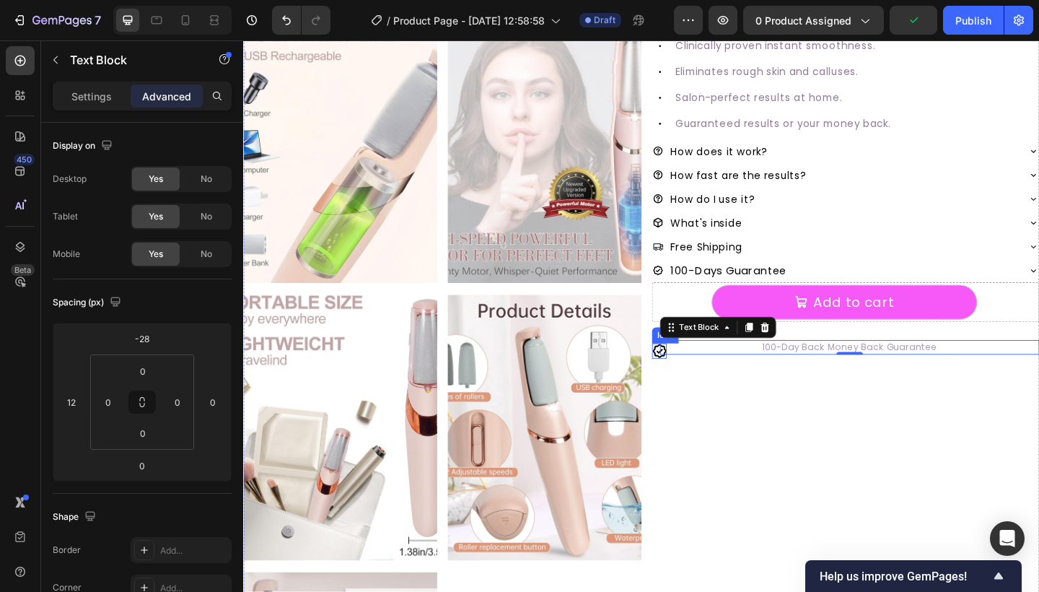
click at [690, 374] on icon at bounding box center [695, 378] width 15 height 15
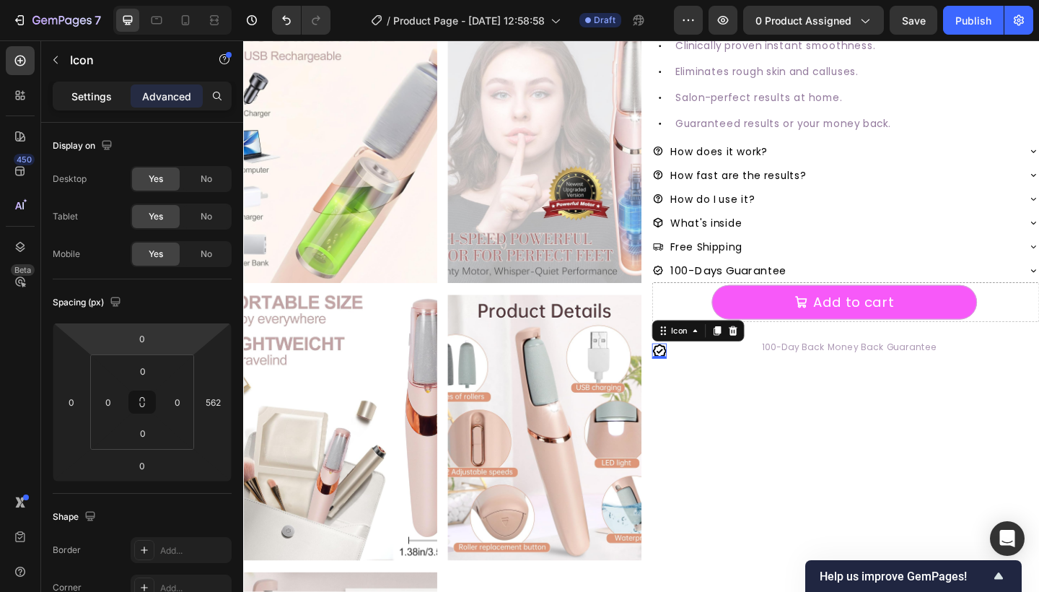
click at [92, 96] on p "Settings" at bounding box center [91, 96] width 40 height 15
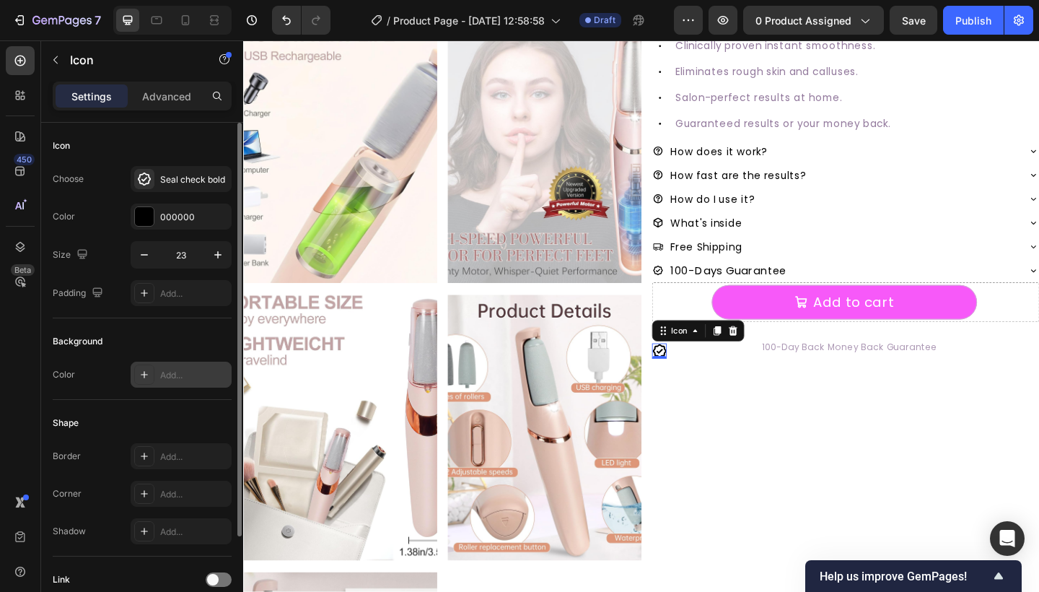
click at [177, 369] on div "Add..." at bounding box center [194, 375] width 68 height 13
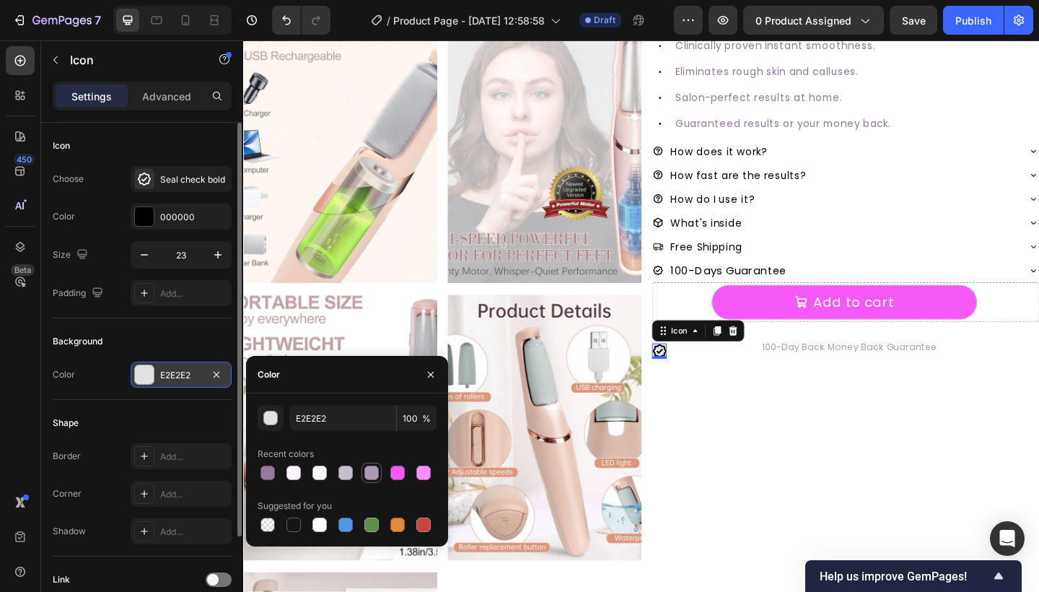
click at [367, 468] on div at bounding box center [371, 472] width 14 height 14
type input "AD99B5"
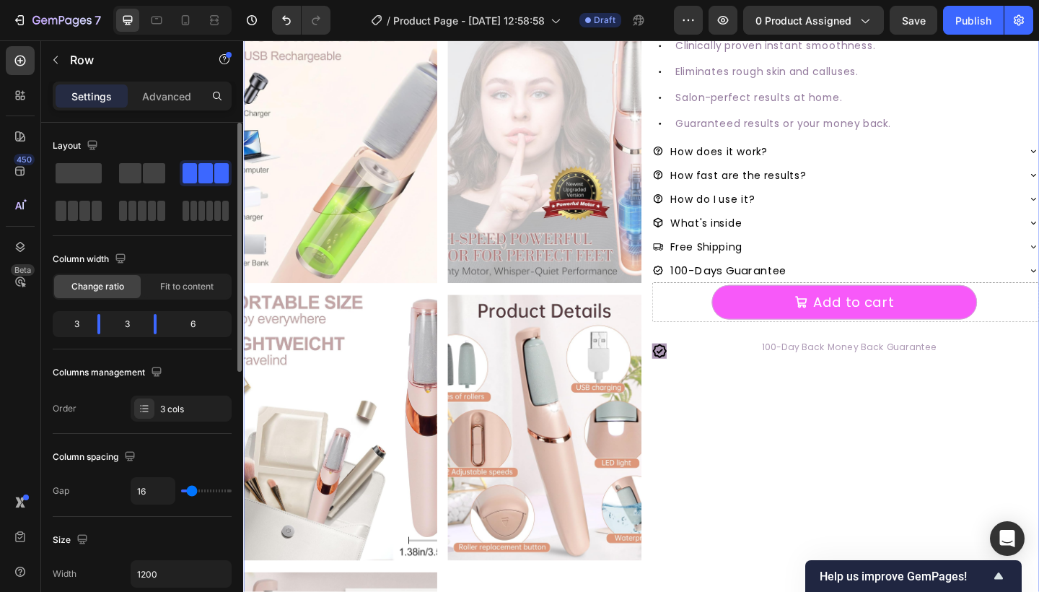
click at [744, 439] on div "#1 RATED [MEDICAL_DATA] REMOVER Text Block SmoothGlo Pro1 Text Block SmoothGlo …" at bounding box center [897, 310] width 421 height 1193
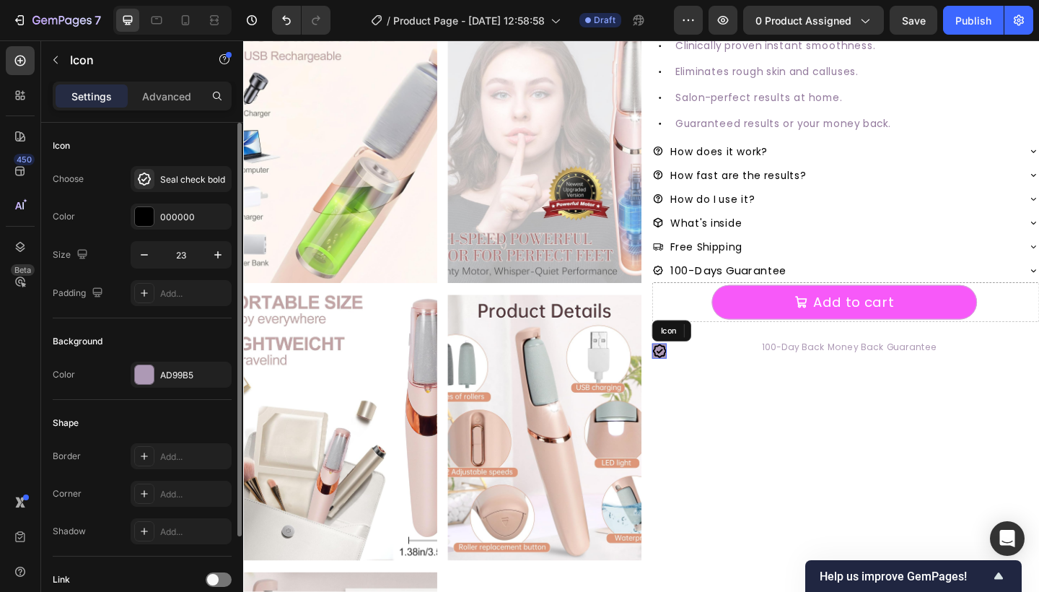
click at [695, 374] on icon at bounding box center [695, 378] width 17 height 17
click at [177, 214] on div "000000" at bounding box center [181, 217] width 42 height 13
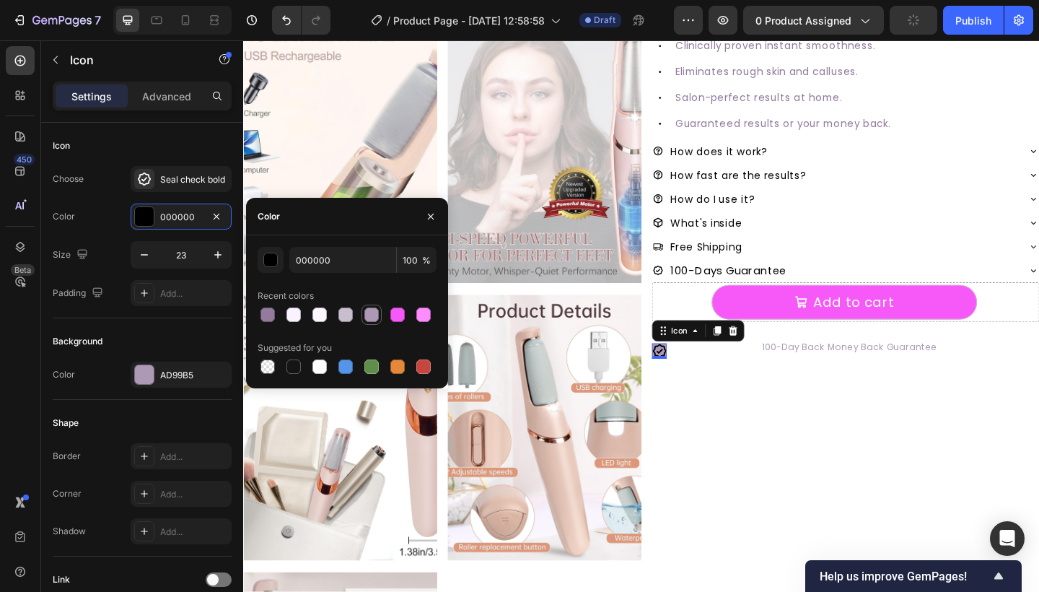
click at [379, 315] on div at bounding box center [371, 314] width 17 height 17
type input "AD99B5"
click at [216, 369] on icon "button" at bounding box center [217, 375] width 12 height 12
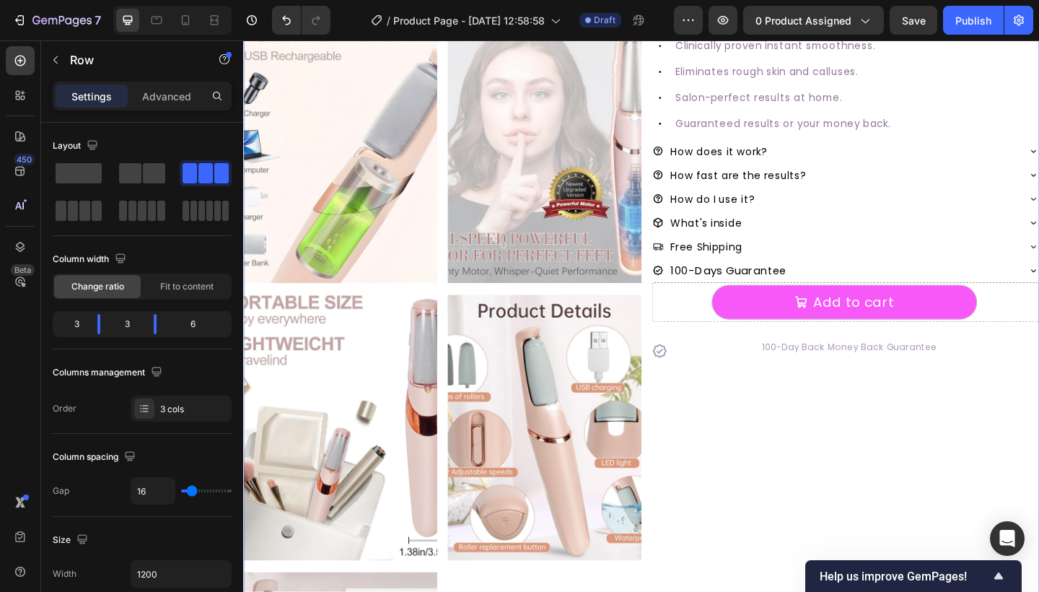
click at [787, 415] on div "#1 RATED [MEDICAL_DATA] REMOVER Text Block SmoothGlo Pro1 Text Block SmoothGlo …" at bounding box center [897, 310] width 421 height 1193
click at [698, 376] on p "100-Day Back Money Back Guarantee" at bounding box center [903, 374] width 410 height 13
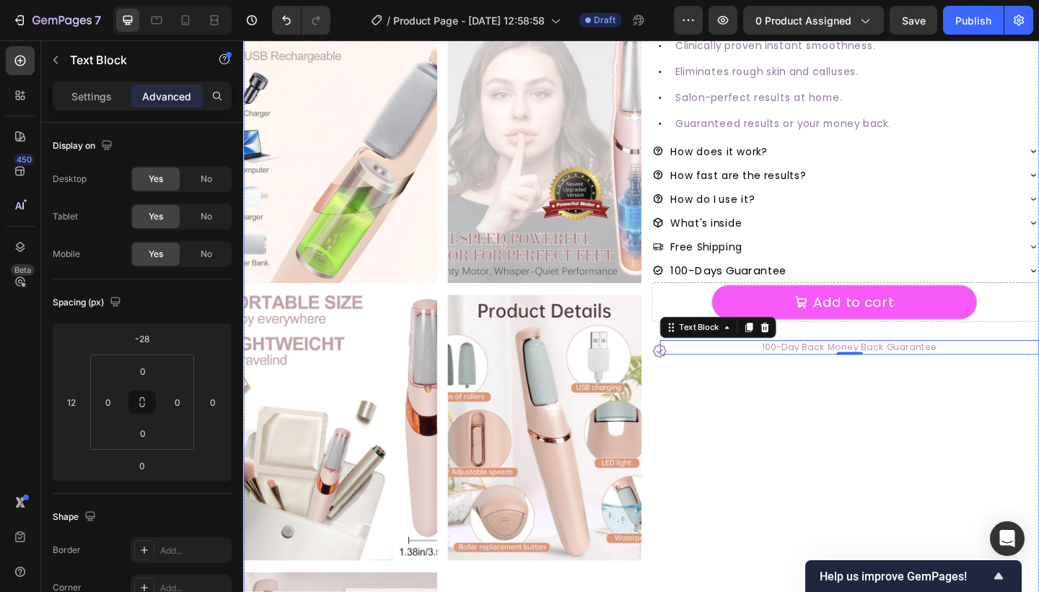
click at [861, 421] on div "#1 RATED [MEDICAL_DATA] REMOVER Text Block SmoothGlo Pro1 Text Block SmoothGlo …" at bounding box center [897, 310] width 421 height 1193
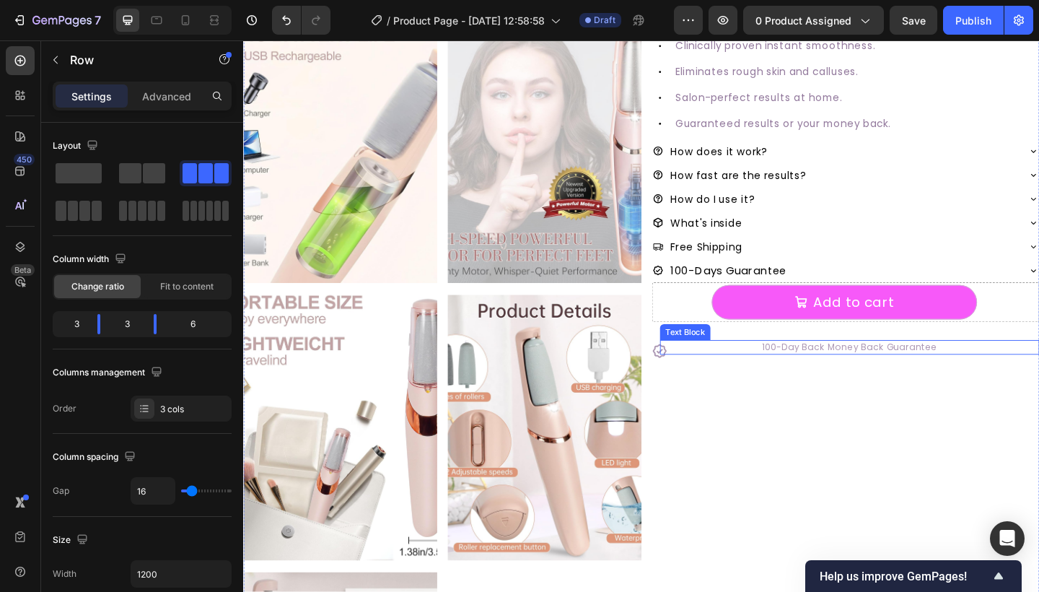
click at [879, 374] on p "100-Day Back Money Back Guarantee" at bounding box center [903, 374] width 410 height 13
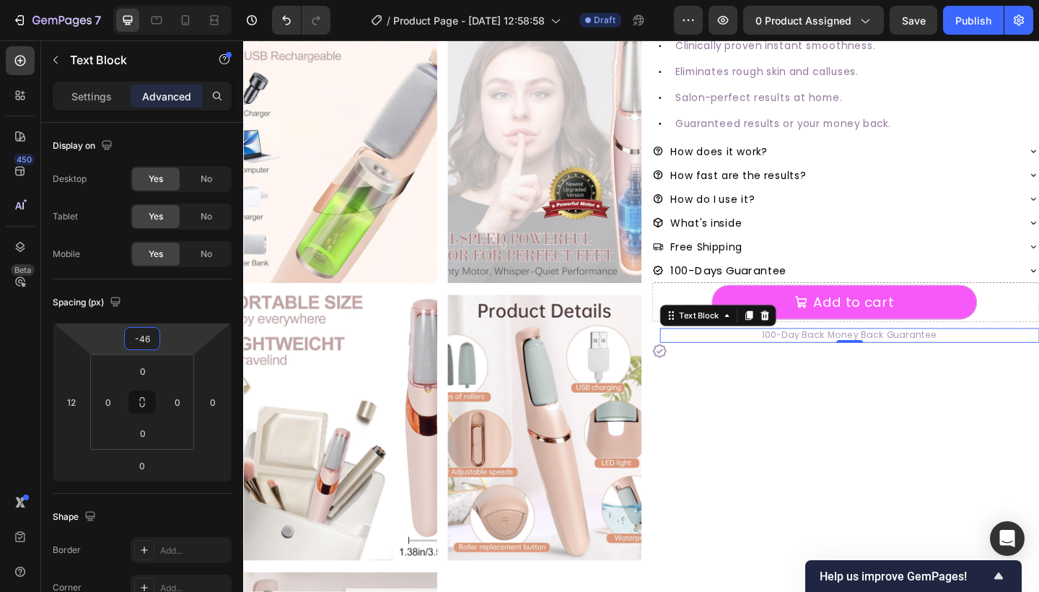
type input "-48"
drag, startPoint x: 201, startPoint y: 333, endPoint x: 202, endPoint y: 340, distance: 7.4
click at [202, 0] on html "7 Version history / Product Page - [DATE] 12:58:58 Draft Preview 0 product assi…" at bounding box center [519, 0] width 1039 height 0
click at [814, 511] on div "#1 RATED [MEDICAL_DATA] REMOVER Text Block SmoothGlo Pro1 Text Block SmoothGlo …" at bounding box center [897, 310] width 421 height 1193
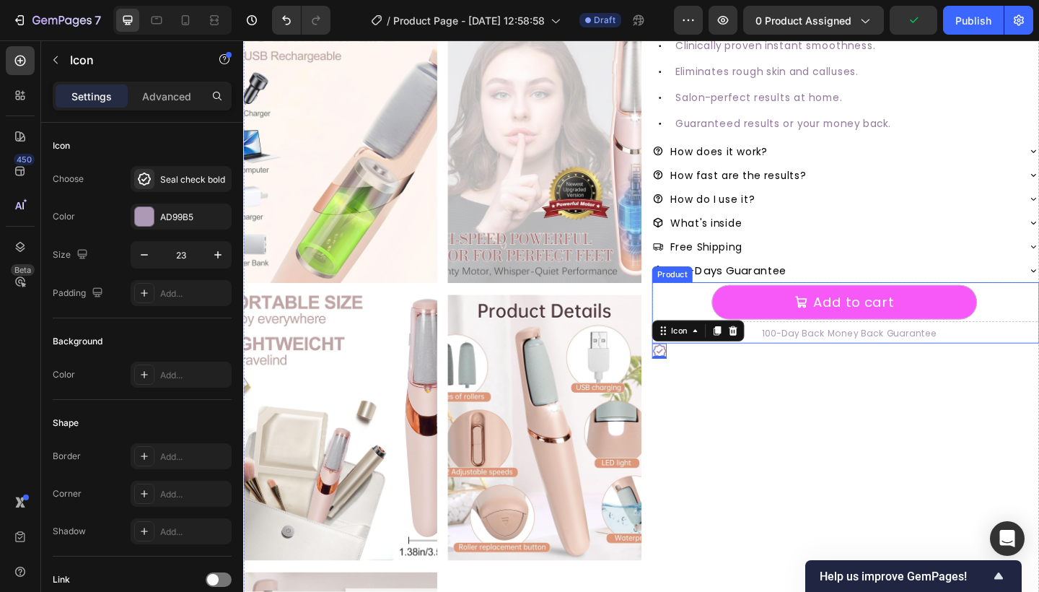
click at [698, 368] on div "#1 RATED [MEDICAL_DATA] REMOVER Text Block SmoothGlo Pro1 Text Block SmoothGlo …" at bounding box center [897, 310] width 421 height 1193
click at [173, 89] on p "Advanced" at bounding box center [166, 96] width 49 height 15
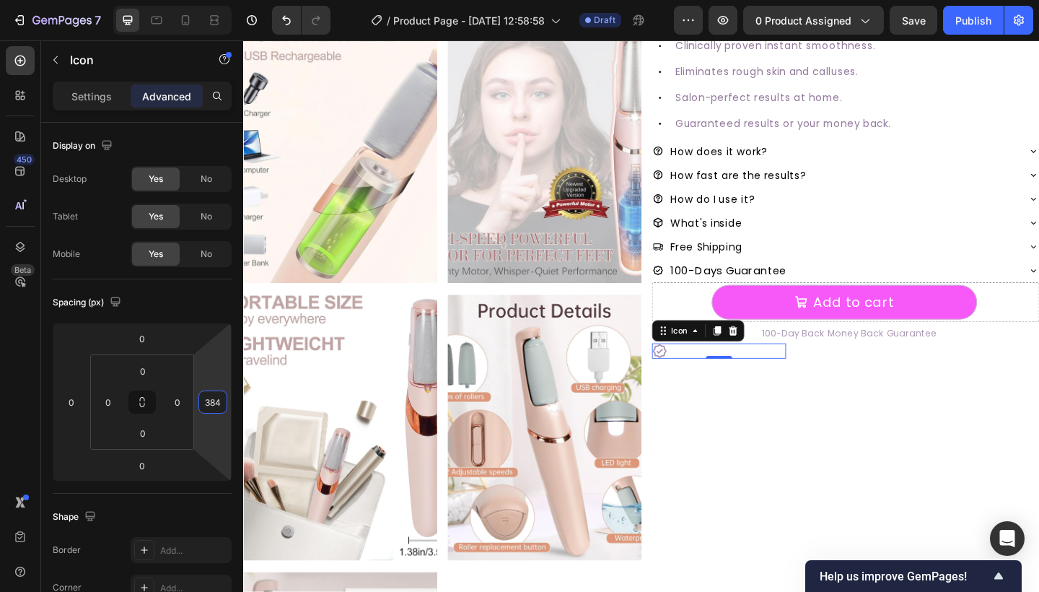
type input "386"
drag, startPoint x: 206, startPoint y: 358, endPoint x: 227, endPoint y: 421, distance: 66.8
click at [227, 0] on html "7 Version history / Product Page - [DATE] 12:58:58 Draft Preview 0 product assi…" at bounding box center [519, 0] width 1039 height 0
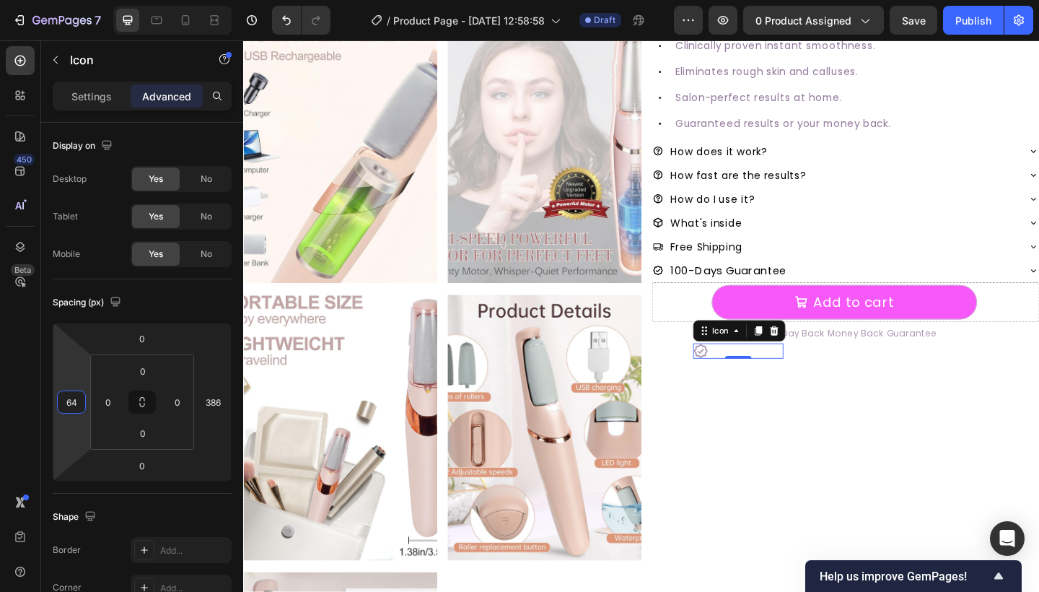
drag, startPoint x: 67, startPoint y: 335, endPoint x: 92, endPoint y: 301, distance: 42.4
click at [92, 0] on html "7 Version history / Product Page - [DATE] 12:58:58 Draft Preview 0 product assi…" at bounding box center [519, 0] width 1039 height 0
type input "118"
drag, startPoint x: 71, startPoint y: 382, endPoint x: 76, endPoint y: 363, distance: 20.1
click at [76, 0] on html "7 Version history / Product Page - [DATE] 12:58:58 Draft Preview 0 product assi…" at bounding box center [519, 0] width 1039 height 0
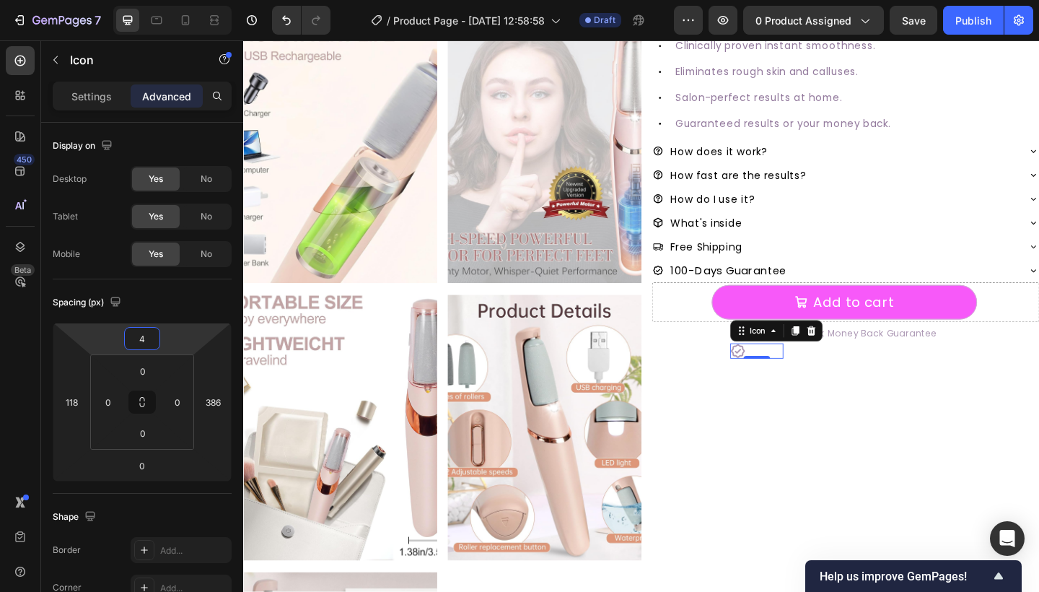
type input "6"
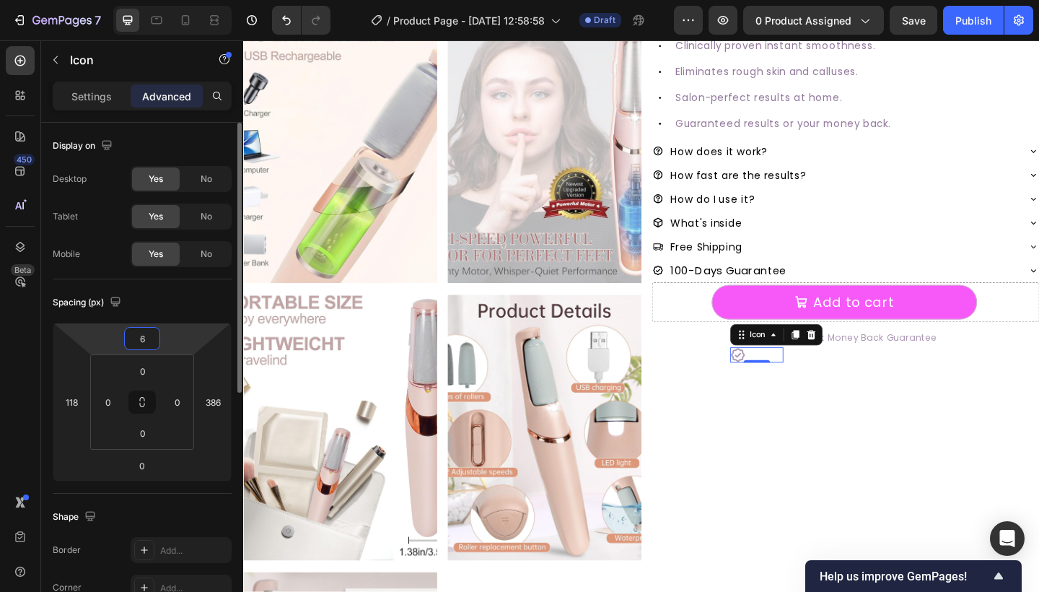
click at [167, 0] on html "7 Version history / Product Page - [DATE] 12:58:58 Draft Preview 0 product assi…" at bounding box center [519, 0] width 1039 height 0
click at [745, 443] on div "#1 RATED [MEDICAL_DATA] REMOVER Text Block SmoothGlo Pro1 Text Block SmoothGlo …" at bounding box center [897, 310] width 421 height 1193
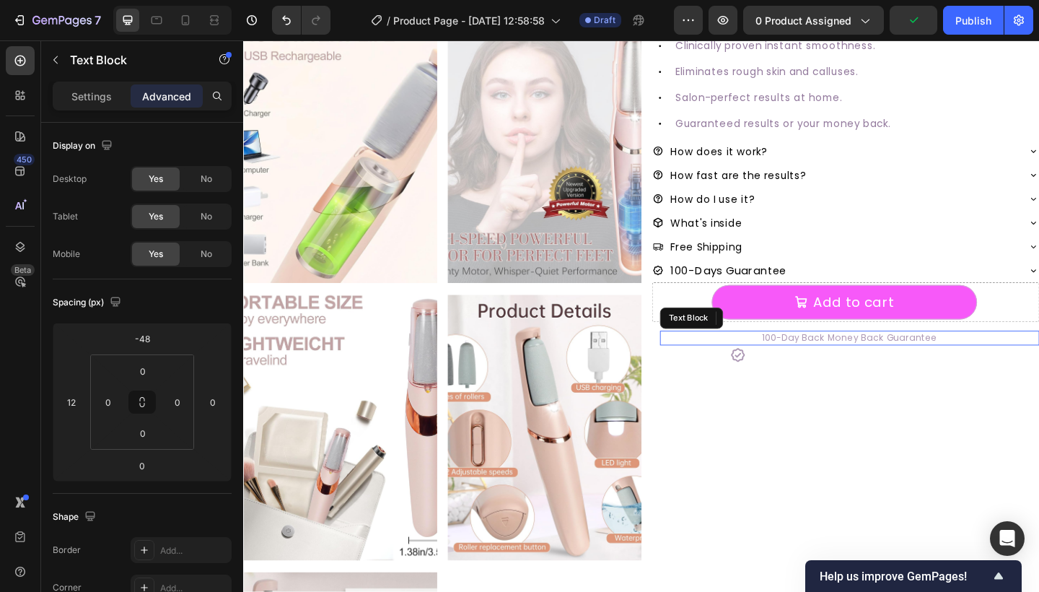
click at [866, 363] on p "100-Day Back Money Back Guarantee" at bounding box center [903, 364] width 410 height 13
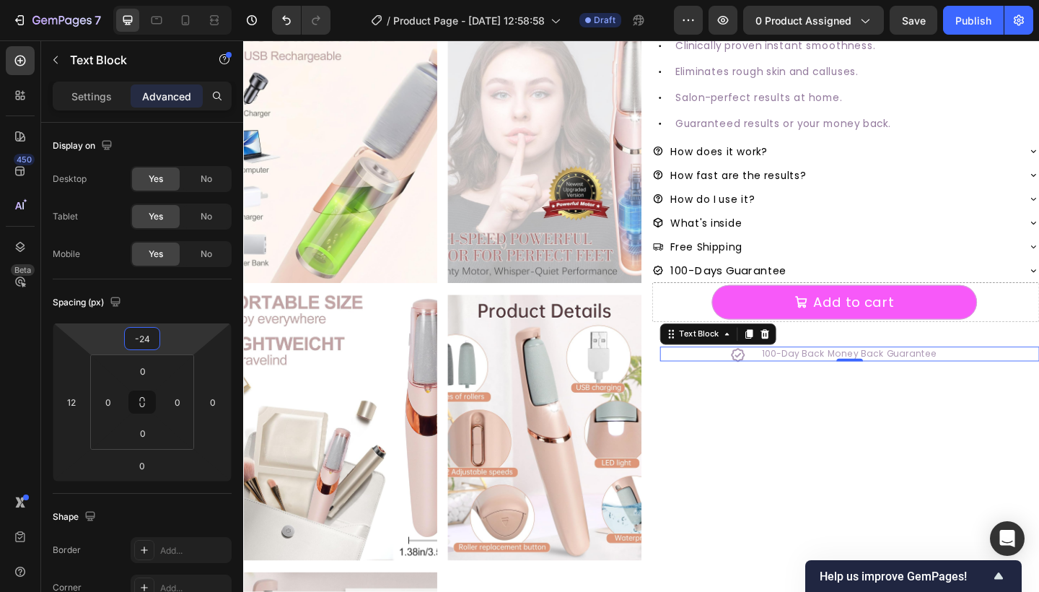
type input "-22"
drag, startPoint x: 179, startPoint y: 327, endPoint x: 179, endPoint y: 317, distance: 10.1
click at [179, 0] on html "7 Version history / Product Page - [DATE] 12:58:58 Draft Preview 0 product assi…" at bounding box center [519, 0] width 1039 height 0
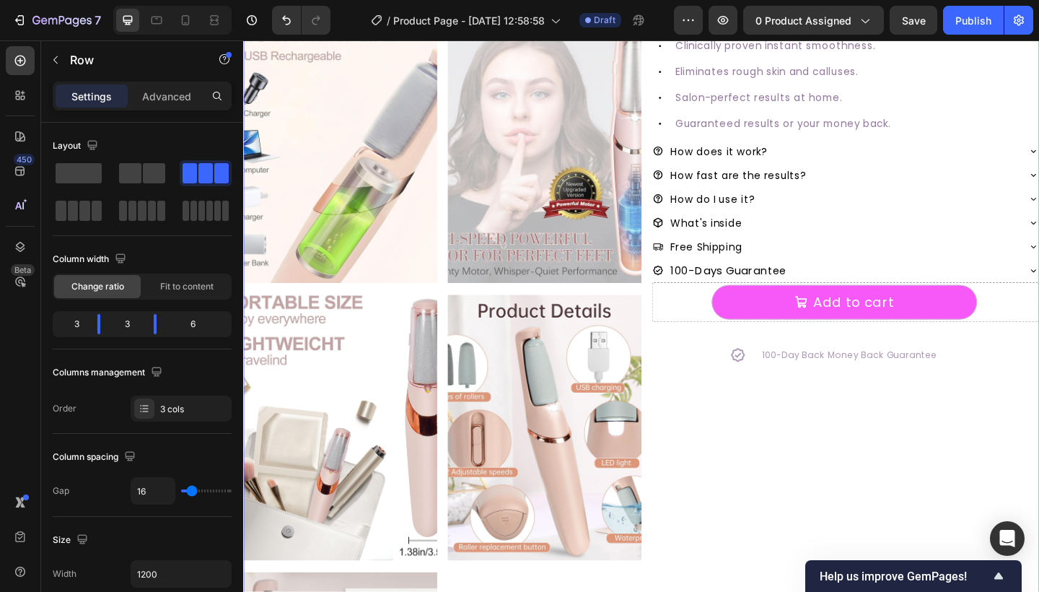
click at [852, 426] on div "#1 RATED [MEDICAL_DATA] REMOVER Text Block SmoothGlo Pro1 Text Block SmoothGlo …" at bounding box center [897, 310] width 421 height 1193
click at [794, 381] on p "100-Day Back Money Back Guarantee" at bounding box center [903, 383] width 410 height 13
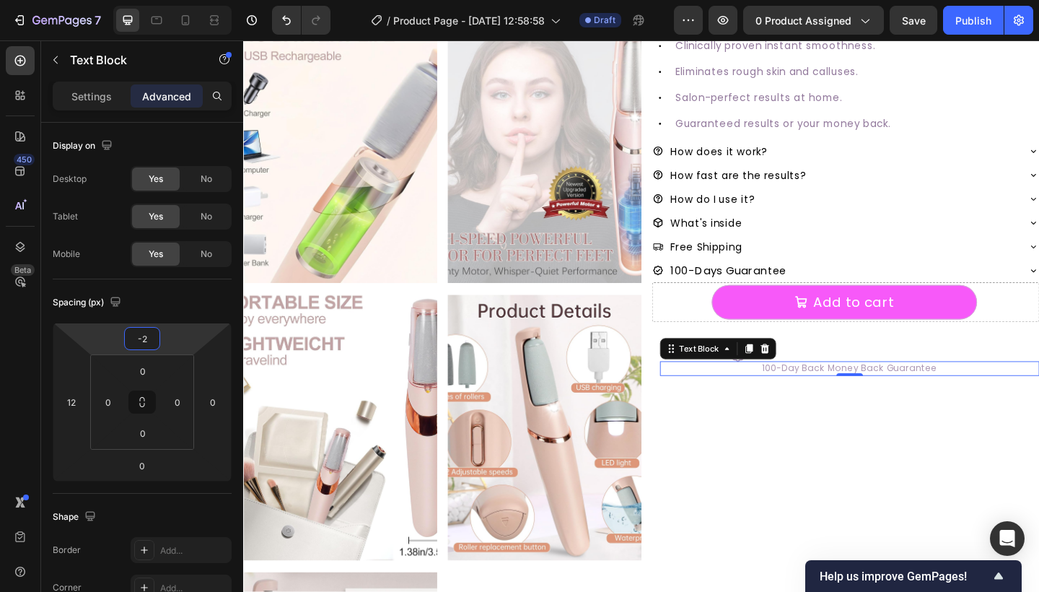
type input "0"
drag, startPoint x: 189, startPoint y: 338, endPoint x: 188, endPoint y: 325, distance: 12.3
click at [188, 0] on html "7 Version history / Product Page - [DATE] 12:58:58 Draft Preview 0 product assi…" at bounding box center [519, 0] width 1039 height 0
click at [718, 444] on div "#1 RATED [MEDICAL_DATA] REMOVER Text Block SmoothGlo Pro1 Text Block SmoothGlo …" at bounding box center [897, 310] width 421 height 1193
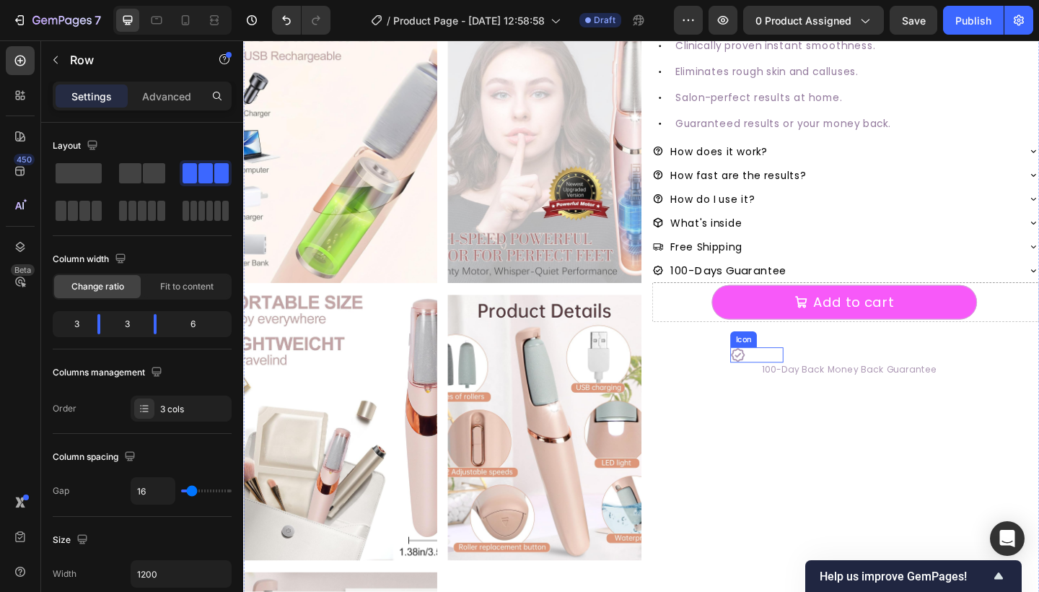
click at [776, 381] on icon at bounding box center [781, 382] width 17 height 17
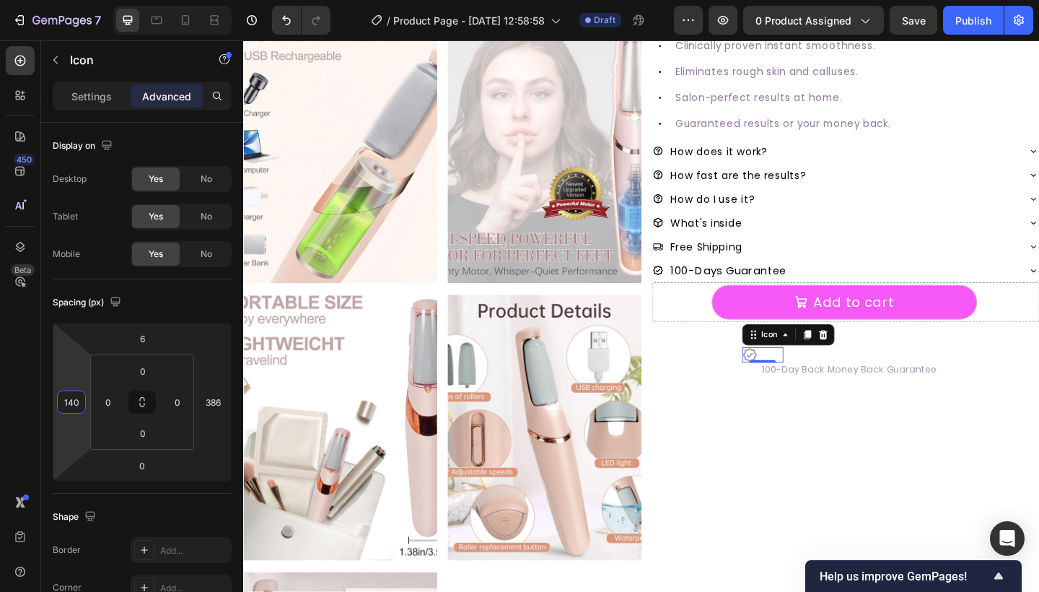
type input "142"
drag, startPoint x: 74, startPoint y: 377, endPoint x: 88, endPoint y: 366, distance: 17.0
click at [88, 0] on html "7 Version history / Product Page - [DATE] 12:58:58 Draft Preview 0 product assi…" at bounding box center [519, 0] width 1039 height 0
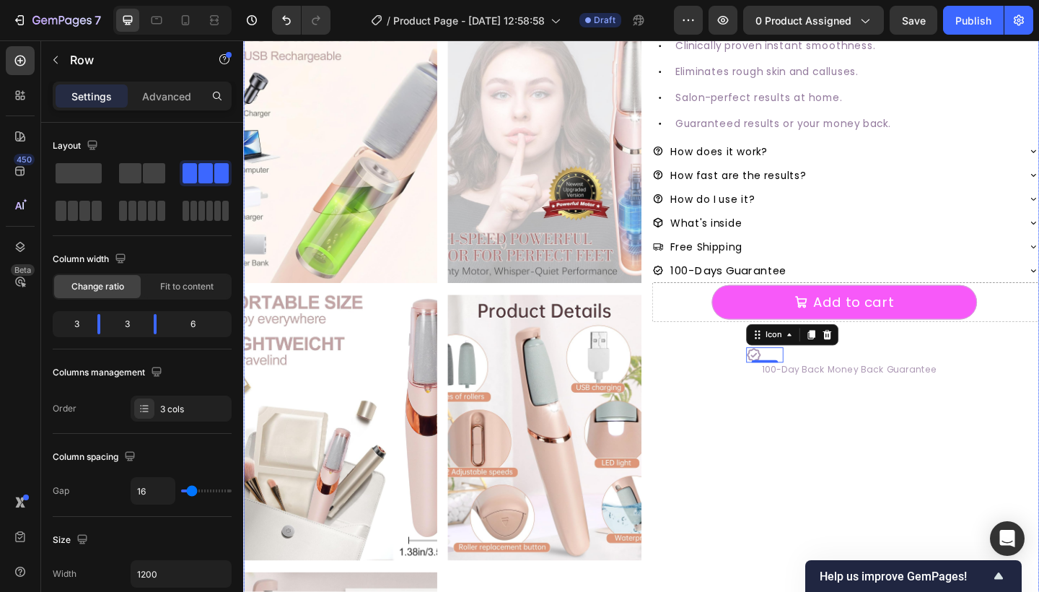
click at [781, 438] on div "#1 RATED [MEDICAL_DATA] REMOVER Text Block SmoothGlo Pro1 Text Block SmoothGlo …" at bounding box center [897, 310] width 421 height 1193
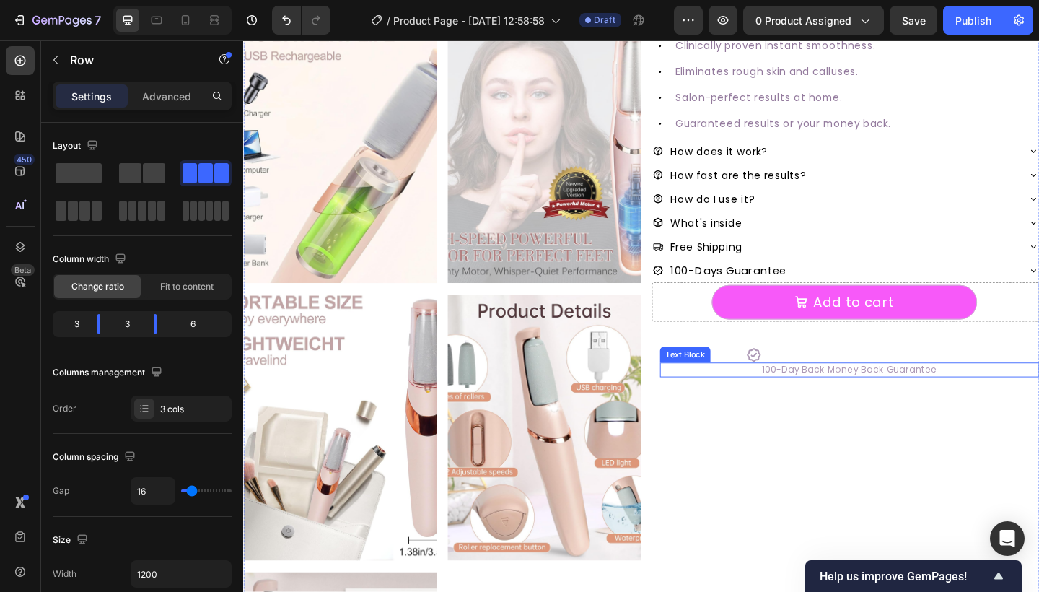
click at [856, 395] on p "100-Day Back Money Back Guarantee" at bounding box center [903, 398] width 410 height 13
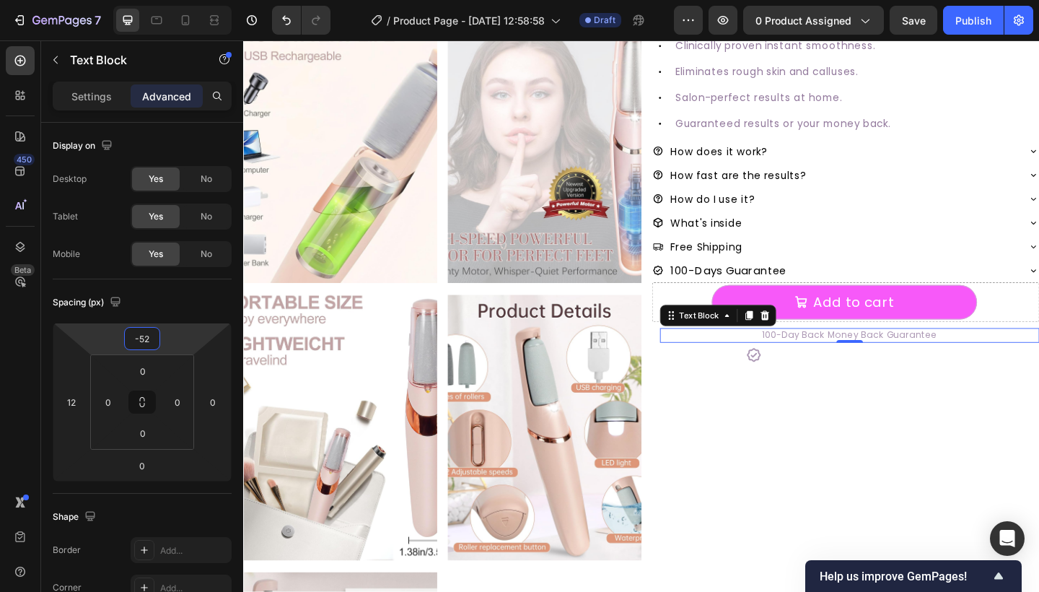
type input "-54"
drag, startPoint x: 184, startPoint y: 331, endPoint x: 188, endPoint y: 351, distance: 20.5
click at [188, 0] on html "7 Version history / Product Page - [DATE] 12:58:58 Draft Preview 0 product assi…" at bounding box center [519, 0] width 1039 height 0
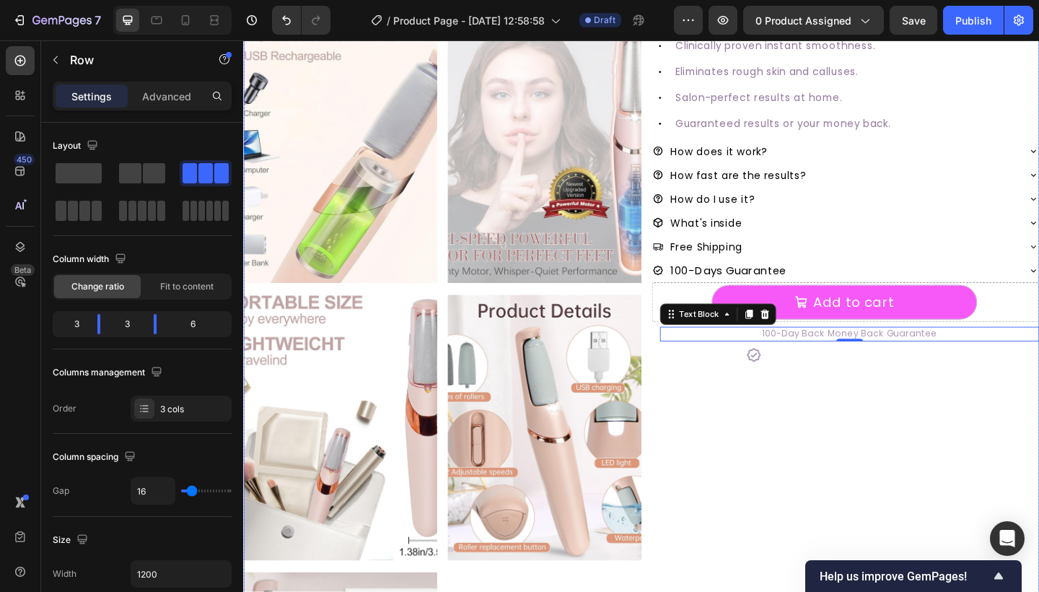
click at [863, 441] on div "#1 RATED [MEDICAL_DATA] REMOVER Text Block SmoothGlo Pro1 Text Block SmoothGlo …" at bounding box center [897, 310] width 421 height 1193
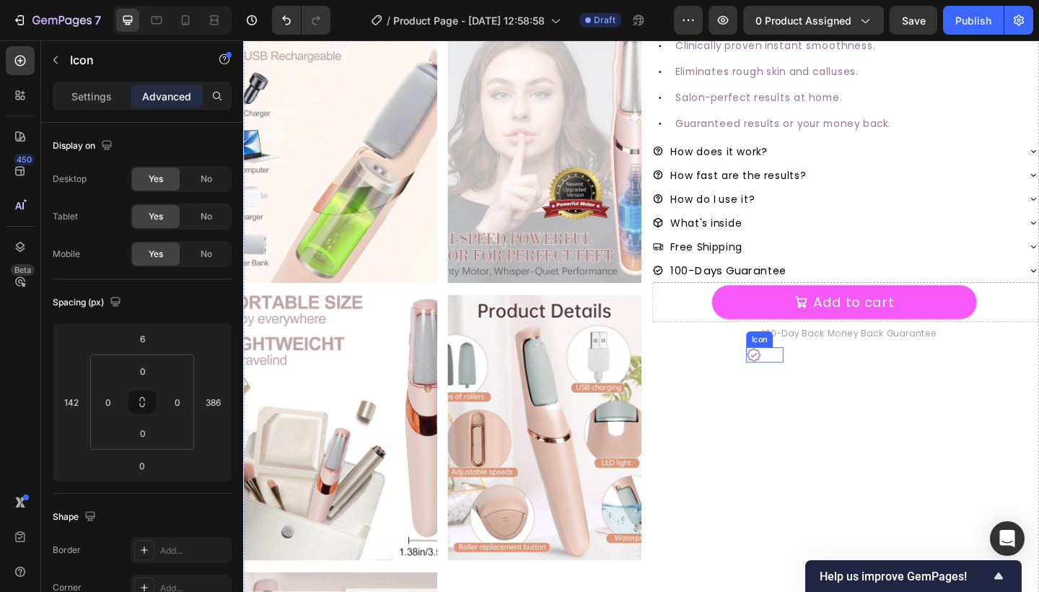
click at [799, 382] on icon at bounding box center [798, 382] width 15 height 15
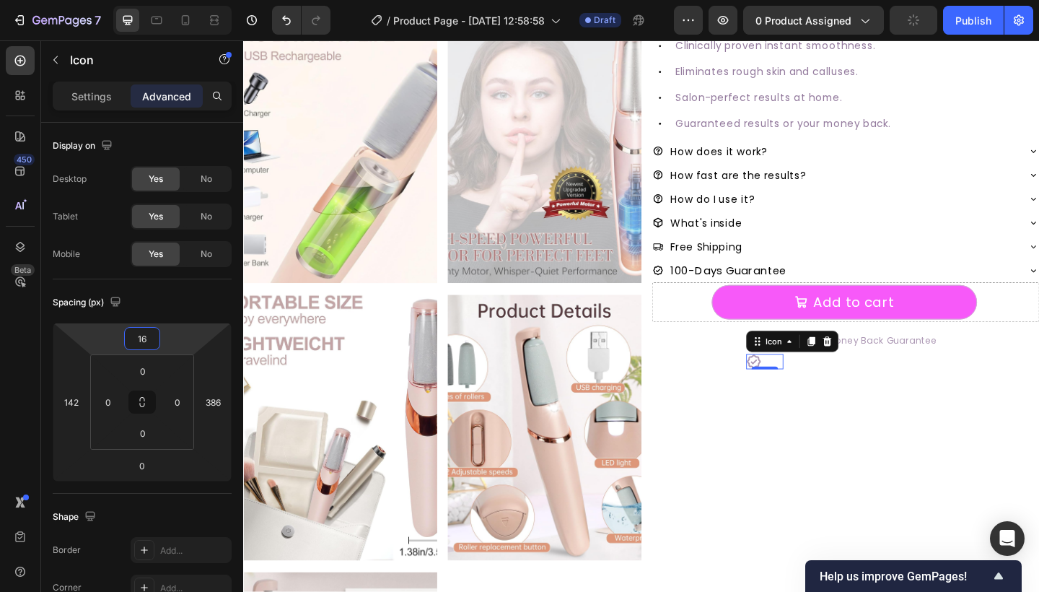
type input "18"
click at [187, 0] on html "7 Version history / Product Page - [DATE] 12:58:58 Draft Preview 0 product assi…" at bounding box center [519, 0] width 1039 height 0
click at [832, 424] on div "#1 RATED [MEDICAL_DATA] REMOVER Text Block SmoothGlo Pro1 Text Block SmoothGlo …" at bounding box center [897, 310] width 421 height 1193
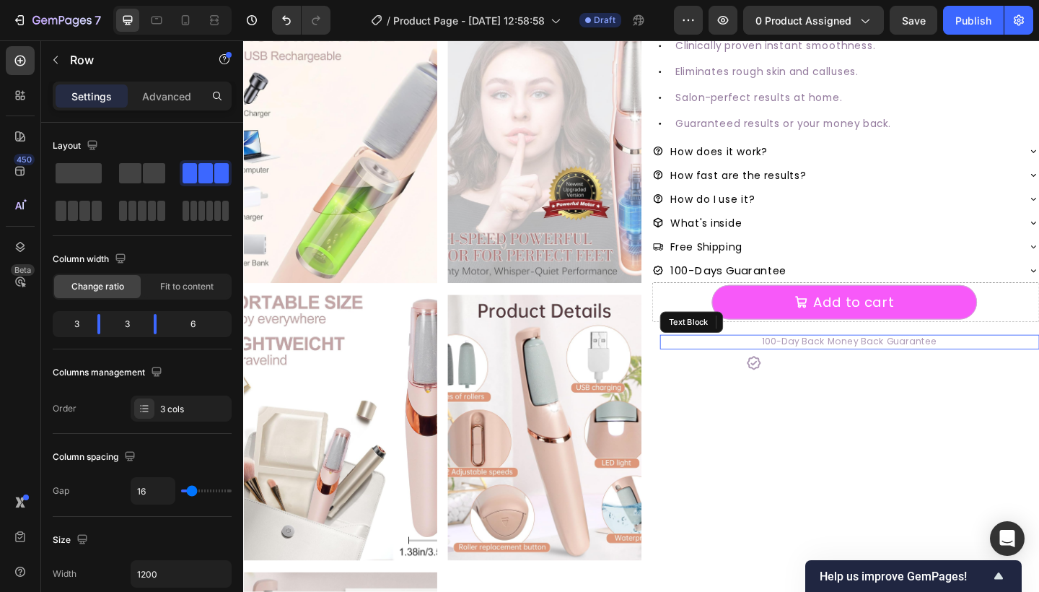
click at [843, 368] on p "100-Day Back Money Back Guarantee" at bounding box center [903, 368] width 410 height 13
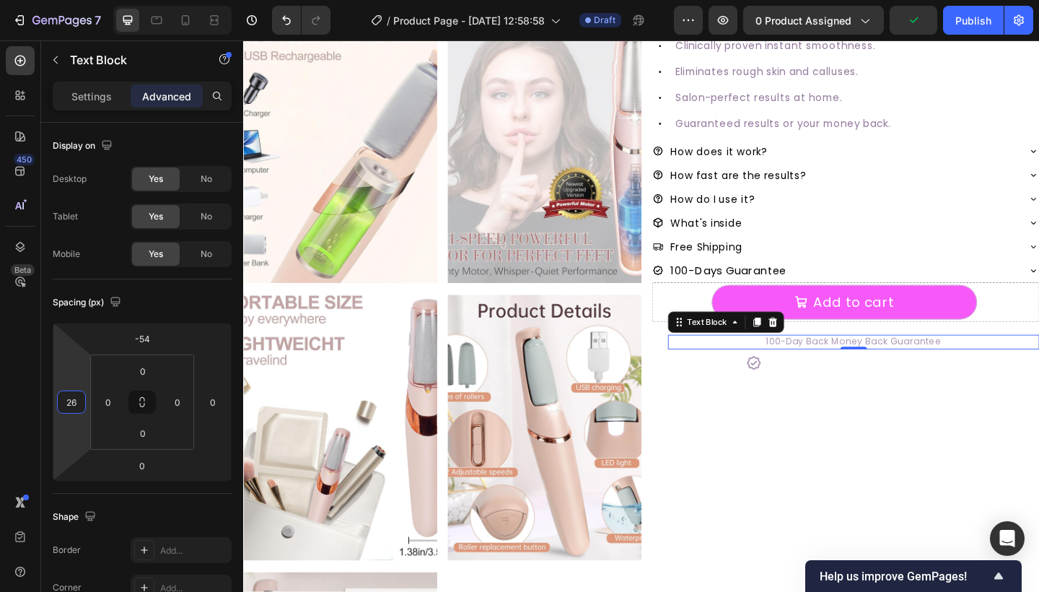
type input "28"
drag, startPoint x: 69, startPoint y: 379, endPoint x: 92, endPoint y: 411, distance: 40.3
click at [92, 0] on html "7 Version history / Product Page - [DATE] 12:58:58 Draft Preview 0 product assi…" at bounding box center [519, 0] width 1039 height 0
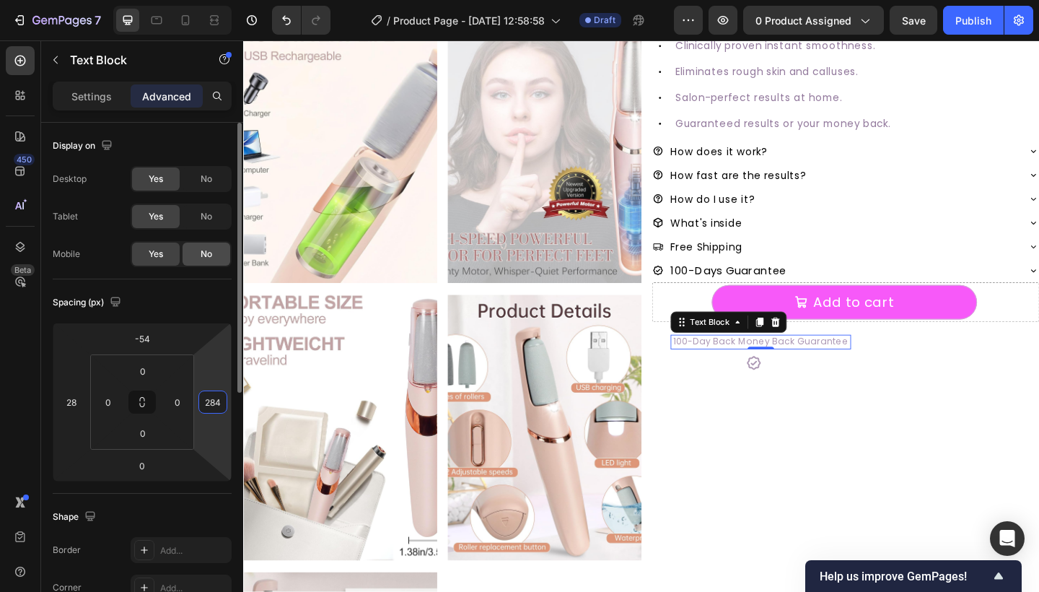
type input "282"
drag, startPoint x: 222, startPoint y: 364, endPoint x: 215, endPoint y: 263, distance: 101.2
click at [215, 0] on html "7 Version history / Product Page - [DATE] 12:58:58 Draft Preview 0 product assi…" at bounding box center [519, 0] width 1039 height 0
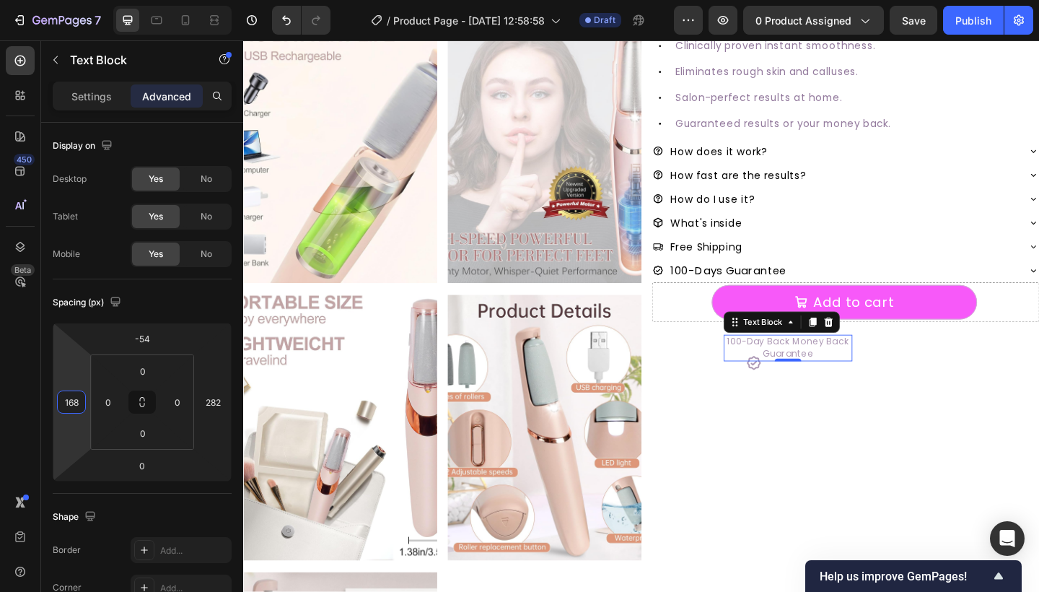
type input "170"
drag, startPoint x: 63, startPoint y: 366, endPoint x: 74, endPoint y: 328, distance: 40.4
click at [74, 0] on html "7 Version history / Product Page - [DATE] 12:58:58 Draft Preview 0 product assi…" at bounding box center [519, 0] width 1039 height 0
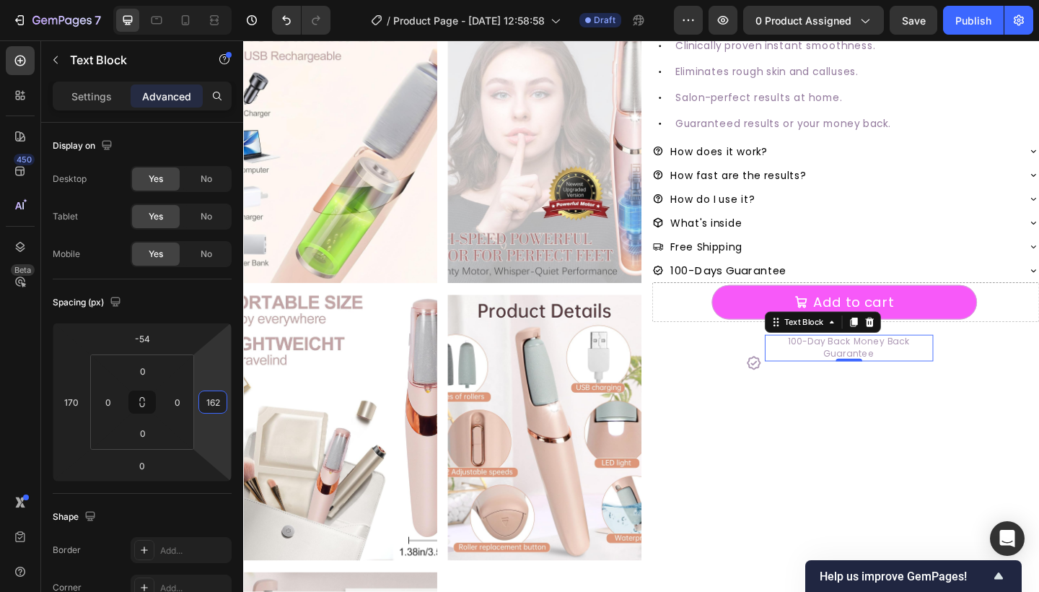
drag, startPoint x: 214, startPoint y: 362, endPoint x: 215, endPoint y: 405, distance: 42.6
click at [215, 0] on html "7 Version history / Product Page - [DATE] 12:58:58 Draft Preview 0 product assi…" at bounding box center [519, 0] width 1039 height 0
type input "164"
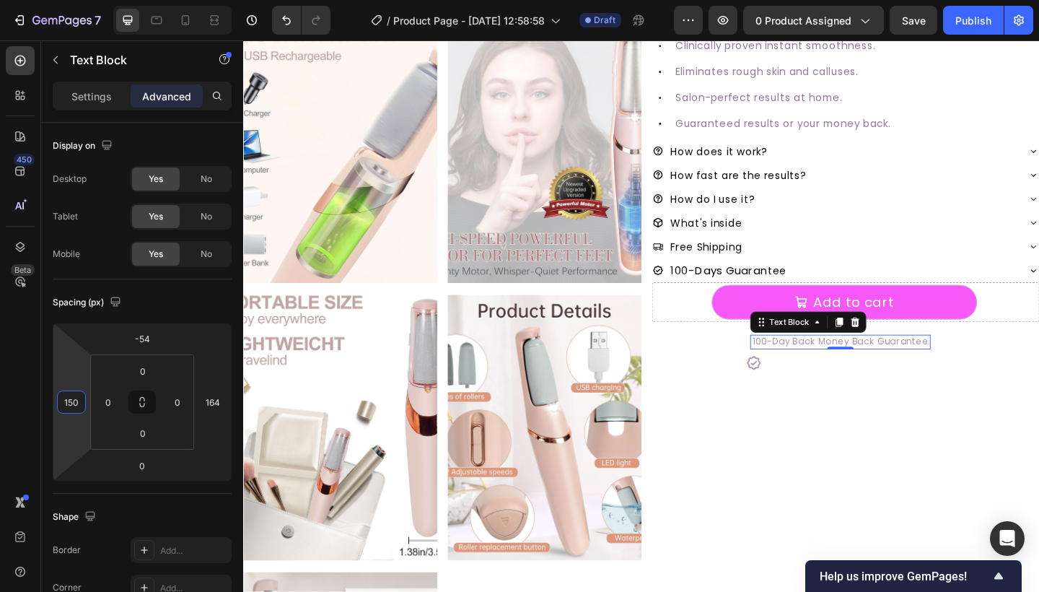
type input "152"
click at [79, 0] on html "7 Version history / Product Page - [DATE] 12:58:58 Draft Preview 0 product assi…" at bounding box center [519, 0] width 1039 height 0
click at [871, 436] on div "#1 RATED [MEDICAL_DATA] REMOVER Text Block SmoothGlo Pro1 Text Block SmoothGlo …" at bounding box center [897, 310] width 421 height 1193
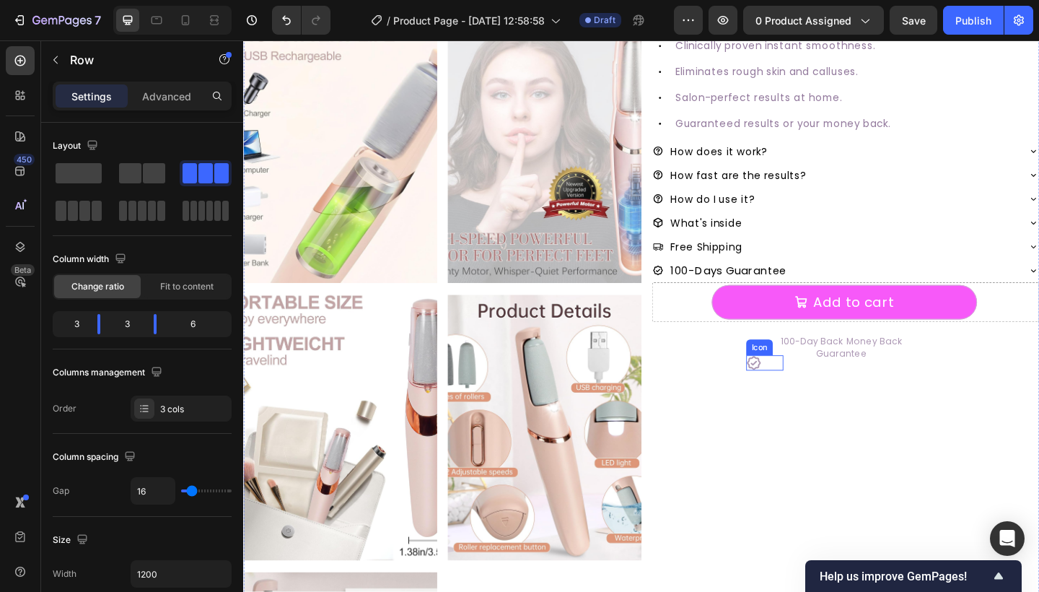
click at [799, 388] on icon at bounding box center [798, 391] width 17 height 17
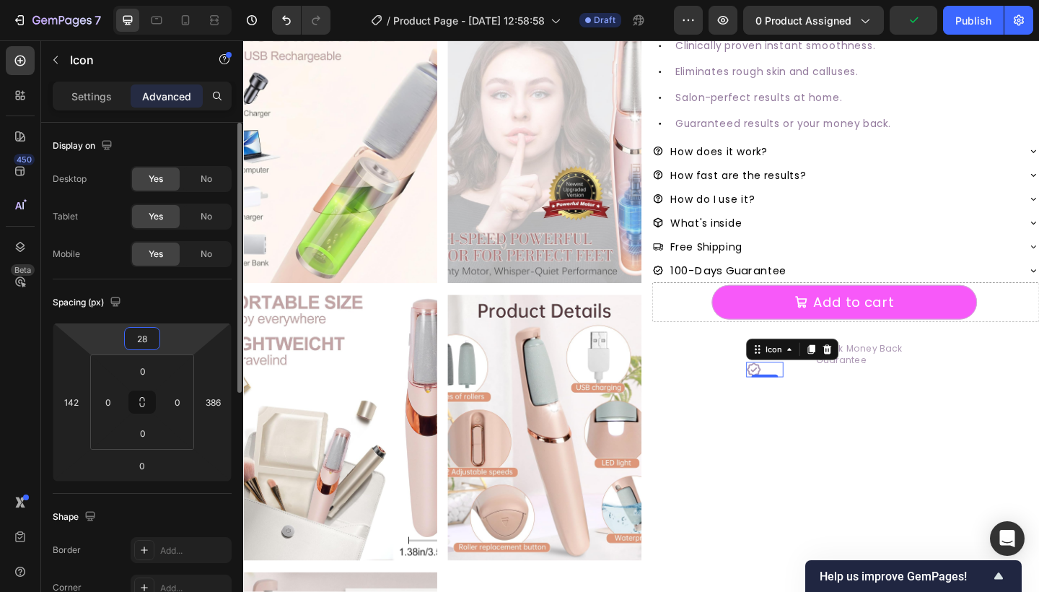
type input "26"
click at [195, 0] on html "7 Version history / Product Page - [DATE] 12:58:58 Draft Preview 0 product assi…" at bounding box center [519, 0] width 1039 height 0
click at [747, 436] on div "#1 RATED [MEDICAL_DATA] REMOVER Text Block SmoothGlo Pro1 Text Block SmoothGlo …" at bounding box center [897, 310] width 421 height 1193
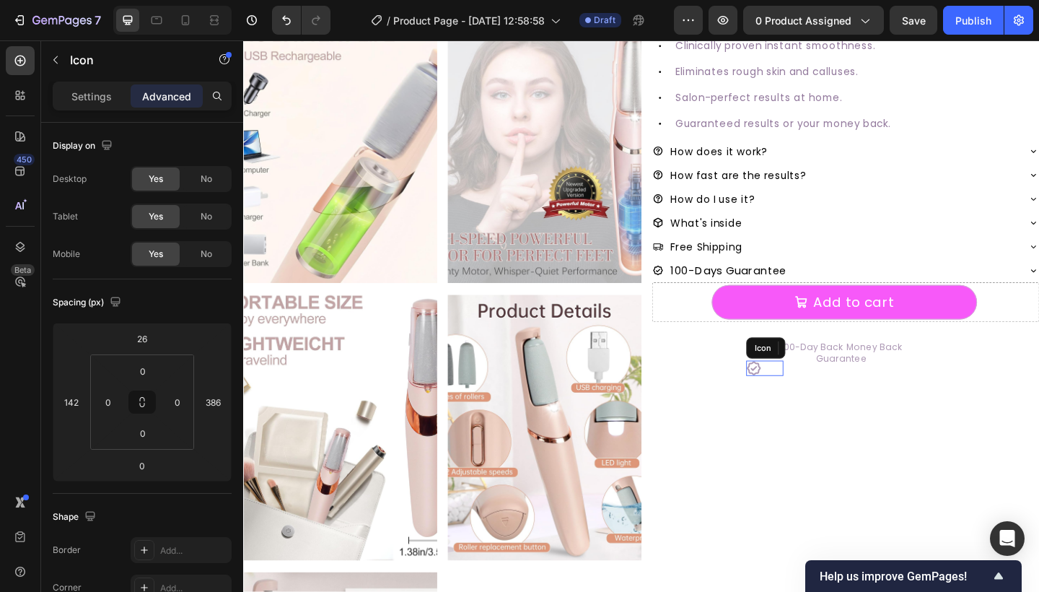
click at [804, 394] on icon at bounding box center [798, 397] width 15 height 15
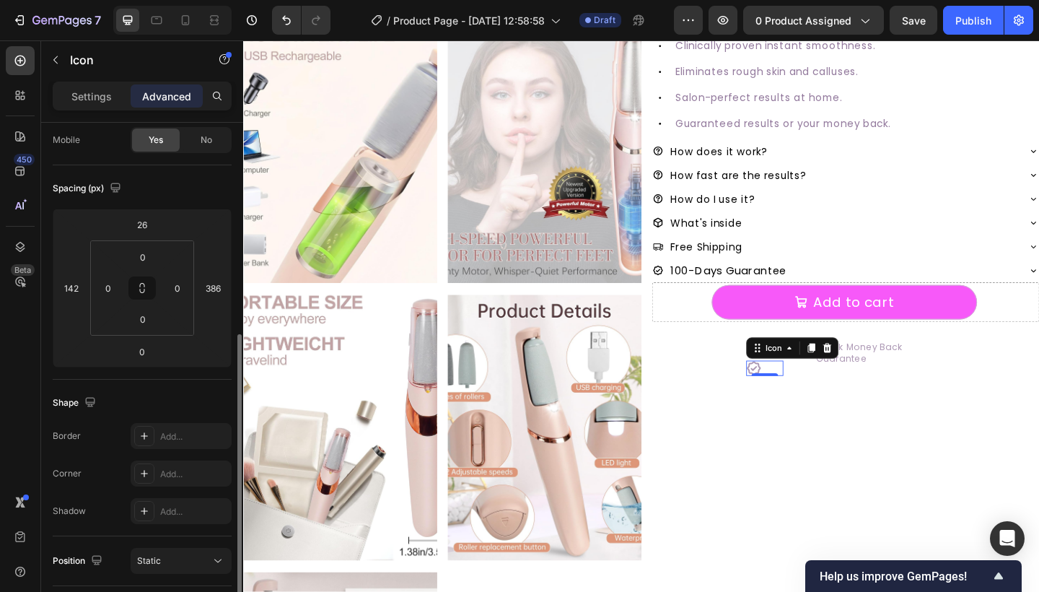
scroll to position [267, 0]
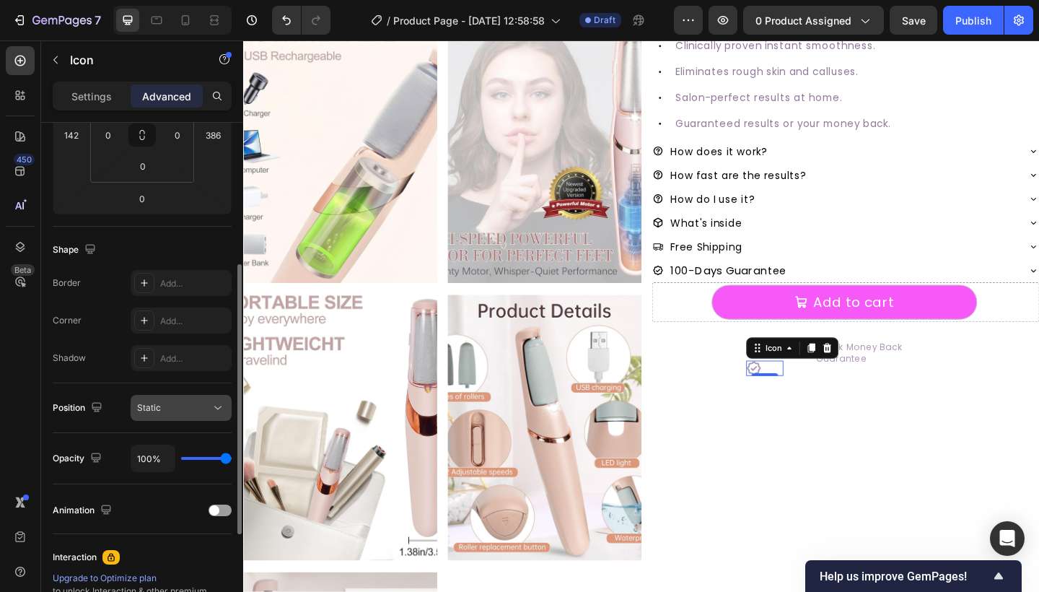
click at [167, 403] on div "Static" at bounding box center [174, 407] width 74 height 13
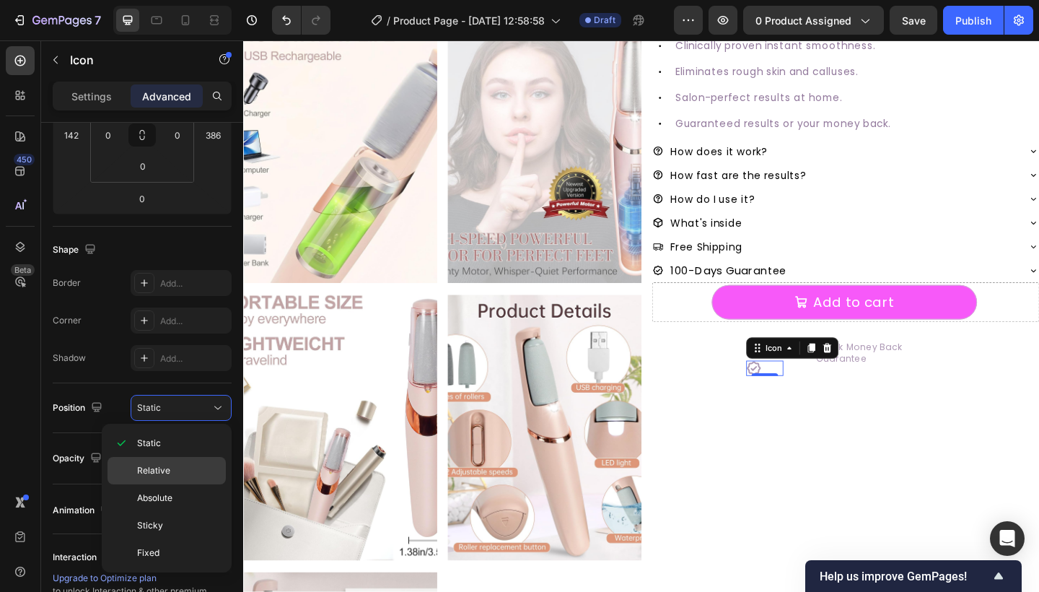
click at [201, 462] on div "Relative" at bounding box center [166, 470] width 118 height 27
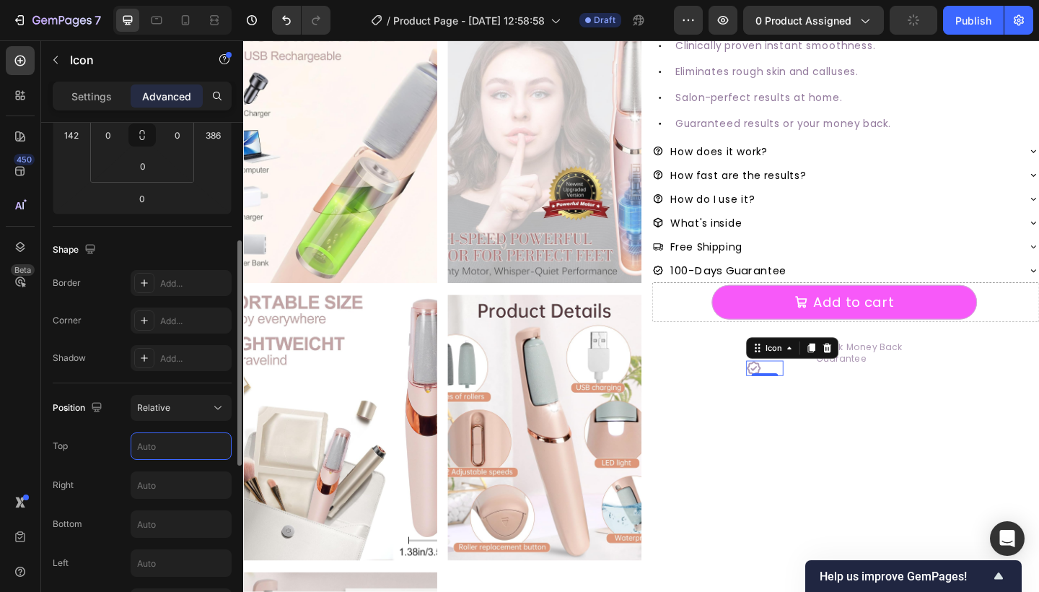
click at [166, 452] on input "text" at bounding box center [181, 446] width 100 height 26
type input "2"
click at [173, 529] on input "text" at bounding box center [181, 524] width 100 height 26
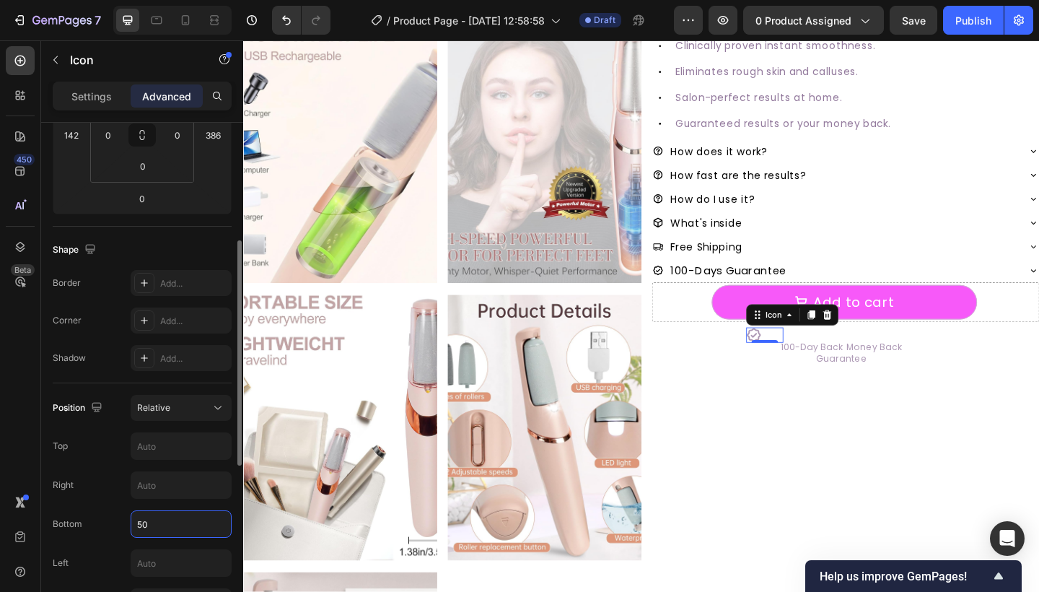
type input "5"
type input "3"
type input "5"
type input "4"
type input "3"
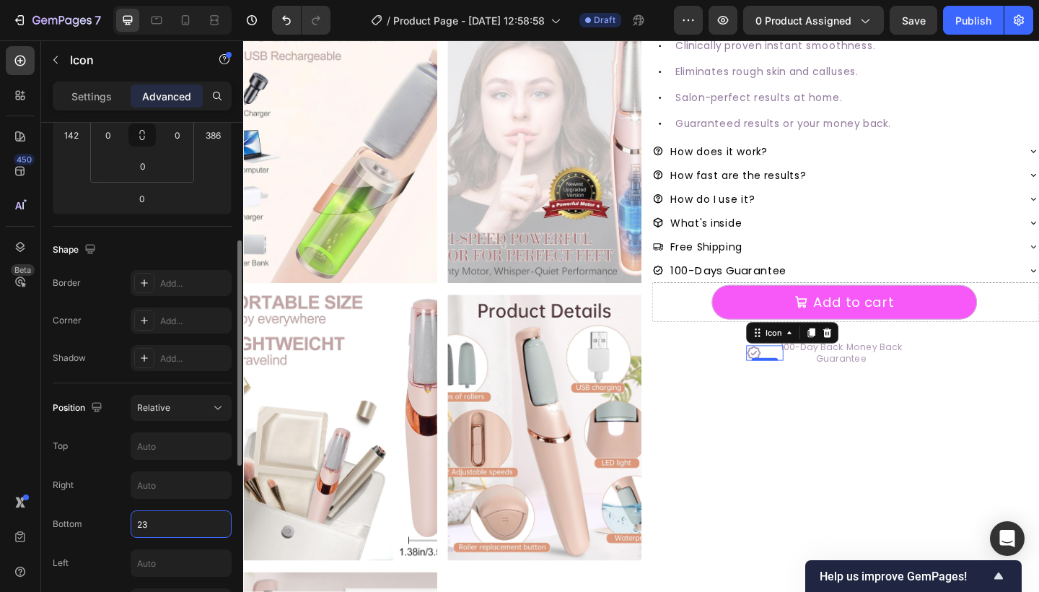
type input "2"
type input "30"
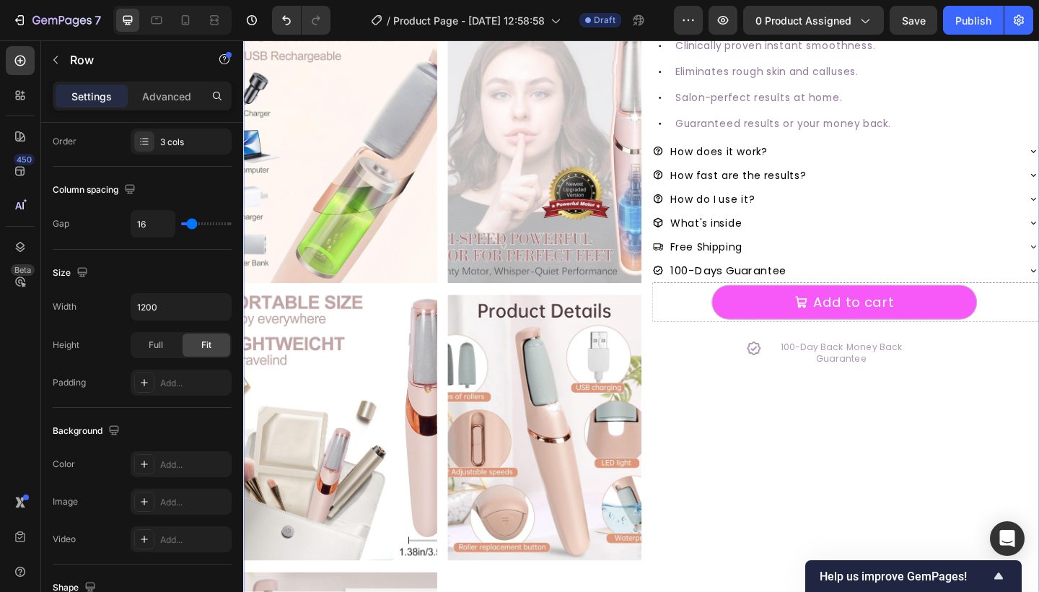
click at [768, 510] on div "#1 RATED [MEDICAL_DATA] REMOVER Text Block SmoothGlo Pro1 Text Block SmoothGlo …" at bounding box center [897, 310] width 421 height 1193
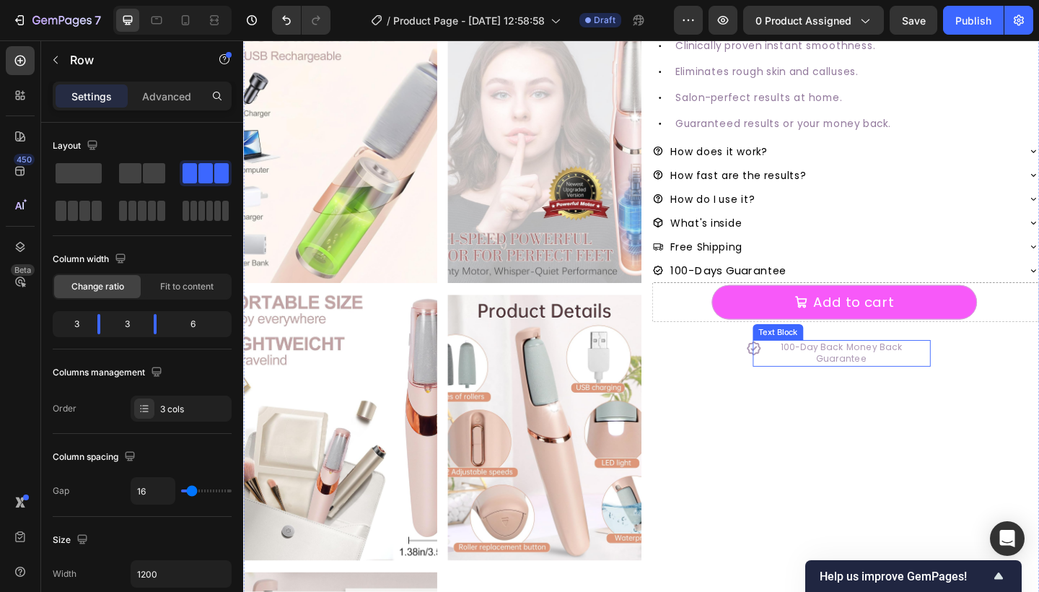
click at [798, 372] on div "100-Day Back Money Back Guarantee" at bounding box center [893, 380] width 193 height 29
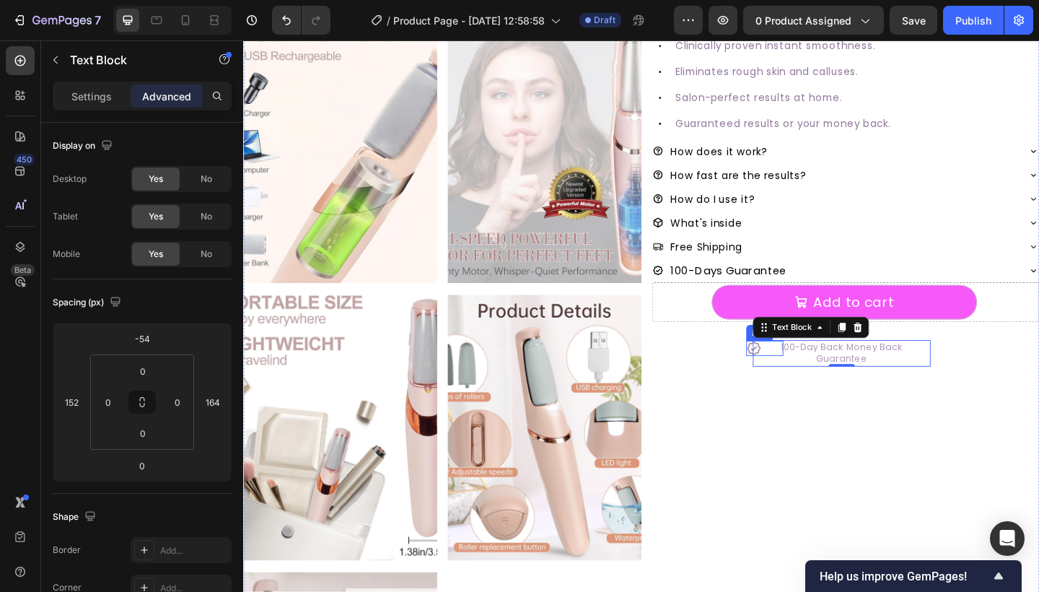
click at [794, 374] on icon at bounding box center [798, 375] width 17 height 17
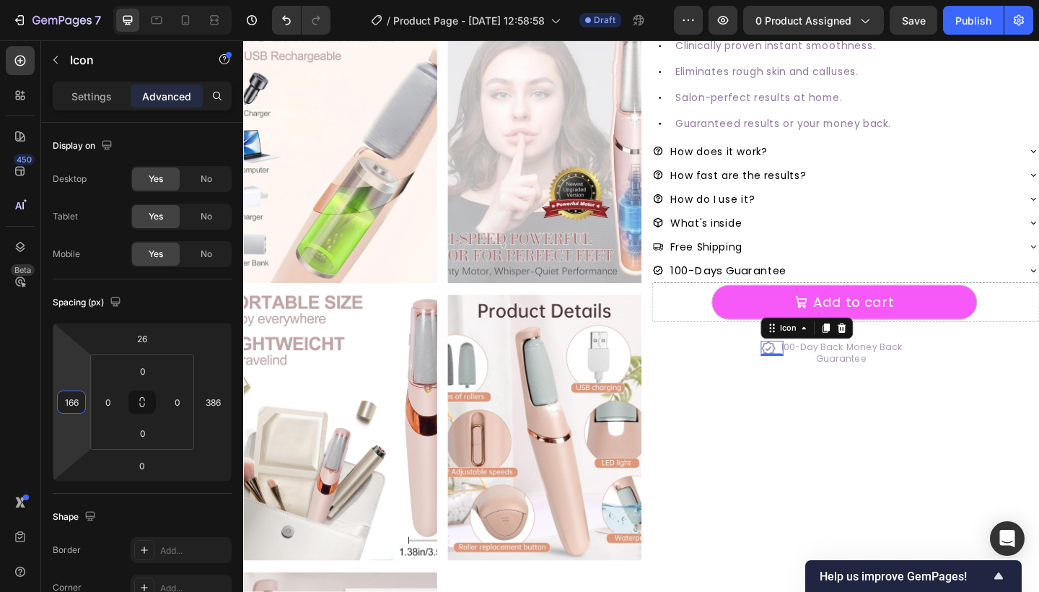
type input "168"
drag, startPoint x: 73, startPoint y: 353, endPoint x: 77, endPoint y: 343, distance: 11.0
click at [77, 0] on html "7 Version history / Product Page - [DATE] 12:58:58 Draft Preview 0 product assi…" at bounding box center [519, 0] width 1039 height 0
click at [751, 458] on div "#1 RATED [MEDICAL_DATA] REMOVER Text Block SmoothGlo Pro1 Text Block SmoothGlo …" at bounding box center [897, 310] width 421 height 1193
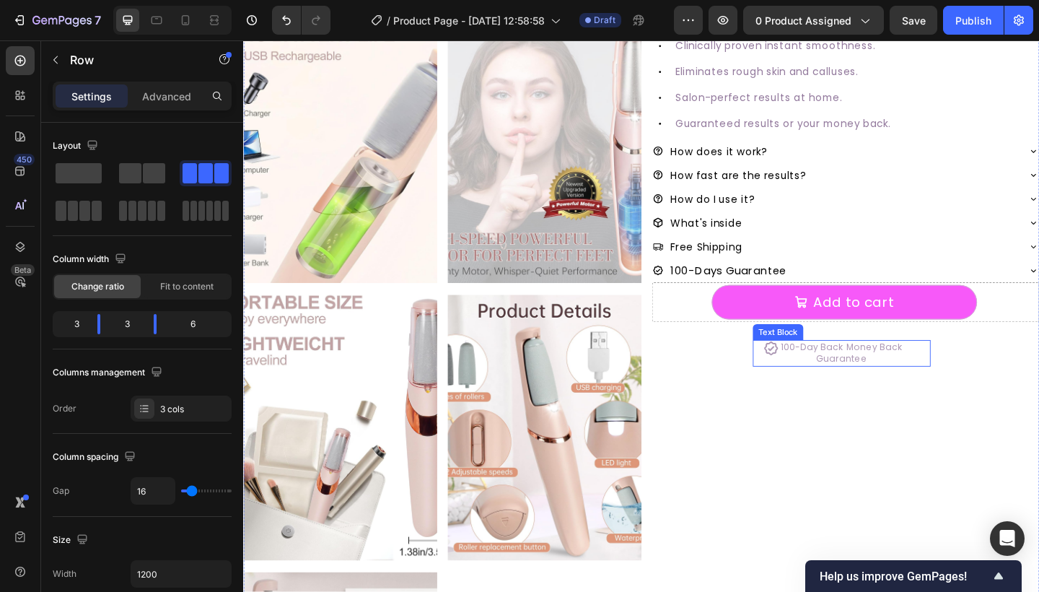
click at [867, 377] on p "100-Day Back Money Back Guarantee" at bounding box center [894, 381] width 190 height 26
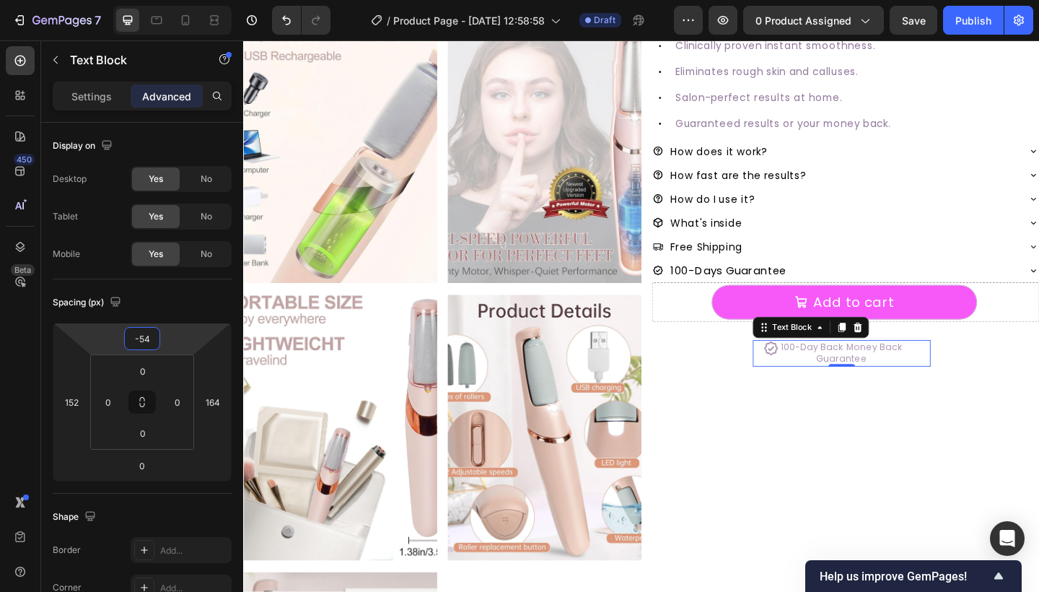
type input "-52"
click at [189, 0] on html "7 Version history / Product Page - [DATE] 12:58:58 Draft Preview 0 product assi…" at bounding box center [519, 0] width 1039 height 0
click at [752, 441] on div "#1 RATED [MEDICAL_DATA] REMOVER Text Block SmoothGlo Pro1 Text Block SmoothGlo …" at bounding box center [897, 310] width 421 height 1193
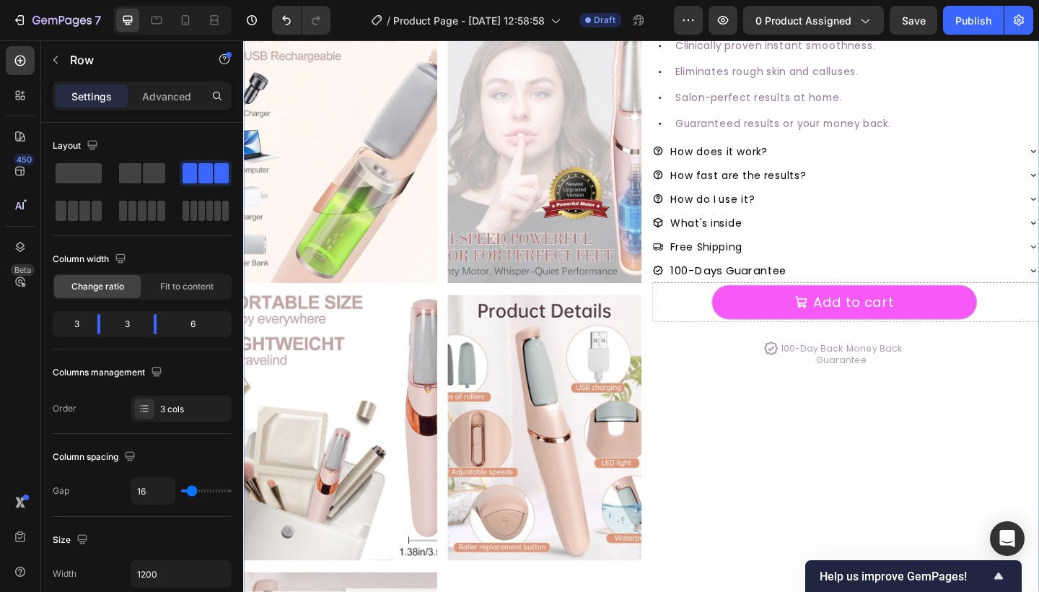
click at [818, 382] on p "100-Day Back Money Back Guarantee" at bounding box center [894, 382] width 190 height 26
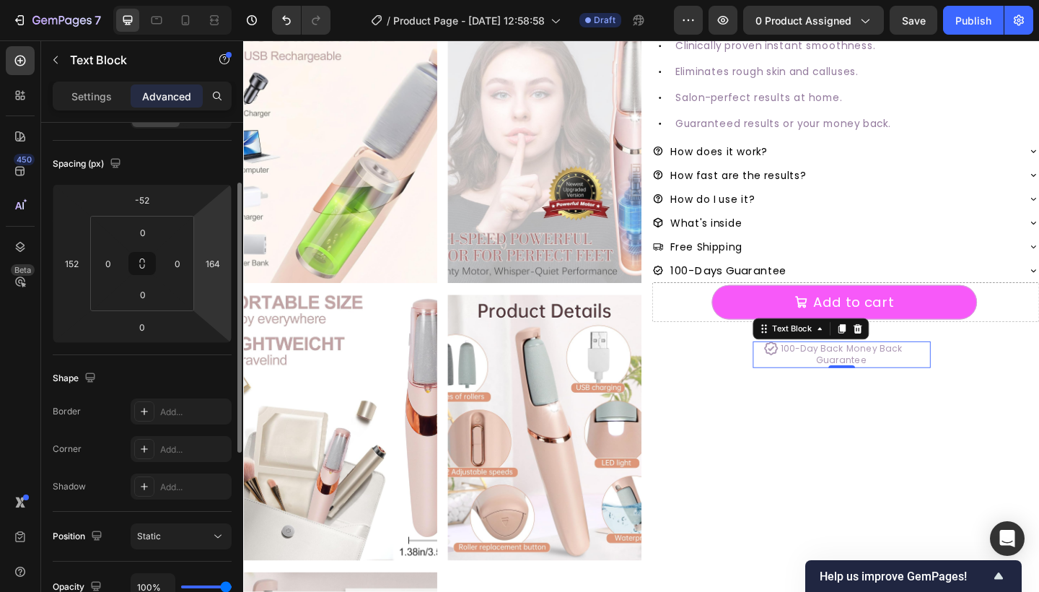
scroll to position [139, 0]
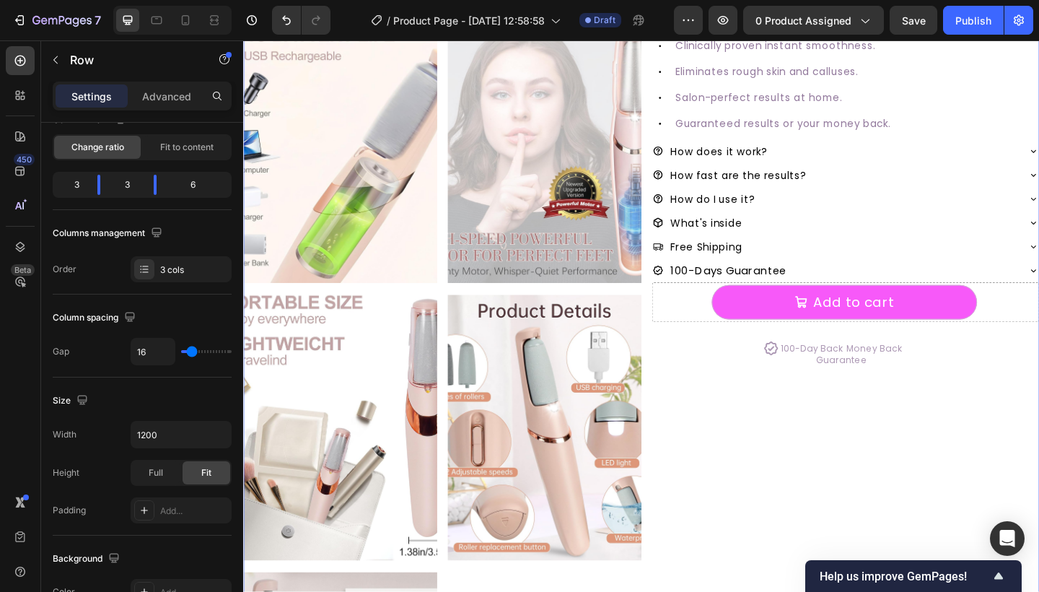
click at [796, 440] on div "#1 RATED [MEDICAL_DATA] REMOVER Text Block SmoothGlo Pro1 Text Block SmoothGlo …" at bounding box center [897, 310] width 421 height 1193
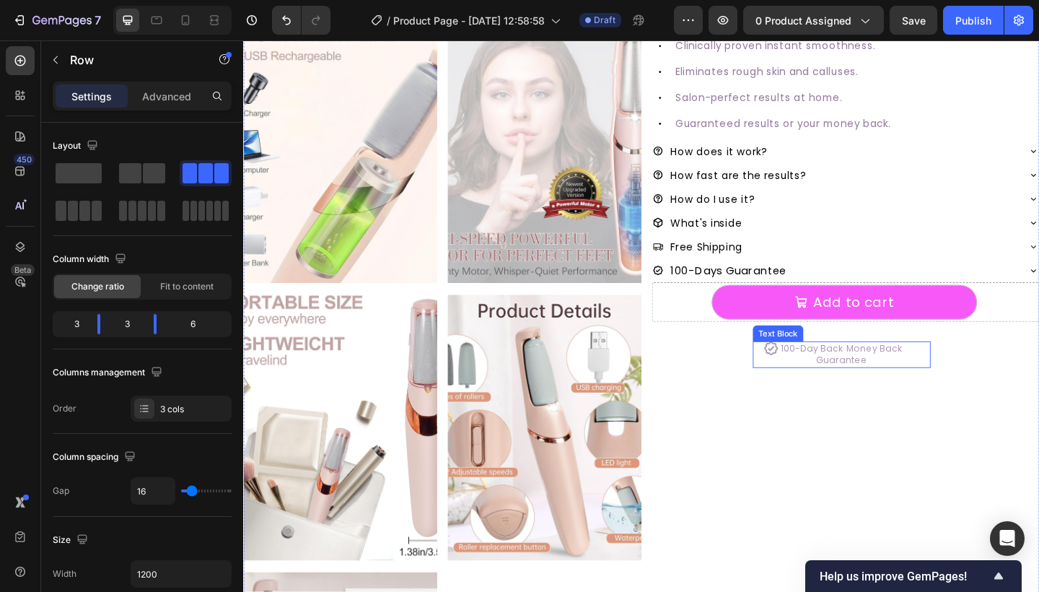
click at [862, 372] on p "100-Day Back Money Back Guarantee" at bounding box center [894, 382] width 190 height 26
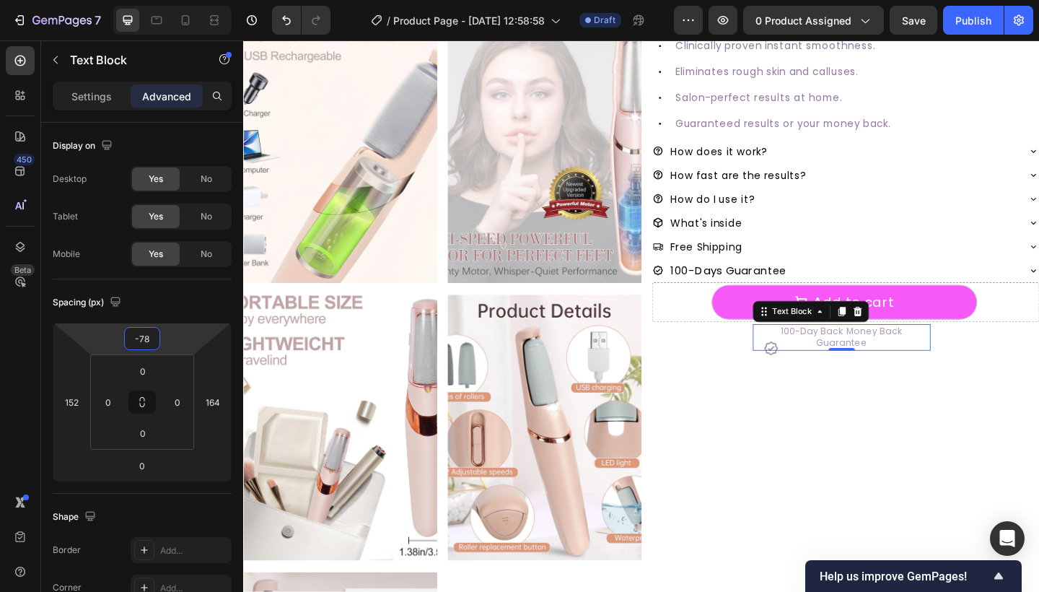
type input "-76"
drag, startPoint x: 183, startPoint y: 340, endPoint x: 186, endPoint y: 349, distance: 9.1
click at [186, 0] on html "7 Version history / Product Page - [DATE] 12:58:58 Draft Preview 0 product assi…" at bounding box center [519, 0] width 1039 height 0
click at [808, 426] on div "#1 RATED [MEDICAL_DATA] REMOVER Text Block SmoothGlo Pro1 Text Block SmoothGlo …" at bounding box center [897, 310] width 421 height 1193
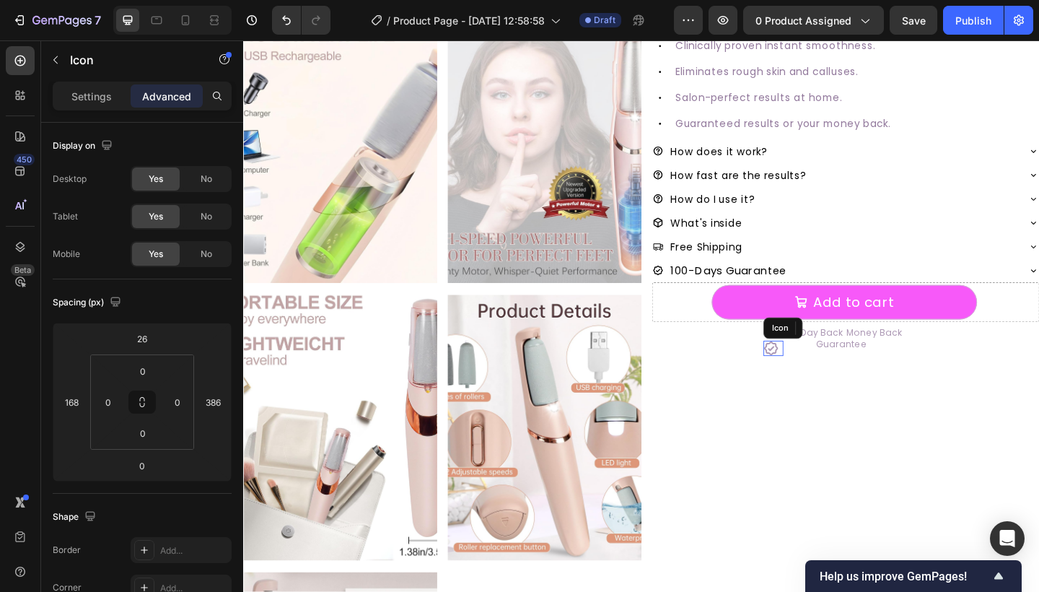
click at [812, 379] on icon at bounding box center [816, 375] width 15 height 15
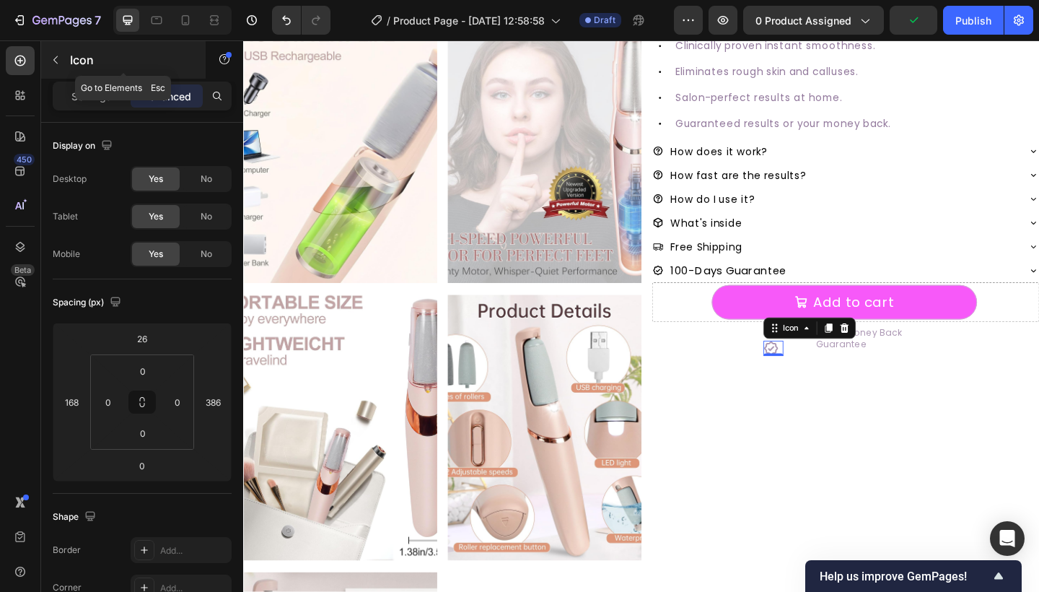
click at [85, 58] on p "Icon" at bounding box center [131, 59] width 123 height 17
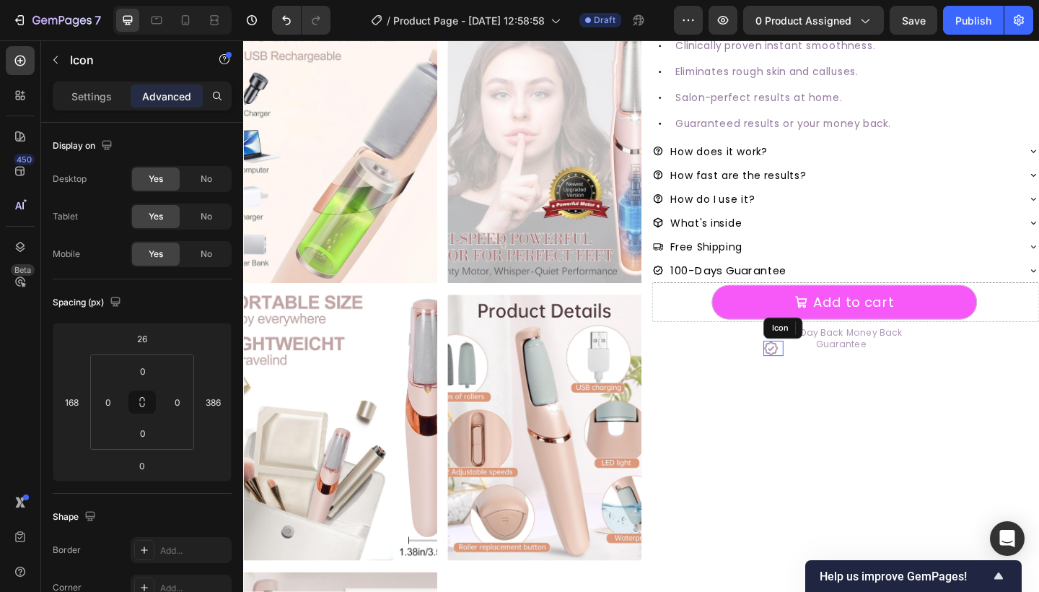
click at [814, 379] on div "Icon" at bounding box center [820, 375] width 22 height 17
click at [74, 89] on p "Settings" at bounding box center [91, 96] width 40 height 15
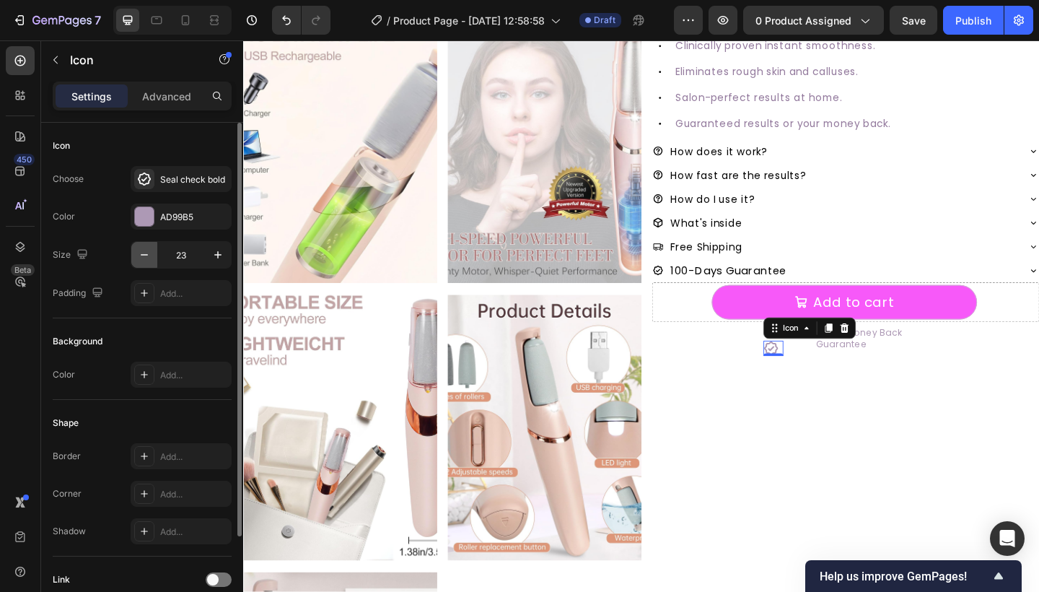
click at [146, 254] on icon "button" at bounding box center [144, 254] width 14 height 14
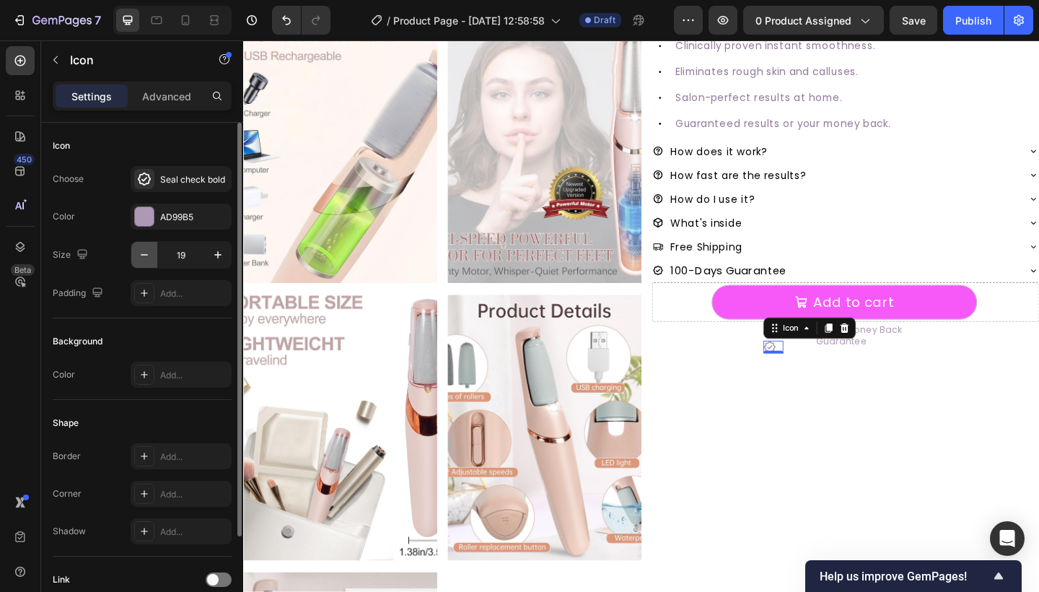
type input "18"
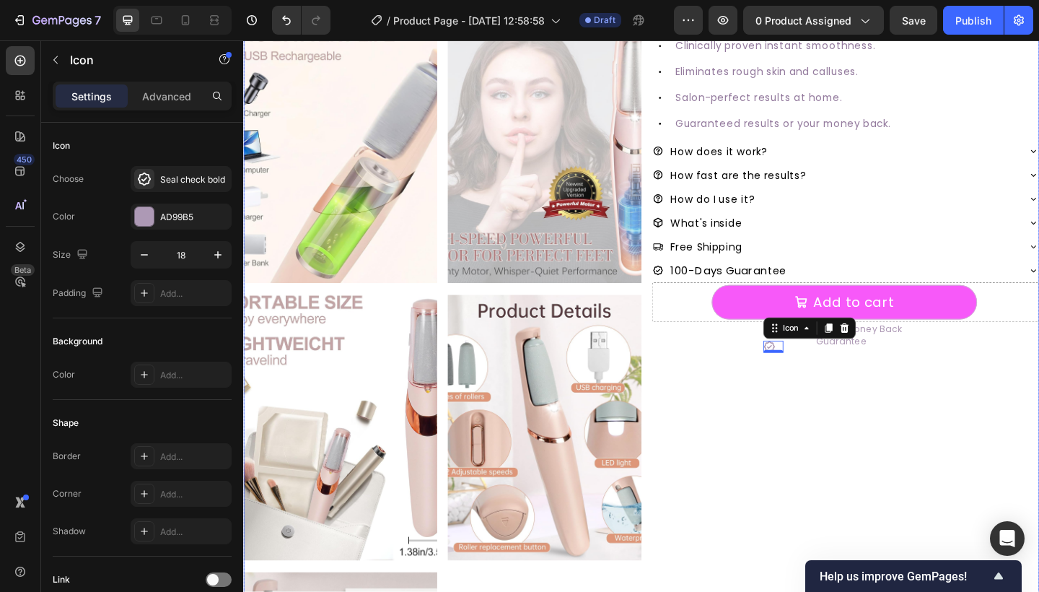
click at [933, 474] on div "#1 RATED [MEDICAL_DATA] REMOVER Text Block SmoothGlo Pro1 Text Block SmoothGlo …" at bounding box center [897, 310] width 421 height 1193
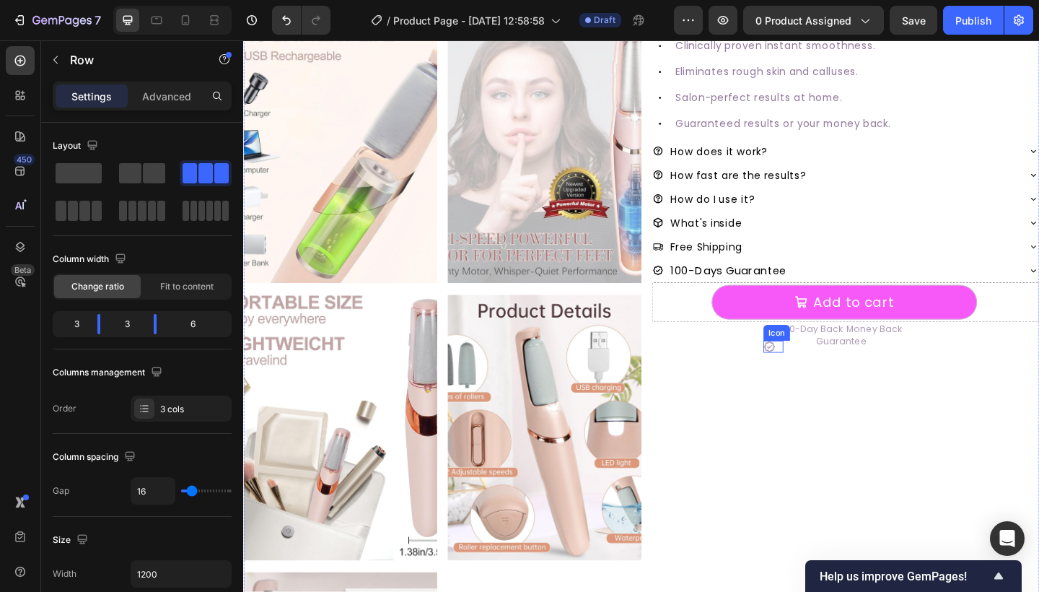
click at [817, 376] on div "Icon" at bounding box center [820, 373] width 22 height 13
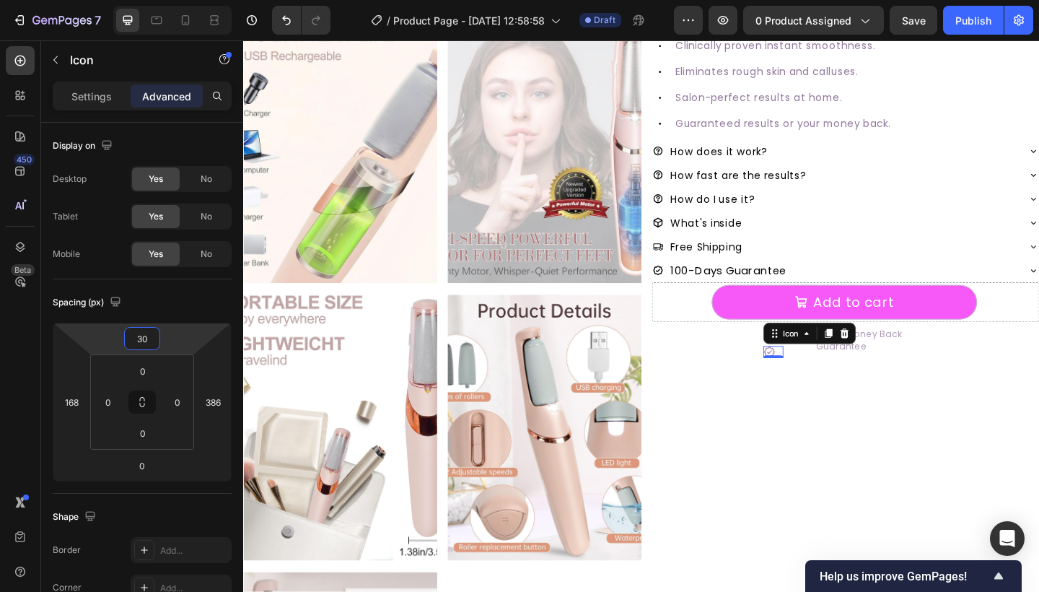
type input "28"
click at [170, 0] on html "7 Version history / Product Page - [DATE] 12:58:58 Draft Preview 0 product assi…" at bounding box center [519, 0] width 1039 height 0
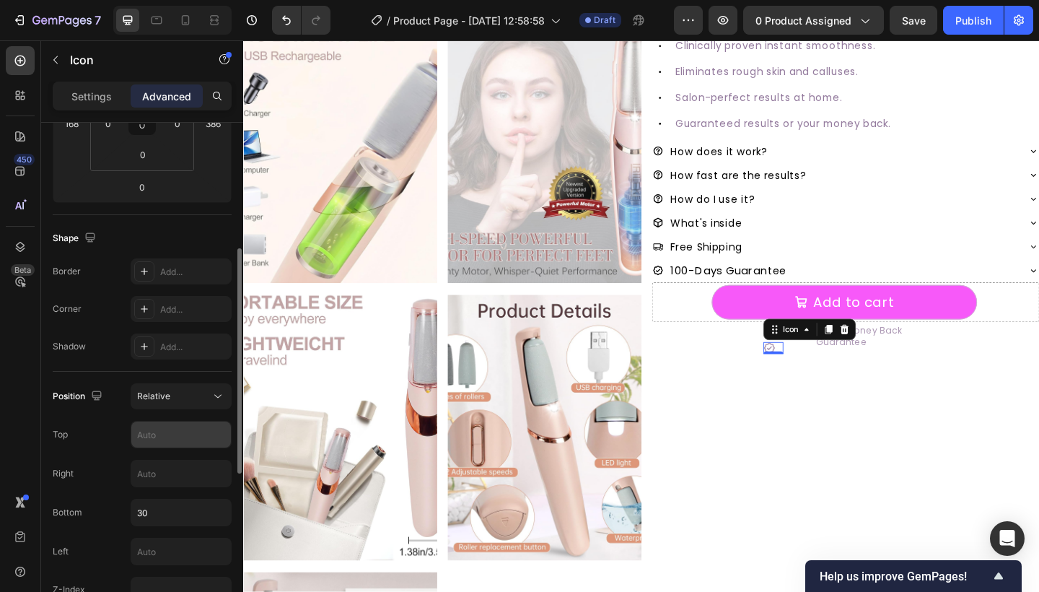
scroll to position [281, 0]
click at [184, 517] on input "30" at bounding box center [181, 510] width 100 height 26
type input "3"
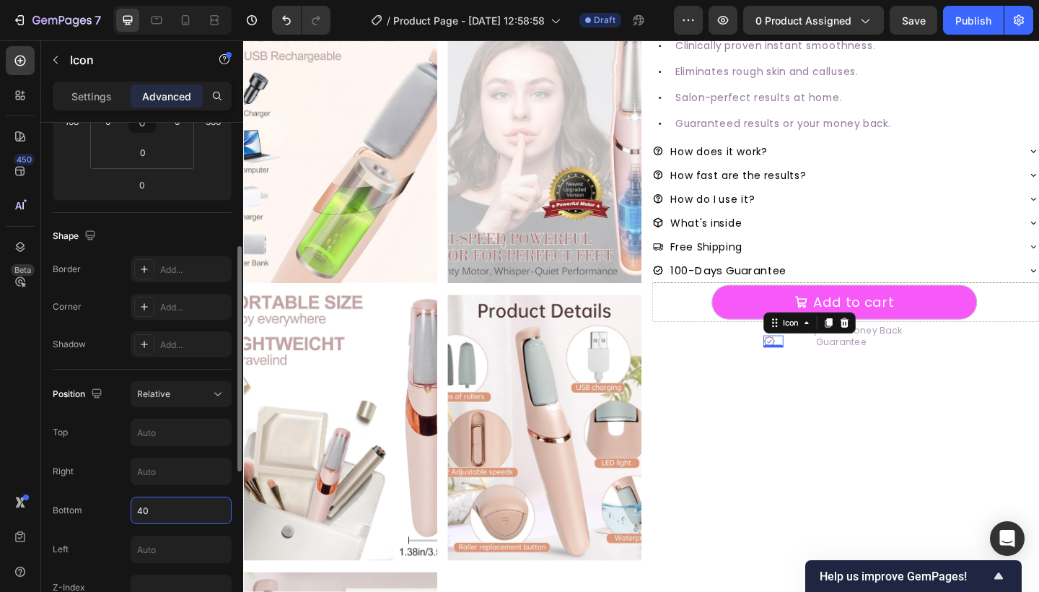
type input "4"
type input "5"
type input "56"
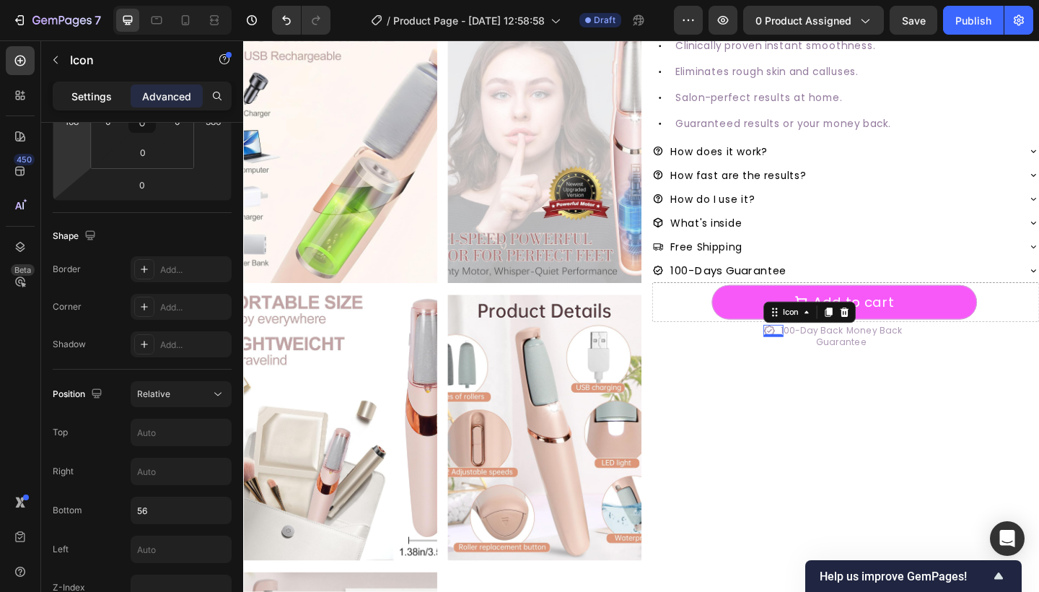
click at [79, 90] on p "Settings" at bounding box center [91, 96] width 40 height 15
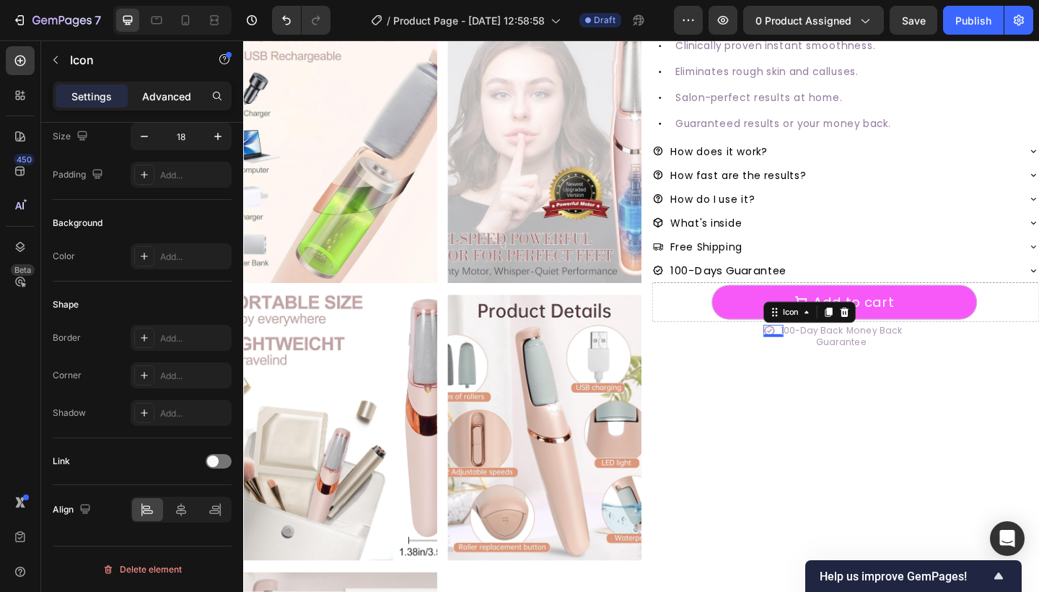
click at [161, 98] on p "Advanced" at bounding box center [166, 96] width 49 height 15
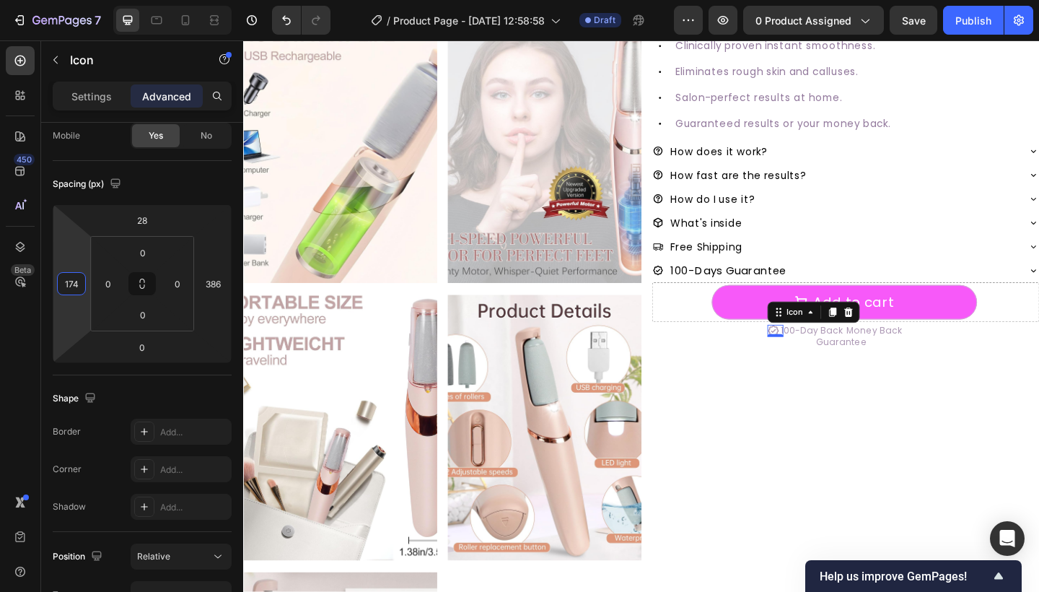
type input "176"
click at [73, 0] on html "7 Version history / Product Page - [DATE] 12:58:58 Draft Preview 0 product assi…" at bounding box center [519, 0] width 1039 height 0
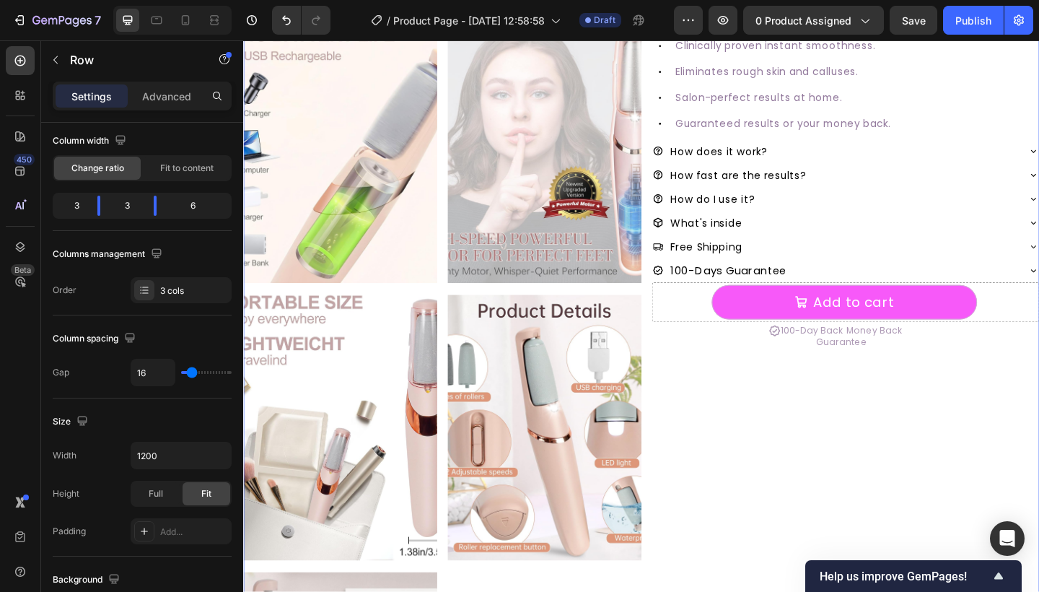
click at [811, 480] on div "#1 RATED [MEDICAL_DATA] REMOVER Text Block SmoothGlo Pro1 Text Block SmoothGlo …" at bounding box center [897, 310] width 421 height 1193
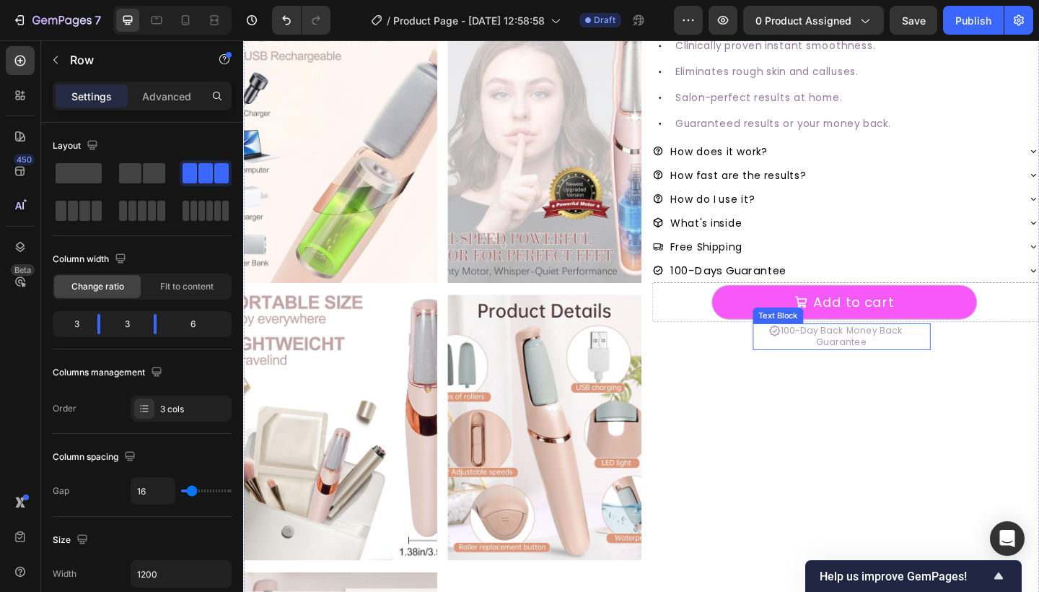
click at [873, 368] on p "100-Day Back Money Back Guarantee" at bounding box center [894, 363] width 190 height 26
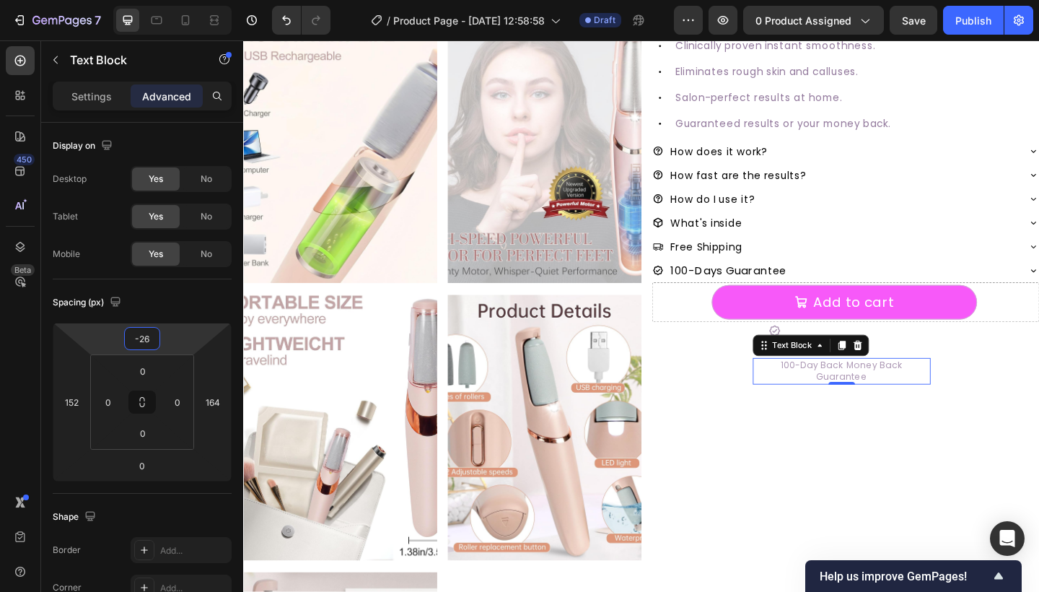
type input "-28"
drag, startPoint x: 191, startPoint y: 331, endPoint x: 195, endPoint y: 314, distance: 17.8
click at [195, 0] on html "7 Version history / Product Page - [DATE] 12:58:58 Draft Preview 0 product assi…" at bounding box center [519, 0] width 1039 height 0
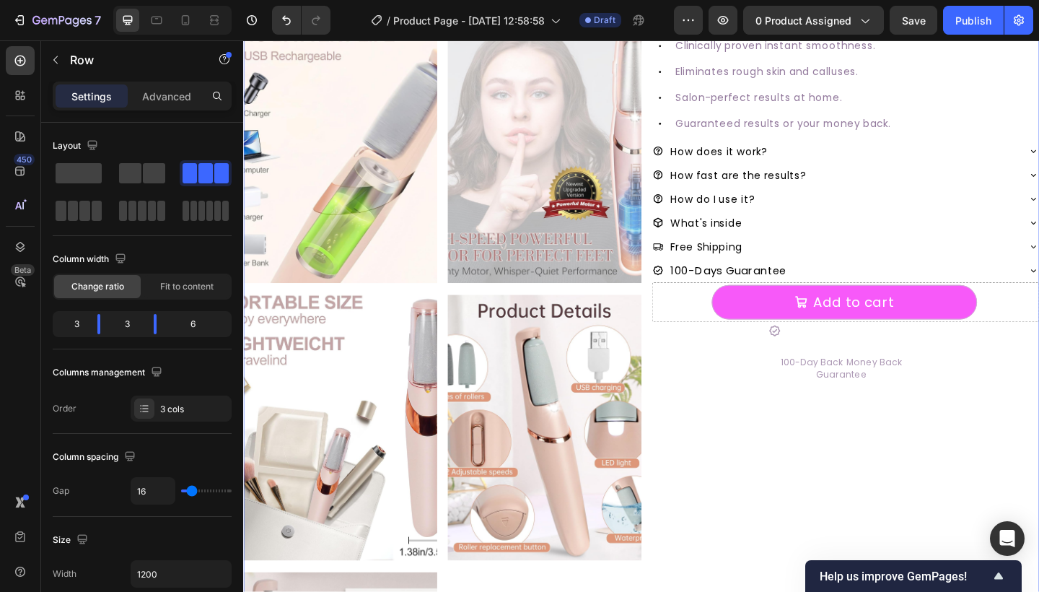
click at [743, 528] on div "#1 RATED [MEDICAL_DATA] REMOVER Text Block SmoothGlo Pro1 Text Block SmoothGlo …" at bounding box center [897, 310] width 421 height 1193
click at [822, 353] on icon at bounding box center [821, 357] width 12 height 12
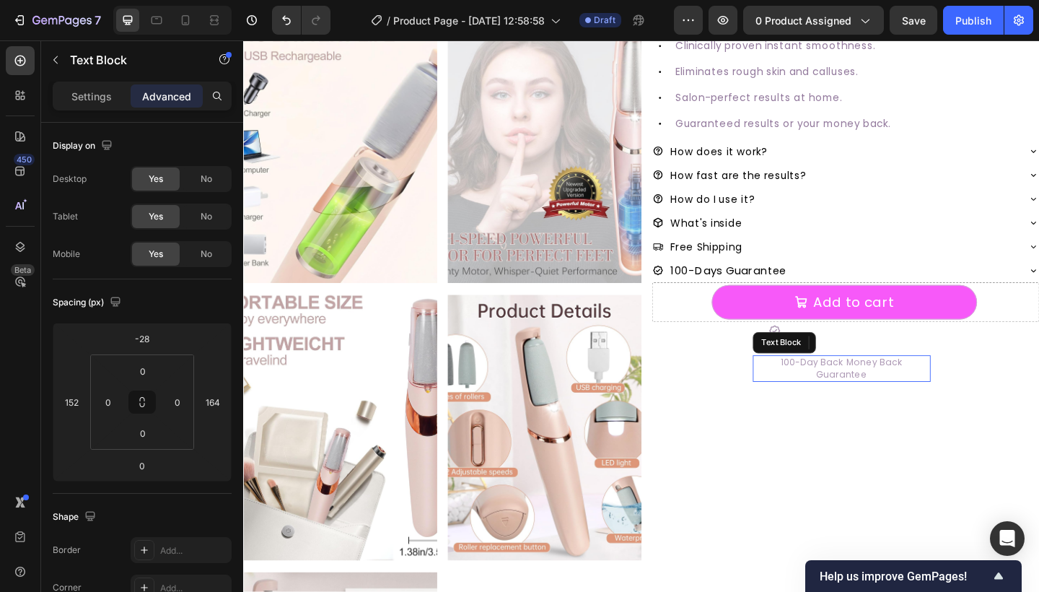
click at [878, 390] on p "100-Day Back Money Back Guarantee" at bounding box center [894, 397] width 190 height 26
click at [105, 102] on p "Settings" at bounding box center [91, 96] width 40 height 15
click at [821, 351] on icon at bounding box center [821, 357] width 12 height 12
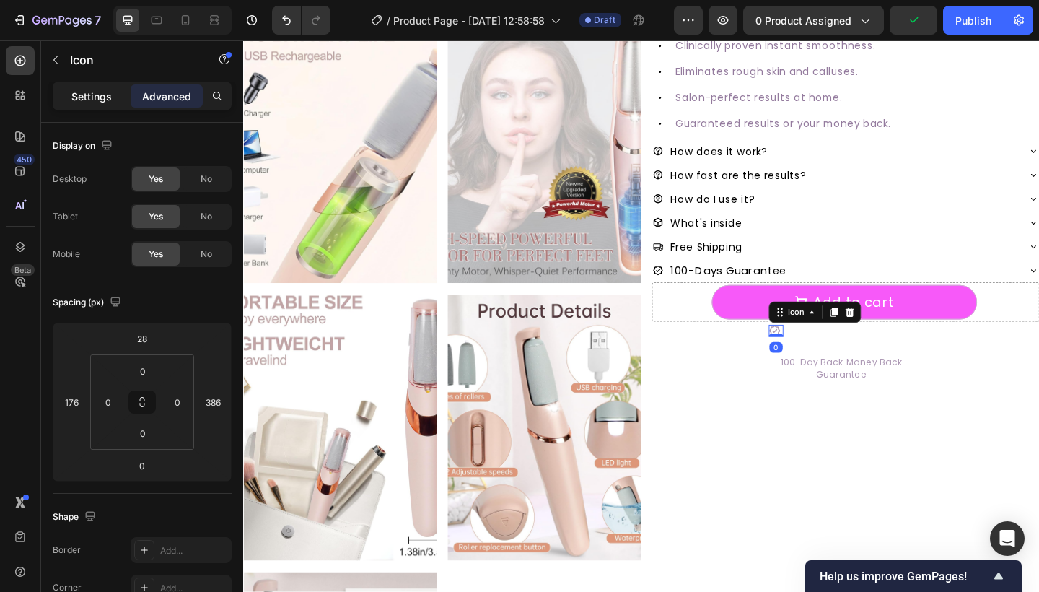
click at [81, 95] on p "Settings" at bounding box center [91, 96] width 40 height 15
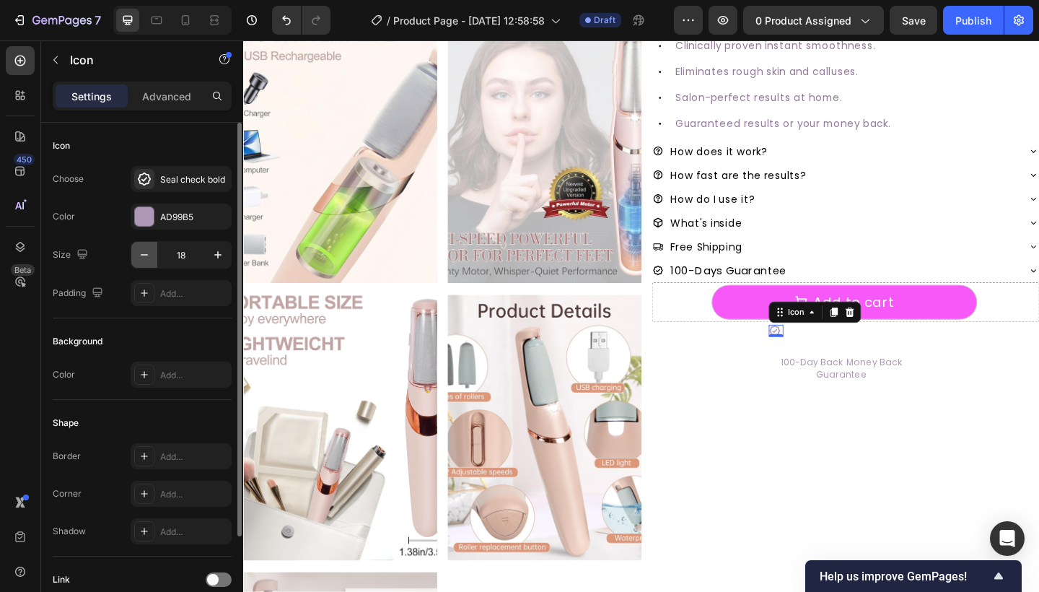
click at [141, 255] on icon "button" at bounding box center [144, 254] width 14 height 14
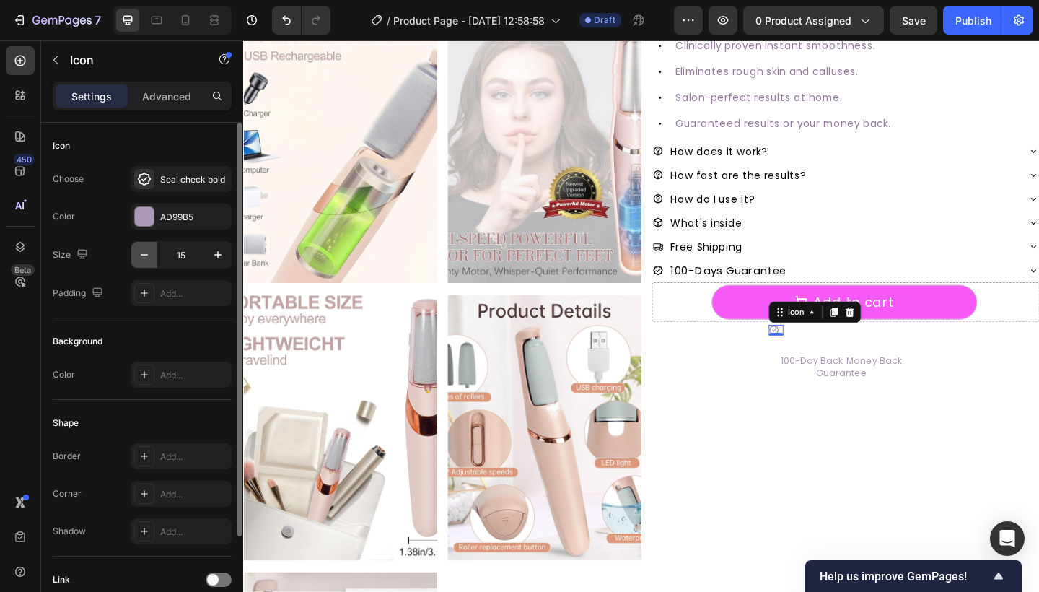
click at [141, 255] on icon "button" at bounding box center [144, 254] width 14 height 14
click at [208, 251] on button "button" at bounding box center [218, 255] width 26 height 26
type input "16"
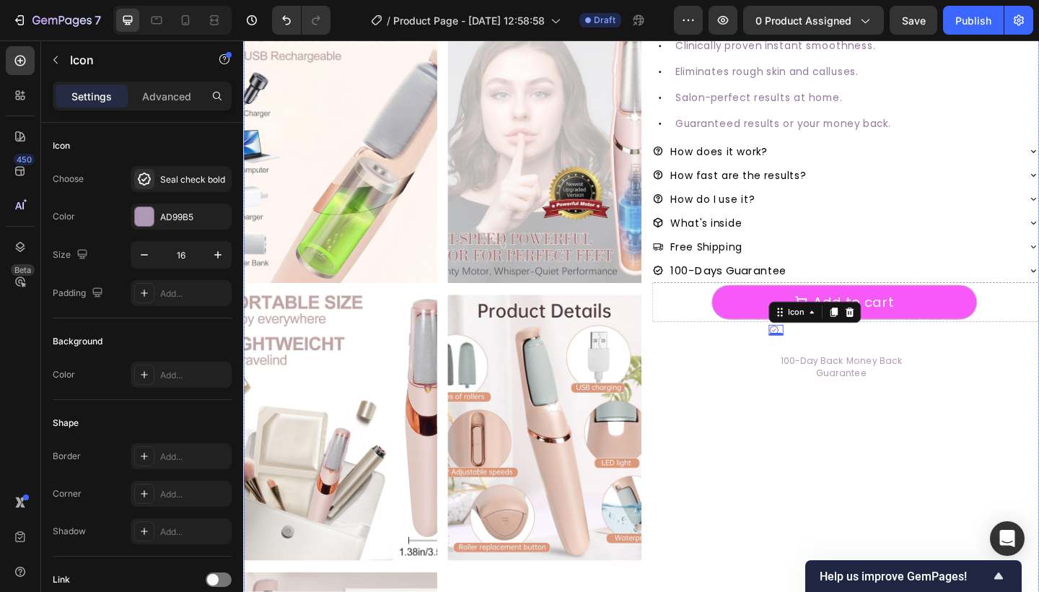
click at [806, 470] on div "#1 RATED [MEDICAL_DATA] REMOVER Text Block SmoothGlo Pro1 Text Block SmoothGlo …" at bounding box center [897, 310] width 421 height 1193
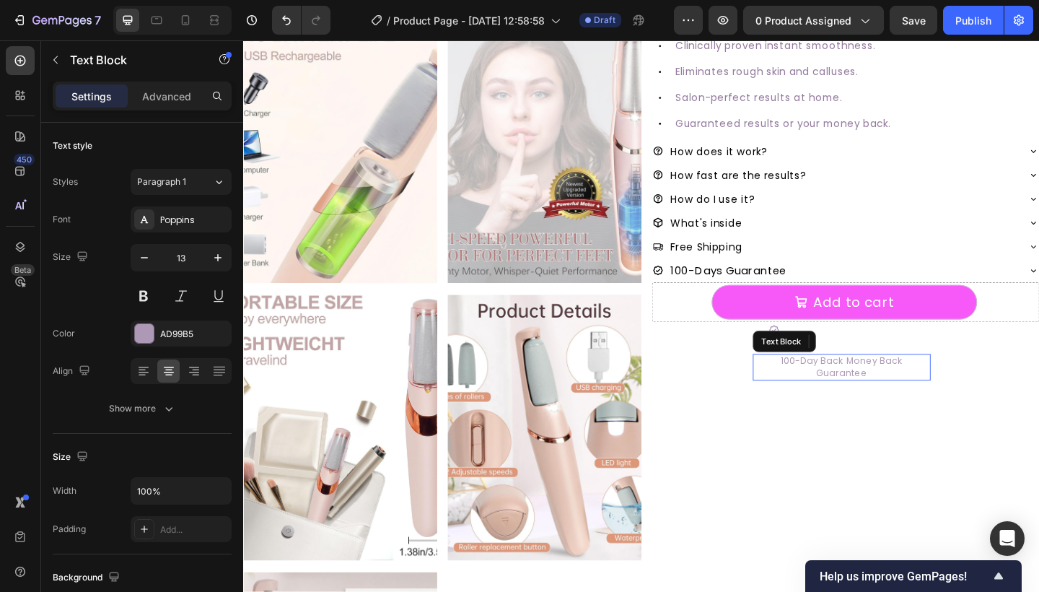
click at [877, 385] on p "100-Day Back Money Back Guarantee" at bounding box center [894, 396] width 190 height 26
click at [163, 89] on p "Advanced" at bounding box center [166, 96] width 49 height 15
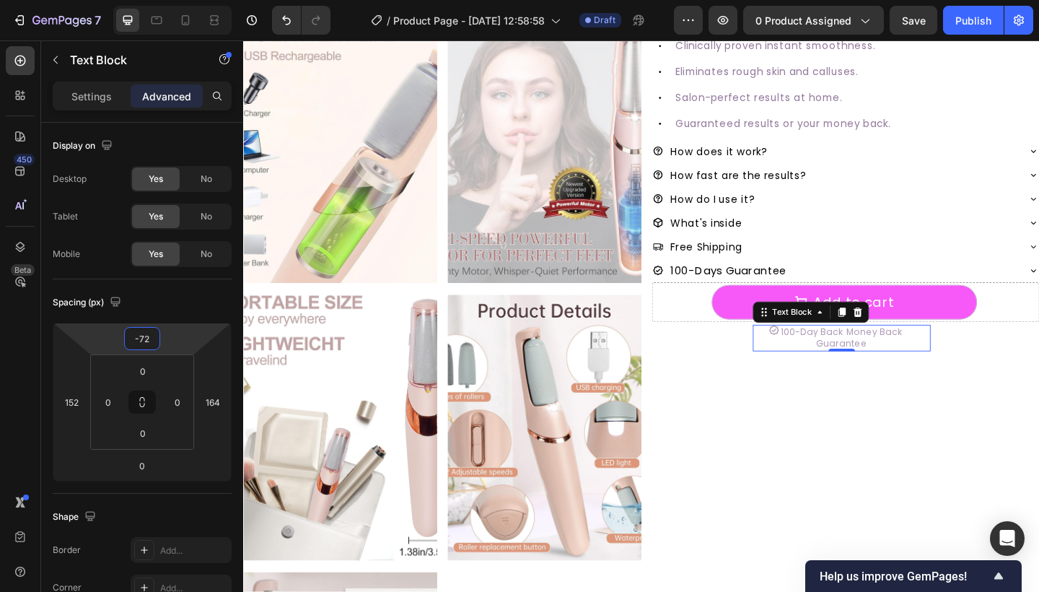
type input "-74"
drag, startPoint x: 167, startPoint y: 332, endPoint x: 168, endPoint y: 348, distance: 16.6
click at [168, 0] on html "7 Version history / Product Page - [DATE] 12:58:58 Draft Preview 0 product assi…" at bounding box center [519, 0] width 1039 height 0
click at [814, 464] on div "#1 RATED [MEDICAL_DATA] REMOVER Text Block SmoothGlo Pro1 Text Block SmoothGlo …" at bounding box center [897, 310] width 421 height 1193
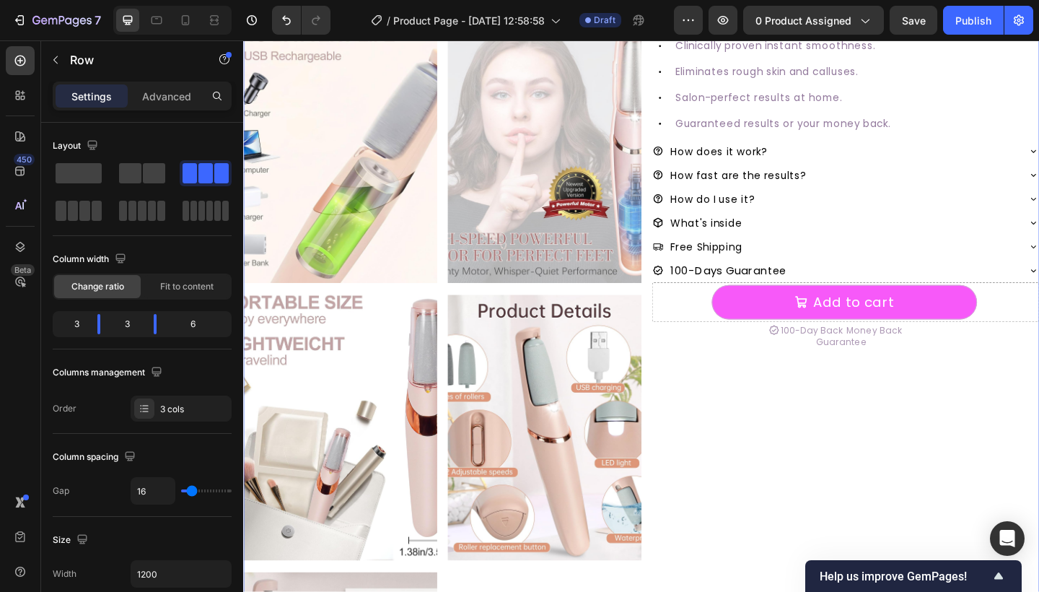
click at [876, 457] on div "#1 RATED [MEDICAL_DATA] REMOVER Text Block SmoothGlo Pro1 Text Block SmoothGlo …" at bounding box center [897, 310] width 421 height 1193
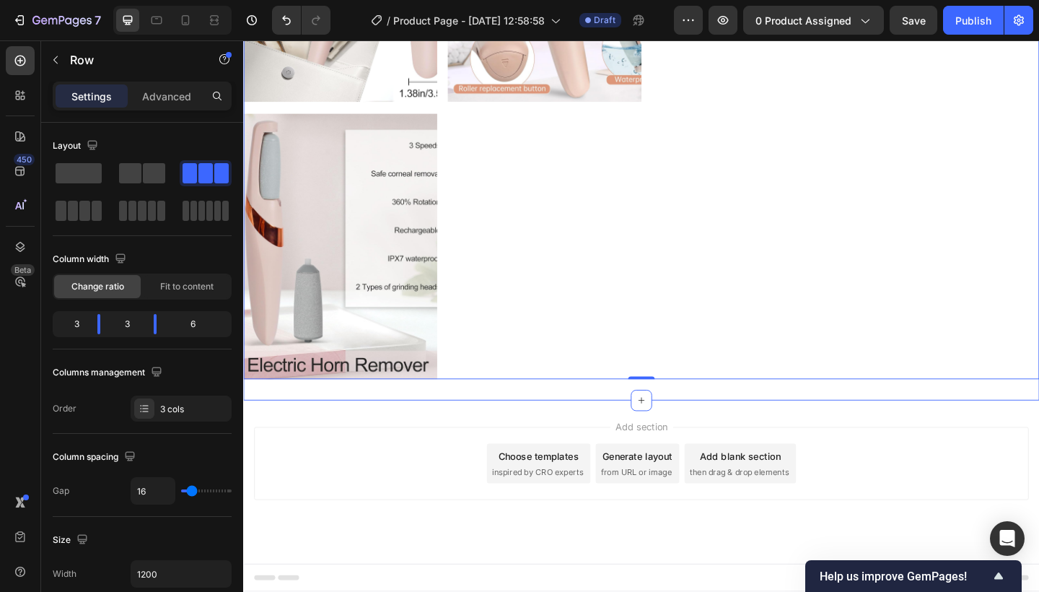
scroll to position [877, 0]
click at [789, 498] on div "Add blank section" at bounding box center [783, 492] width 88 height 15
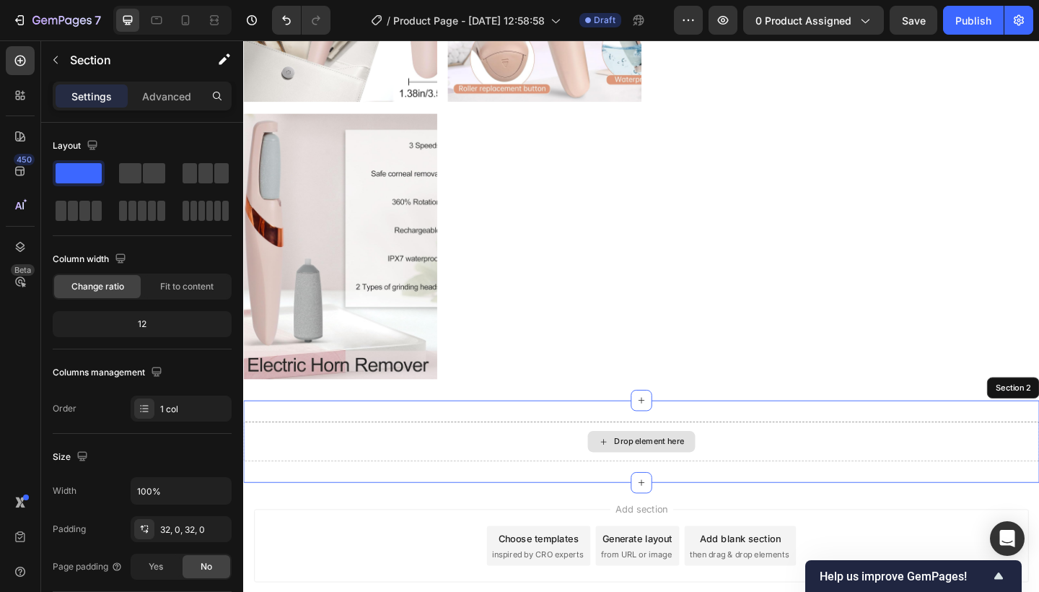
click at [454, 480] on div "Drop element here" at bounding box center [676, 476] width 866 height 43
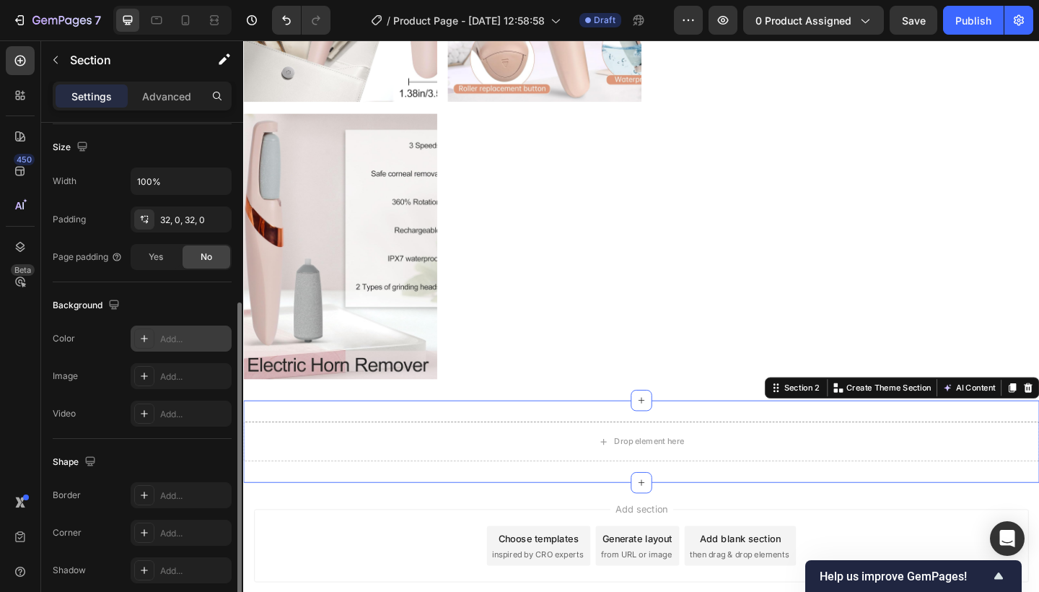
scroll to position [307, 0]
click at [180, 329] on div "Add..." at bounding box center [181, 341] width 101 height 26
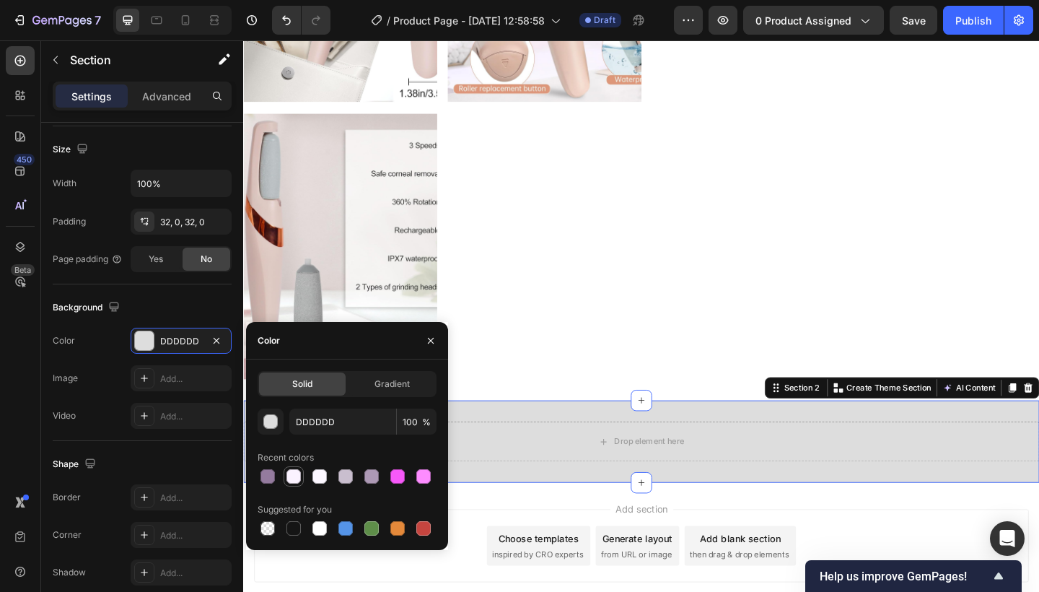
click at [294, 472] on div at bounding box center [293, 476] width 14 height 14
type input "FBF2FF"
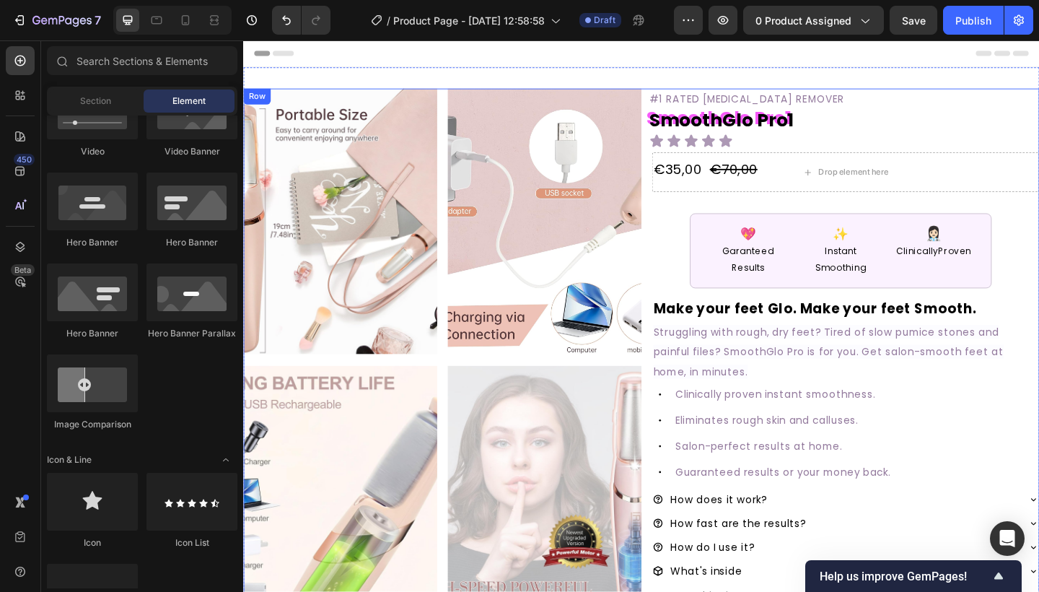
scroll to position [0, 0]
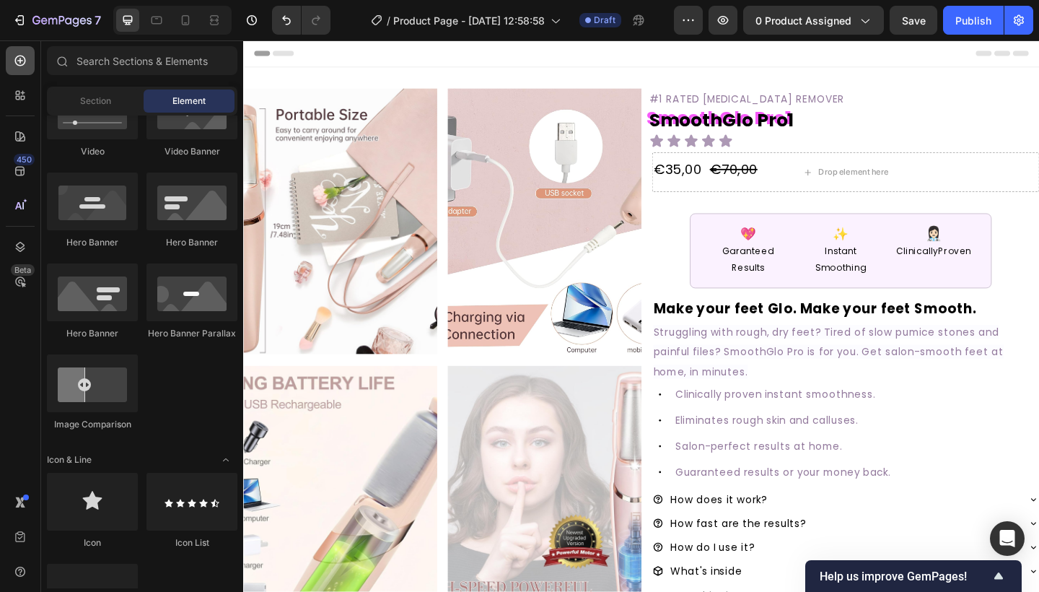
click at [15, 60] on icon at bounding box center [20, 61] width 11 height 11
click at [21, 157] on div "450" at bounding box center [24, 160] width 21 height 12
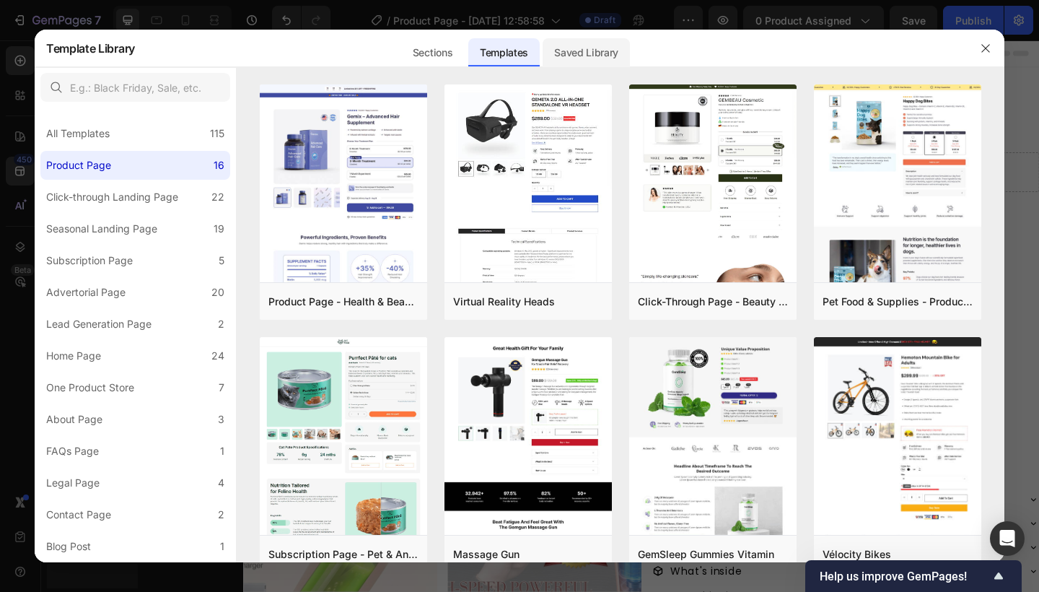
click at [589, 40] on div "Saved Library" at bounding box center [585, 52] width 87 height 29
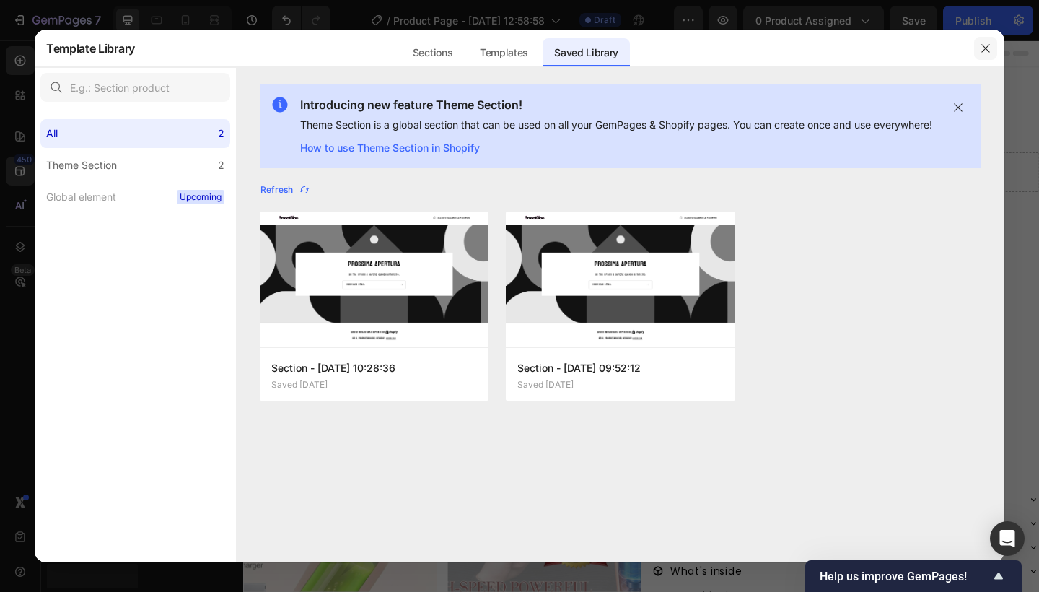
click at [988, 48] on icon "button" at bounding box center [986, 49] width 12 height 12
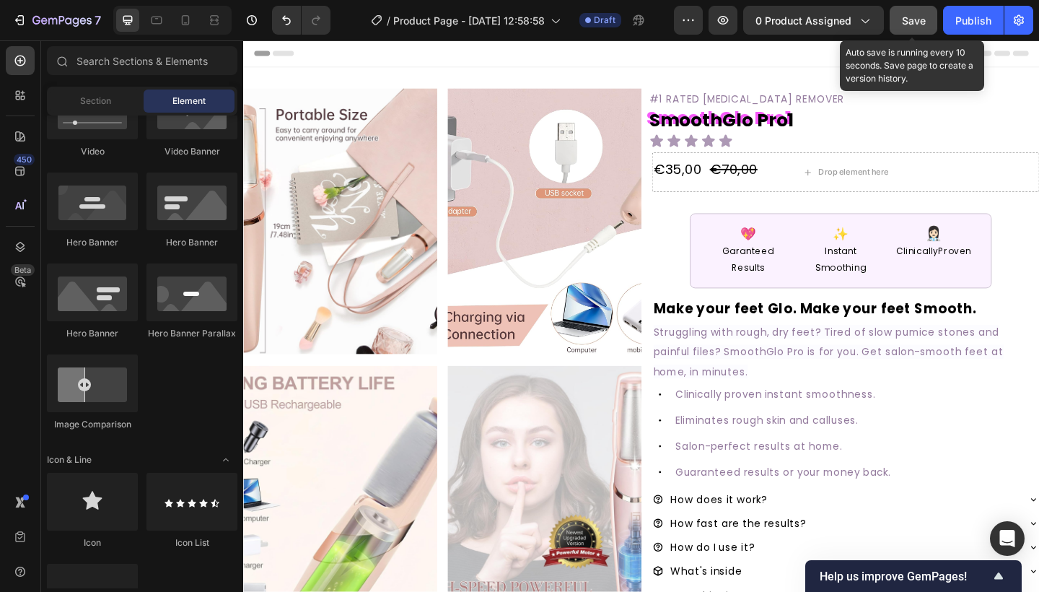
click at [907, 9] on button "Save" at bounding box center [913, 20] width 48 height 29
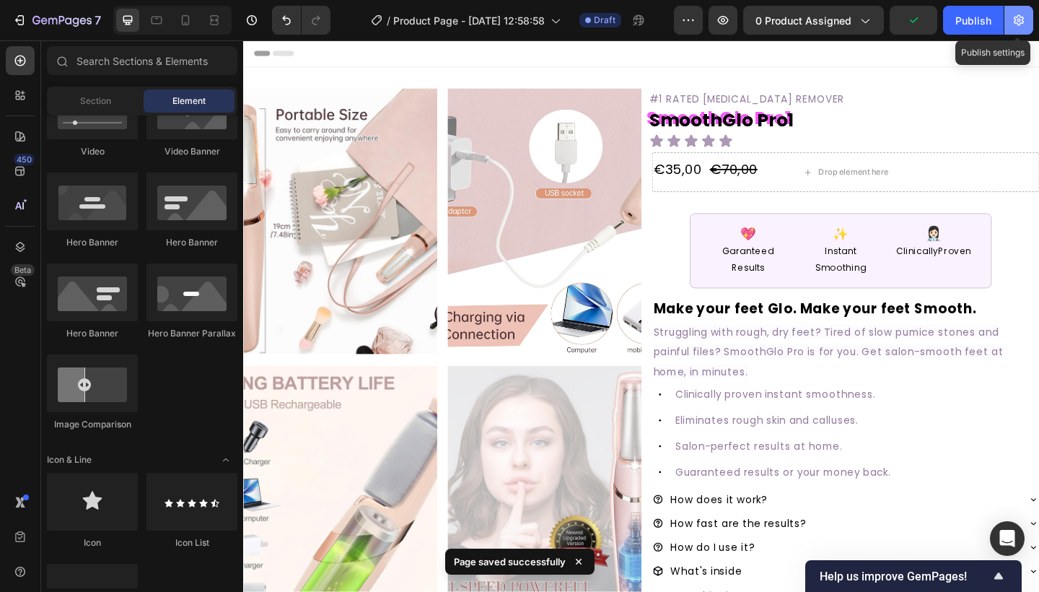
click at [1028, 16] on button "button" at bounding box center [1018, 20] width 29 height 29
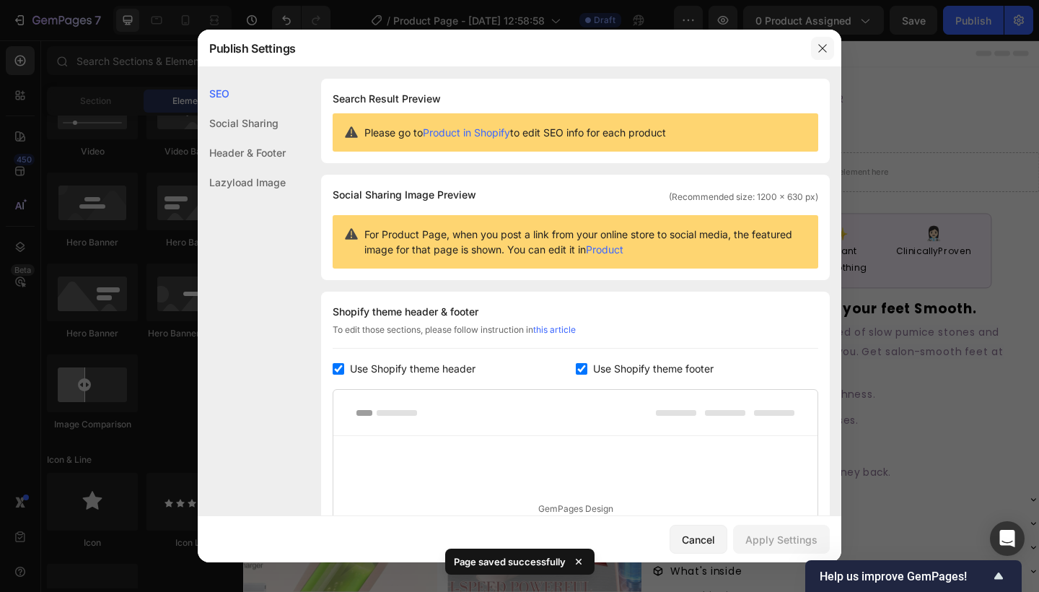
click at [821, 41] on button "button" at bounding box center [822, 48] width 23 height 23
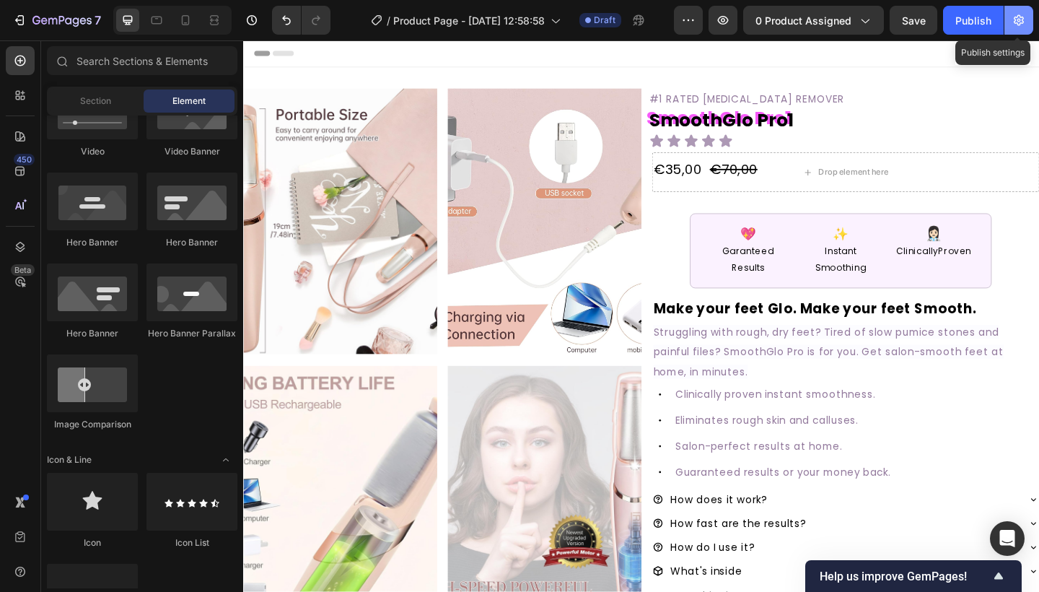
click at [1010, 10] on button "button" at bounding box center [1018, 20] width 29 height 29
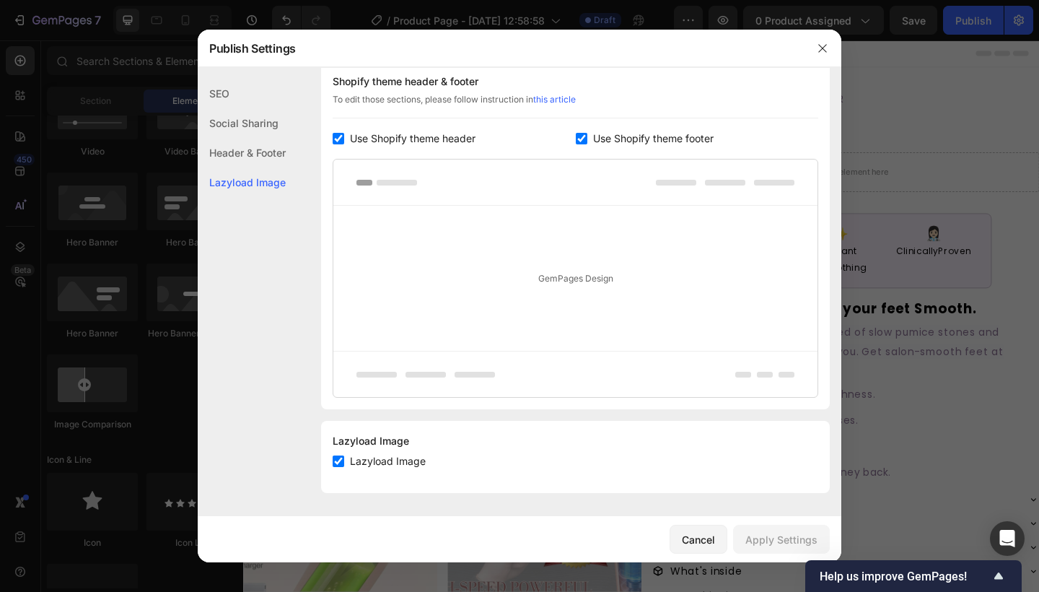
scroll to position [230, 0]
click at [830, 43] on button "button" at bounding box center [822, 48] width 23 height 23
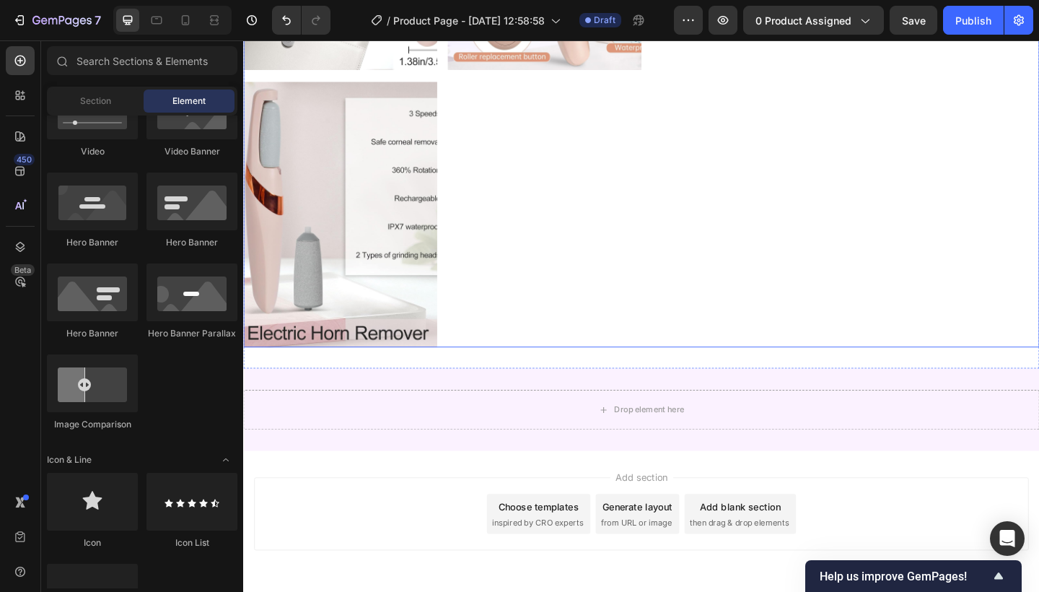
scroll to position [913, 0]
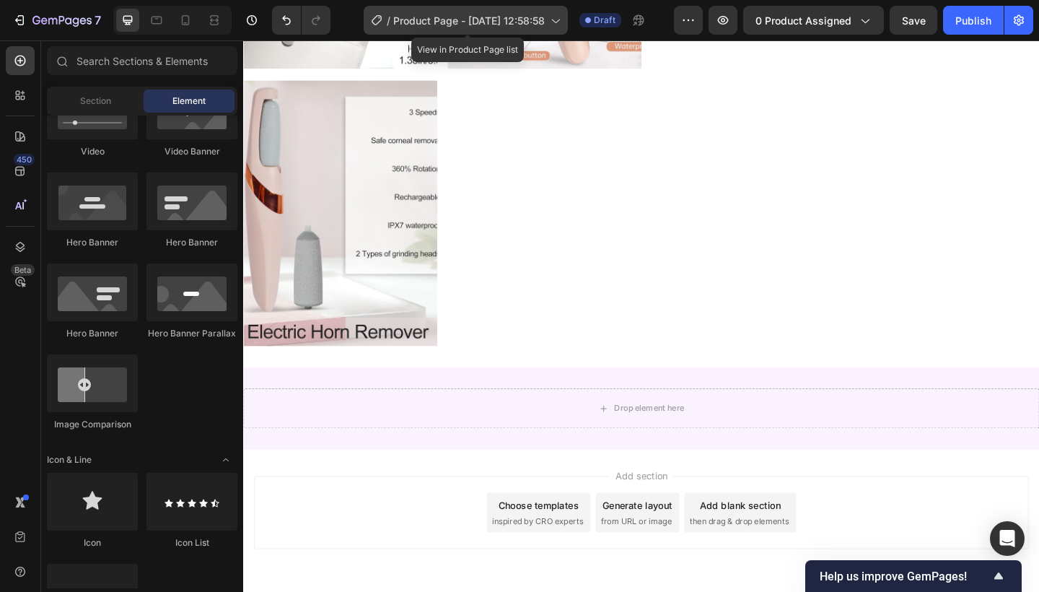
click at [437, 17] on span "Product Page - [DATE] 12:58:58" at bounding box center [468, 20] width 151 height 15
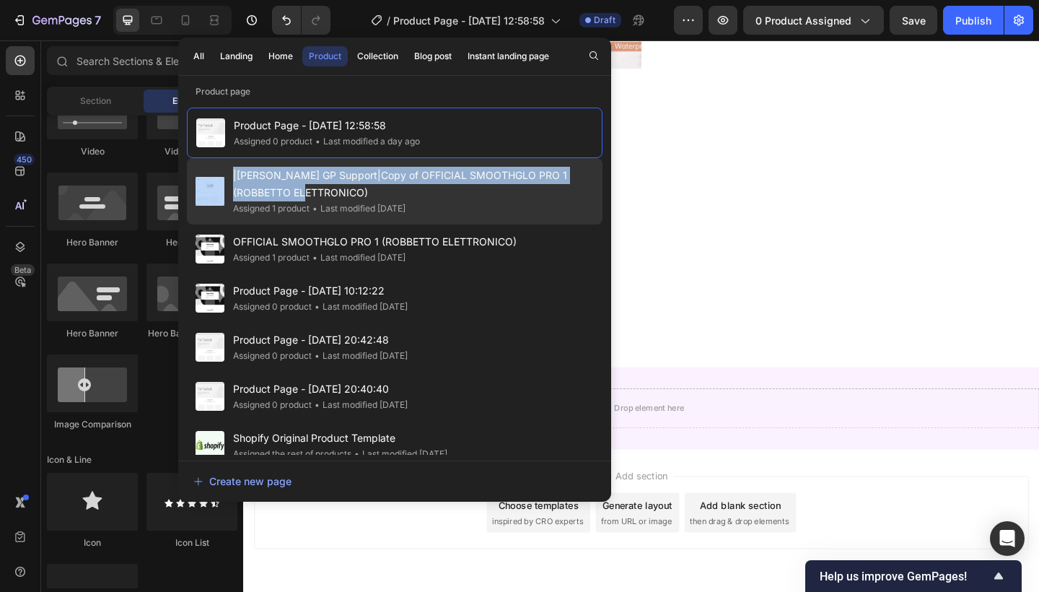
drag, startPoint x: 380, startPoint y: 154, endPoint x: 415, endPoint y: 174, distance: 40.1
click at [418, 179] on div "Product Page - [DATE] 12:58:58 Assigned 0 product • Last modified a day ago |[P…" at bounding box center [395, 276] width 416 height 338
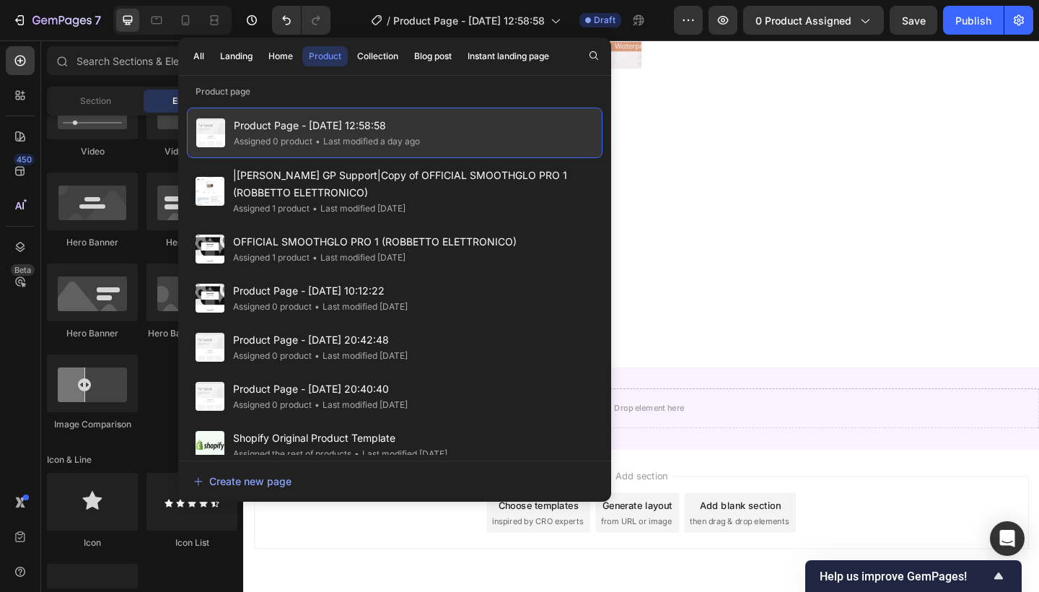
click at [478, 121] on div "Product Page - [DATE] 12:58:58 Assigned 0 product • Last modified a day ago" at bounding box center [395, 132] width 416 height 50
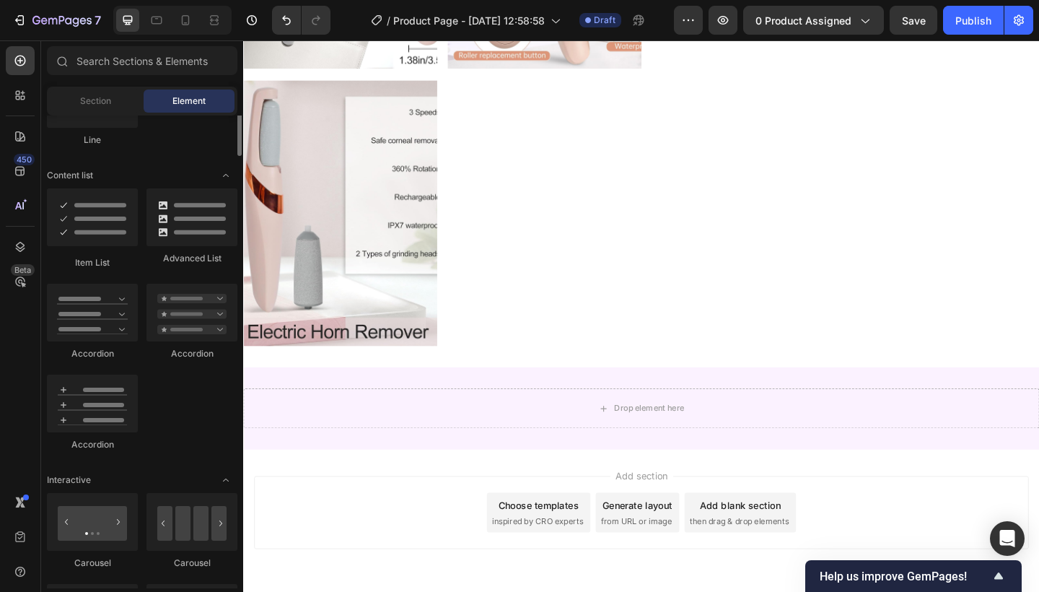
scroll to position [1209, 0]
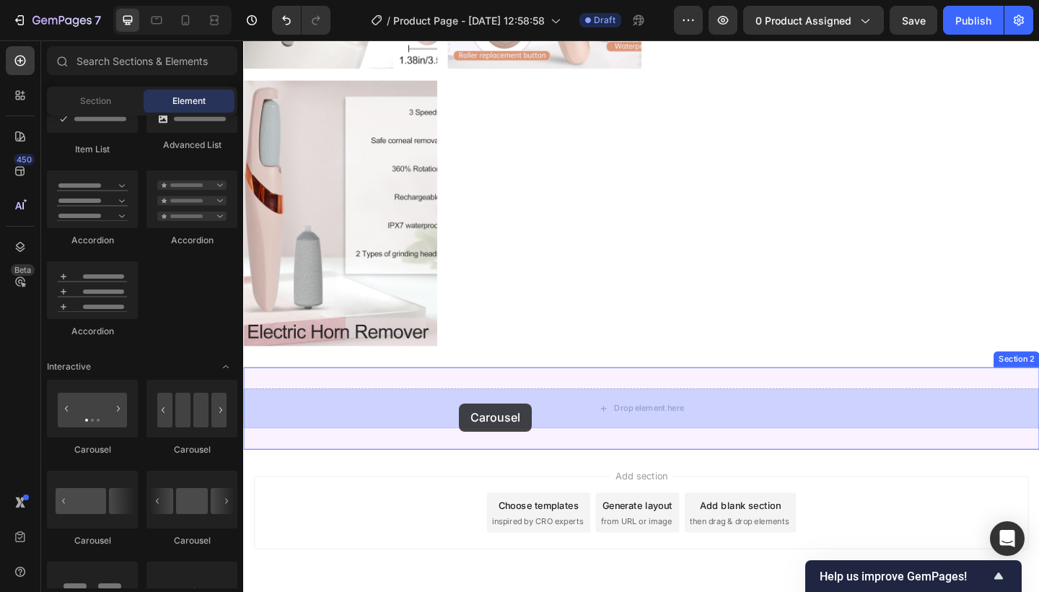
drag, startPoint x: 421, startPoint y: 439, endPoint x: 478, endPoint y: 435, distance: 57.1
